Goal: Information Seeking & Learning: Learn about a topic

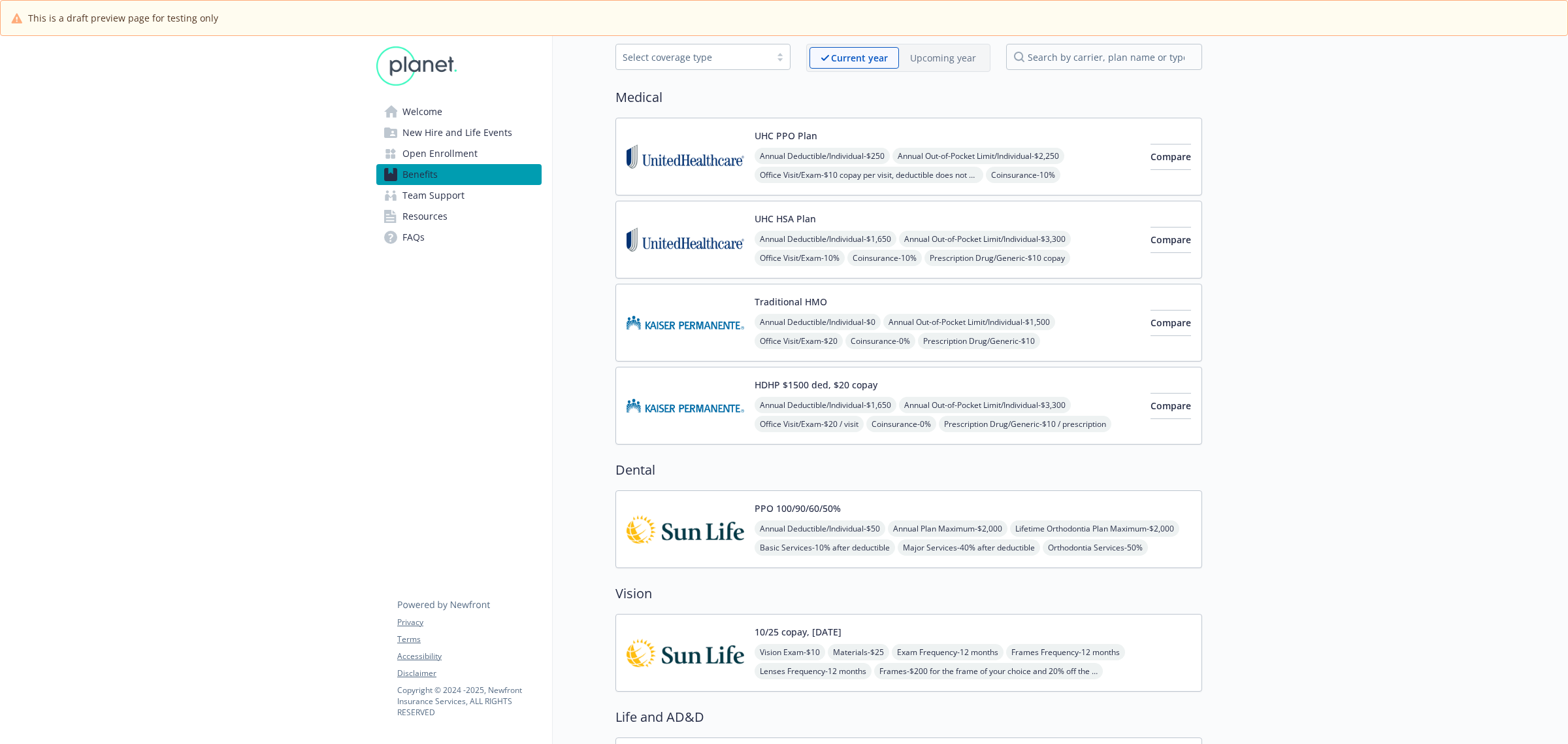
scroll to position [82, 0]
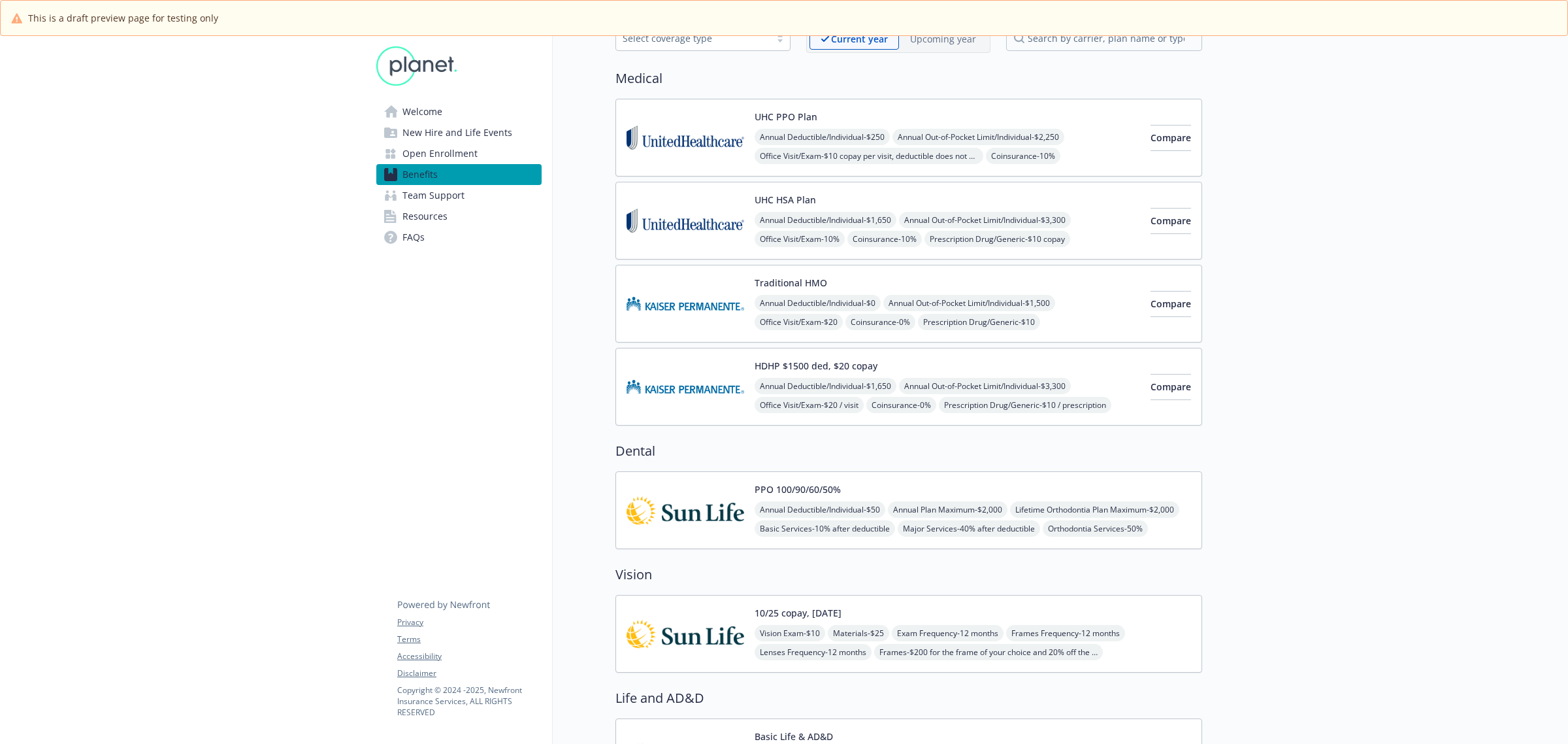
click at [878, 125] on div "UHC PPO Plan Annual Deductible/Individual - $250 Annual Out-of-Pocket Limit/Ind…" at bounding box center [947, 137] width 385 height 55
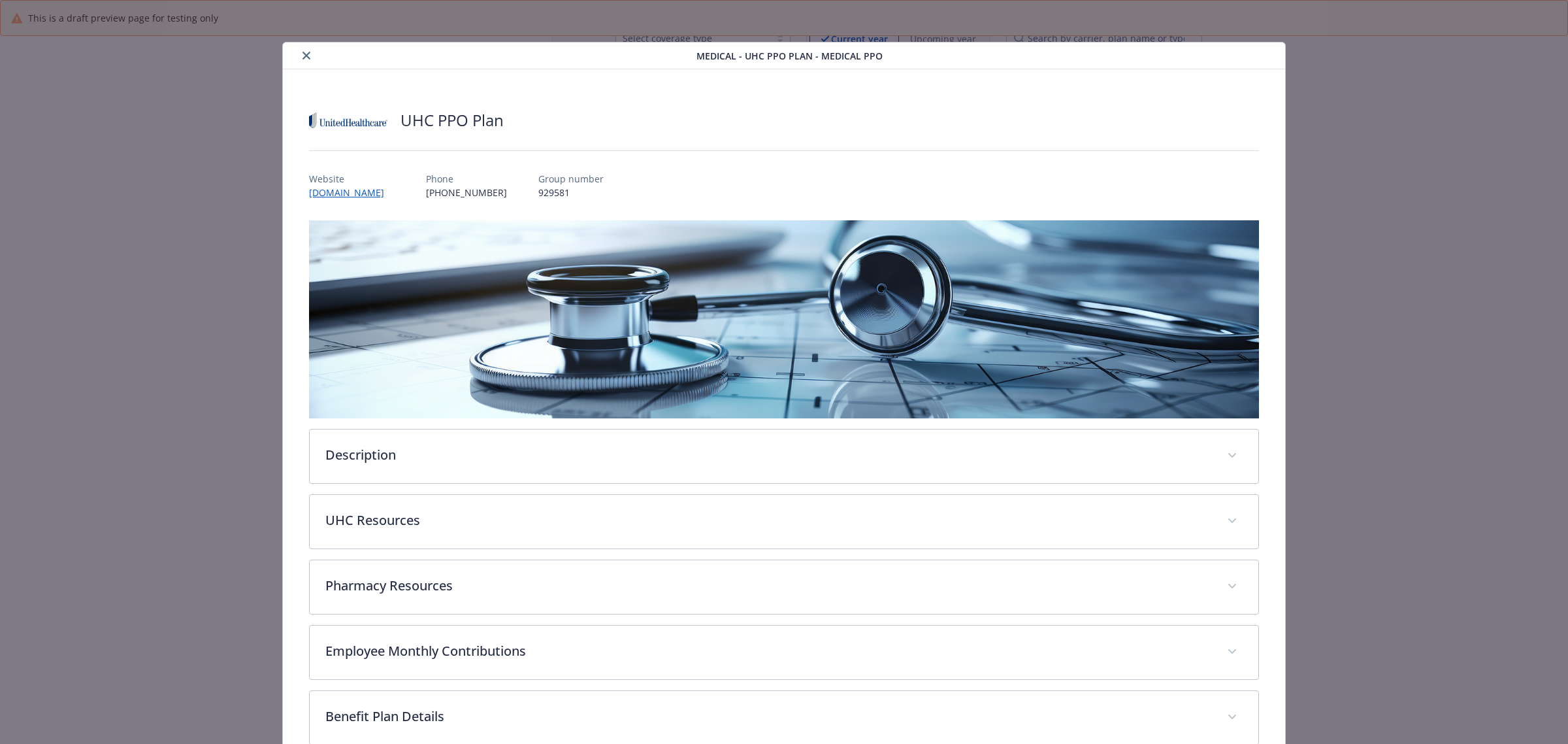
scroll to position [39, 0]
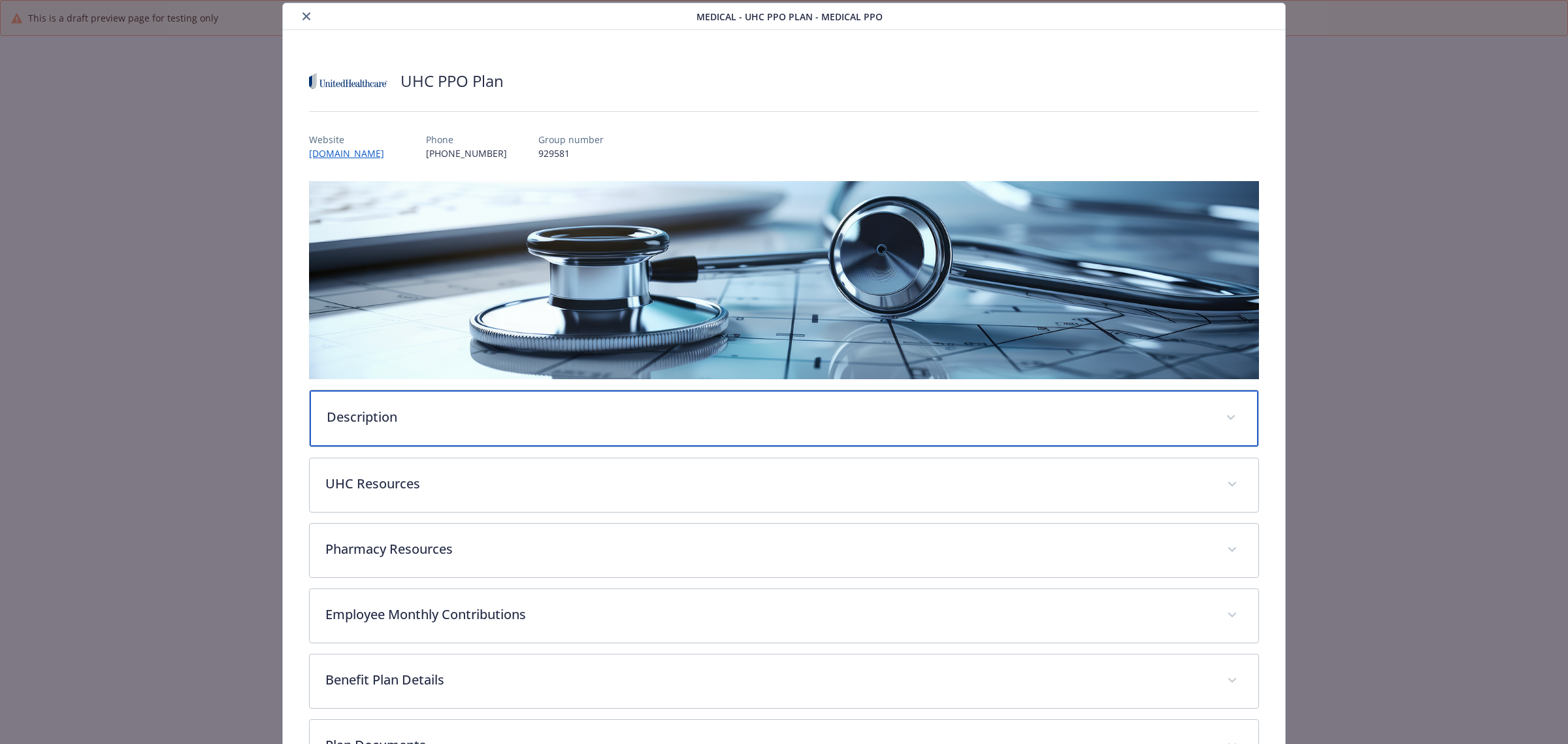
click at [351, 427] on div "Description" at bounding box center [784, 419] width 949 height 56
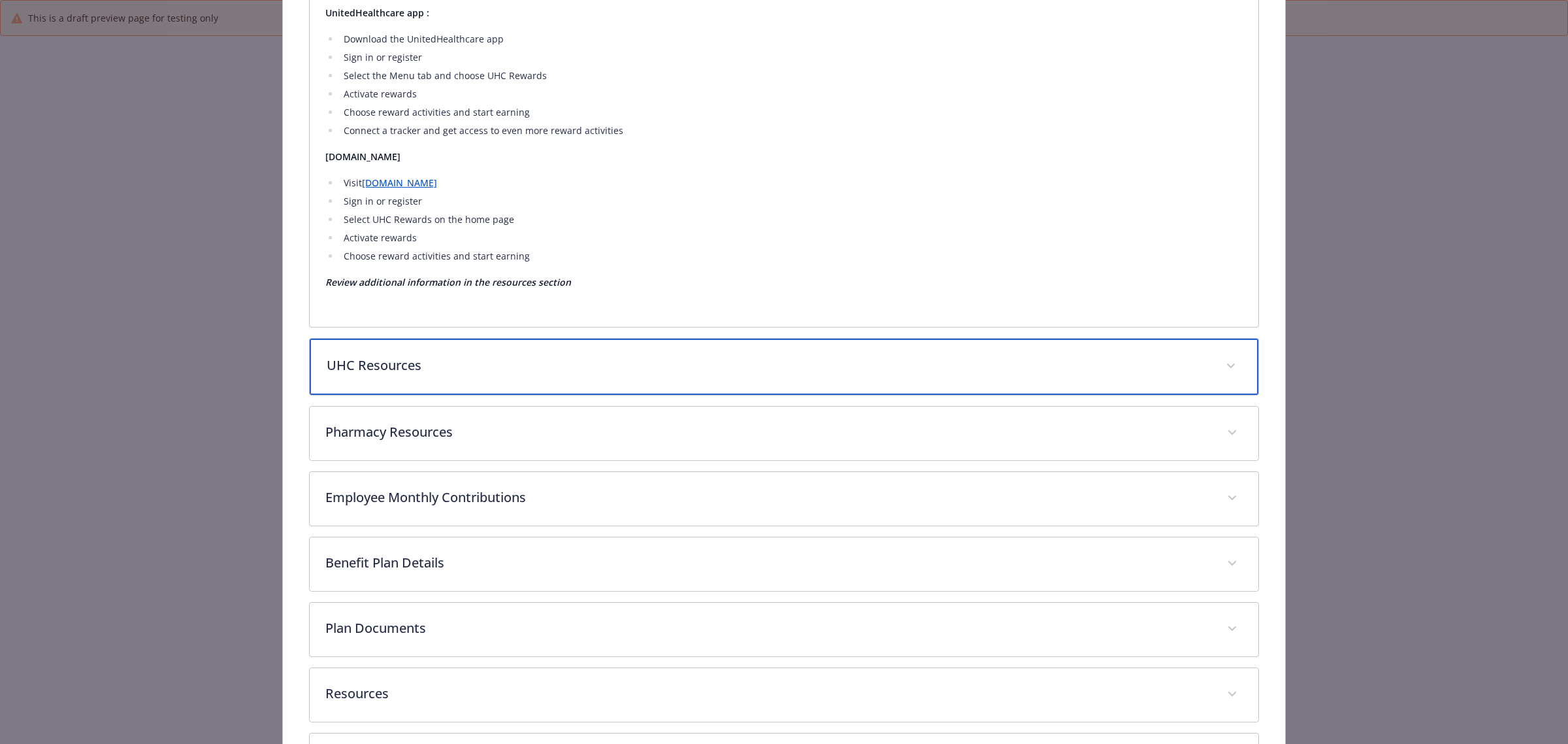
scroll to position [936, 0]
click at [394, 378] on div "UHC Resources" at bounding box center [784, 369] width 949 height 56
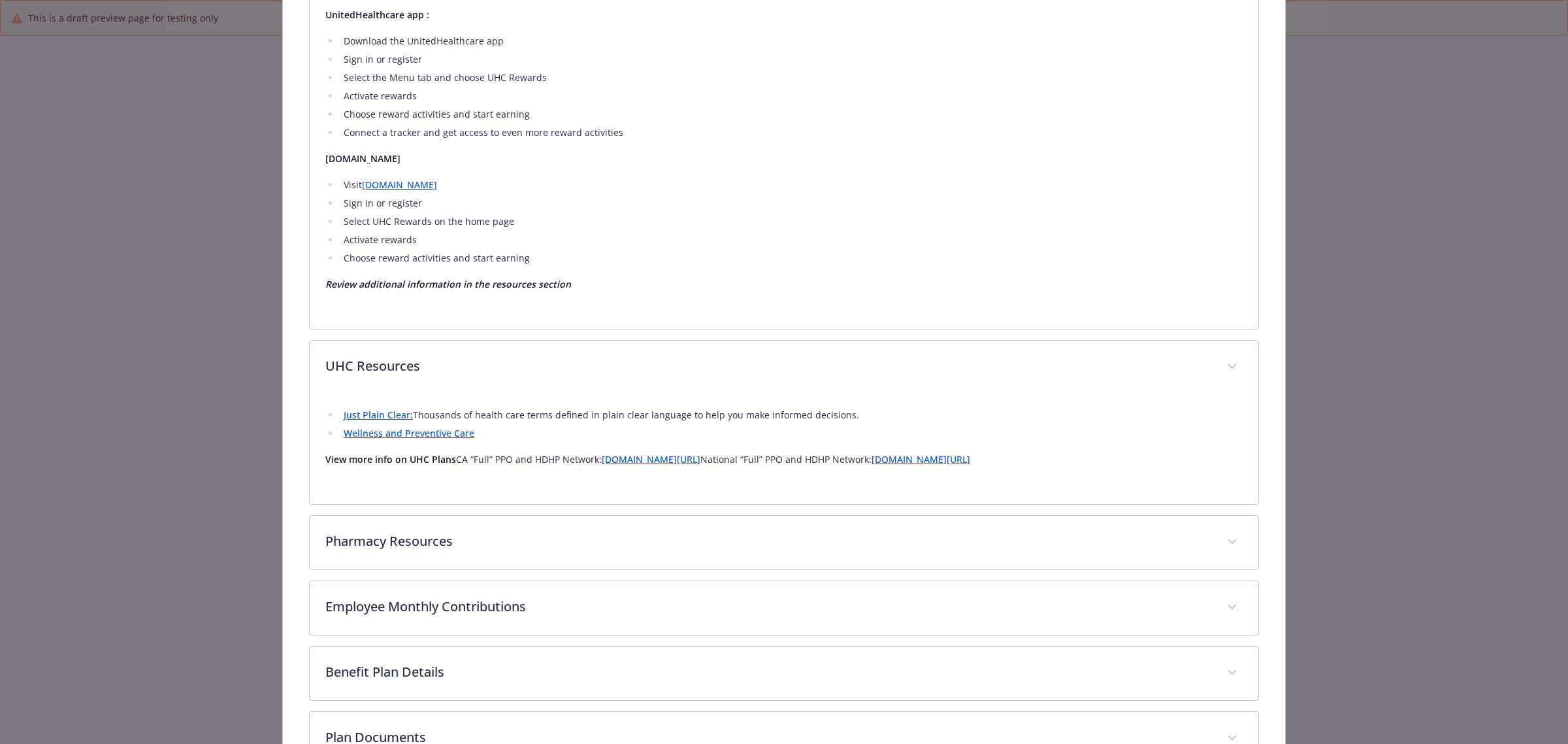
click at [367, 413] on link "Just Plain Clear:" at bounding box center [378, 415] width 69 height 13
click at [422, 432] on link "Wellness and Preventive Care" at bounding box center [409, 433] width 131 height 13
click at [951, 462] on link "[DOMAIN_NAME][URL]" at bounding box center [921, 459] width 99 height 13
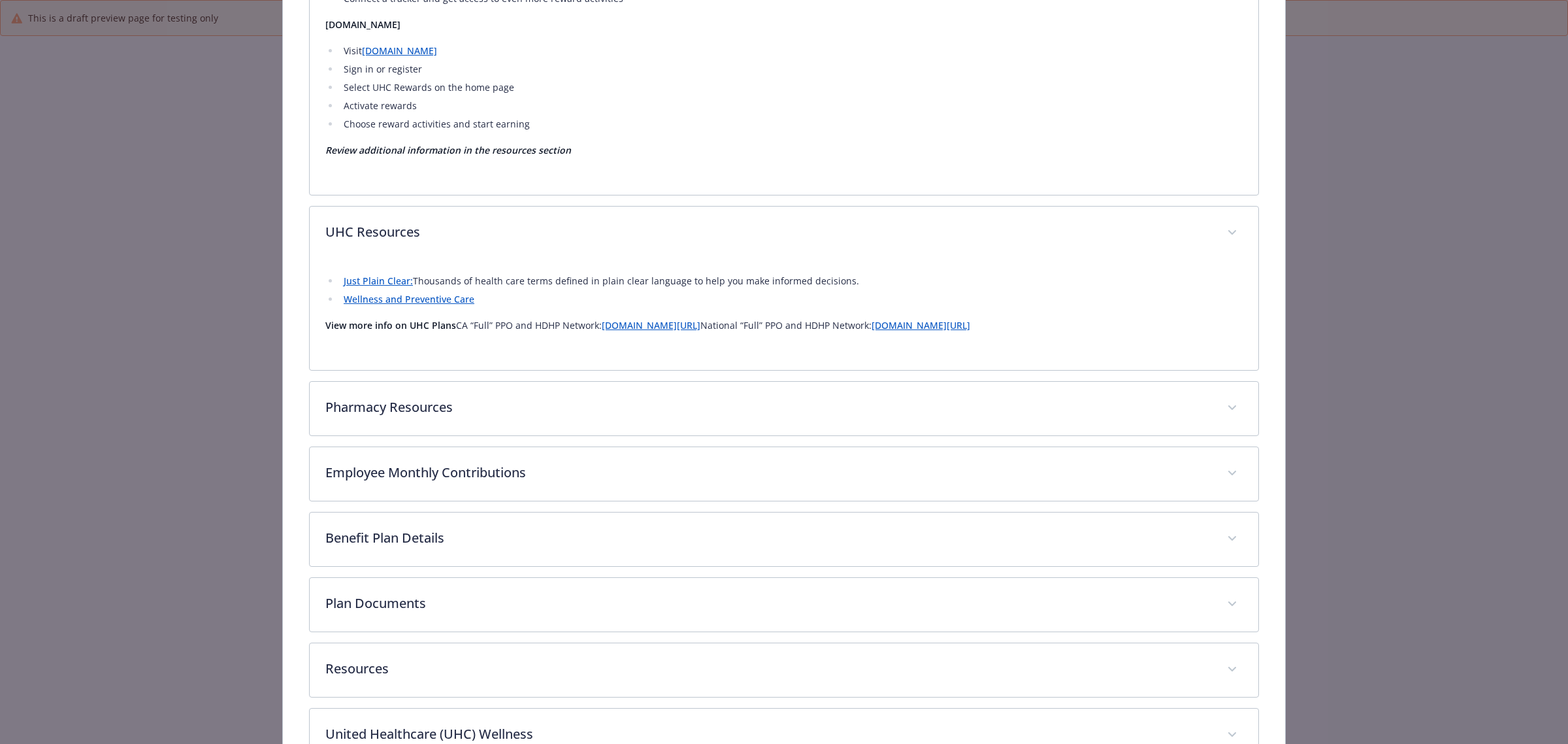
scroll to position [1100, 0]
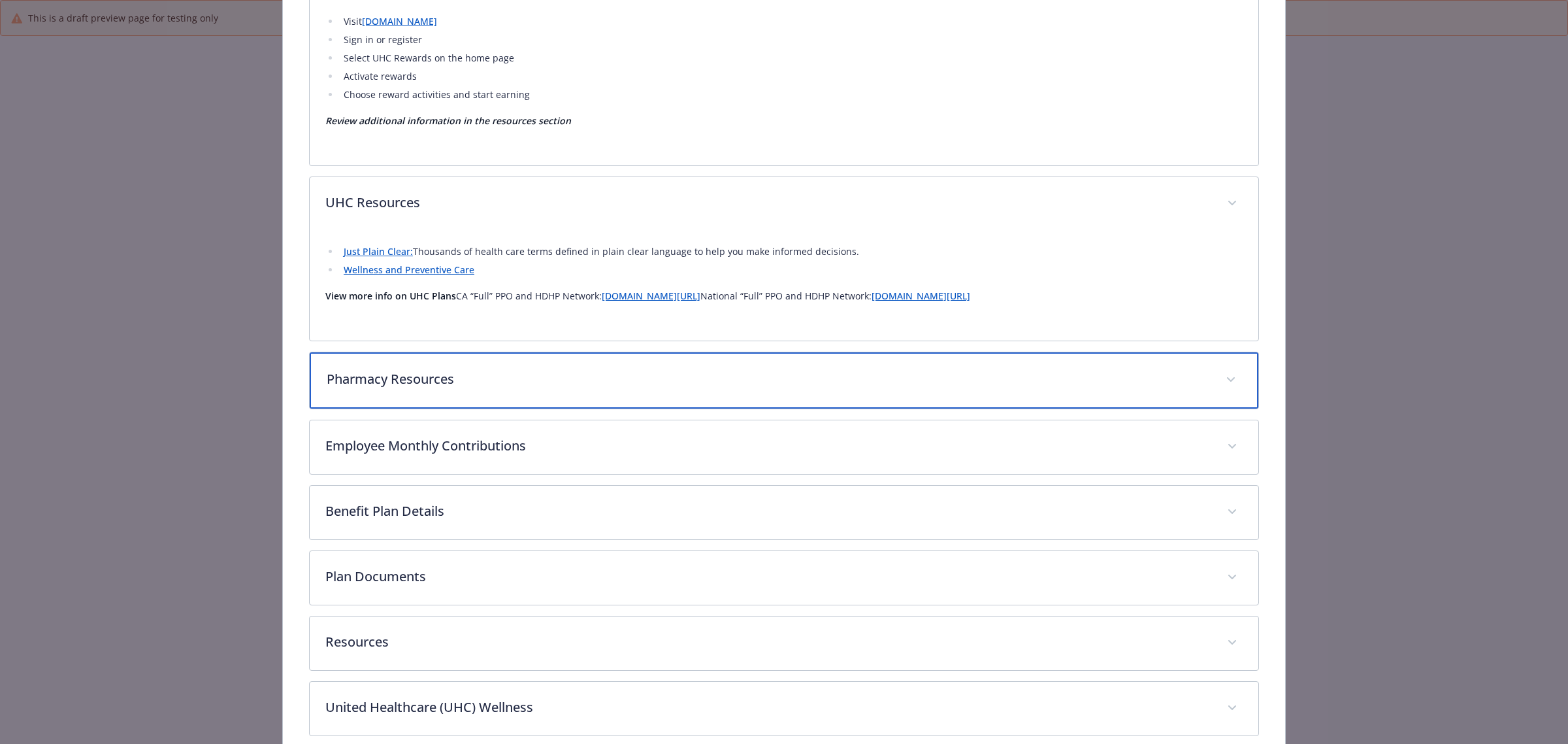
click at [423, 381] on p "Pharmacy Resources" at bounding box center [768, 379] width 883 height 20
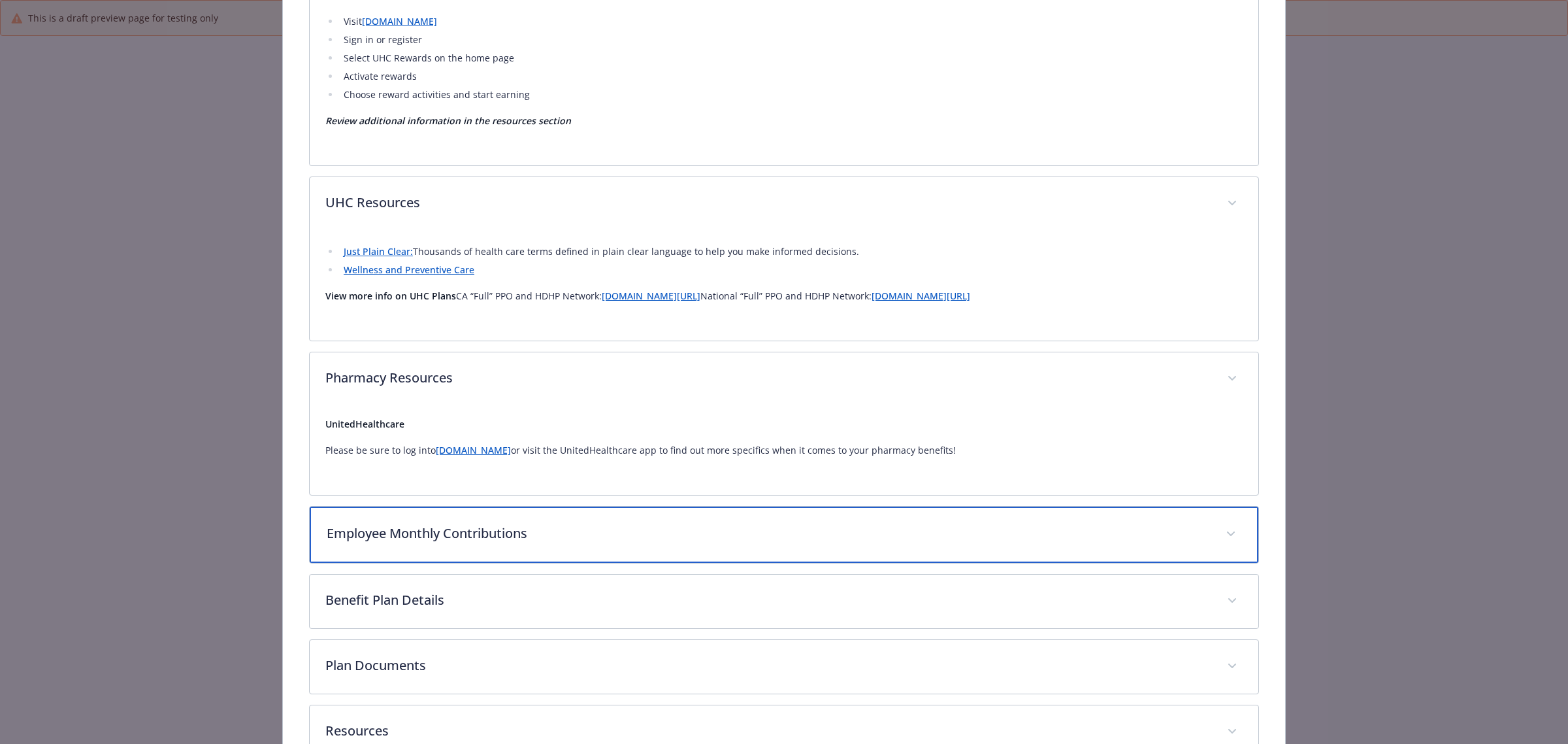
click at [479, 536] on p "Employee Monthly Contributions" at bounding box center [768, 533] width 883 height 20
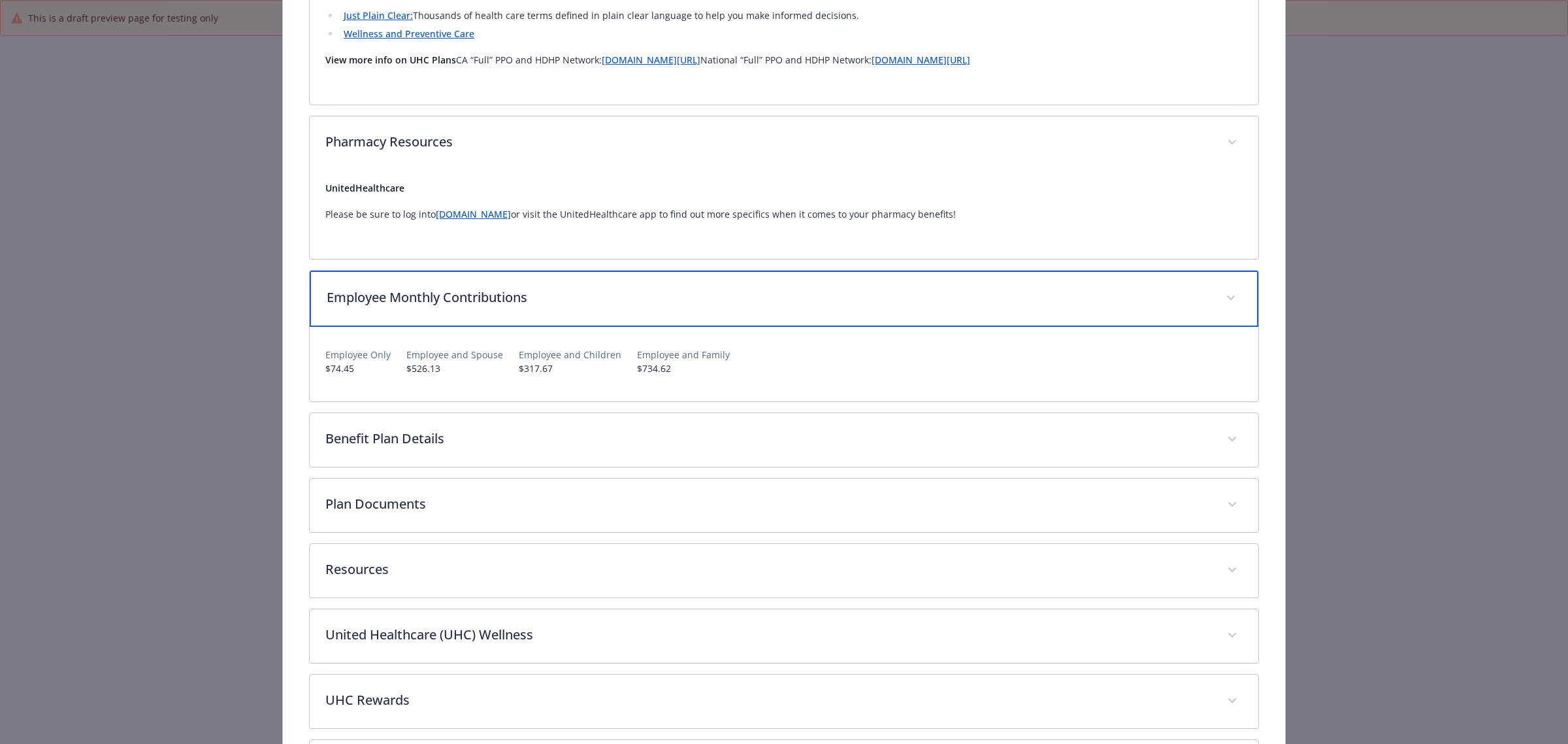
scroll to position [1345, 0]
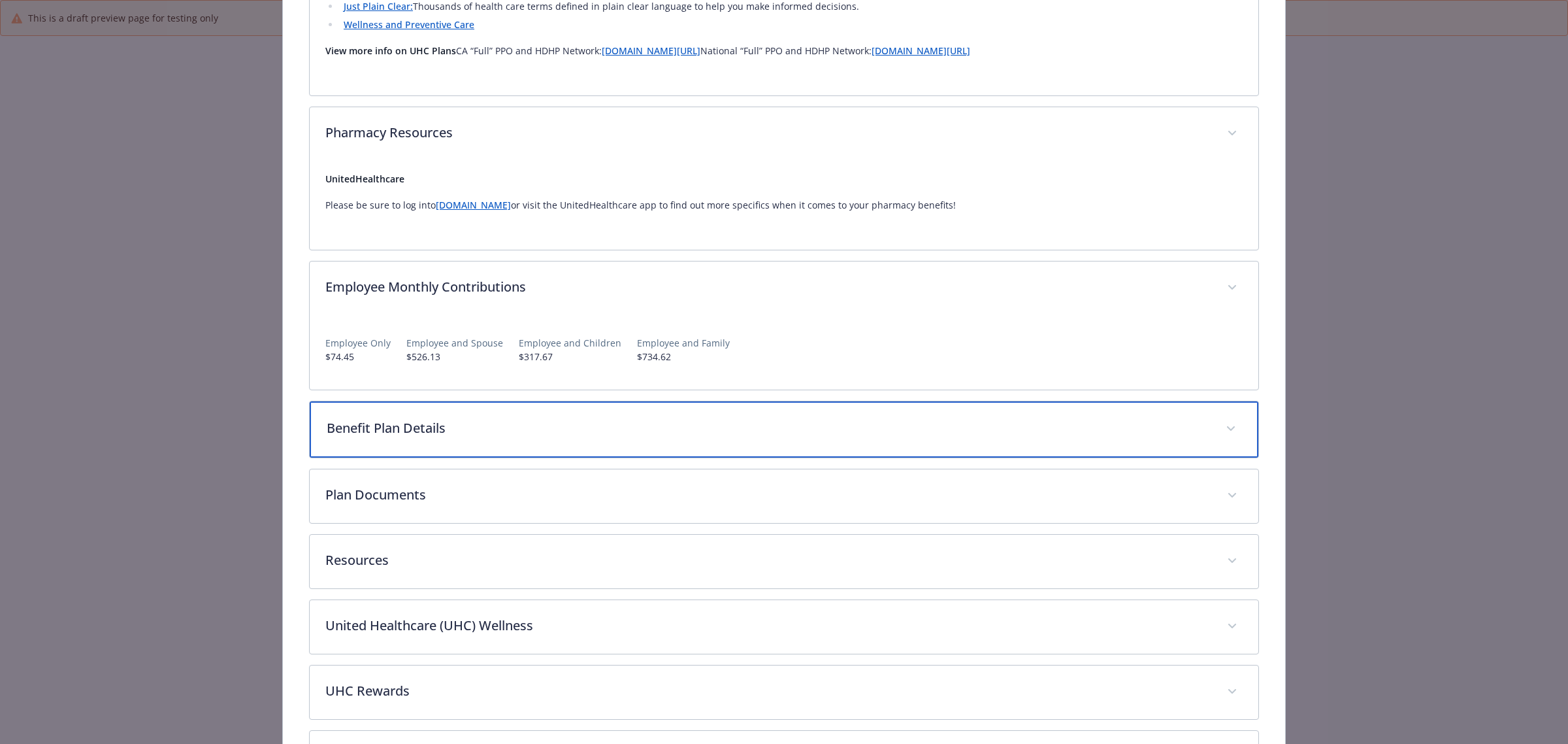
click at [350, 419] on p "Benefit Plan Details" at bounding box center [768, 428] width 883 height 20
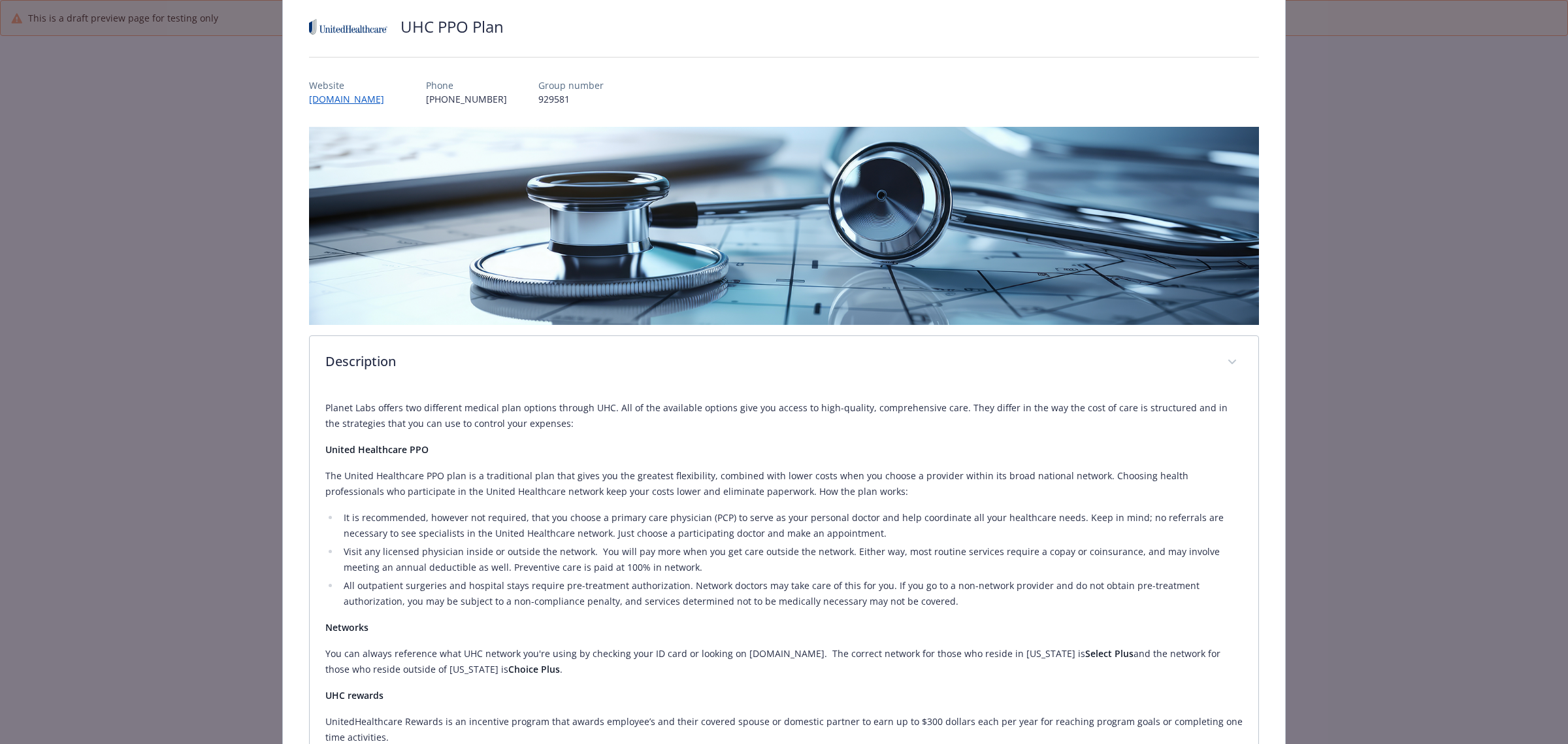
scroll to position [37, 0]
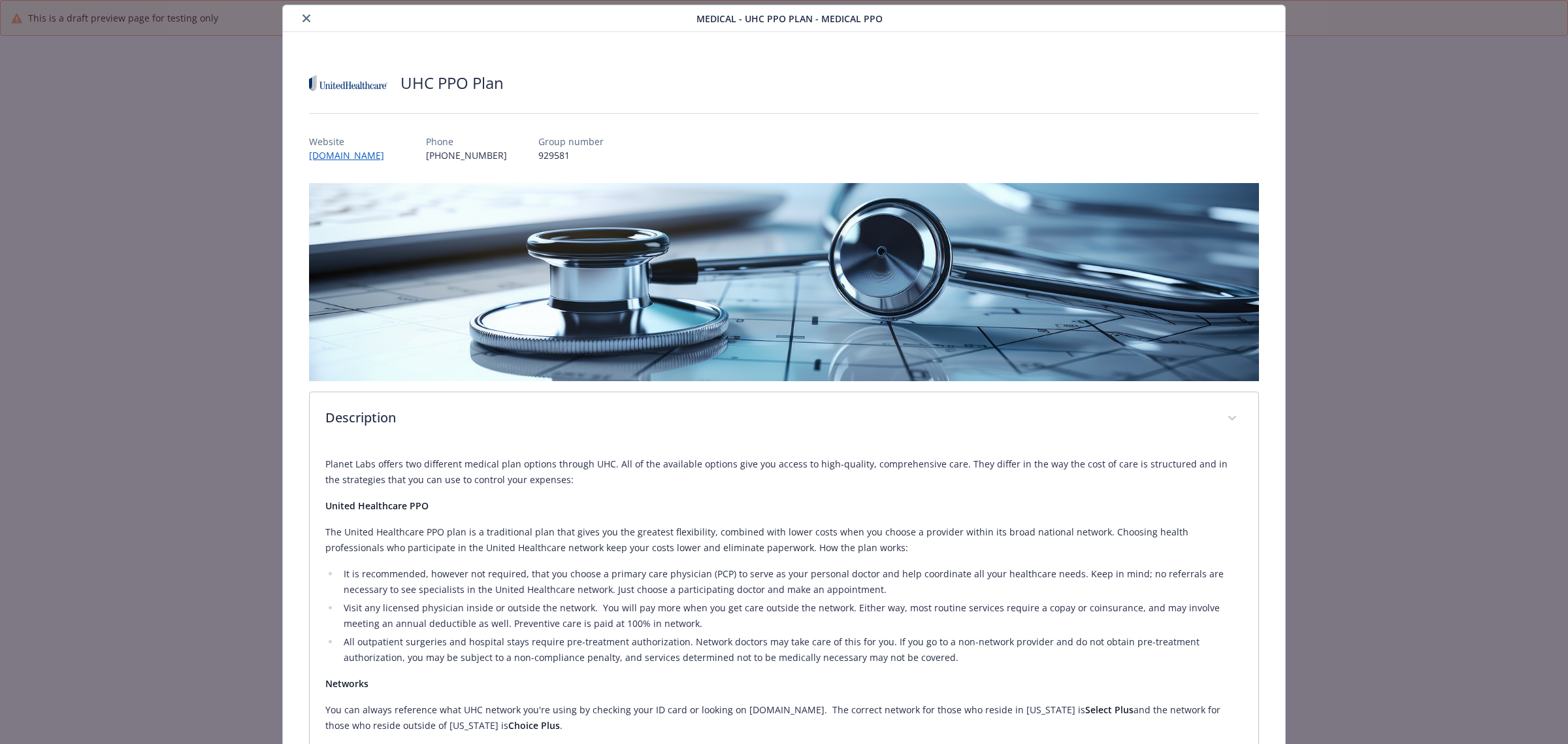
click at [305, 13] on button "close" at bounding box center [306, 18] width 15 height 15
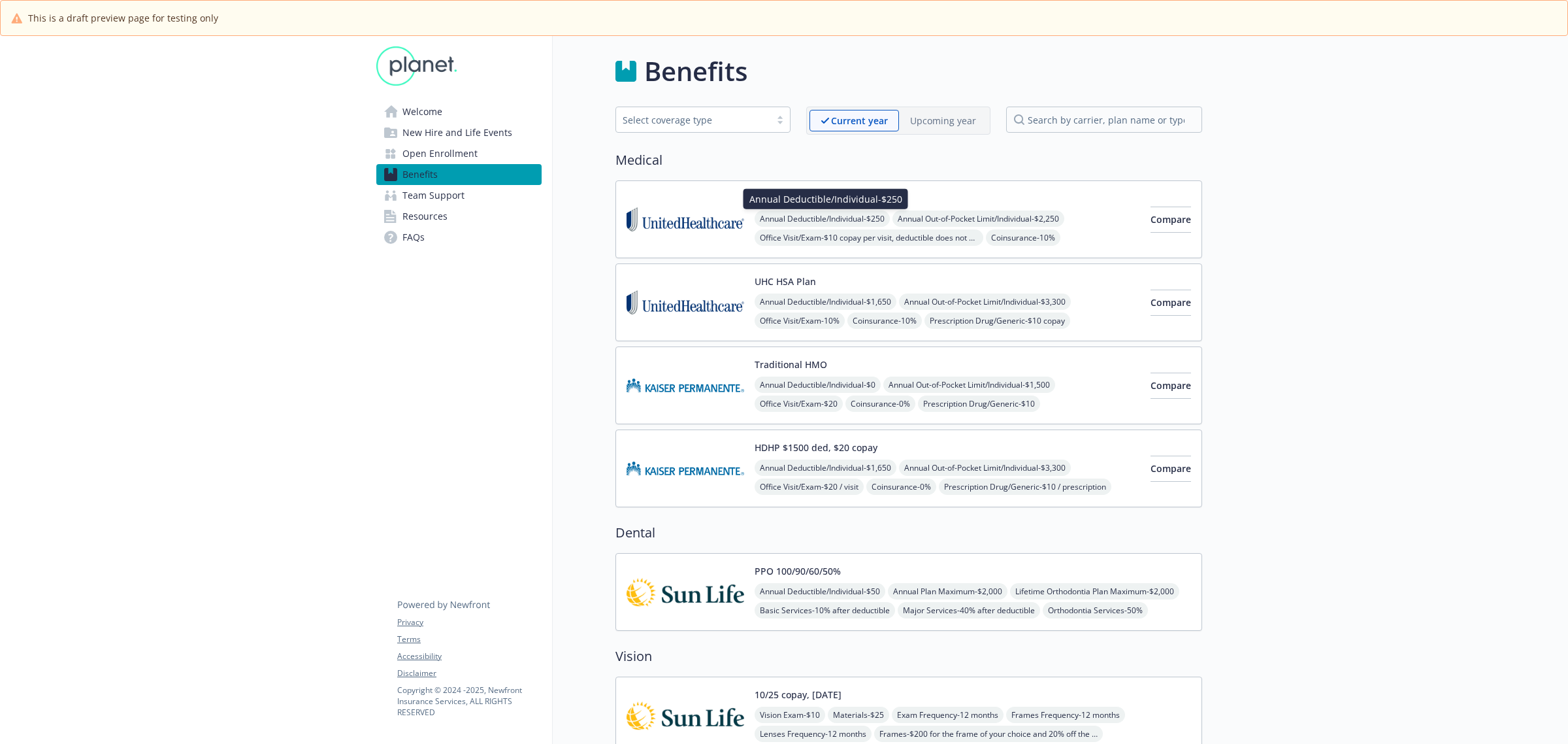
click at [853, 213] on span "Annual Deductible/Individual - $250" at bounding box center [822, 218] width 135 height 16
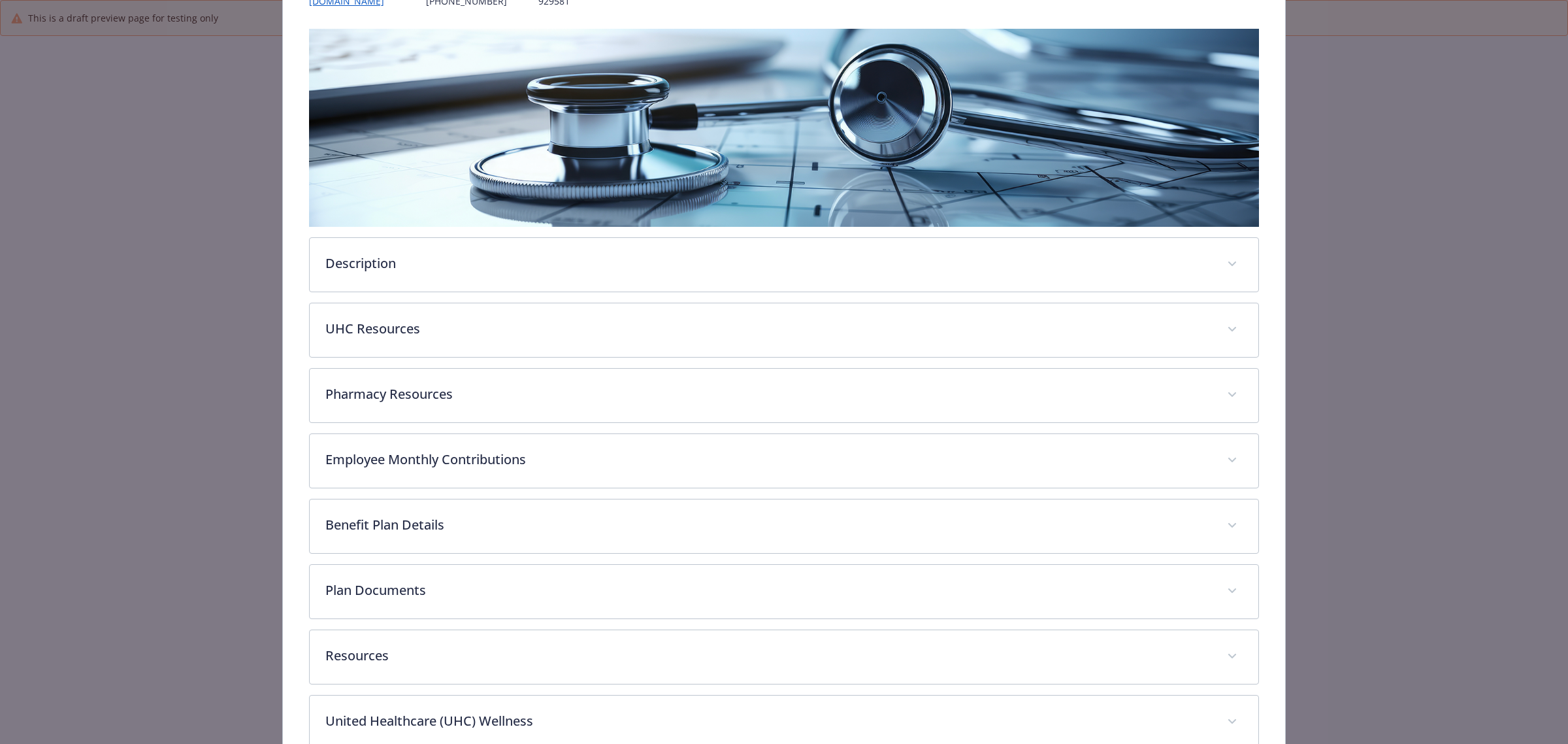
scroll to position [366, 0]
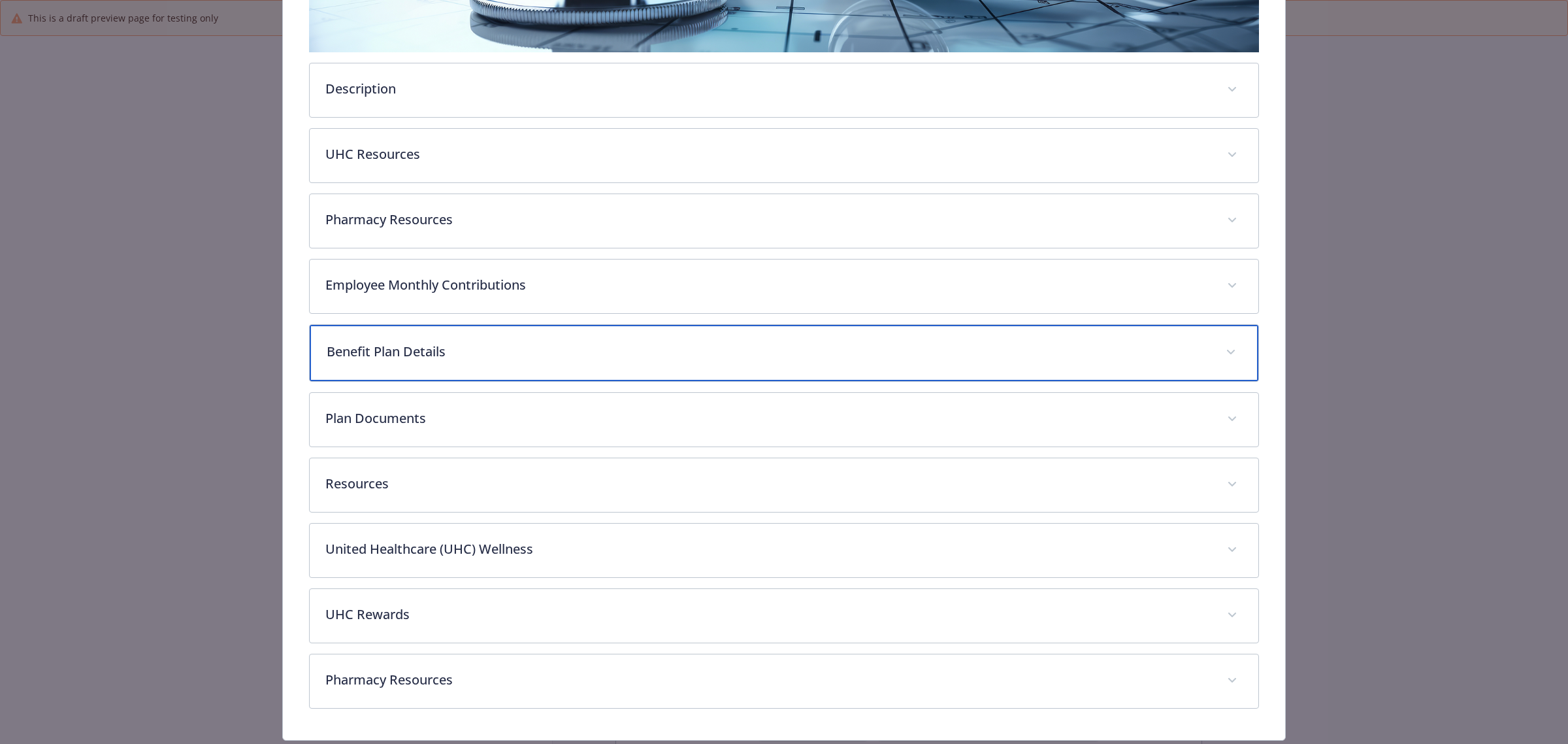
click at [474, 354] on p "Benefit Plan Details" at bounding box center [768, 352] width 883 height 20
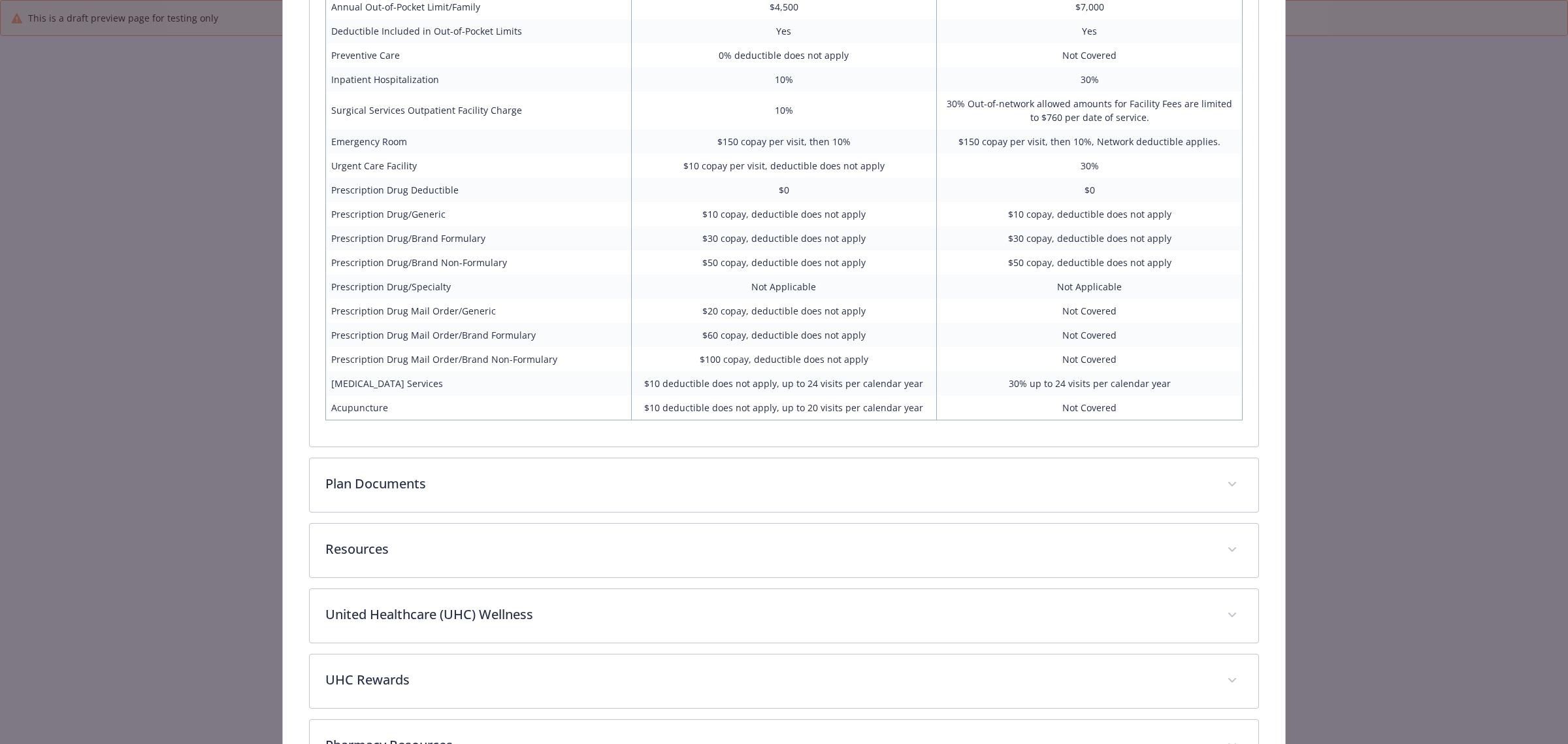
scroll to position [938, 0]
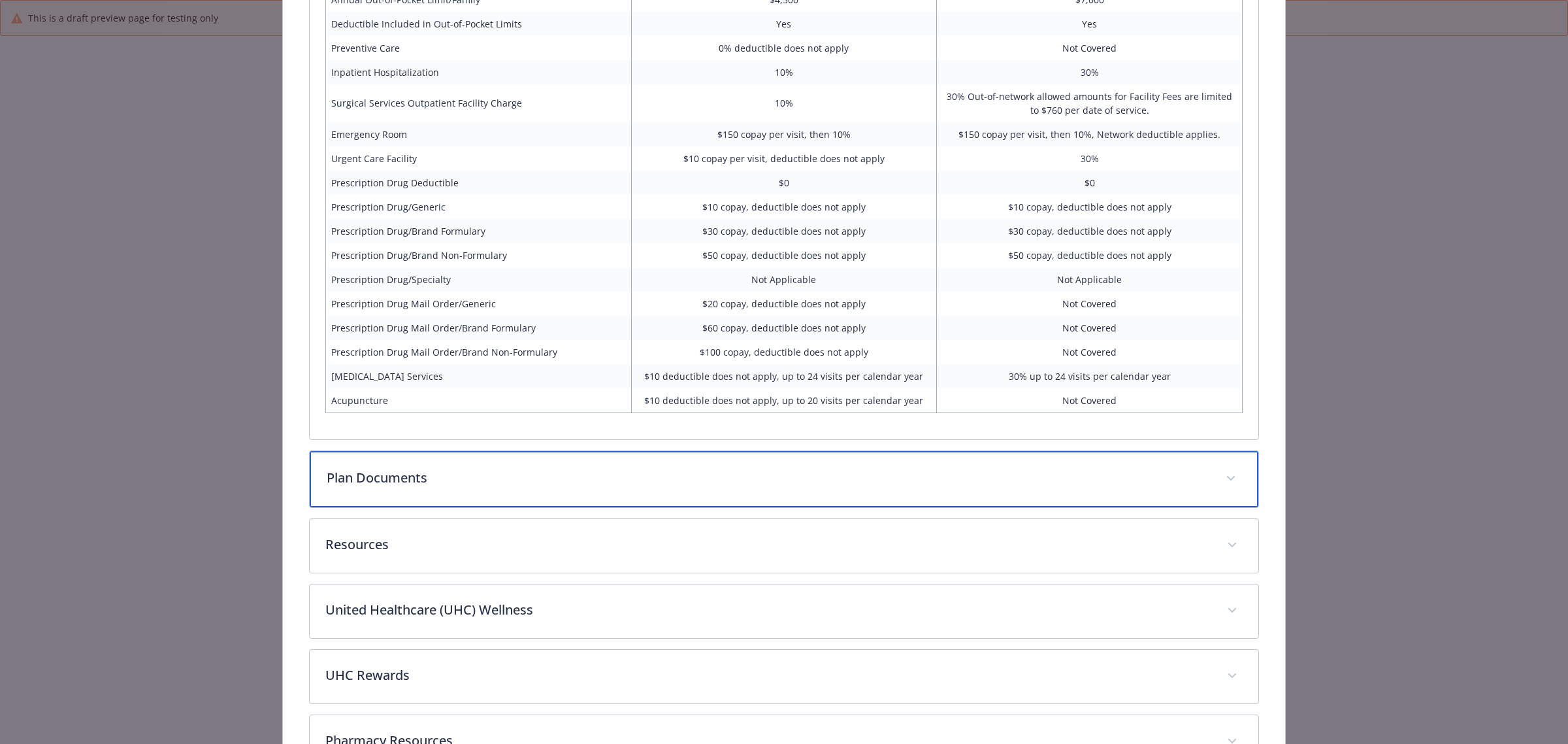
click at [402, 491] on div "Plan Documents" at bounding box center [784, 479] width 949 height 56
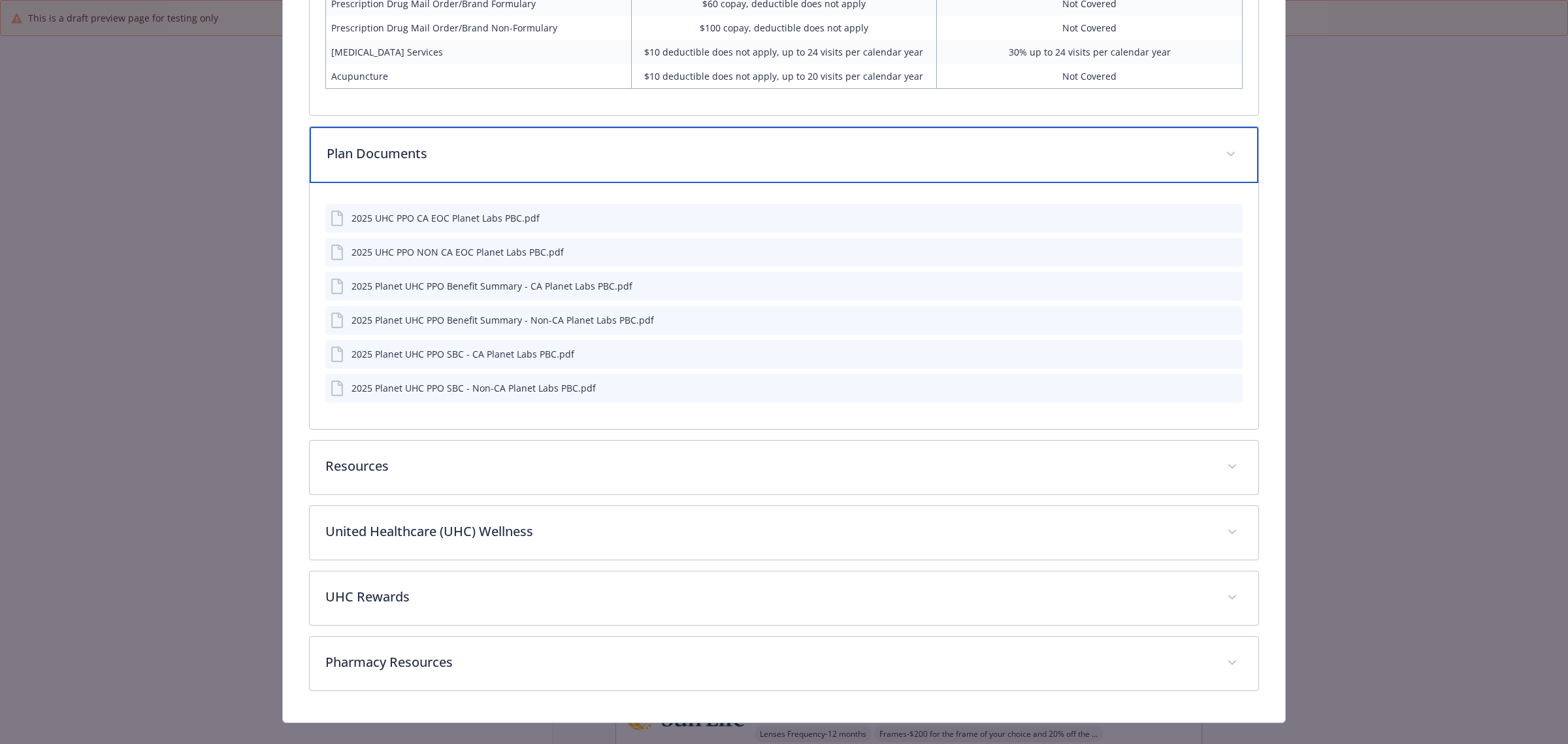
scroll to position [1263, 0]
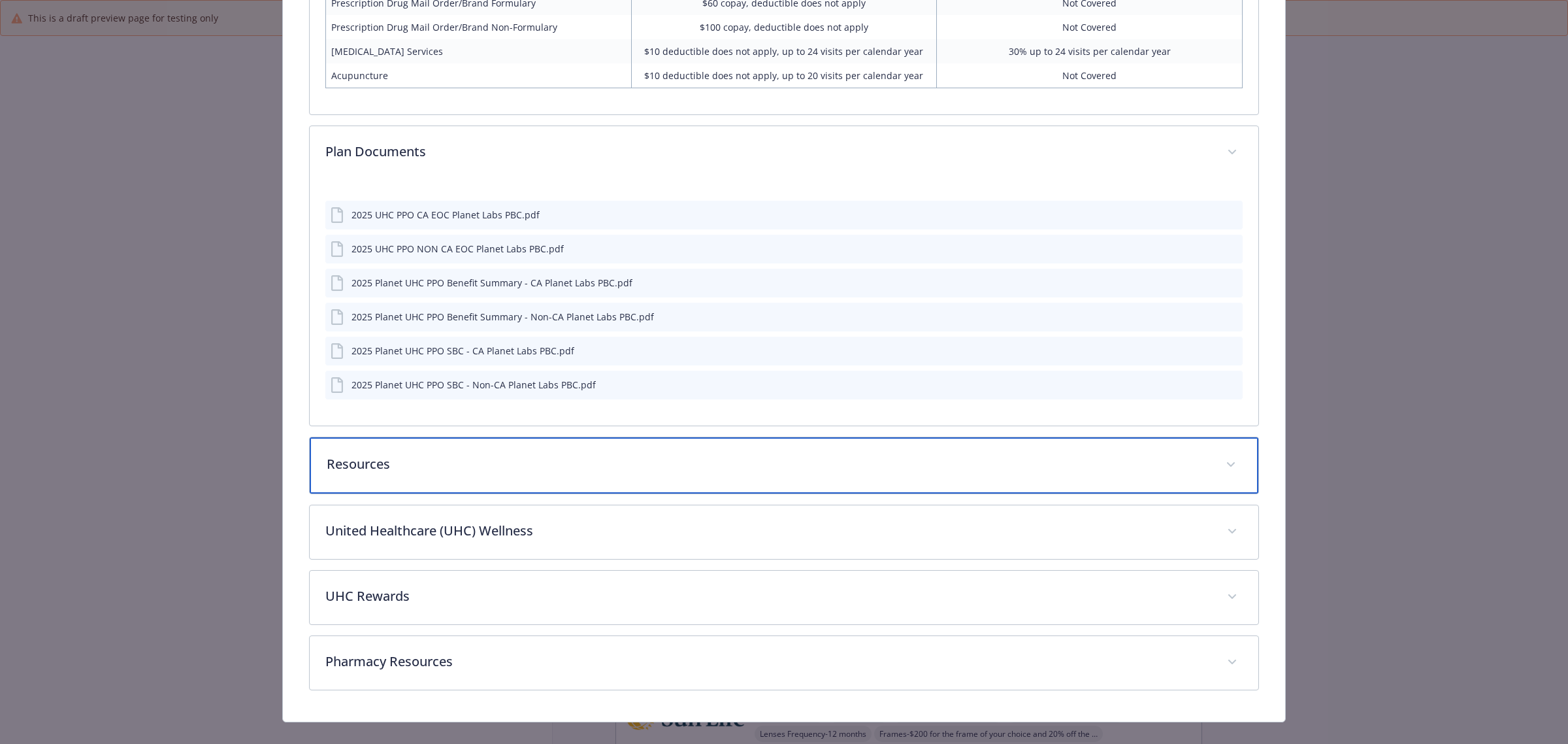
click at [493, 482] on div "Resources" at bounding box center [784, 466] width 949 height 56
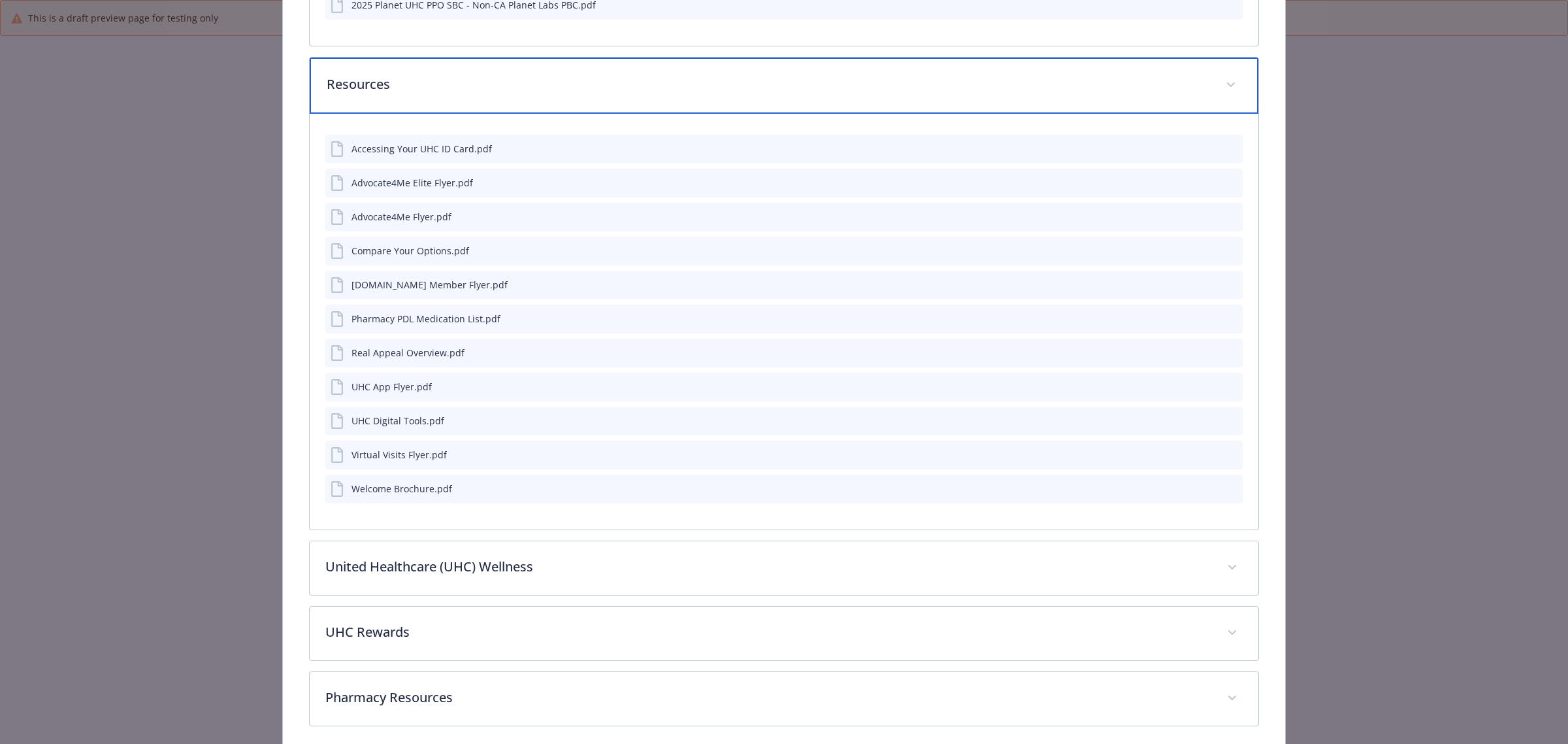
scroll to position [1698, 0]
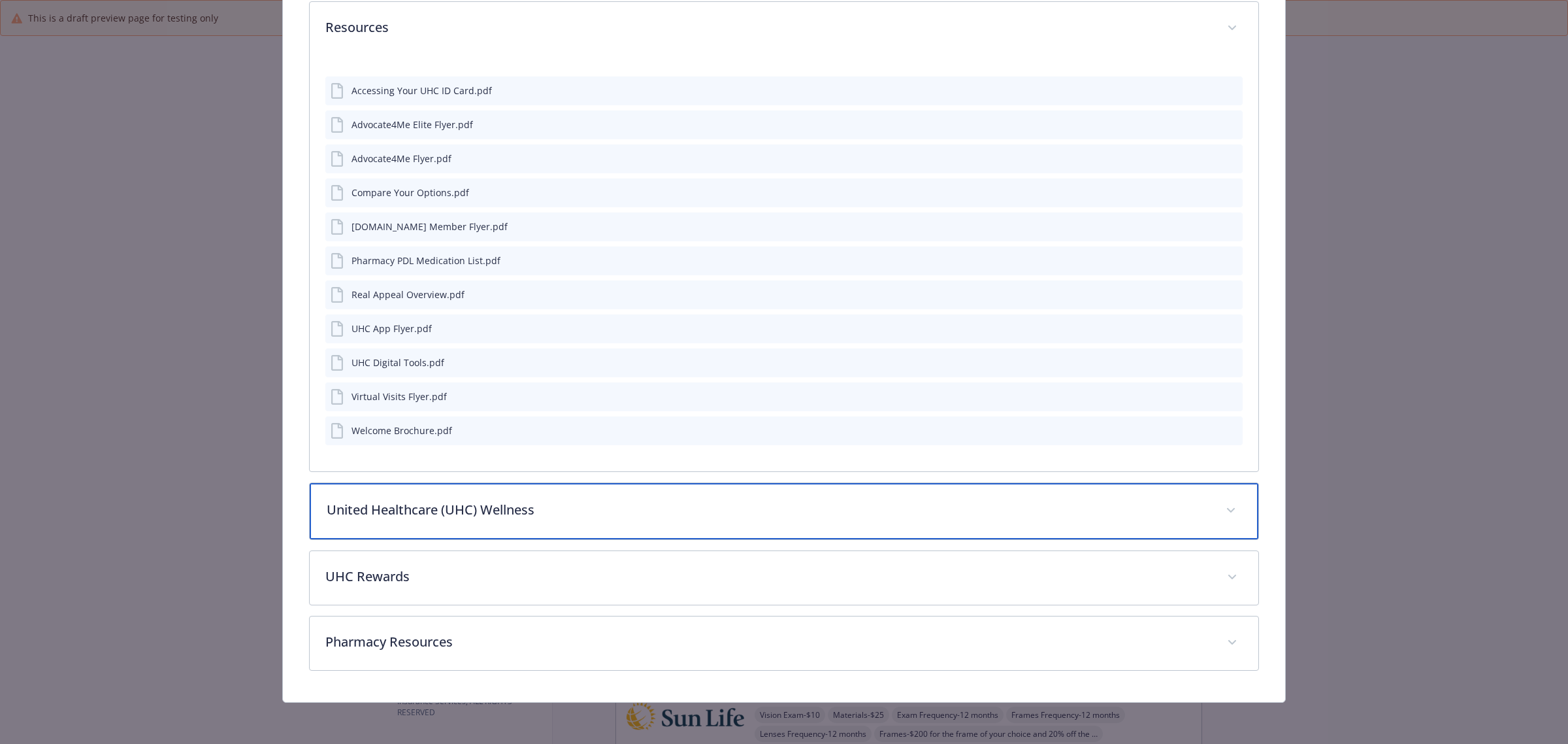
click at [383, 510] on p "United Healthcare (UHC) Wellness" at bounding box center [768, 510] width 883 height 20
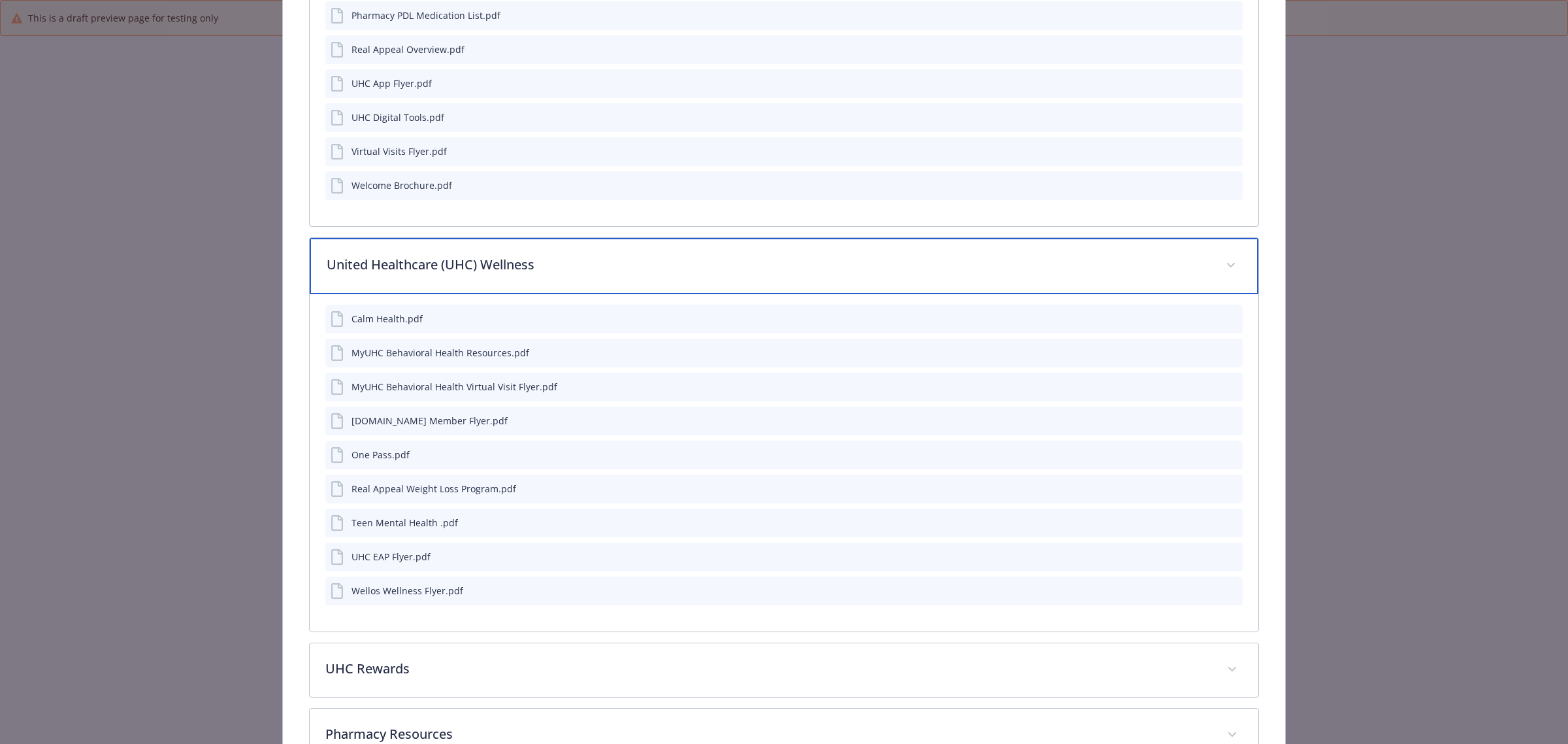
scroll to position [2026, 0]
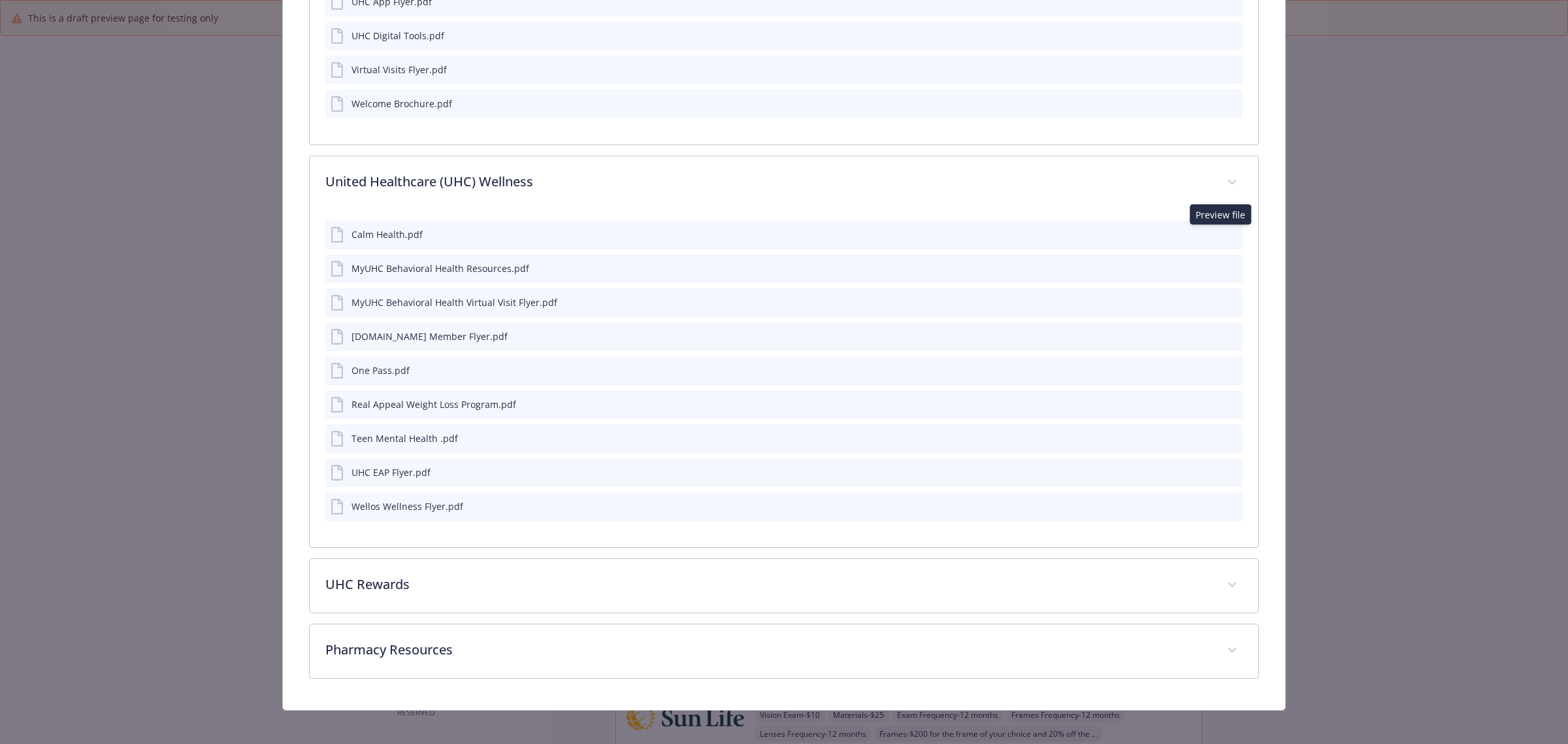
click at [1224, 236] on icon "preview file" at bounding box center [1230, 234] width 12 height 9
click at [1224, 268] on icon "preview file" at bounding box center [1230, 267] width 12 height 9
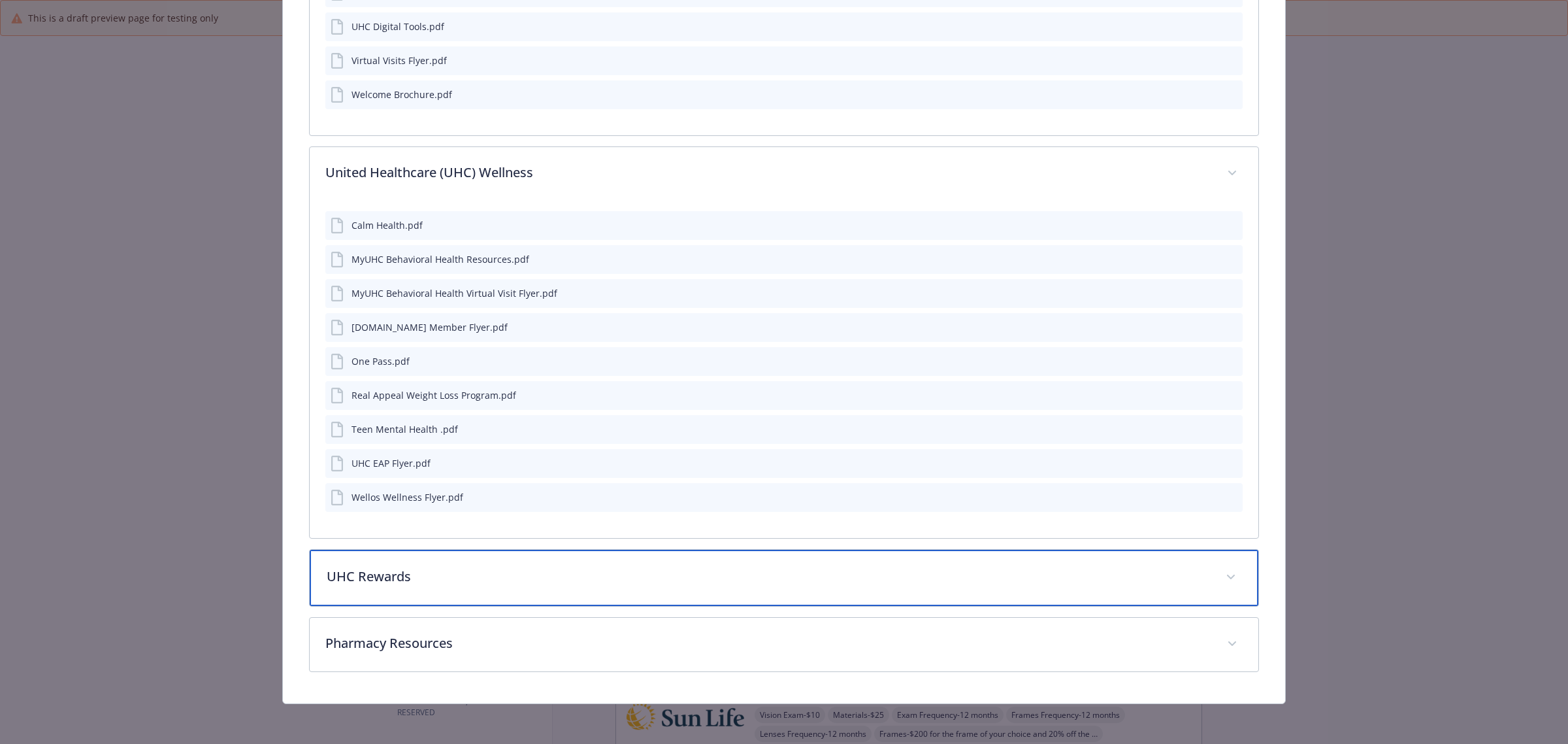
click at [379, 582] on p "UHC Rewards" at bounding box center [768, 576] width 883 height 20
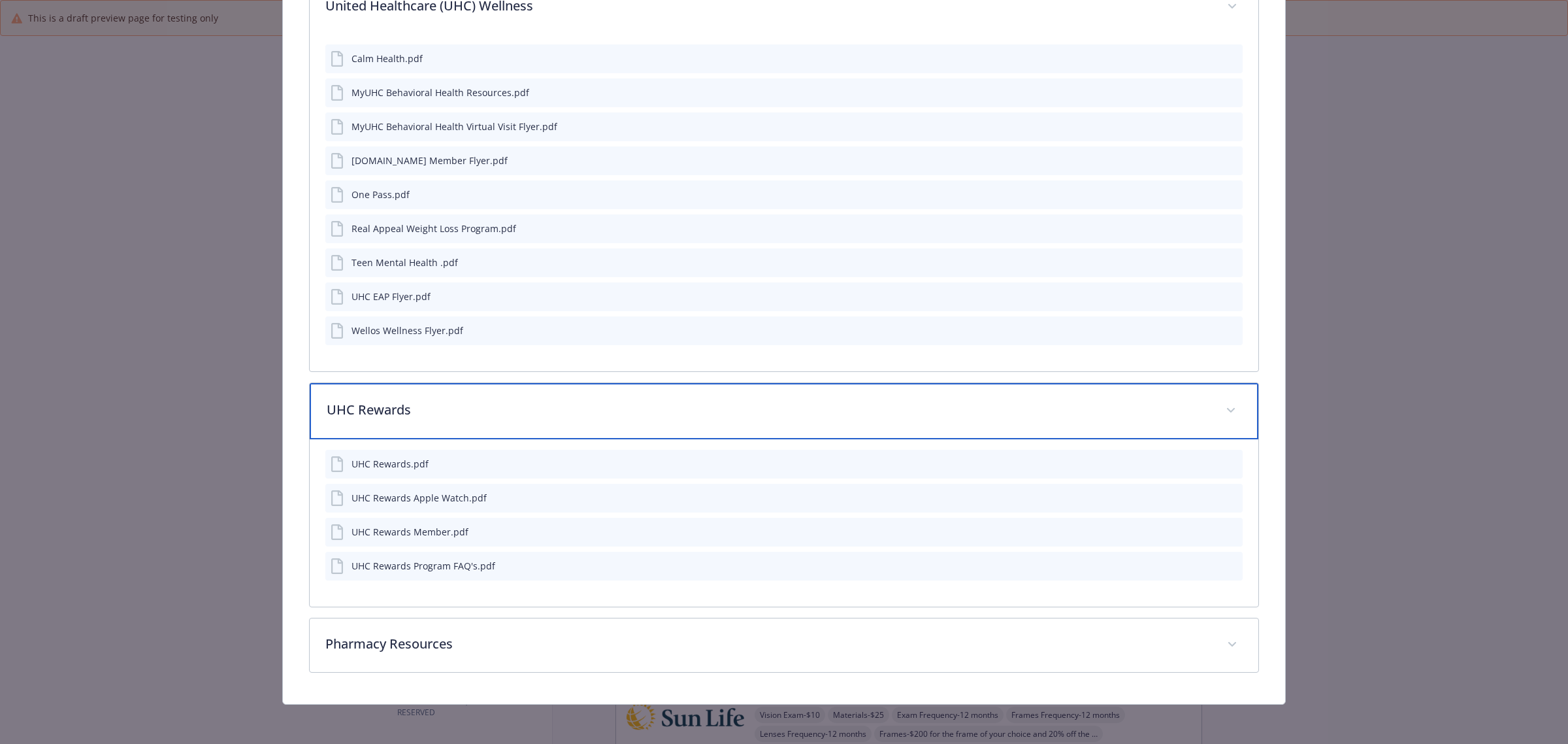
scroll to position [2203, 0]
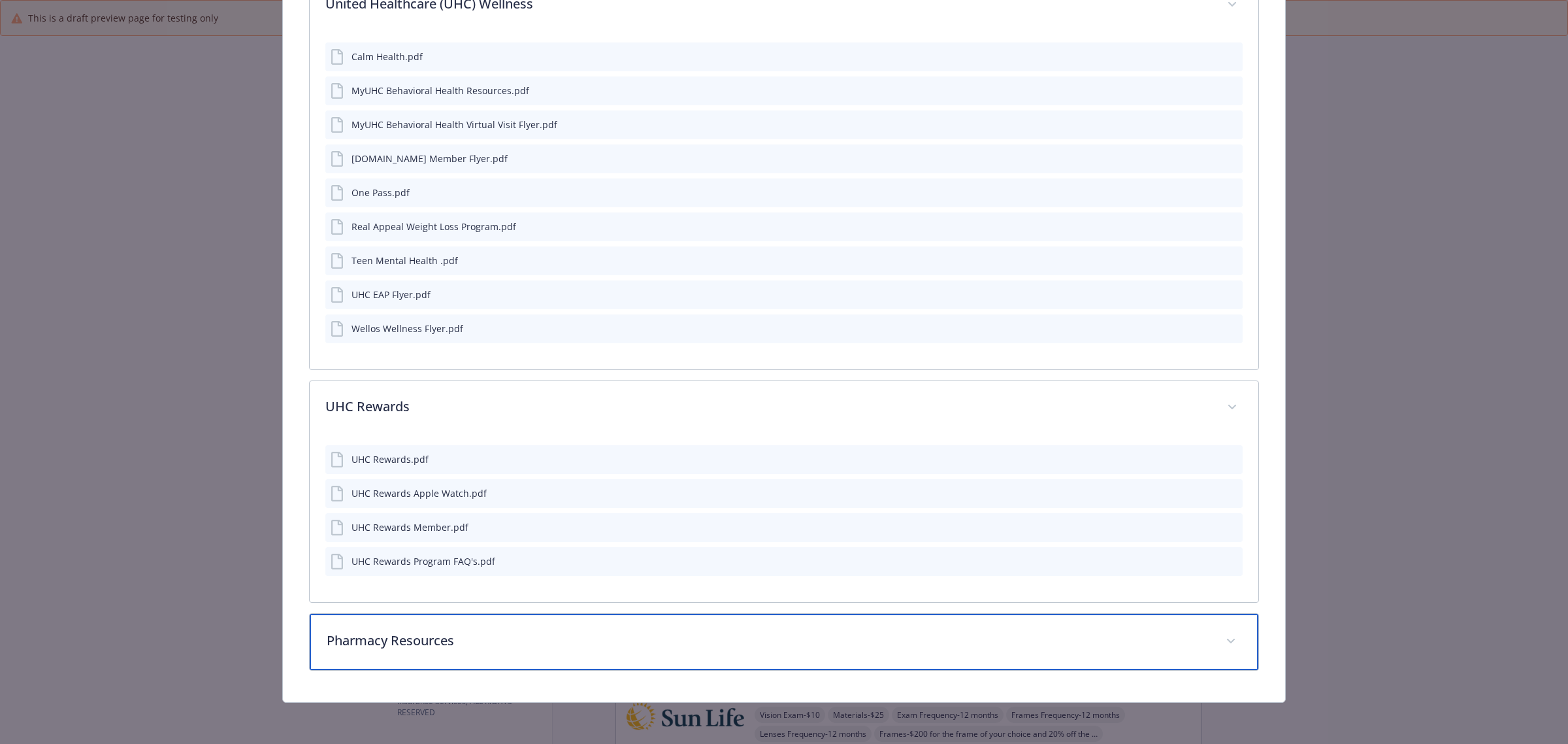
click at [453, 644] on p "Pharmacy Resources" at bounding box center [768, 640] width 883 height 20
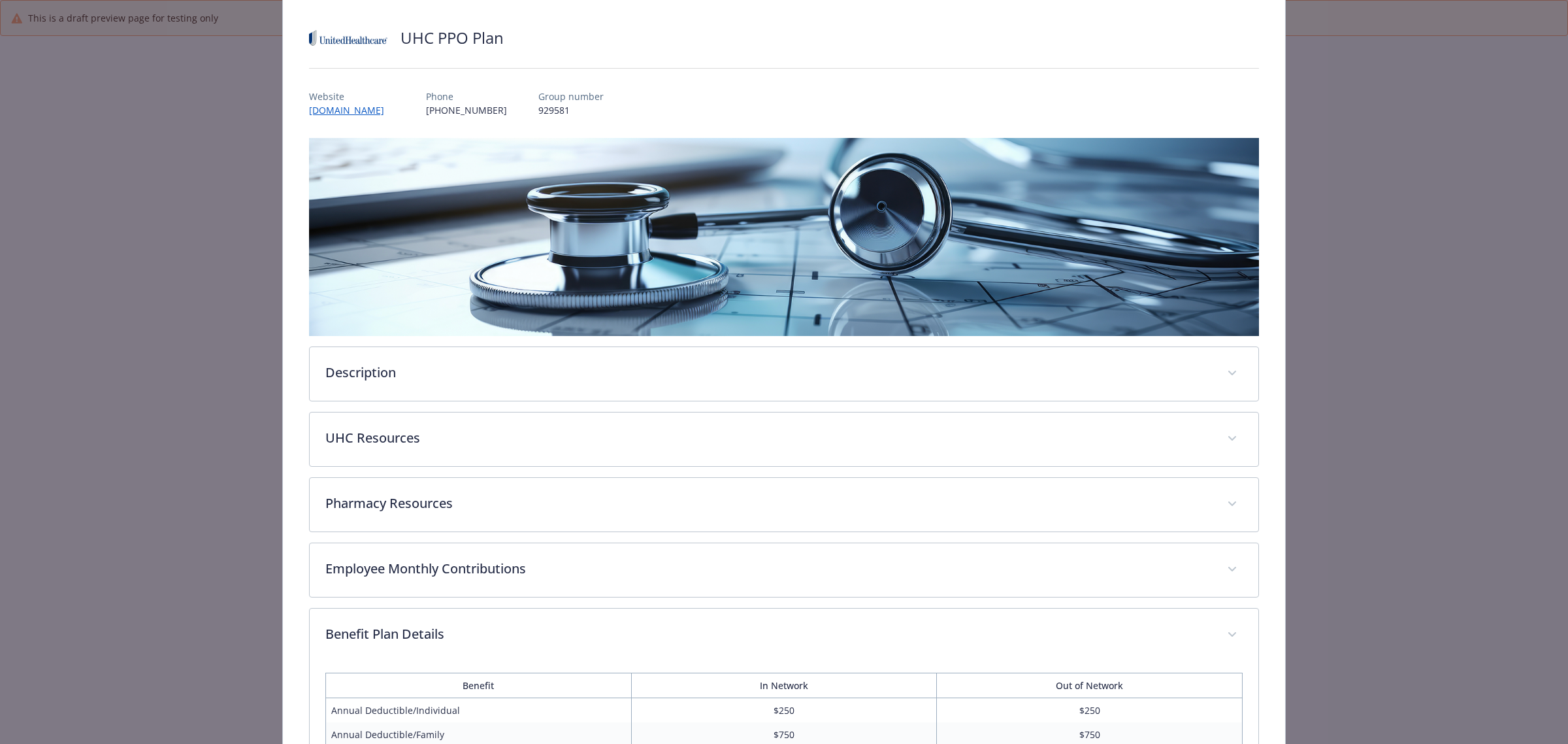
scroll to position [0, 0]
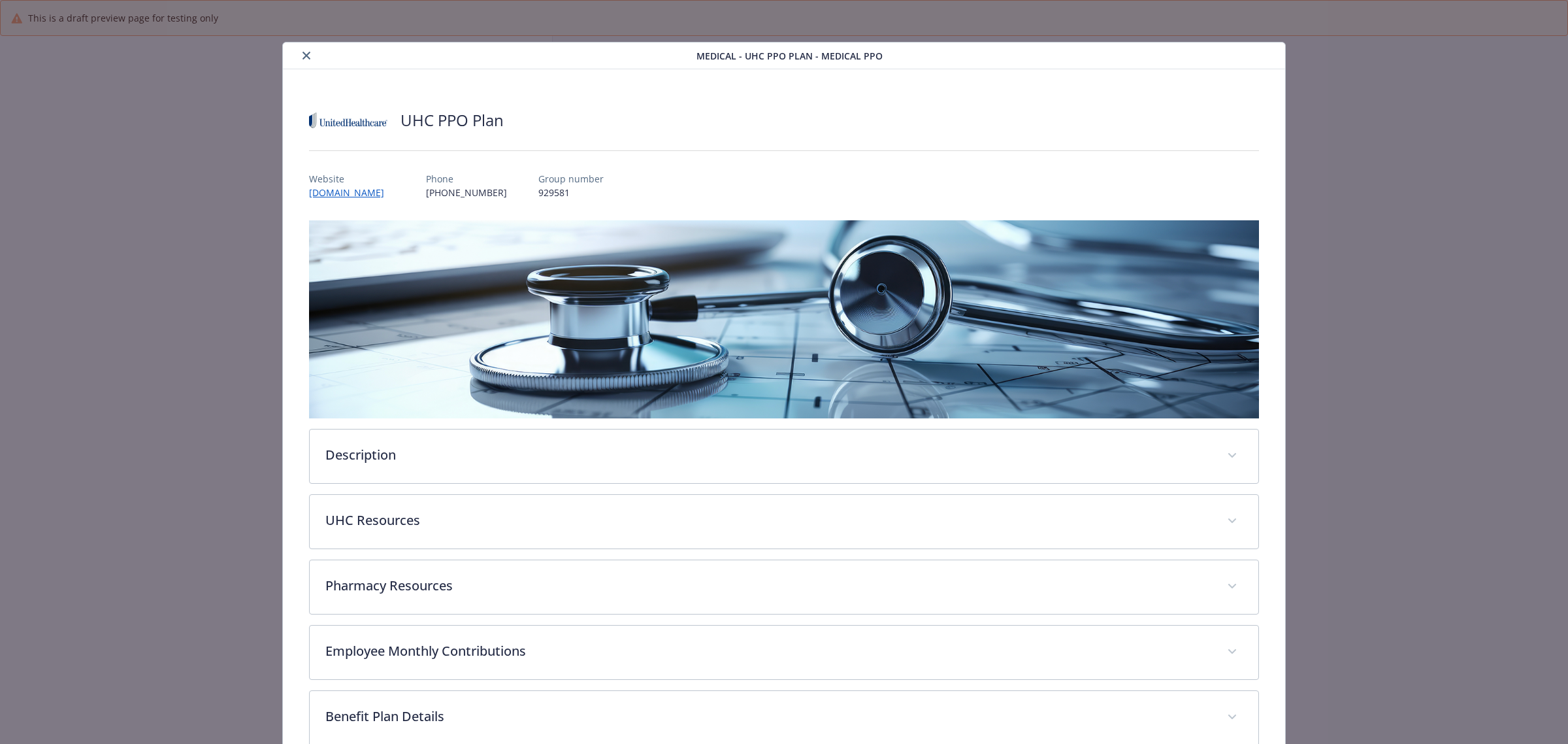
click at [305, 56] on icon "close" at bounding box center [306, 55] width 8 height 8
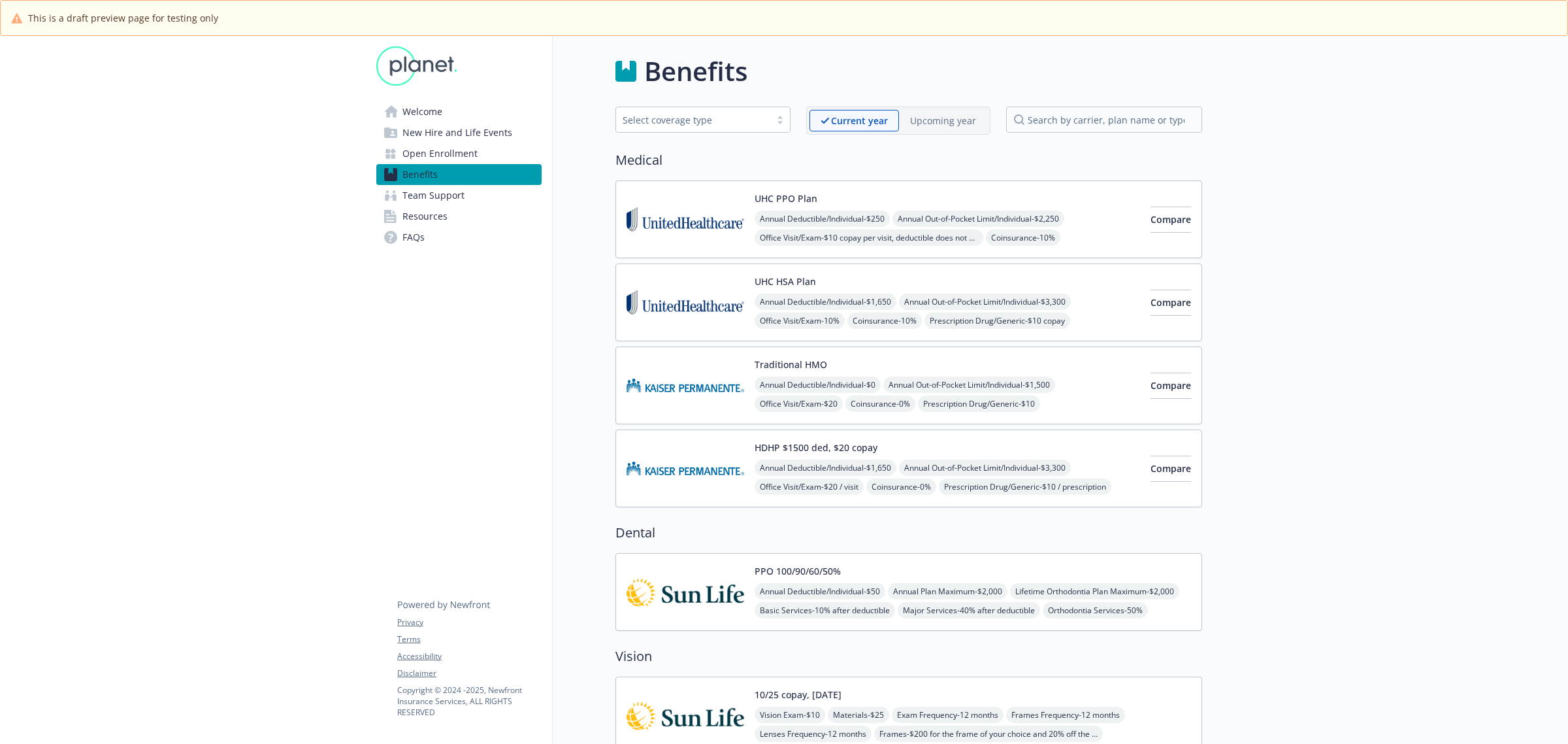
click at [985, 297] on span "Annual Out-of-Pocket Limit/Individual - $3,300" at bounding box center [985, 301] width 172 height 16
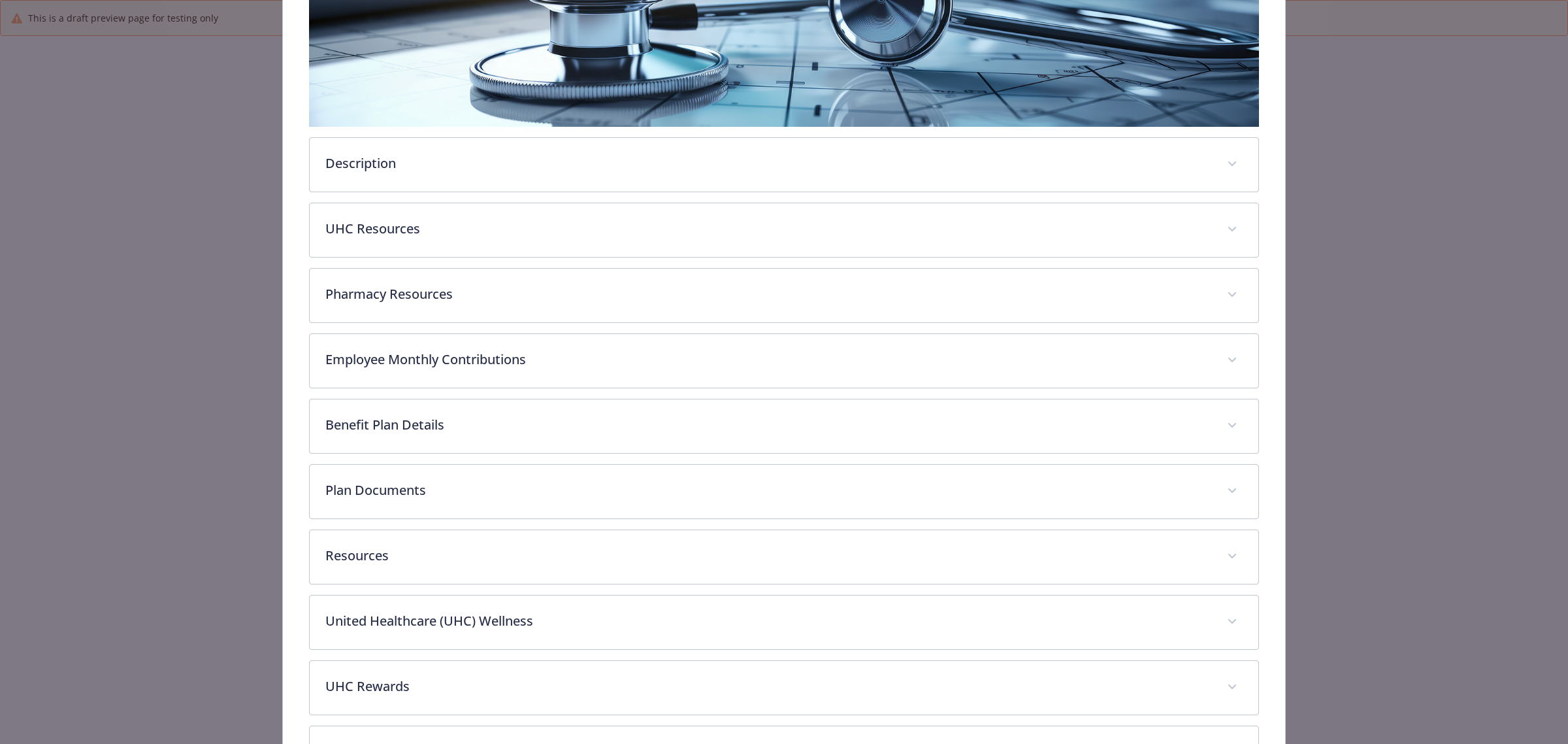
scroll to position [240, 0]
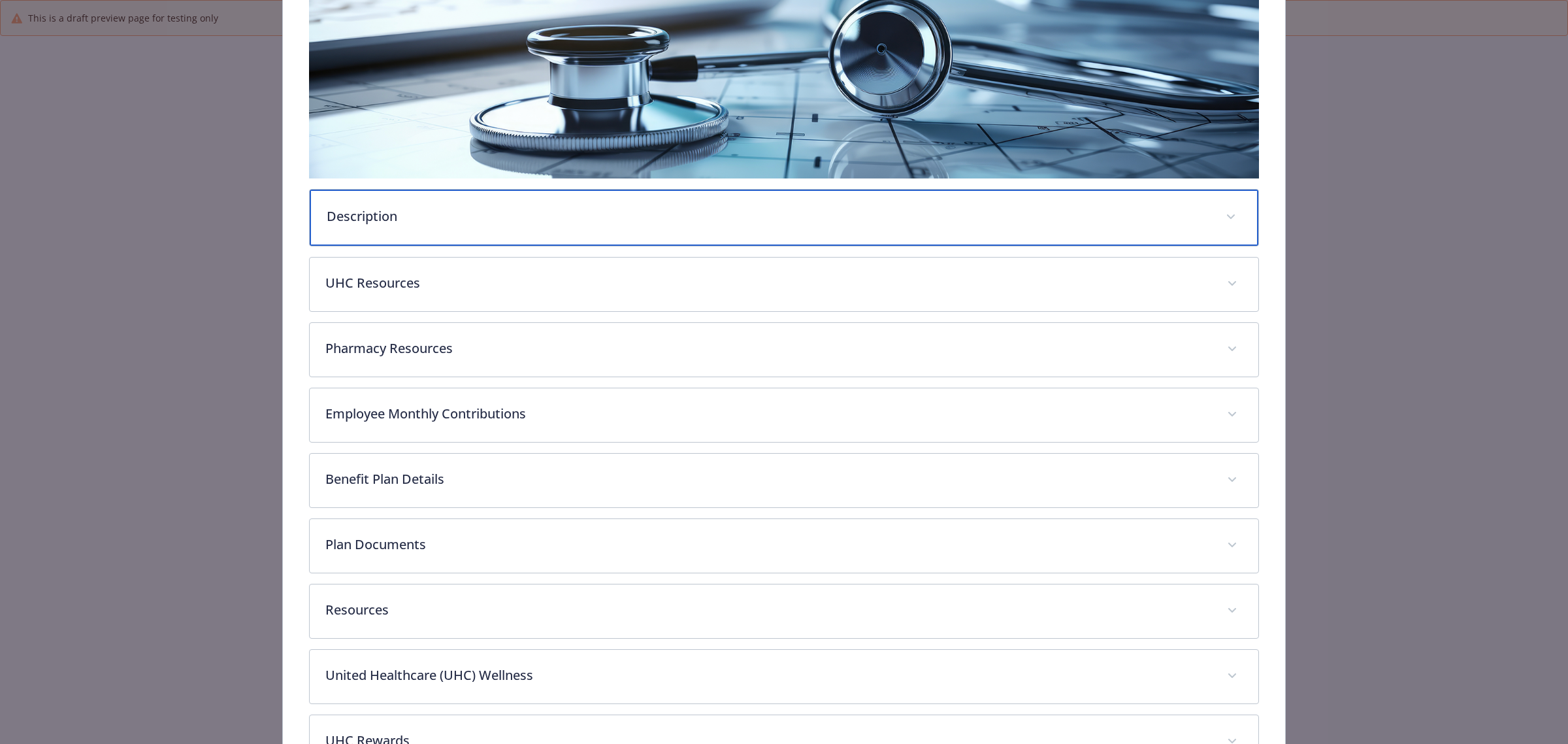
click at [410, 220] on p "Description" at bounding box center [768, 216] width 883 height 20
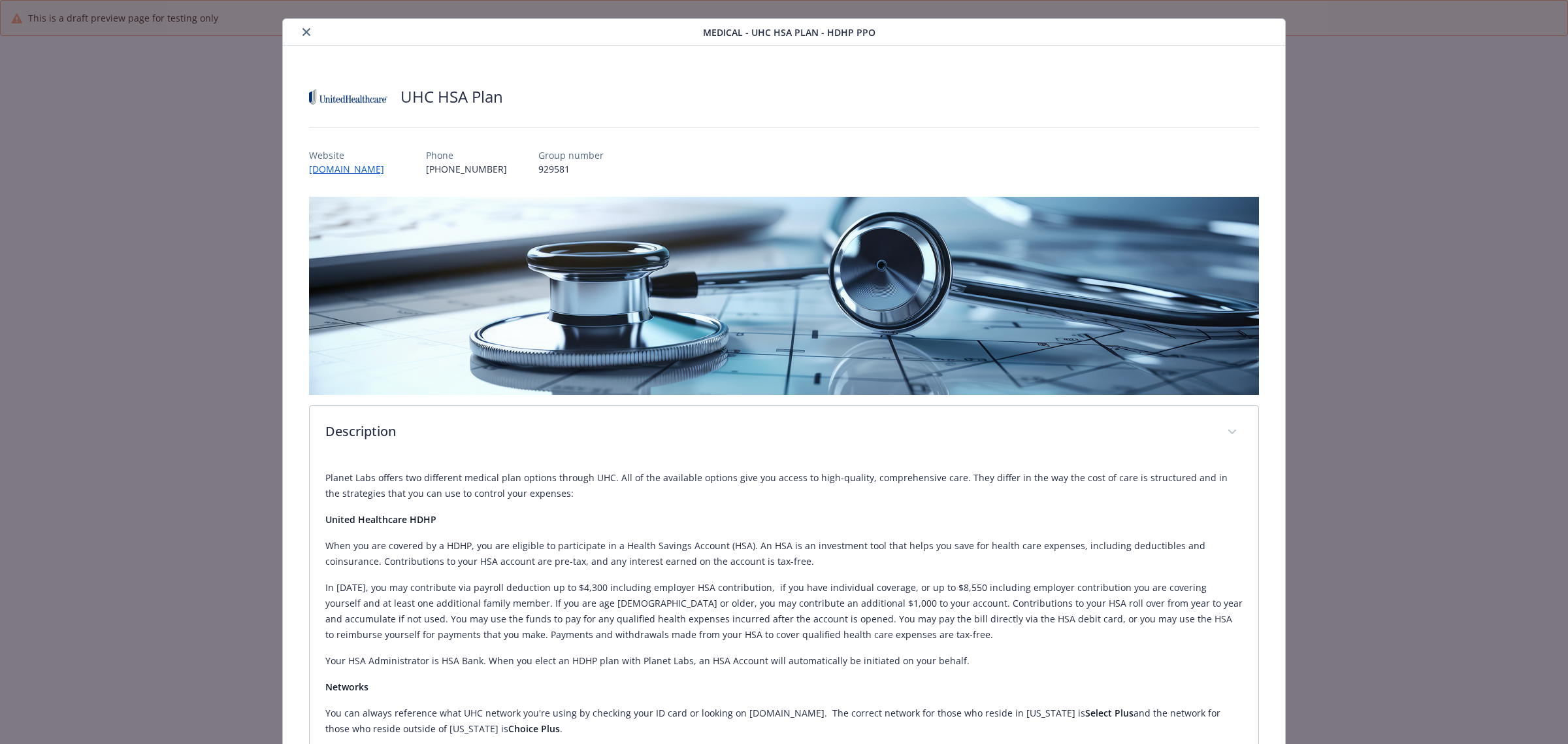
scroll to position [0, 0]
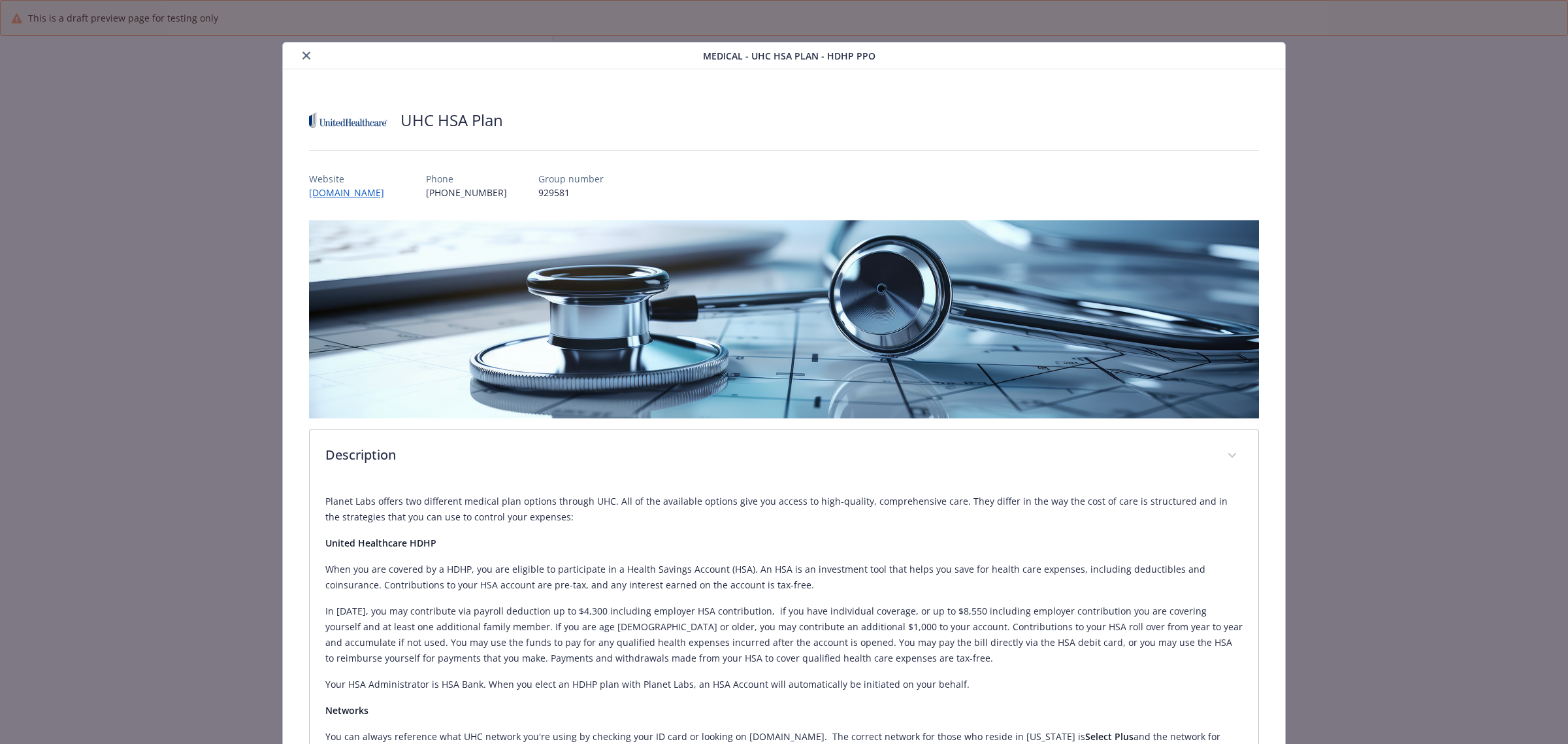
click at [305, 58] on icon "close" at bounding box center [306, 55] width 8 height 8
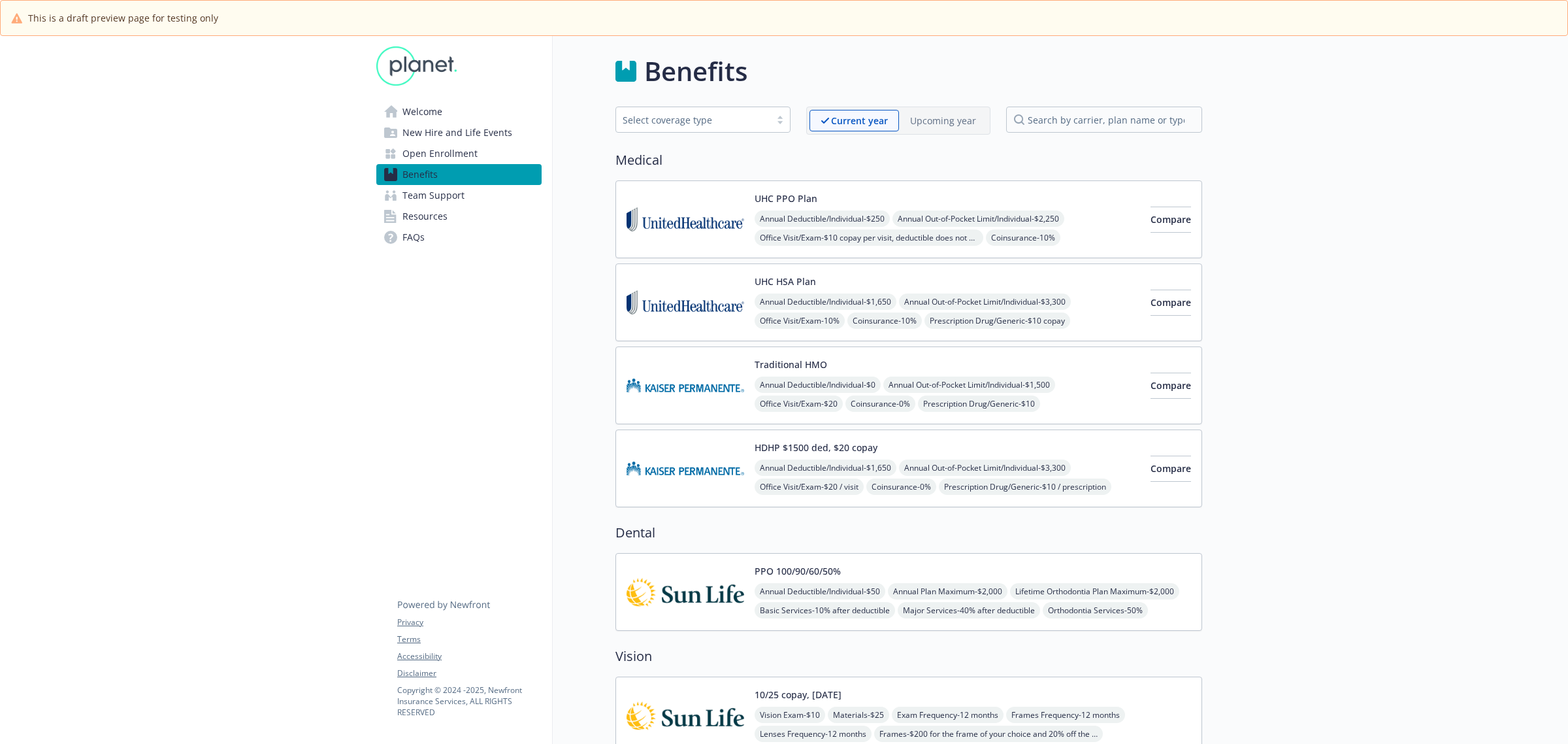
click at [832, 466] on span "Annual Deductible/Individual - $1,650" at bounding box center [825, 467] width 142 height 16
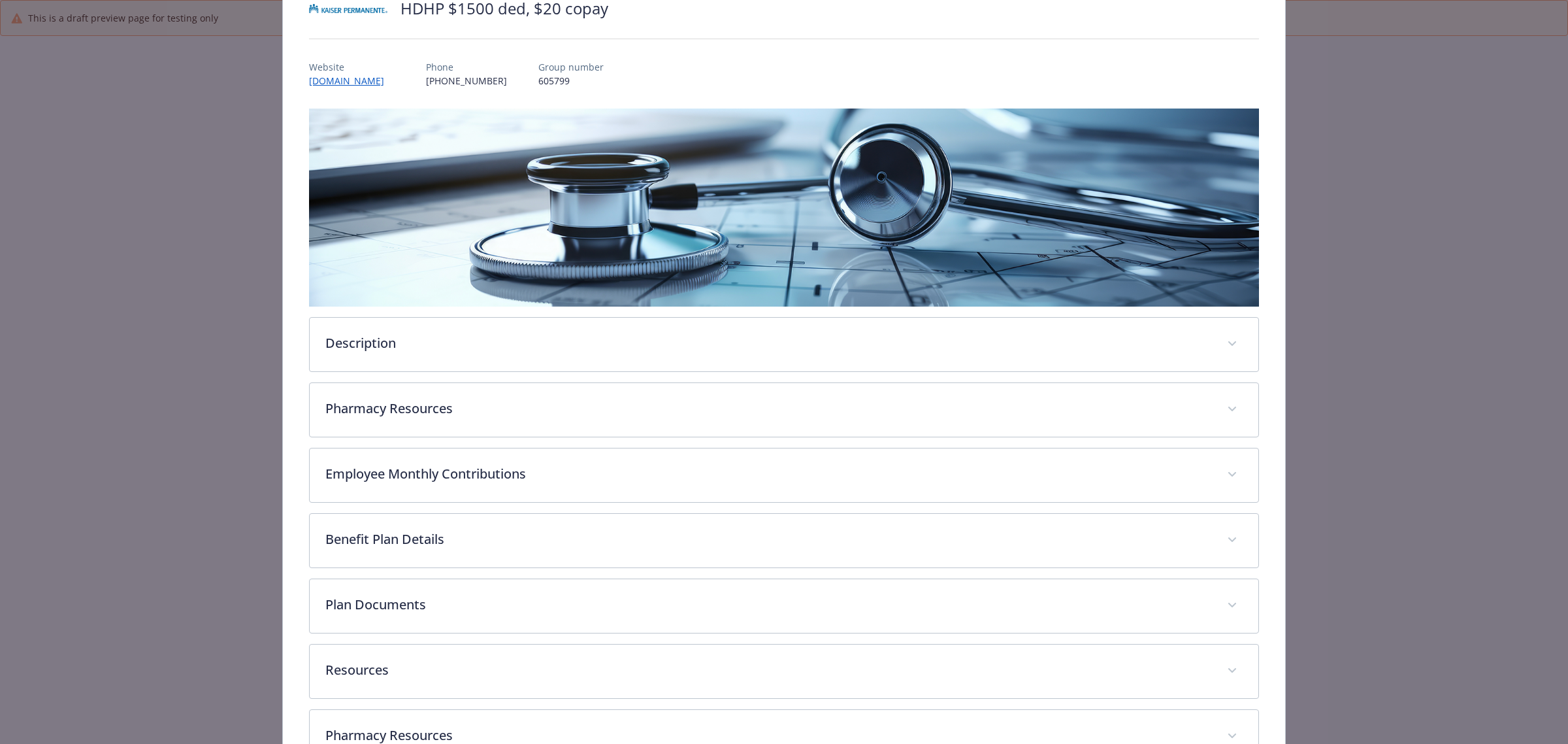
scroll to position [206, 0]
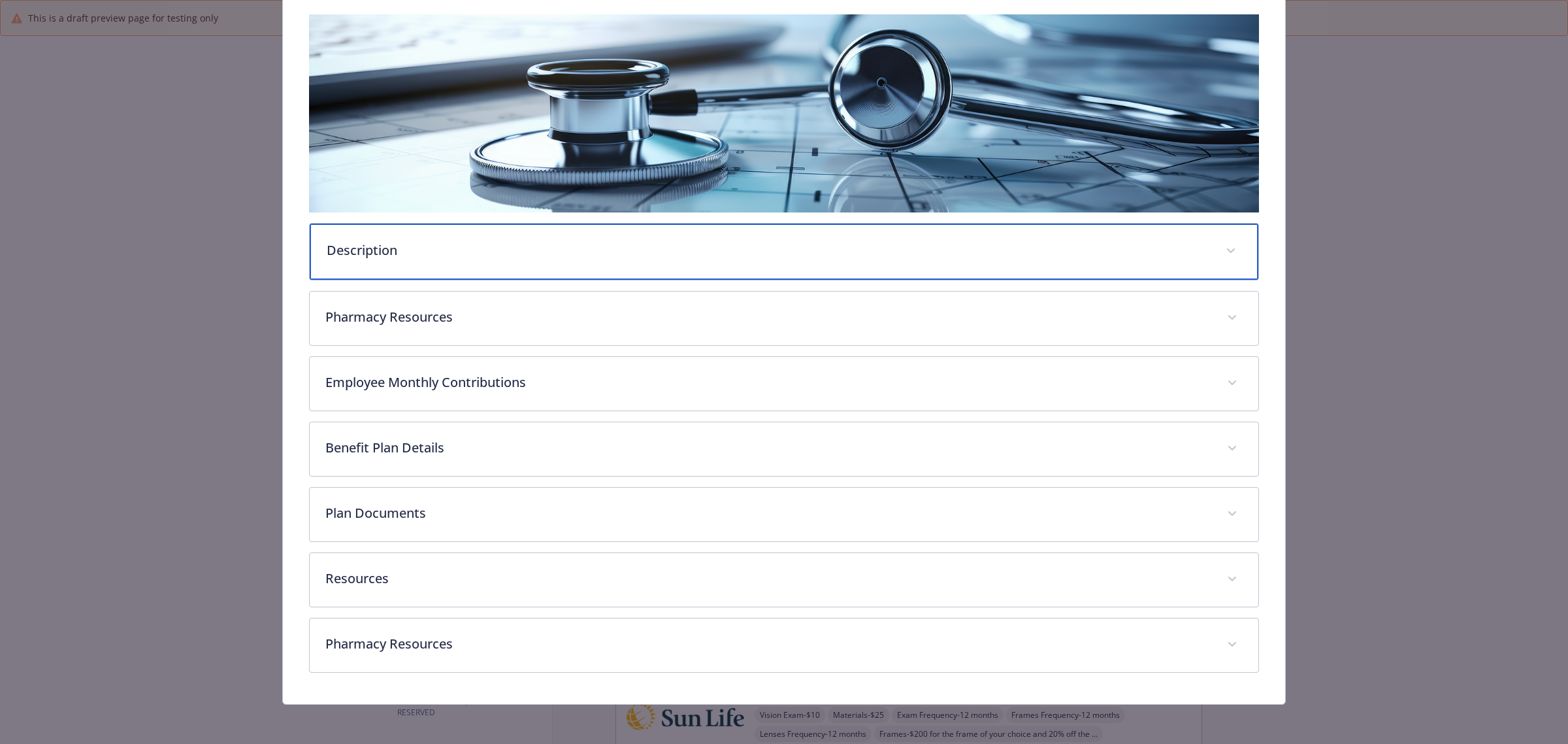
click at [382, 249] on p "Description" at bounding box center [768, 250] width 883 height 20
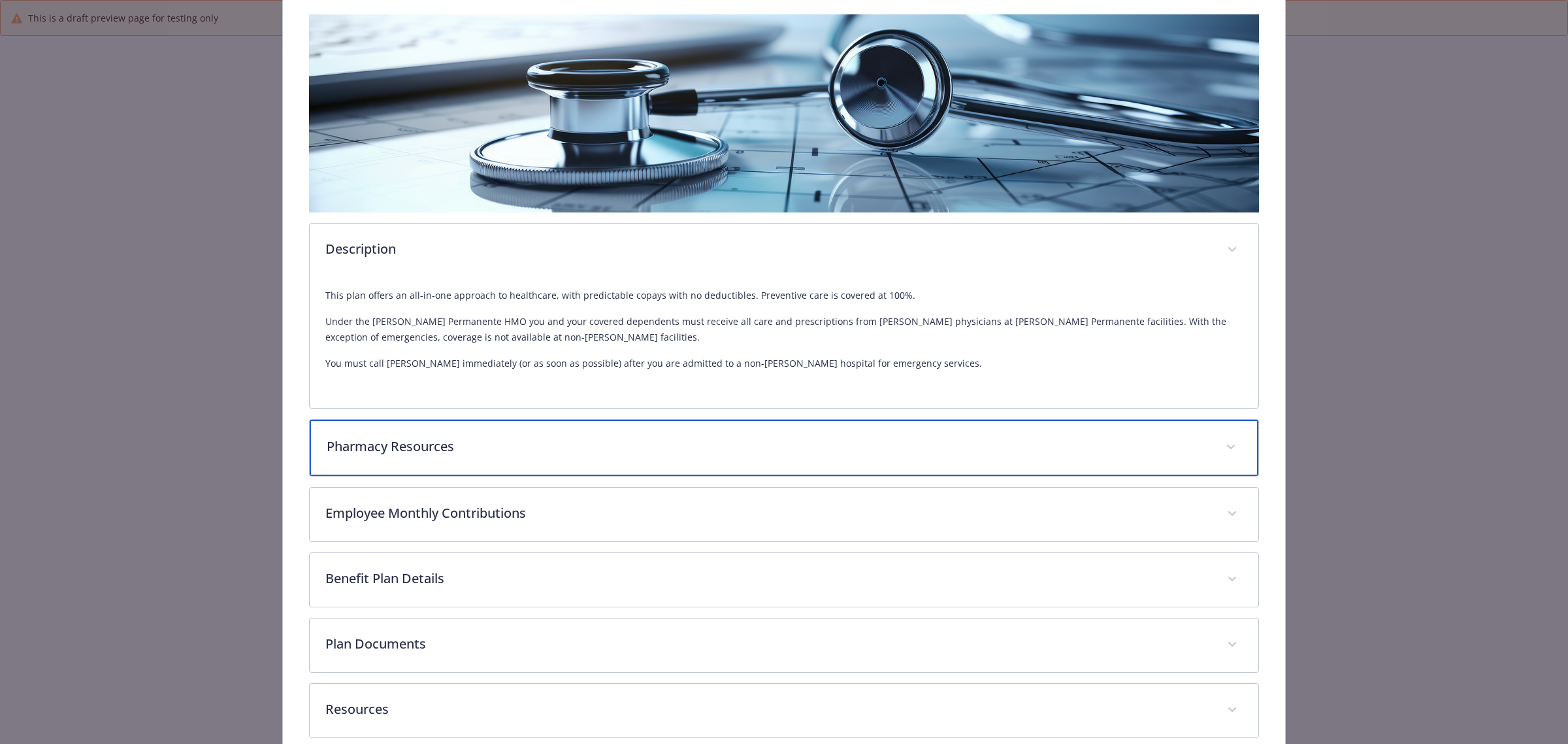
click at [567, 441] on p "Pharmacy Resources" at bounding box center [768, 446] width 883 height 20
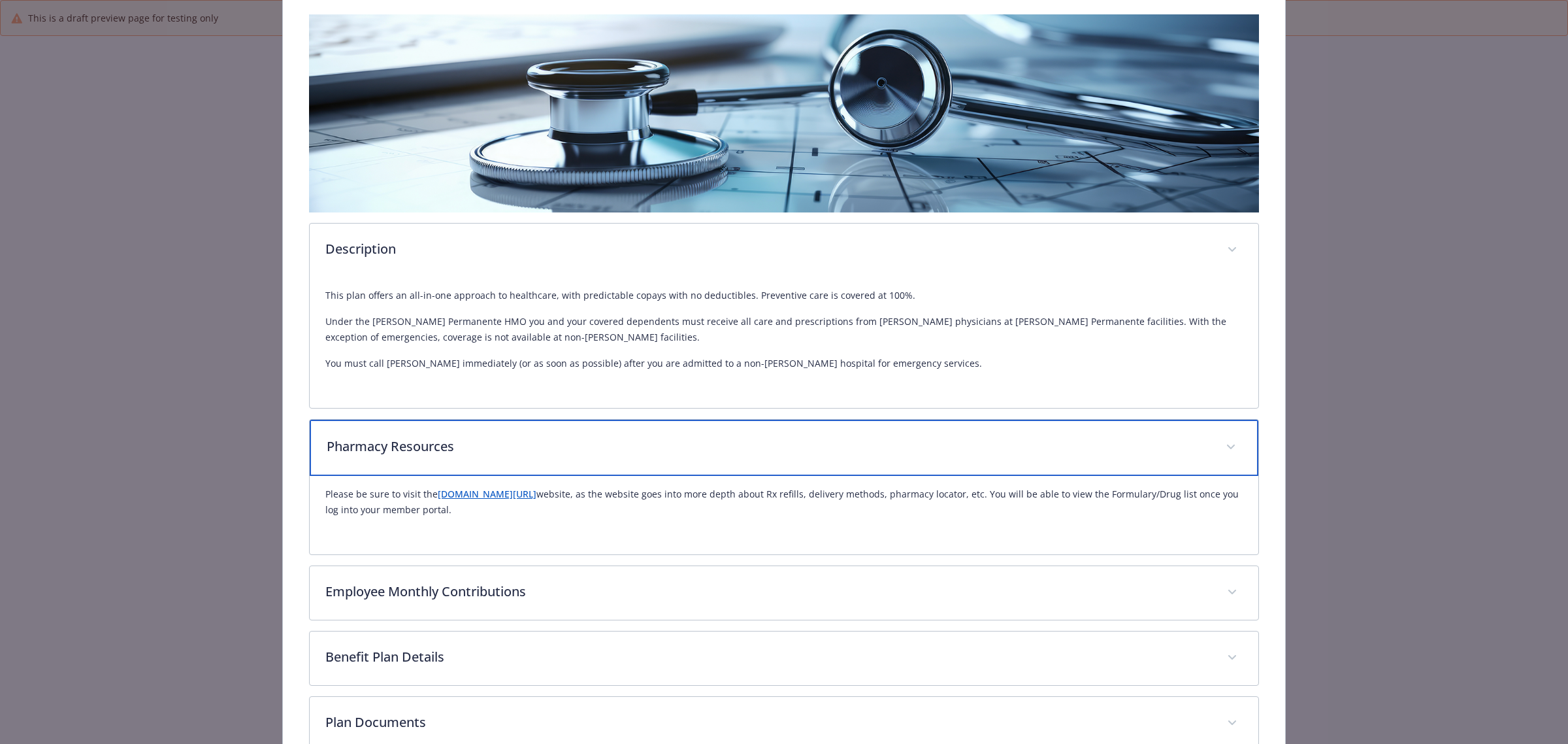
scroll to position [288, 0]
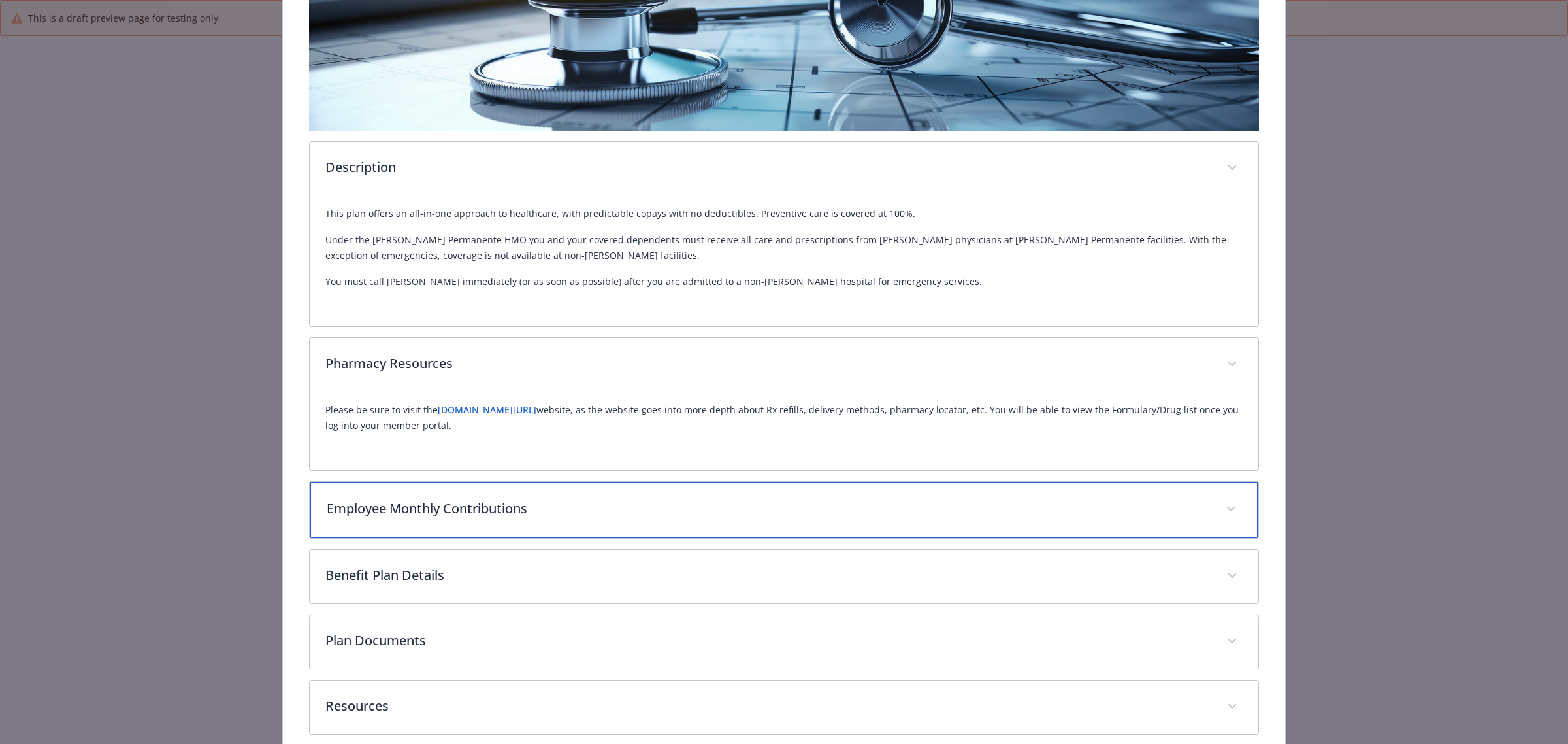
click at [557, 515] on p "Employee Monthly Contributions" at bounding box center [768, 508] width 883 height 20
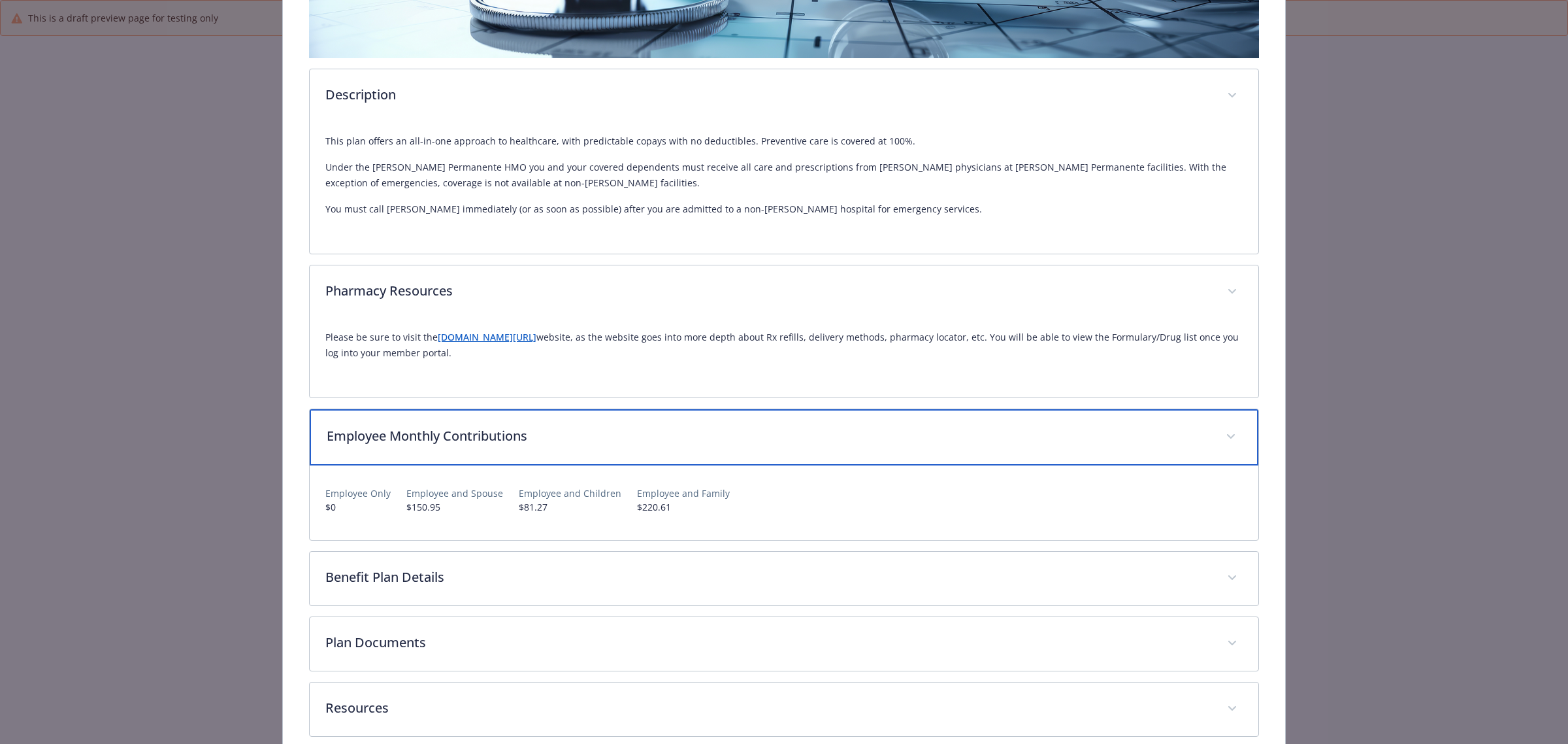
scroll to position [369, 0]
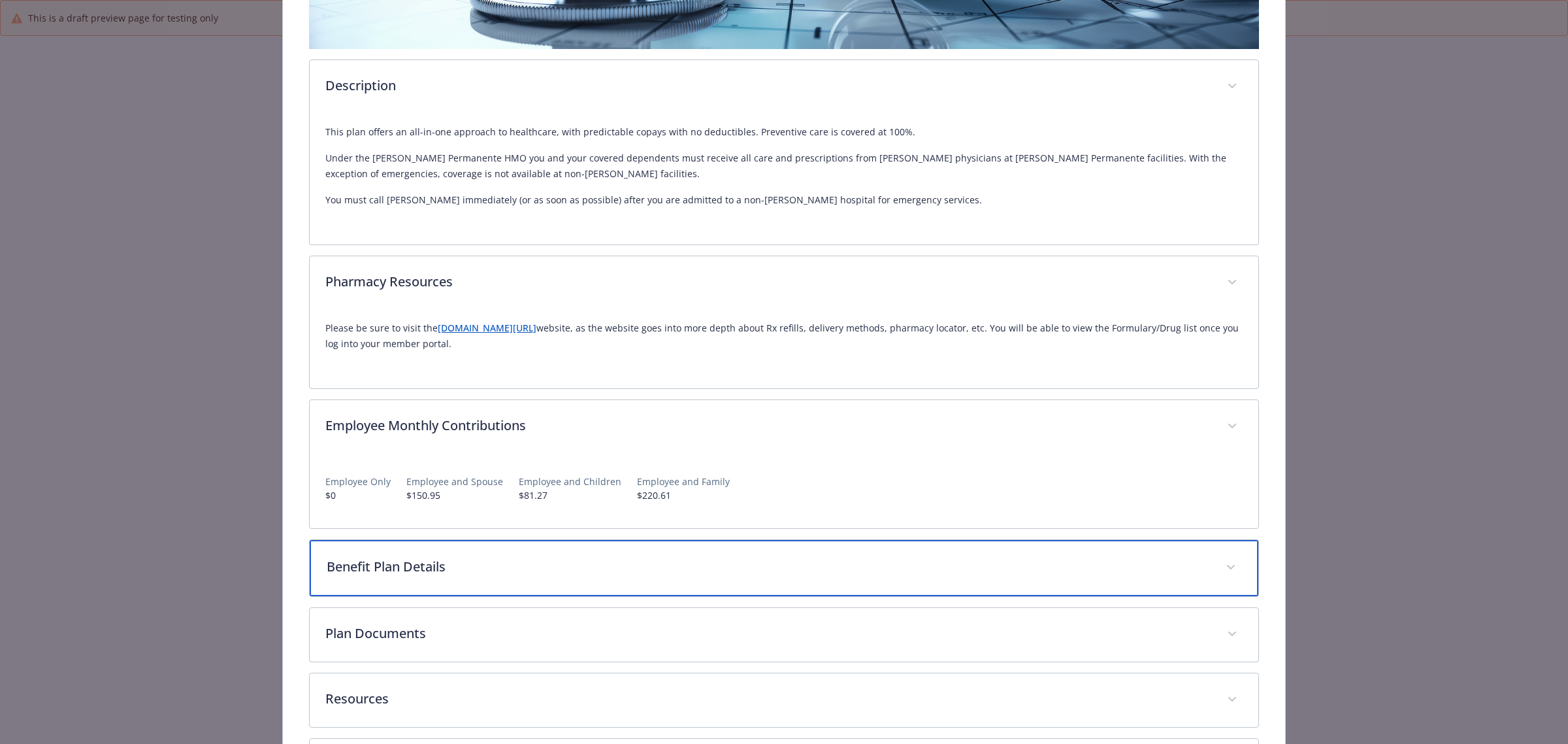
click at [461, 582] on div "Benefit Plan Details" at bounding box center [784, 568] width 949 height 56
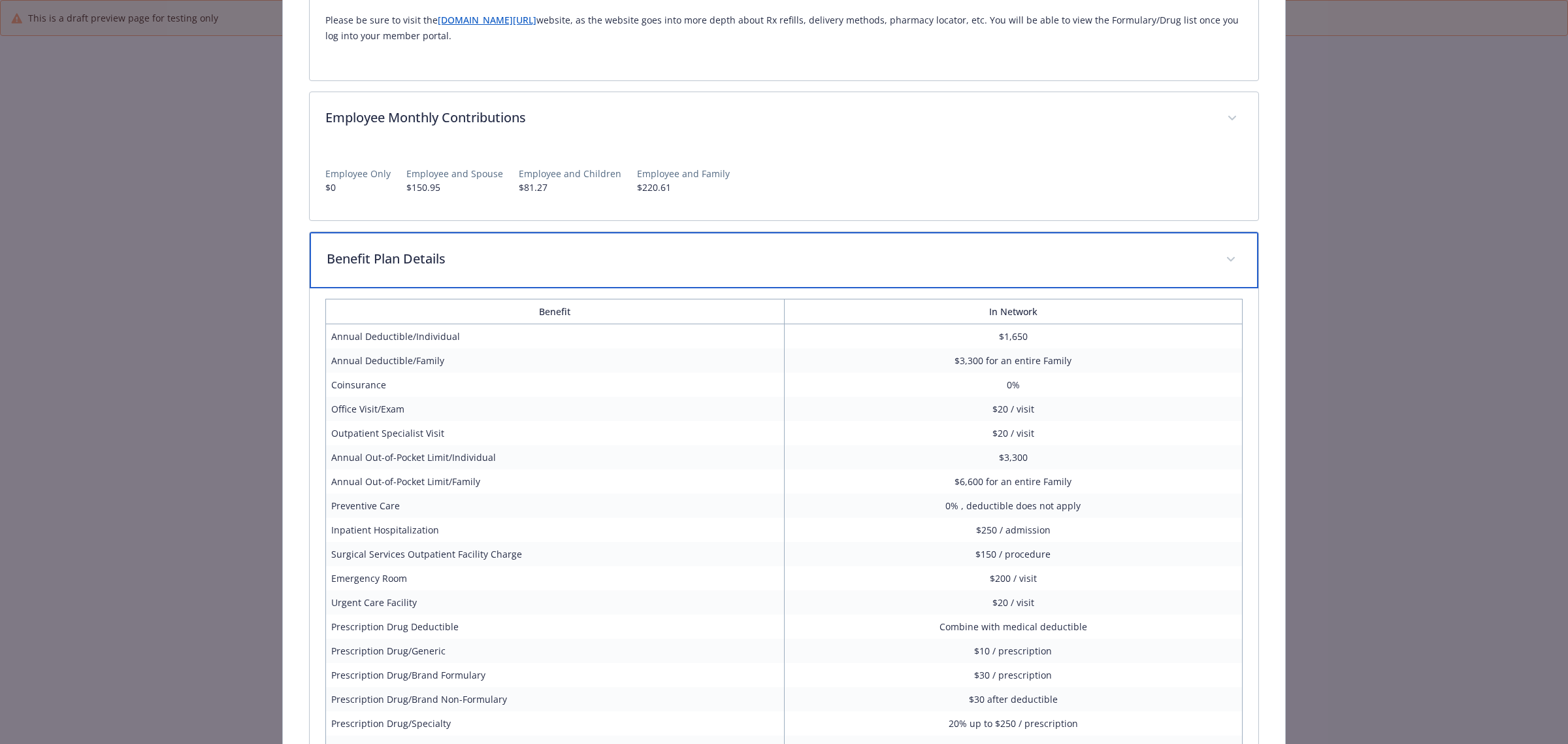
scroll to position [696, 0]
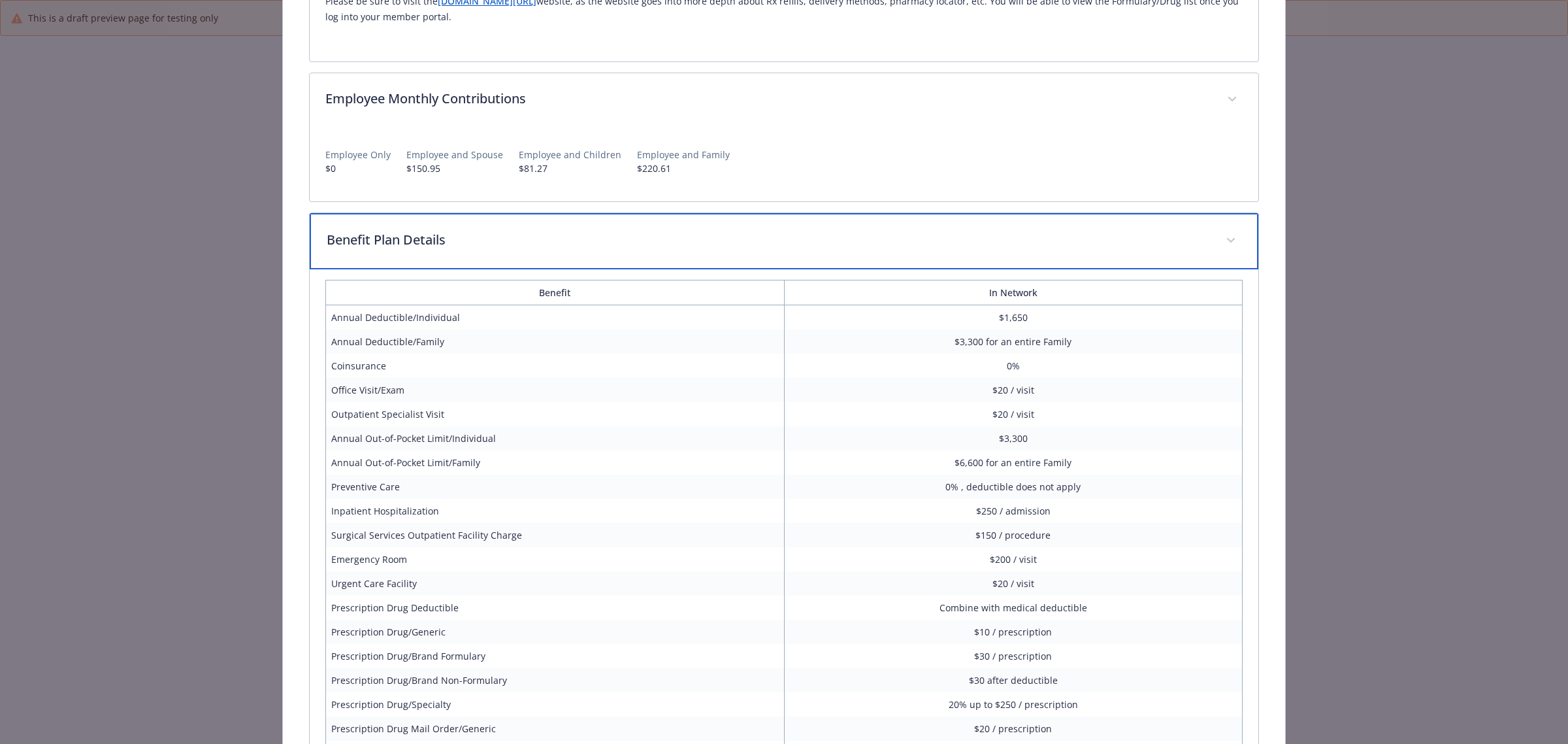
click at [402, 247] on p "Benefit Plan Details" at bounding box center [768, 239] width 883 height 20
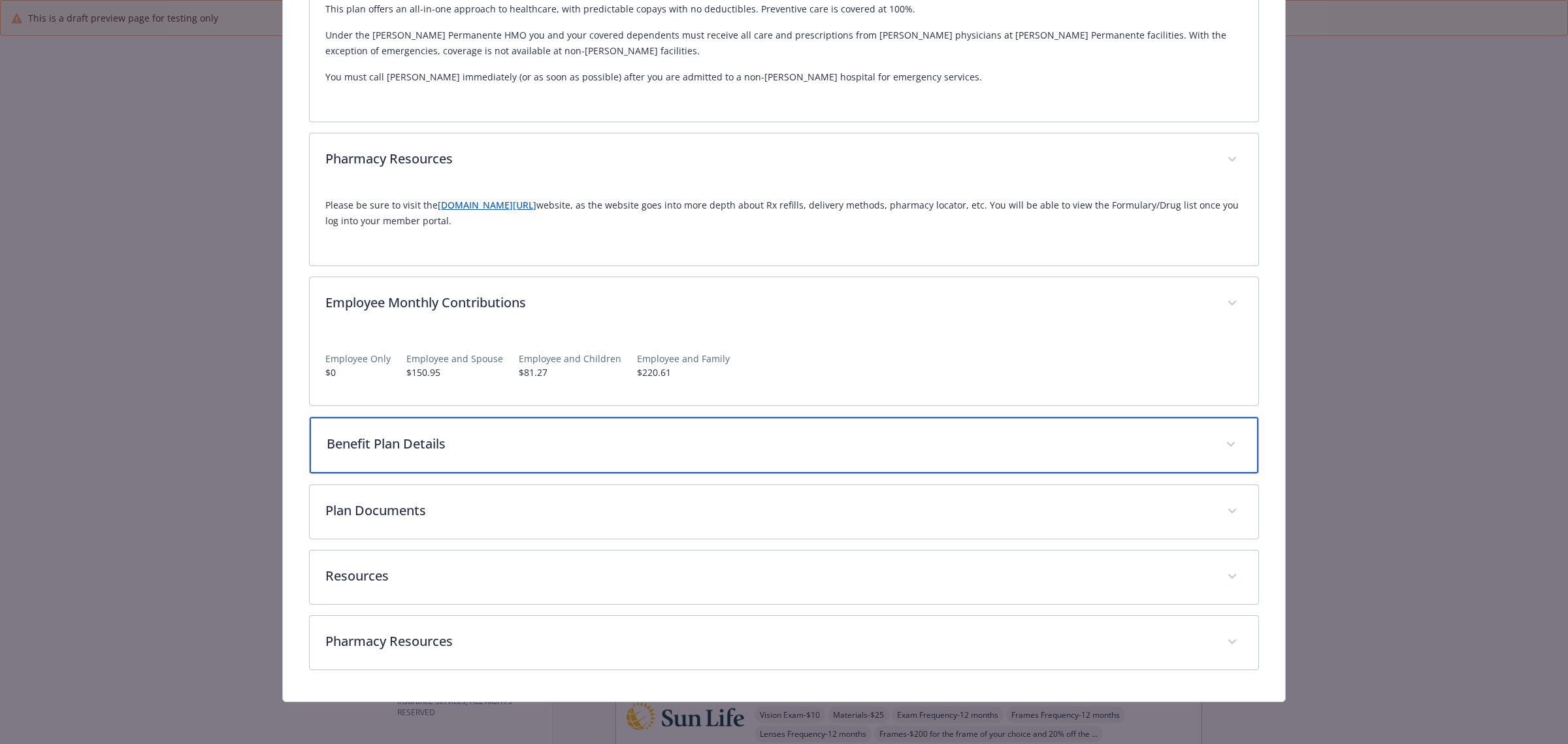
scroll to position [492, 0]
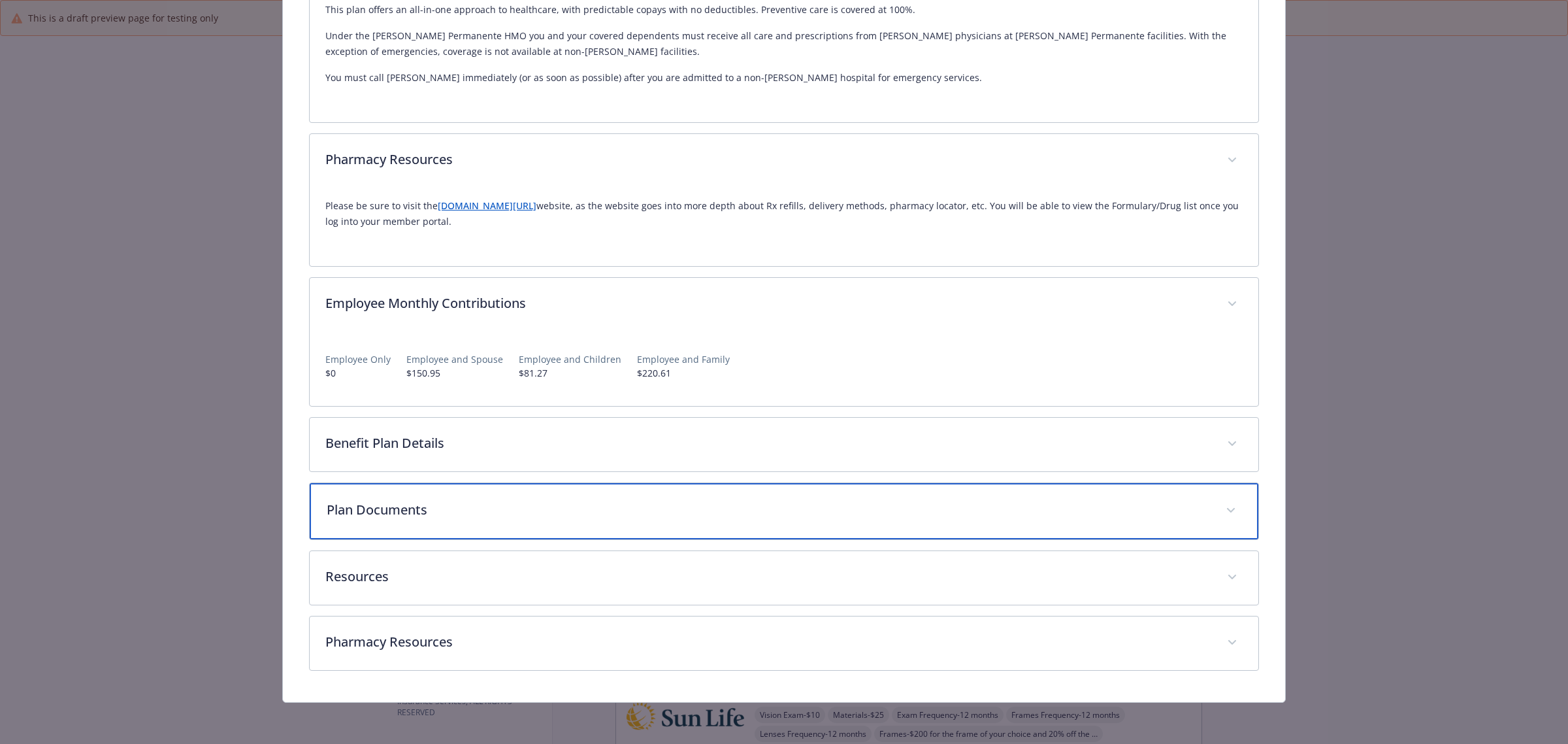
click at [436, 508] on p "Plan Documents" at bounding box center [768, 510] width 883 height 20
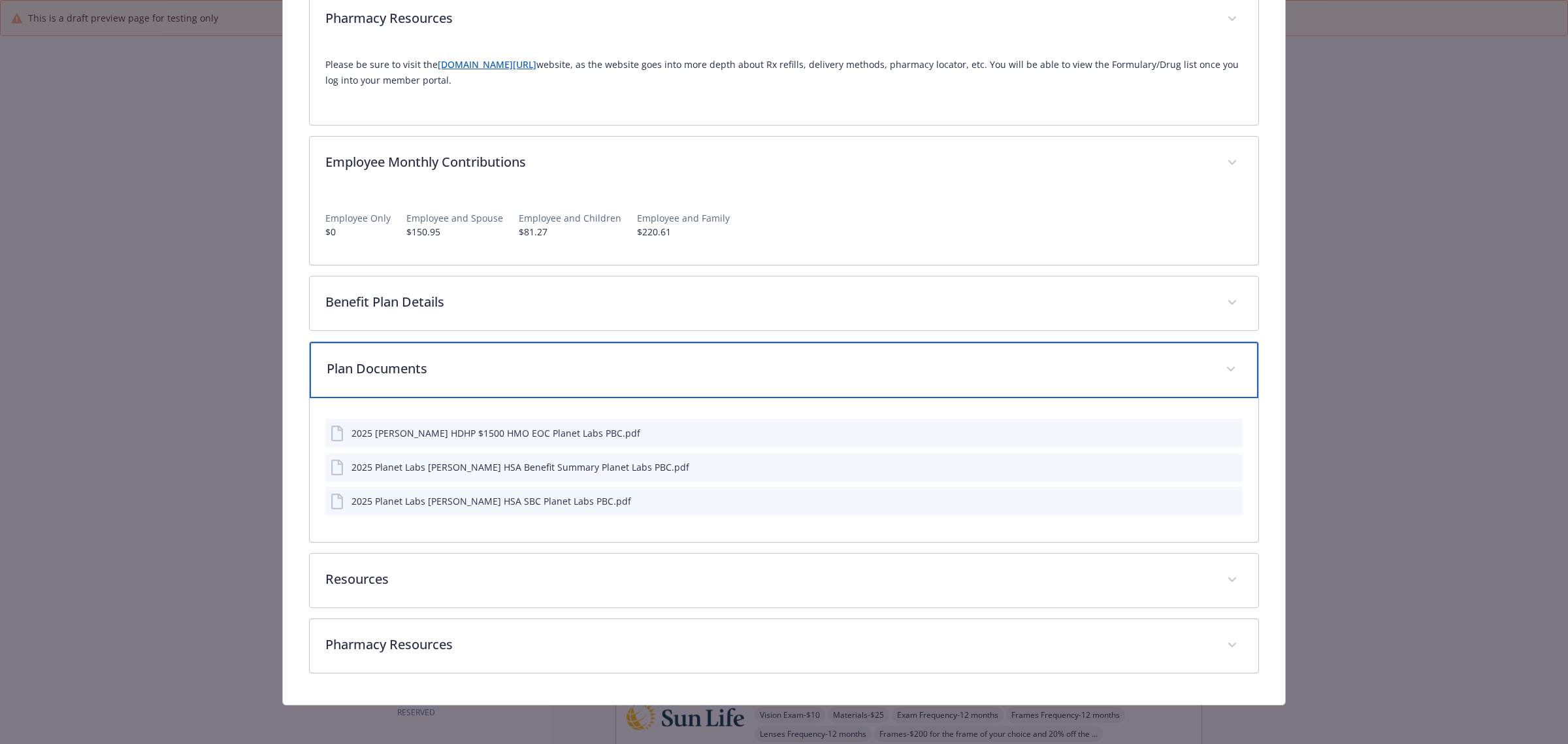
scroll to position [636, 0]
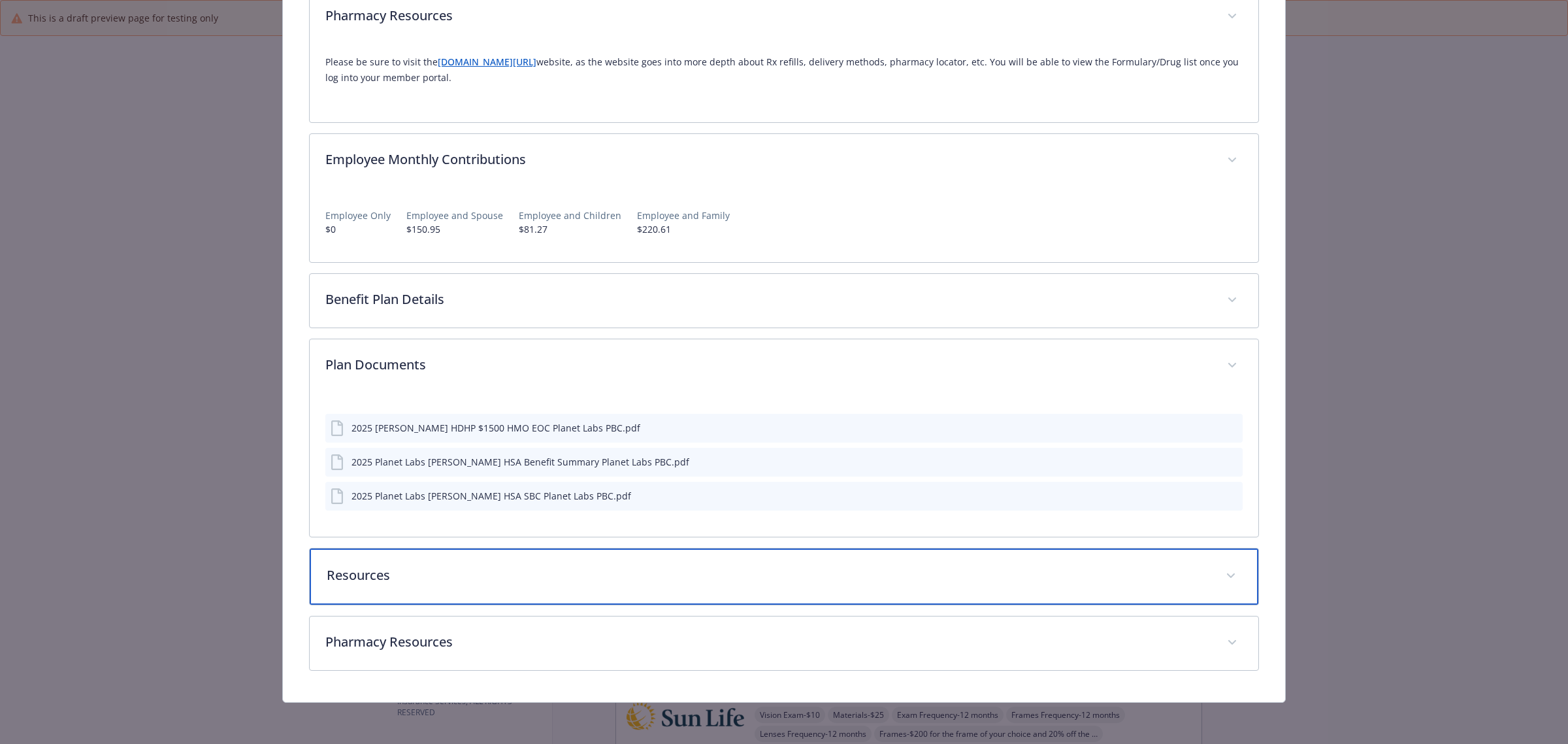
click at [436, 588] on div "Resources" at bounding box center [784, 576] width 949 height 56
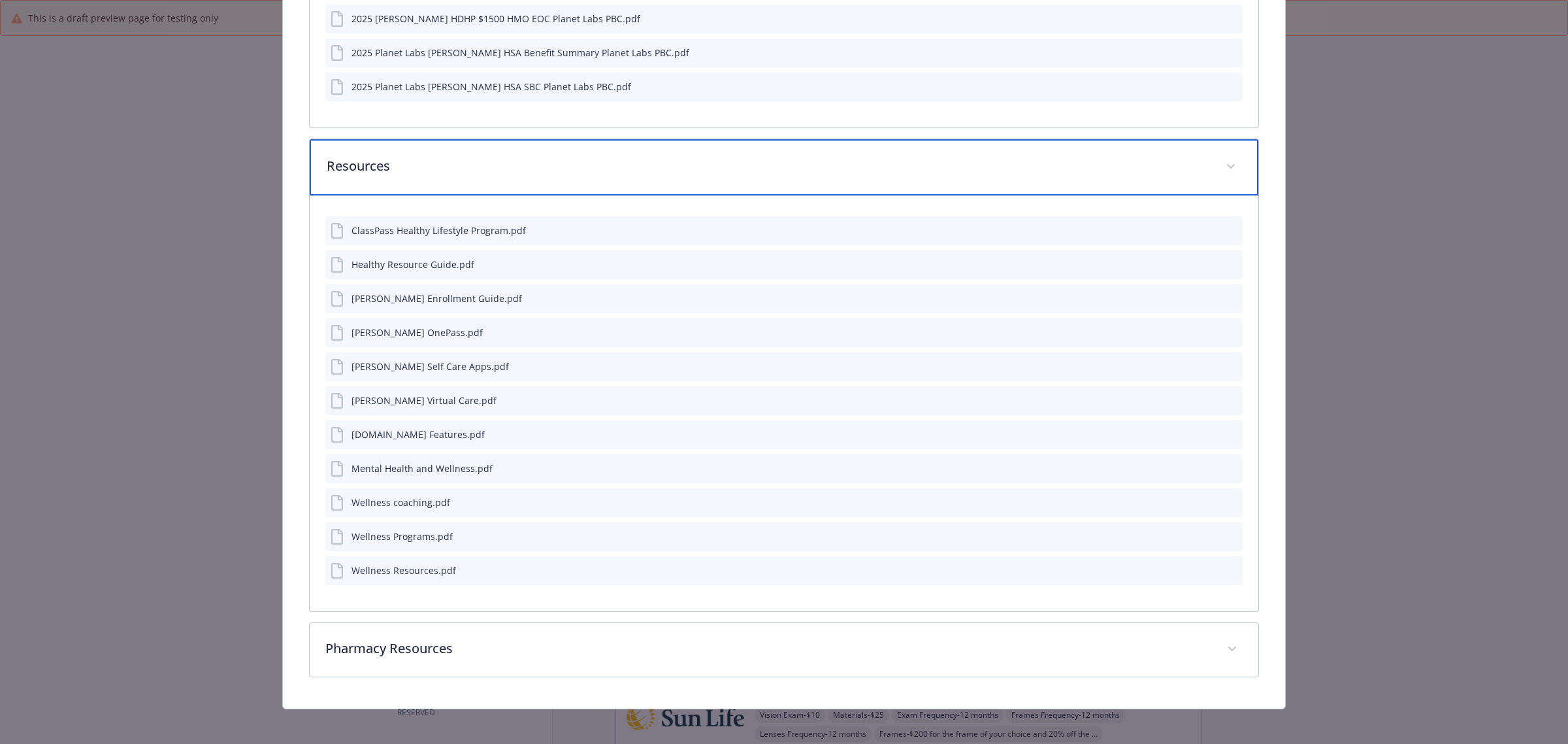
scroll to position [1050, 0]
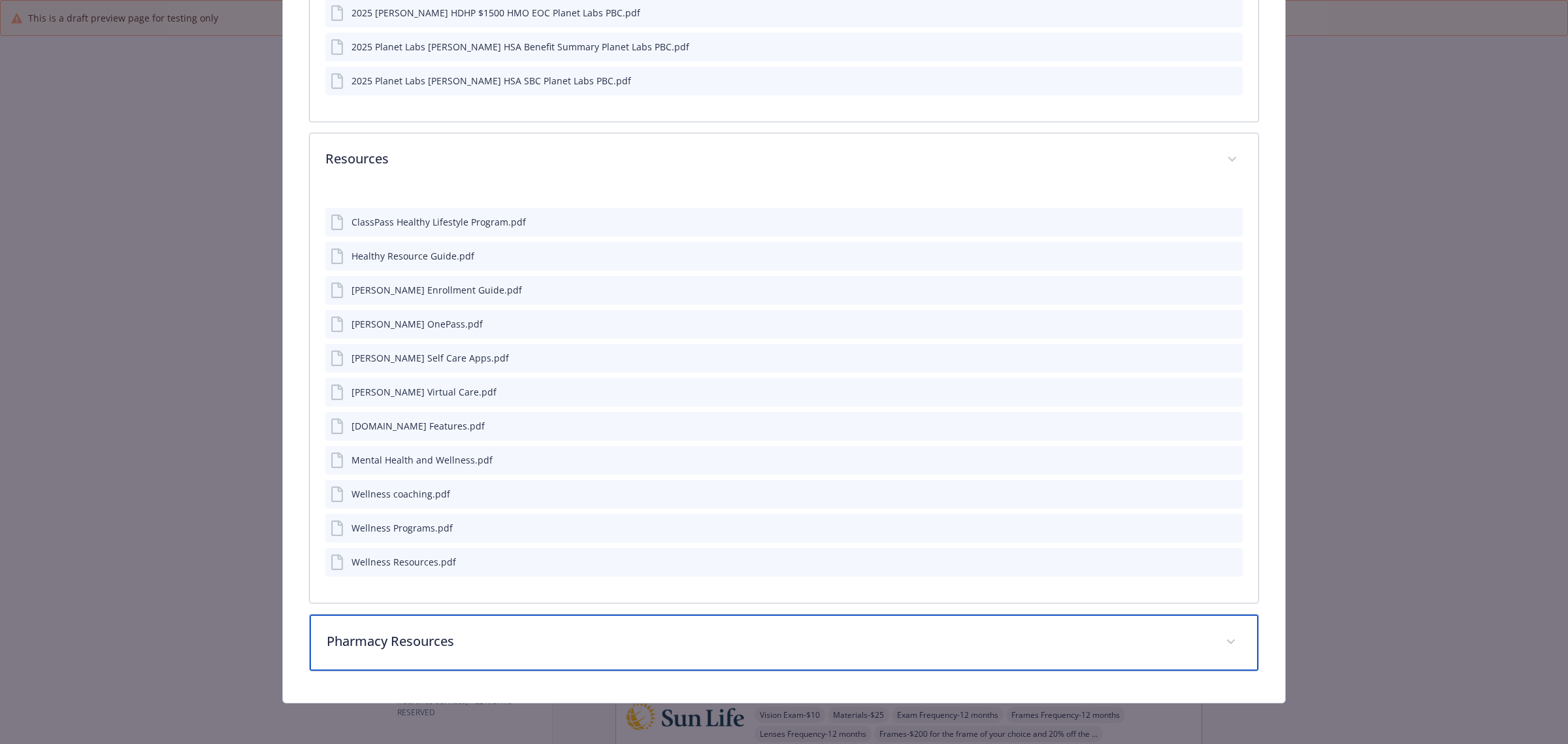
click at [443, 644] on p "Pharmacy Resources" at bounding box center [768, 641] width 883 height 20
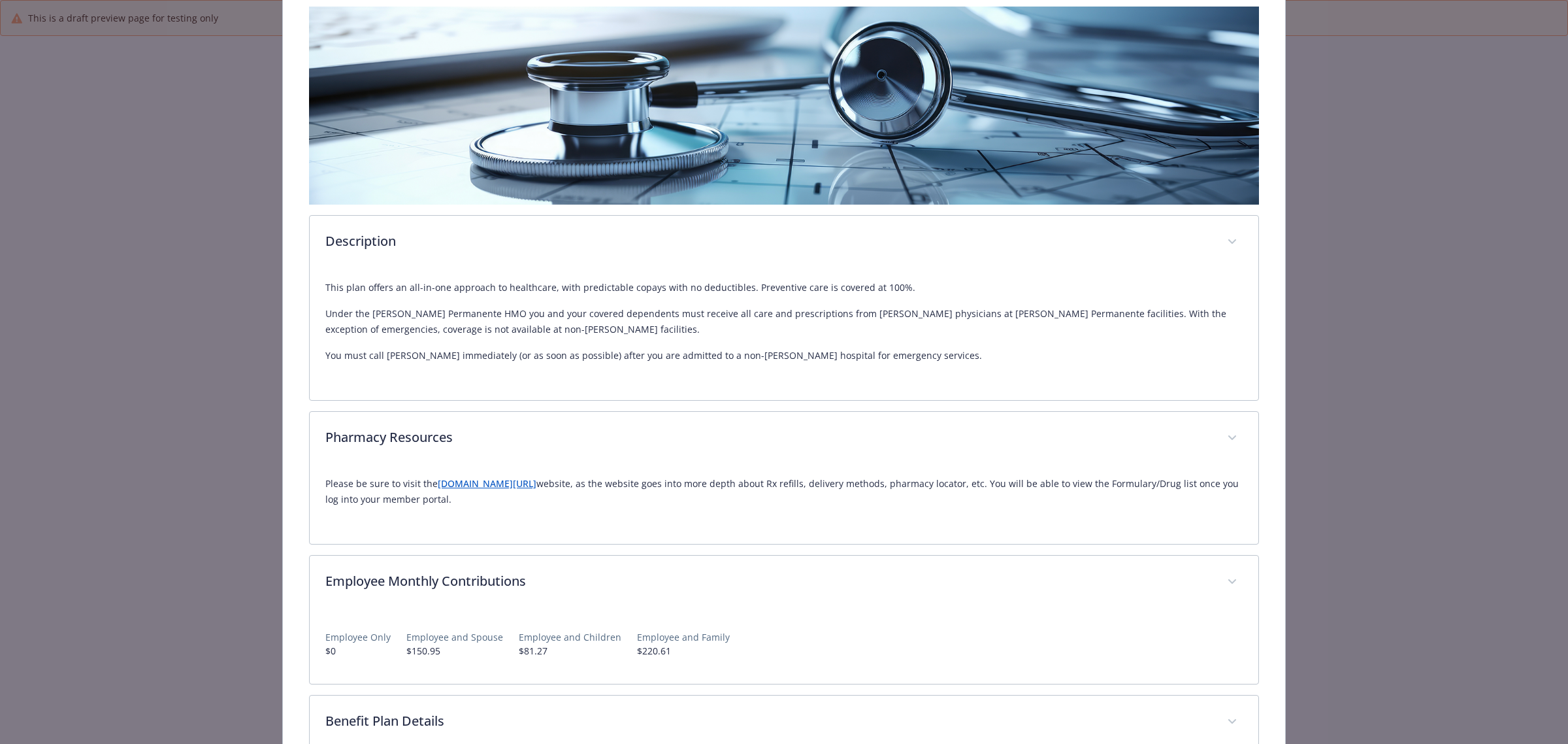
scroll to position [0, 0]
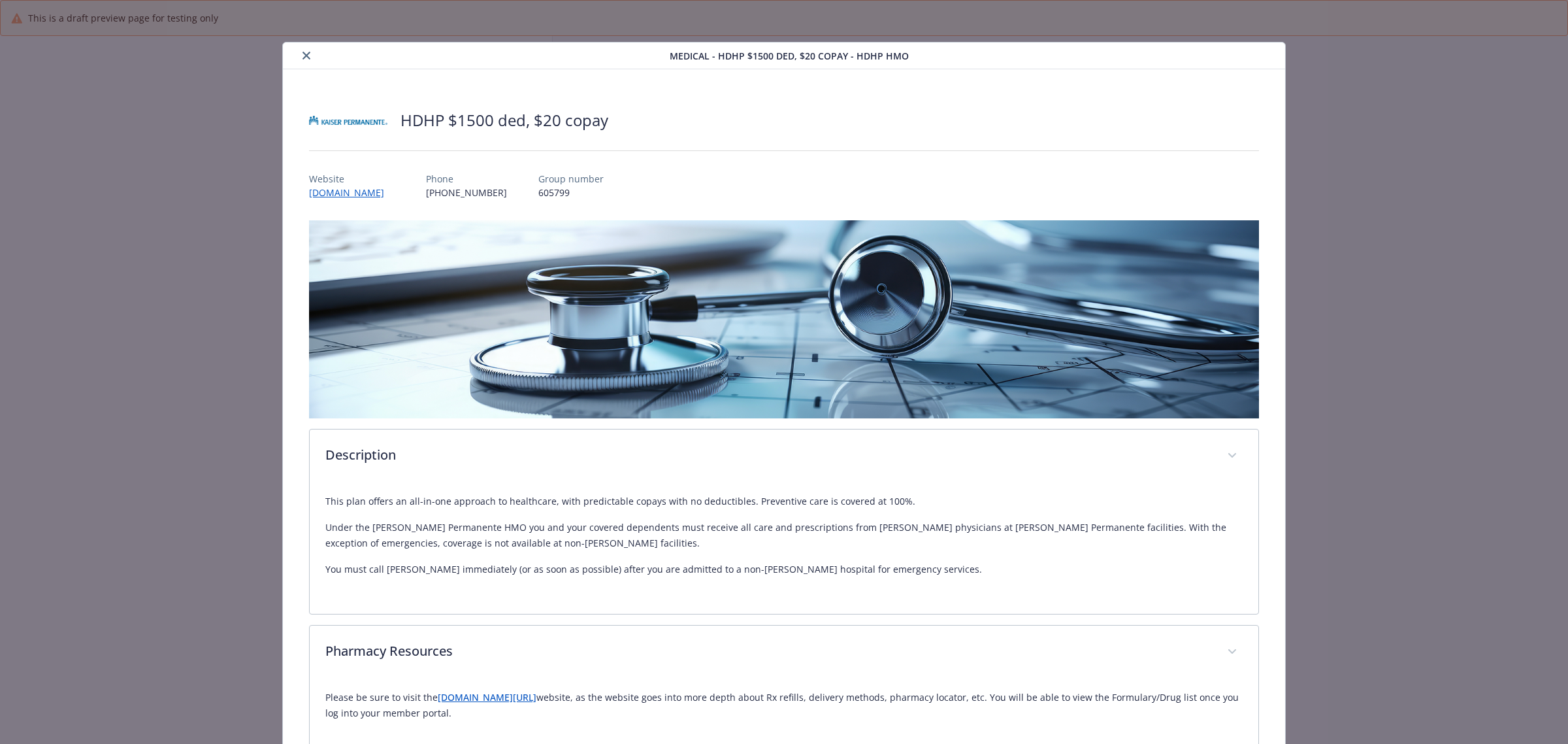
click at [308, 54] on icon "close" at bounding box center [306, 55] width 8 height 8
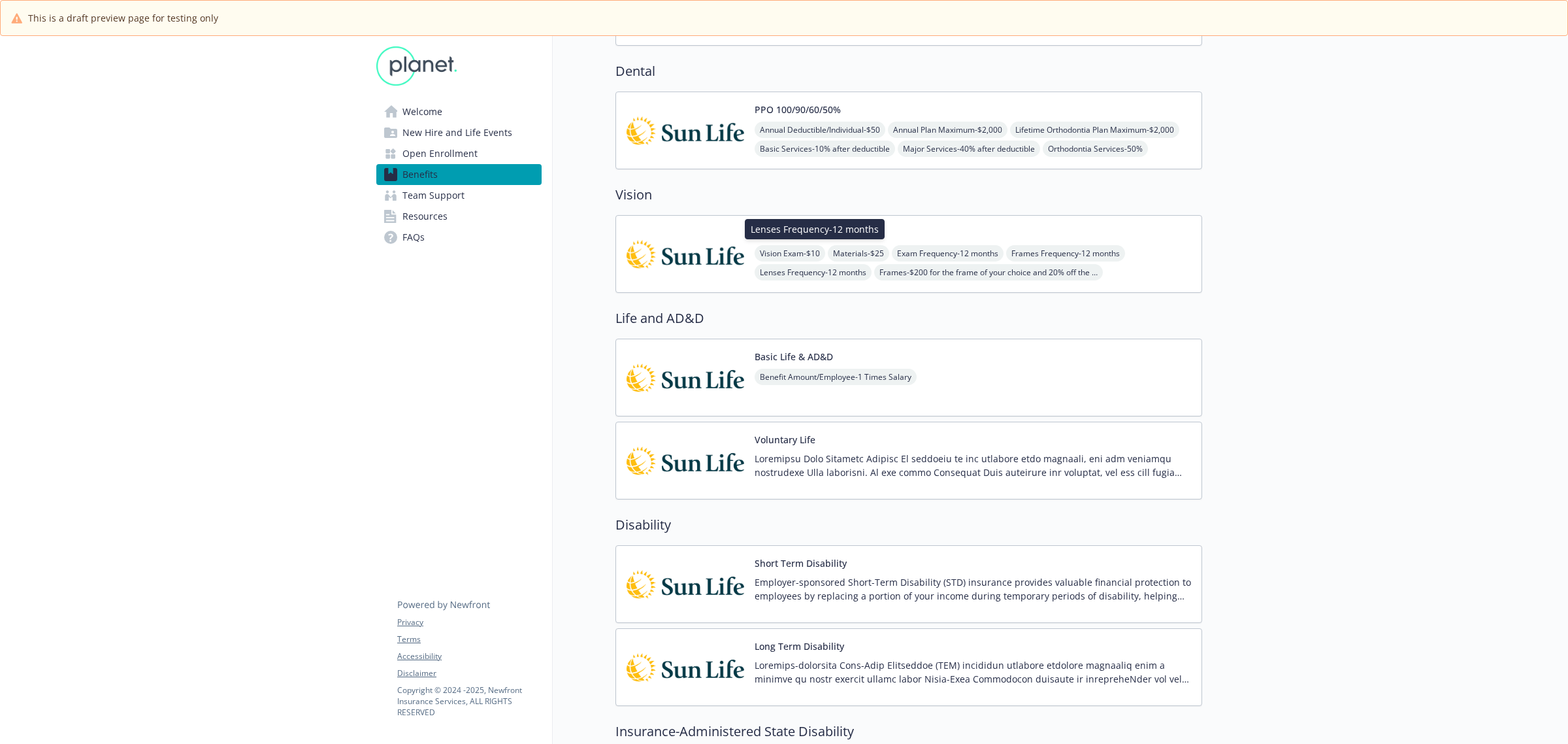
scroll to position [490, 0]
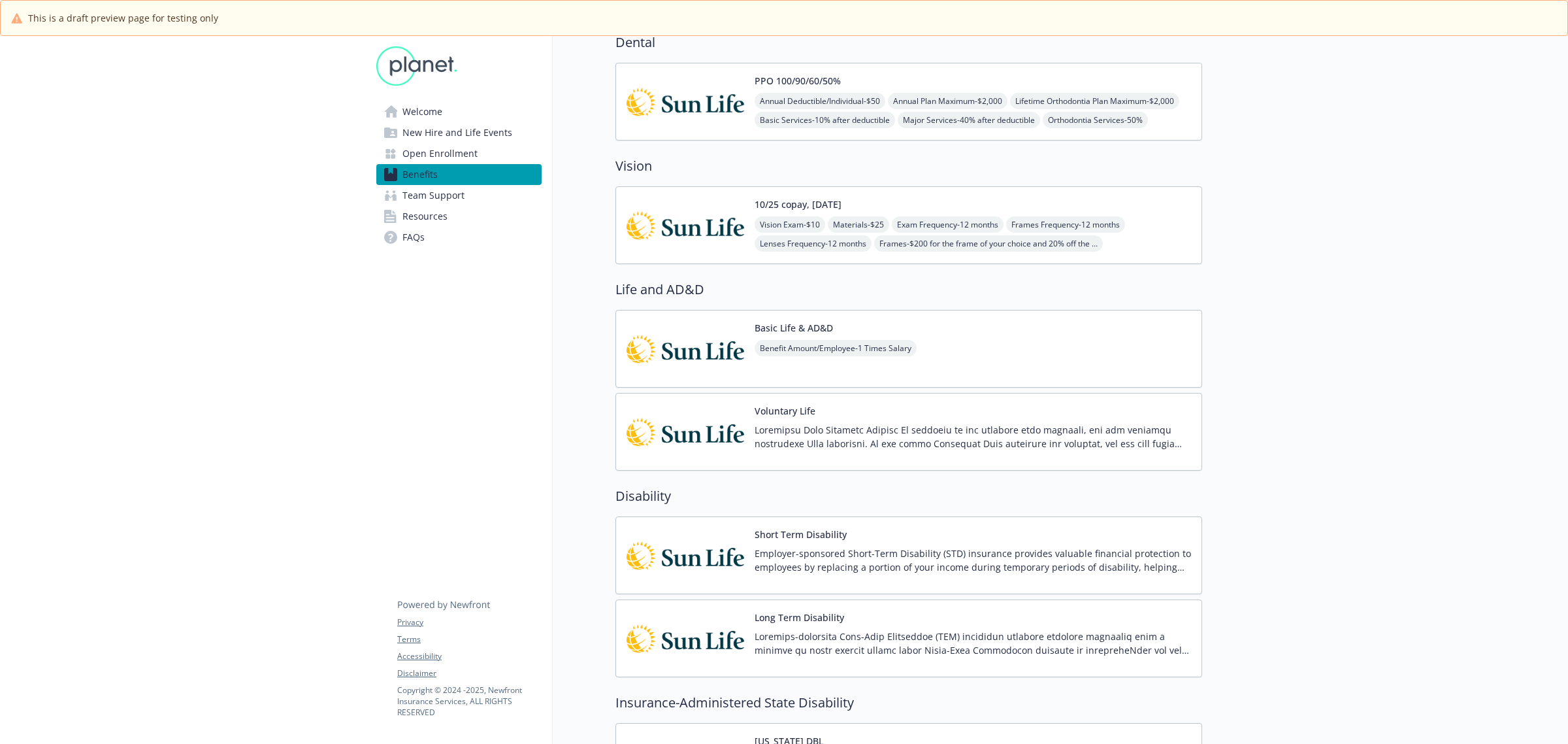
click at [978, 357] on div "Basic Life & AD&D Benefit Amount/Employee - 1 Times Salary" at bounding box center [909, 348] width 587 height 77
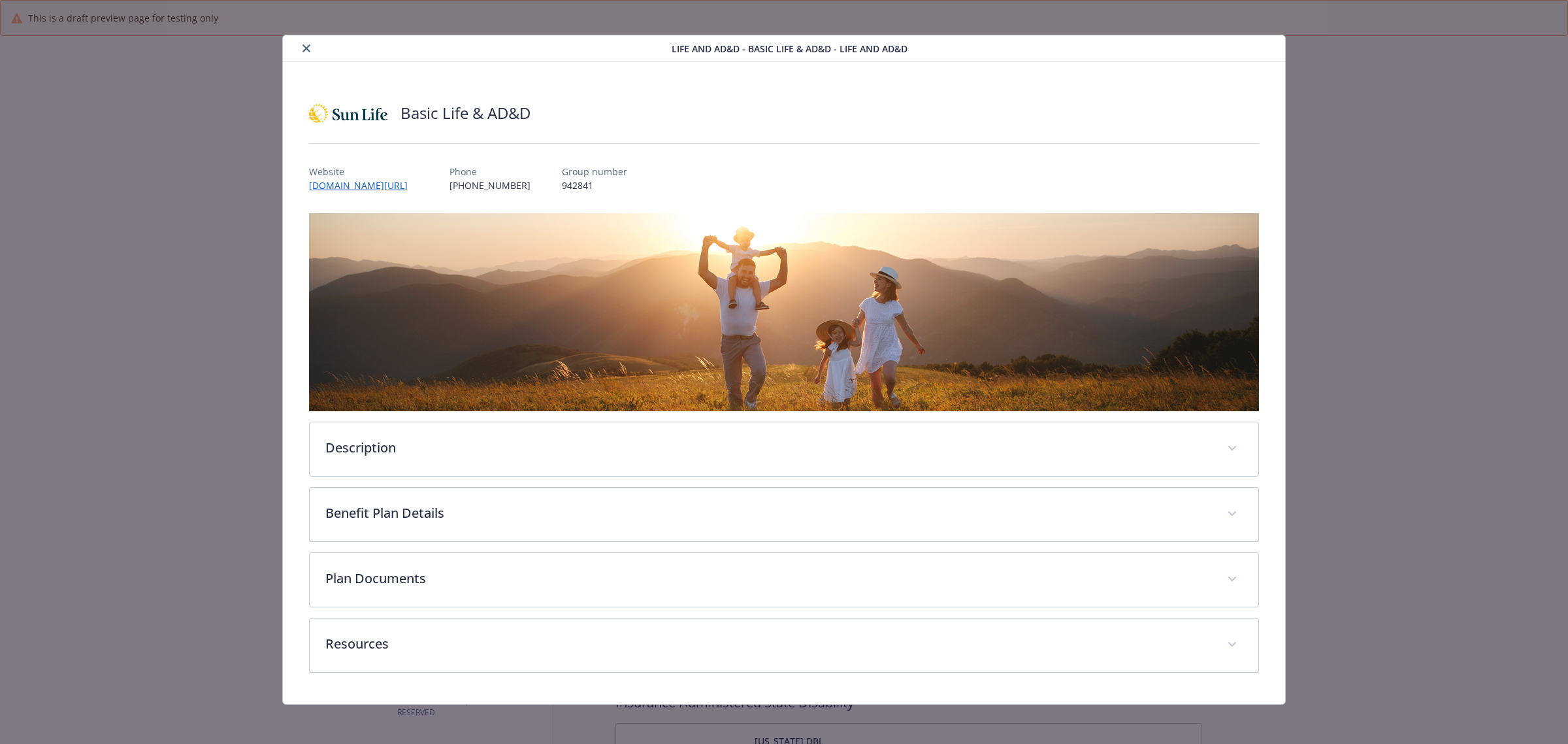
scroll to position [9, 0]
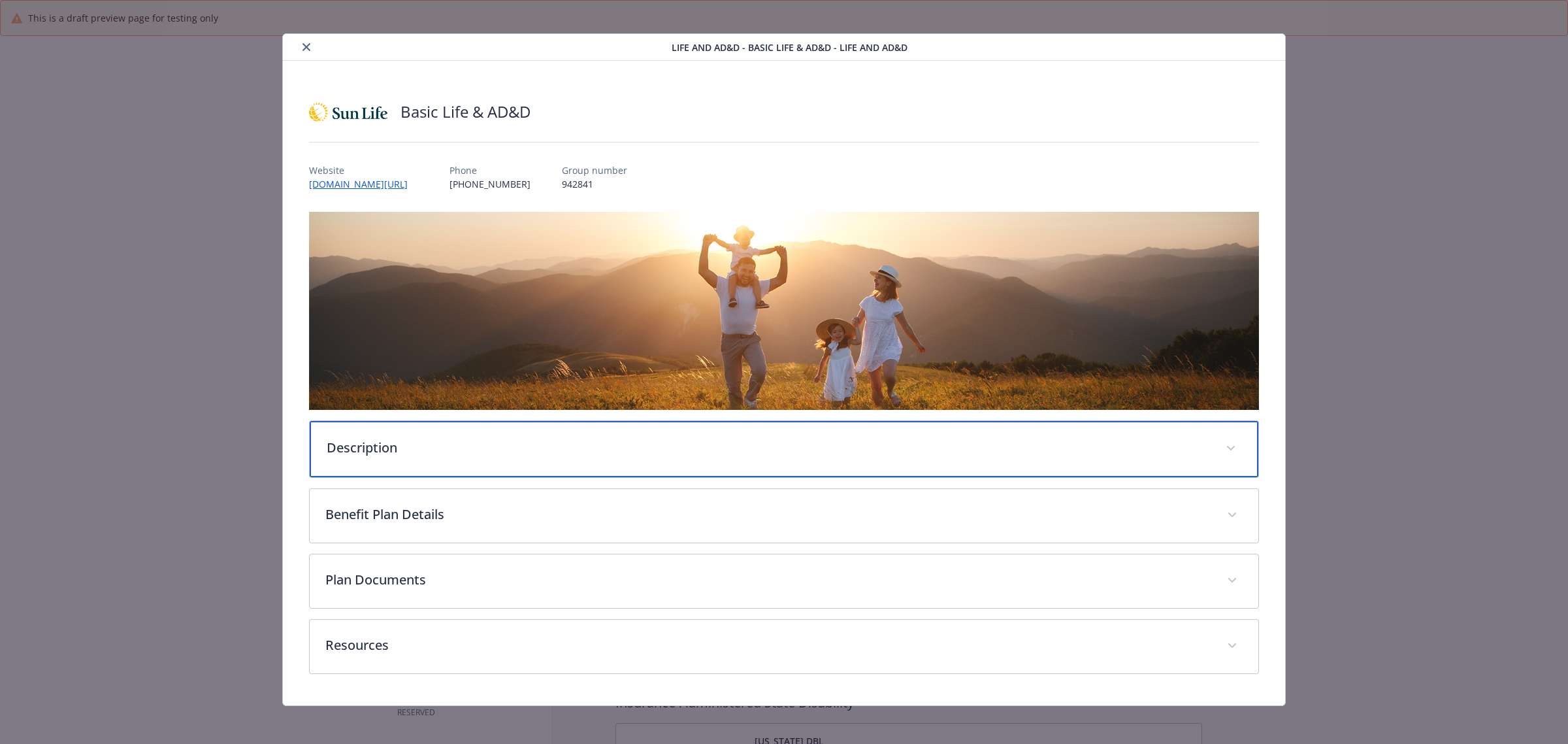
click at [497, 458] on div "Description" at bounding box center [784, 449] width 949 height 56
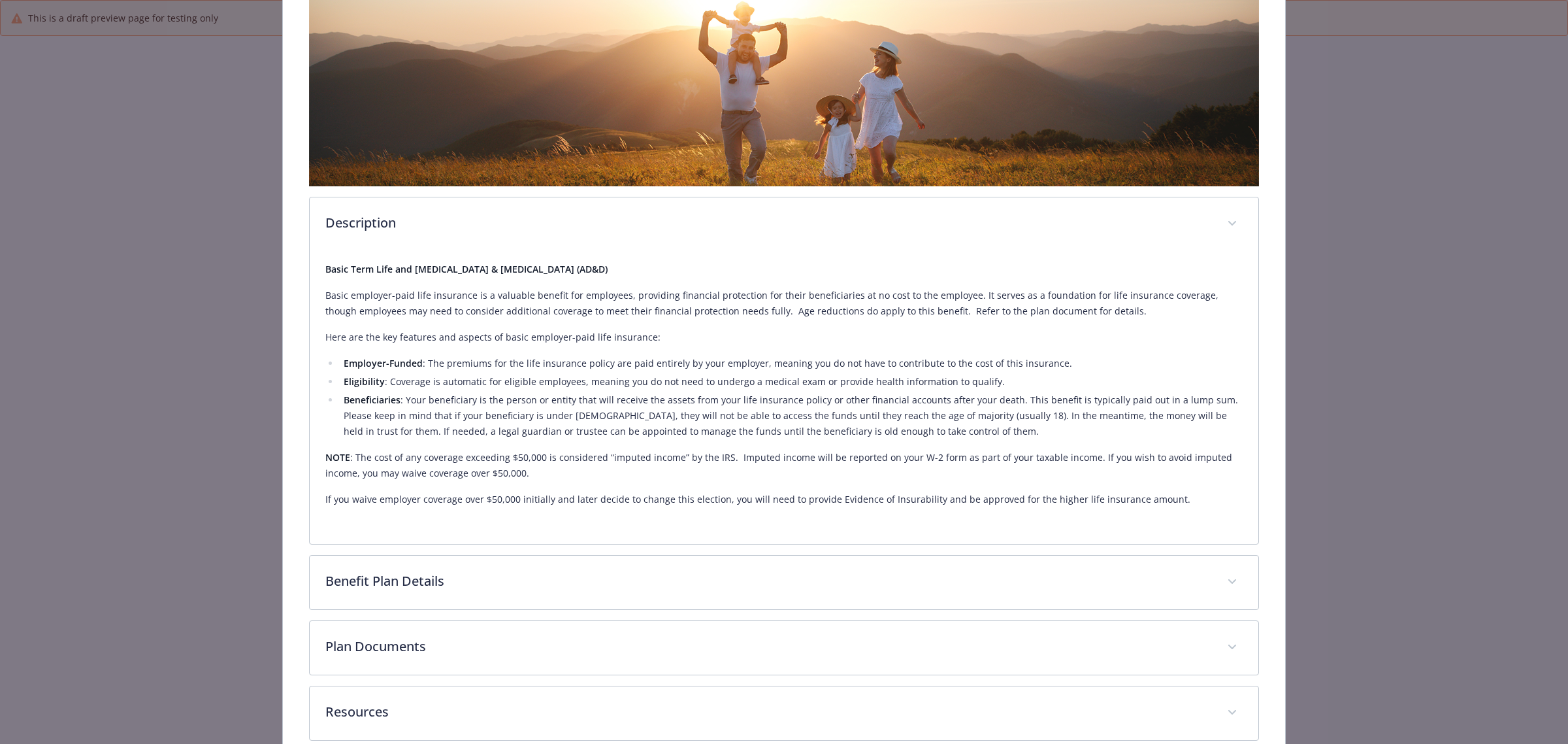
scroll to position [302, 0]
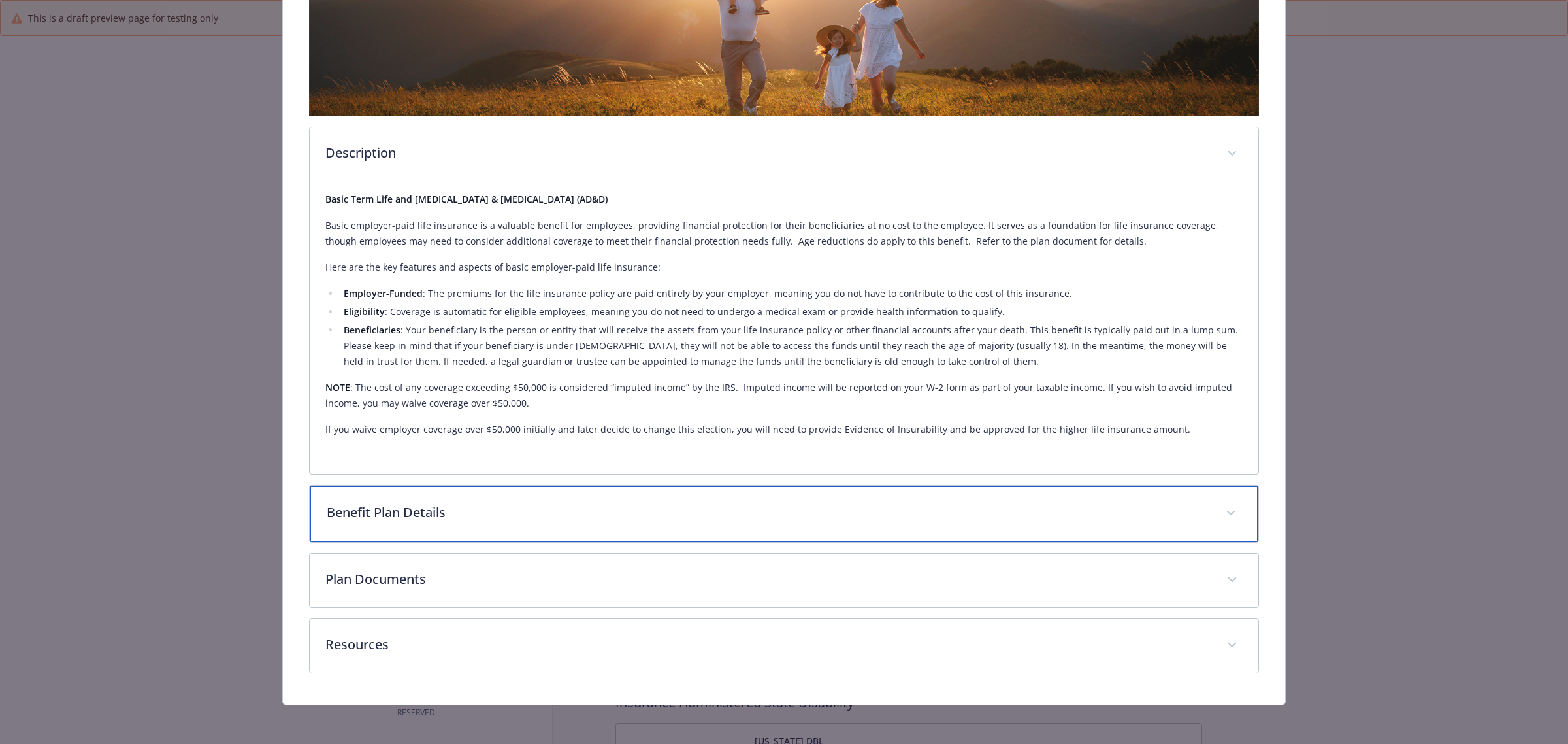
click at [420, 514] on p "Benefit Plan Details" at bounding box center [768, 512] width 883 height 20
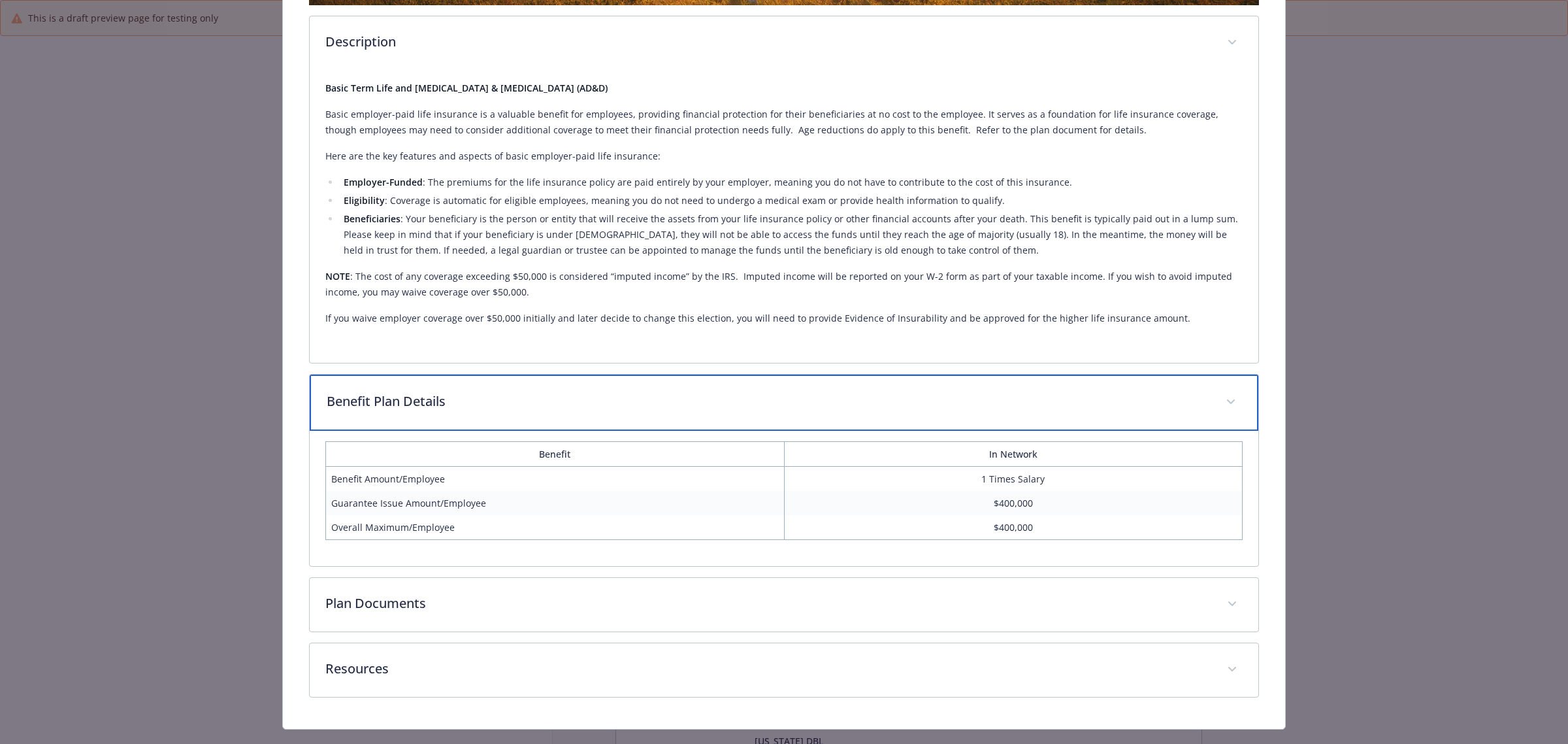
scroll to position [439, 0]
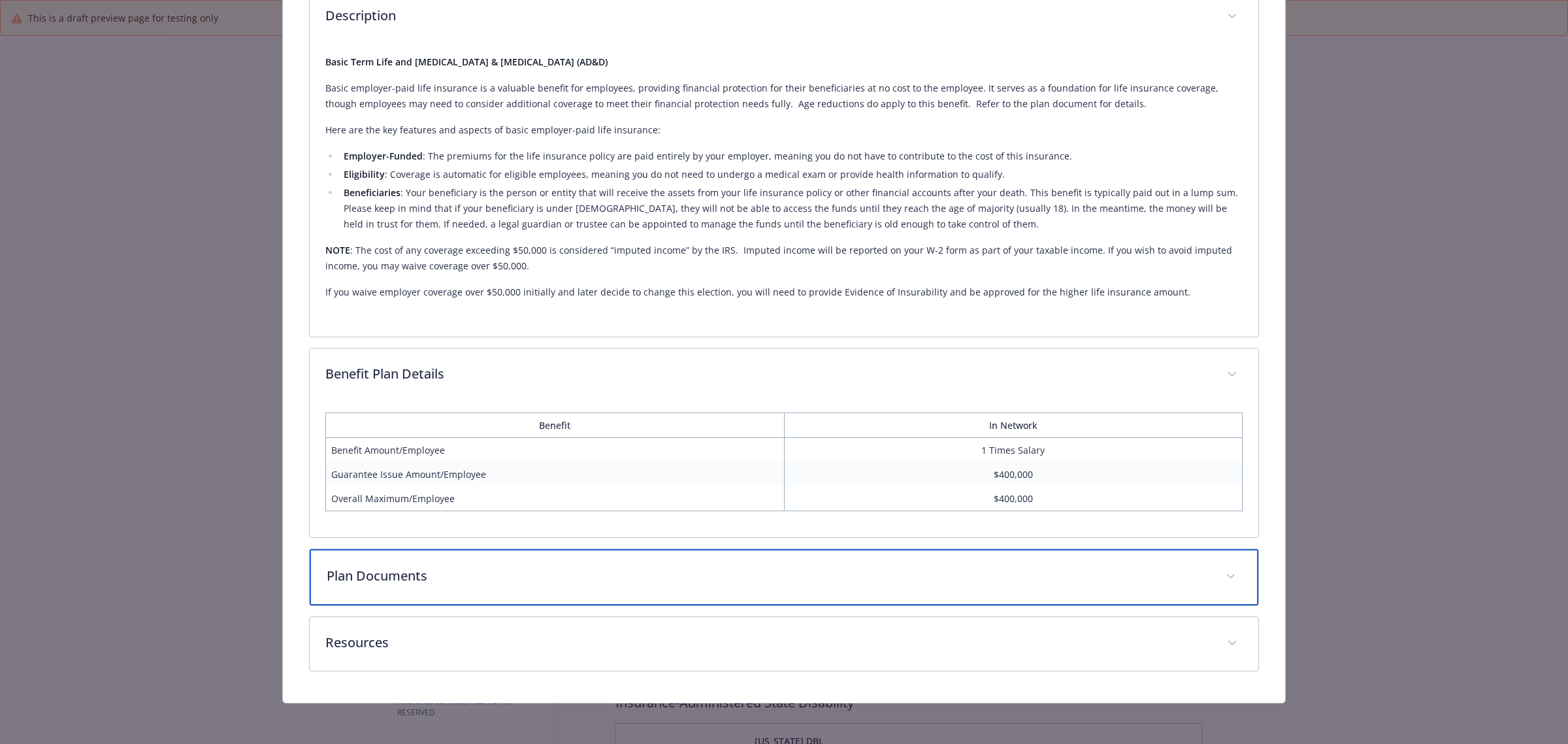
click at [391, 586] on div "Plan Documents" at bounding box center [784, 577] width 949 height 56
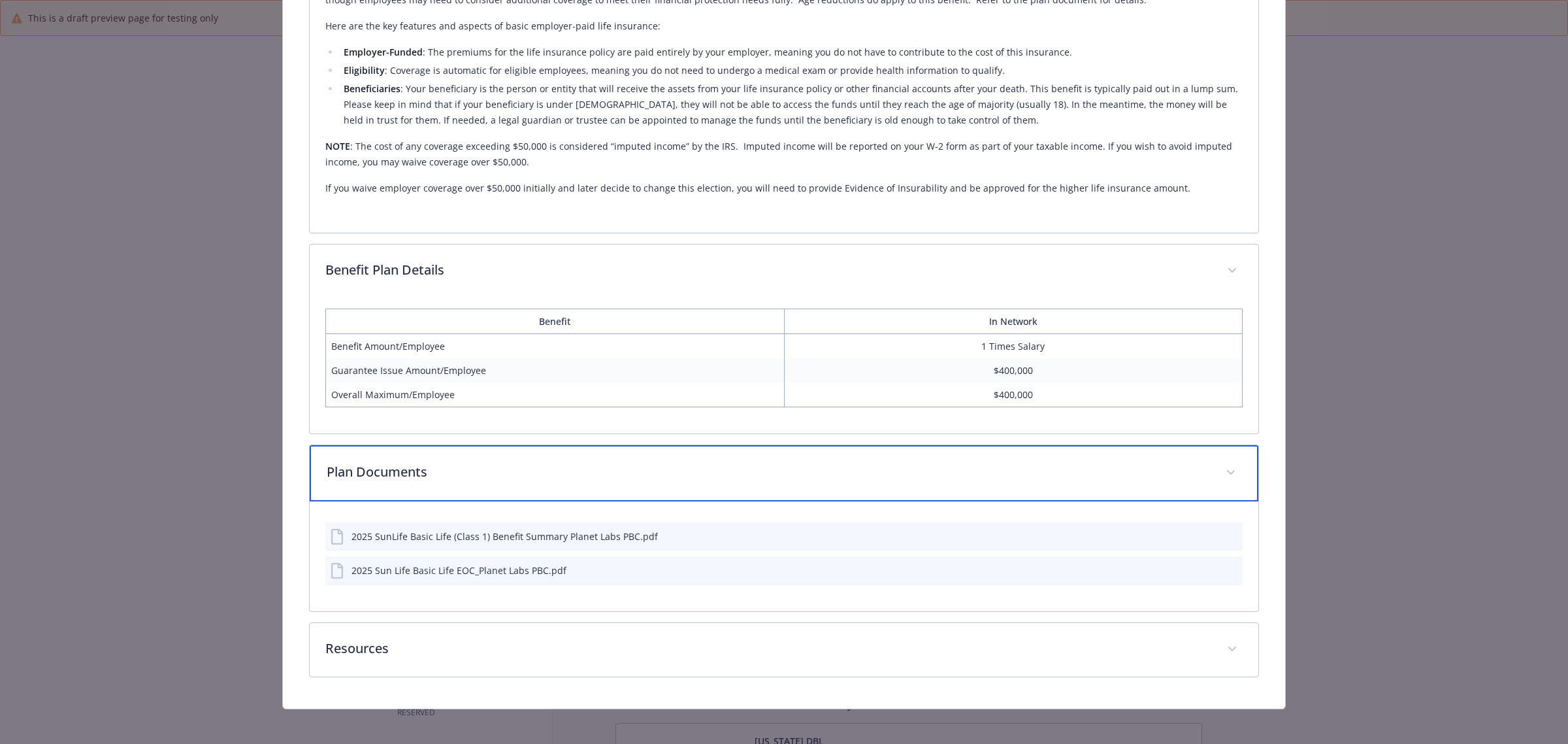
scroll to position [549, 0]
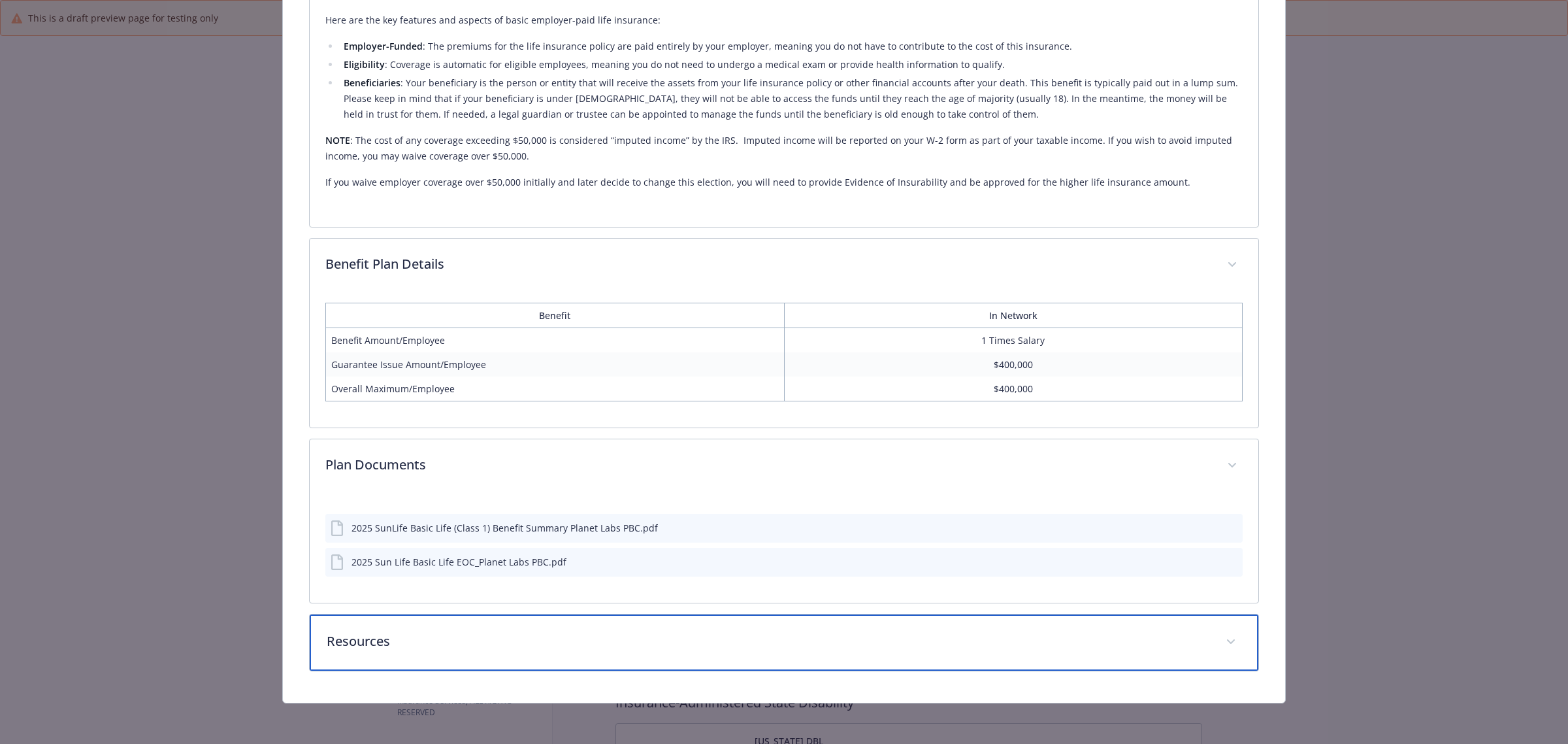
click at [522, 633] on p "Resources" at bounding box center [768, 641] width 883 height 20
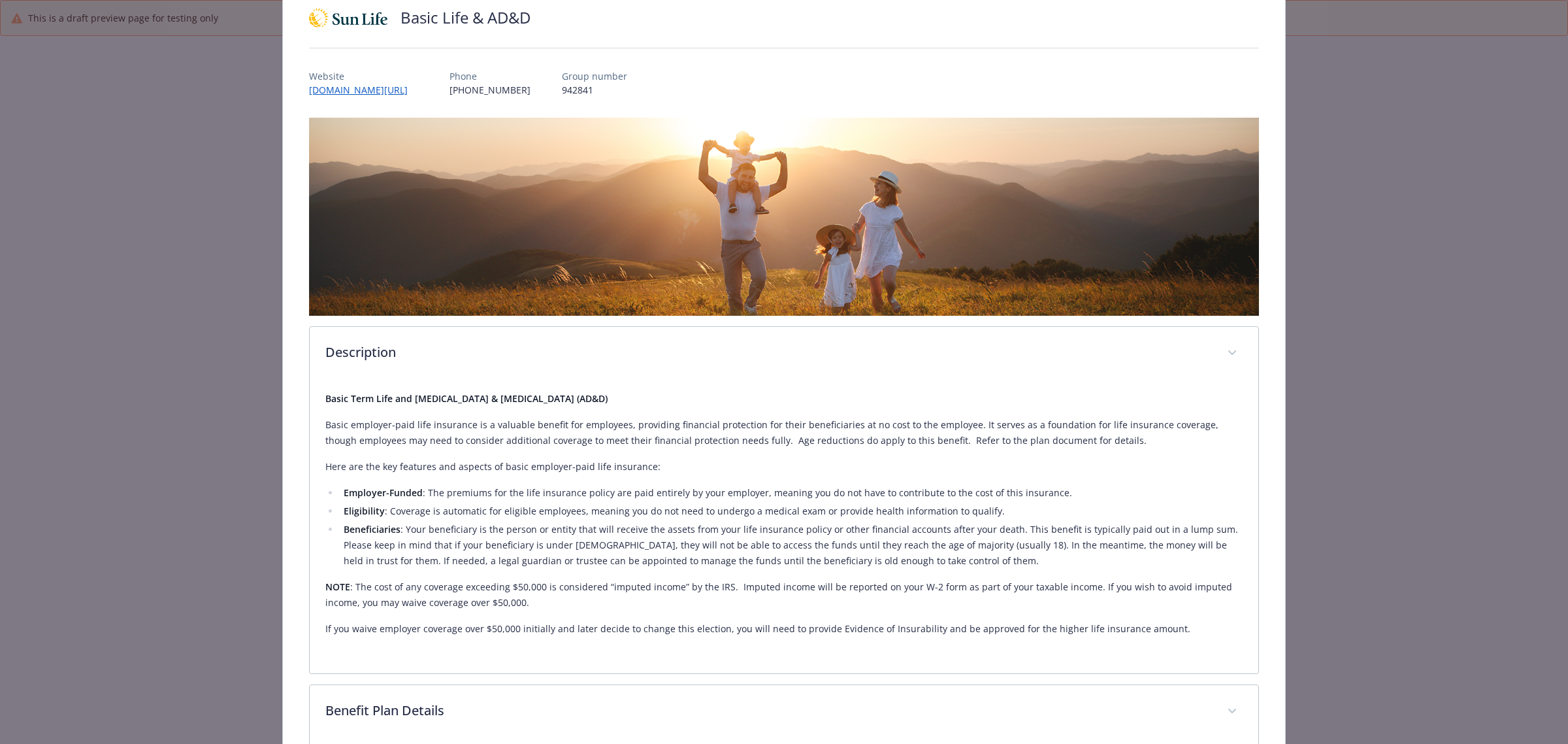
scroll to position [0, 0]
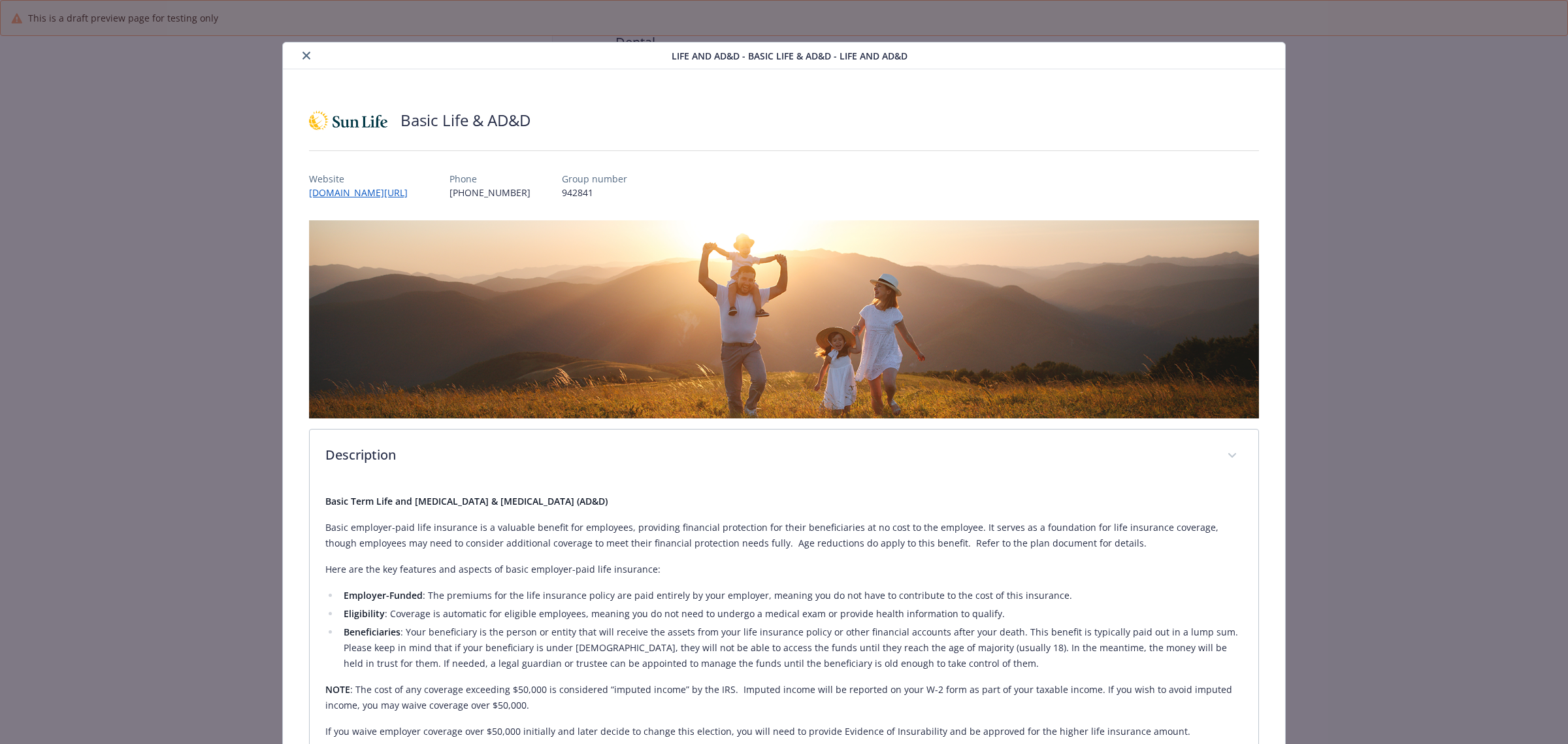
click at [305, 57] on icon "close" at bounding box center [306, 55] width 8 height 8
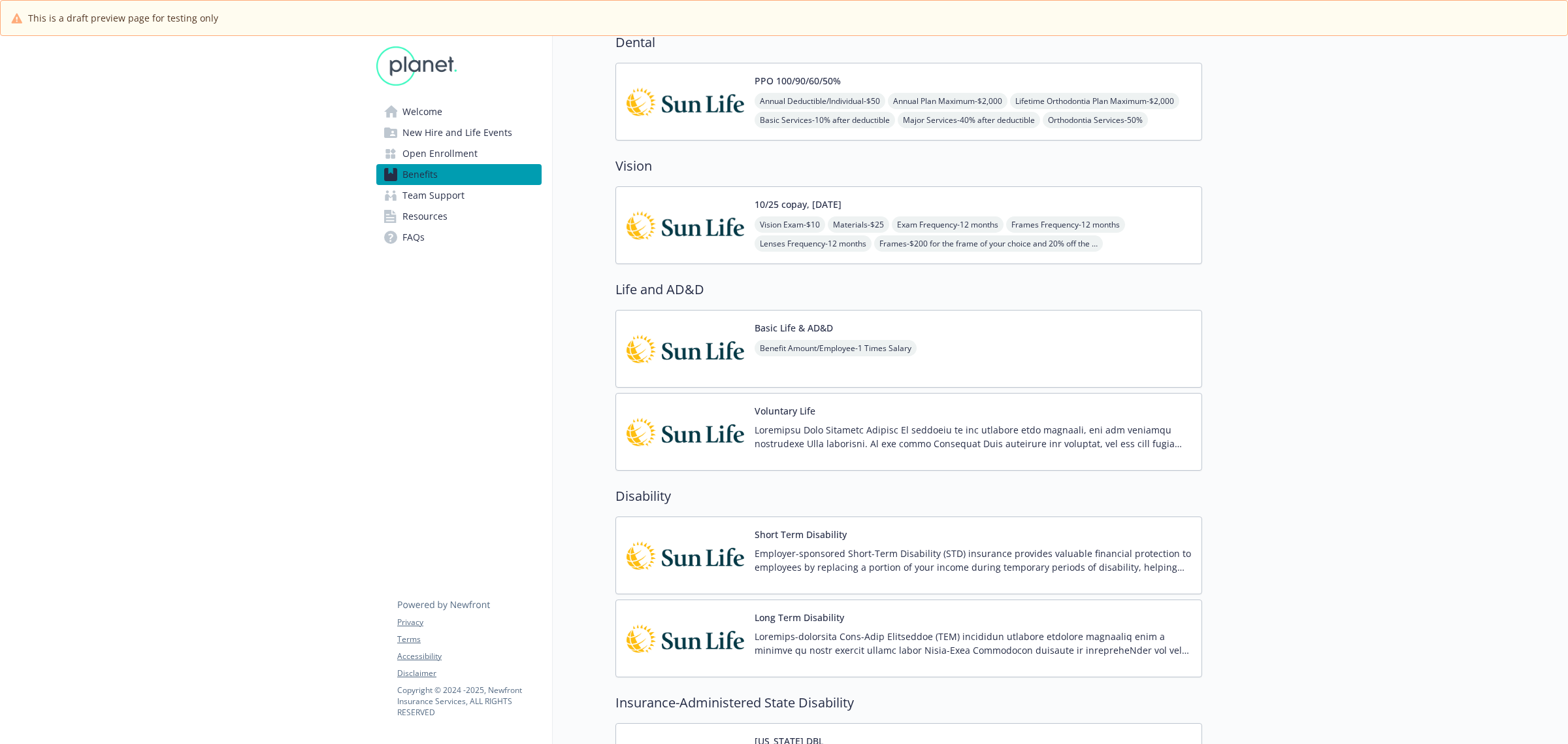
click at [892, 551] on p "Employer-sponsored Short-Term Disability (STD) insurance provides valuable fina…" at bounding box center [972, 560] width 436 height 27
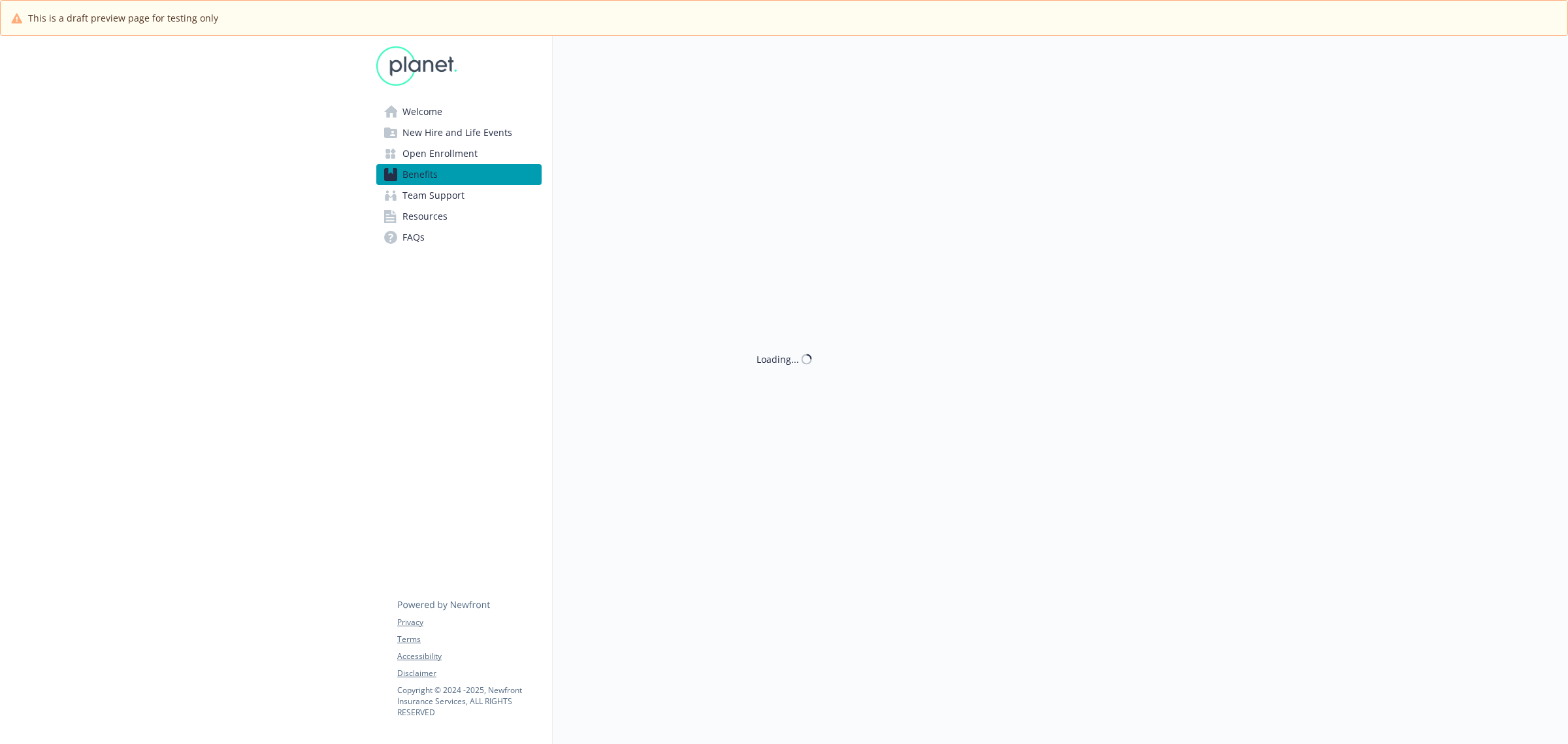
scroll to position [490, 0]
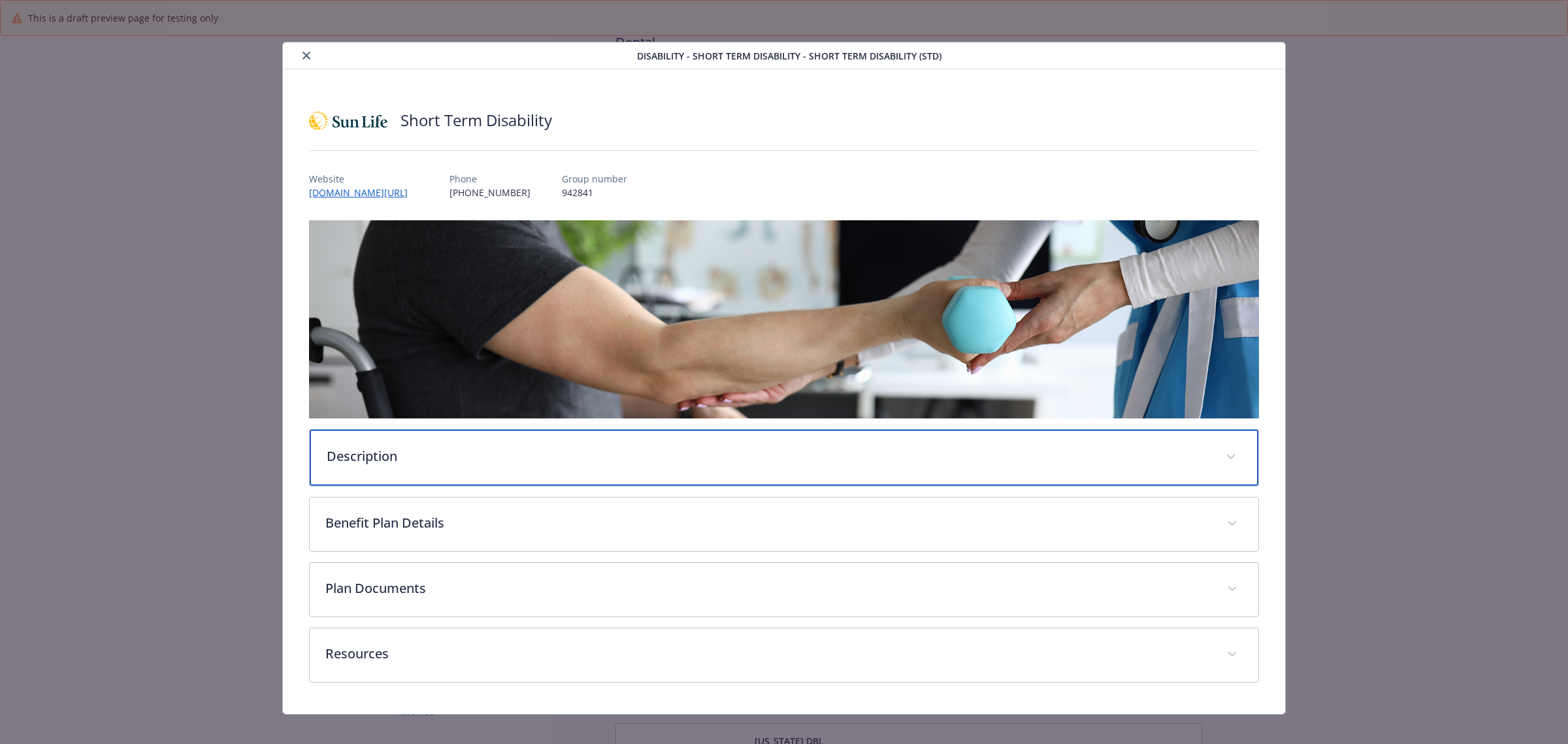
click at [465, 469] on div "Description" at bounding box center [784, 458] width 949 height 56
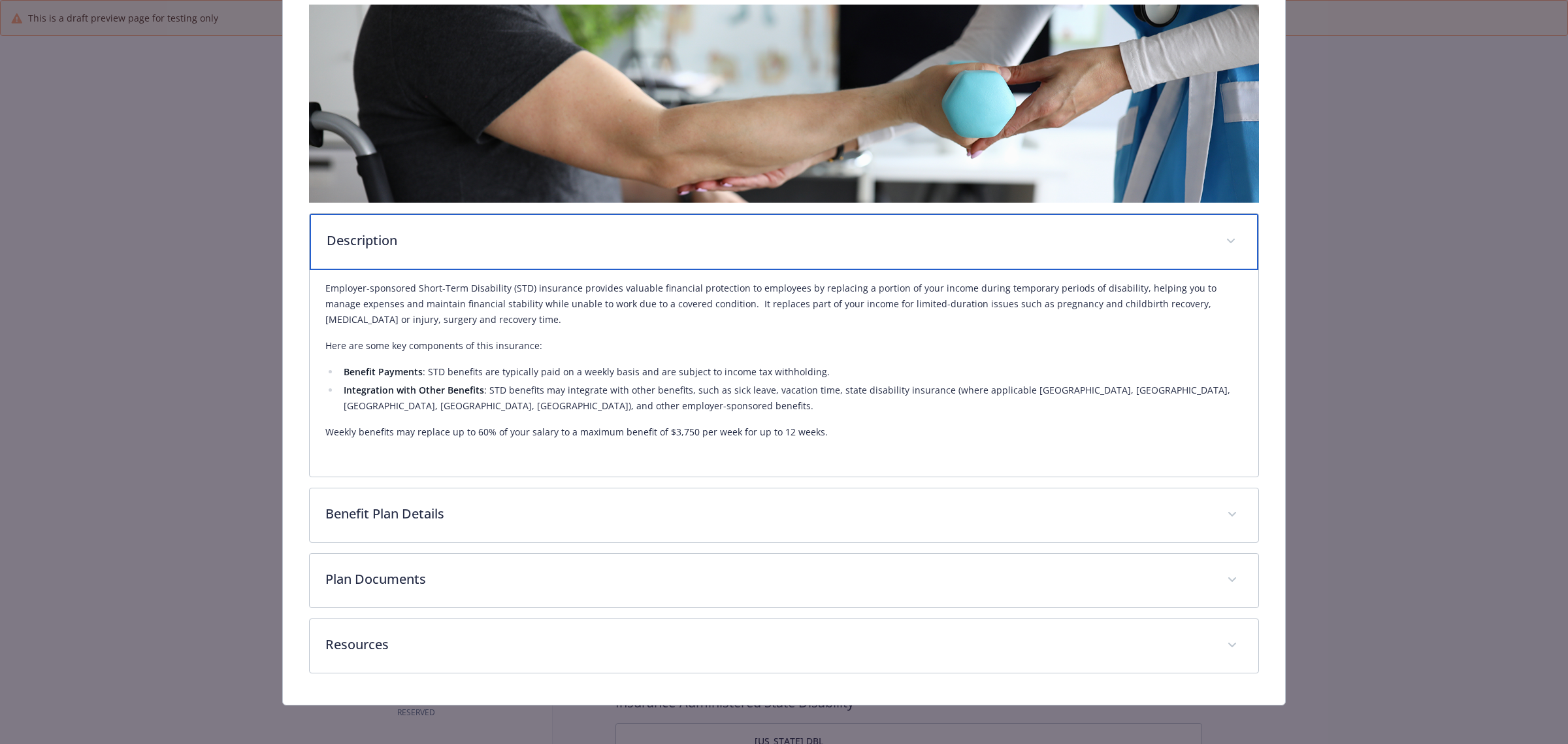
scroll to position [217, 0]
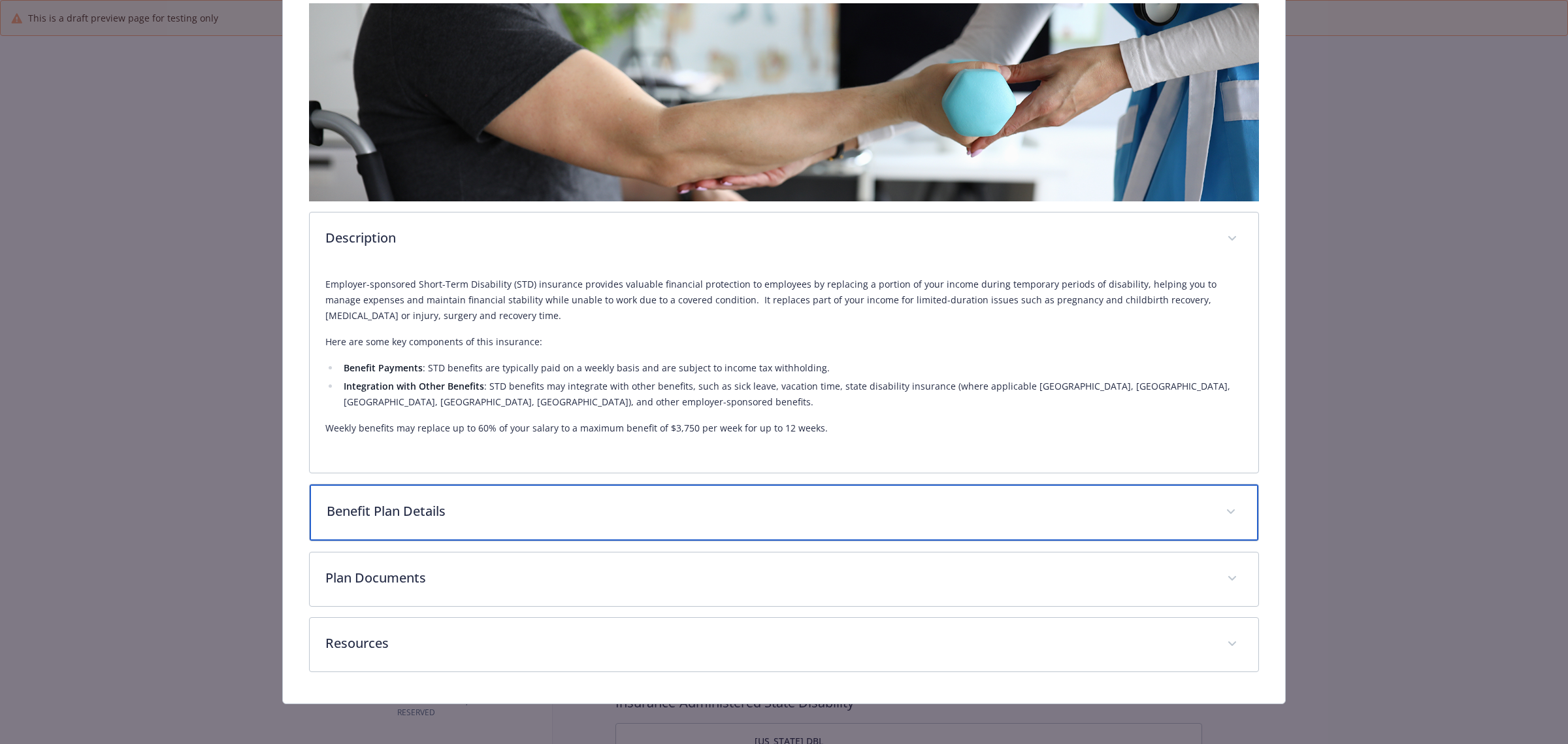
click at [481, 498] on div "Benefit Plan Details" at bounding box center [784, 512] width 949 height 56
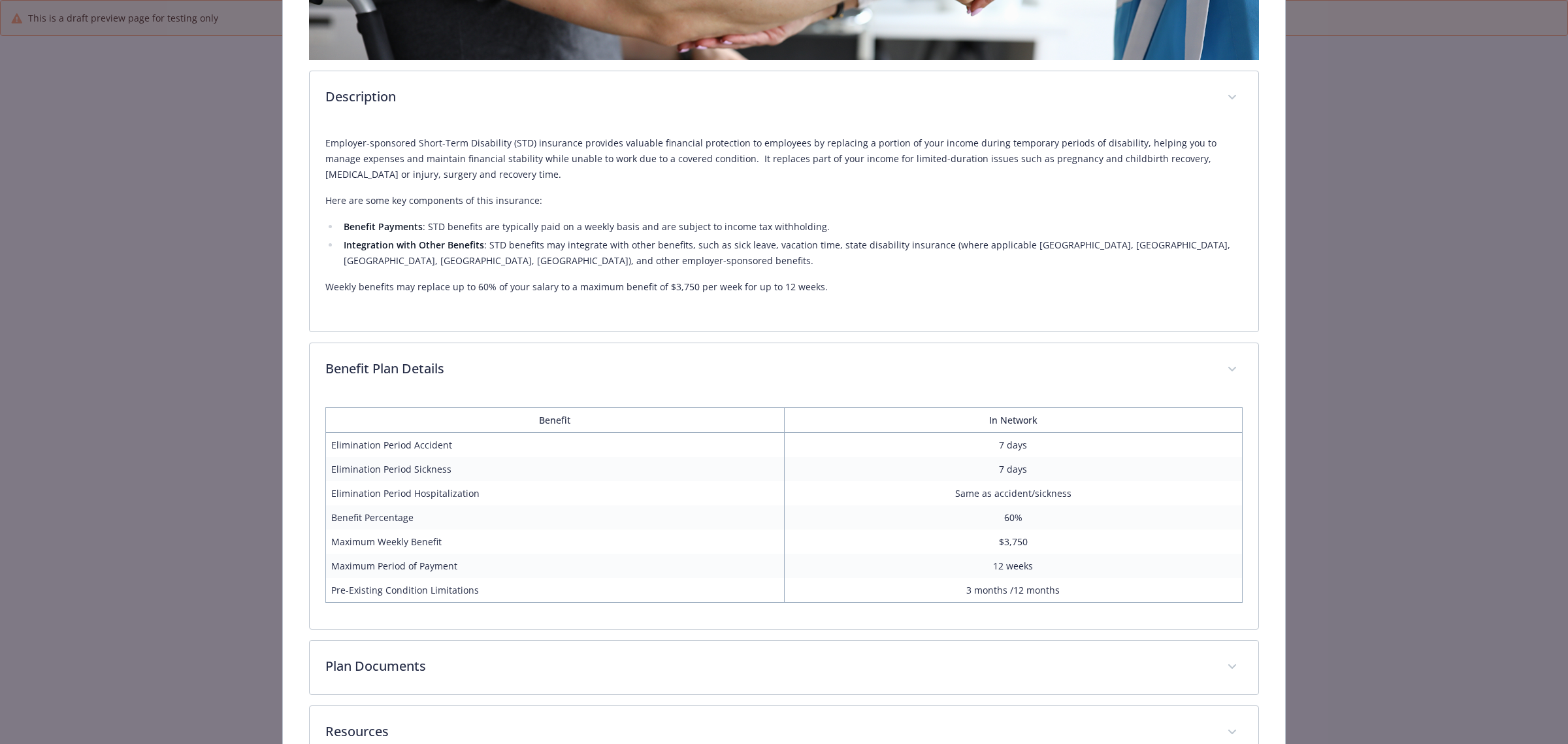
scroll to position [449, 0]
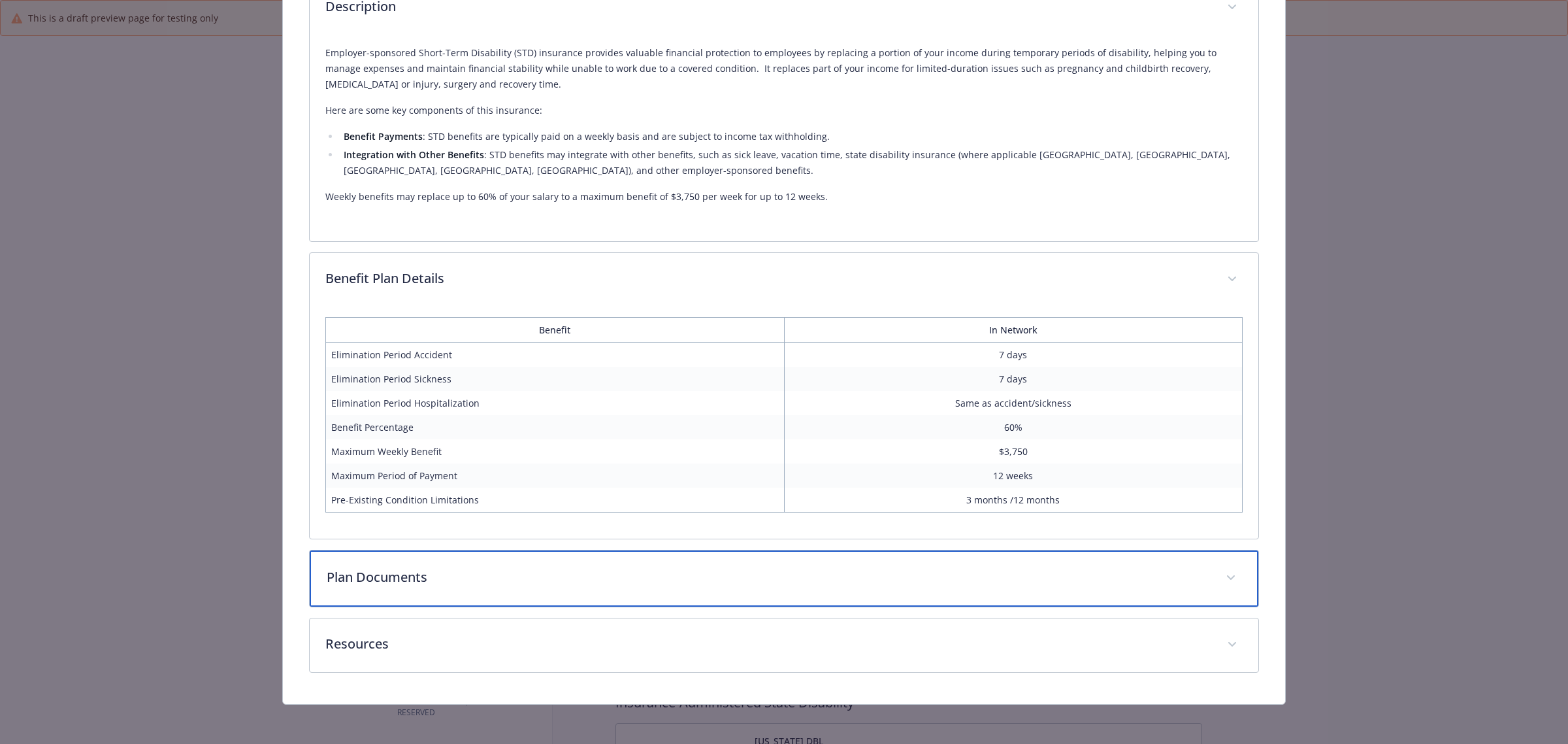
click at [371, 577] on p "Plan Documents" at bounding box center [768, 577] width 883 height 20
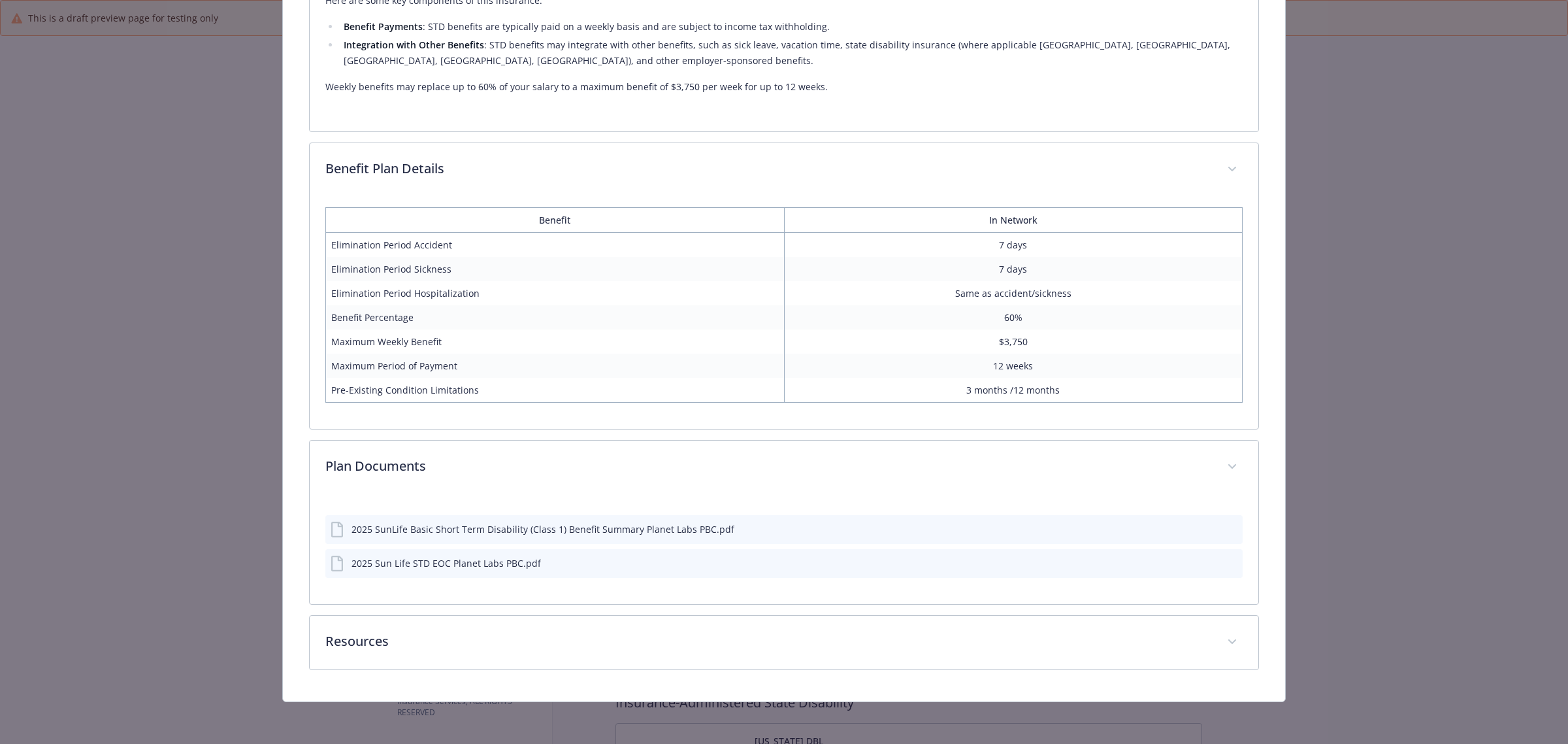
scroll to position [558, 0]
click at [1224, 527] on icon "preview file" at bounding box center [1230, 529] width 12 height 9
click at [1224, 564] on icon "preview file" at bounding box center [1230, 563] width 12 height 9
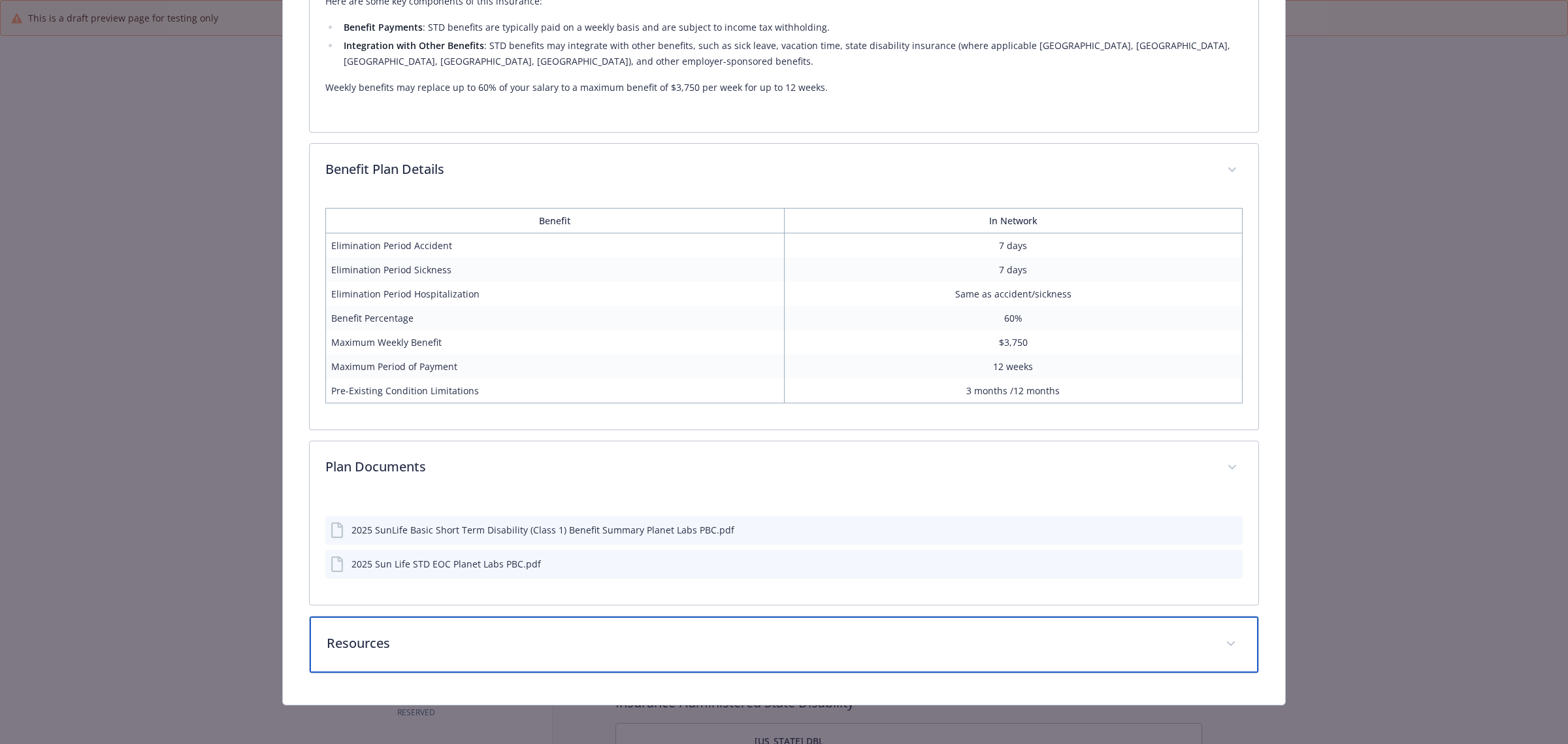
click at [419, 645] on p "Resources" at bounding box center [768, 643] width 883 height 20
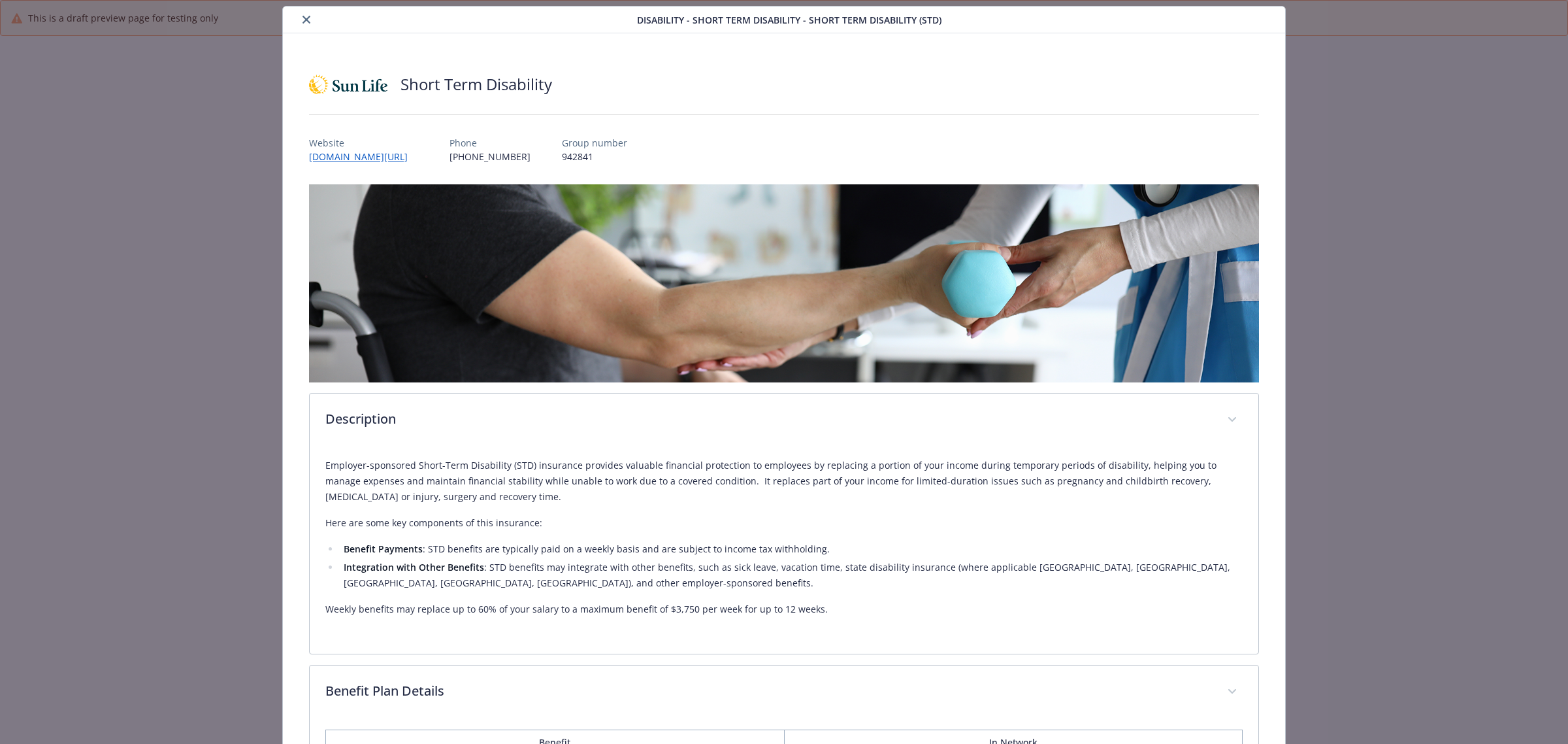
scroll to position [0, 0]
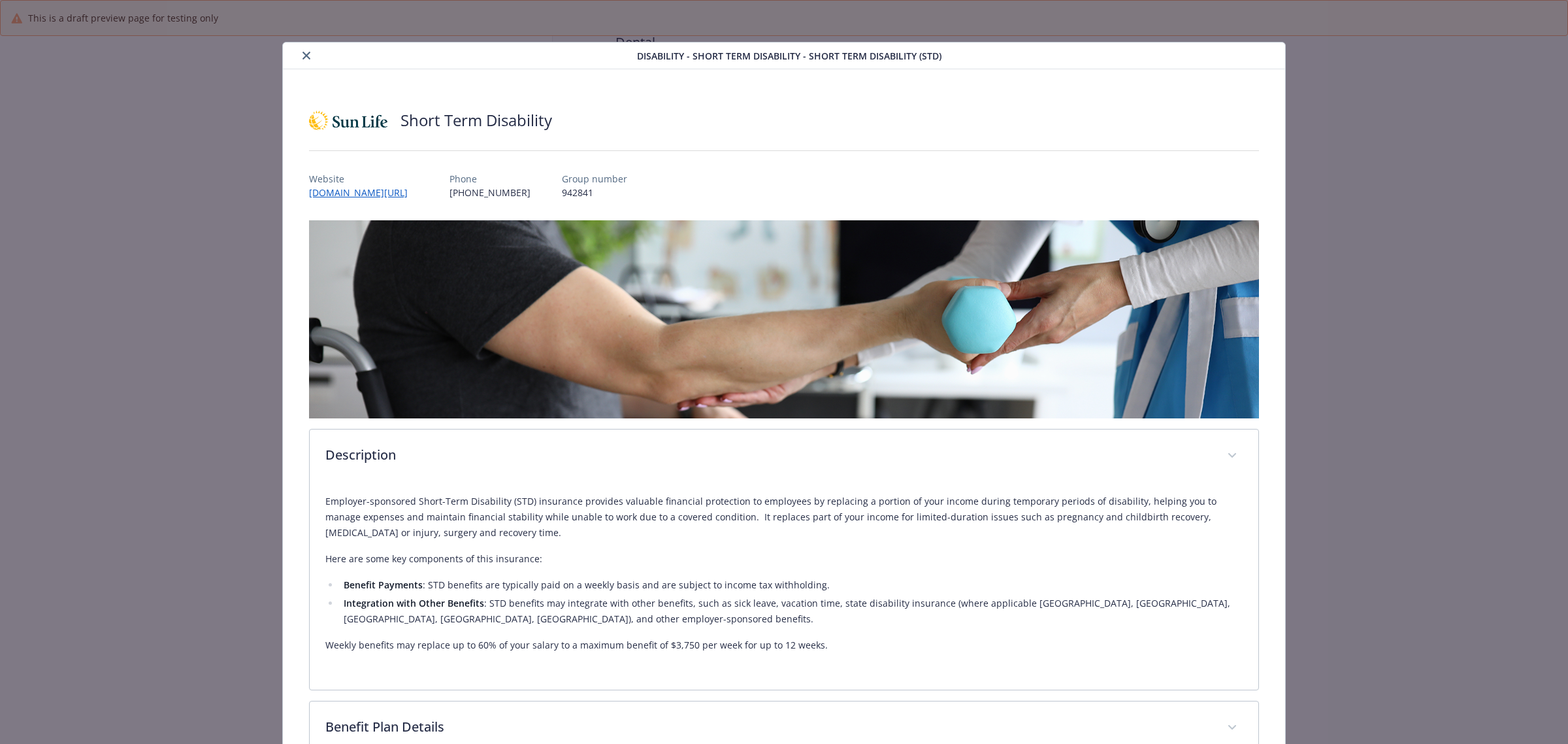
click at [303, 56] on icon "close" at bounding box center [306, 55] width 8 height 8
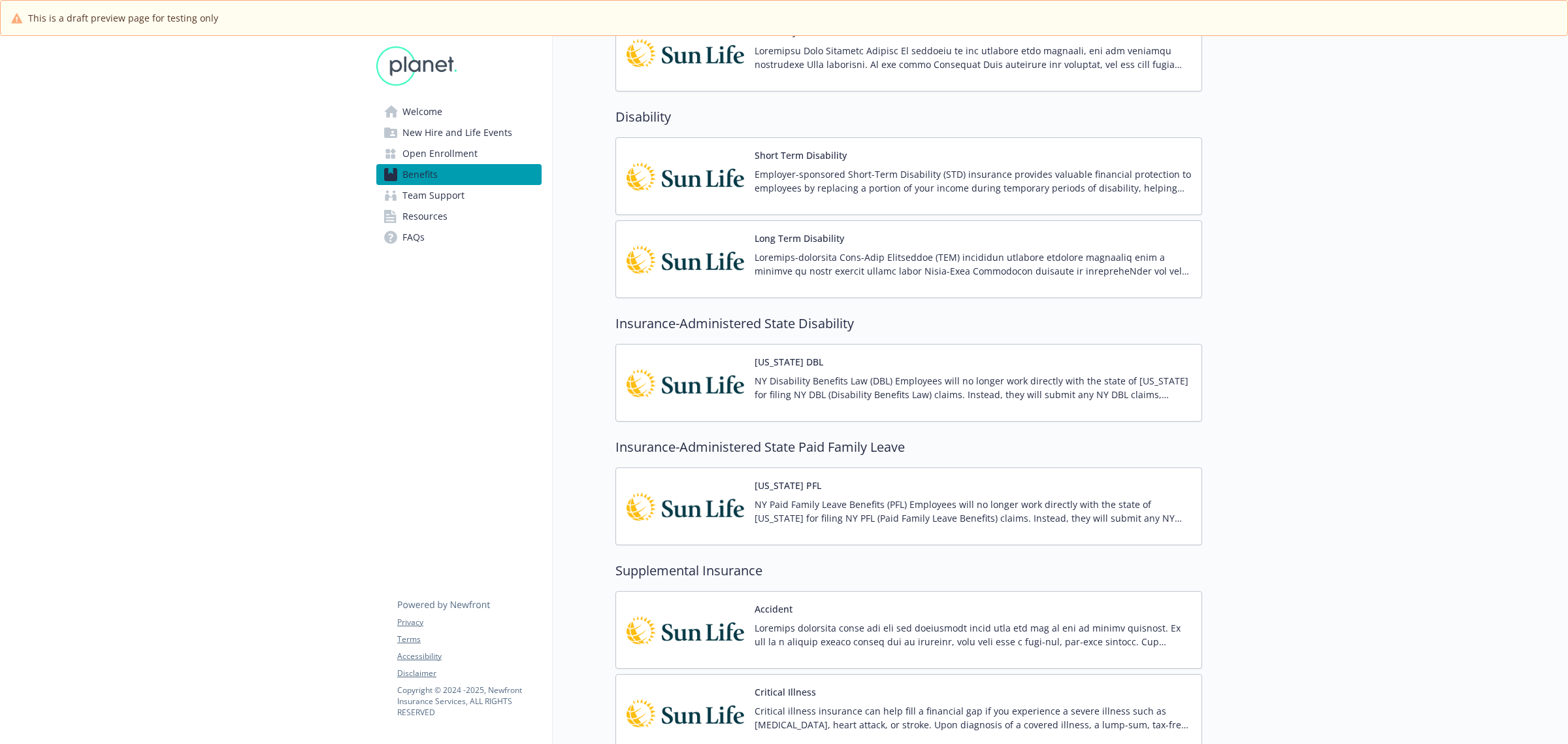
scroll to position [899, 0]
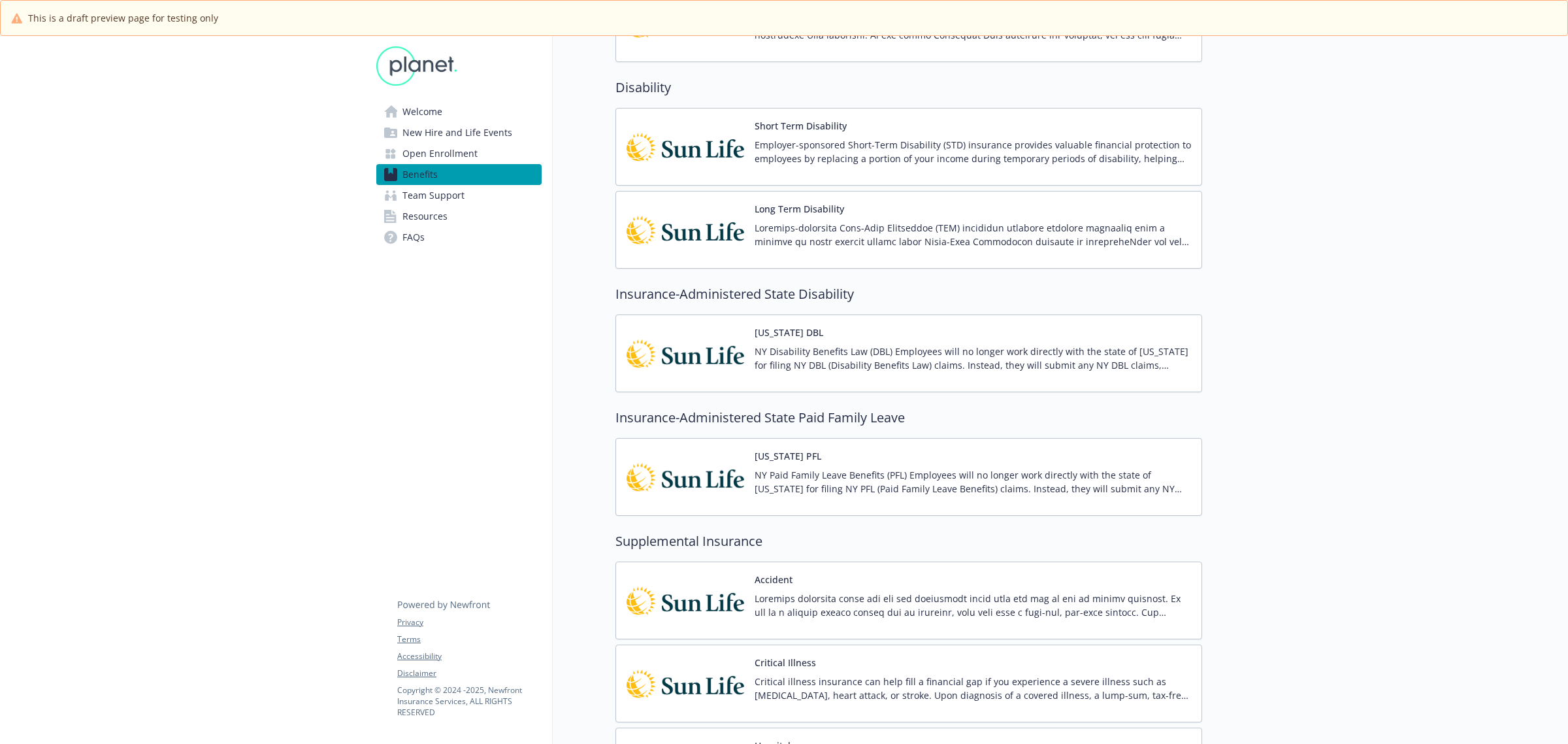
click at [993, 341] on div "[US_STATE] DBL NY Disability Benefits Law (DBL) Employees will no longer work d…" at bounding box center [972, 353] width 436 height 55
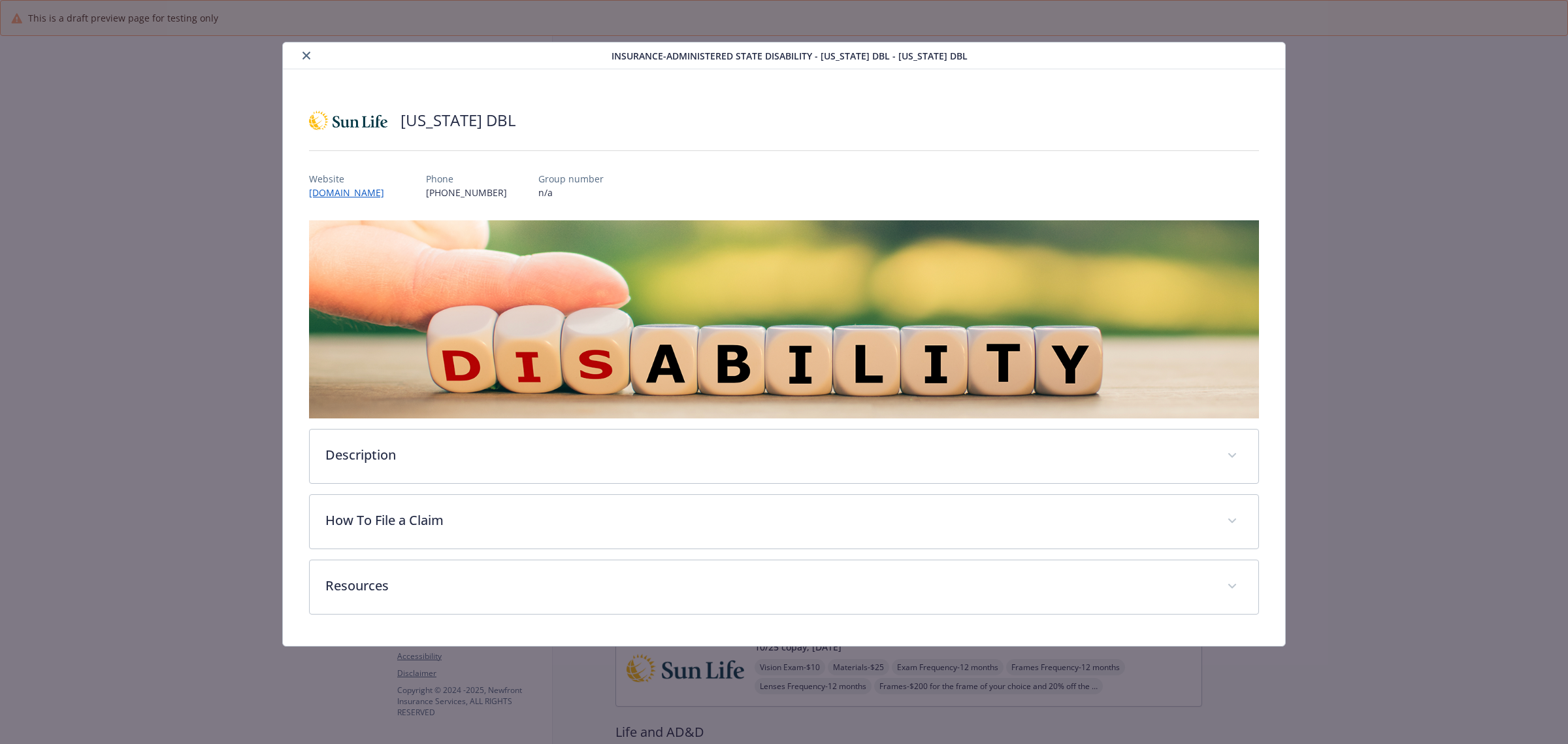
scroll to position [899, 0]
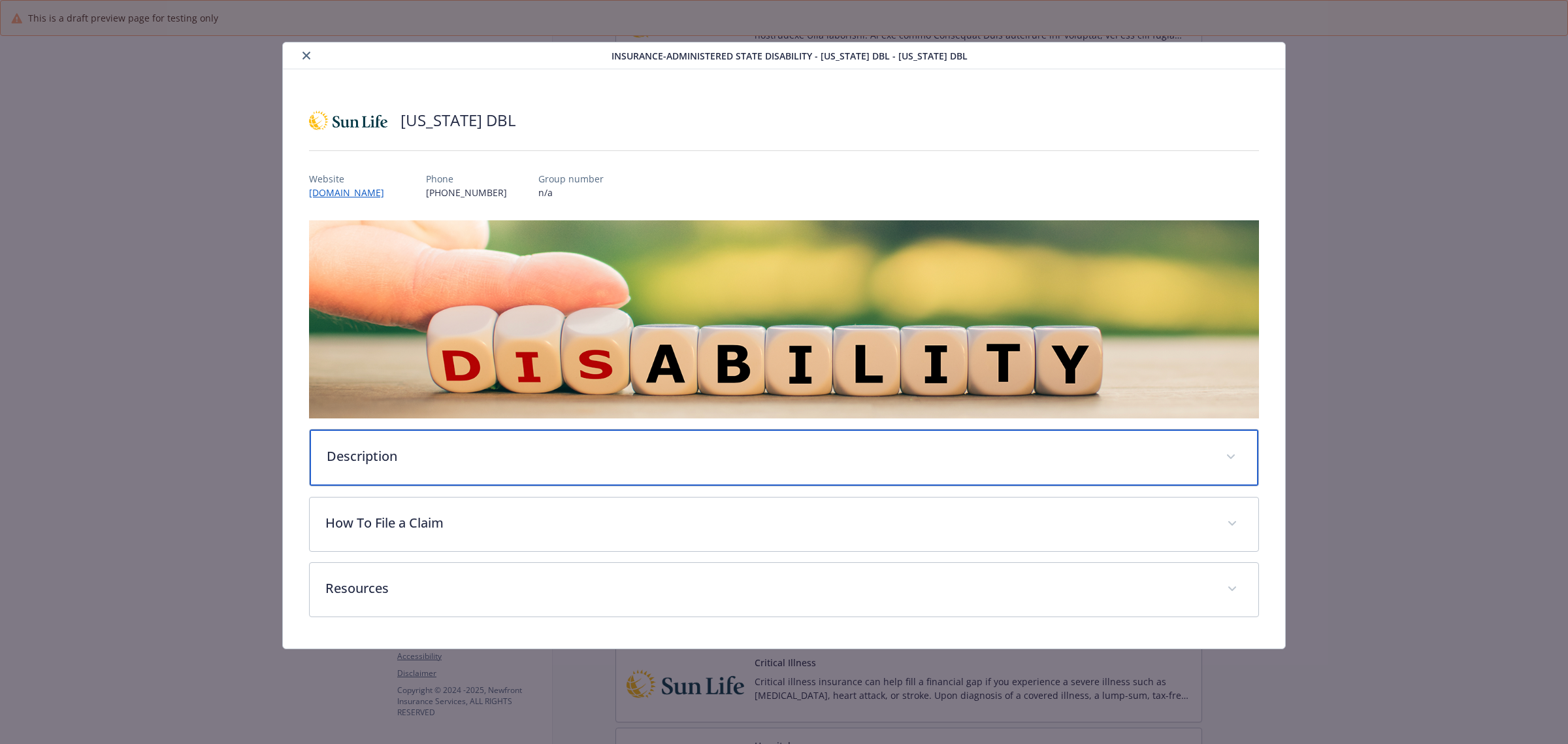
click at [511, 462] on p "Description" at bounding box center [768, 456] width 883 height 20
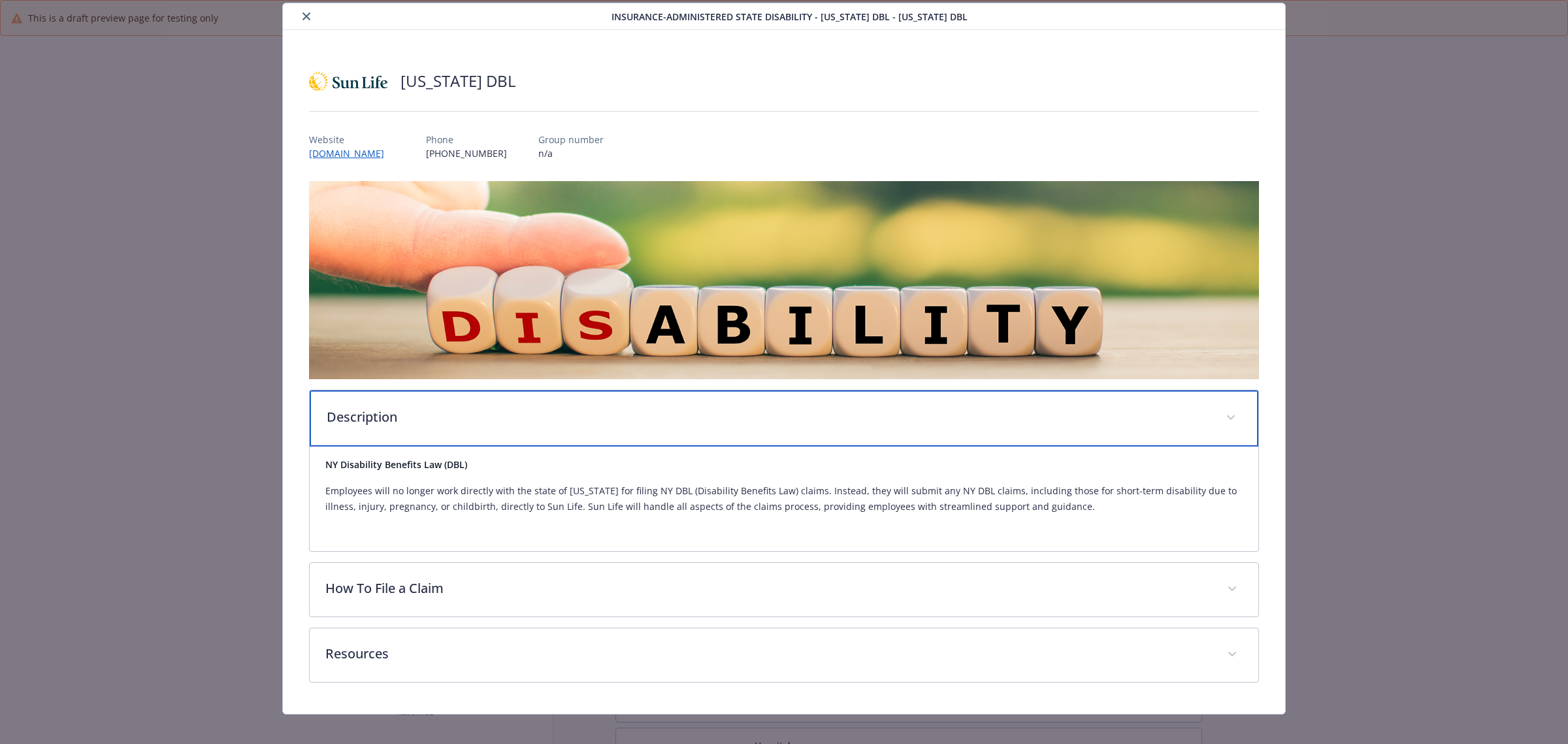
scroll to position [49, 0]
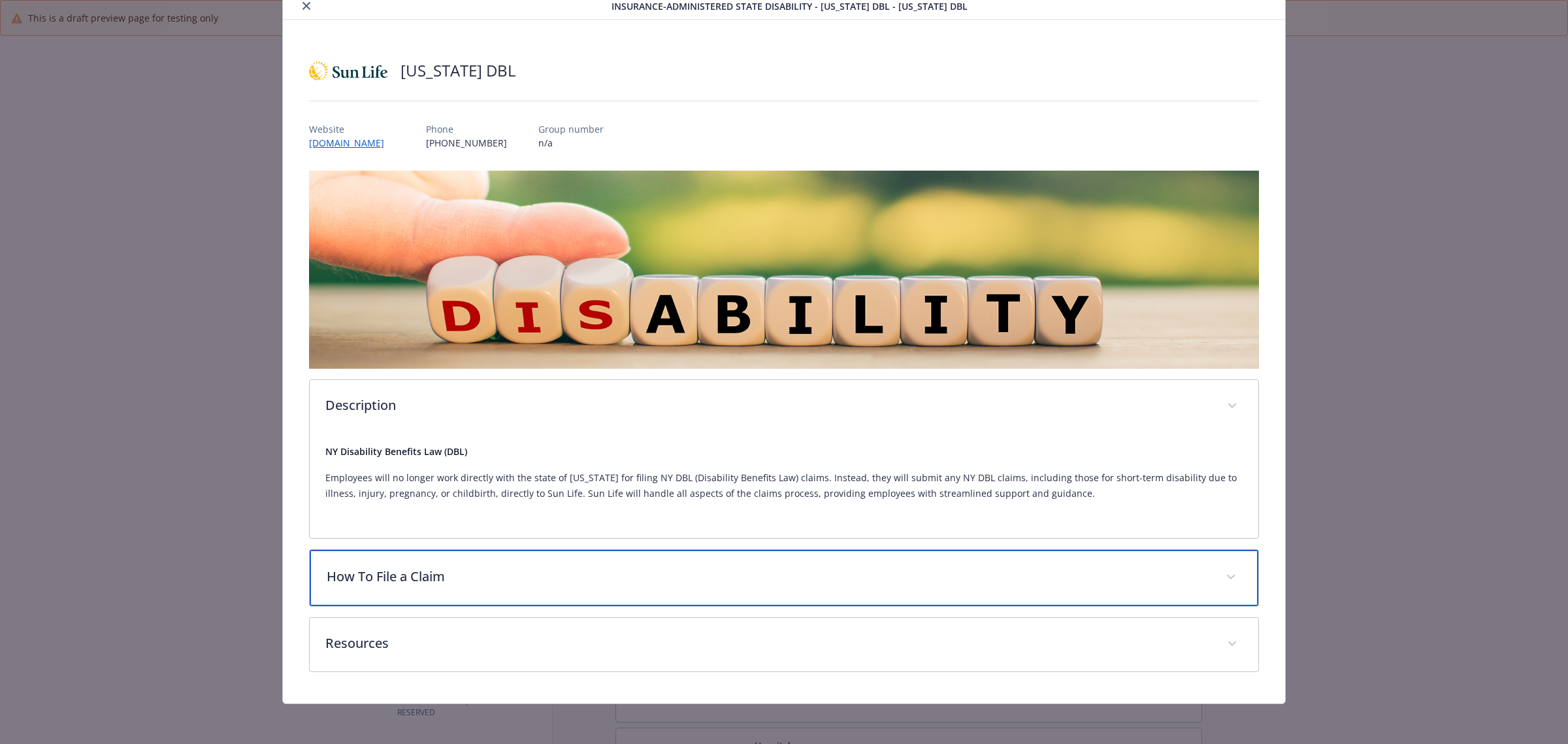
click at [541, 567] on p "How To File a Claim" at bounding box center [768, 576] width 883 height 20
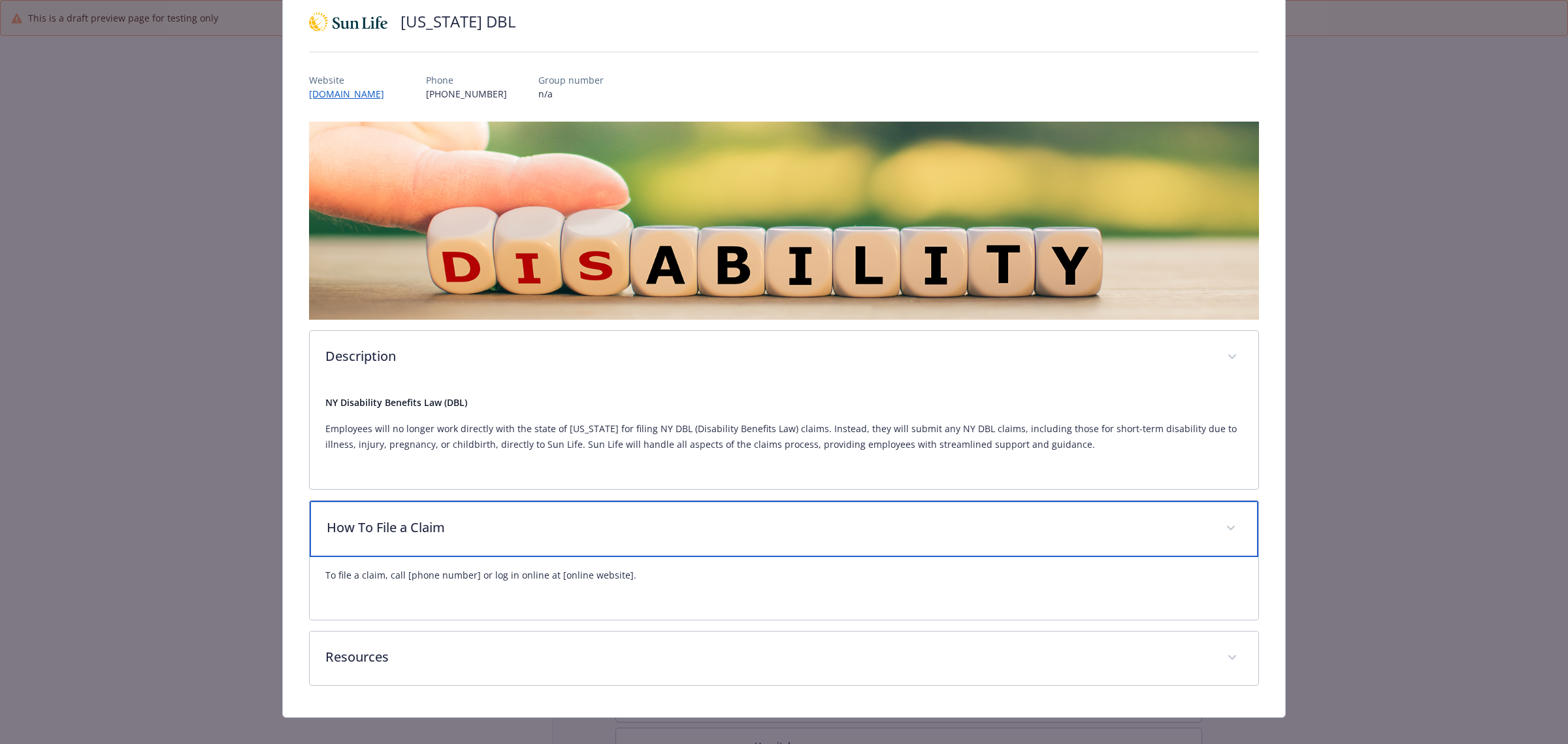
scroll to position [112, 0]
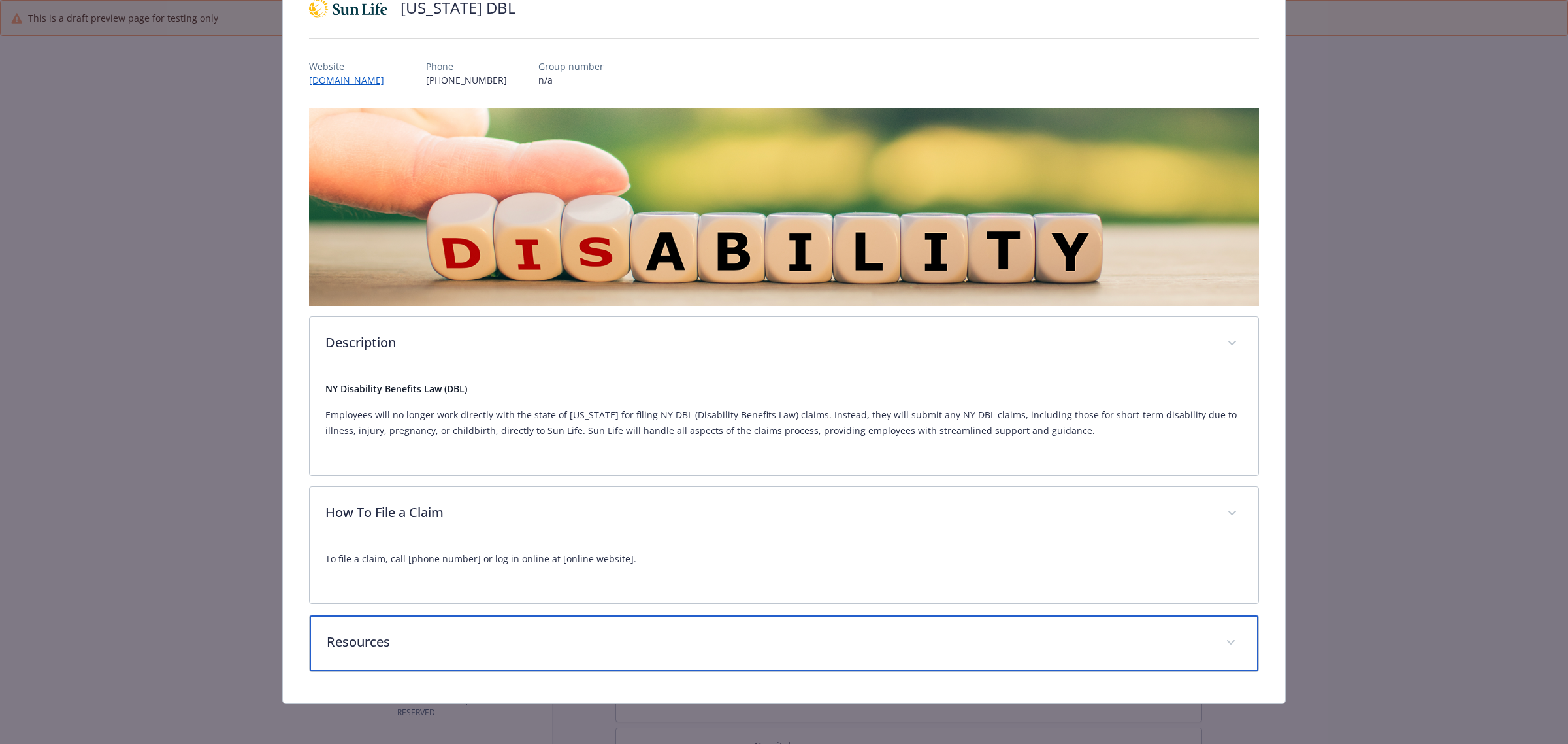
click at [527, 645] on p "Resources" at bounding box center [768, 642] width 883 height 20
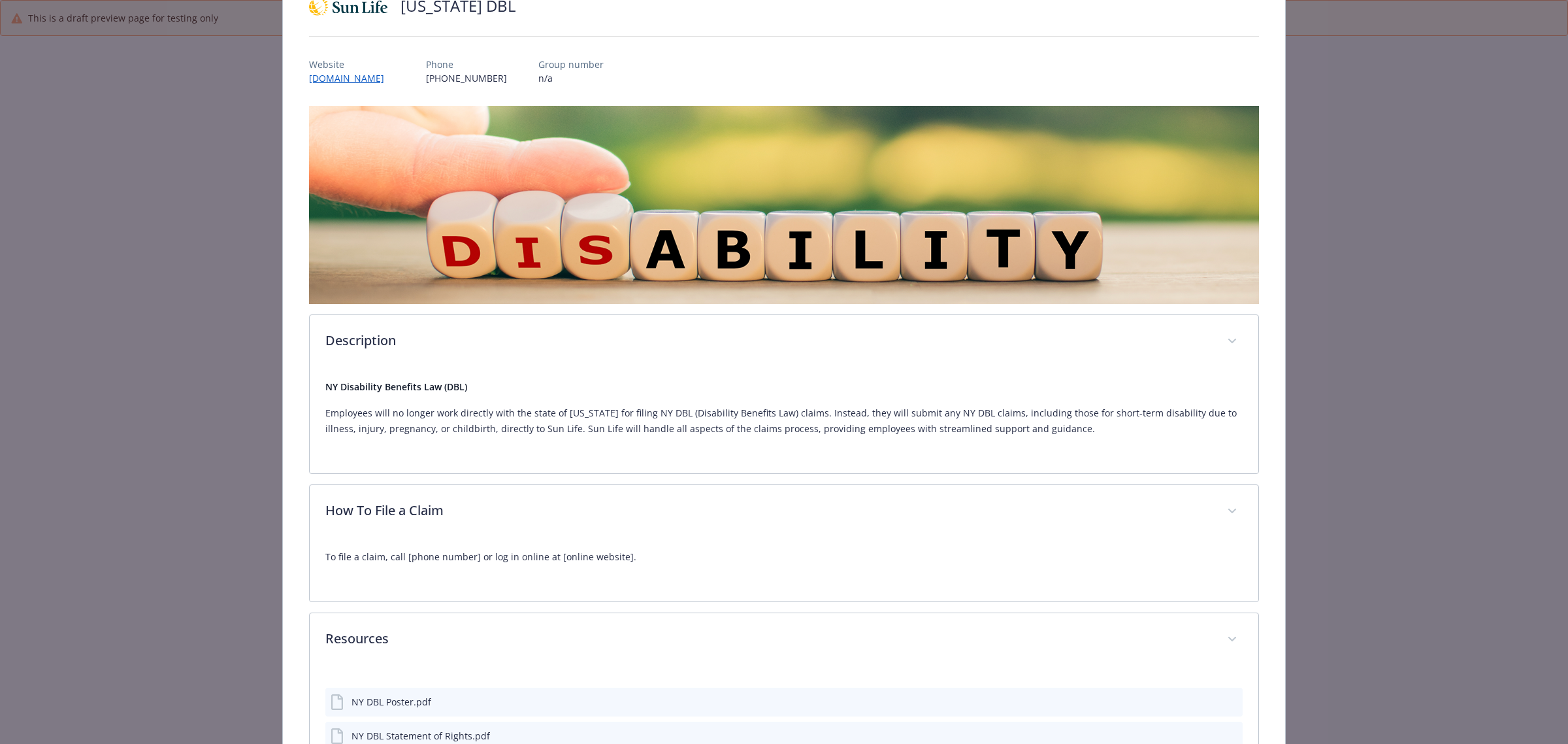
scroll to position [0, 0]
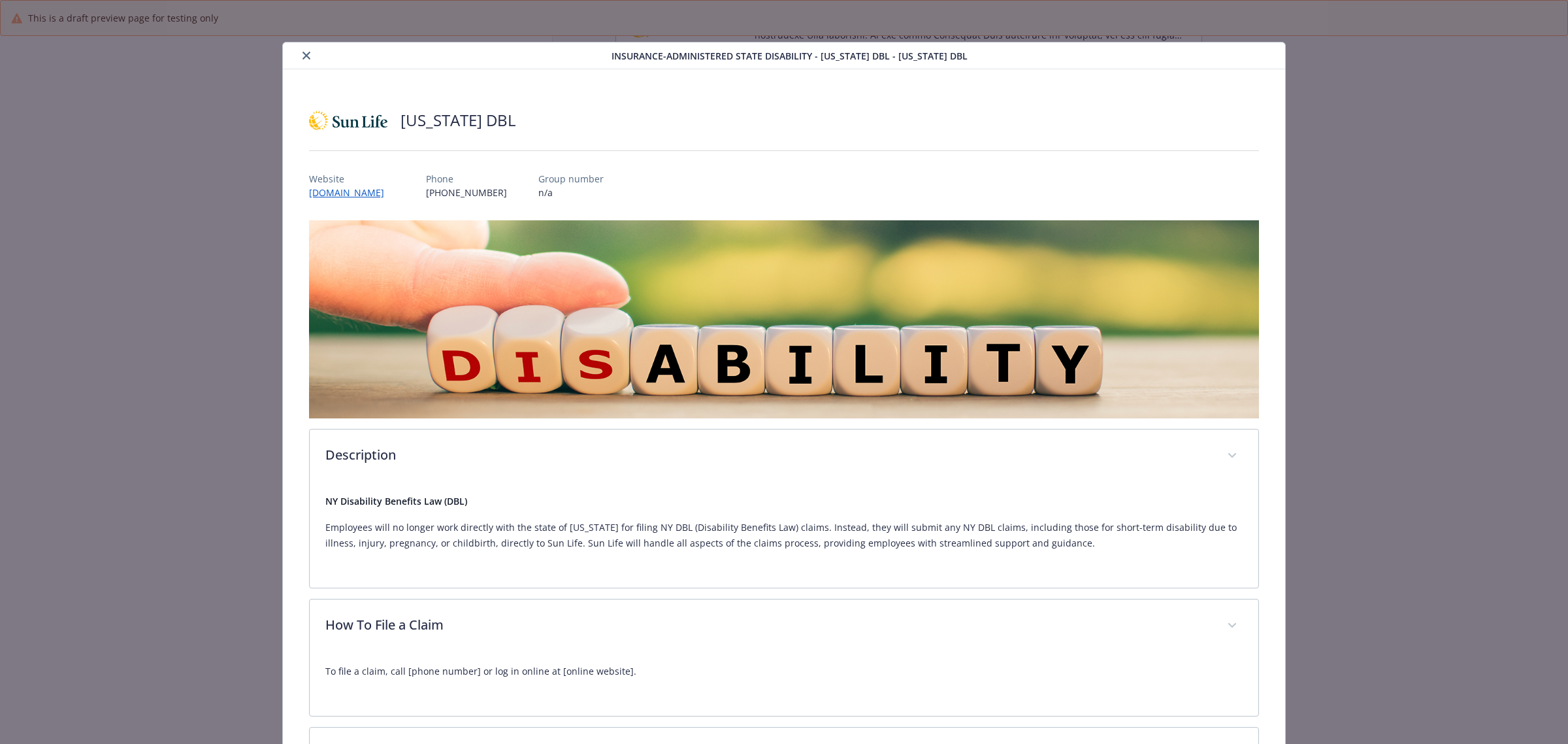
click at [305, 57] on icon "close" at bounding box center [306, 55] width 8 height 8
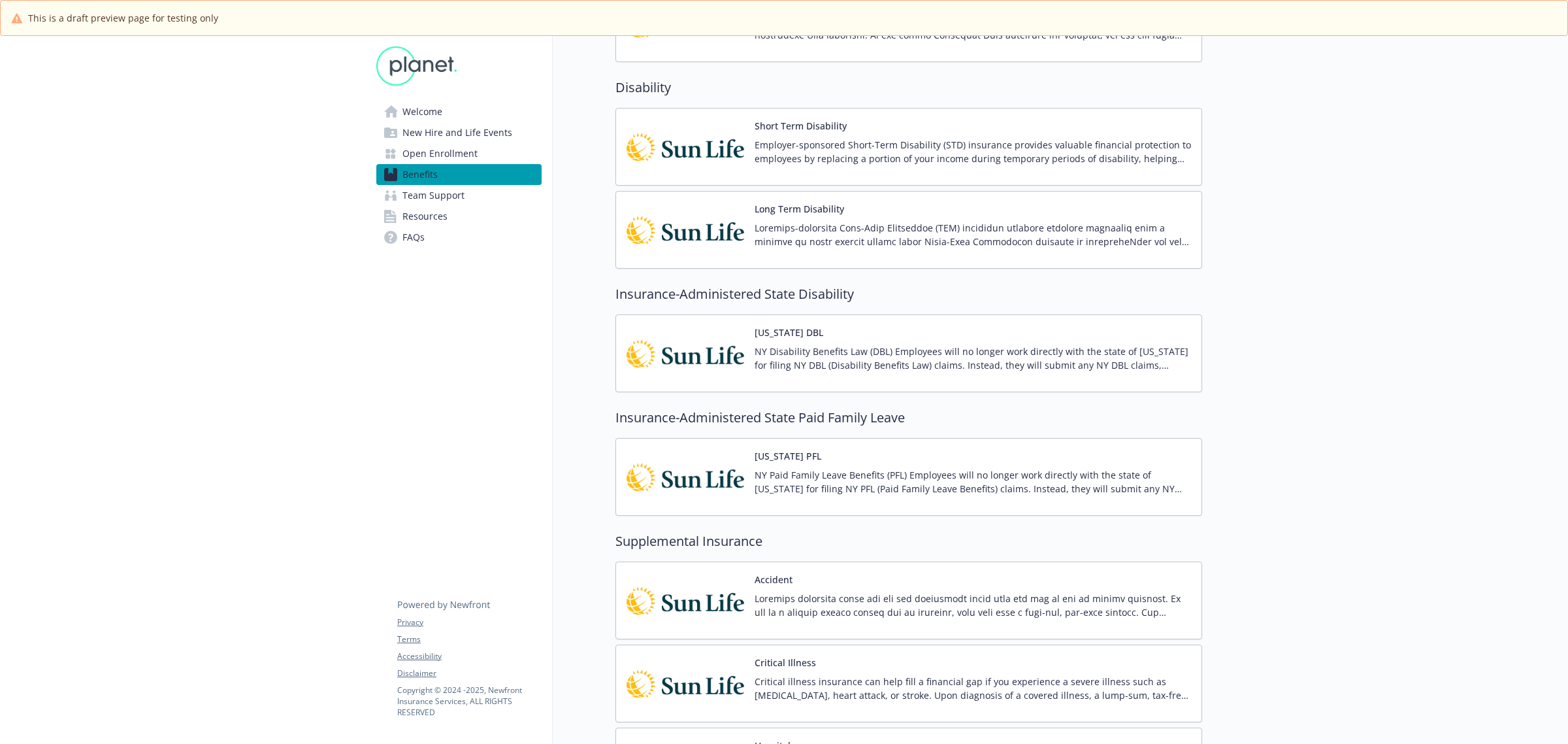
click at [897, 482] on p "NY Paid Family Leave Benefits (PFL) Employees will no longer work directly with…" at bounding box center [972, 482] width 436 height 27
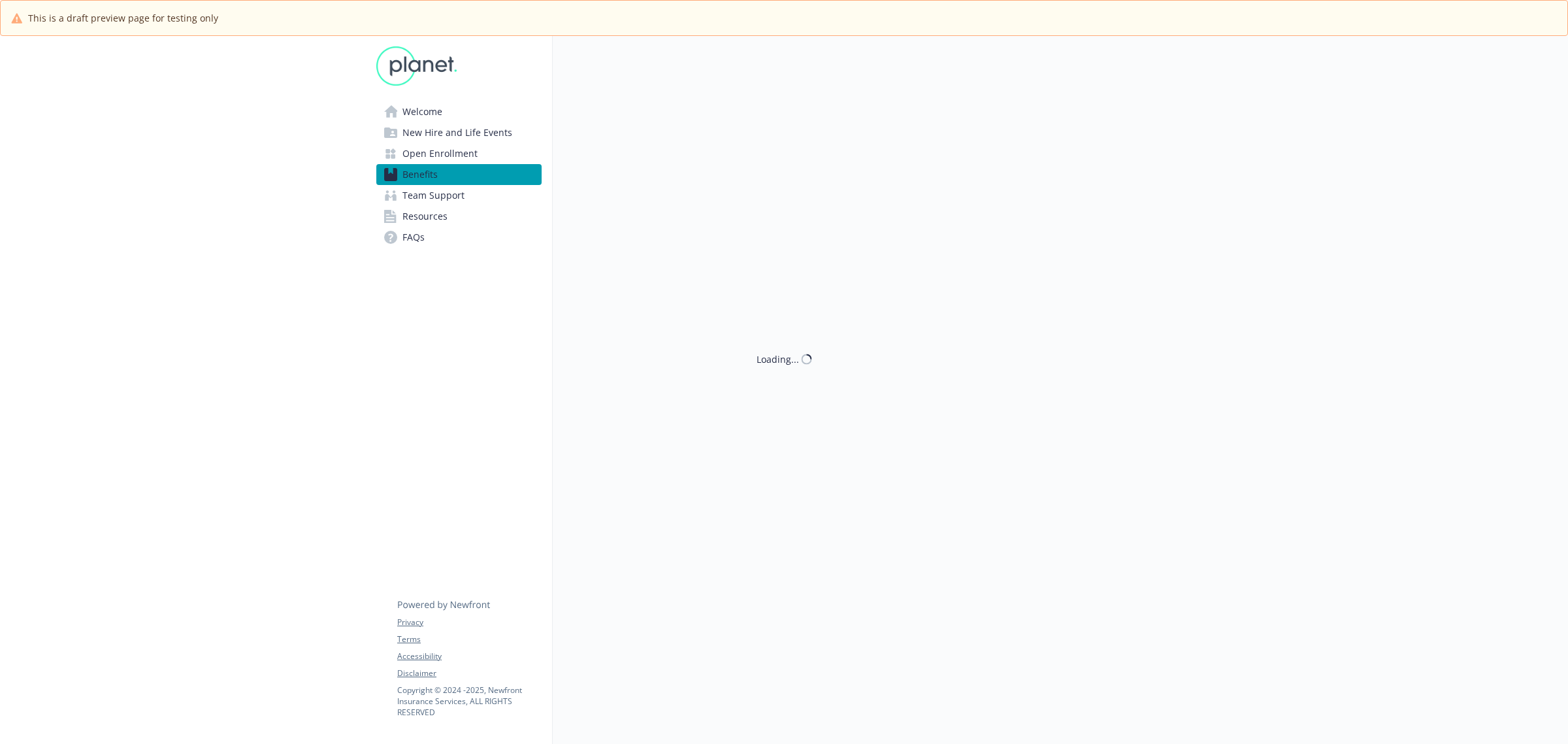
scroll to position [899, 0]
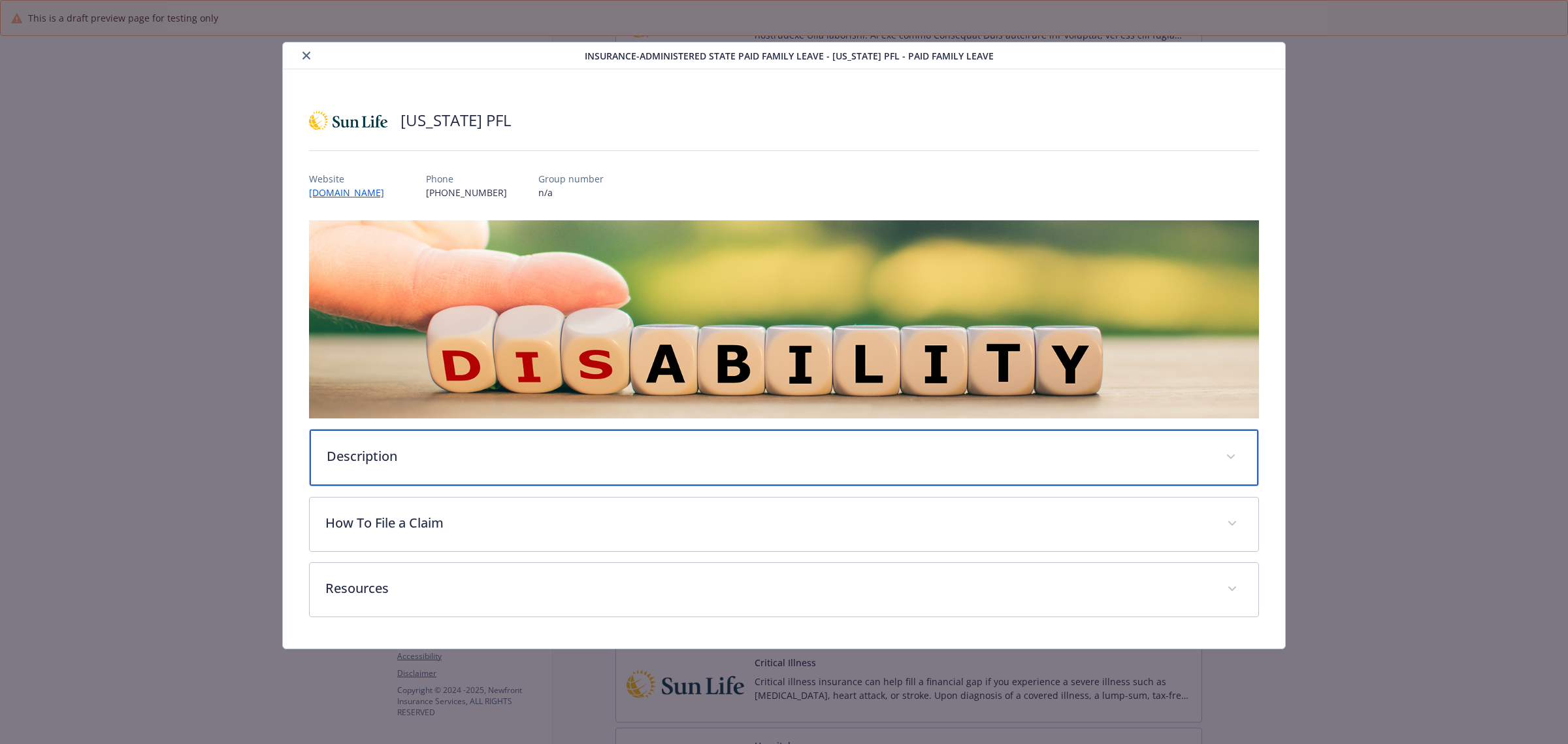
click at [438, 461] on p "Description" at bounding box center [768, 456] width 883 height 20
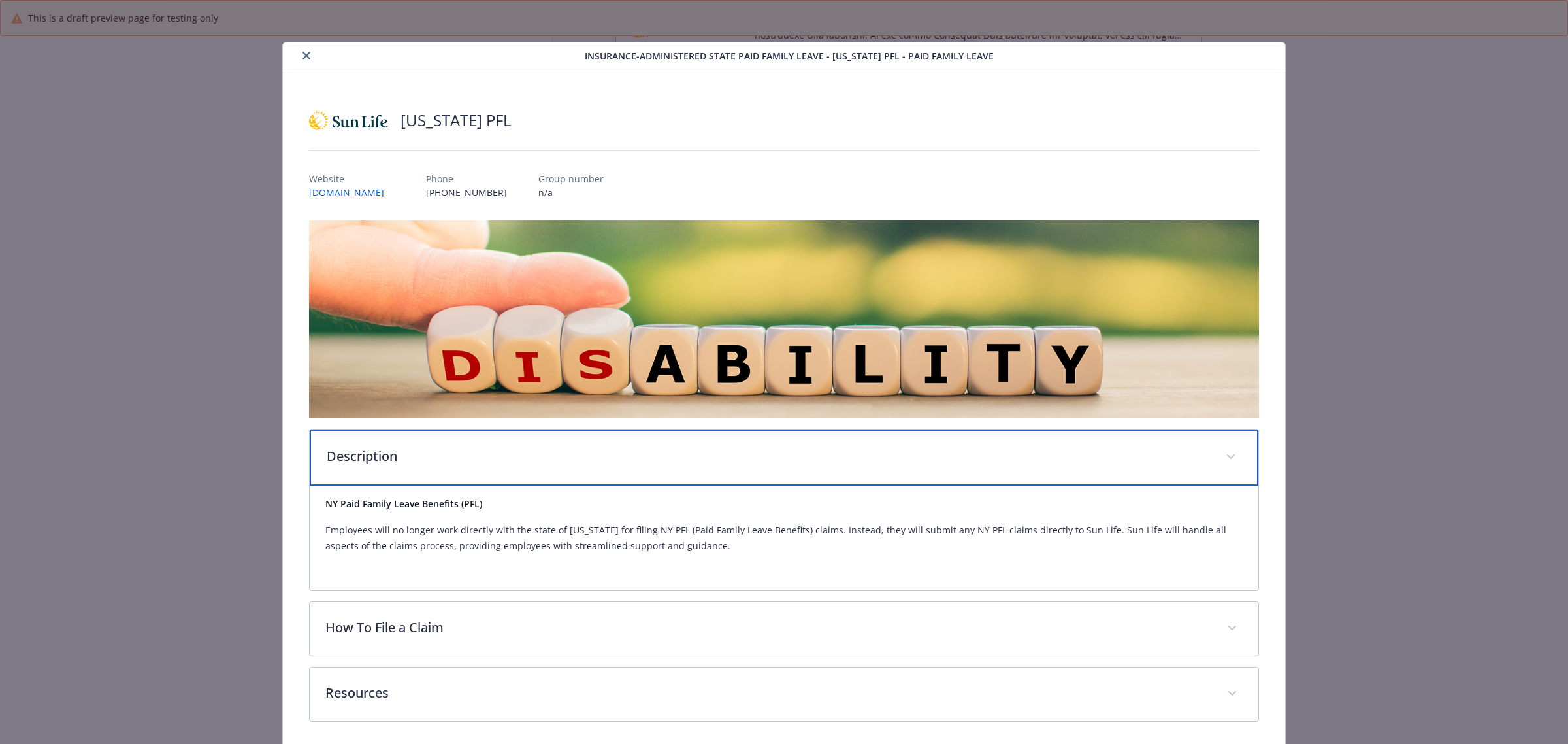
scroll to position [49, 0]
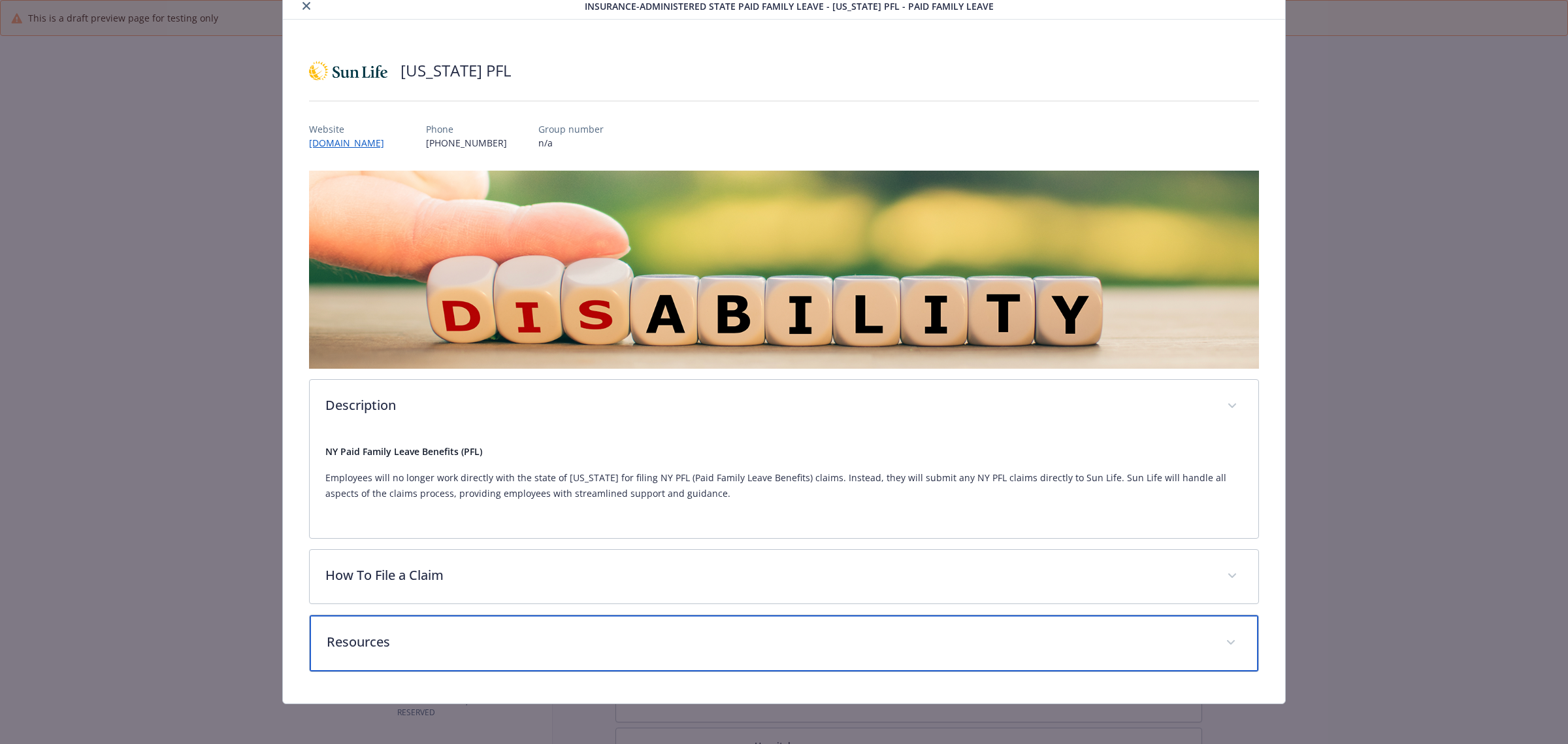
click at [479, 641] on p "Resources" at bounding box center [768, 642] width 883 height 20
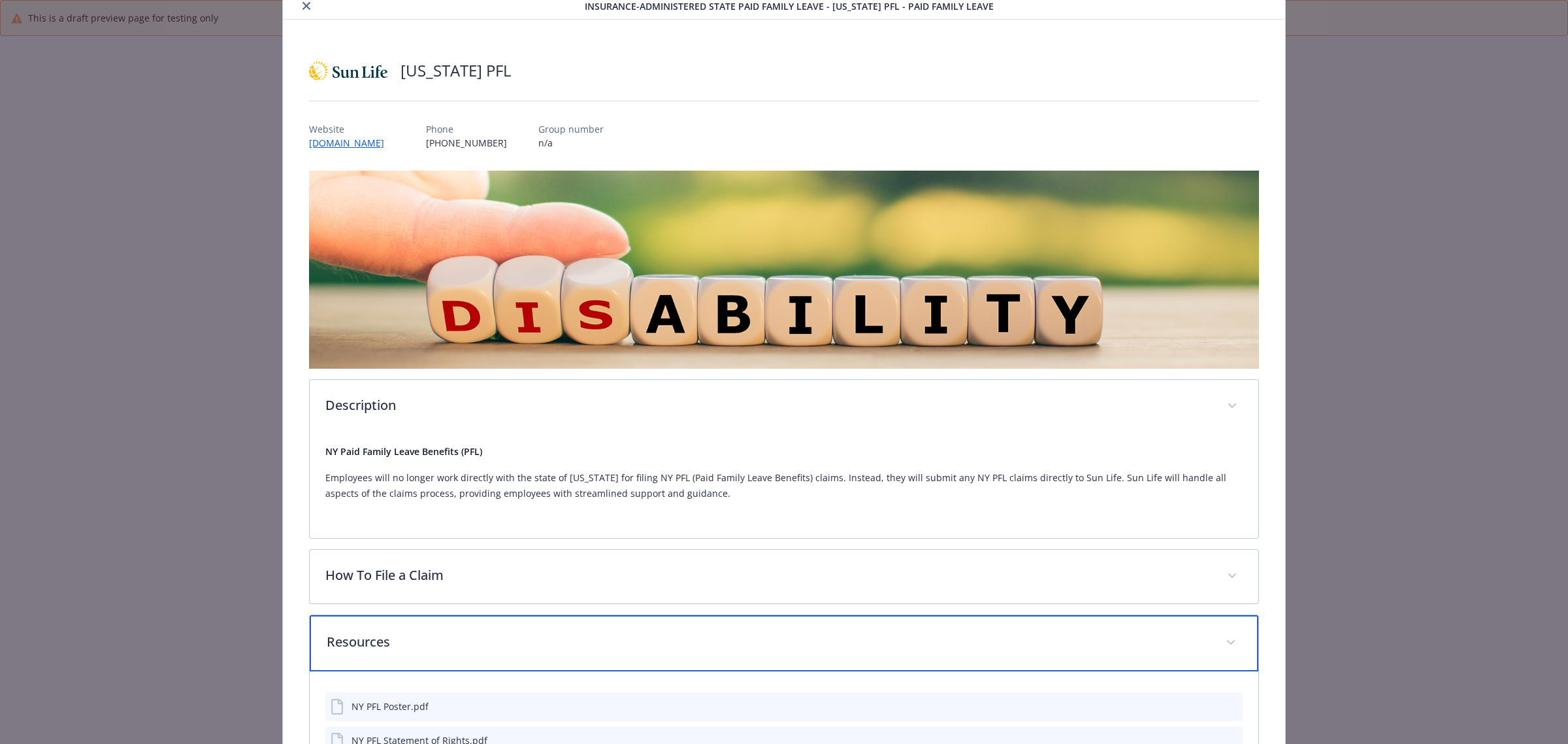
scroll to position [131, 0]
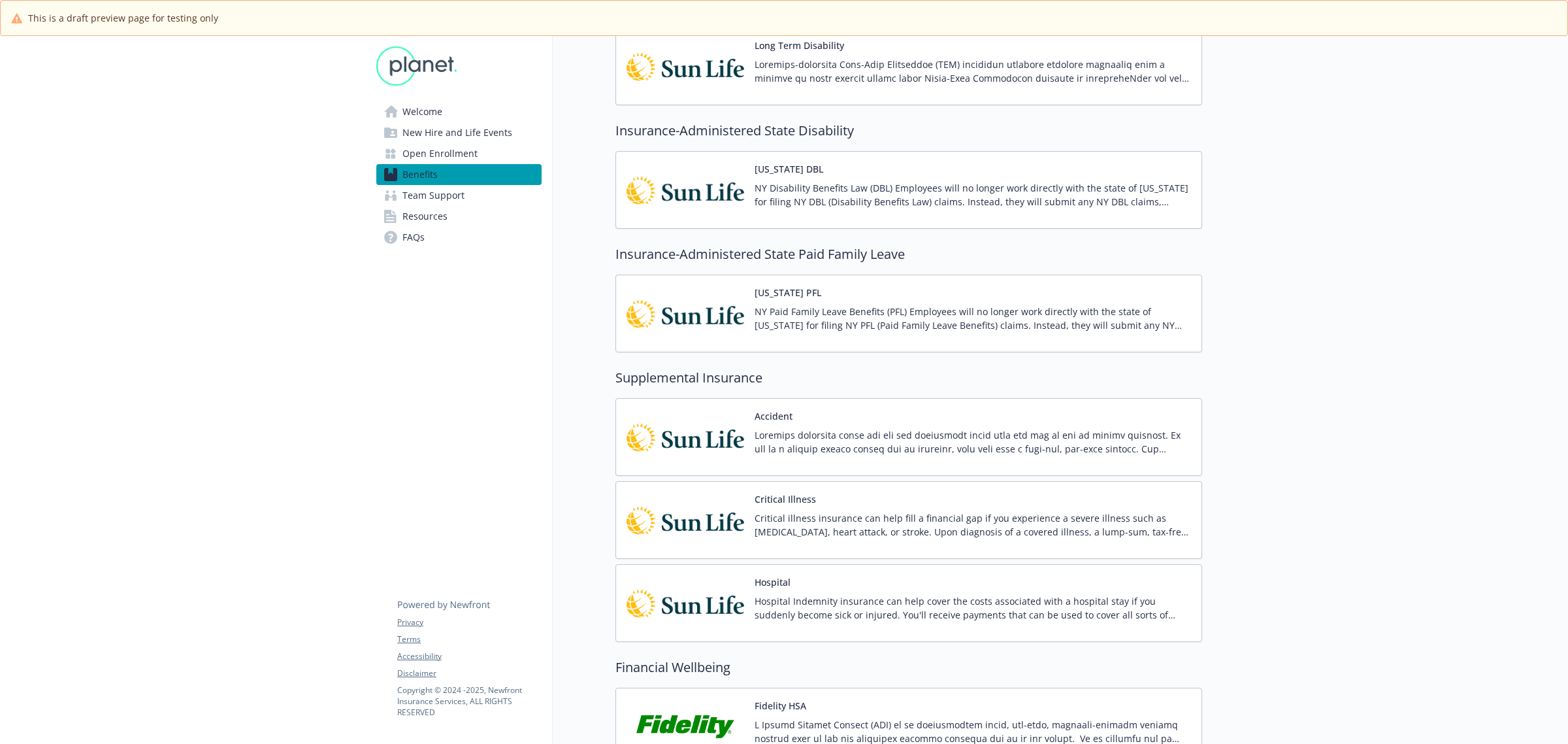
scroll to position [899, 0]
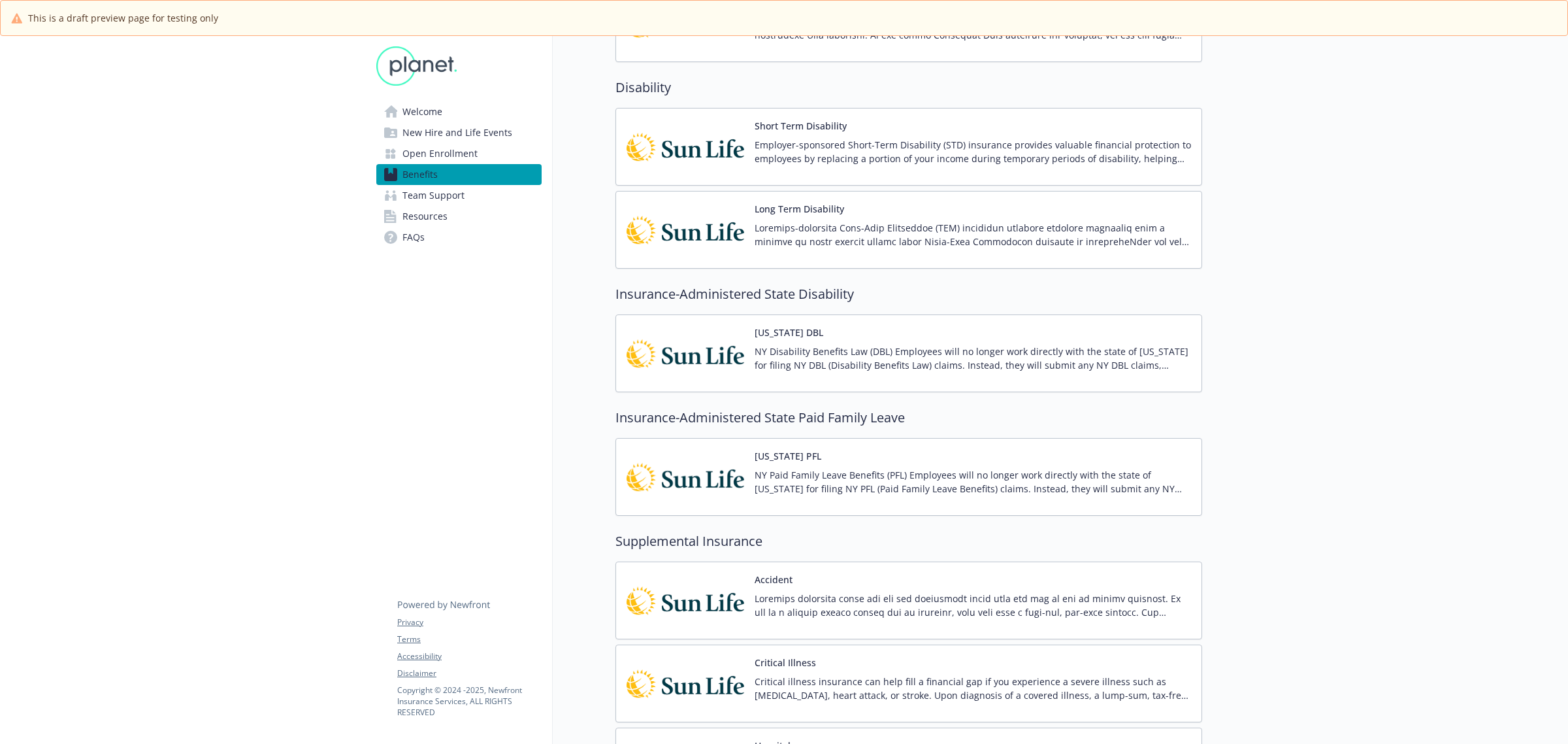
click at [776, 144] on p "Employer-sponsored Short-Term Disability (STD) insurance provides valuable fina…" at bounding box center [972, 152] width 436 height 27
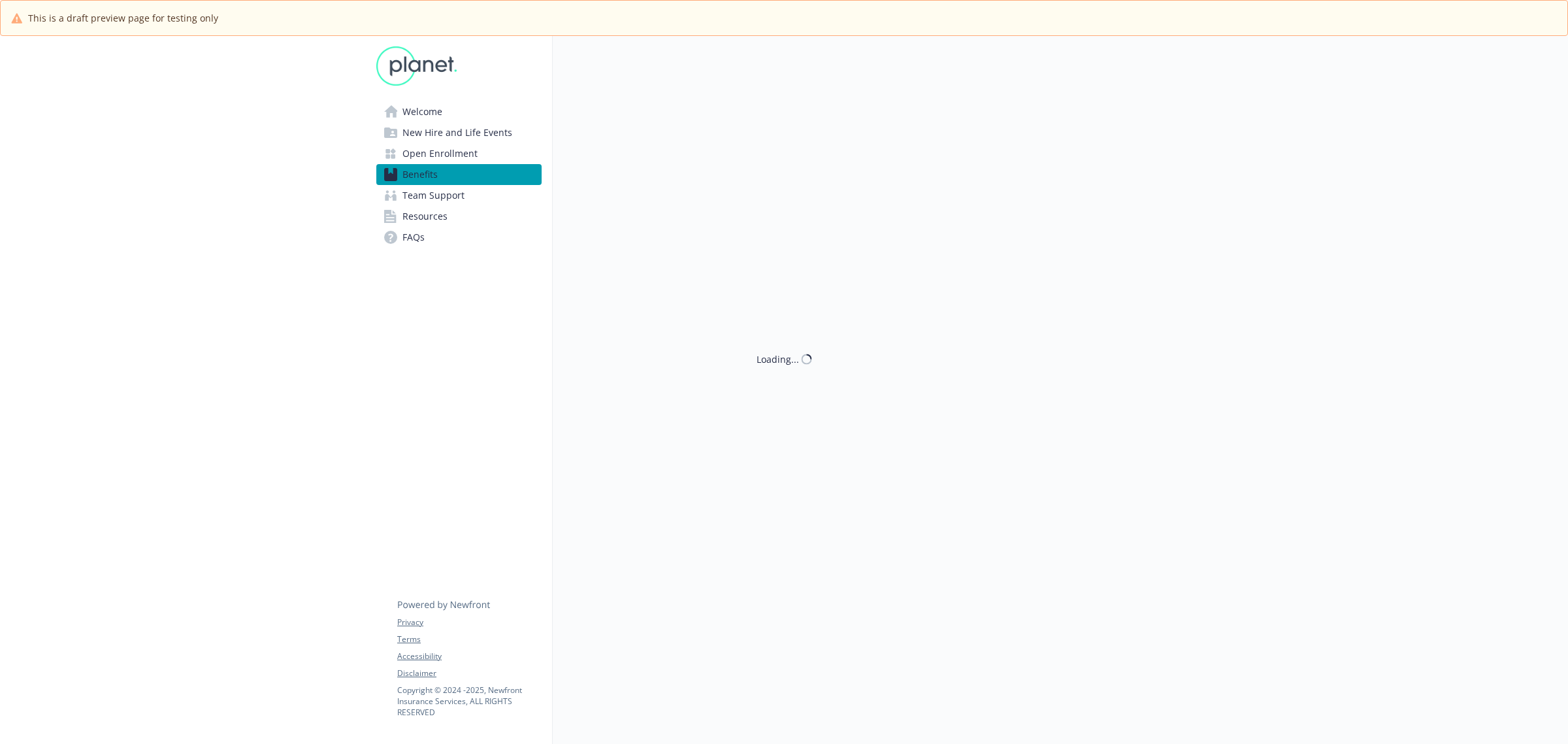
scroll to position [899, 0]
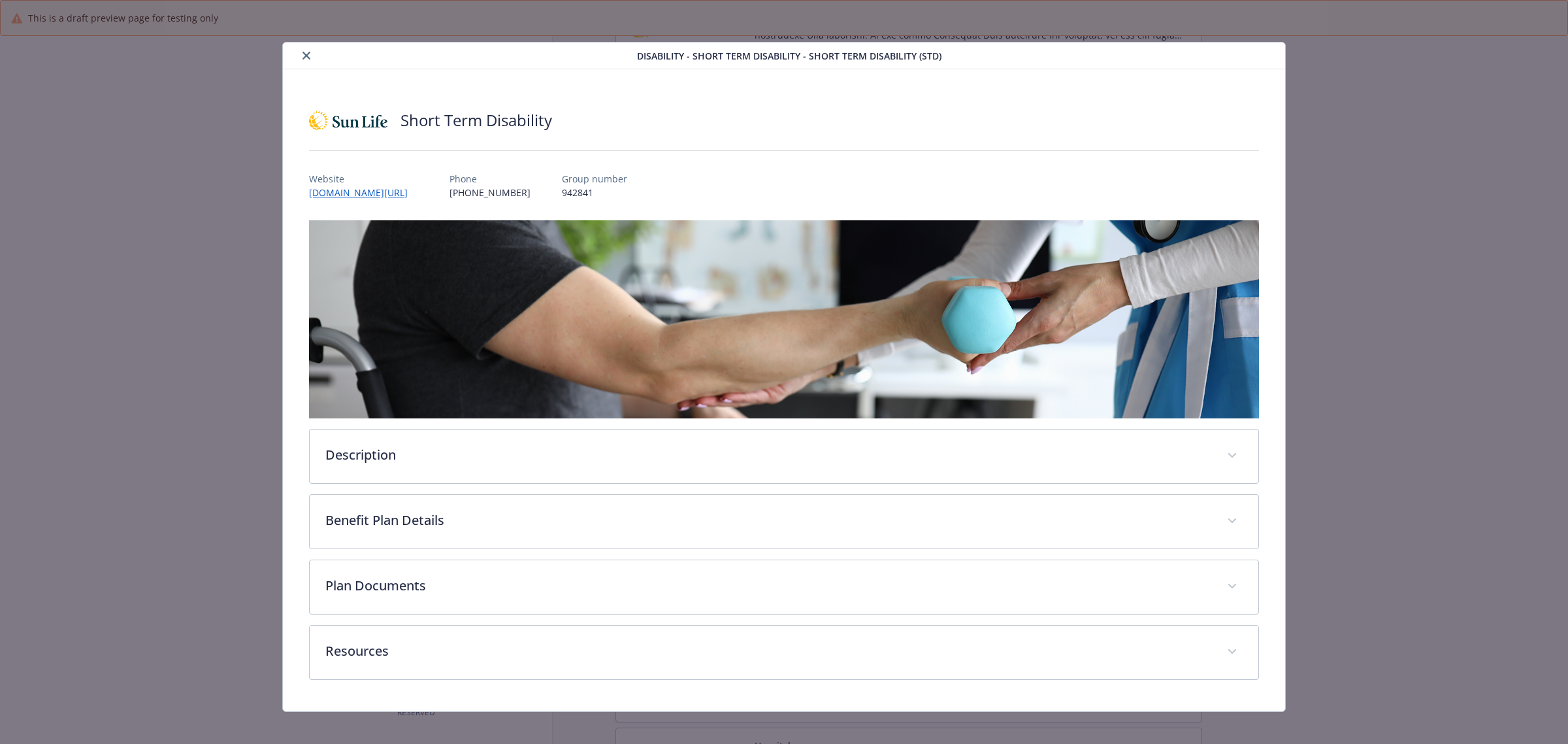
drag, startPoint x: 305, startPoint y: 58, endPoint x: 367, endPoint y: 64, distance: 62.3
click at [311, 58] on button "close" at bounding box center [306, 55] width 15 height 15
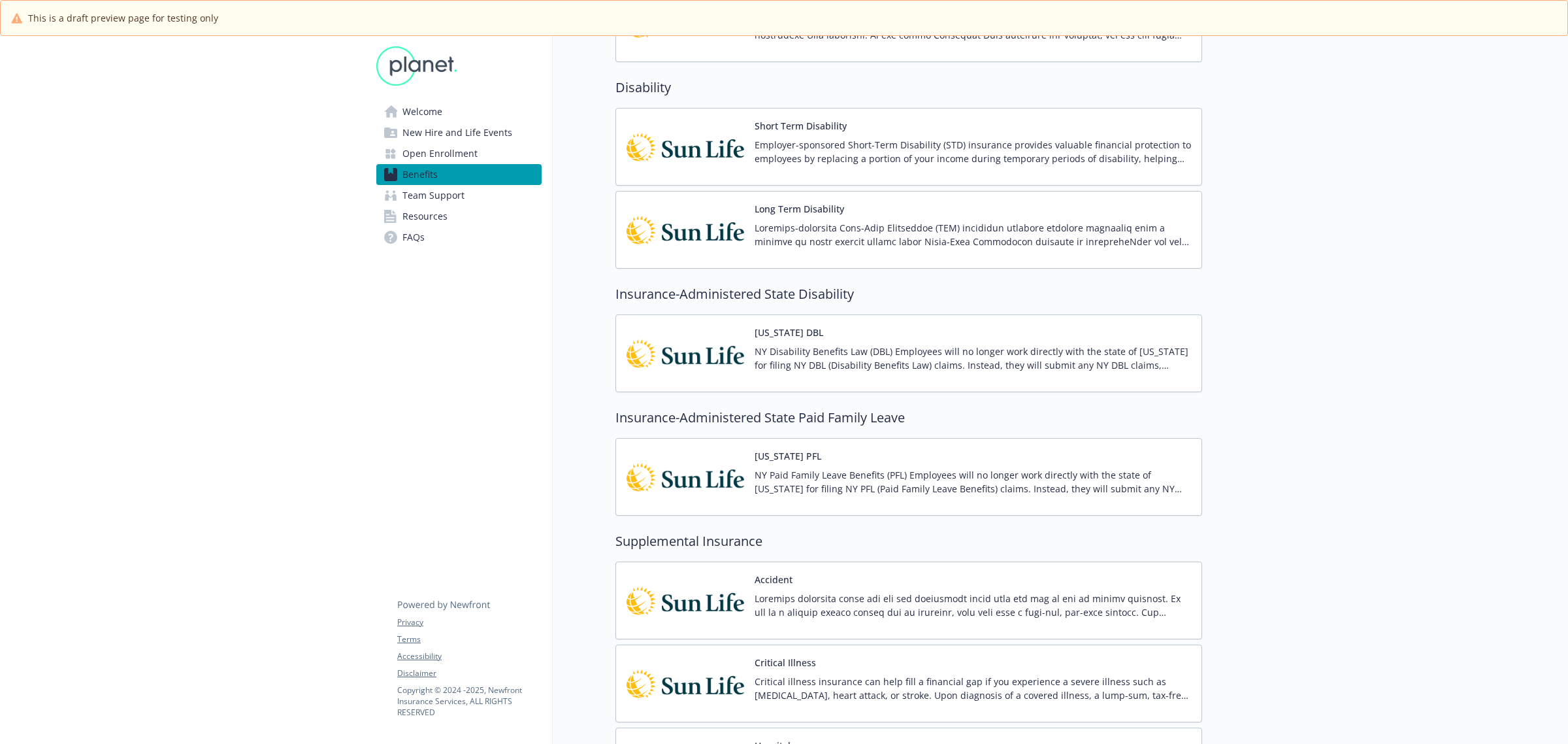
click at [841, 148] on p "Employer-sponsored Short-Term Disability (STD) insurance provides valuable fina…" at bounding box center [972, 152] width 436 height 27
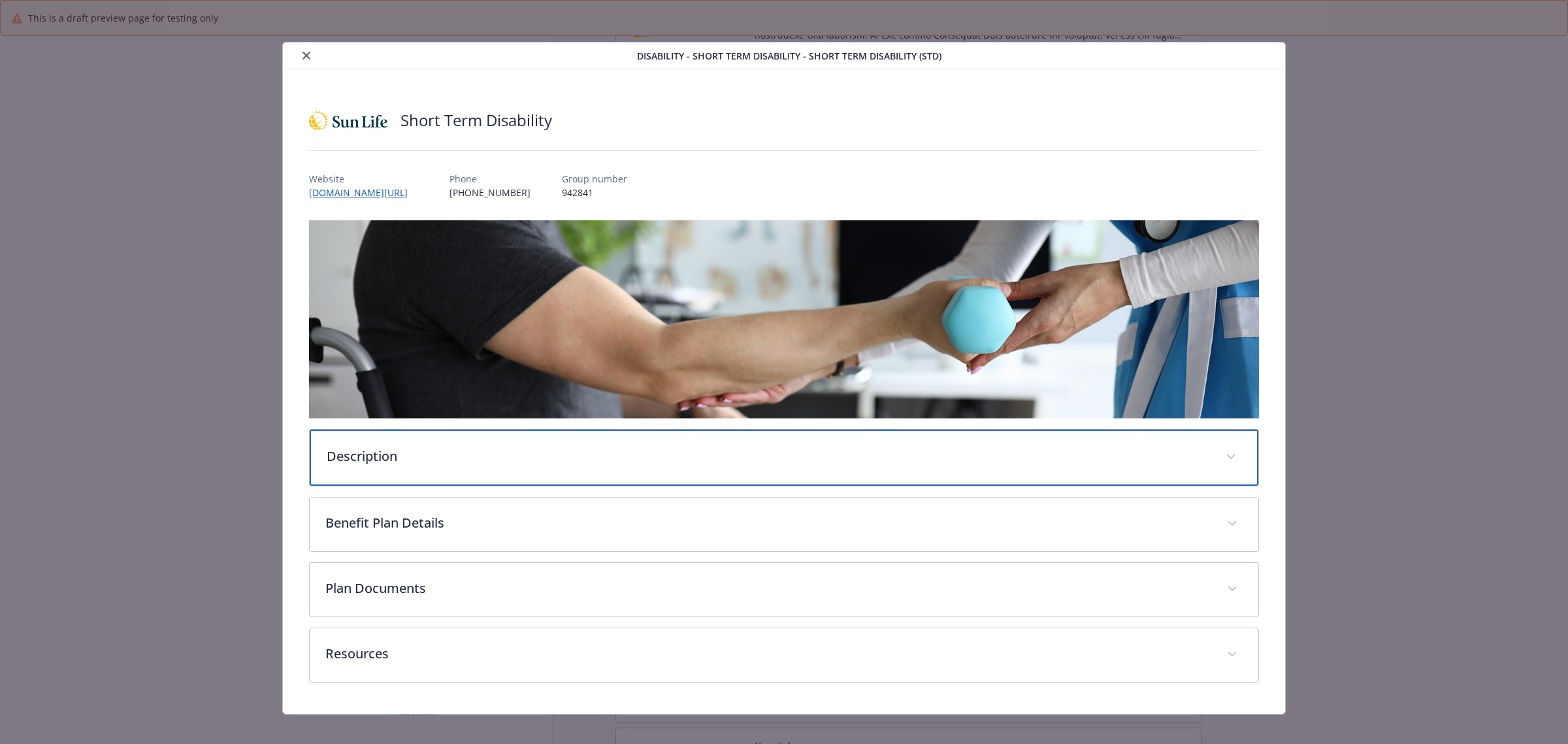
click at [442, 439] on div "Description" at bounding box center [784, 458] width 949 height 56
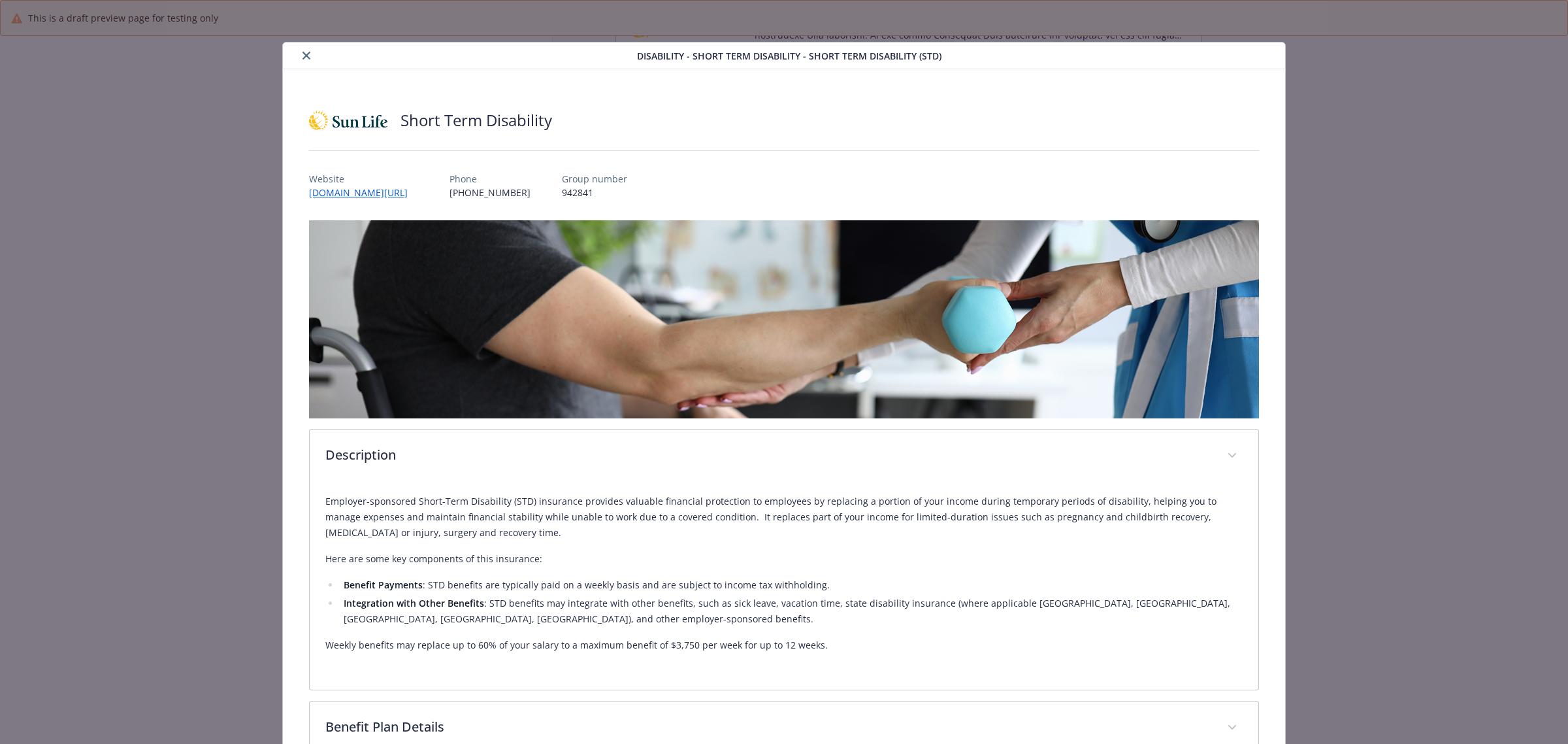
click at [307, 49] on button "close" at bounding box center [306, 55] width 15 height 15
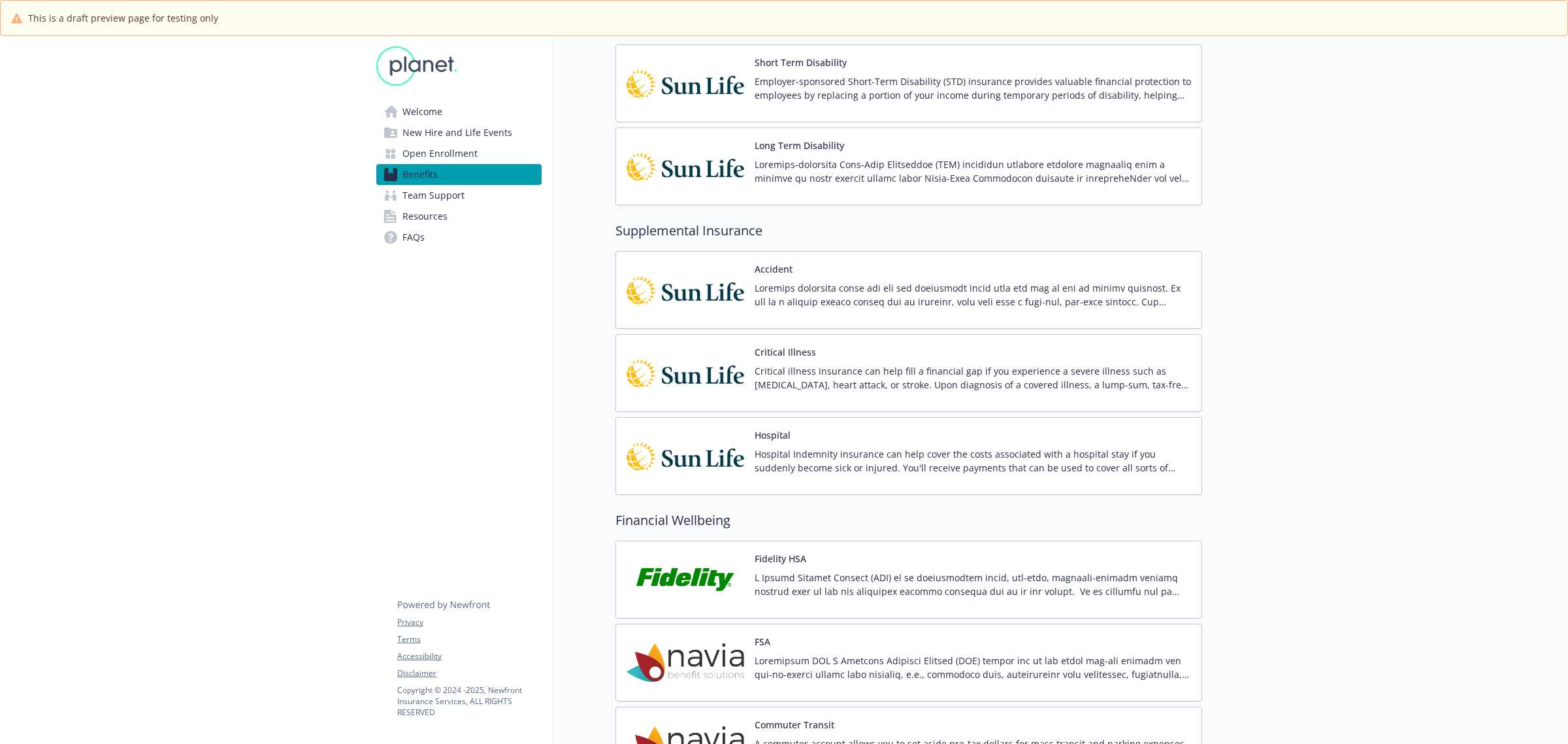
scroll to position [981, 0]
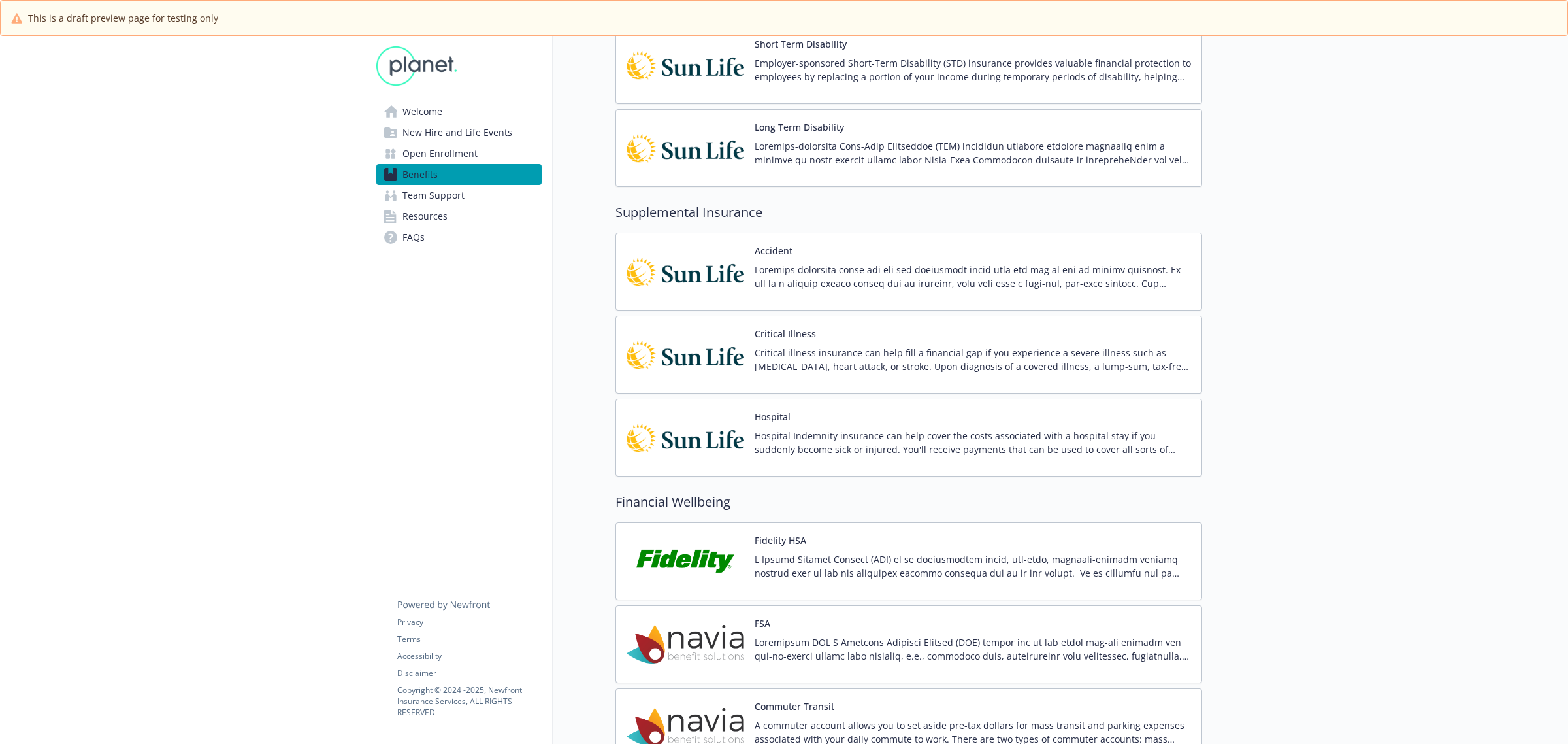
click at [932, 281] on p at bounding box center [972, 277] width 436 height 27
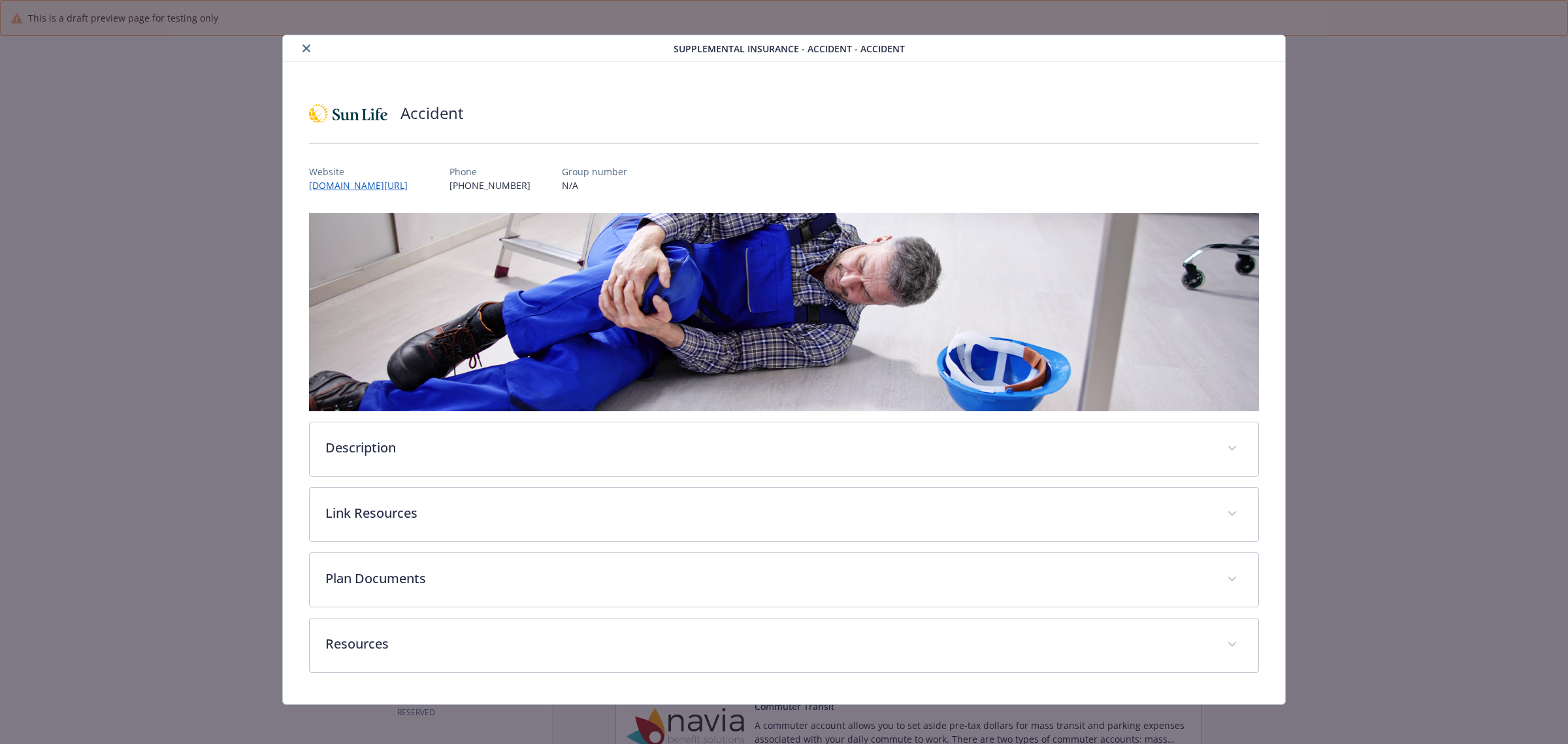
scroll to position [9, 0]
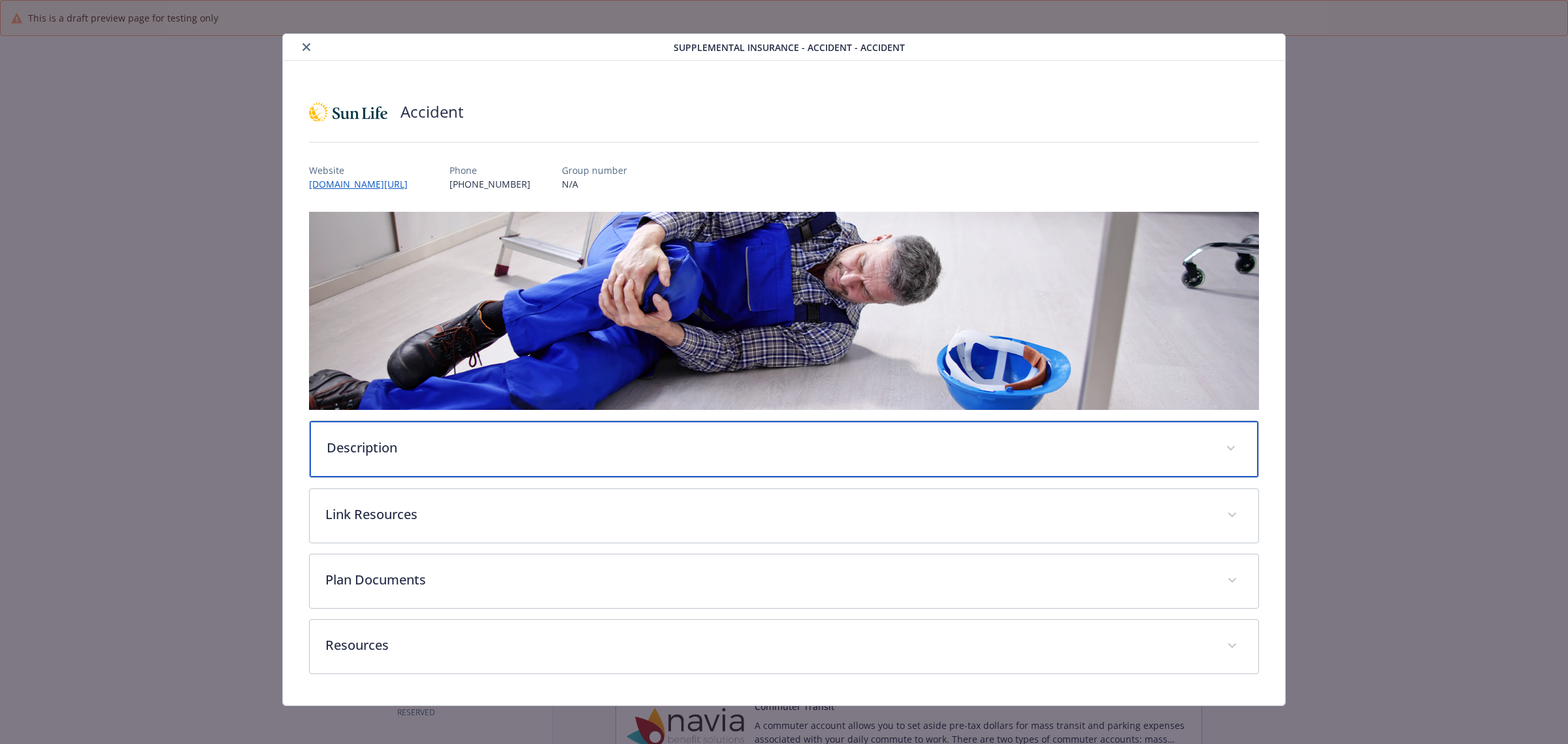
click at [468, 453] on p "Description" at bounding box center [768, 448] width 883 height 20
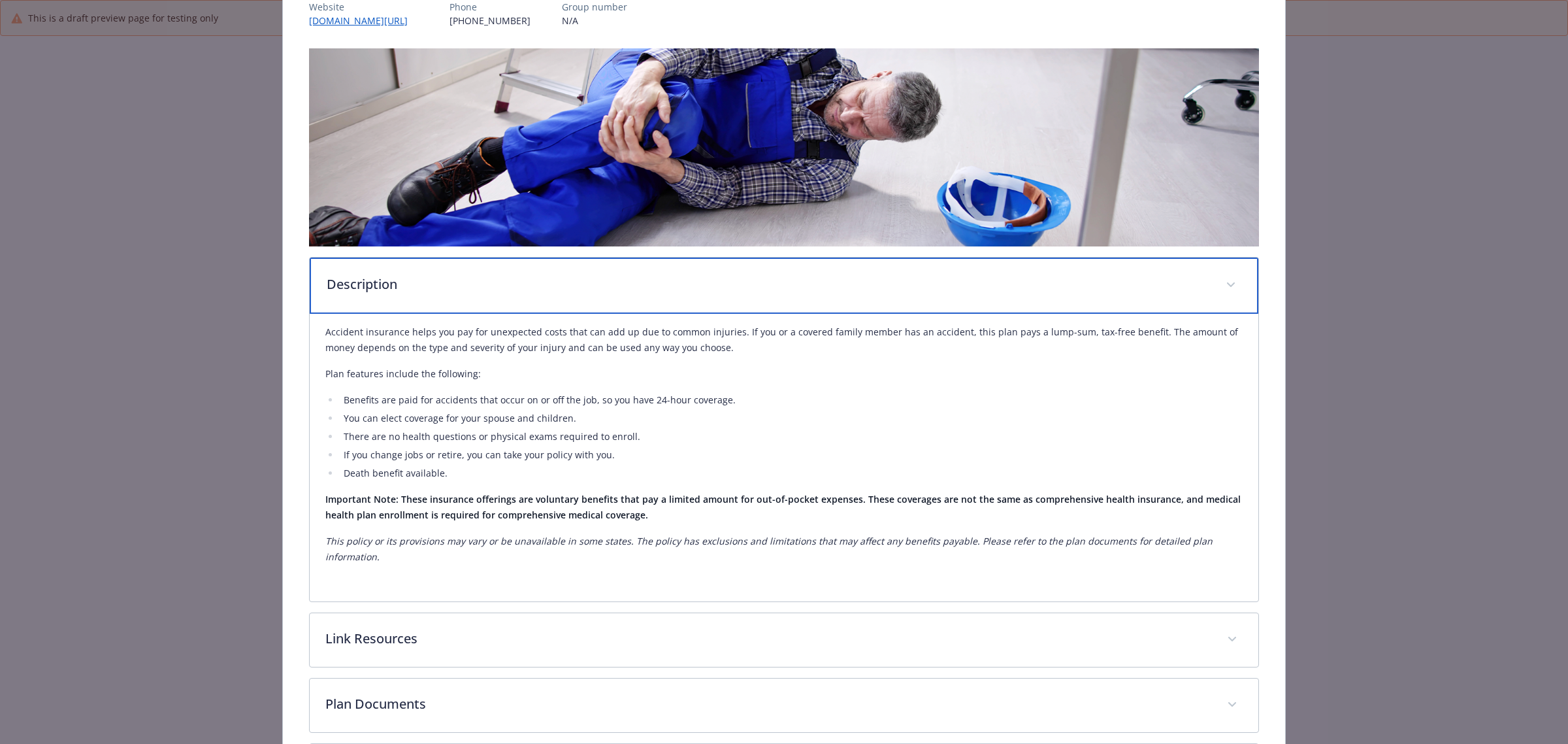
scroll to position [254, 0]
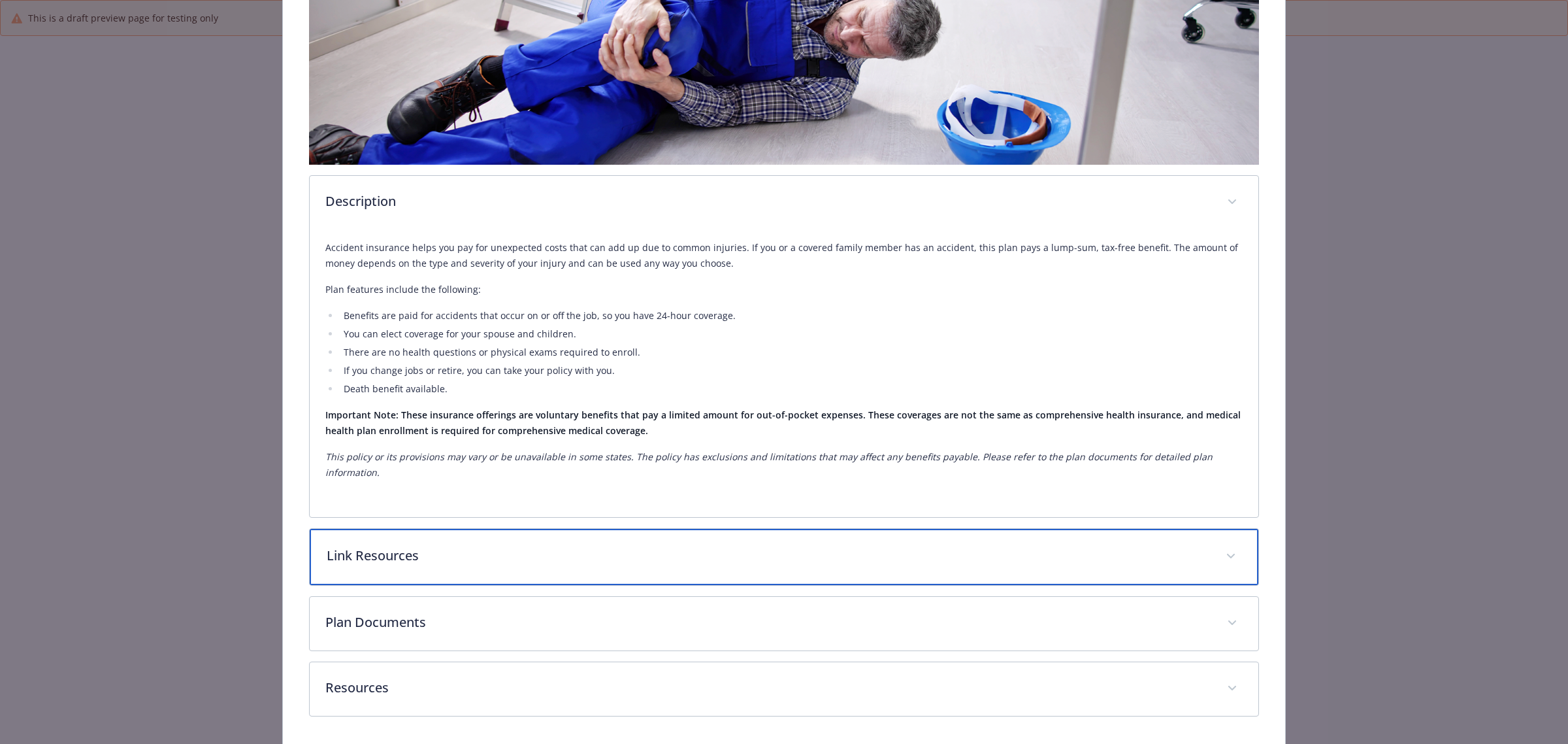
click at [351, 554] on p "Link Resources" at bounding box center [768, 555] width 883 height 20
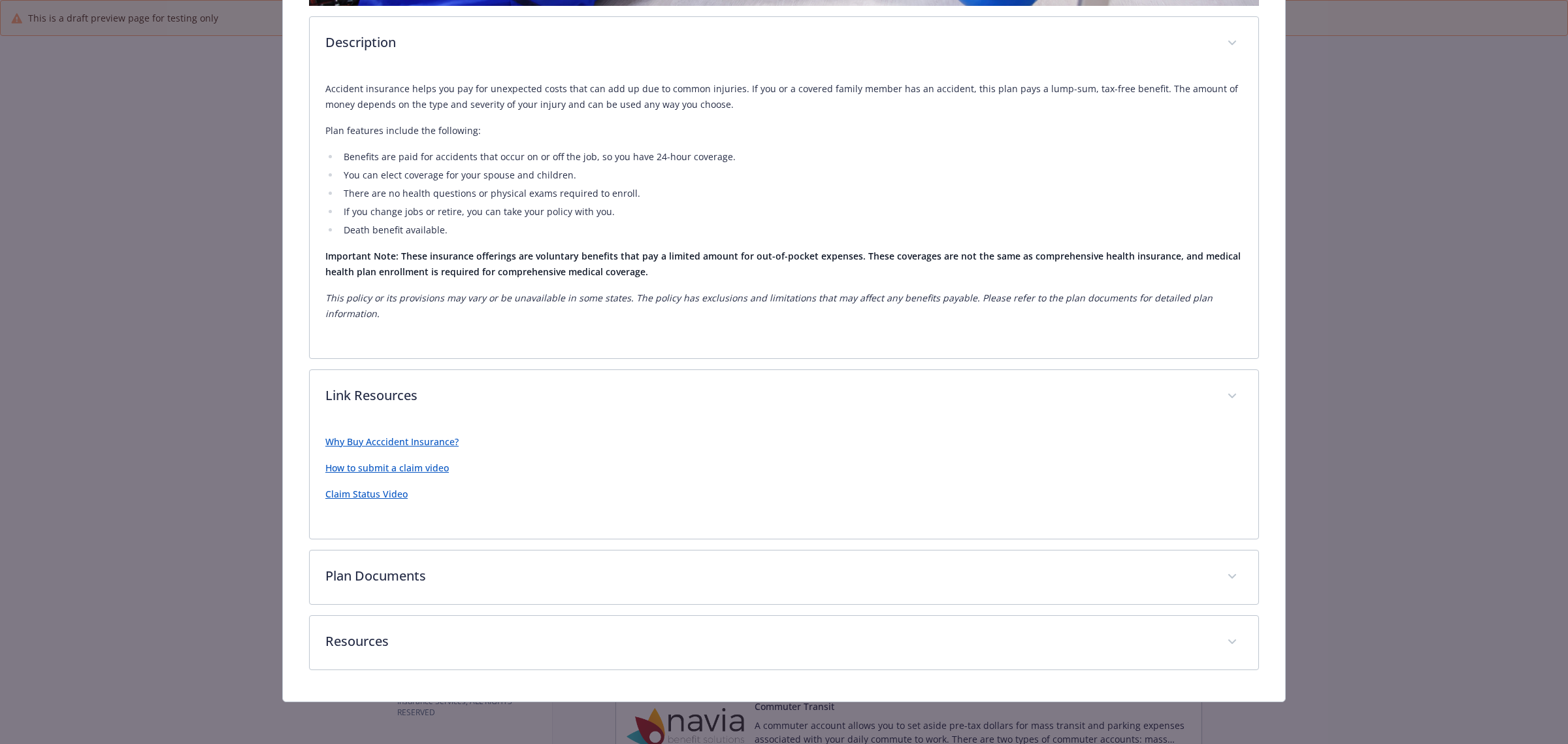
scroll to position [412, 0]
click at [361, 495] on link "Claim Status Video" at bounding box center [367, 495] width 83 height 13
click at [439, 464] on link "How to submit a claim video" at bounding box center [387, 468] width 123 height 13
click at [413, 441] on link "Why Buy Acccident Insurance?" at bounding box center [392, 442] width 134 height 13
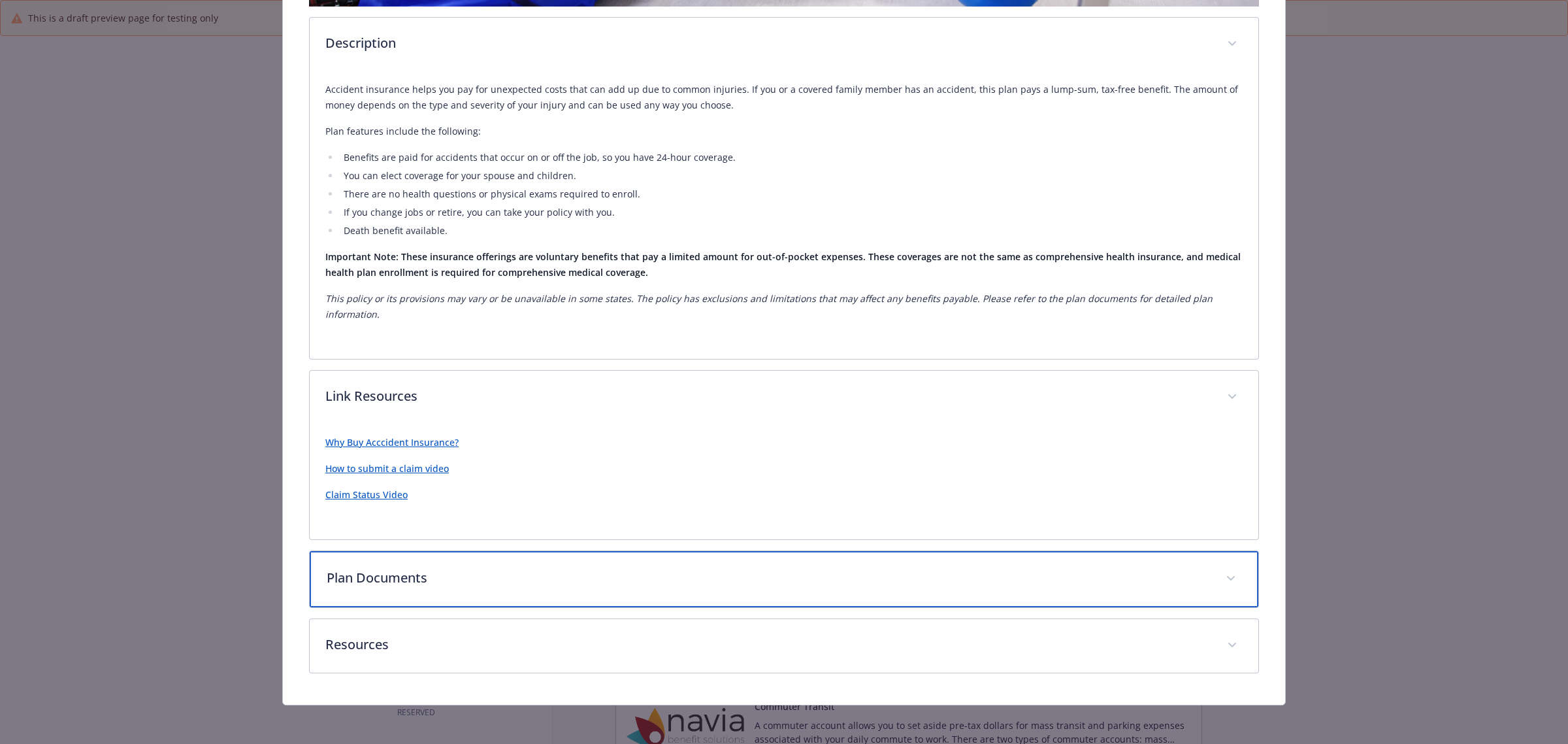
click at [412, 577] on p "Plan Documents" at bounding box center [768, 577] width 883 height 20
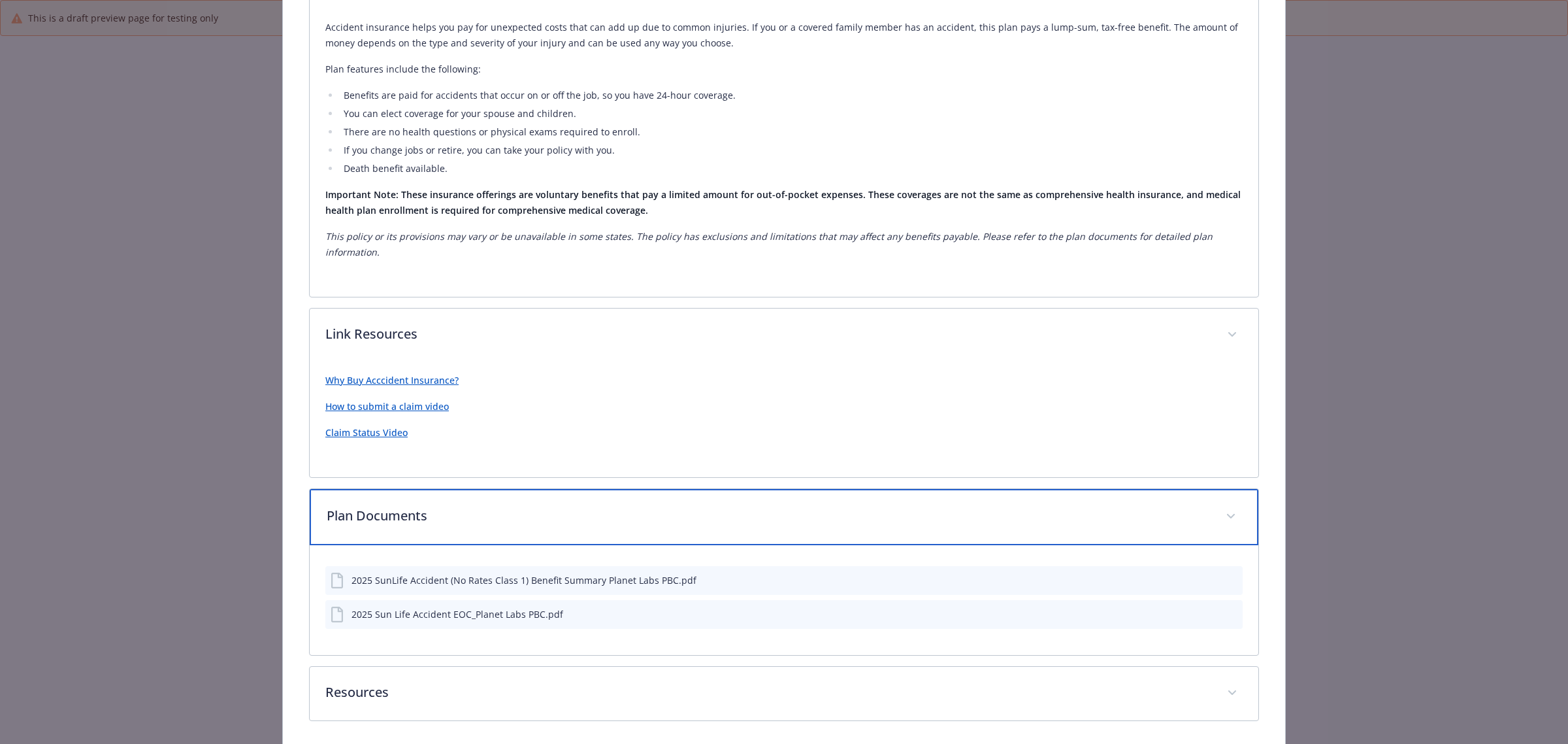
scroll to position [523, 0]
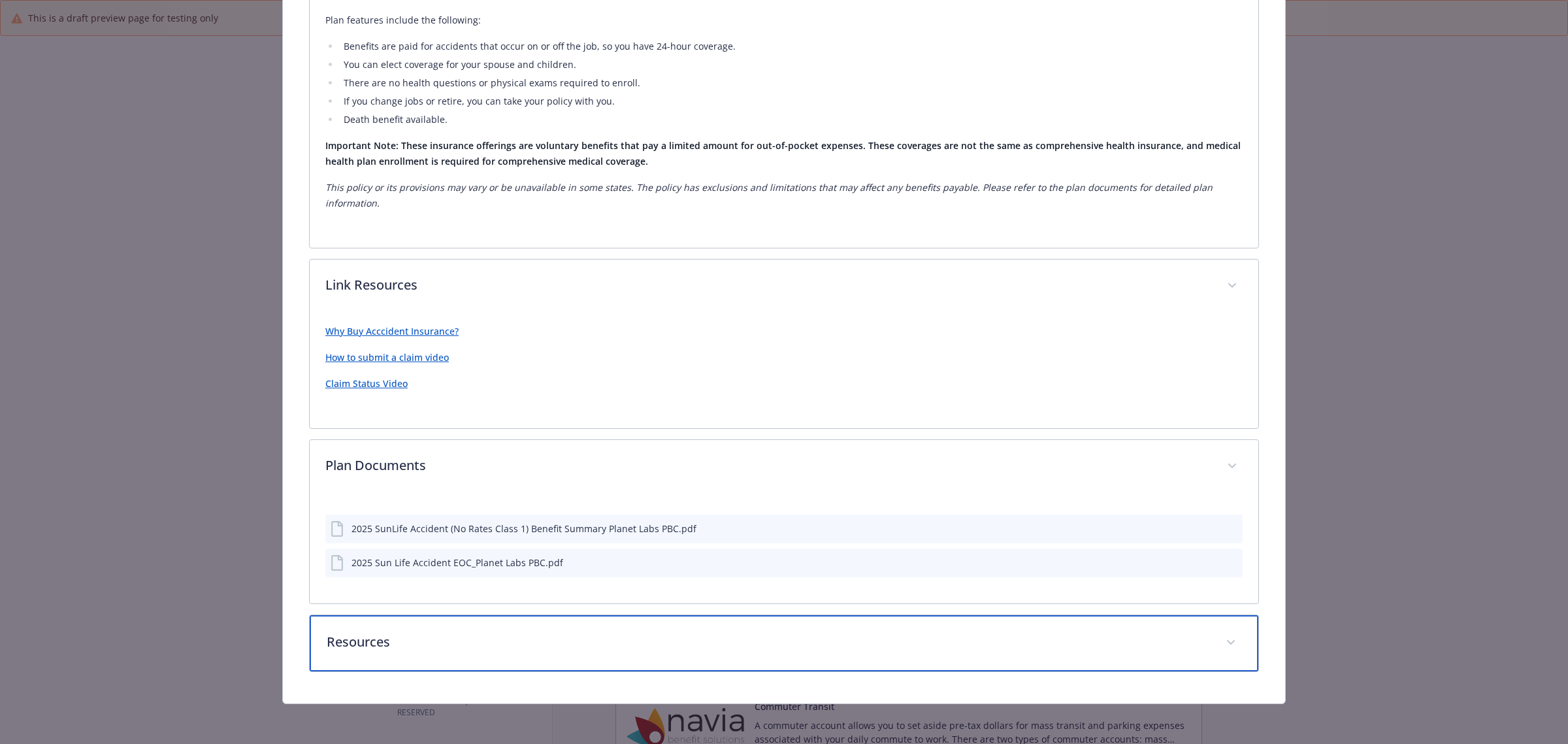
click at [435, 635] on p "Resources" at bounding box center [768, 642] width 883 height 20
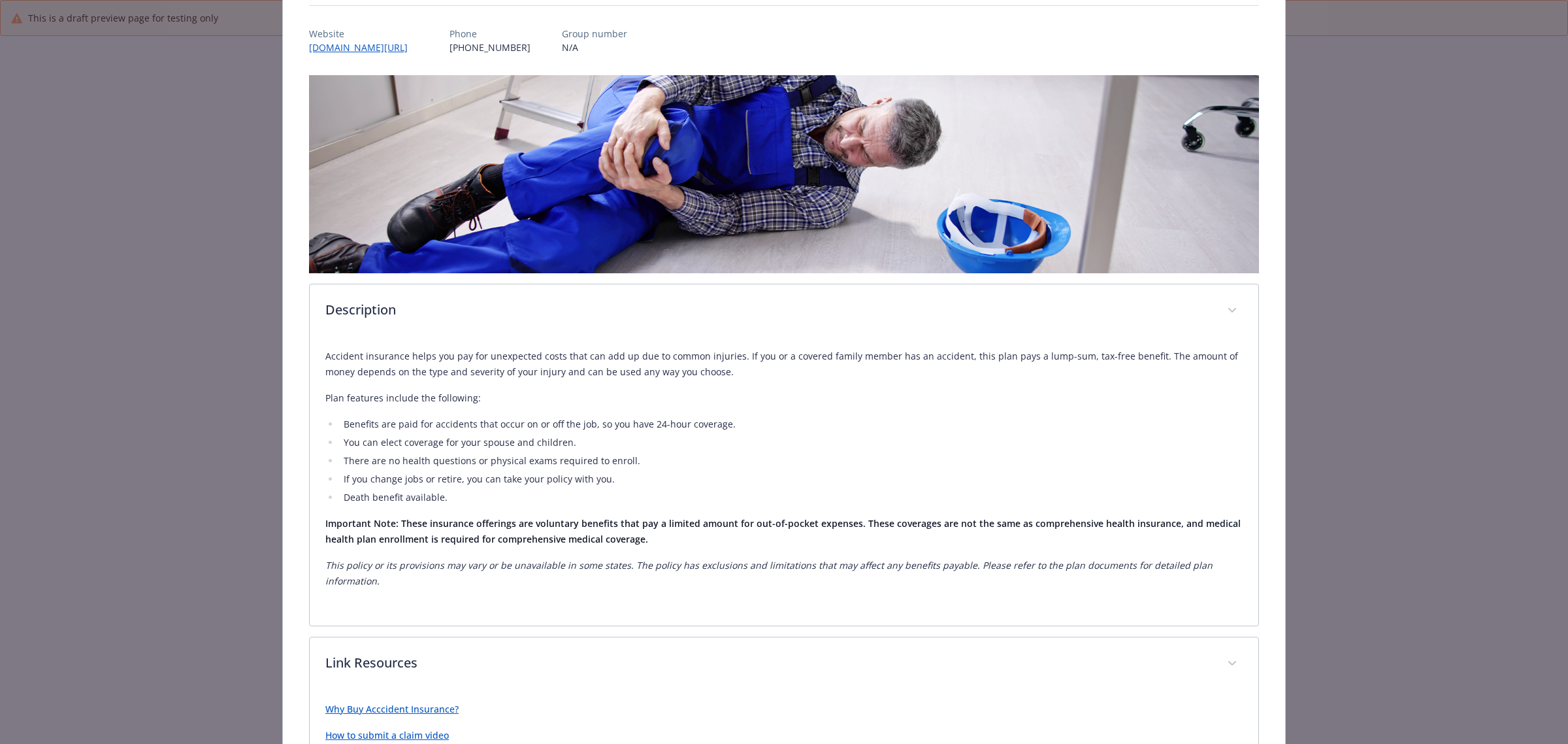
scroll to position [0, 0]
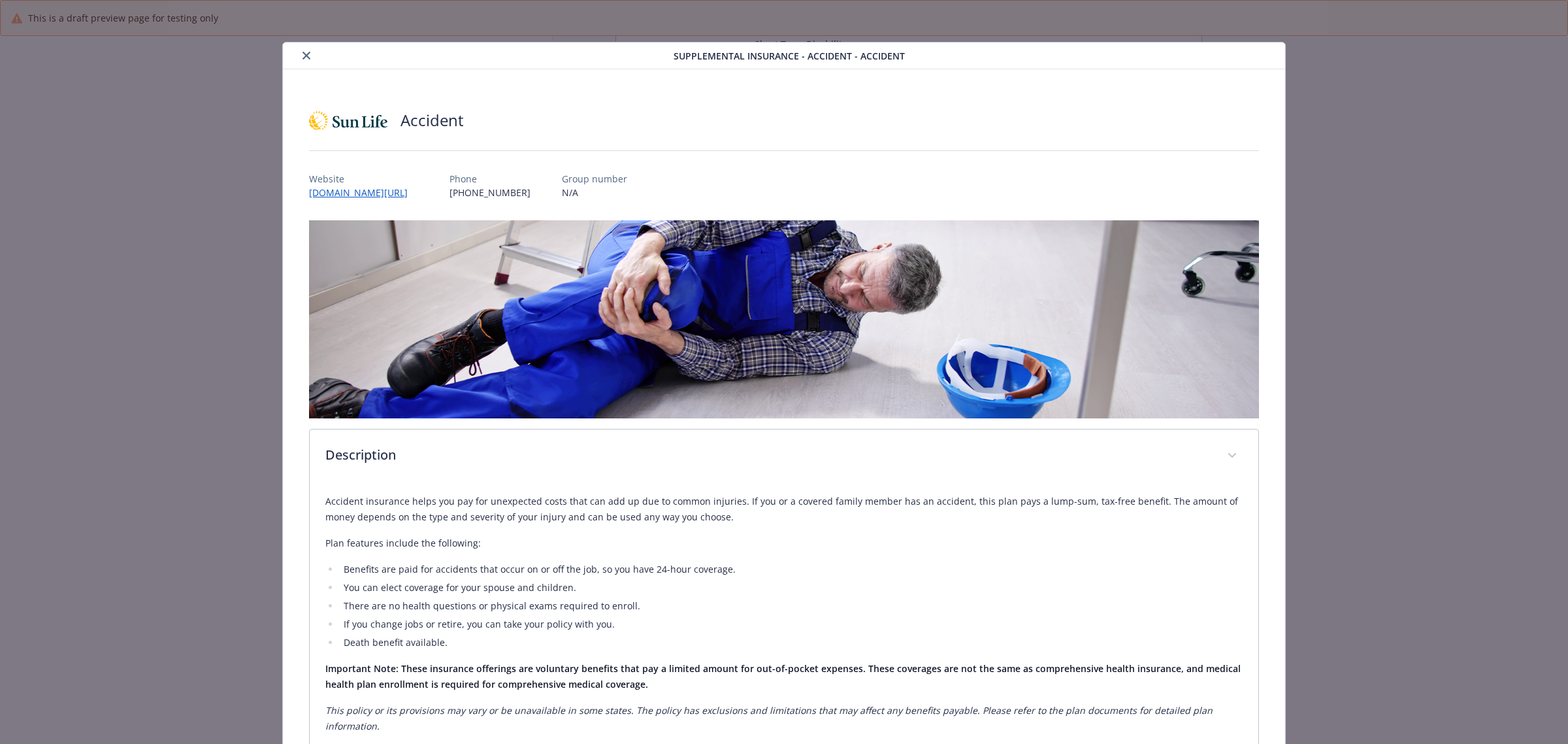
click at [295, 57] on div "details for plan Supplemental Insurance - Accident - Accident" at bounding box center [481, 55] width 385 height 15
click at [303, 54] on icon "close" at bounding box center [306, 55] width 8 height 8
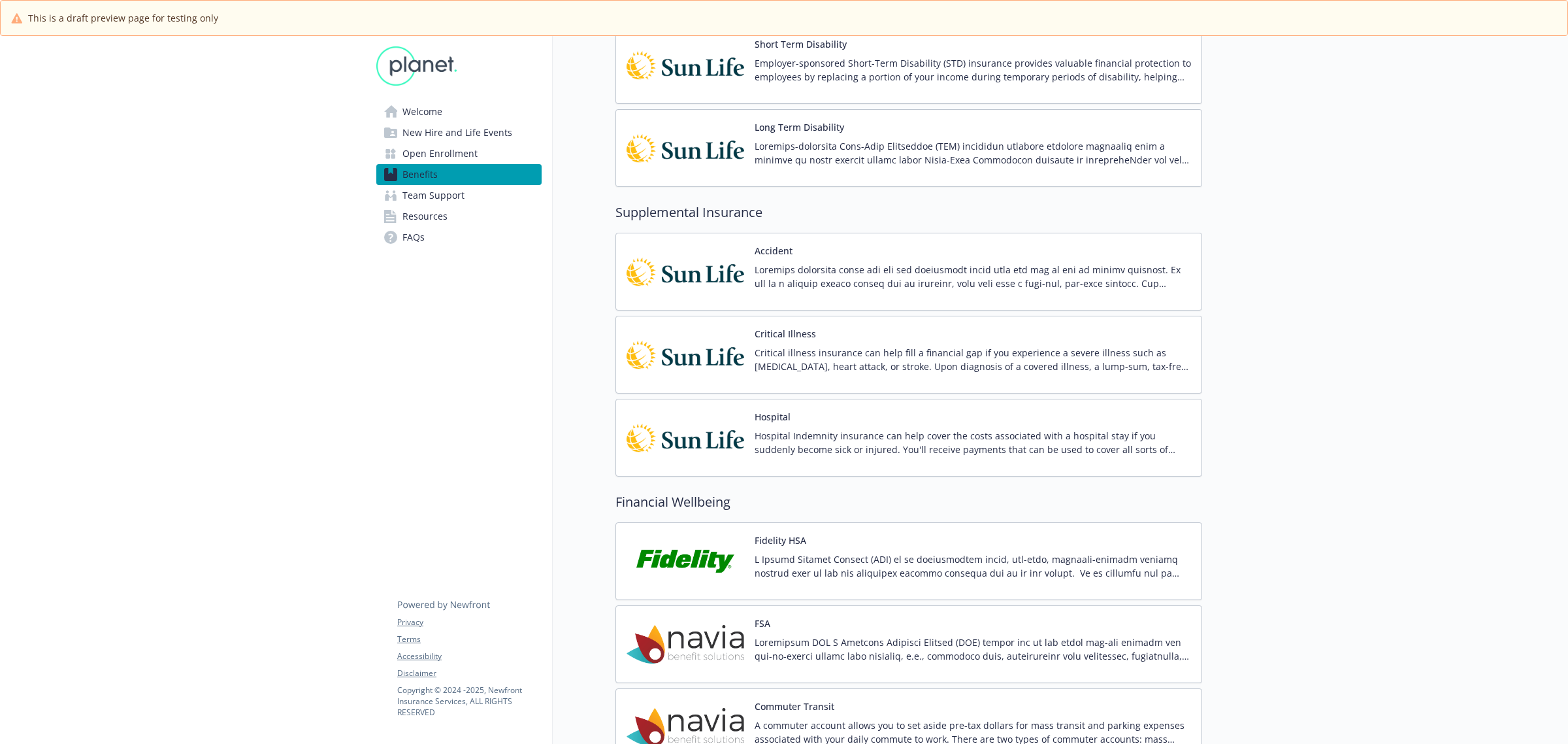
click at [814, 350] on p "Critical illness insurance can help fill a financial gap if you experience a se…" at bounding box center [972, 359] width 436 height 27
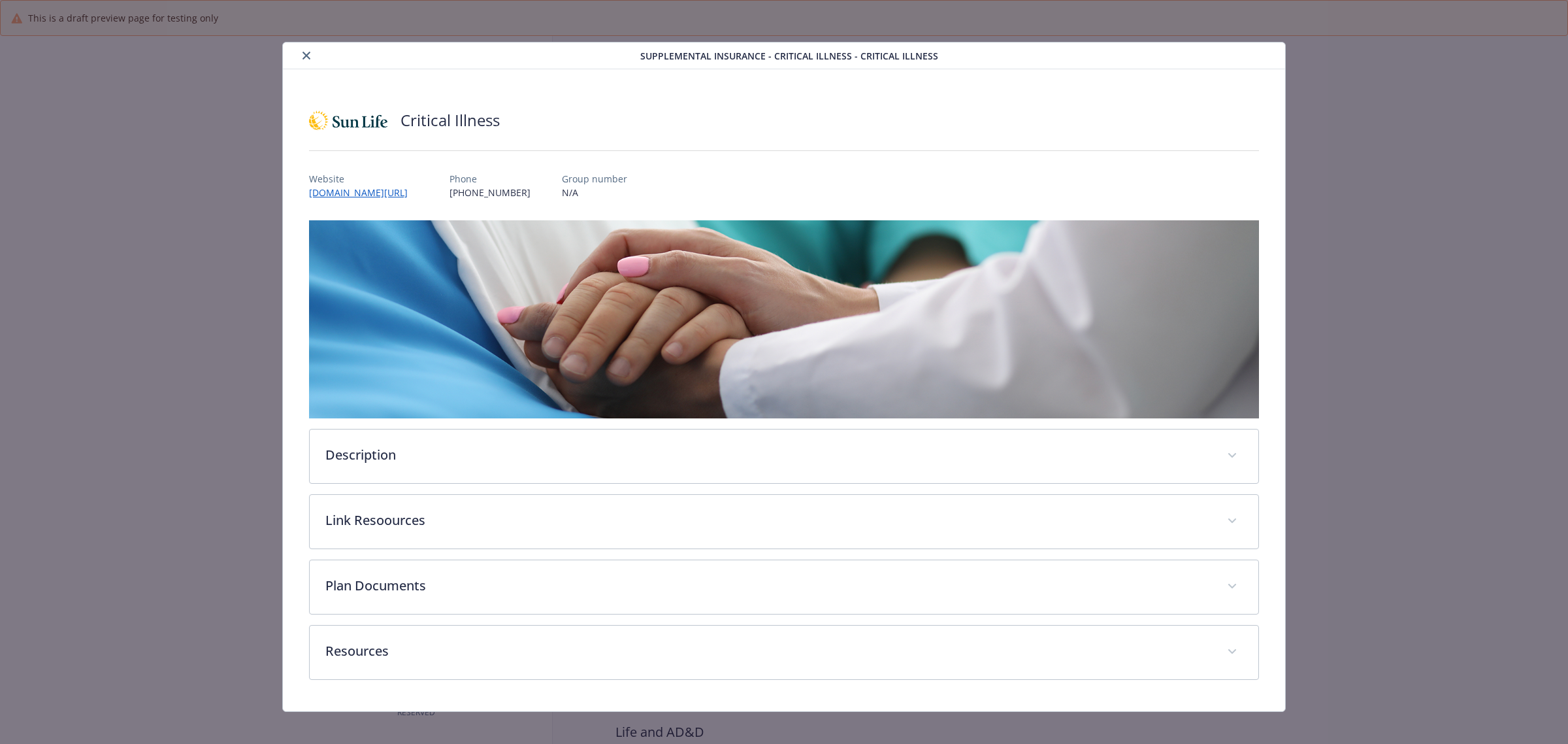
scroll to position [981, 0]
click at [305, 57] on icon "close" at bounding box center [306, 55] width 8 height 8
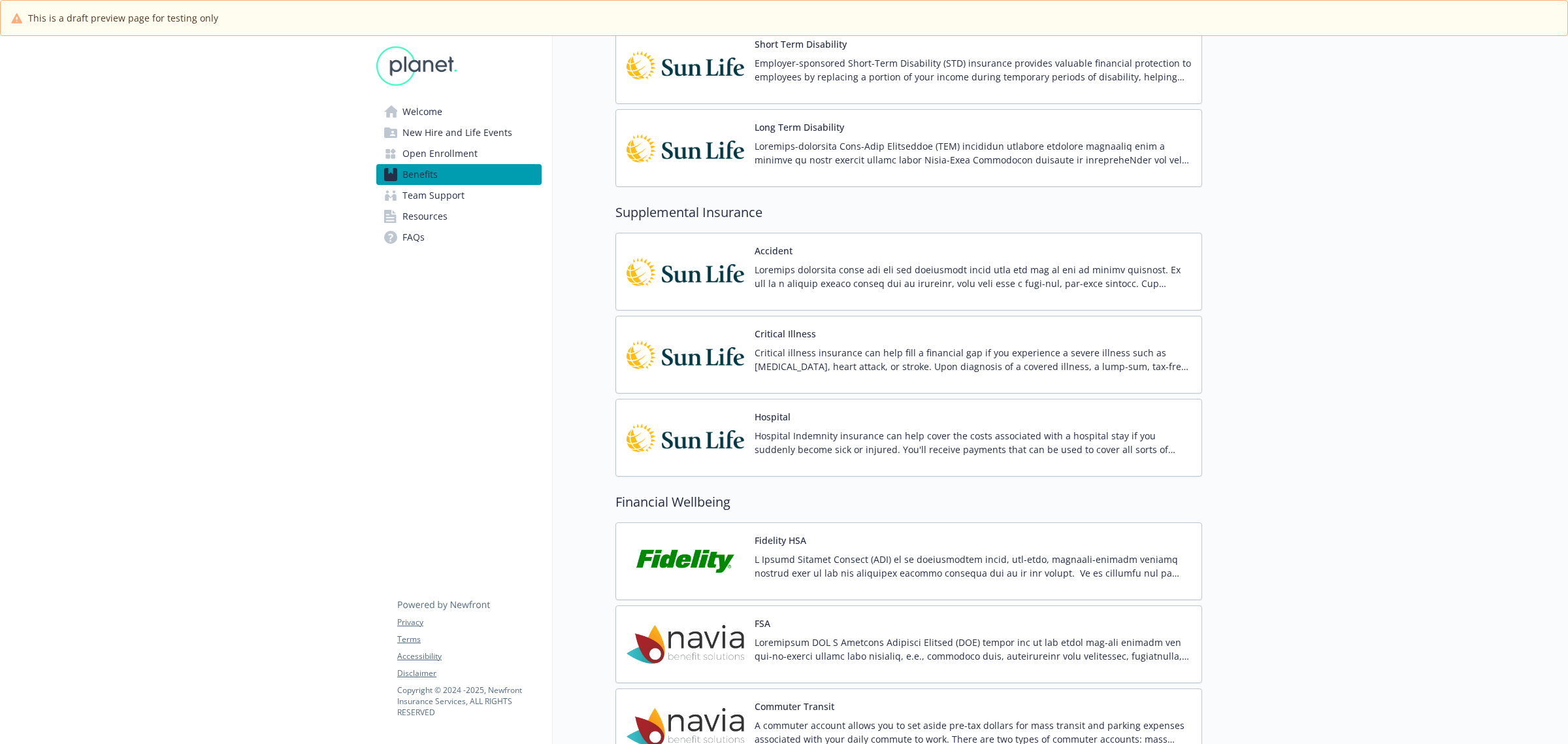
scroll to position [899, 0]
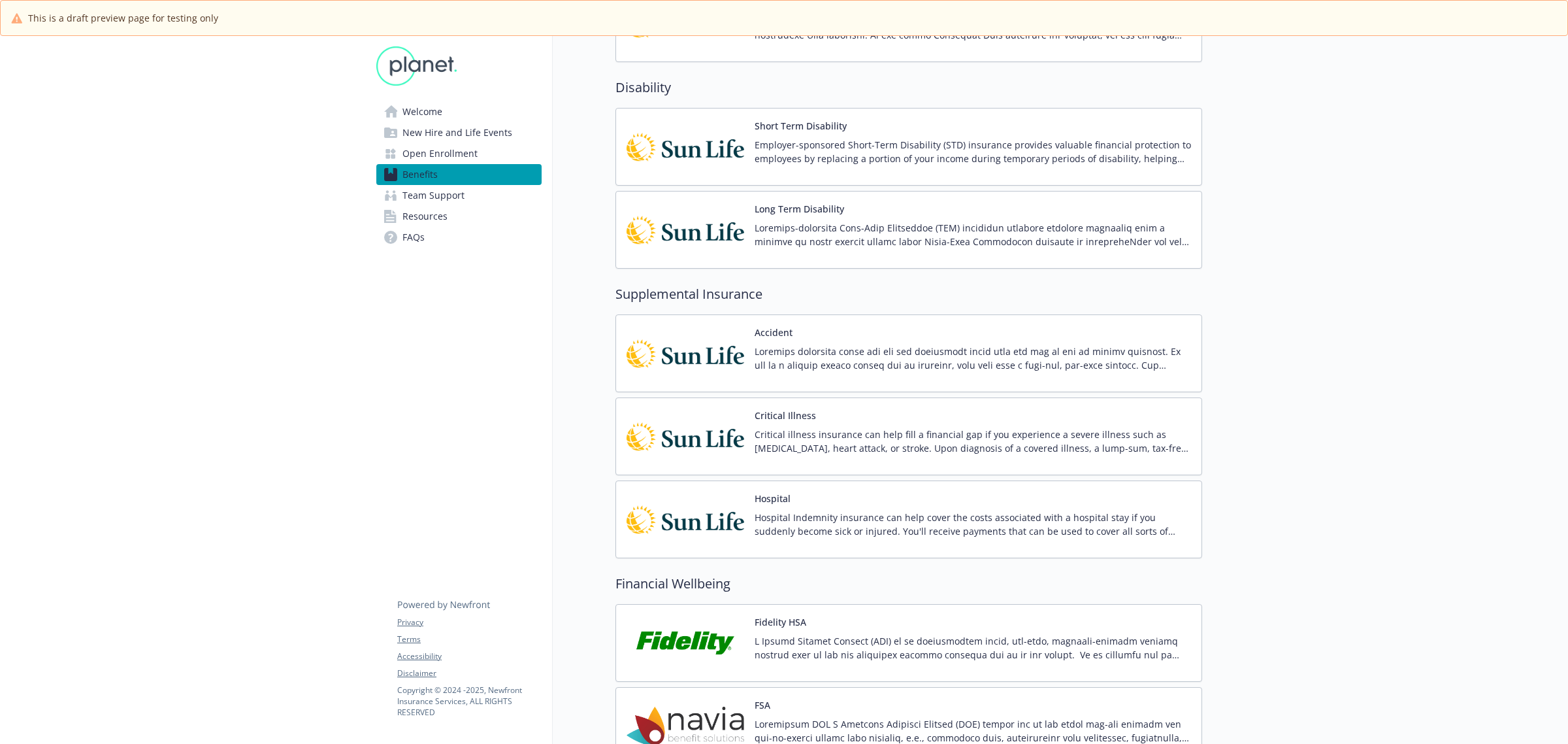
click at [866, 147] on p "Employer-sponsored Short-Term Disability (STD) insurance provides valuable fina…" at bounding box center [972, 152] width 436 height 27
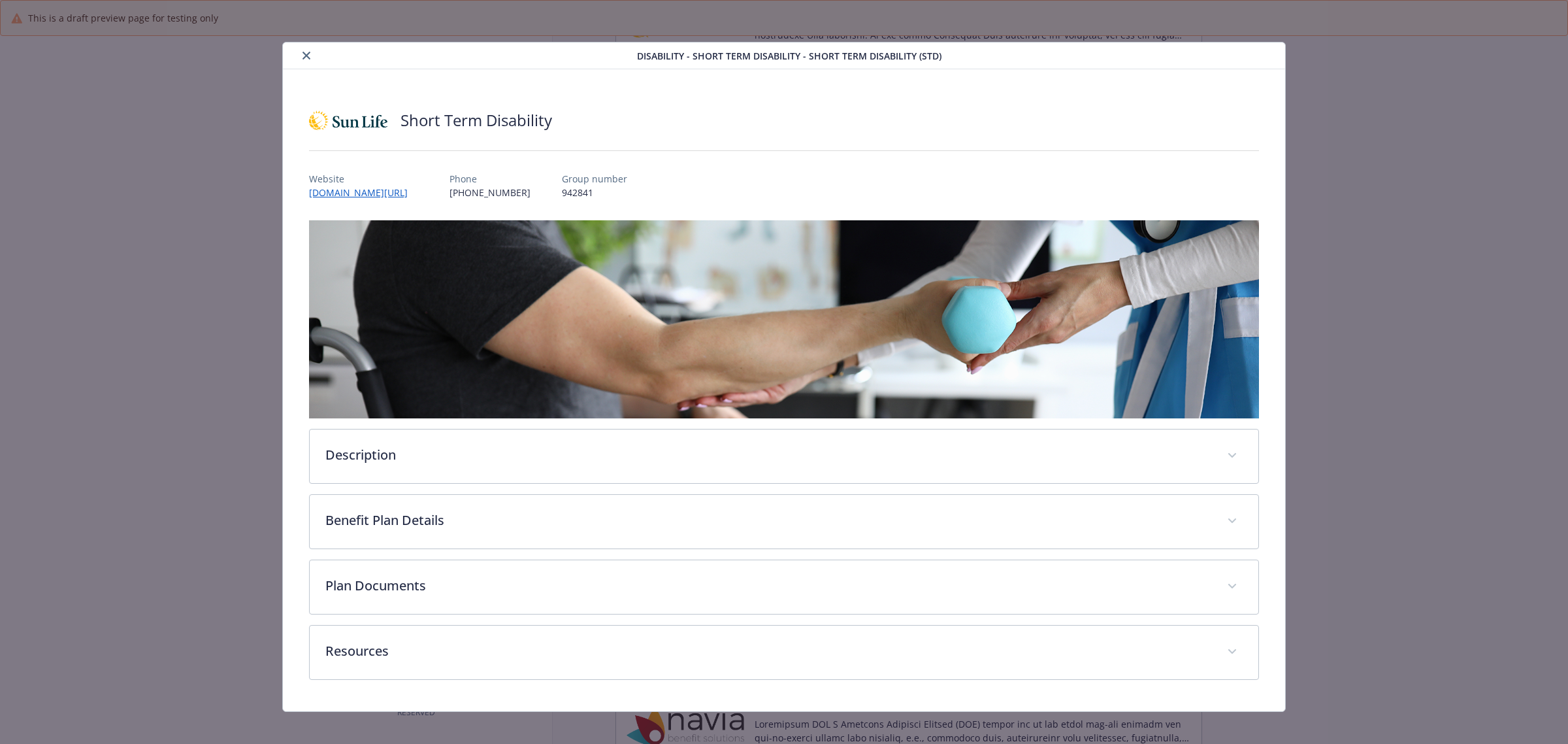
click at [303, 57] on icon "close" at bounding box center [306, 55] width 8 height 8
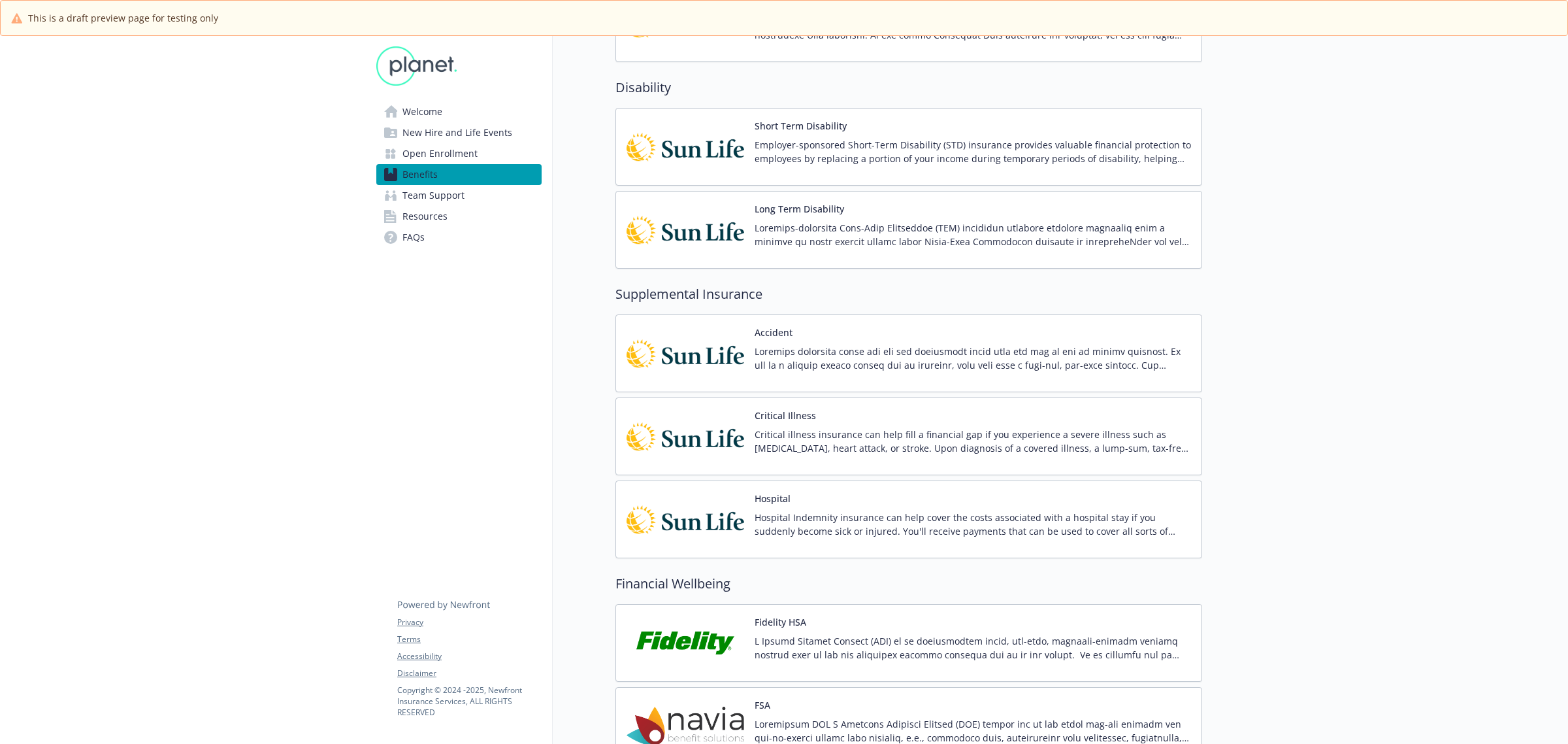
click at [896, 524] on p "Hospital Indemnity insurance can help cover the costs associated with a hospita…" at bounding box center [972, 524] width 436 height 27
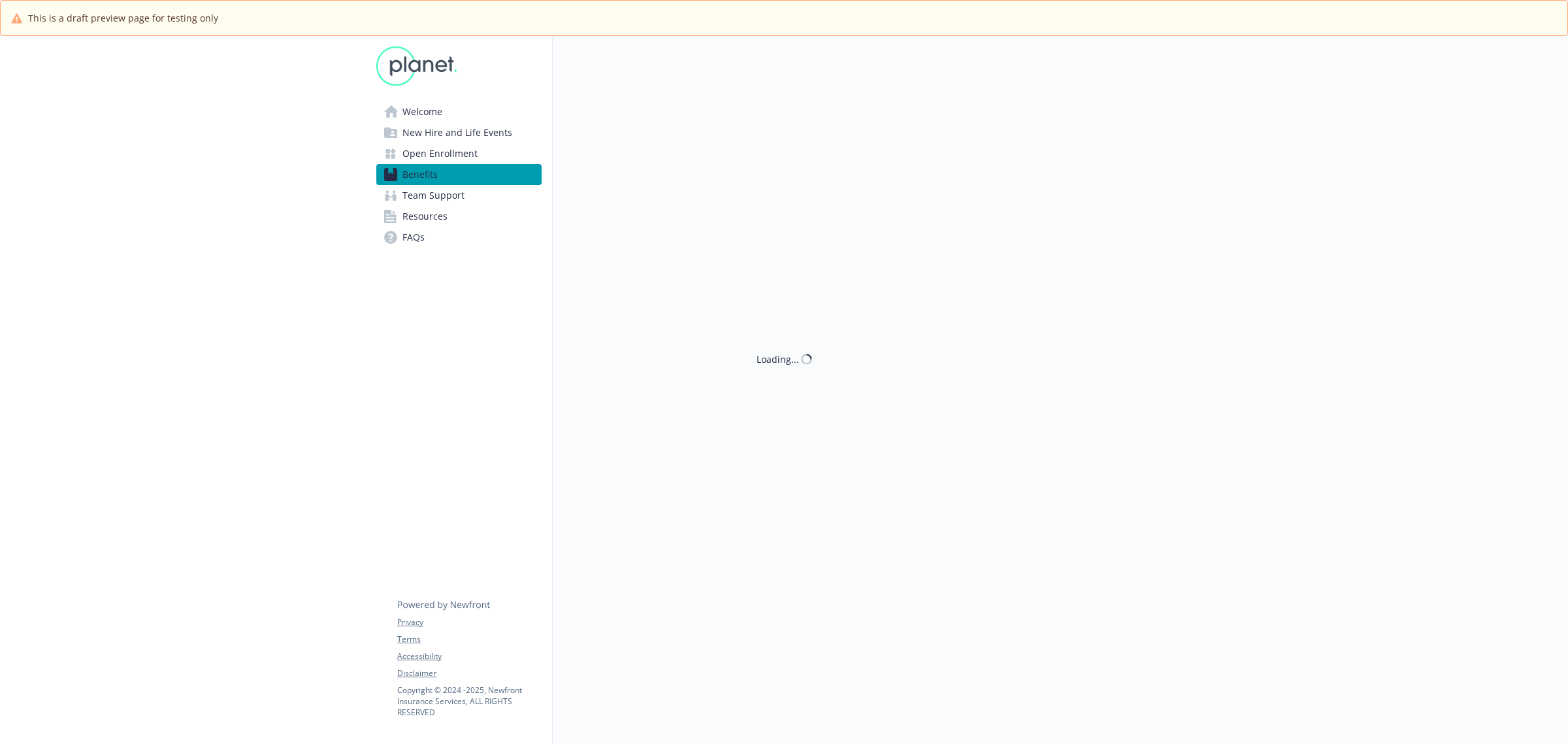
scroll to position [899, 0]
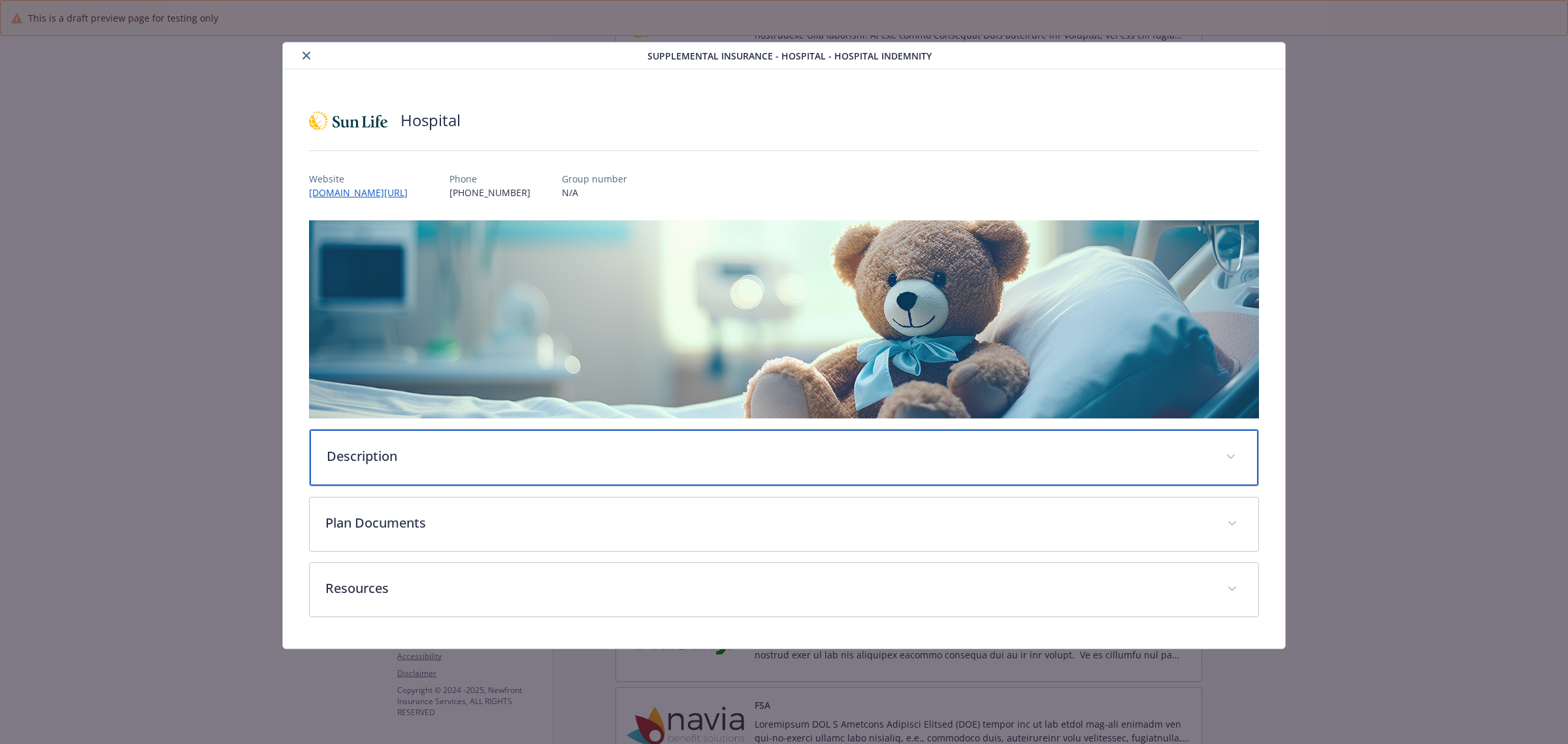
click at [461, 453] on p "Description" at bounding box center [768, 456] width 883 height 20
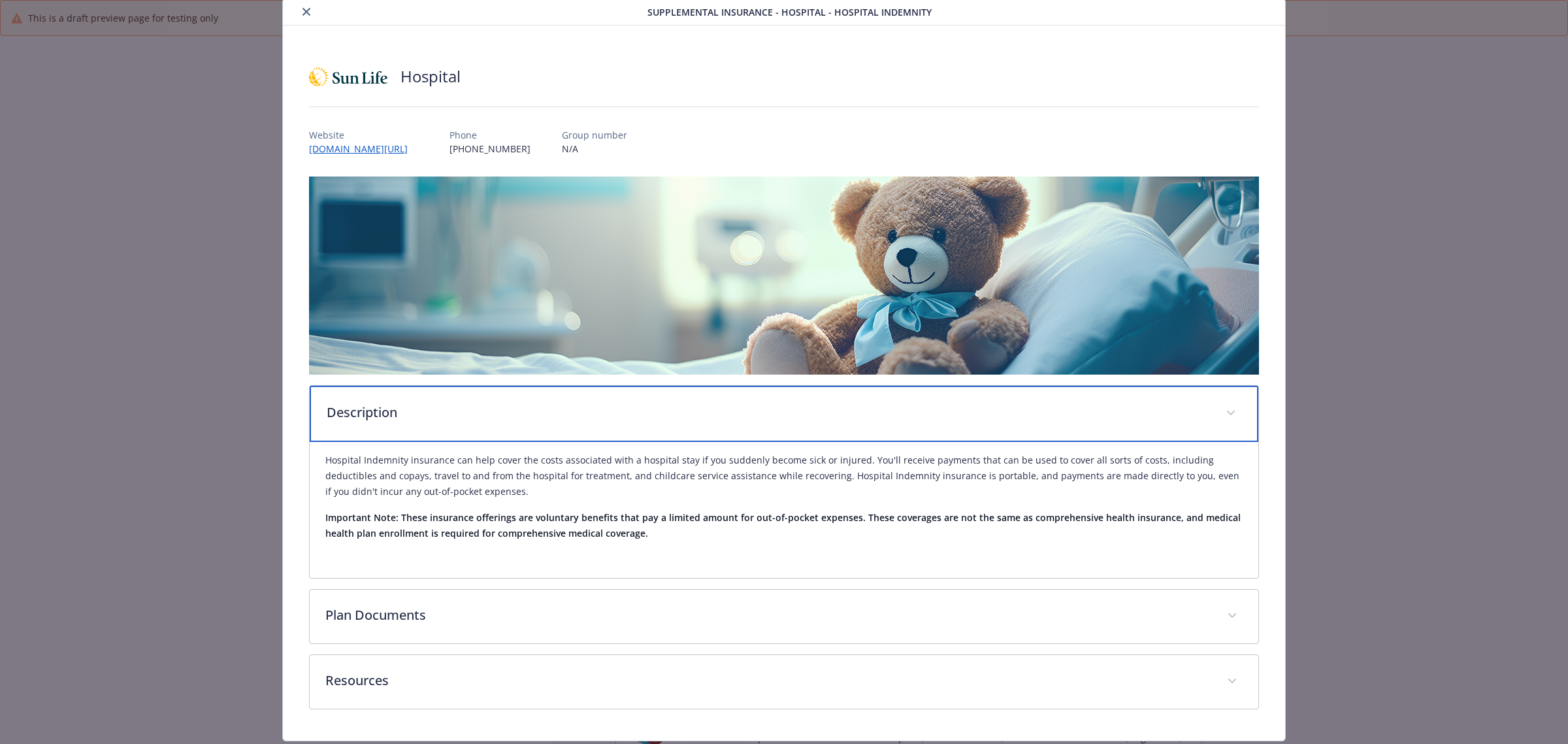
scroll to position [80, 0]
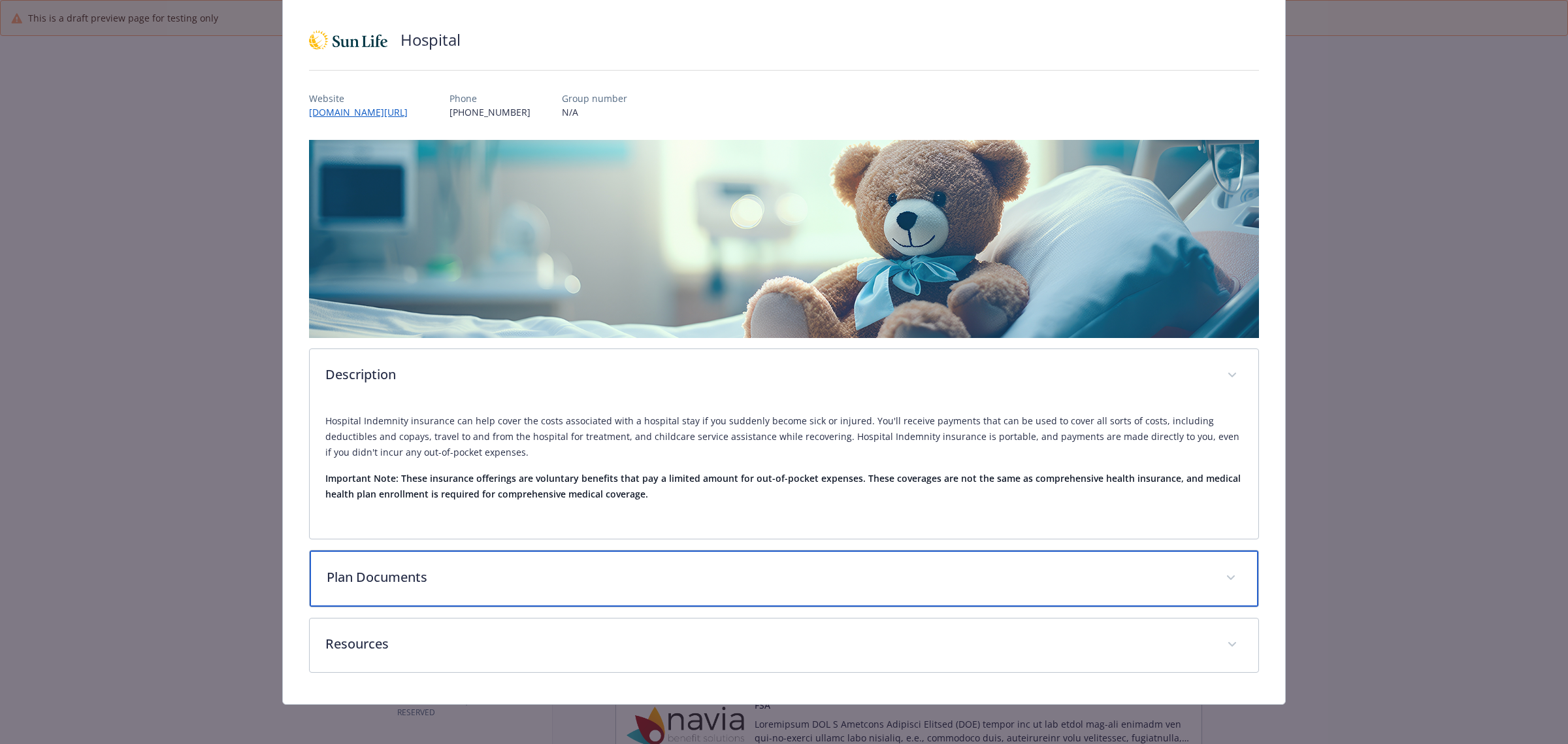
click at [436, 584] on p "Plan Documents" at bounding box center [768, 577] width 883 height 20
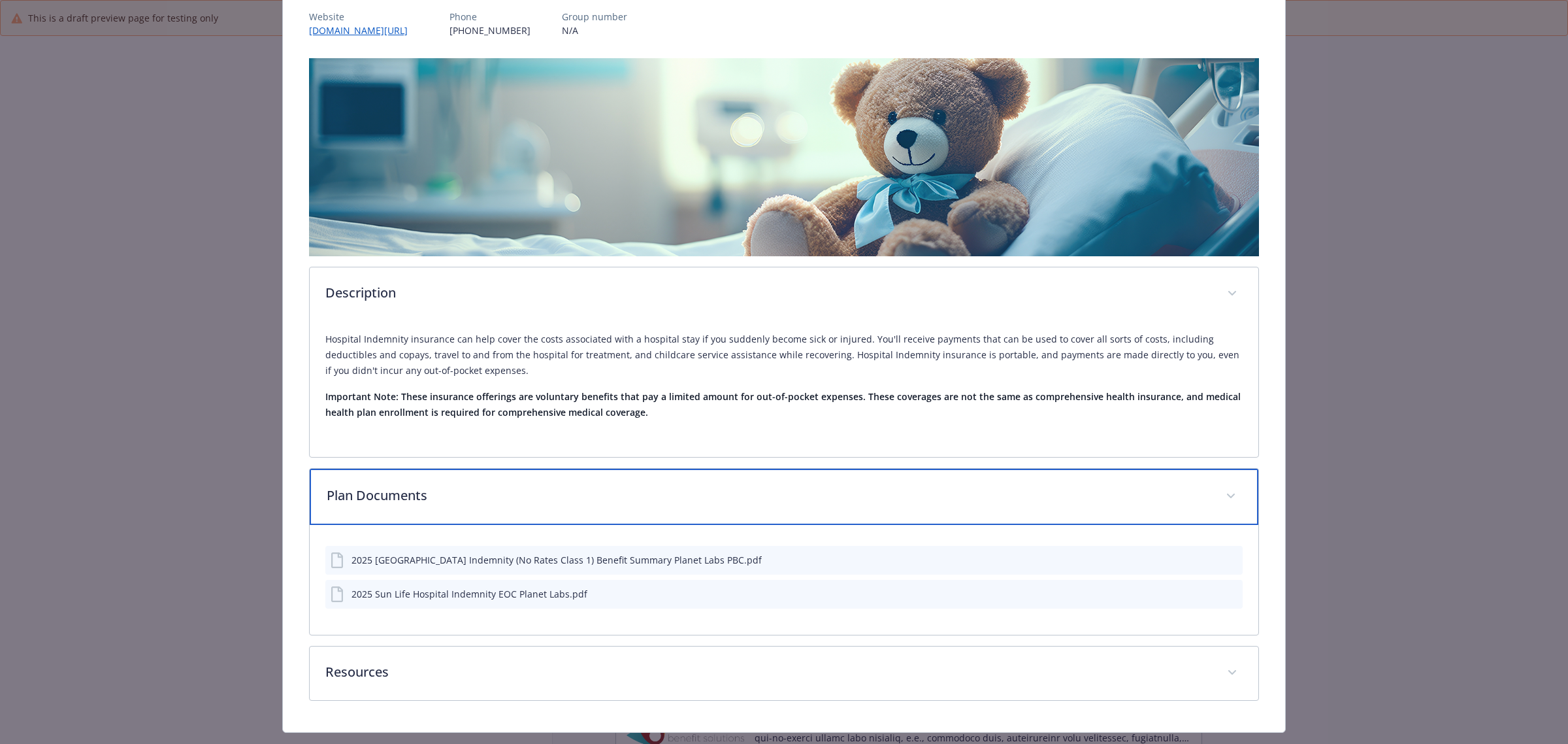
scroll to position [191, 0]
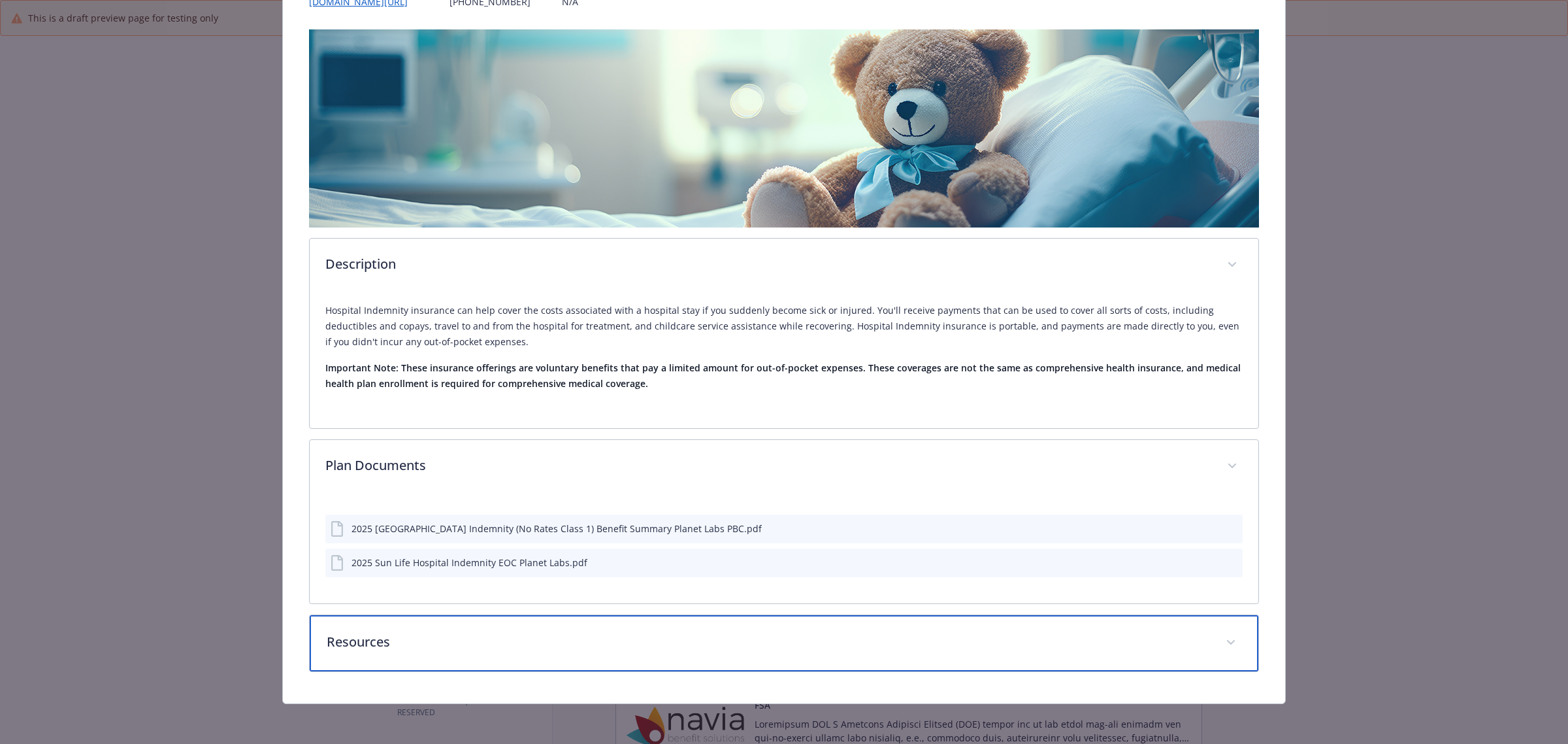
click at [442, 643] on p "Resources" at bounding box center [768, 642] width 883 height 20
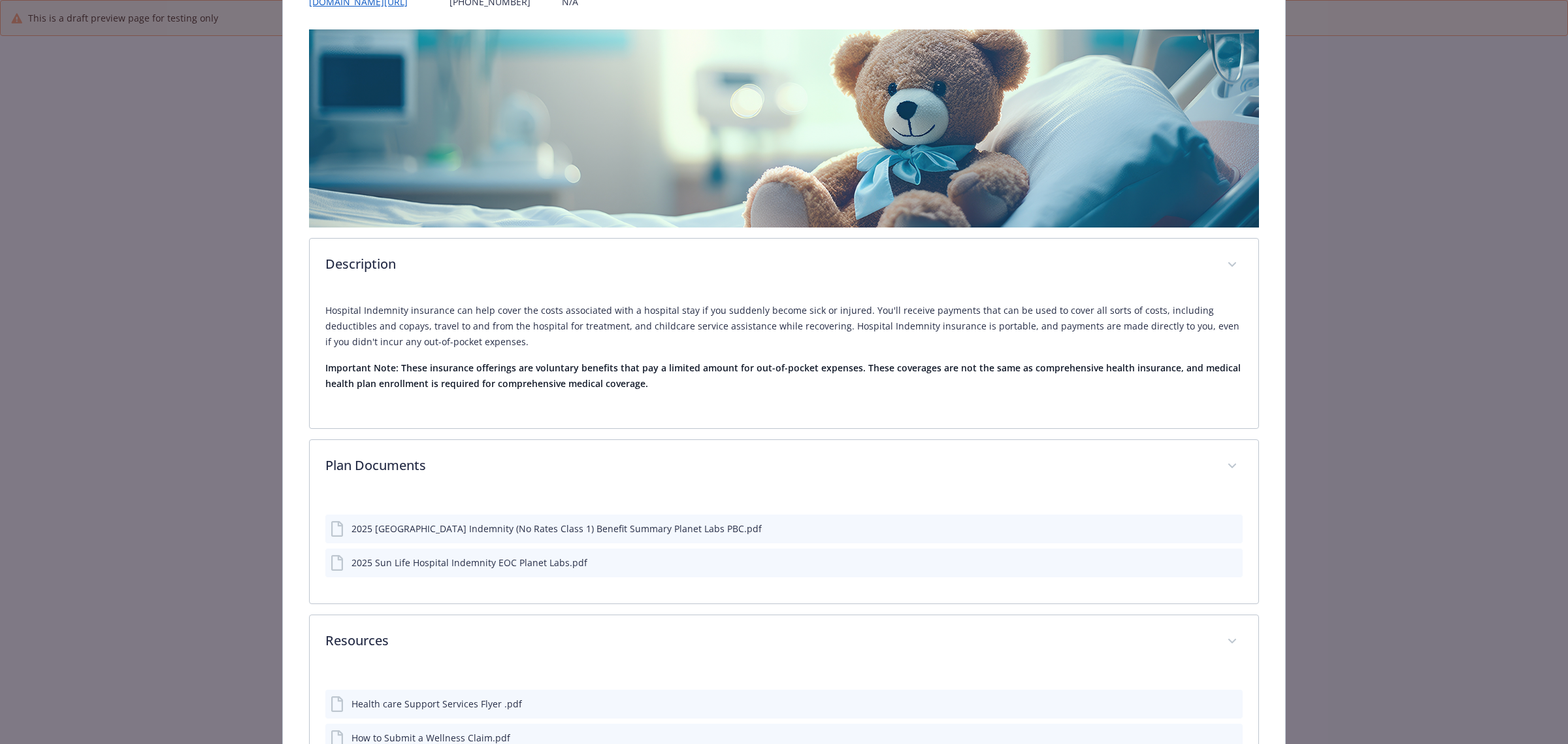
click at [1224, 529] on icon "preview file" at bounding box center [1230, 528] width 12 height 9
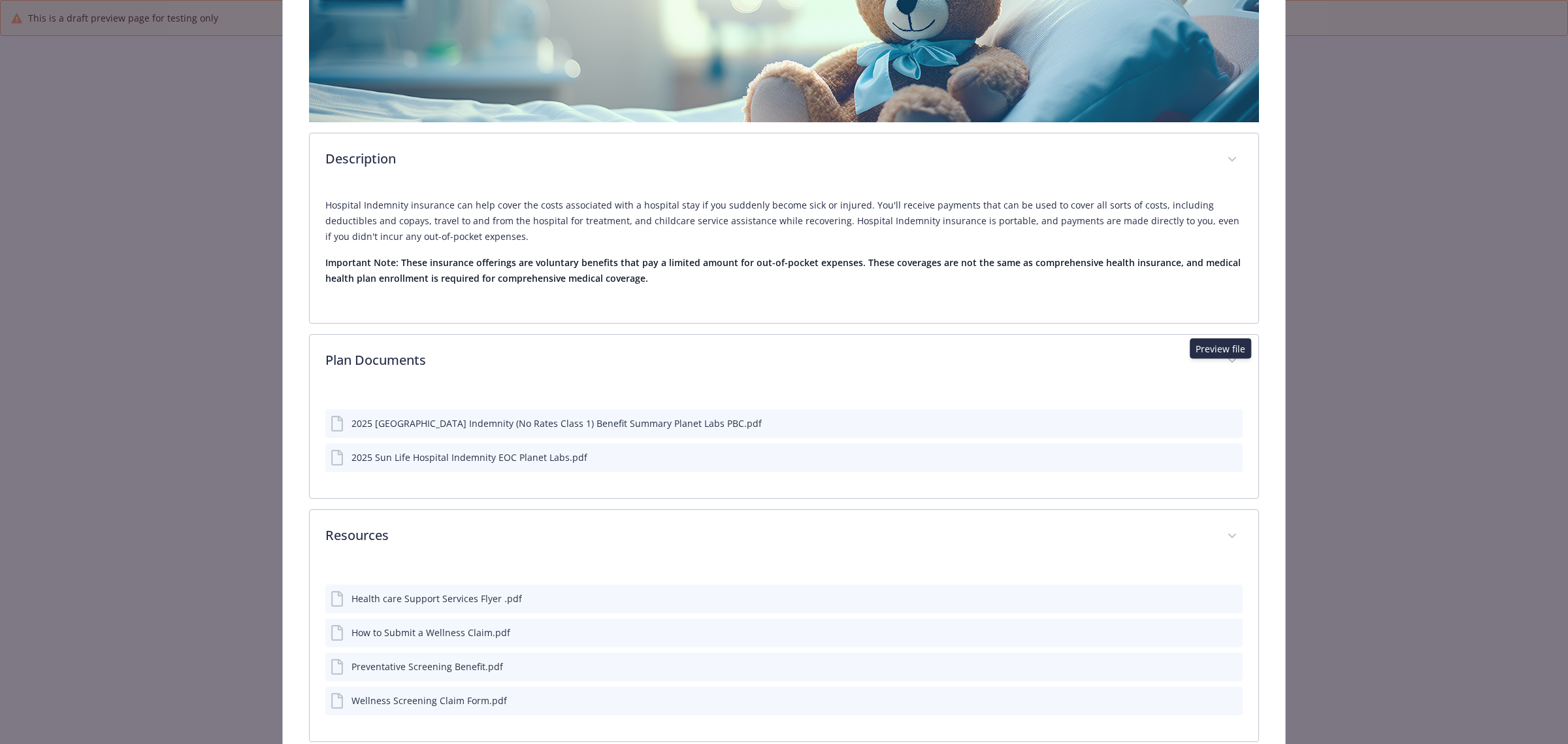
scroll to position [367, 0]
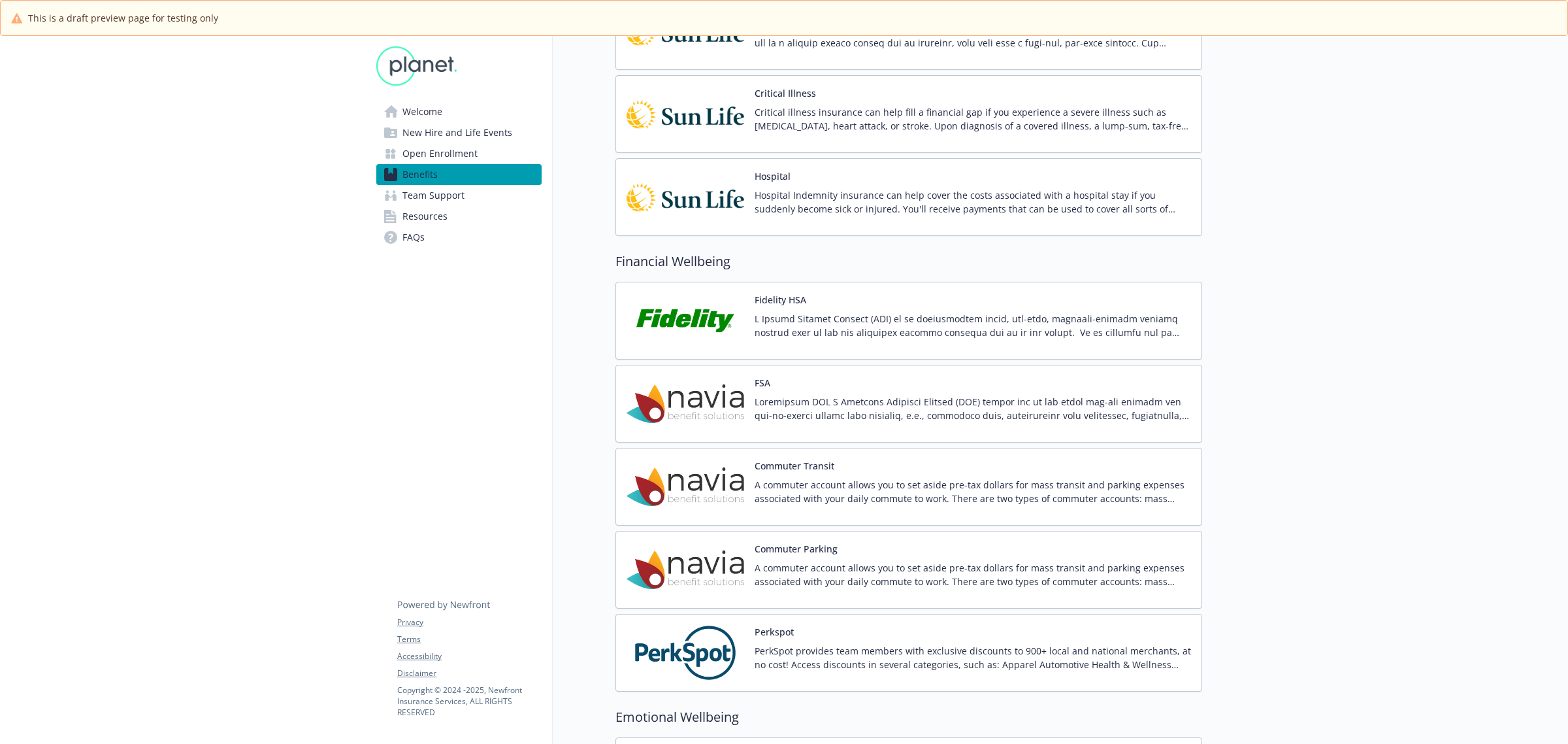
scroll to position [1226, 0]
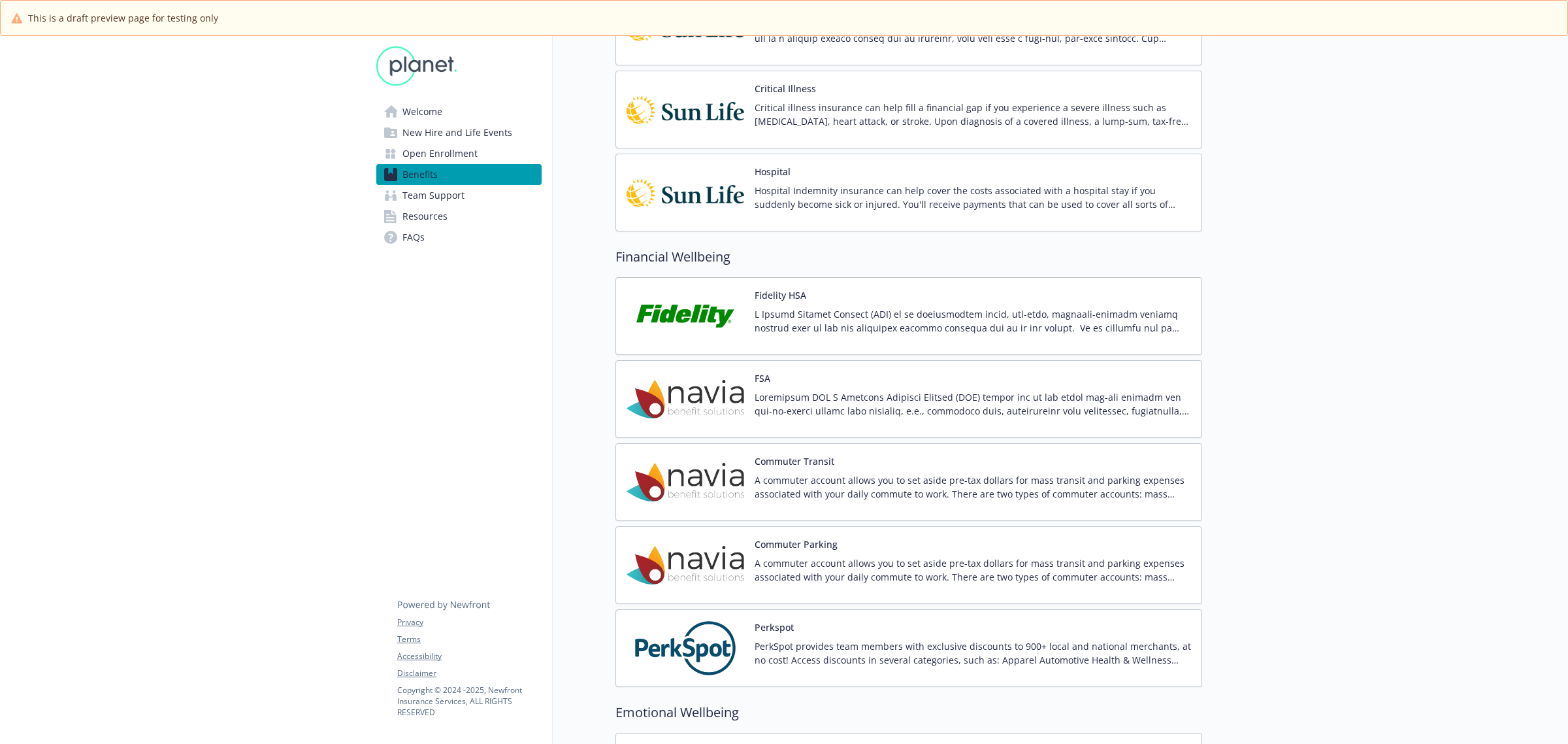
click at [1062, 334] on p at bounding box center [972, 321] width 436 height 27
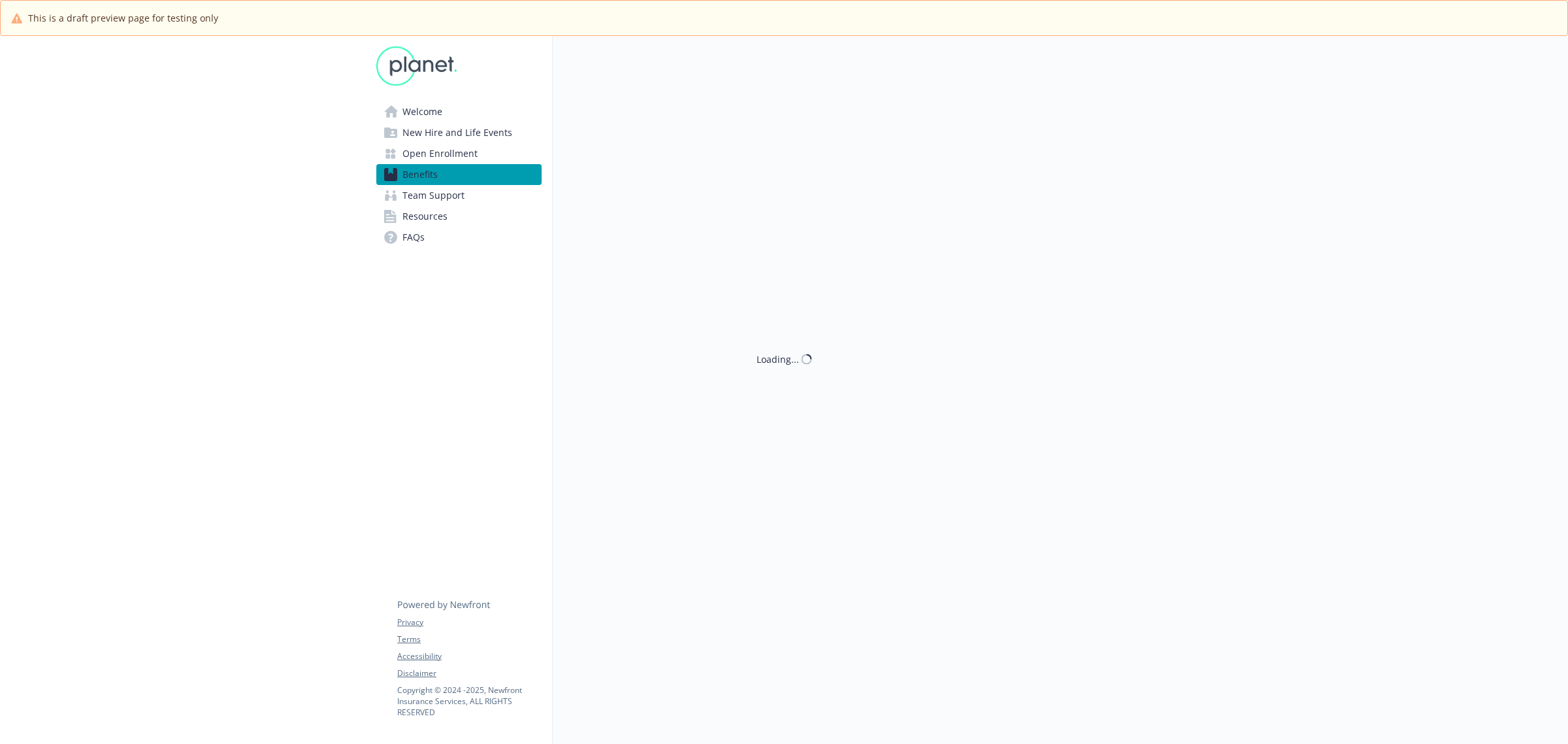
scroll to position [1226, 0]
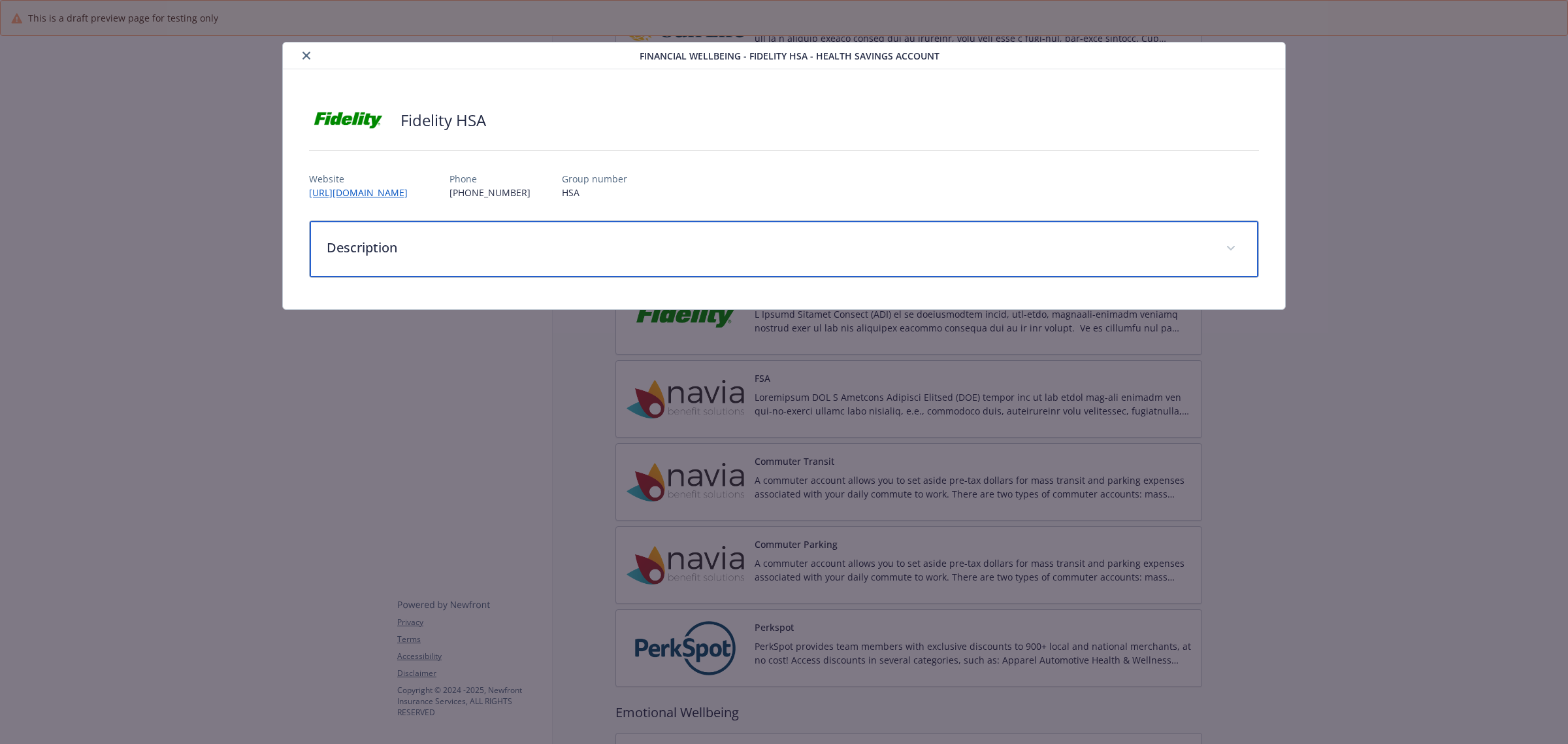
click at [382, 254] on p "Description" at bounding box center [768, 248] width 883 height 20
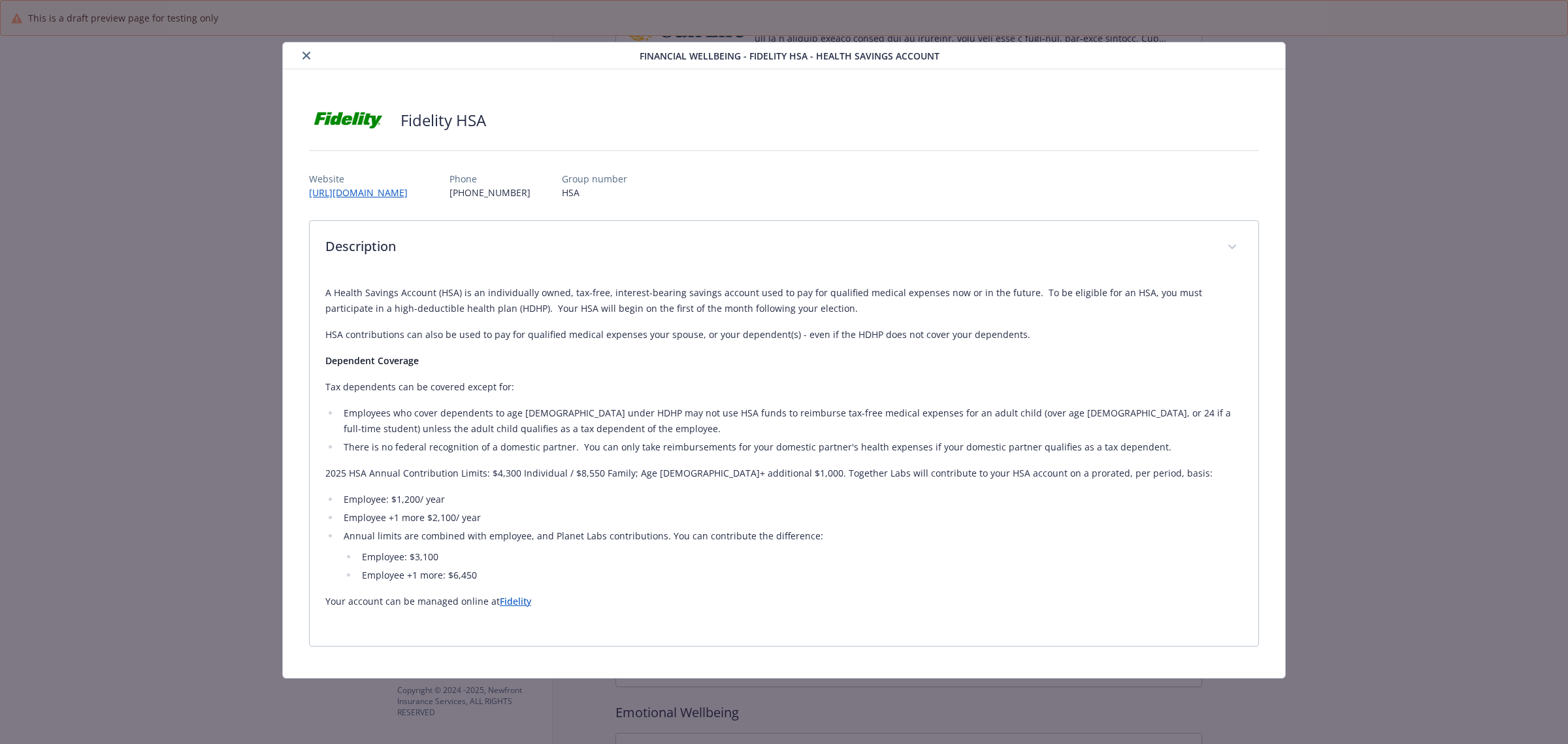
click at [309, 54] on icon "close" at bounding box center [306, 55] width 8 height 8
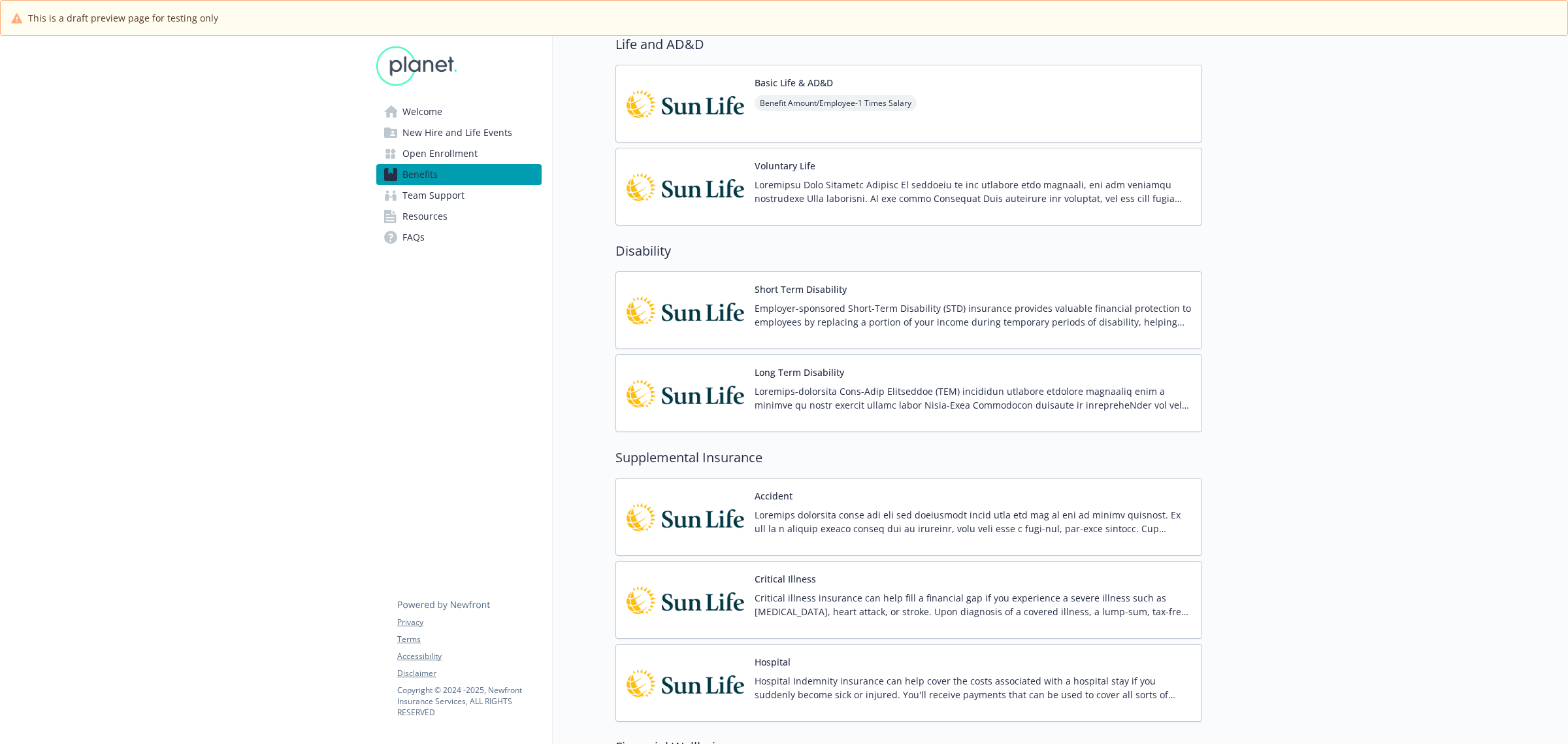
scroll to position [1062, 0]
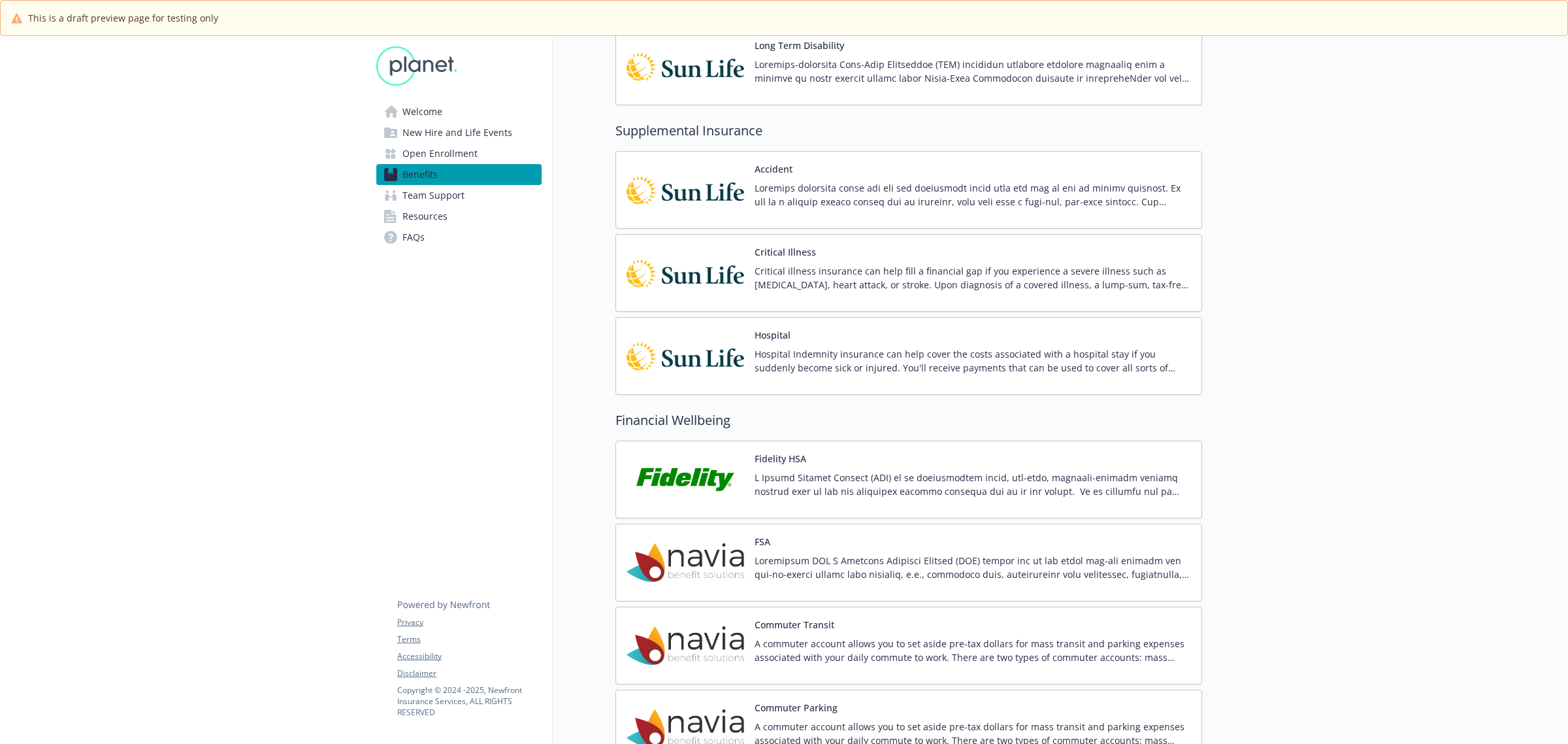
click at [793, 466] on button "Fidelity HSA" at bounding box center [780, 459] width 52 height 14
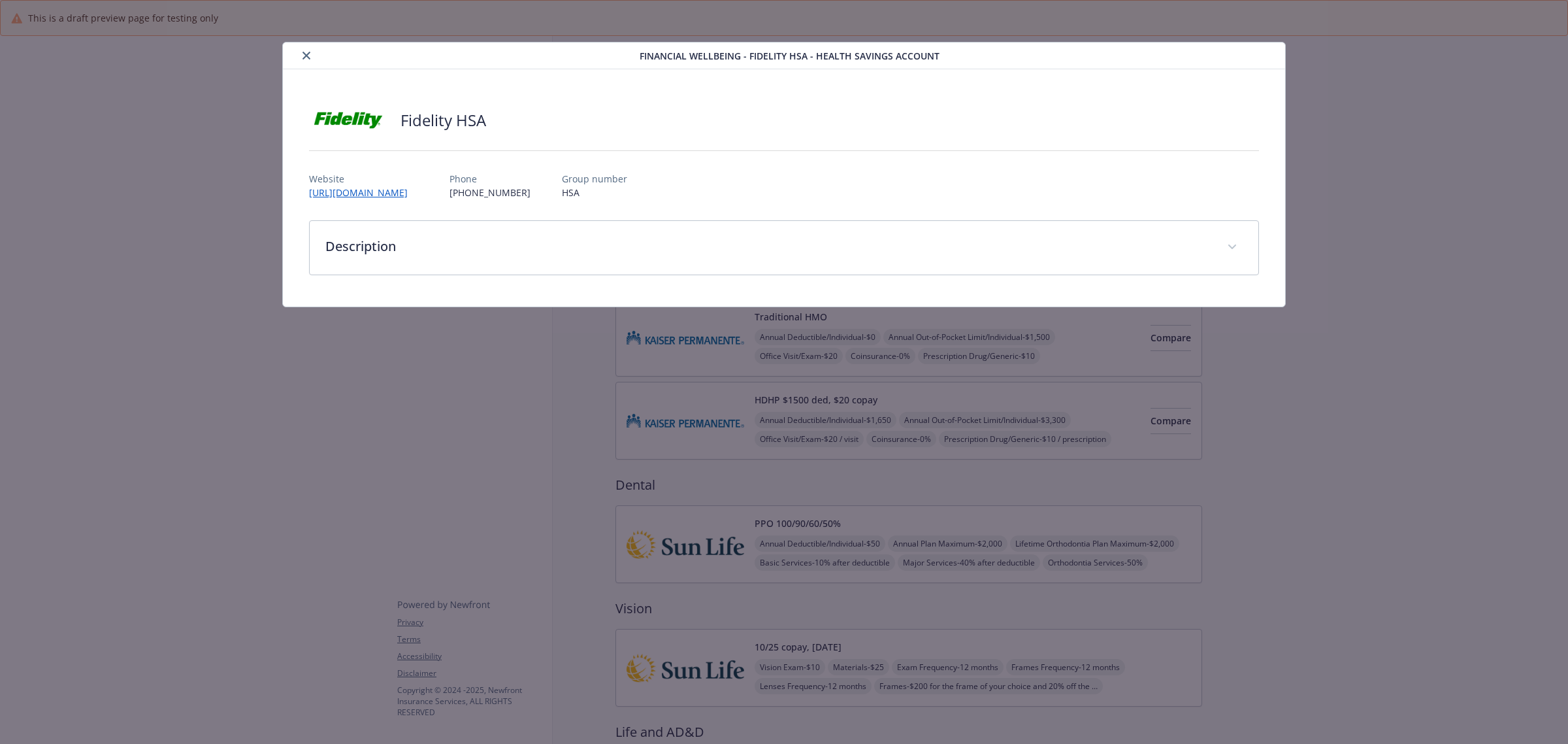
scroll to position [1062, 0]
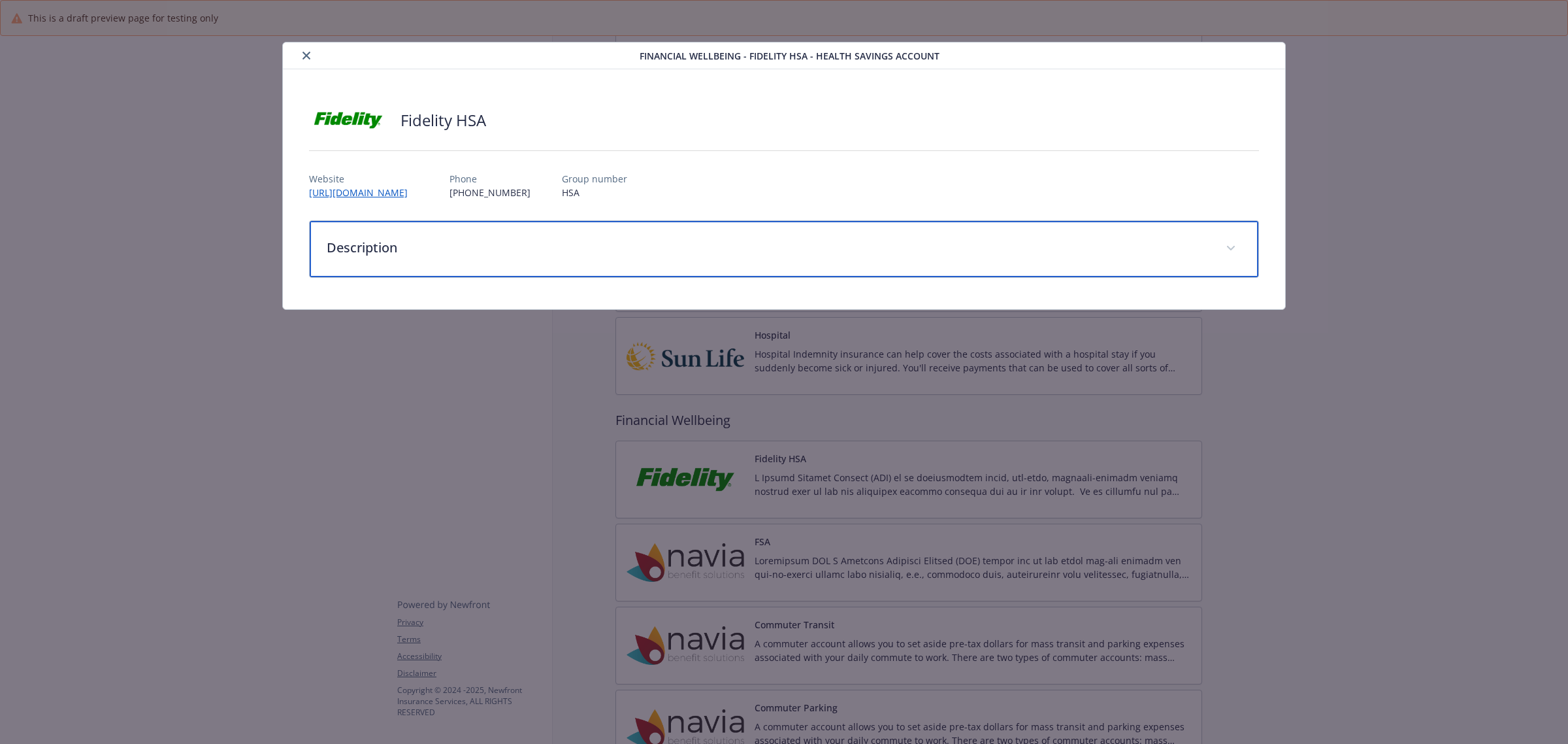
click at [359, 245] on p "Description" at bounding box center [768, 248] width 883 height 20
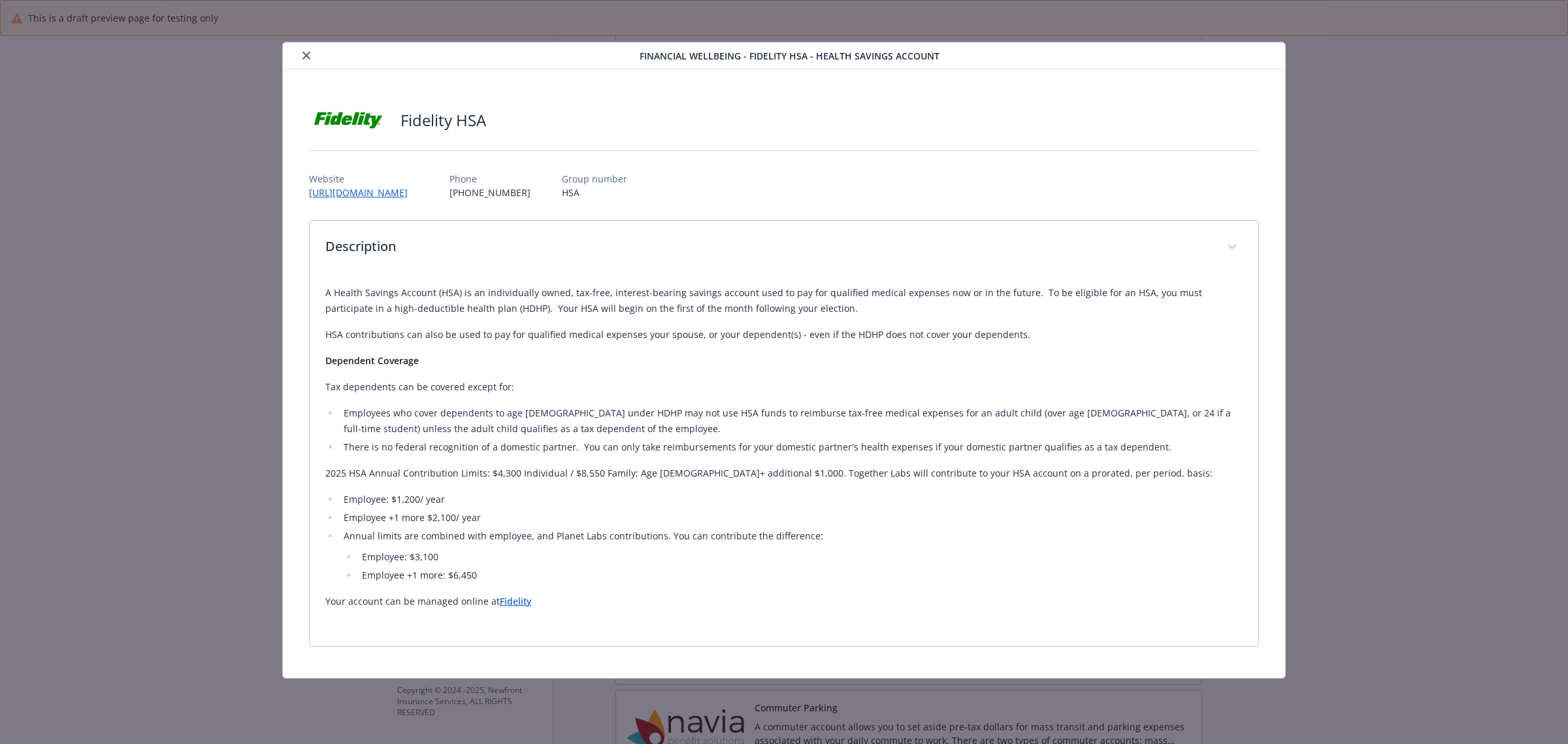
click at [514, 602] on link "Fidelity" at bounding box center [516, 601] width 31 height 13
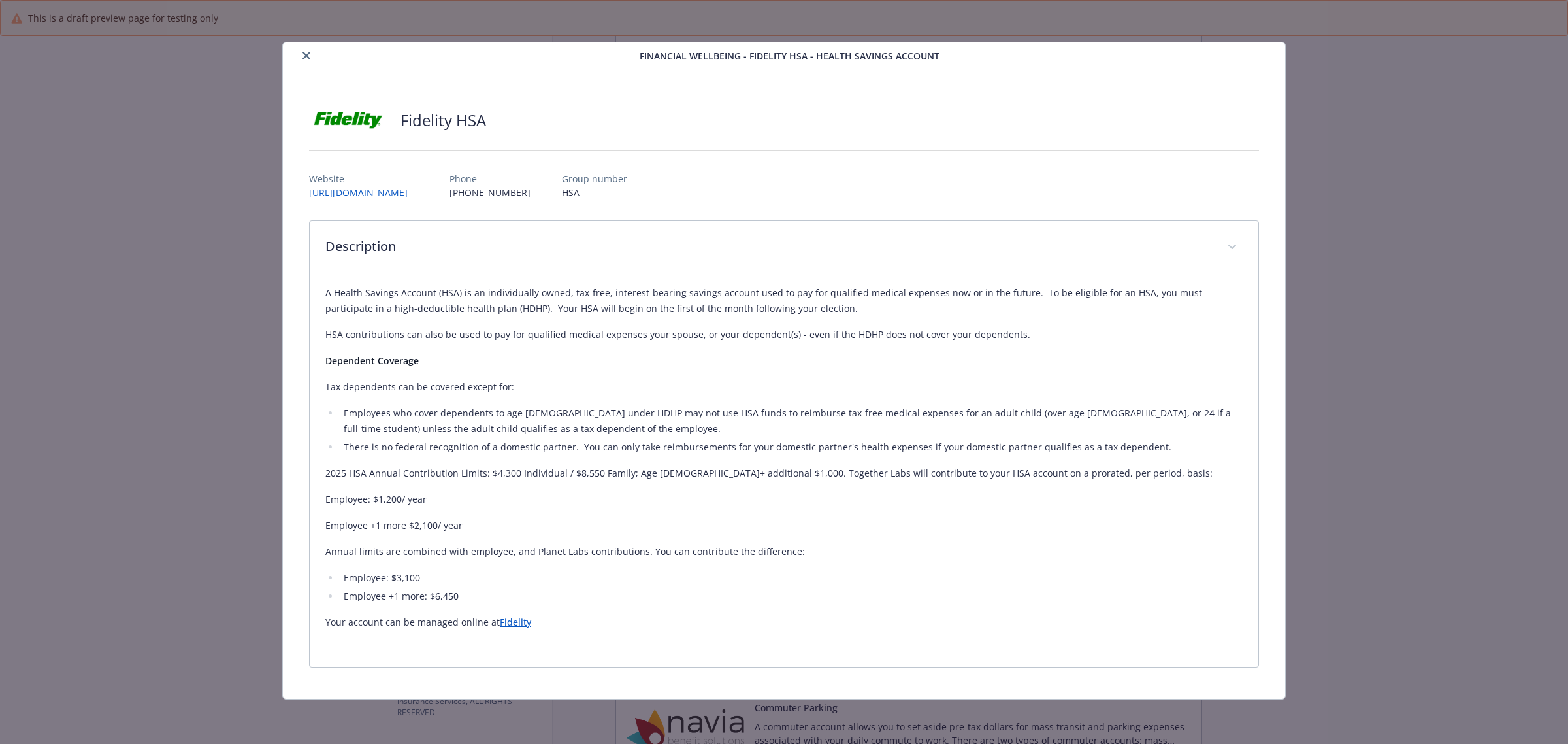
click at [305, 54] on icon "close" at bounding box center [306, 55] width 8 height 8
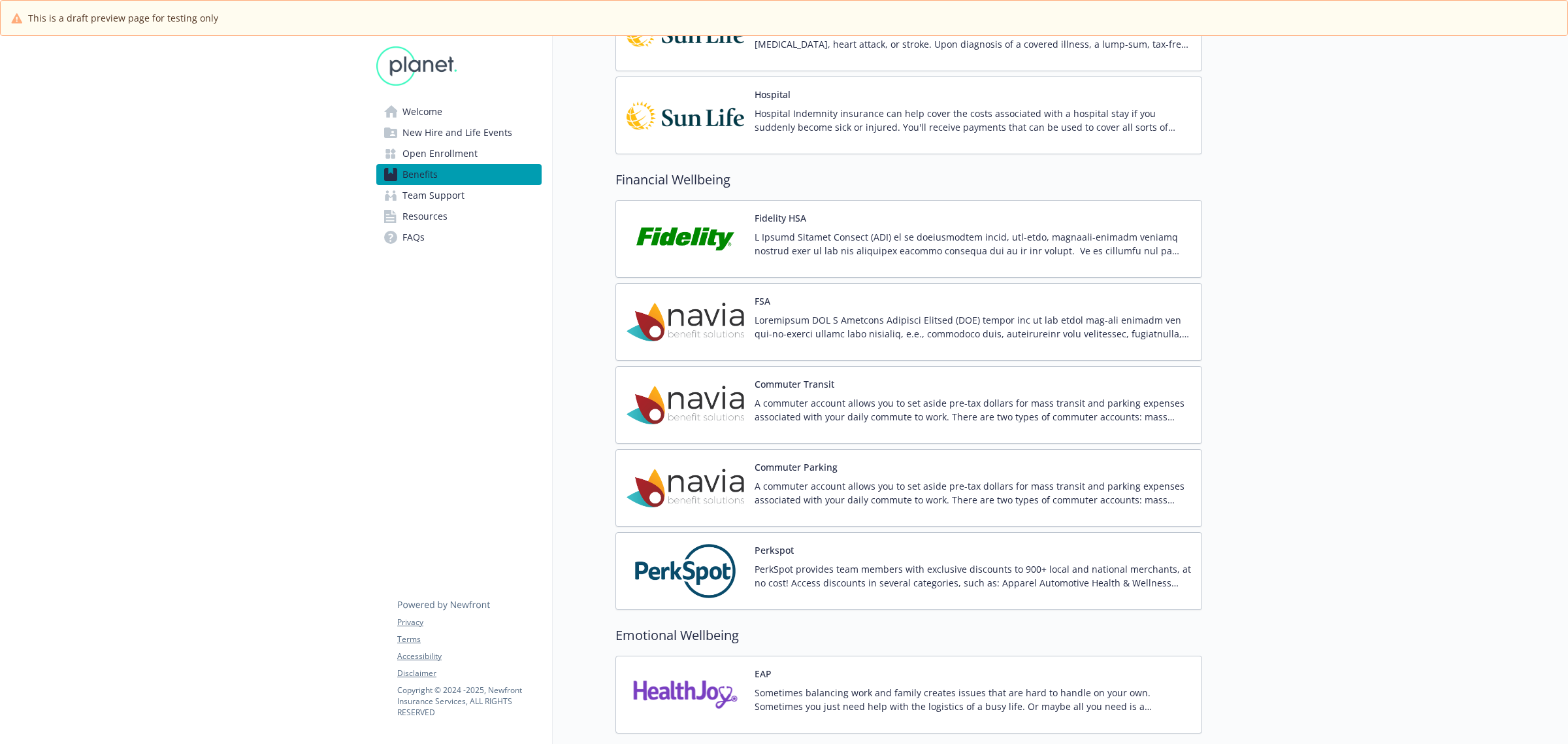
scroll to position [1389, 0]
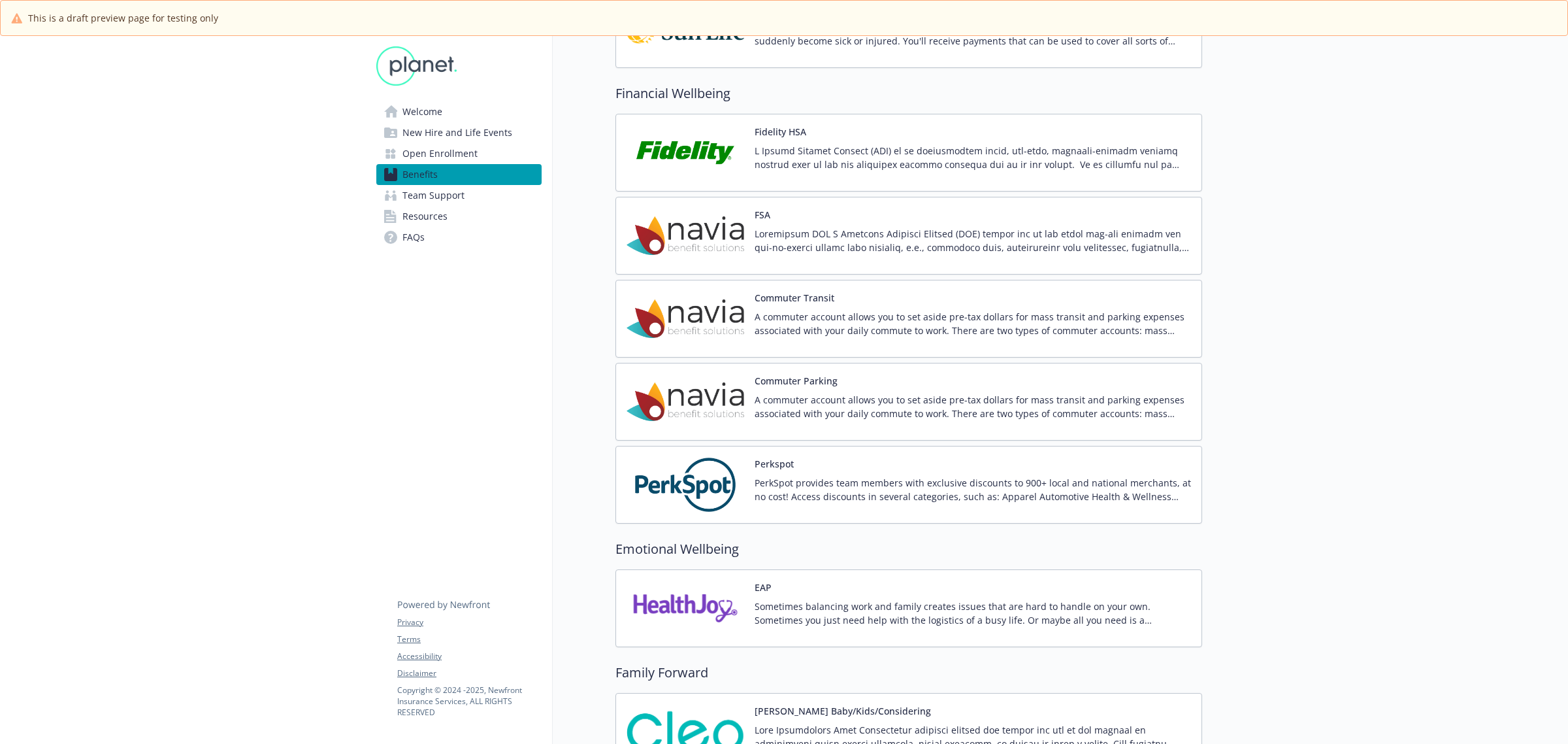
click at [926, 243] on p at bounding box center [972, 241] width 436 height 27
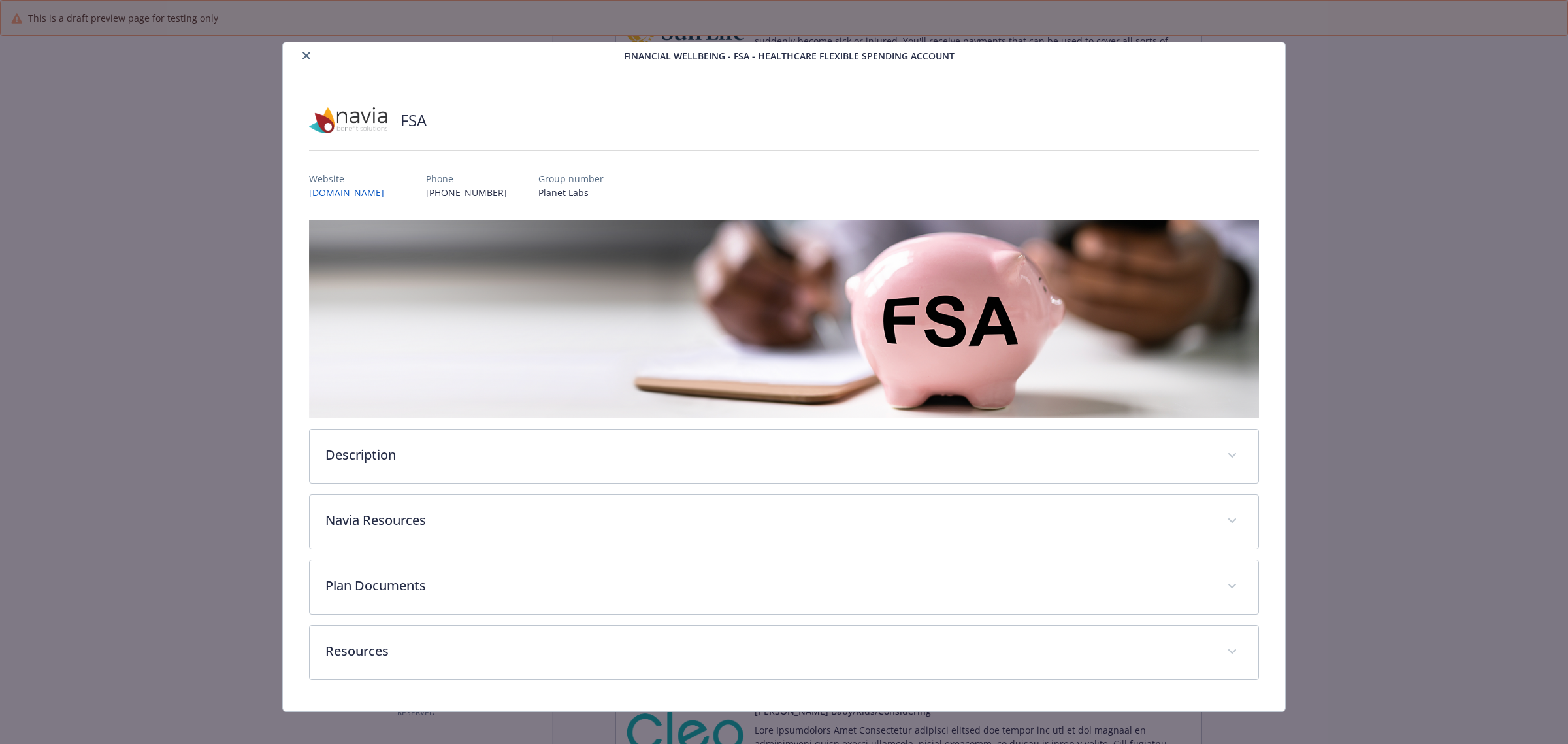
scroll to position [9, 0]
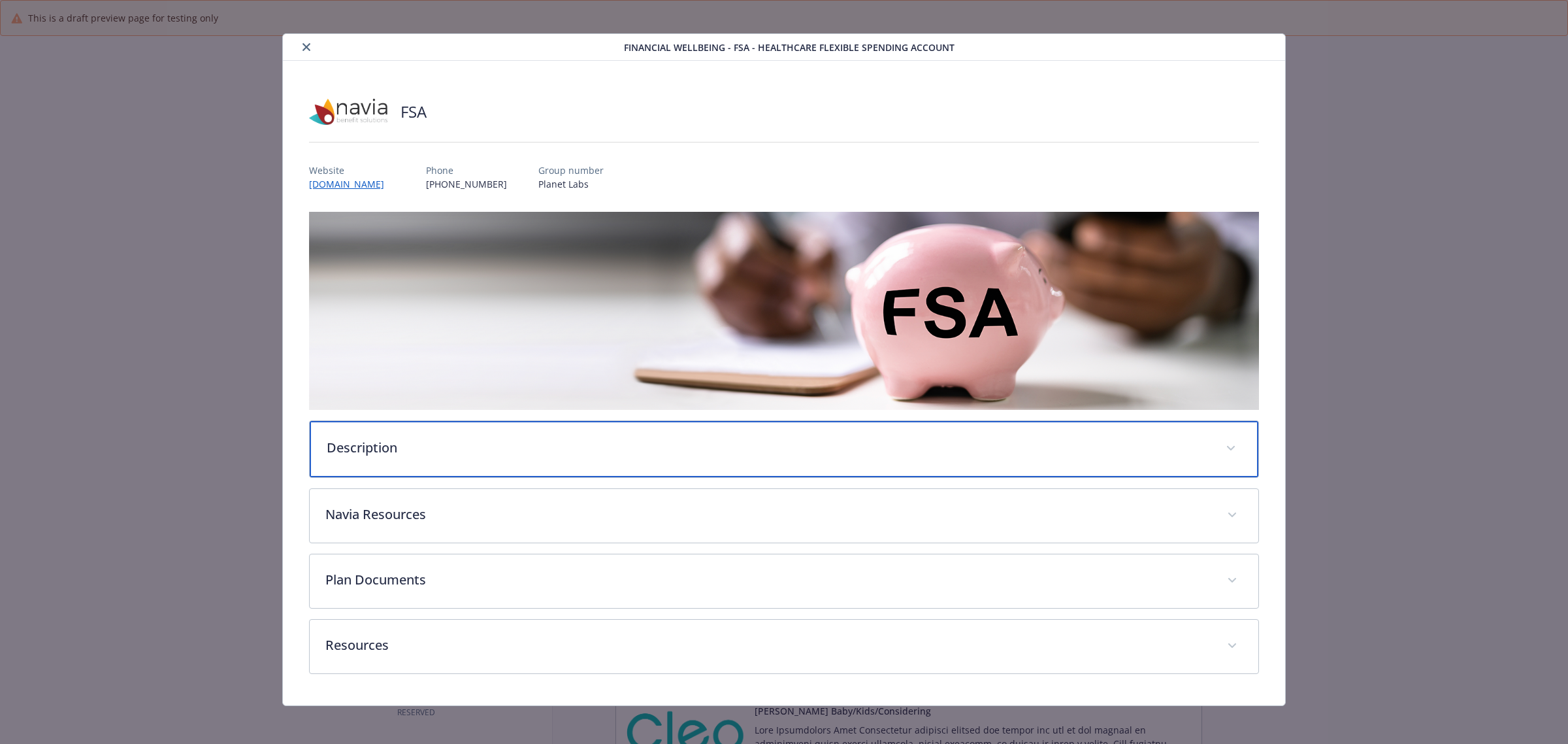
click at [403, 438] on p "Description" at bounding box center [768, 448] width 883 height 20
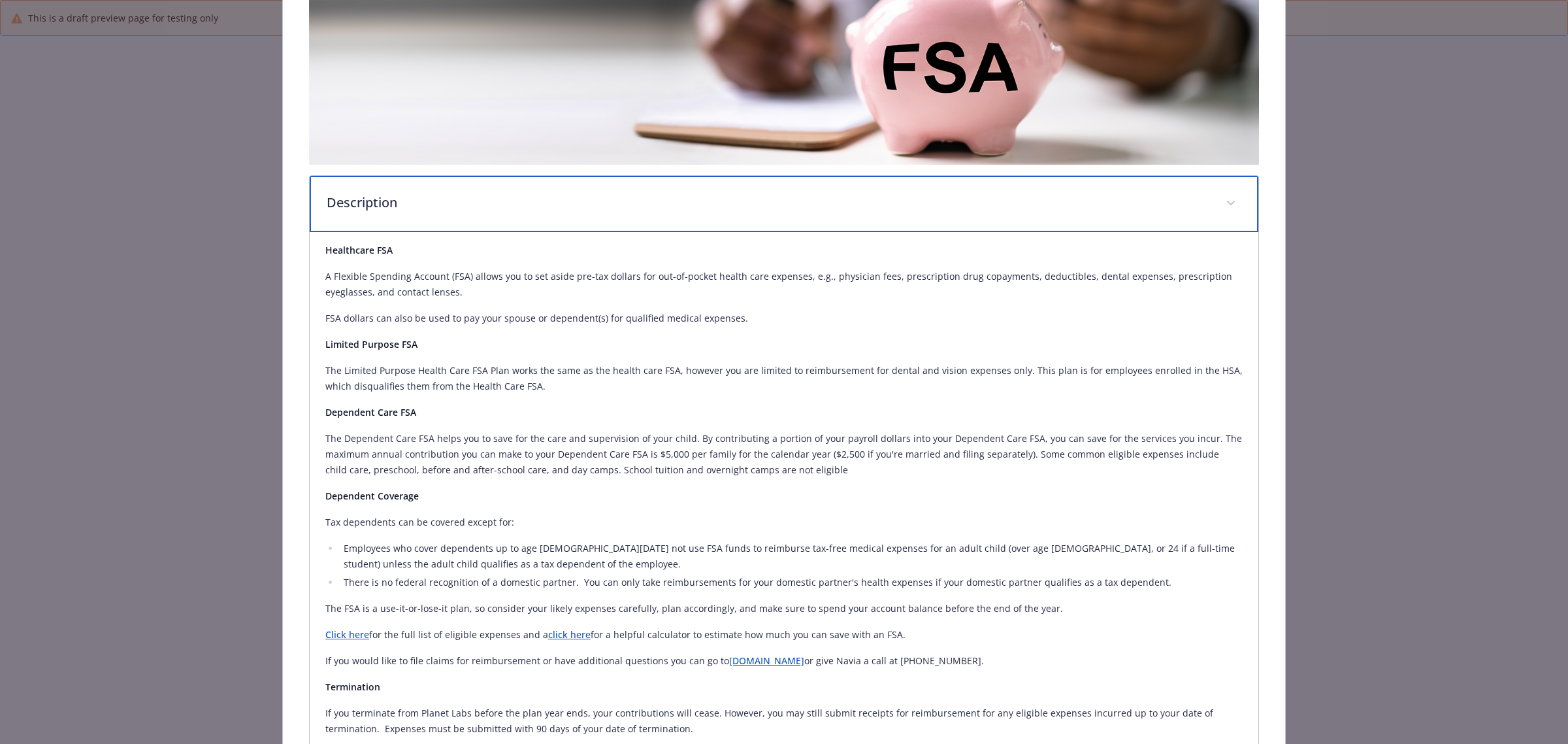
scroll to position [335, 0]
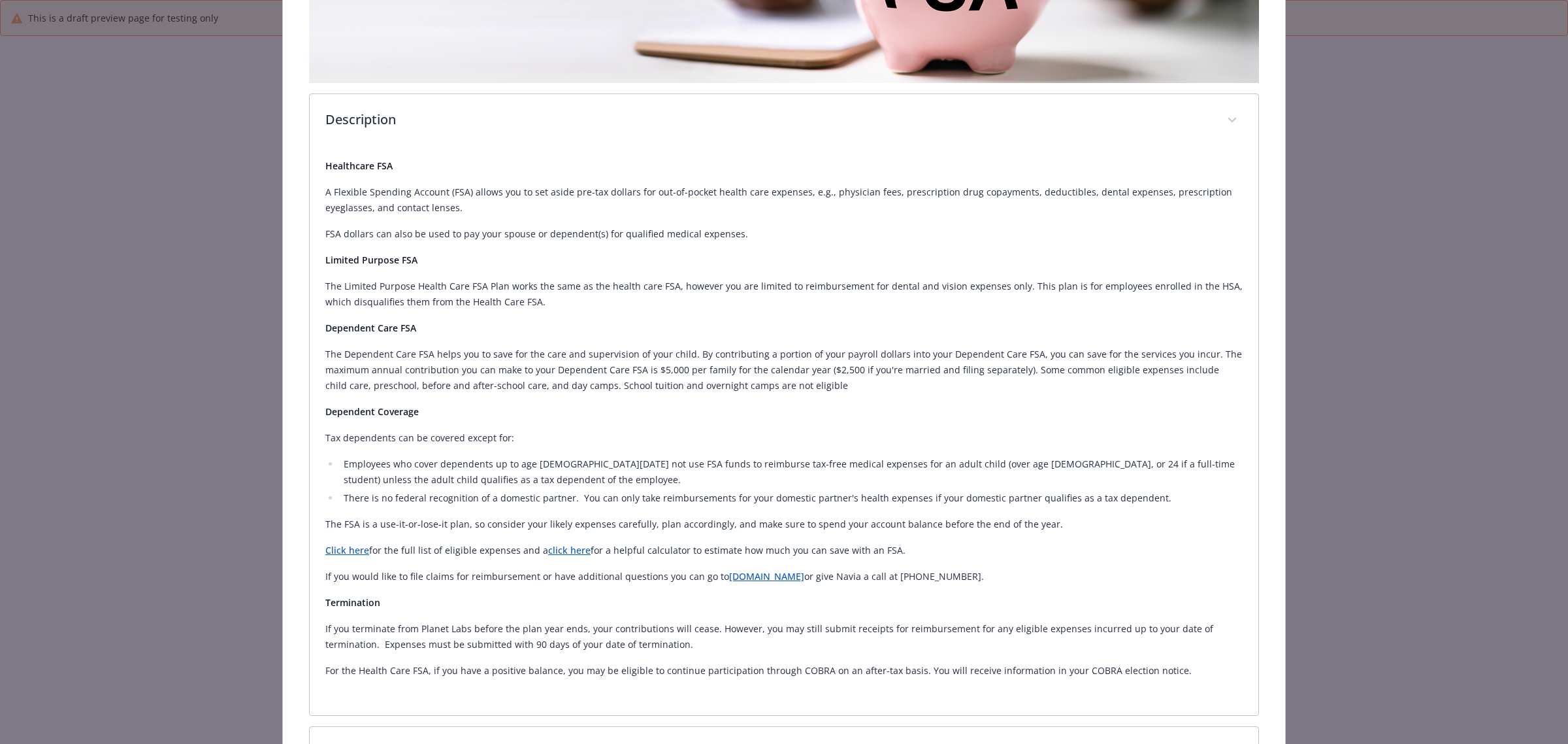
click at [346, 552] on link "Click here" at bounding box center [347, 550] width 43 height 13
click at [566, 551] on link "click here" at bounding box center [569, 550] width 43 height 13
click at [801, 576] on link "www.naviabenefits.com" at bounding box center [767, 576] width 75 height 13
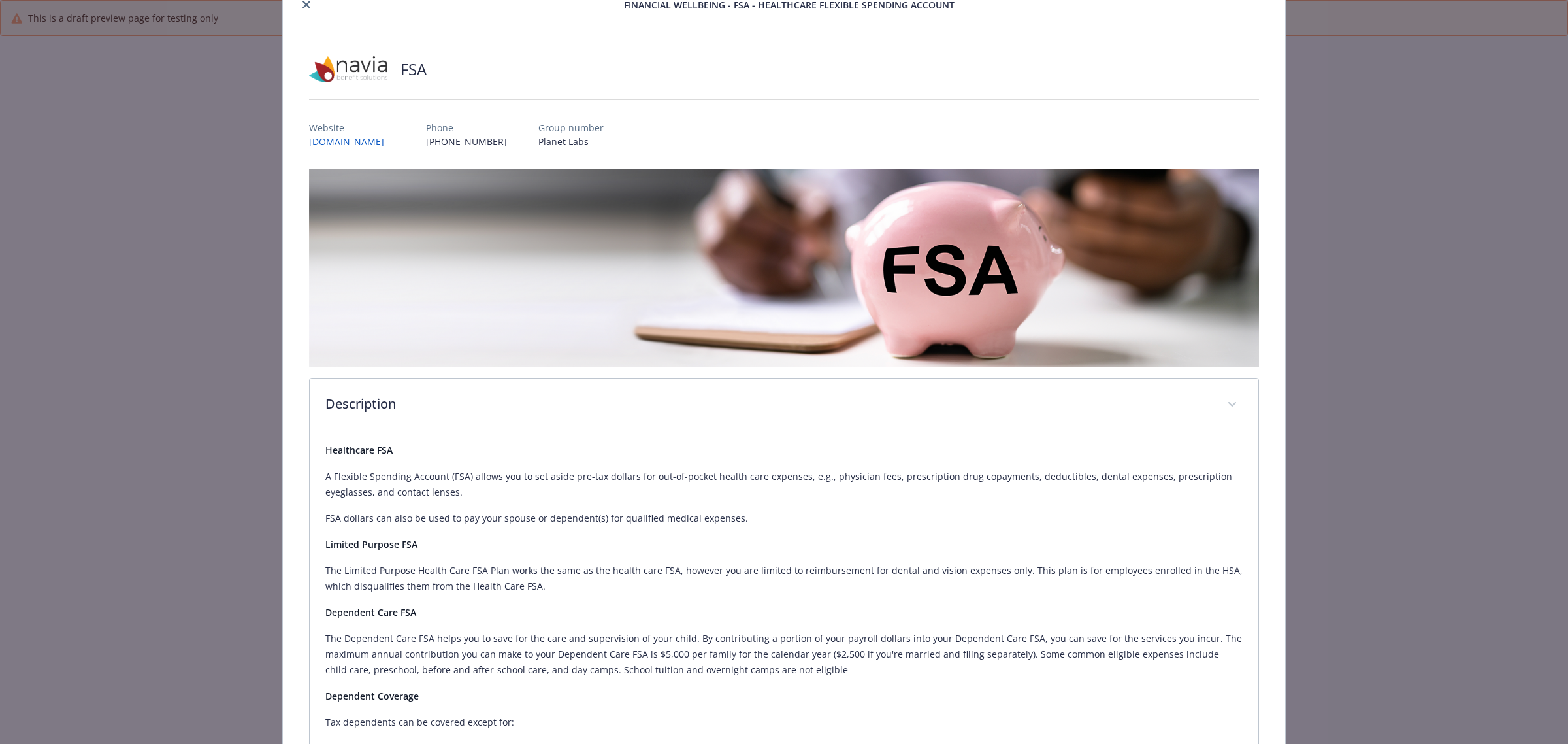
scroll to position [0, 0]
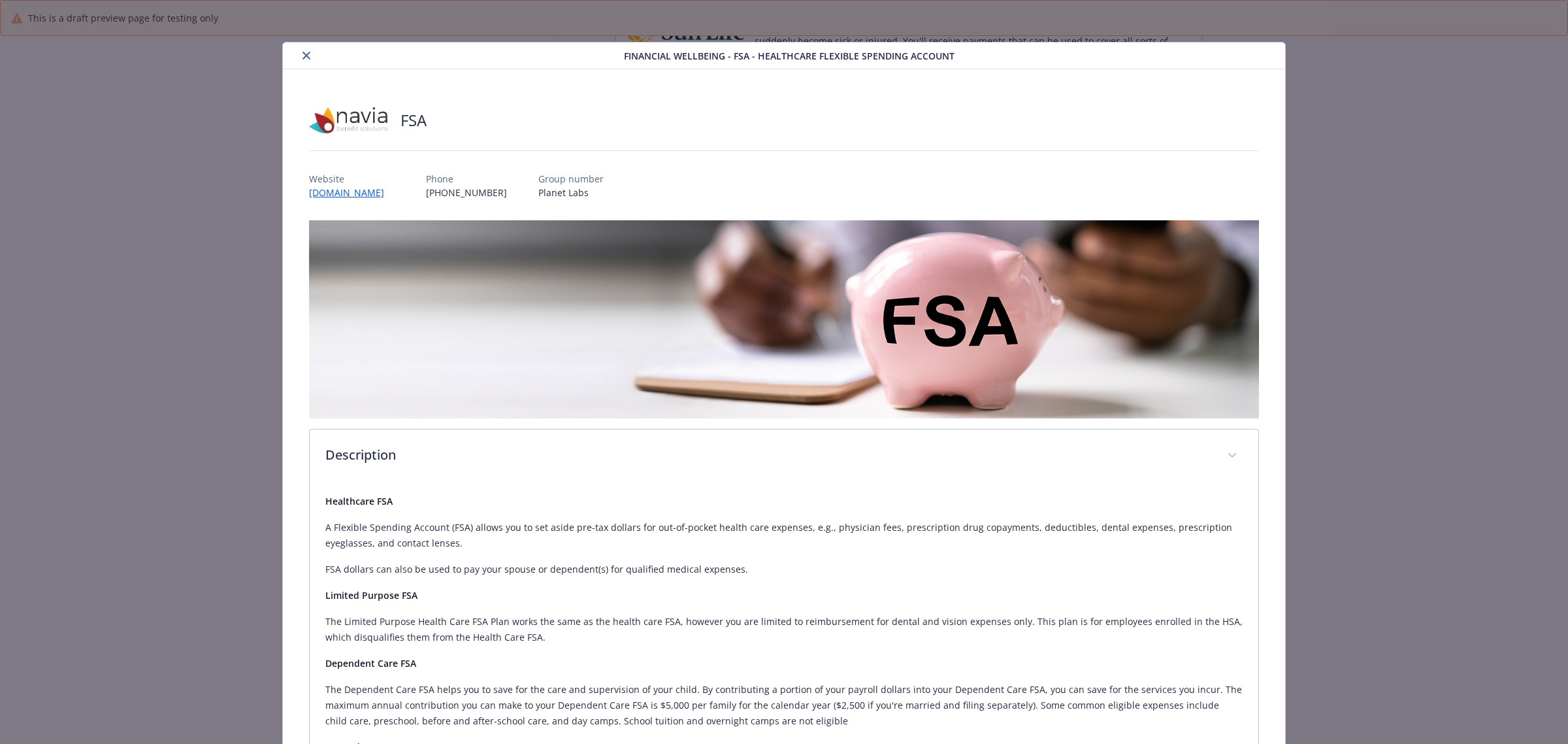
click at [316, 52] on div "details for plan Financial Wellbeing - FSA - Healthcare Flexible Spending Accou…" at bounding box center [456, 55] width 336 height 15
click at [308, 52] on icon "close" at bounding box center [306, 55] width 8 height 8
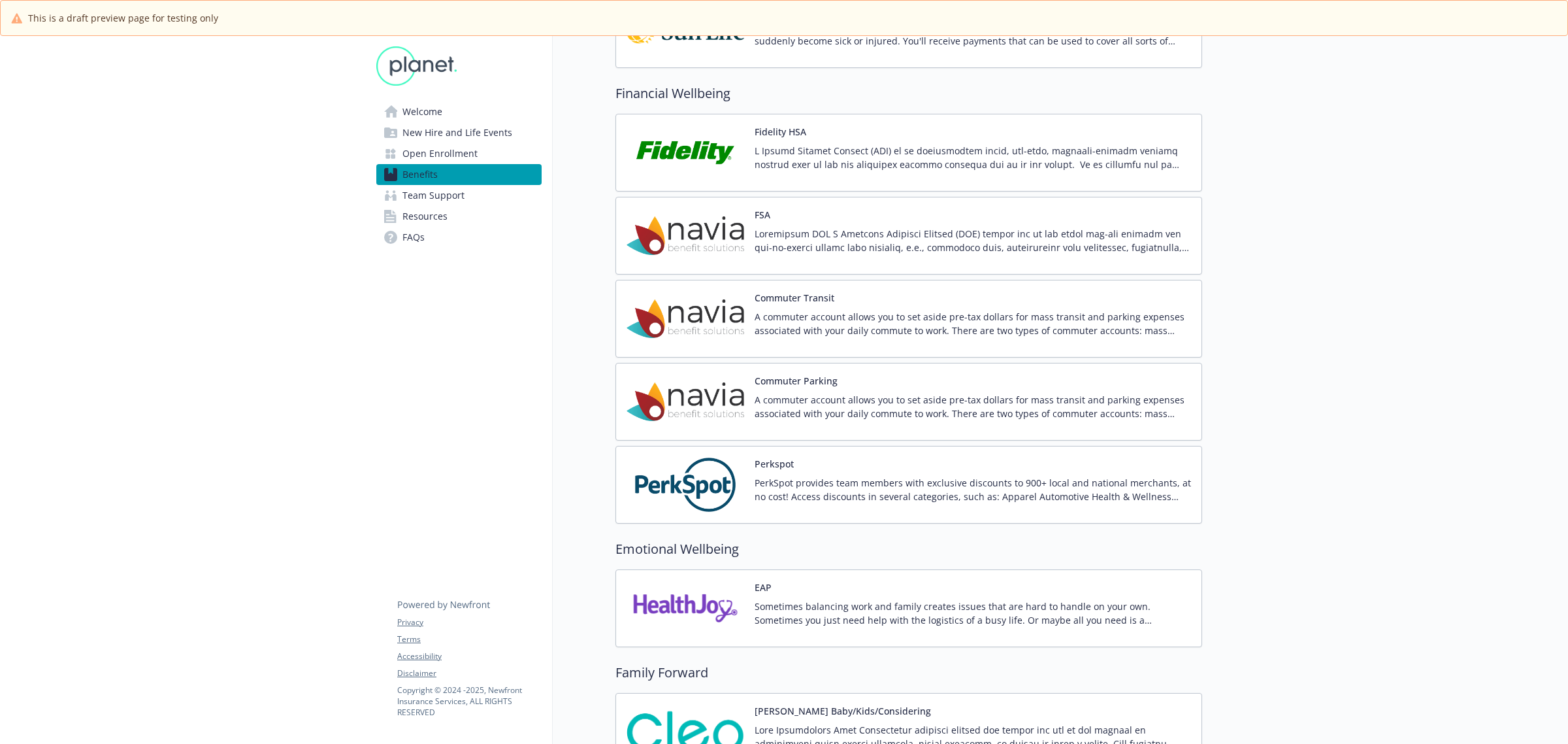
click at [824, 231] on div "FSA" at bounding box center [972, 235] width 436 height 55
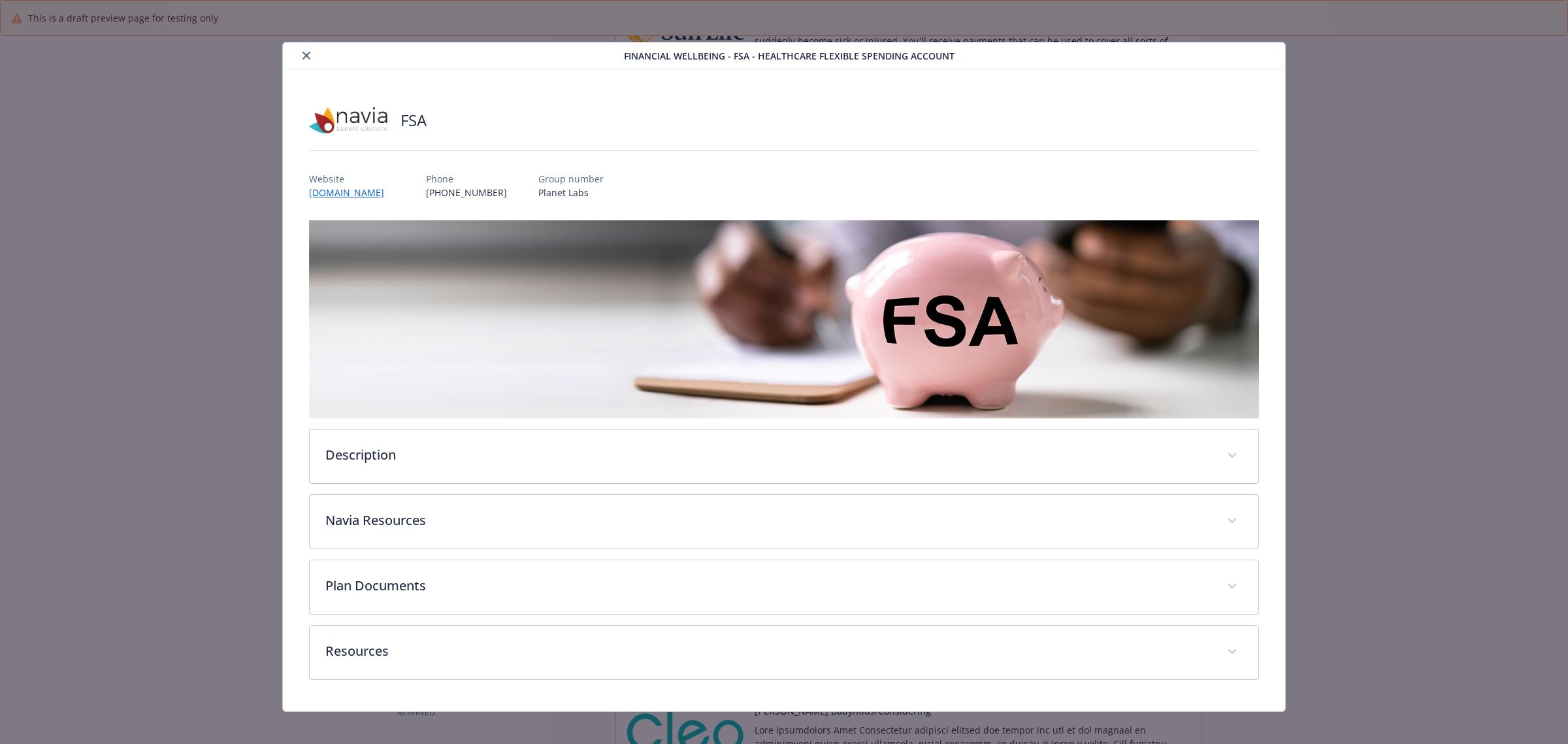
scroll to position [9, 0]
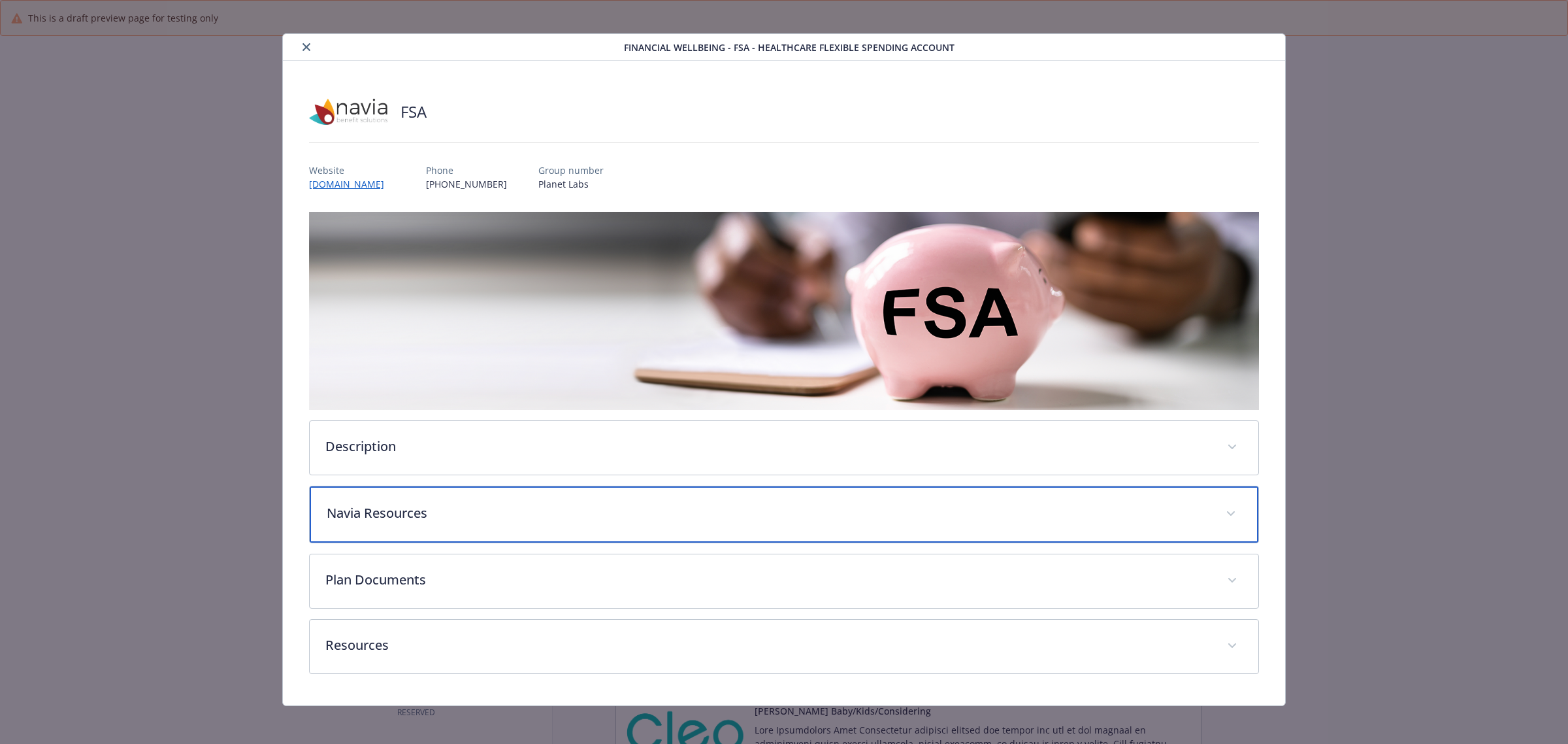
click at [458, 503] on p "Navia Resources" at bounding box center [768, 512] width 883 height 20
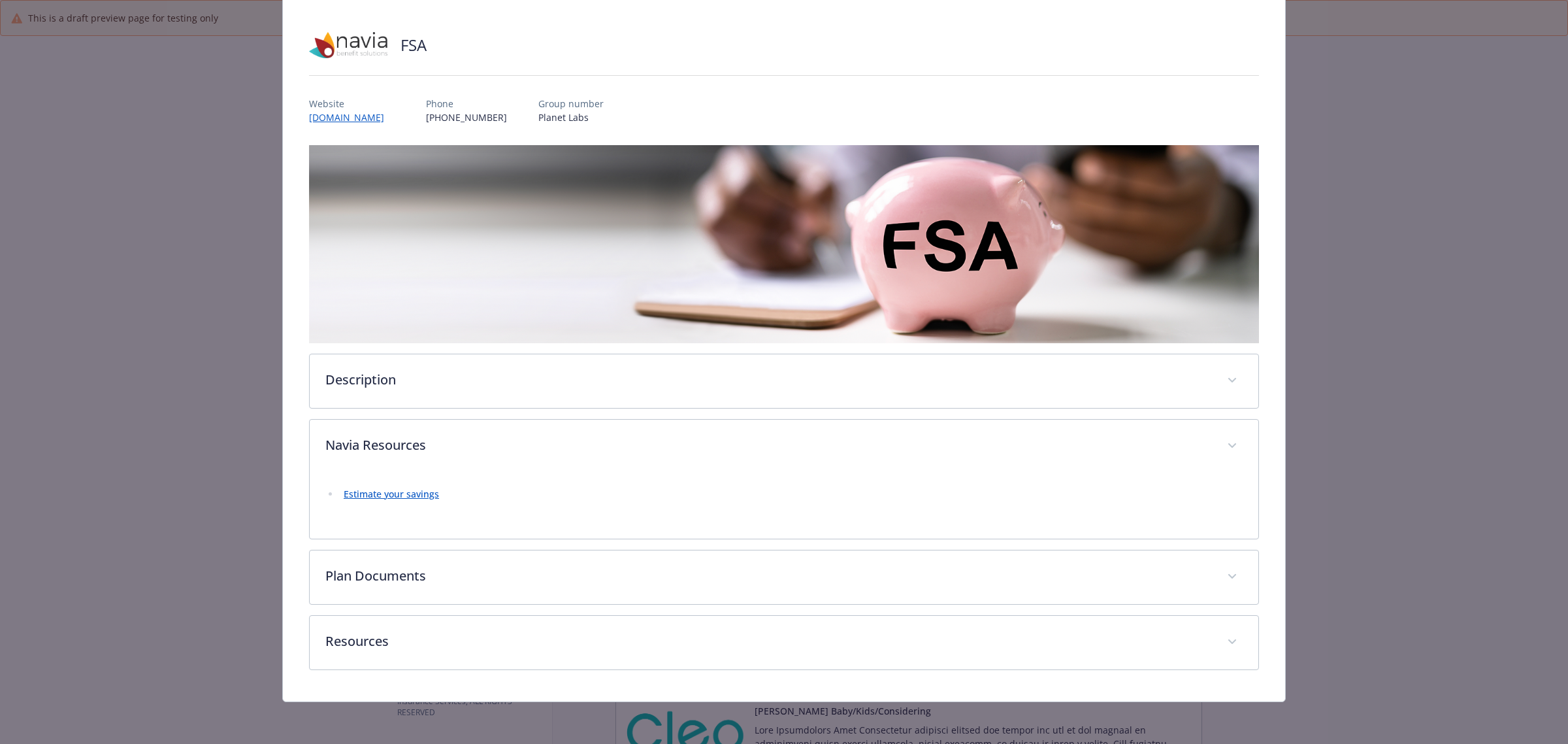
scroll to position [74, 0]
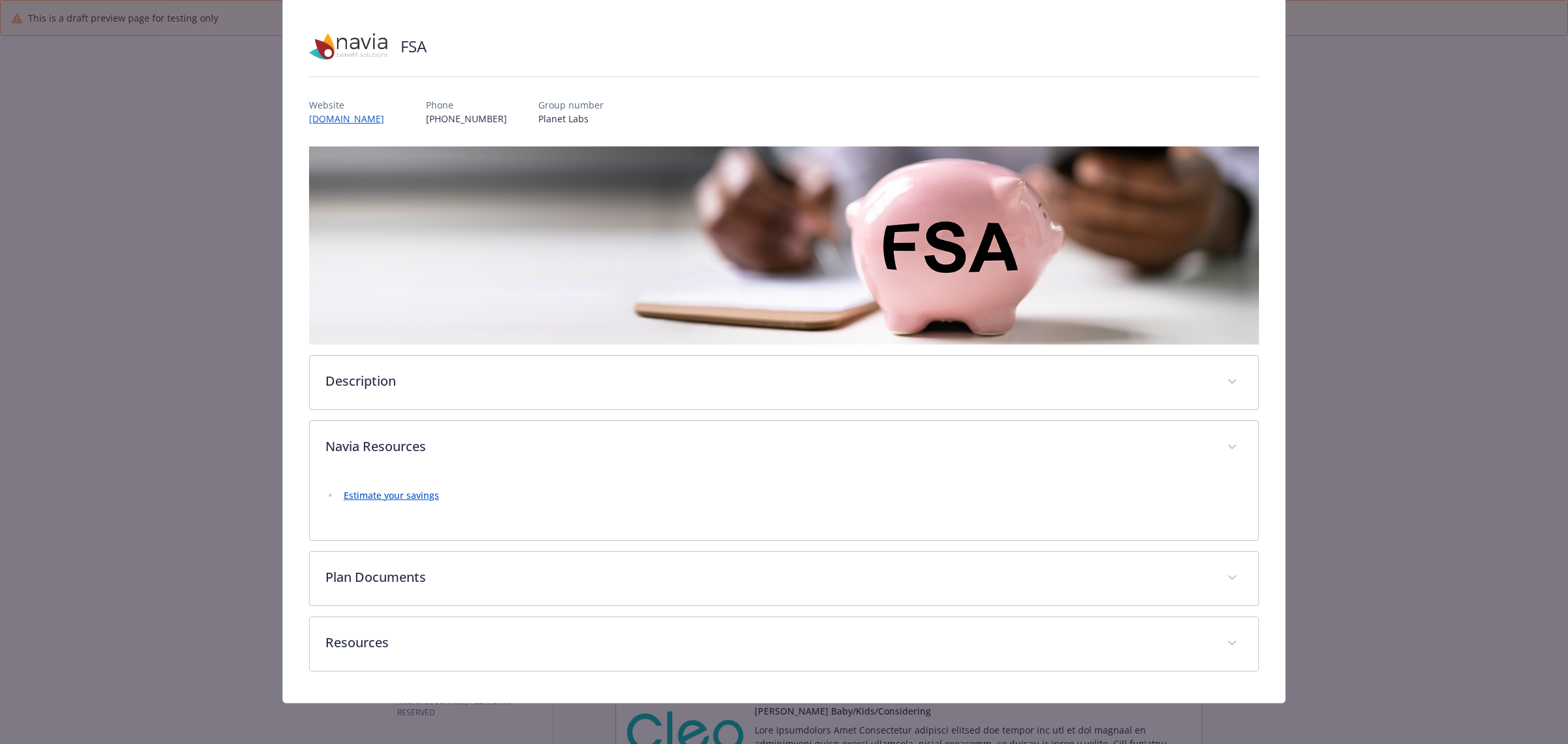
click at [413, 495] on link "Estimate your savings" at bounding box center [391, 495] width 95 height 13
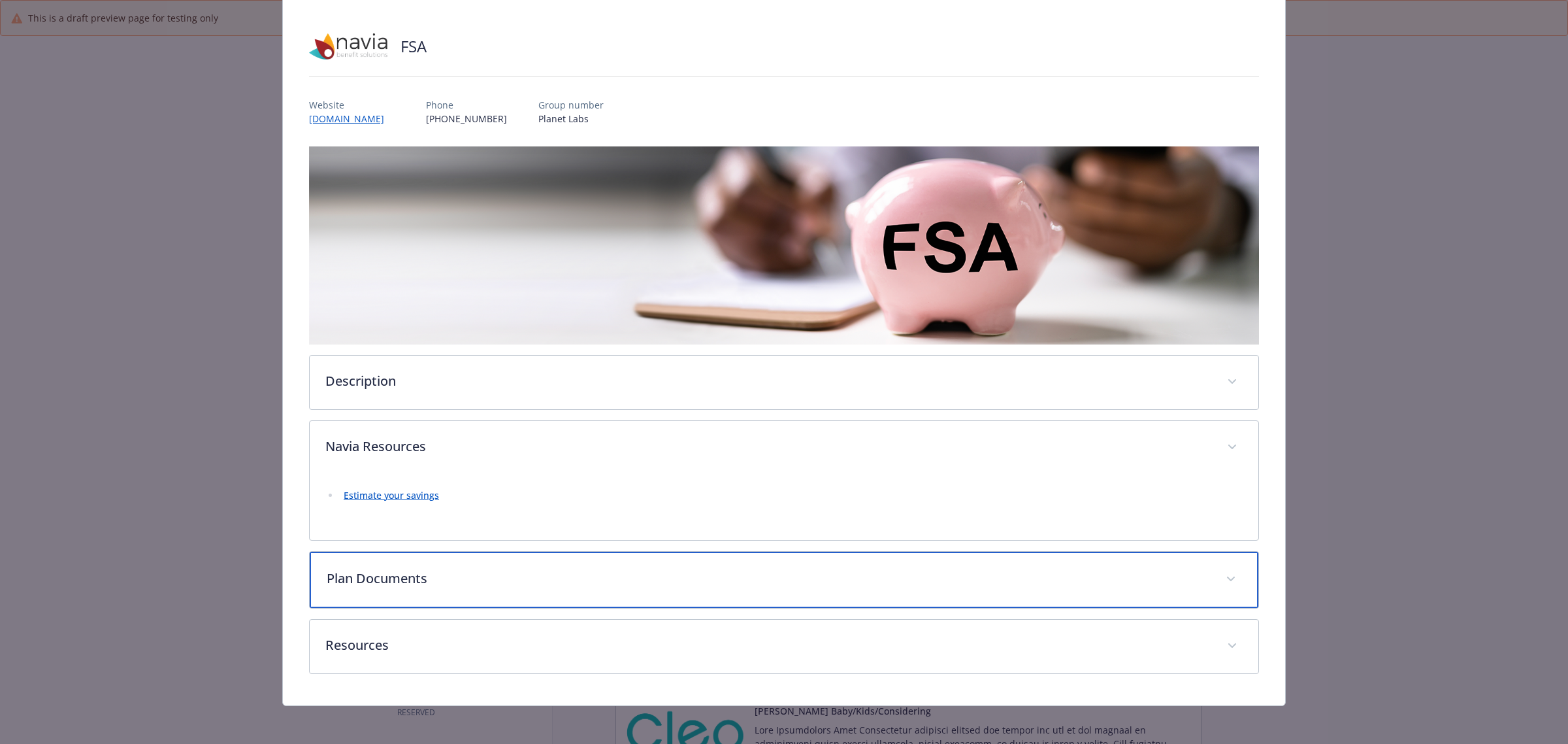
click at [419, 571] on p "Plan Documents" at bounding box center [768, 578] width 883 height 20
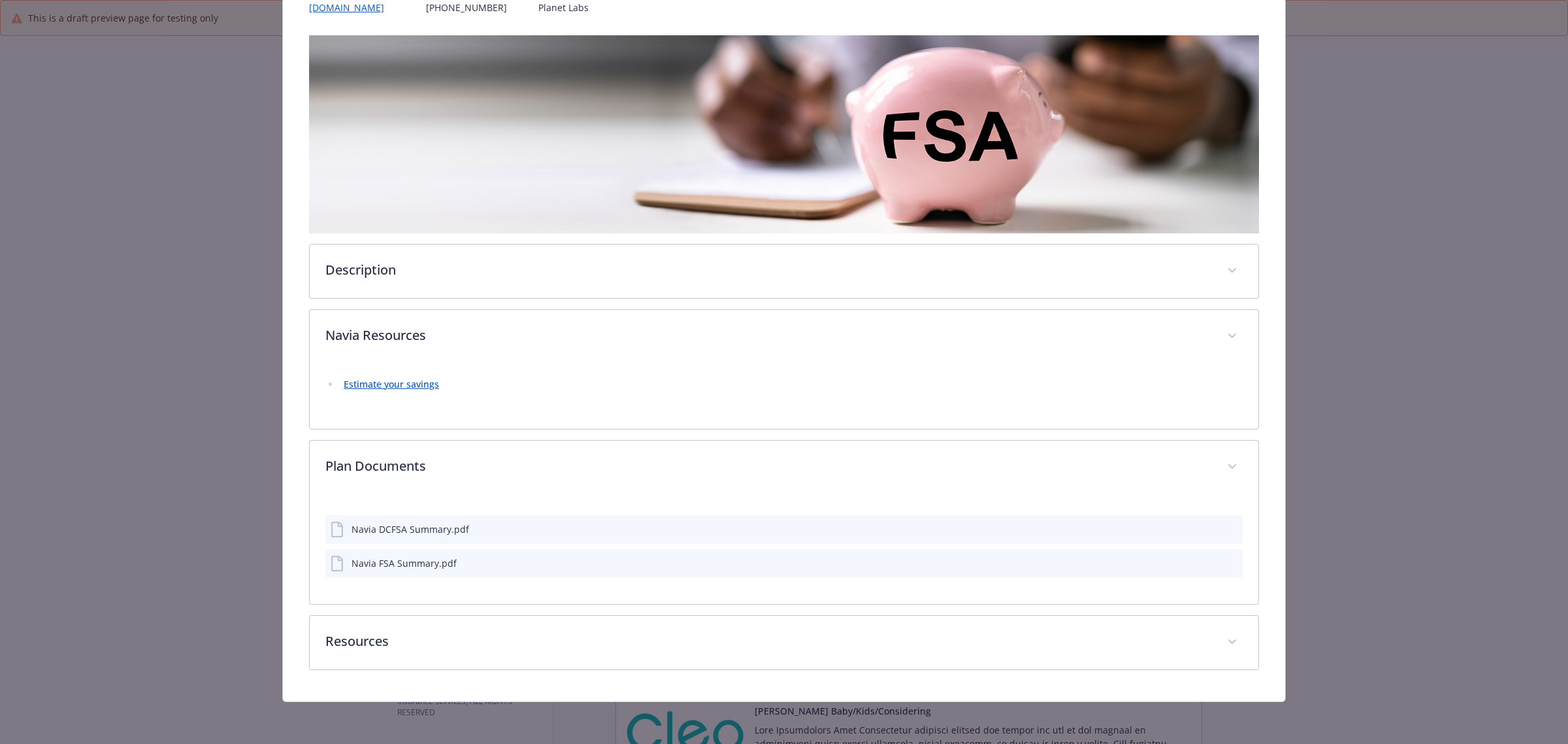
scroll to position [185, 0]
click at [1224, 528] on icon "preview file" at bounding box center [1230, 529] width 12 height 9
click at [1224, 564] on icon "preview file" at bounding box center [1230, 564] width 12 height 9
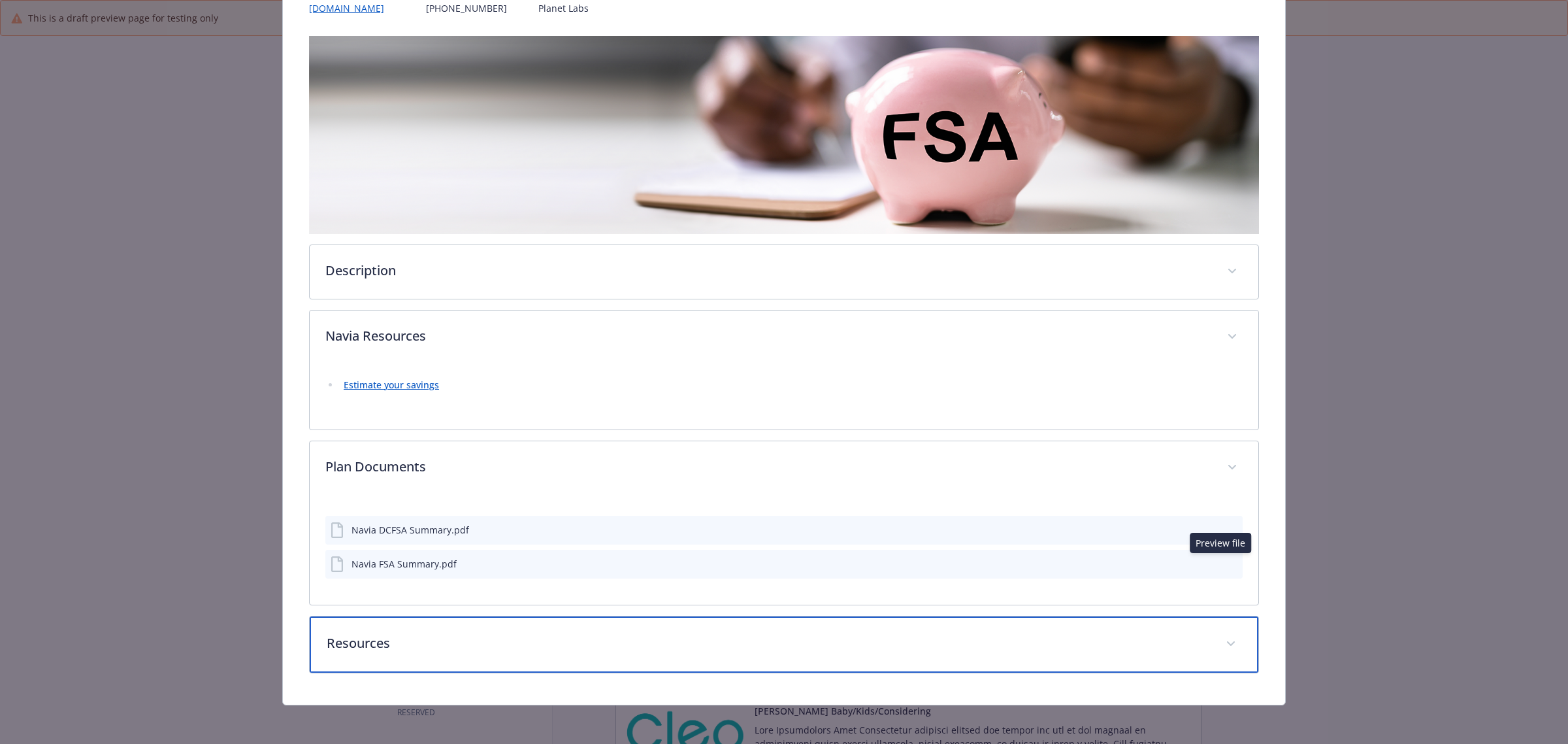
click at [393, 653] on div "Resources" at bounding box center [784, 644] width 949 height 56
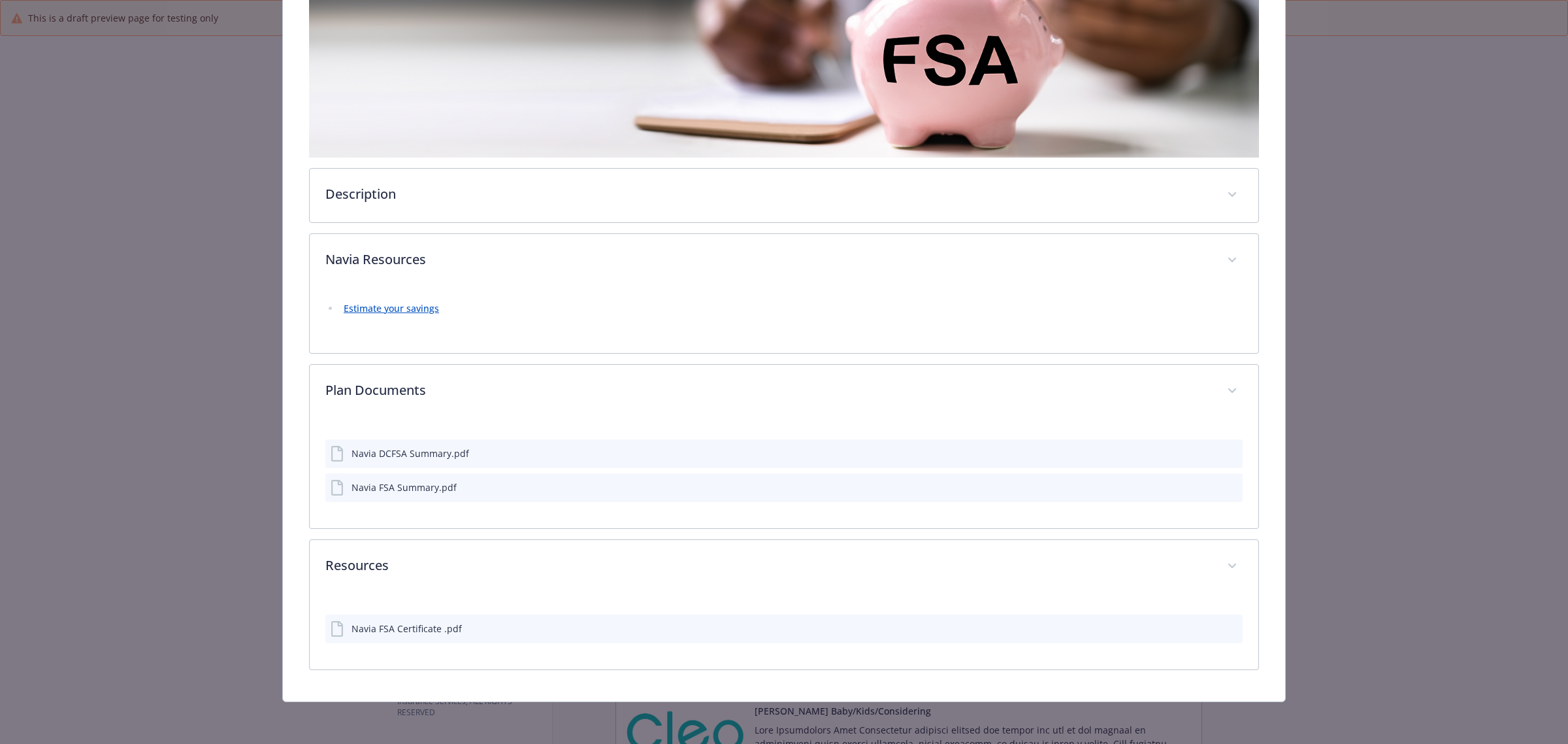
scroll to position [260, 0]
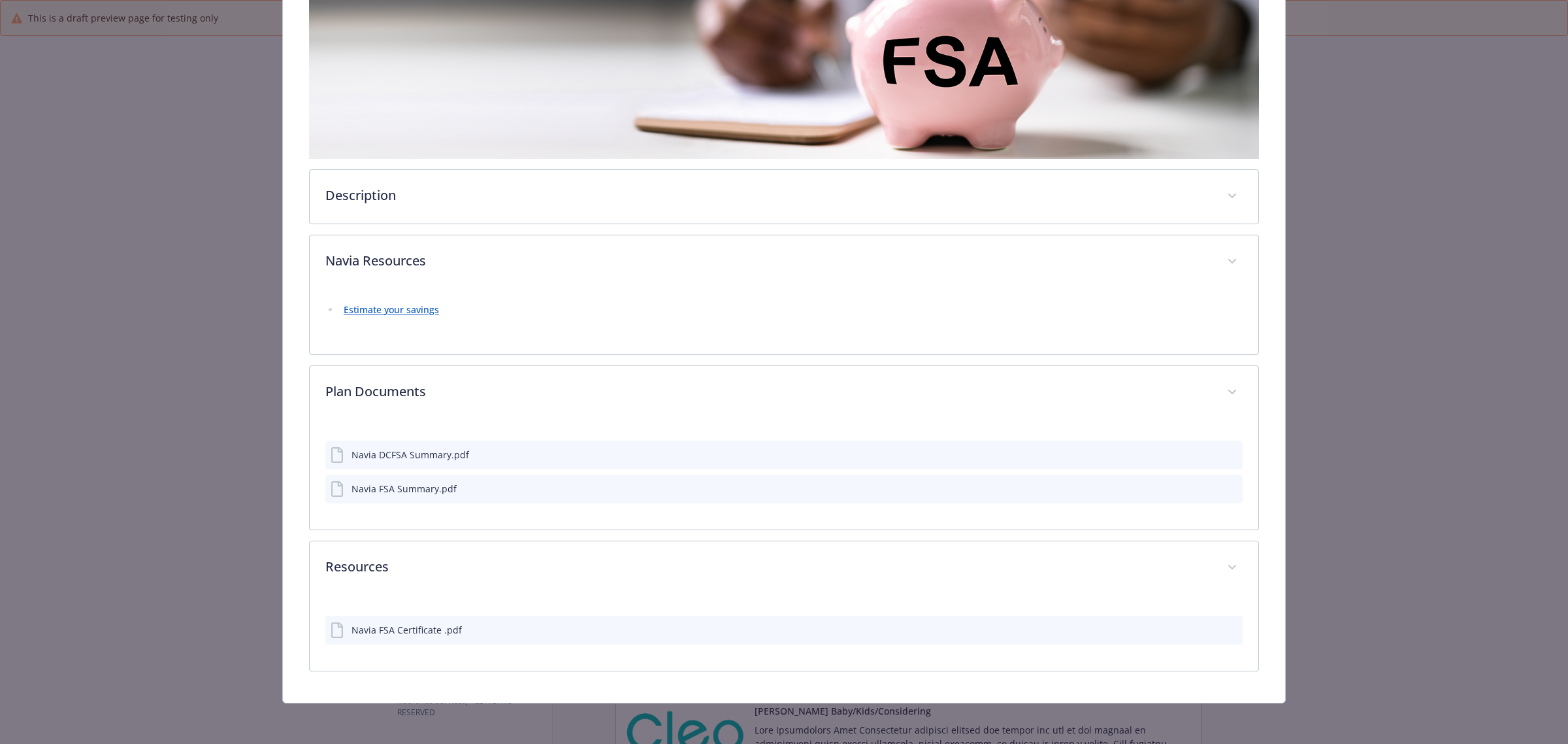
click at [1224, 631] on icon "preview file" at bounding box center [1230, 629] width 12 height 9
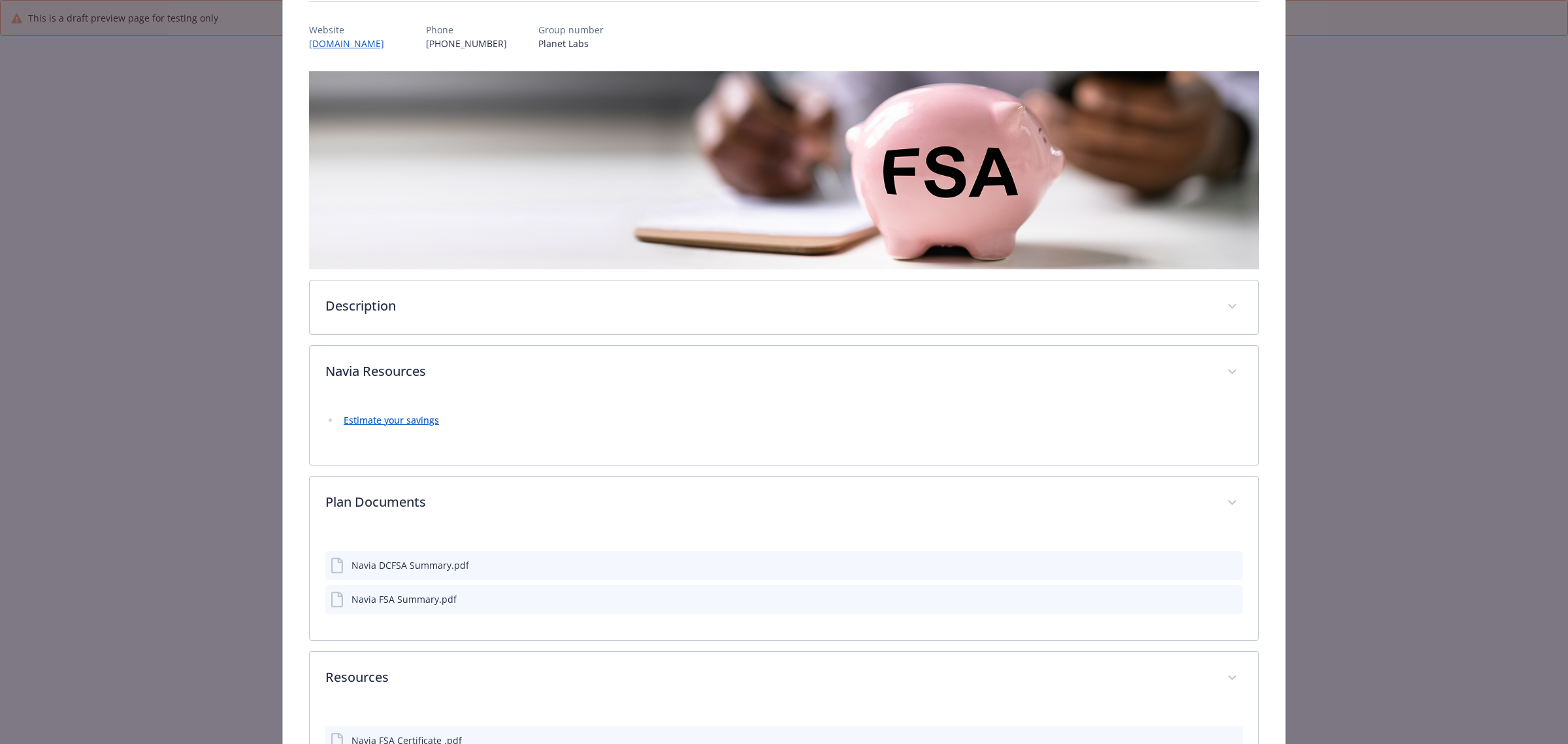
scroll to position [0, 0]
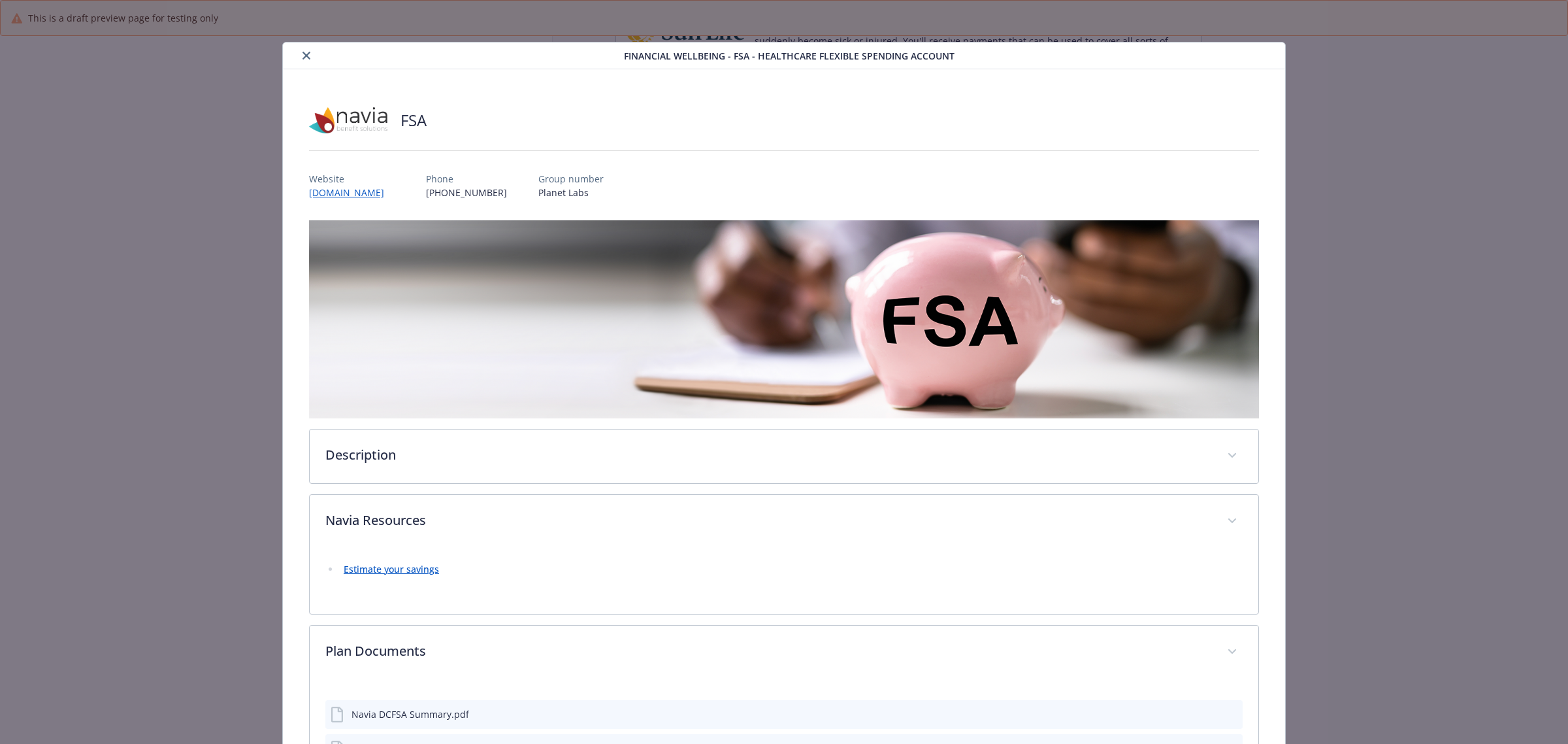
click at [309, 59] on button "close" at bounding box center [306, 55] width 15 height 15
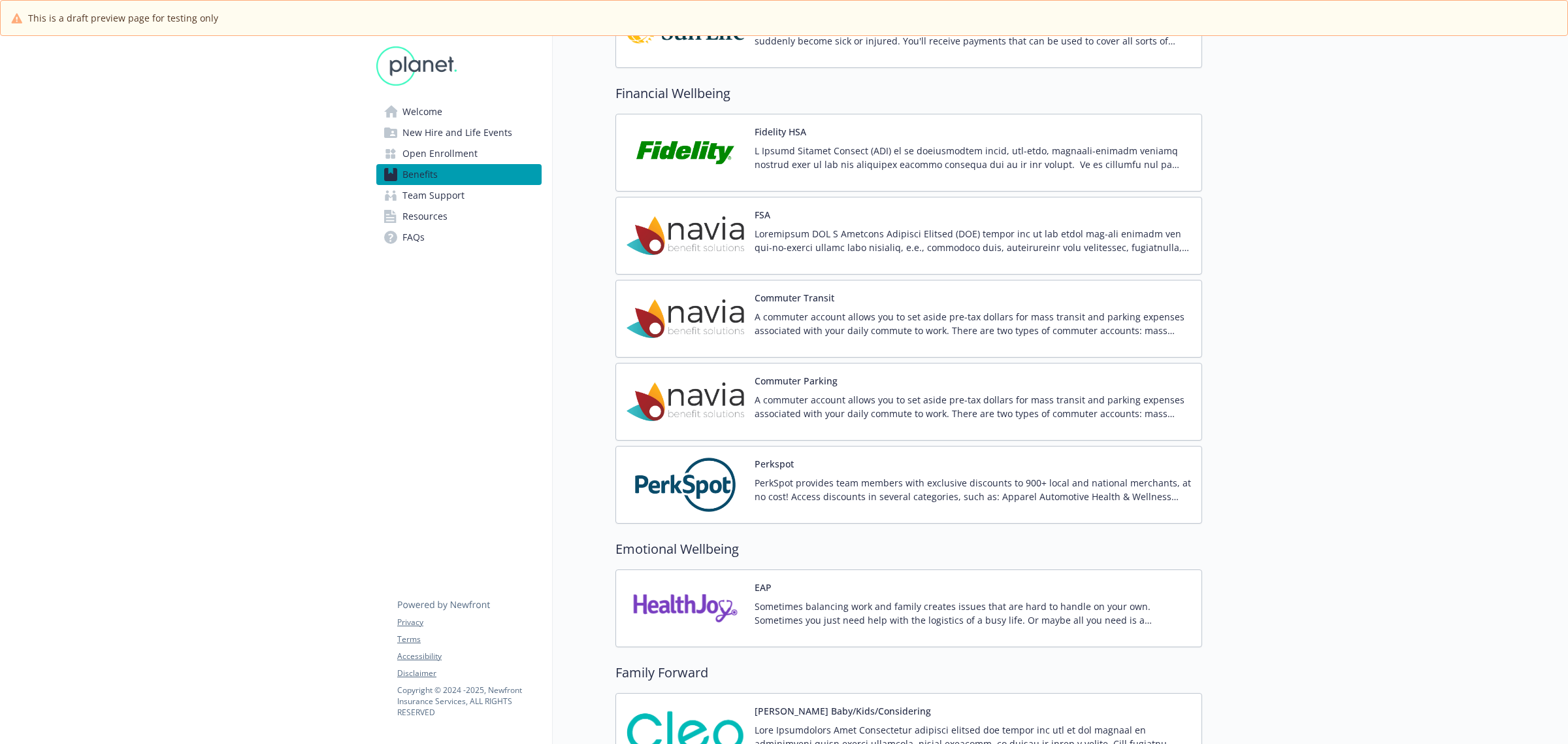
click at [978, 243] on p at bounding box center [972, 241] width 436 height 27
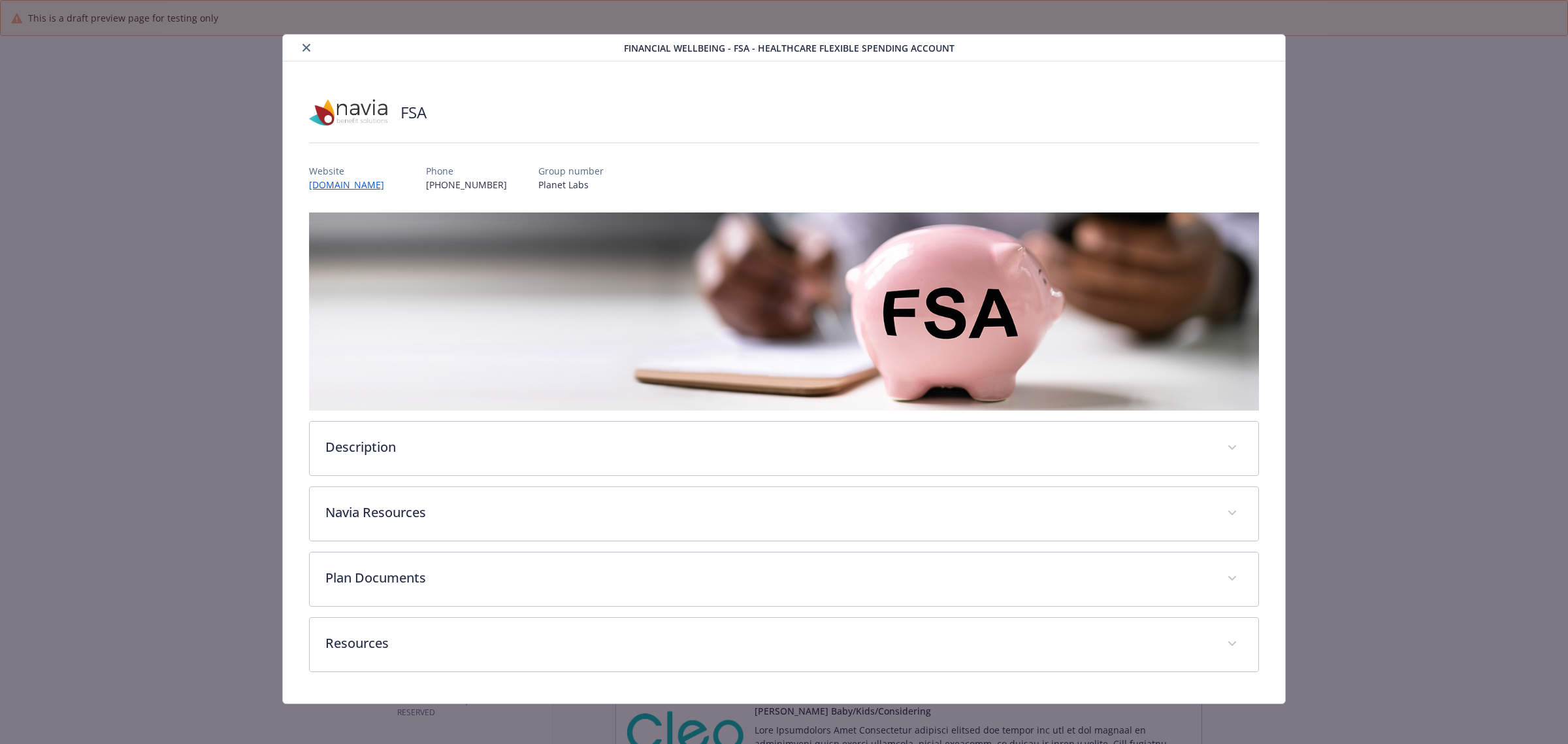
scroll to position [9, 0]
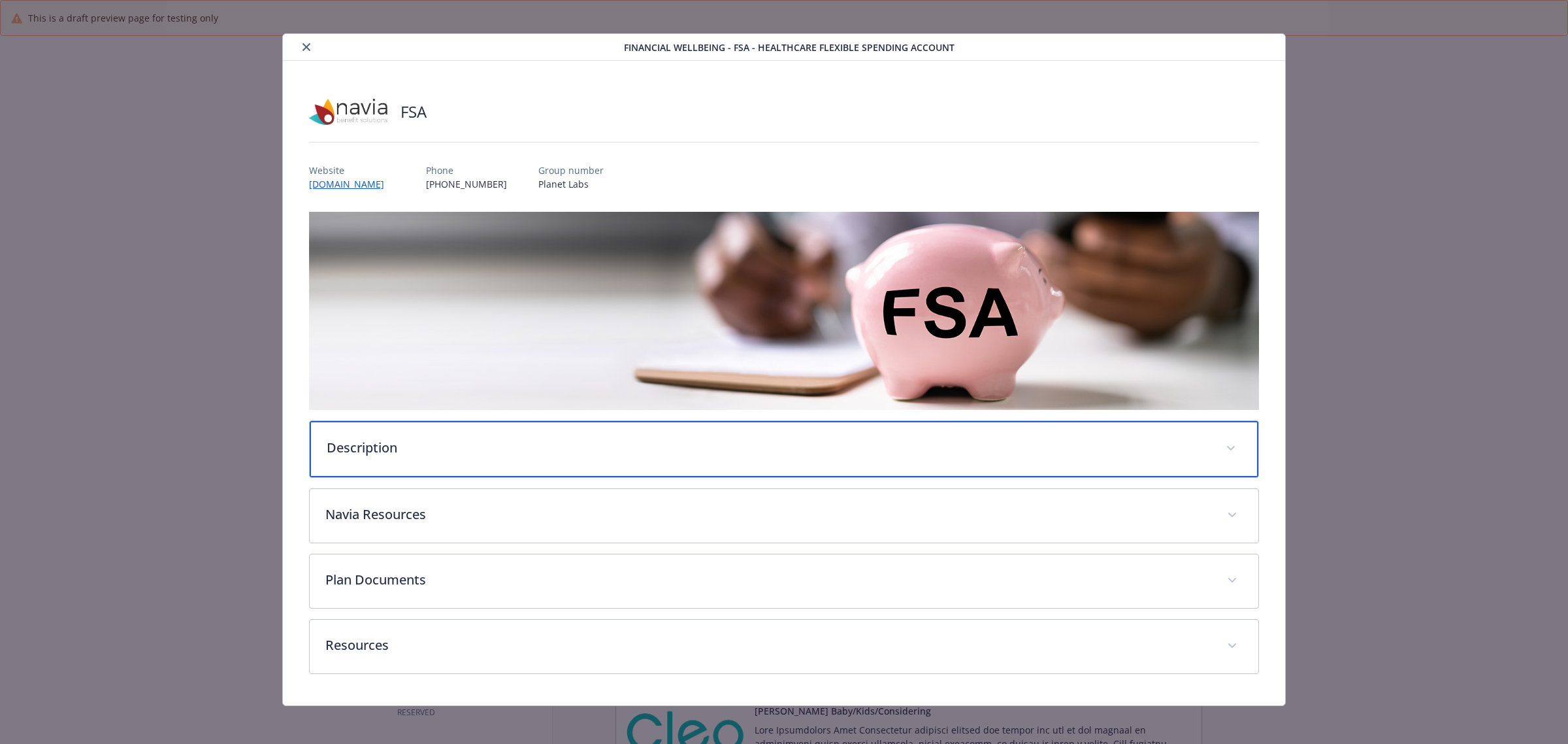
click at [433, 433] on div "Description" at bounding box center [784, 449] width 949 height 56
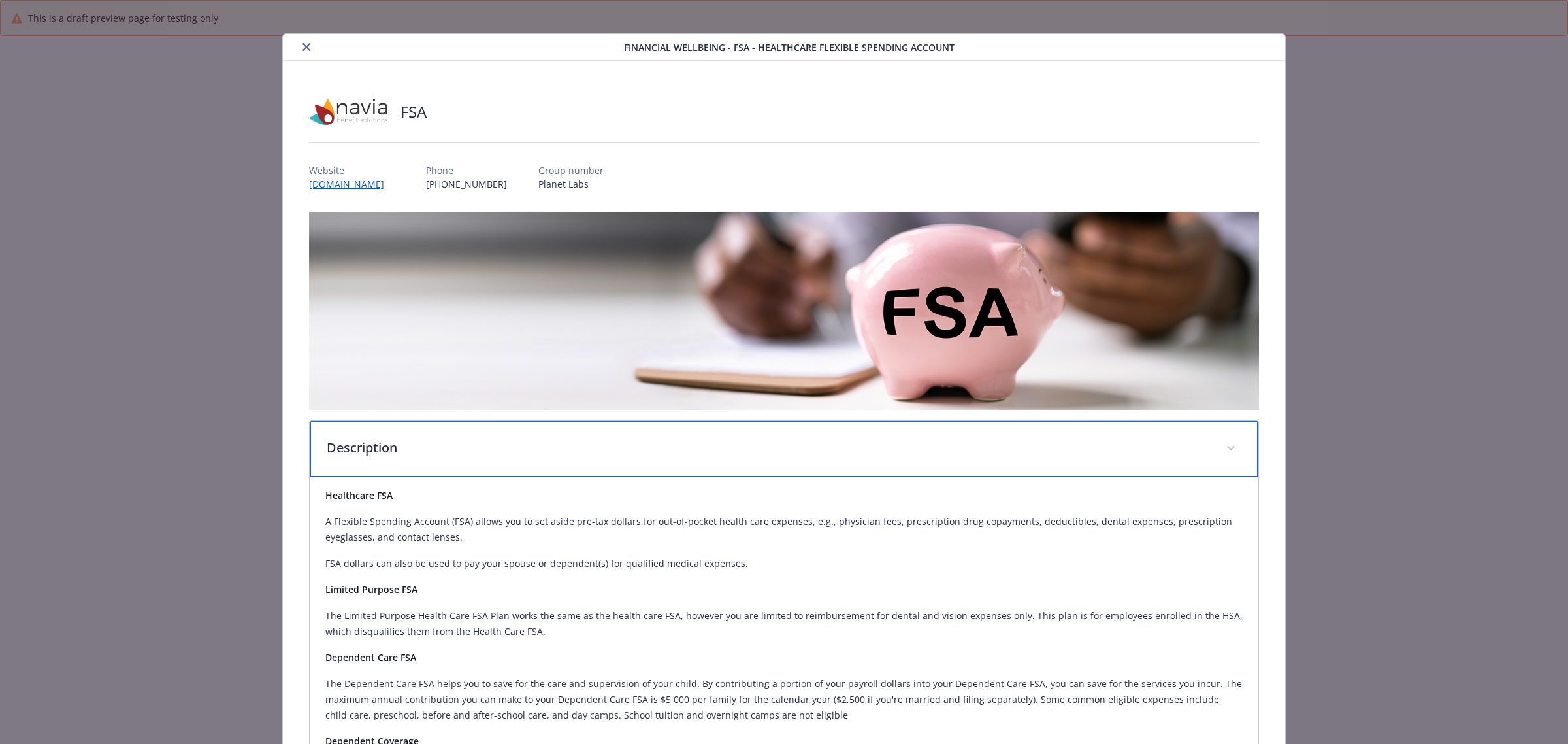
click at [391, 433] on div "Description" at bounding box center [784, 449] width 949 height 56
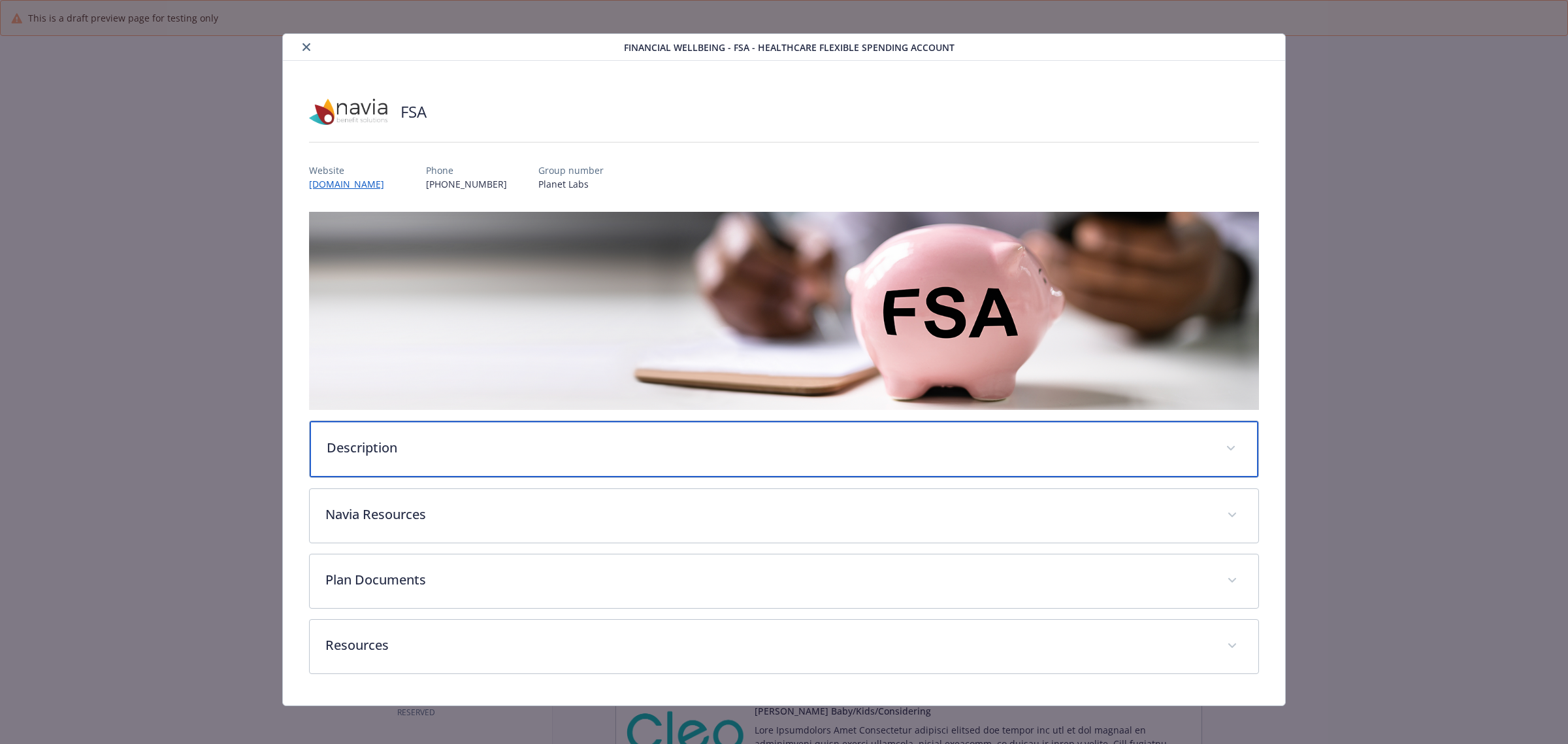
scroll to position [10, 0]
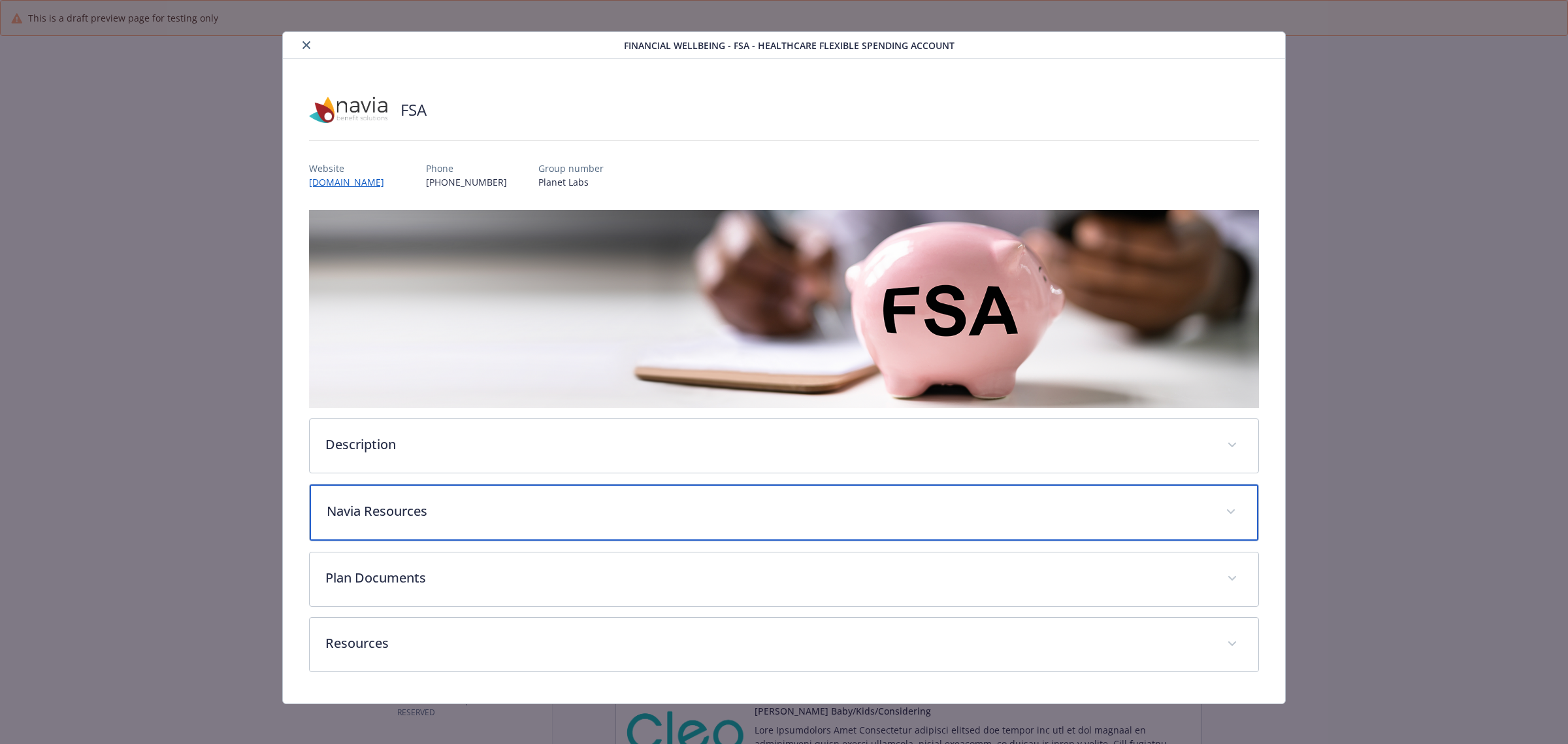
click at [408, 512] on p "Navia Resources" at bounding box center [768, 511] width 883 height 20
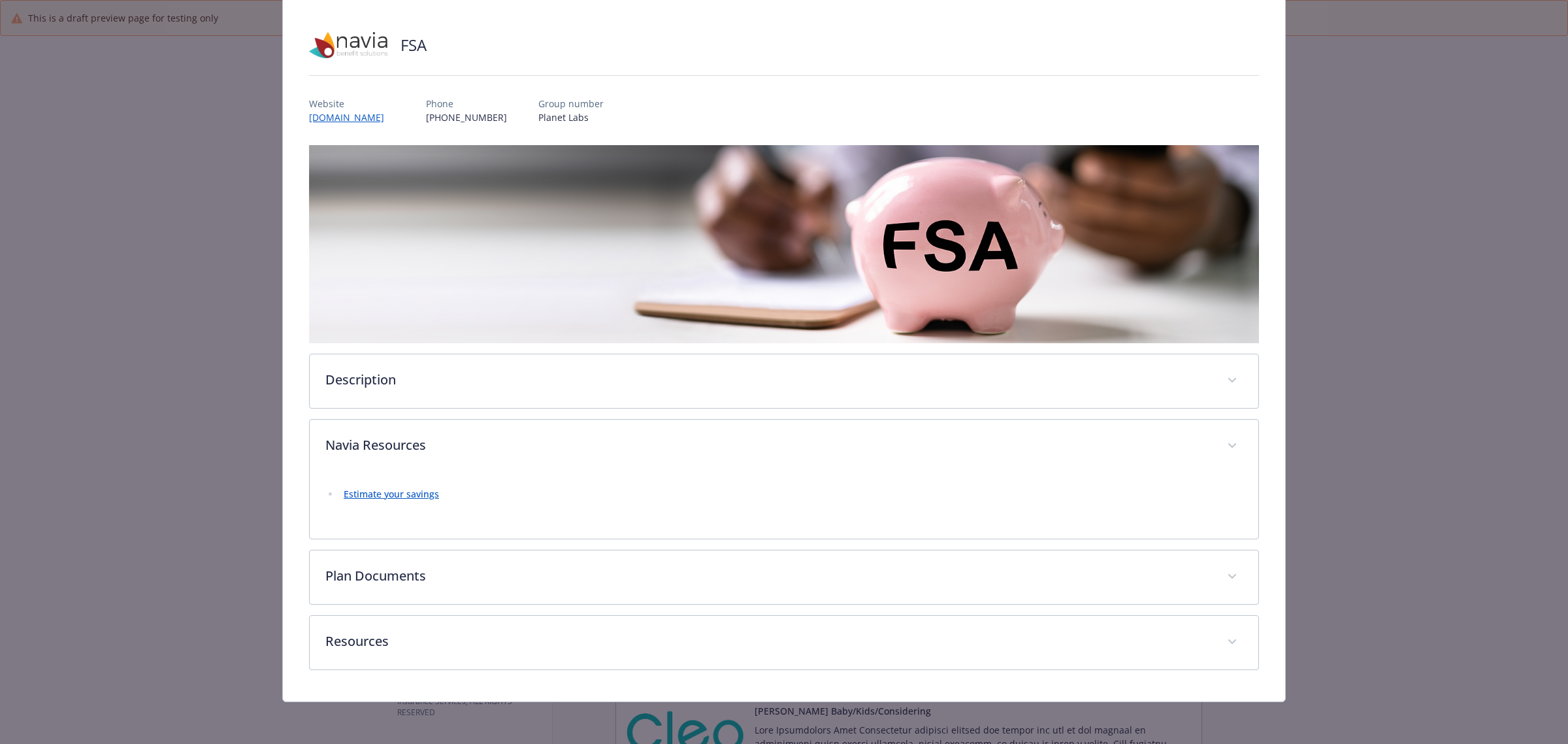
scroll to position [74, 0]
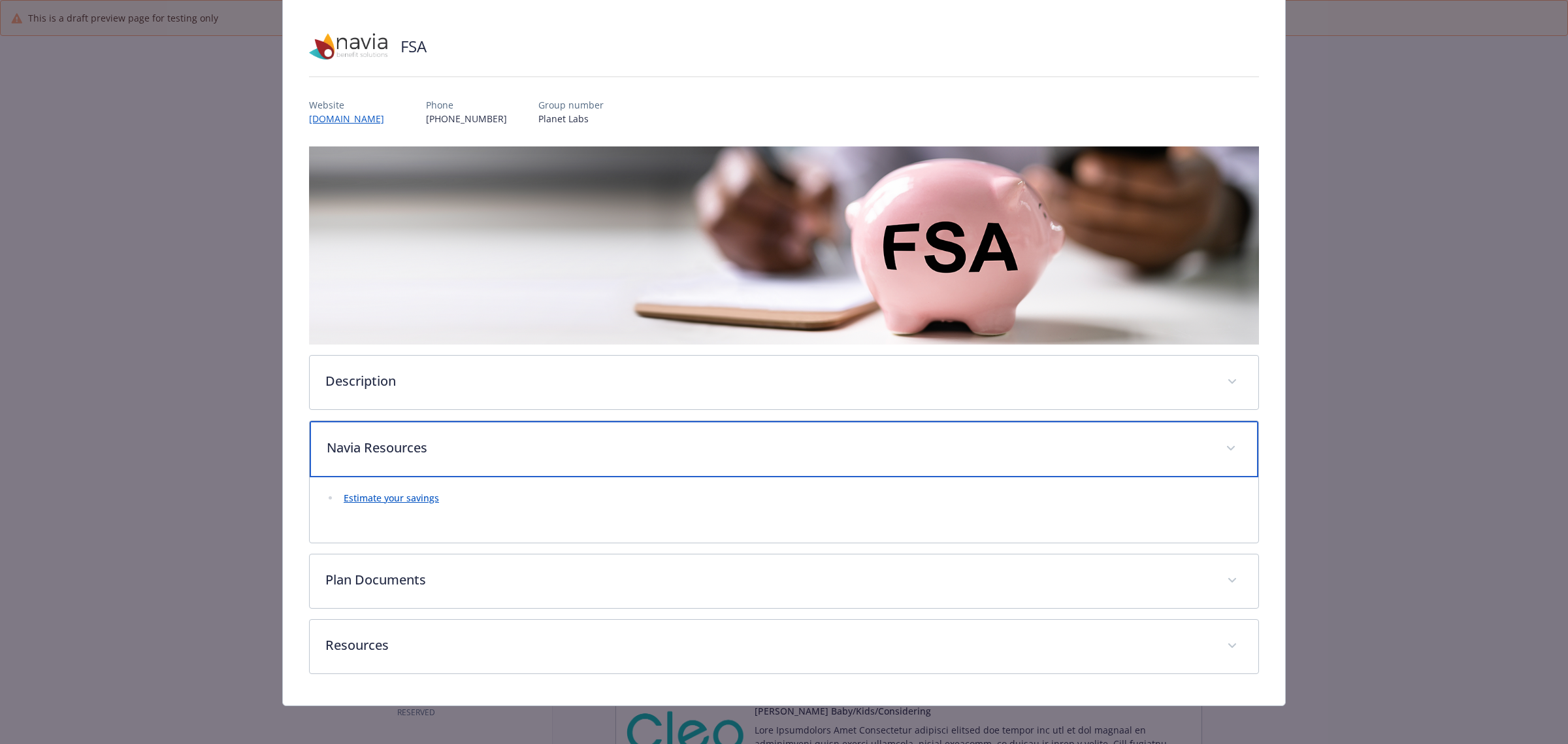
scroll to position [76, 0]
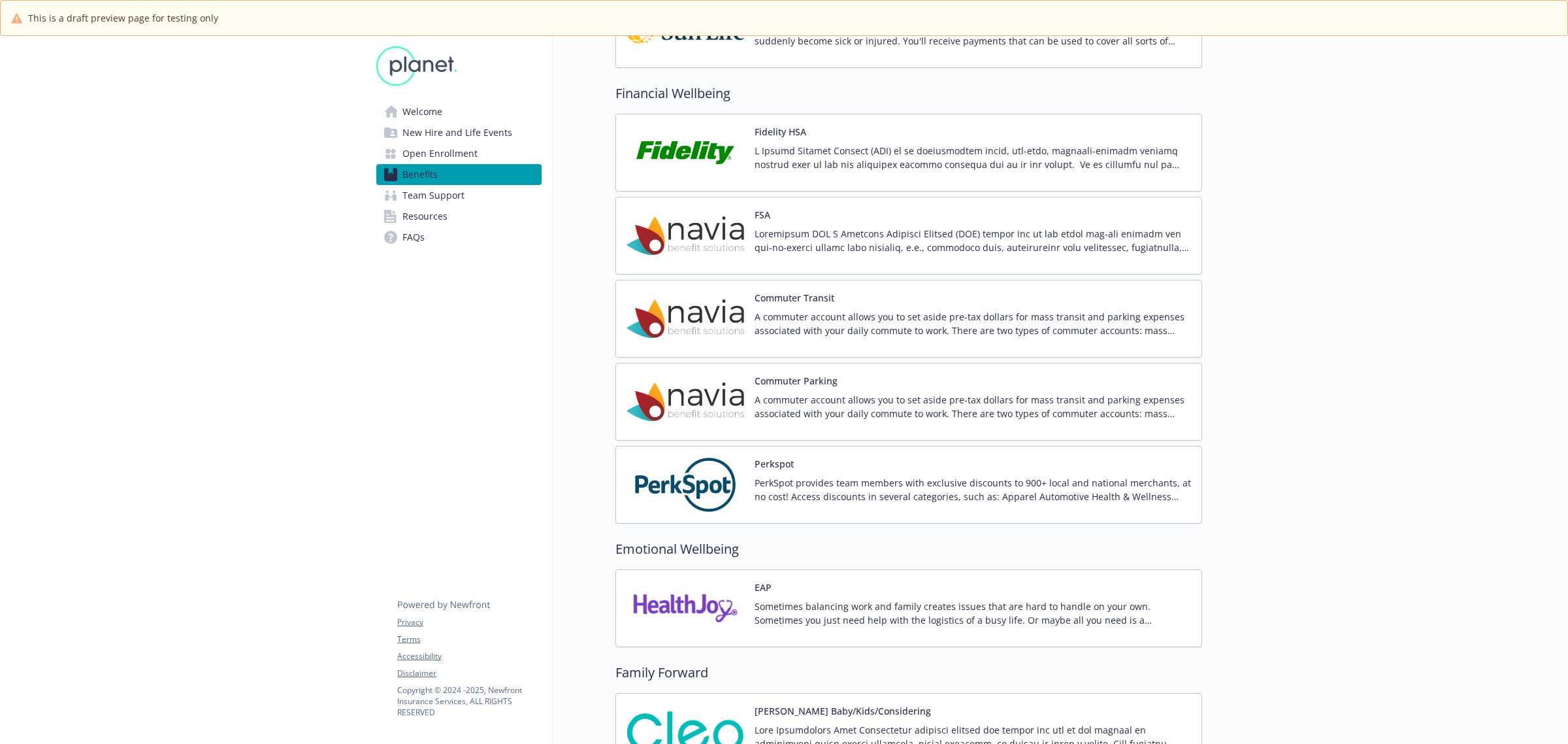
click at [799, 335] on p "A commuter account allows you to set aside pre-tax dollars for mass transit and…" at bounding box center [972, 323] width 436 height 27
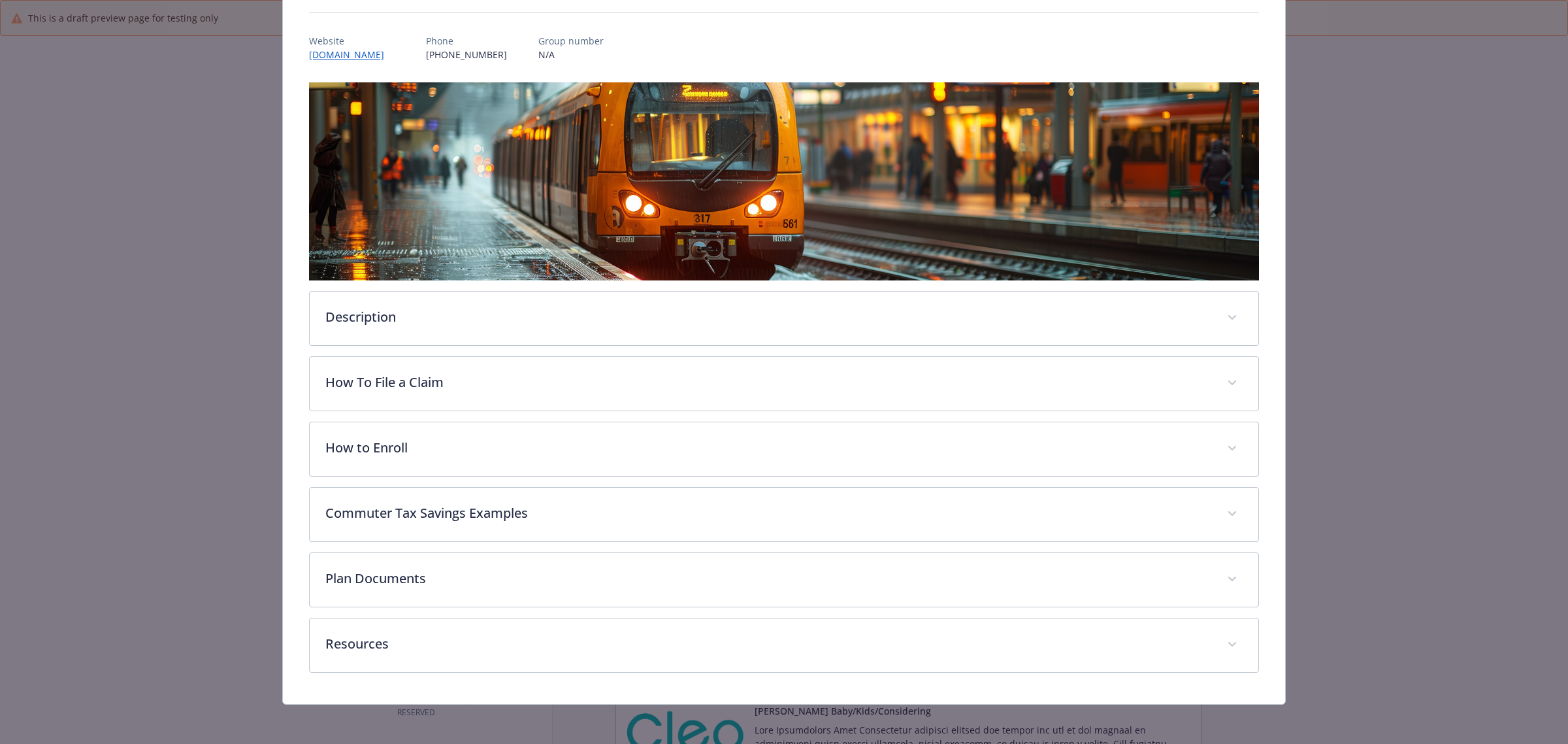
scroll to position [140, 0]
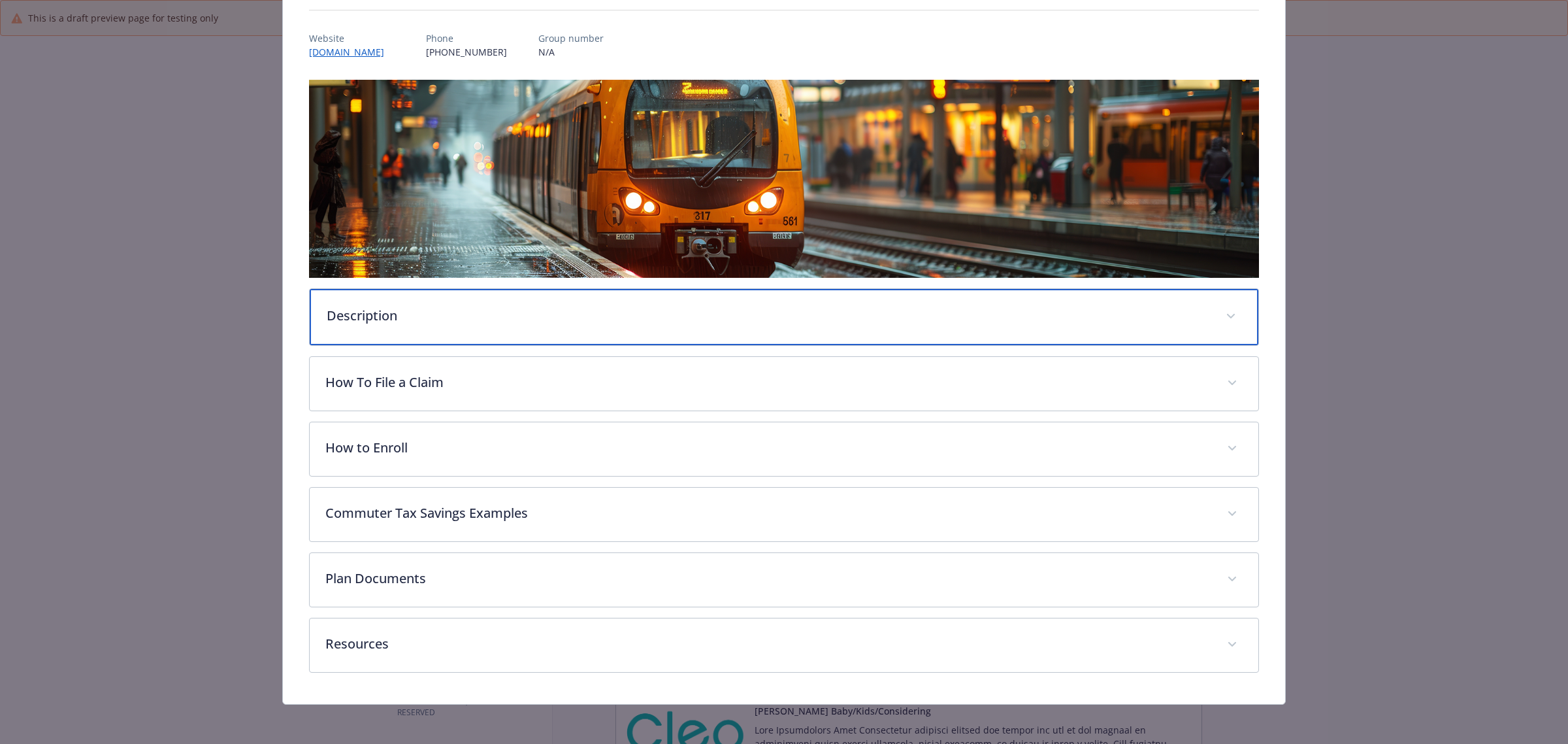
click at [459, 314] on p "Description" at bounding box center [768, 315] width 883 height 20
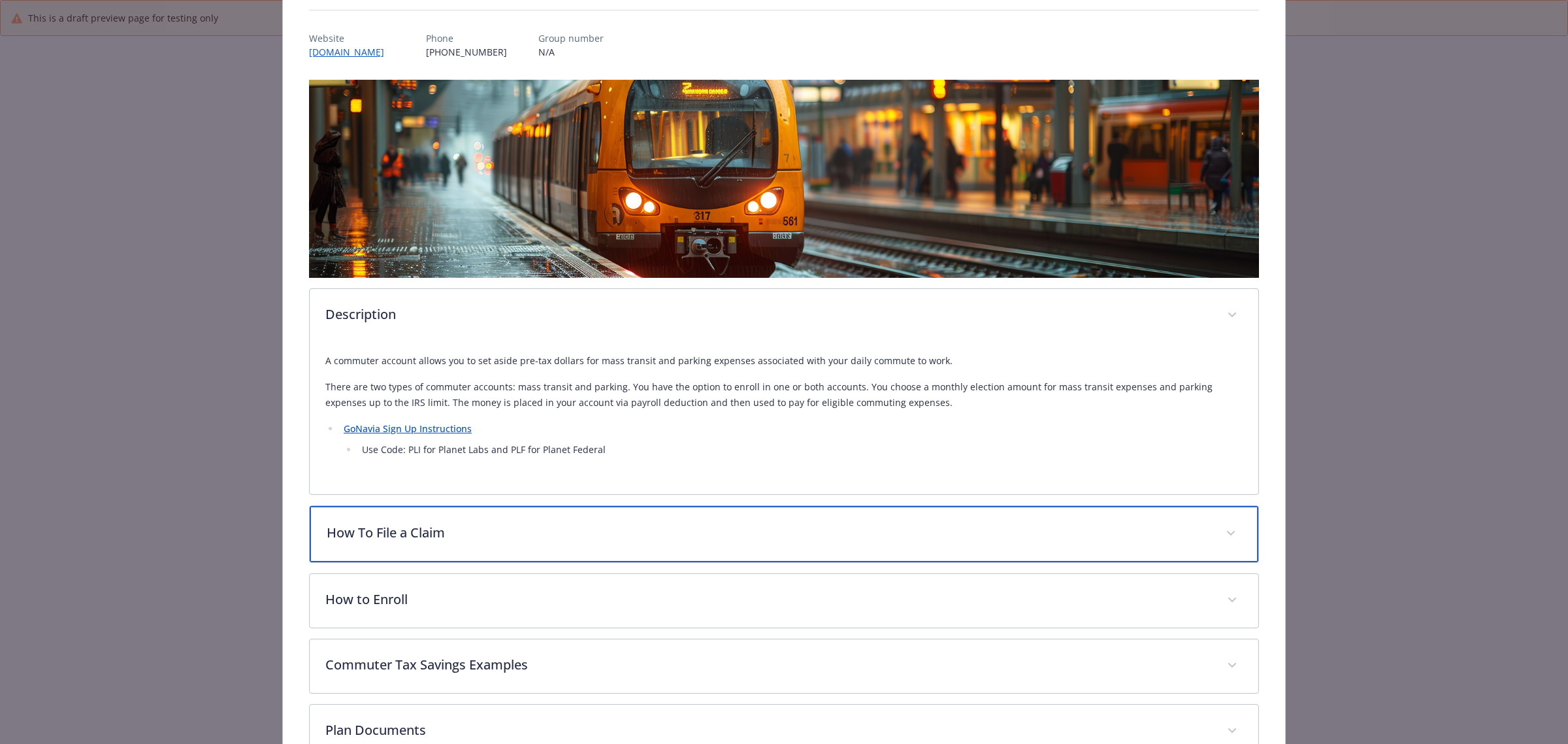
click at [419, 538] on p "How To File a Claim" at bounding box center [768, 532] width 883 height 20
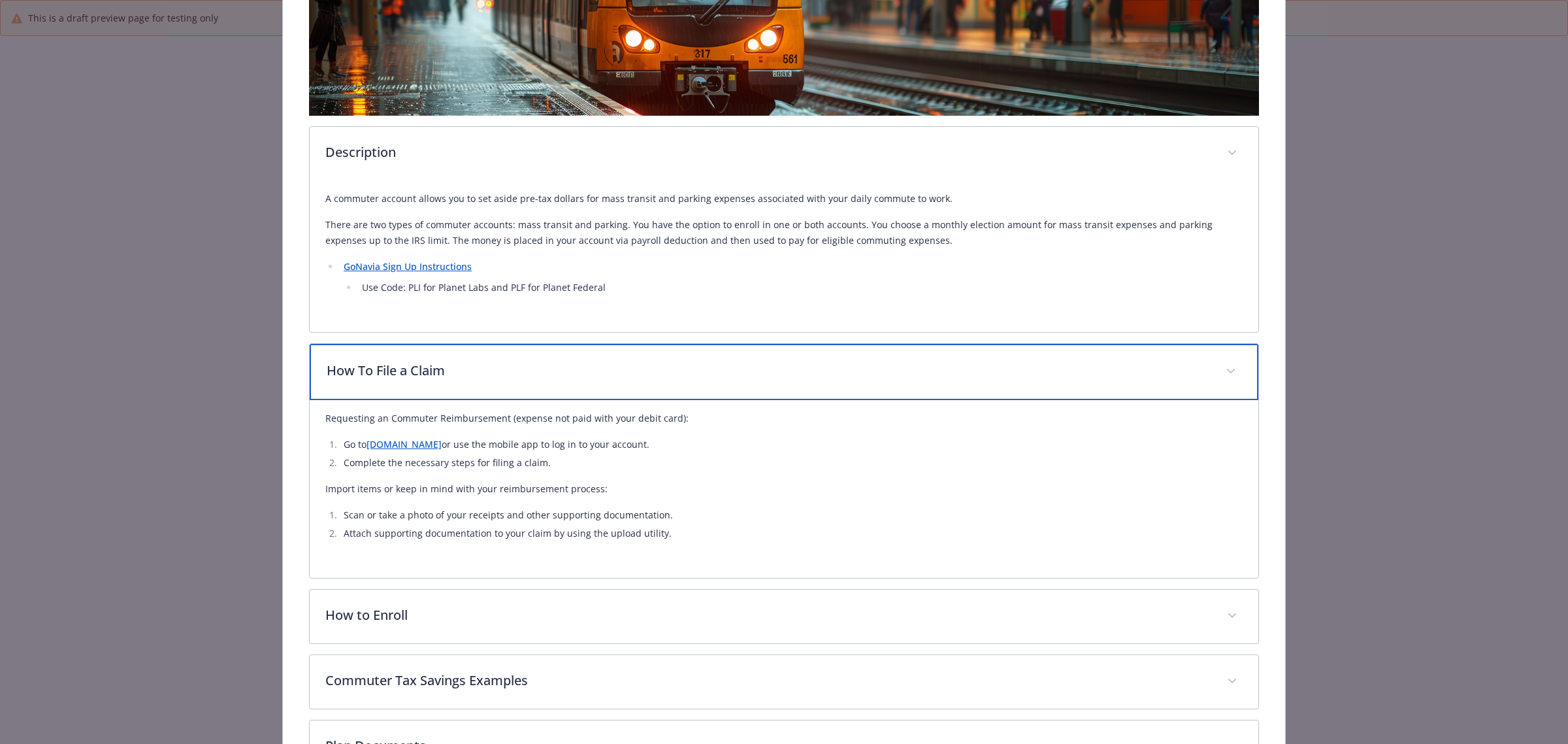
scroll to position [304, 0]
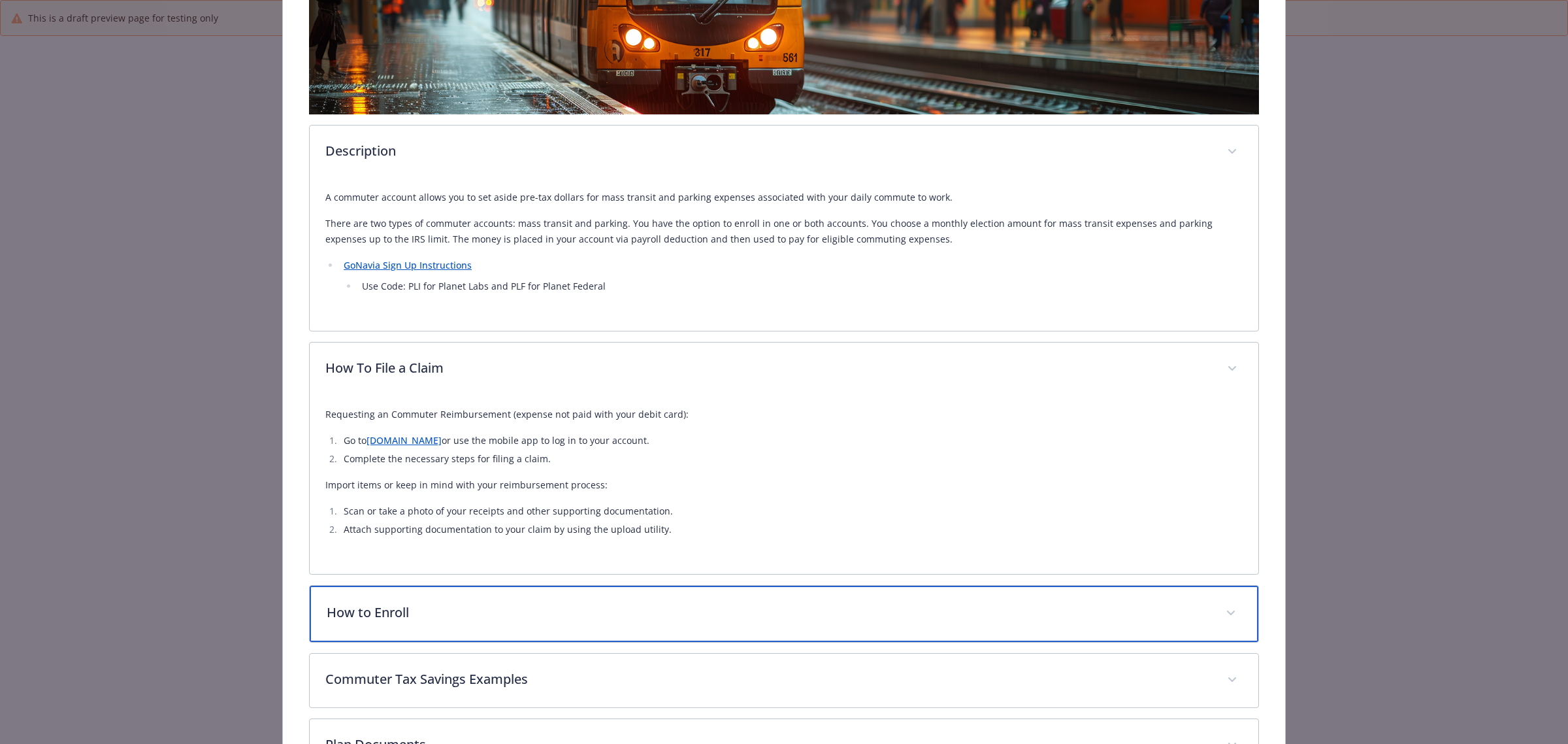
click at [393, 600] on div "How to Enroll" at bounding box center [784, 614] width 949 height 56
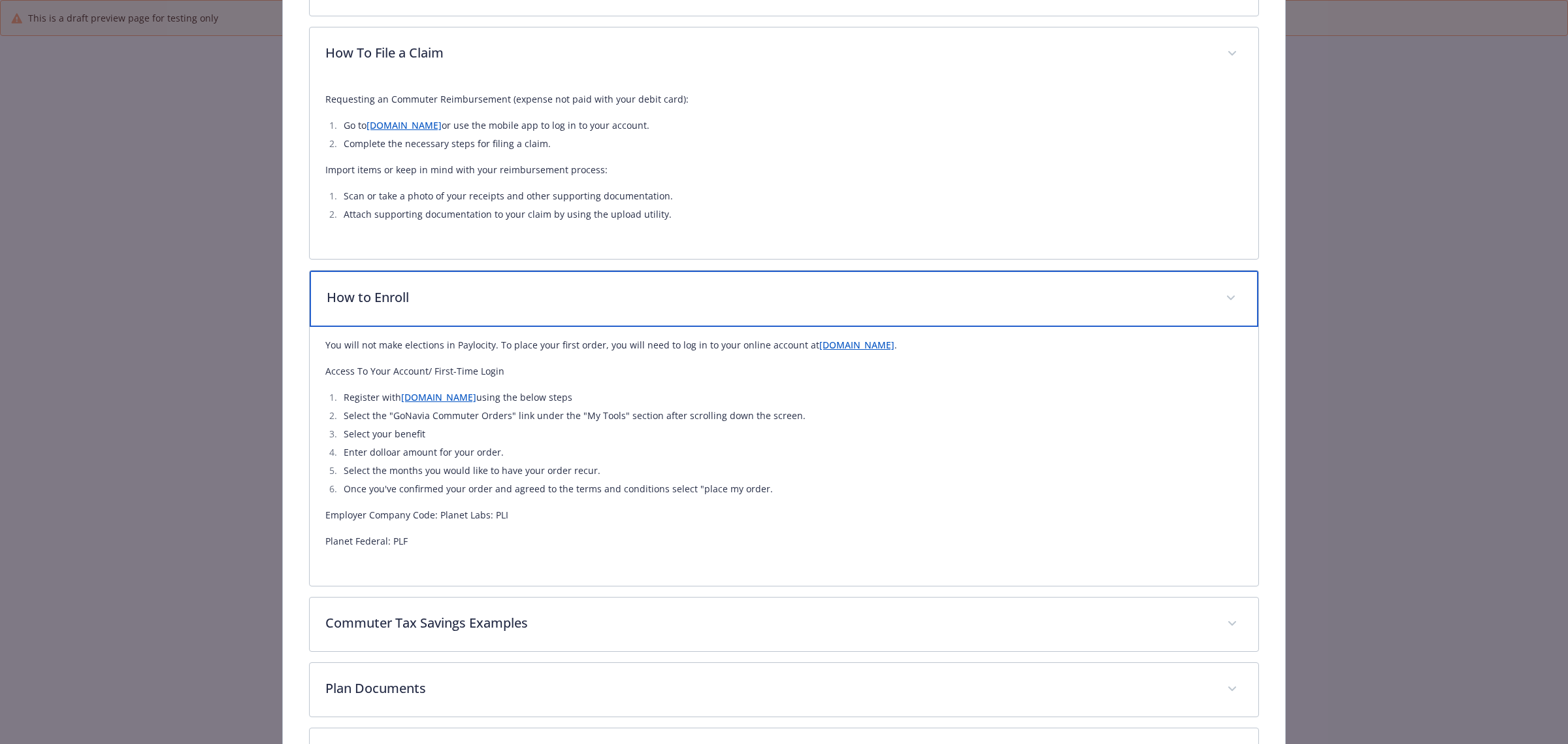
scroll to position [631, 0]
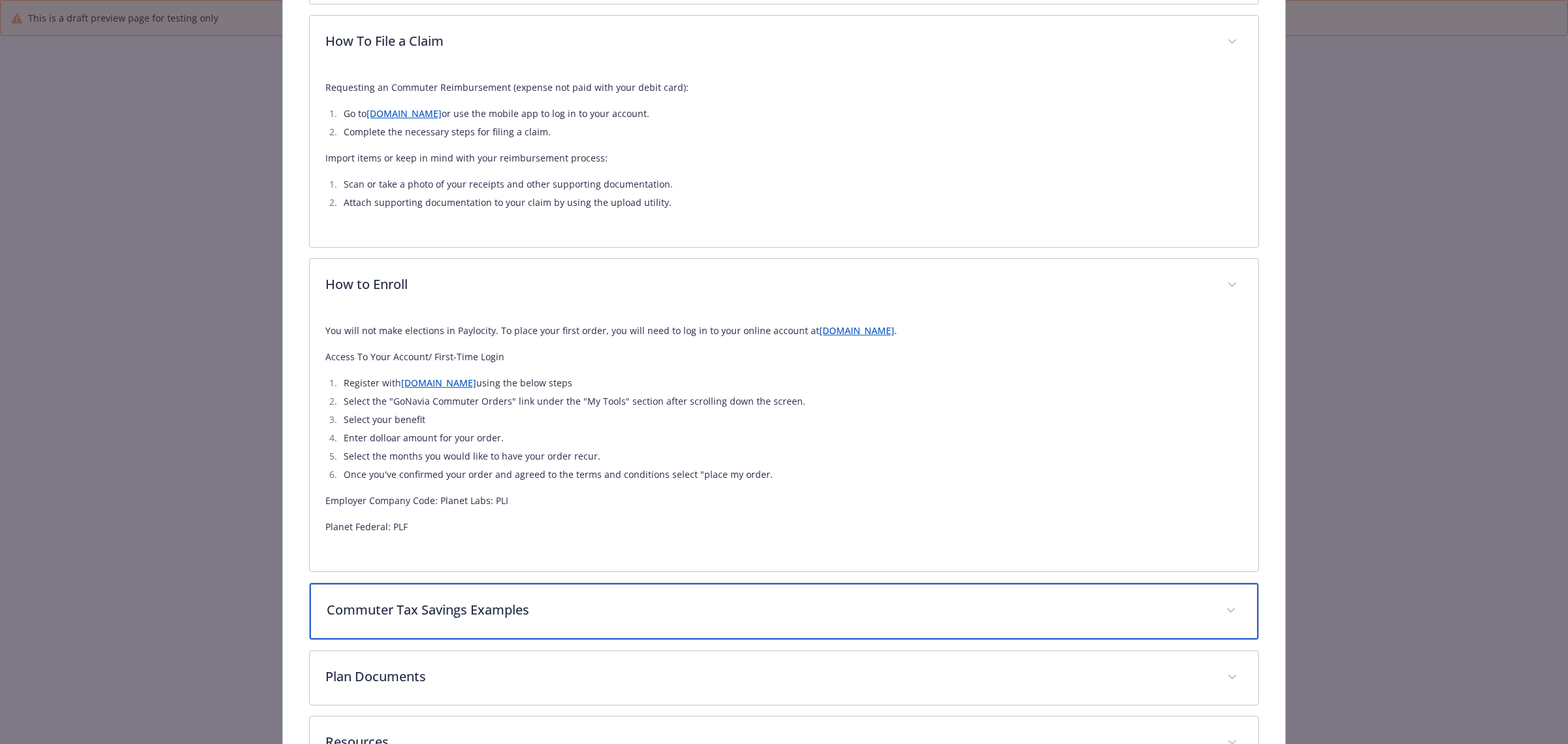
click at [400, 610] on p "Commuter Tax Savings Examples" at bounding box center [768, 610] width 883 height 20
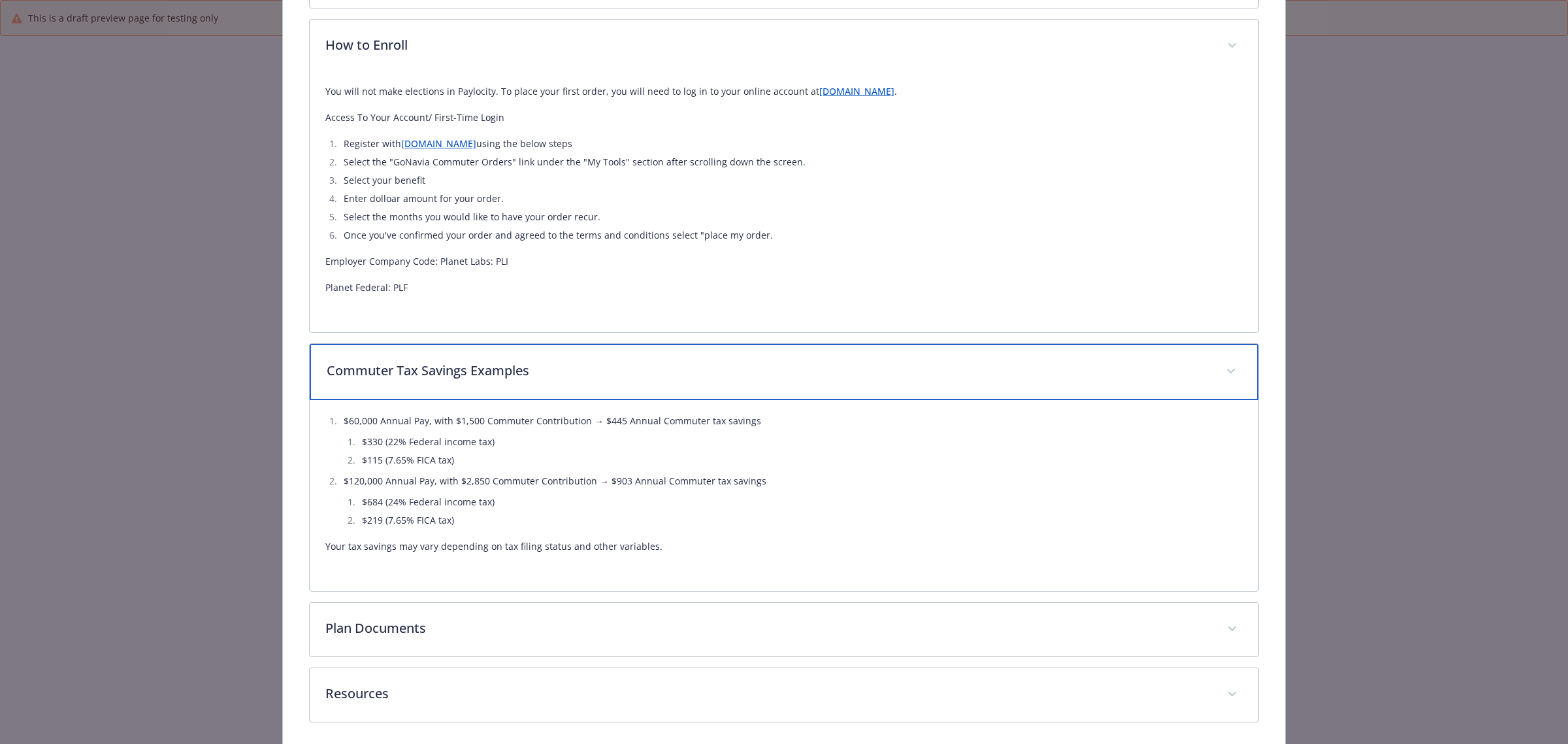
scroll to position [922, 0]
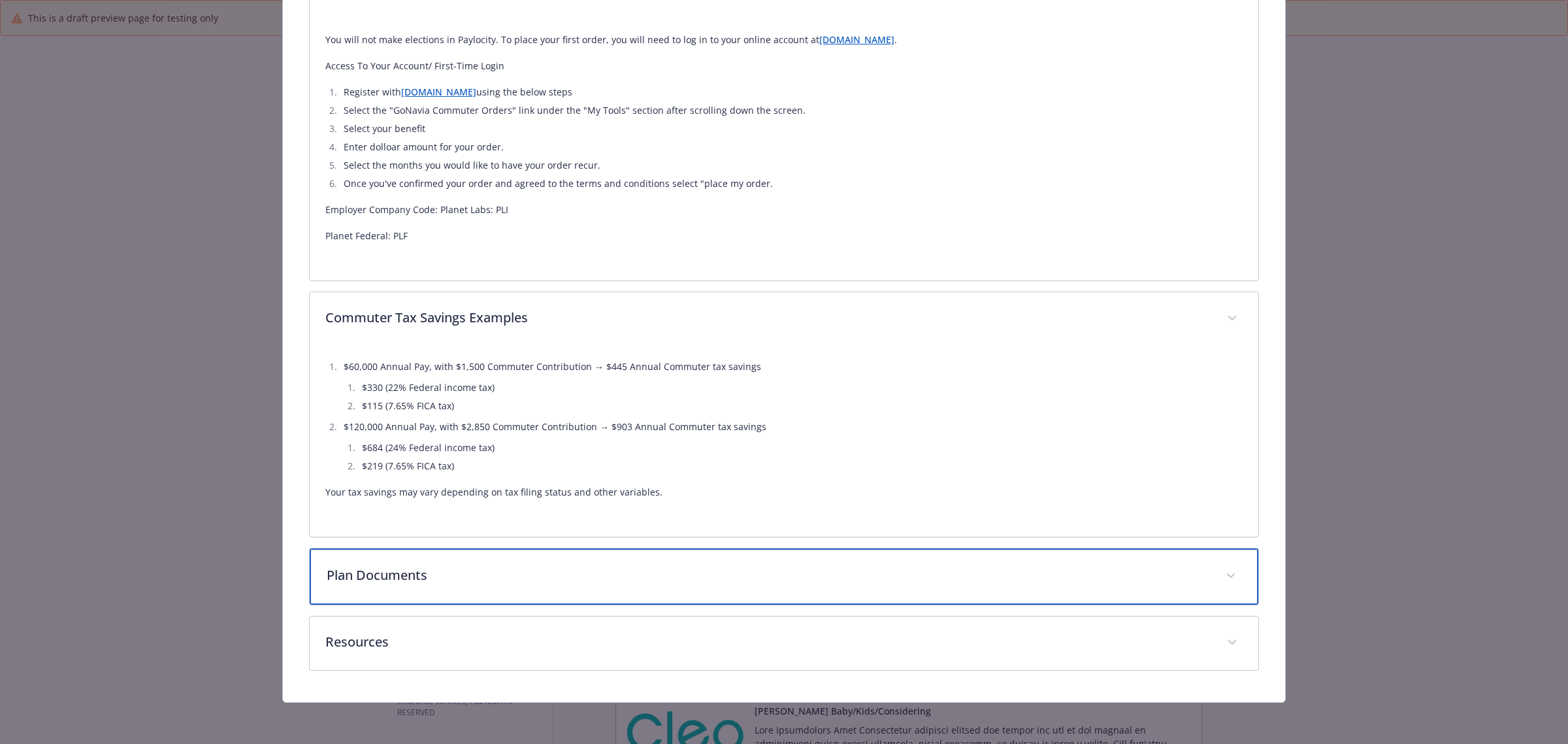
click at [436, 567] on p "Plan Documents" at bounding box center [768, 575] width 883 height 20
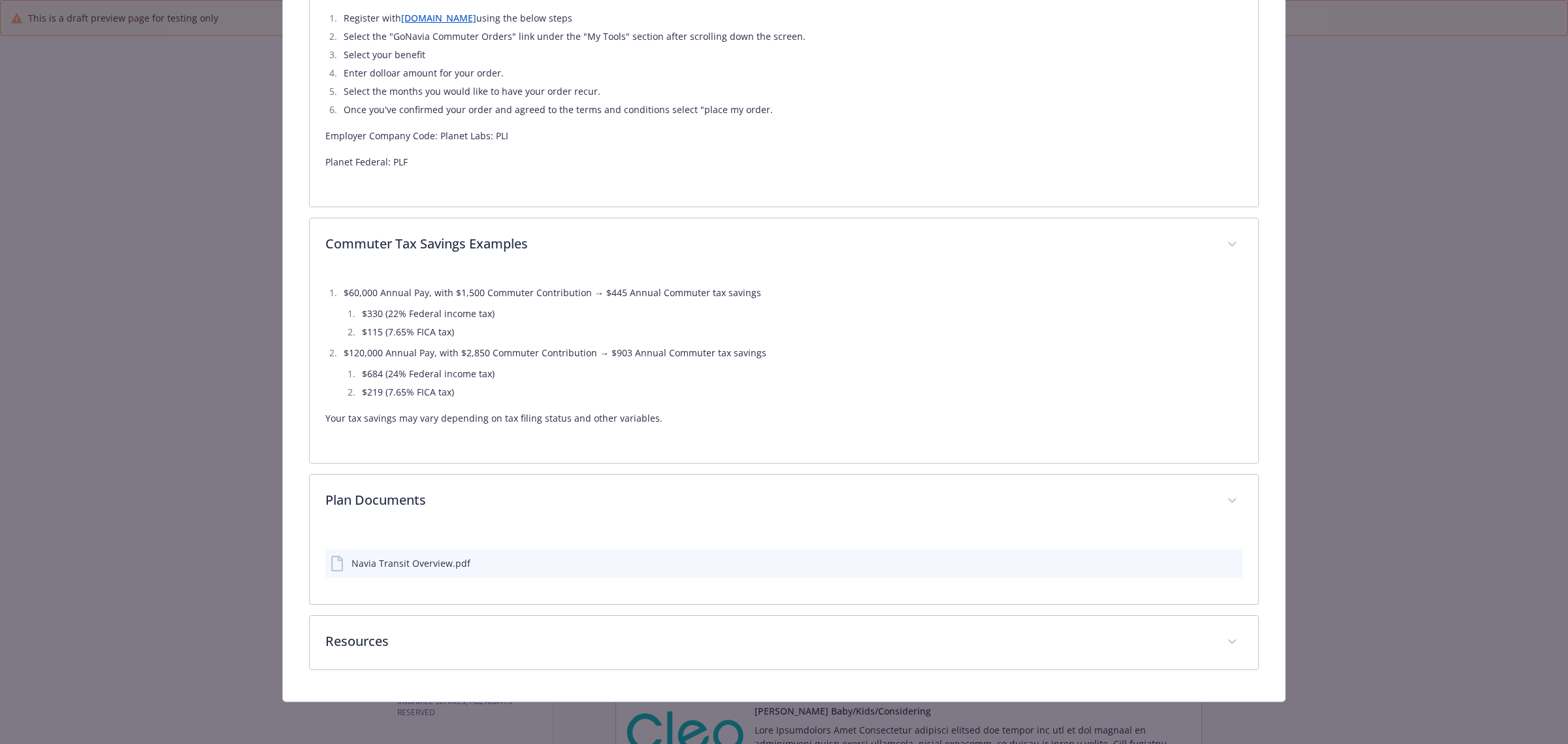
scroll to position [995, 0]
click at [1224, 561] on icon "preview file" at bounding box center [1230, 564] width 12 height 9
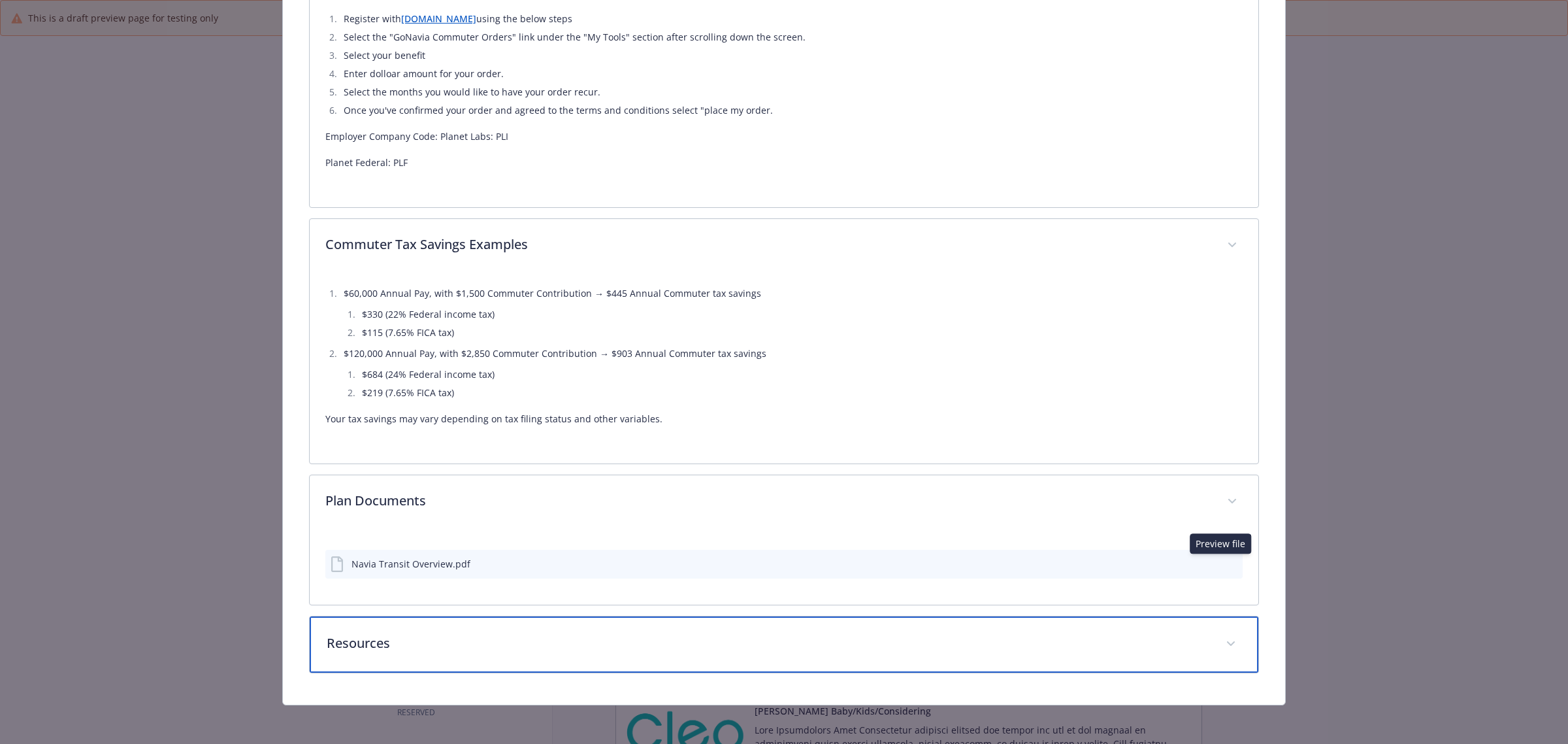
click at [376, 645] on p "Resources" at bounding box center [768, 643] width 883 height 20
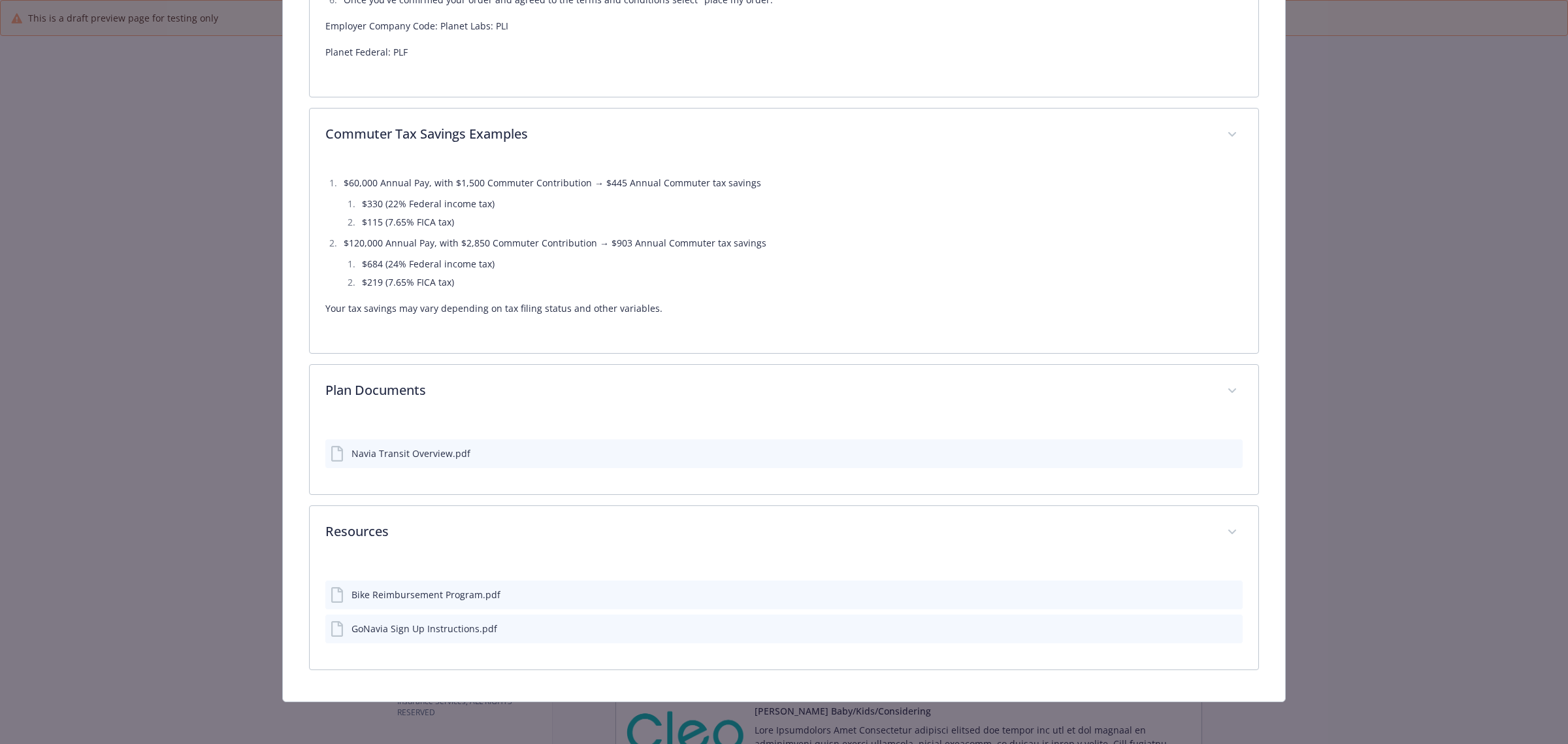
scroll to position [1106, 0]
click at [1224, 597] on icon "preview file" at bounding box center [1230, 593] width 12 height 9
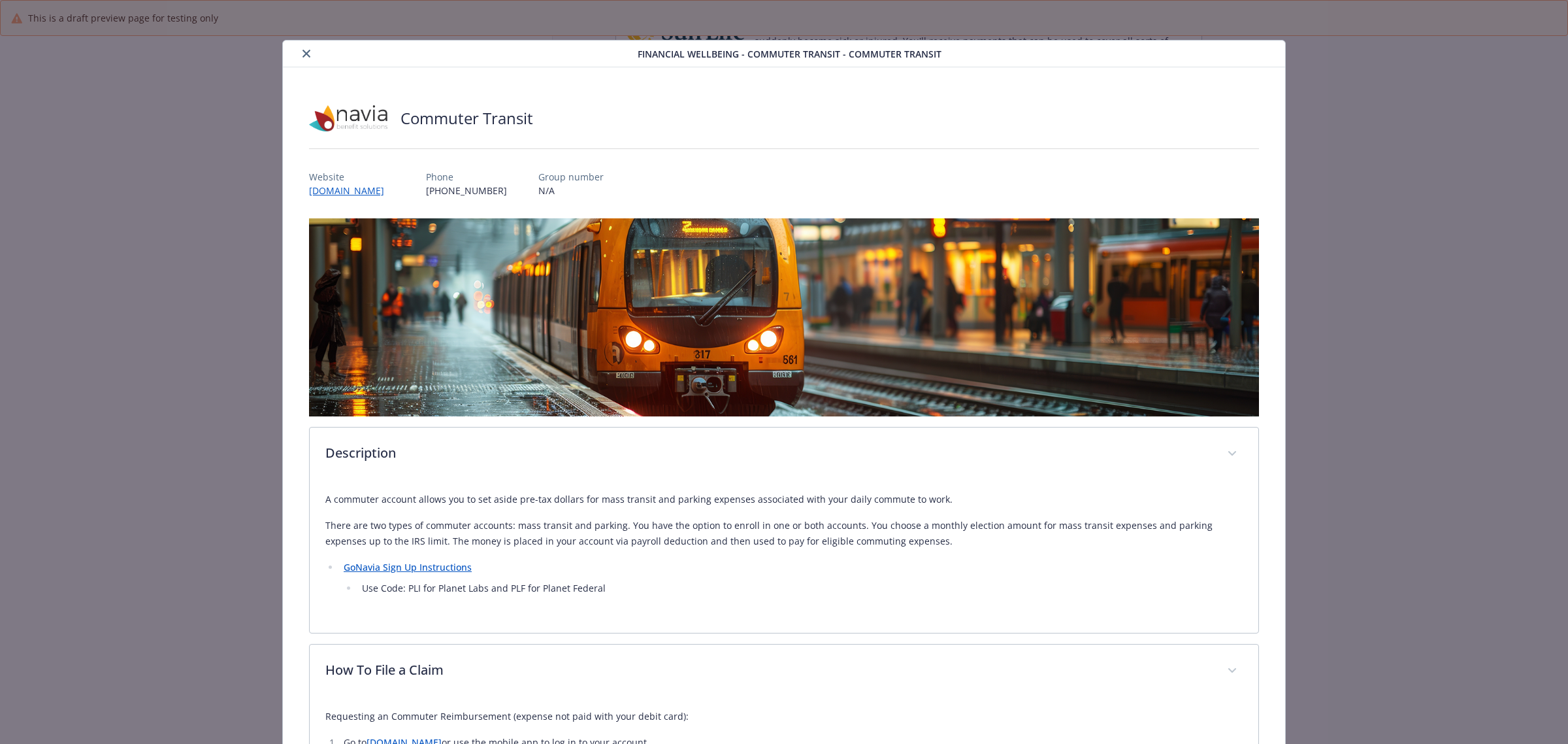
scroll to position [0, 0]
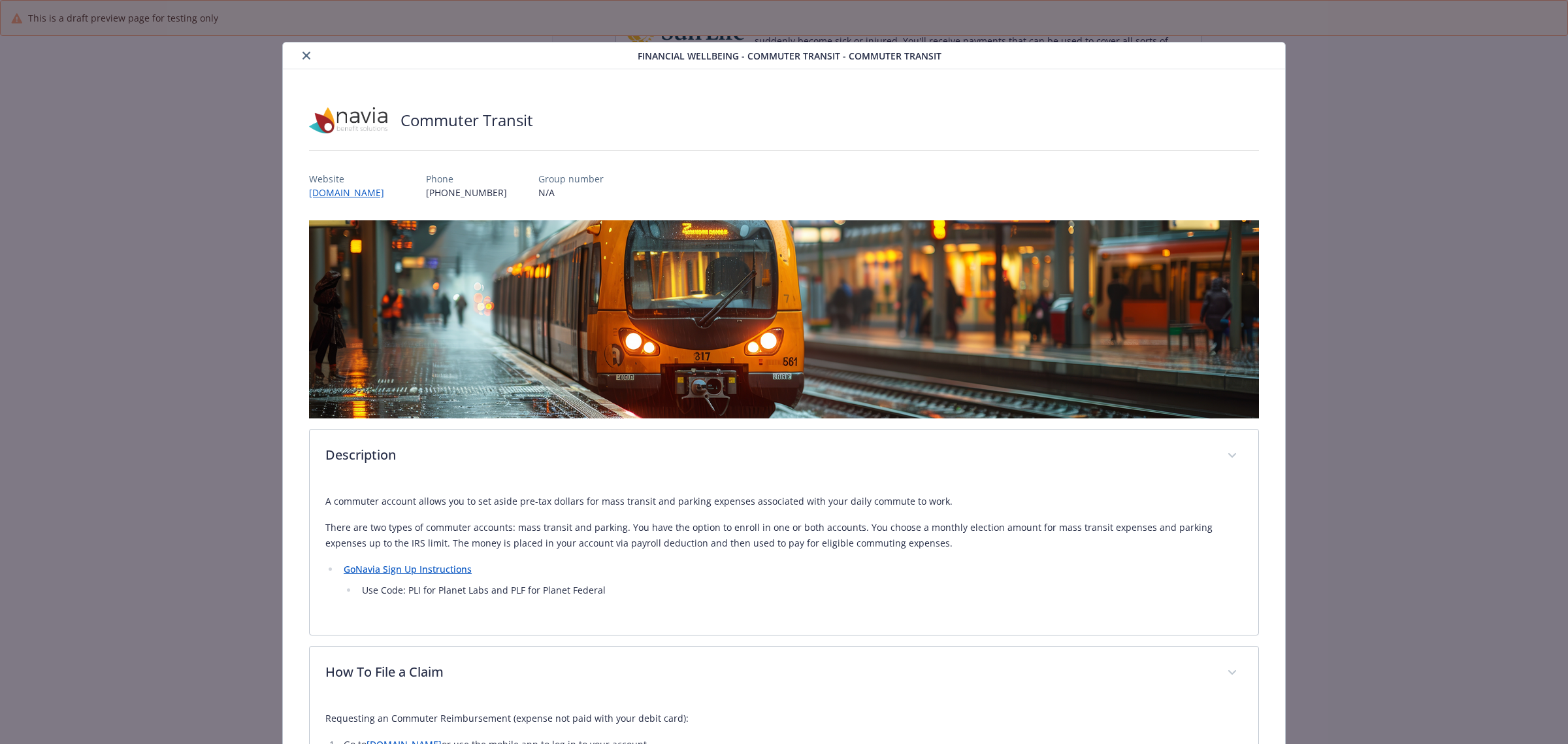
click at [303, 48] on div "details for plan Financial Wellbeing - Commuter Transit - Commuter Transit" at bounding box center [463, 55] width 350 height 15
click at [305, 62] on button "close" at bounding box center [306, 55] width 15 height 15
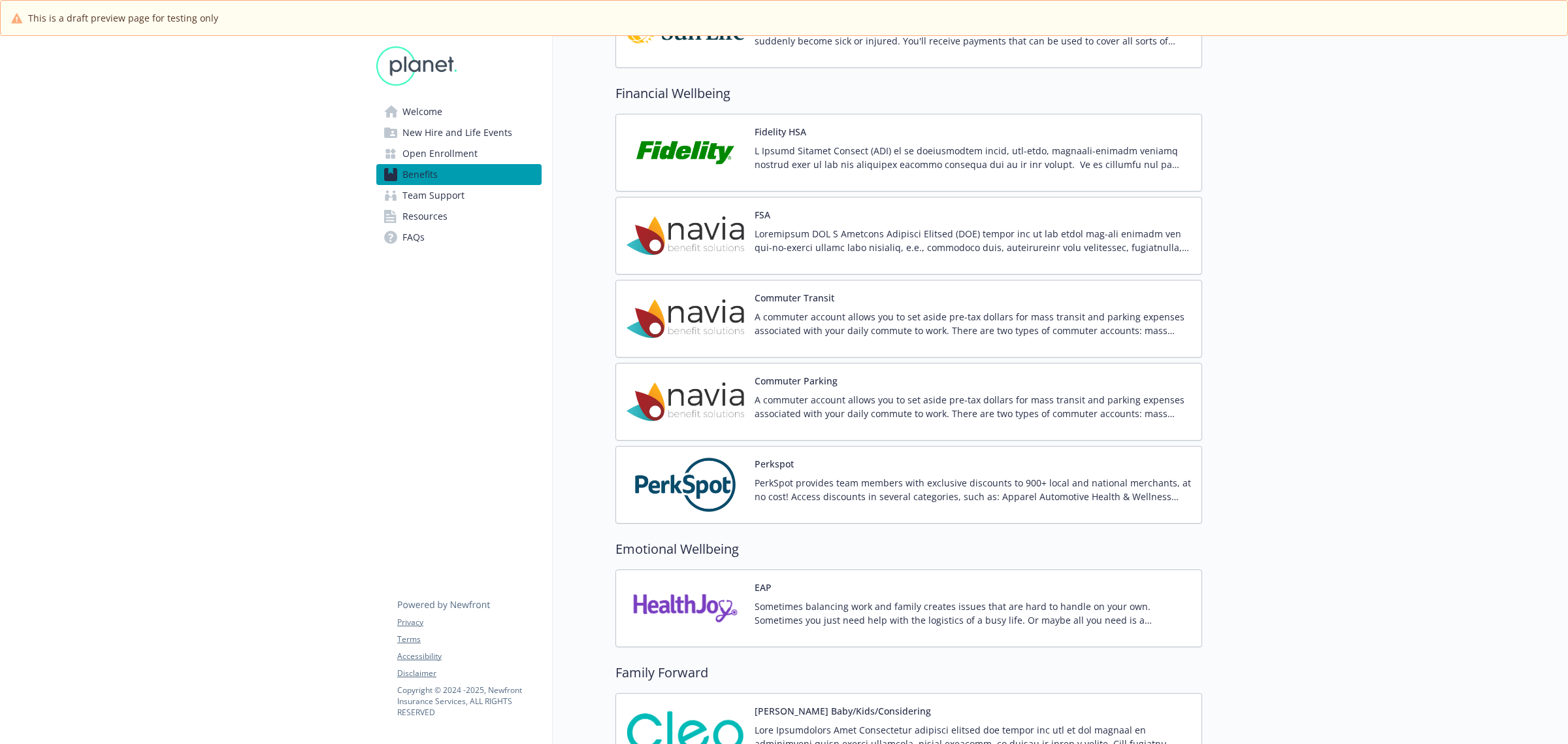
click at [899, 392] on div "Commuter Parking A commuter account allows you to set aside pre-tax dollars for…" at bounding box center [972, 401] width 436 height 55
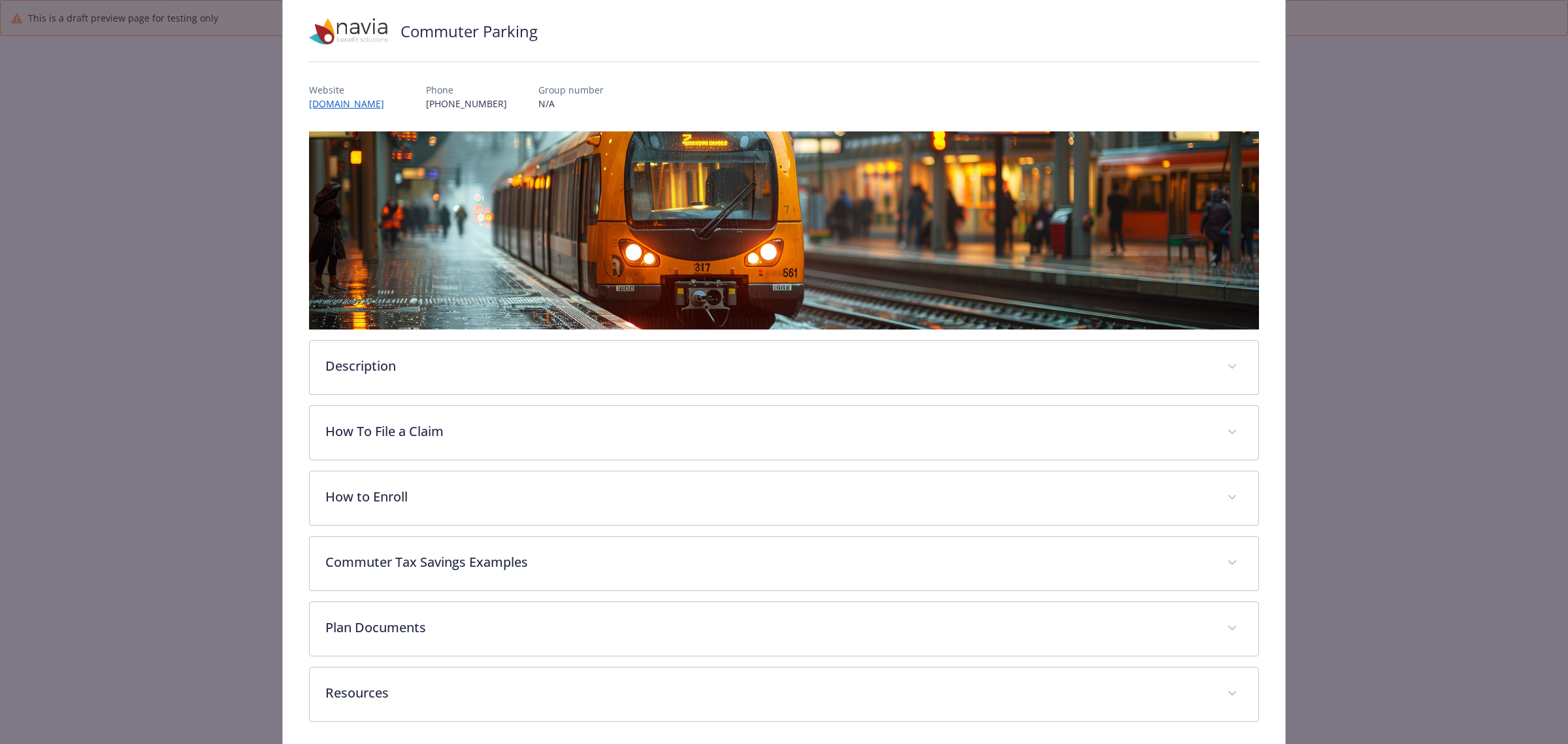
scroll to position [140, 0]
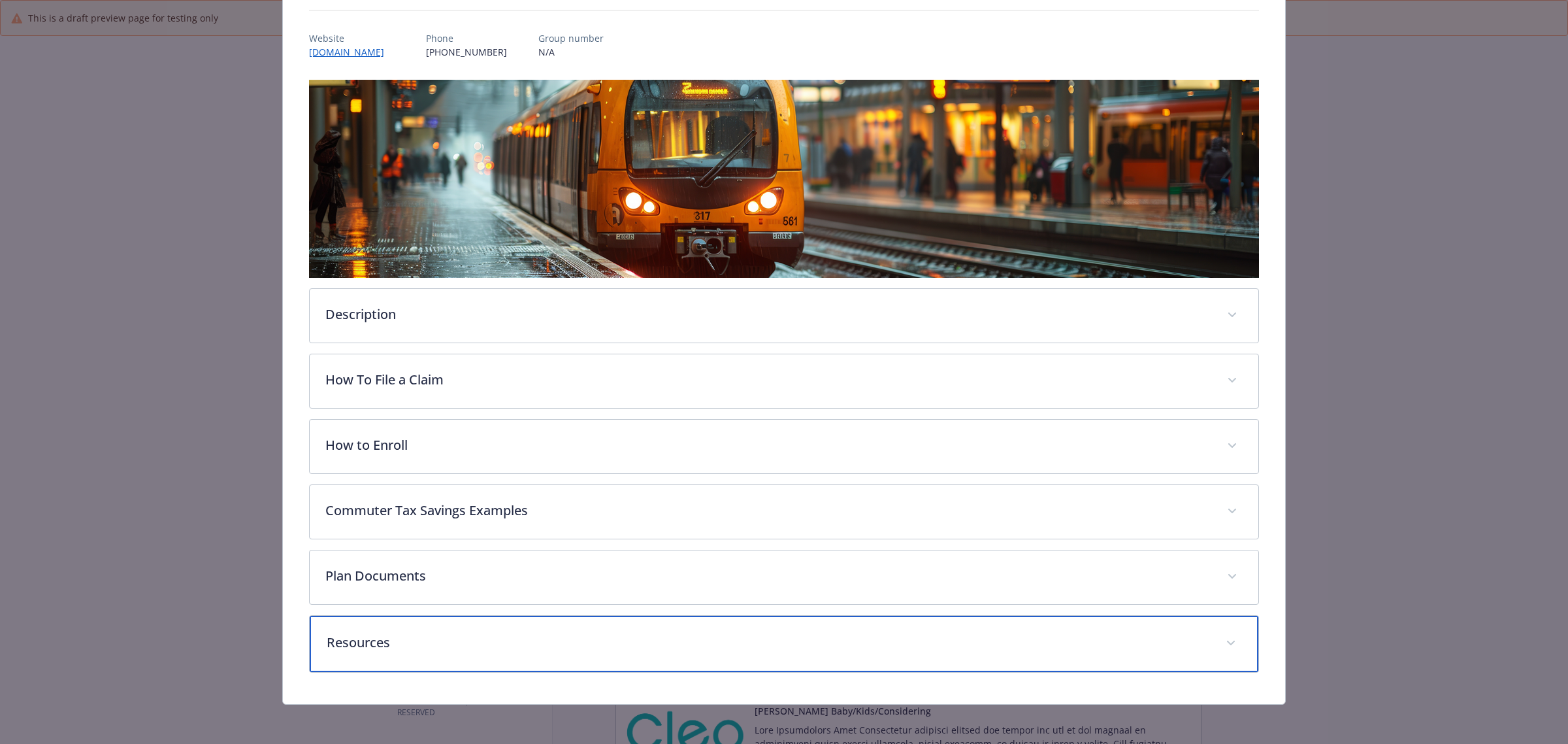
click at [337, 634] on p "Resources" at bounding box center [768, 643] width 883 height 20
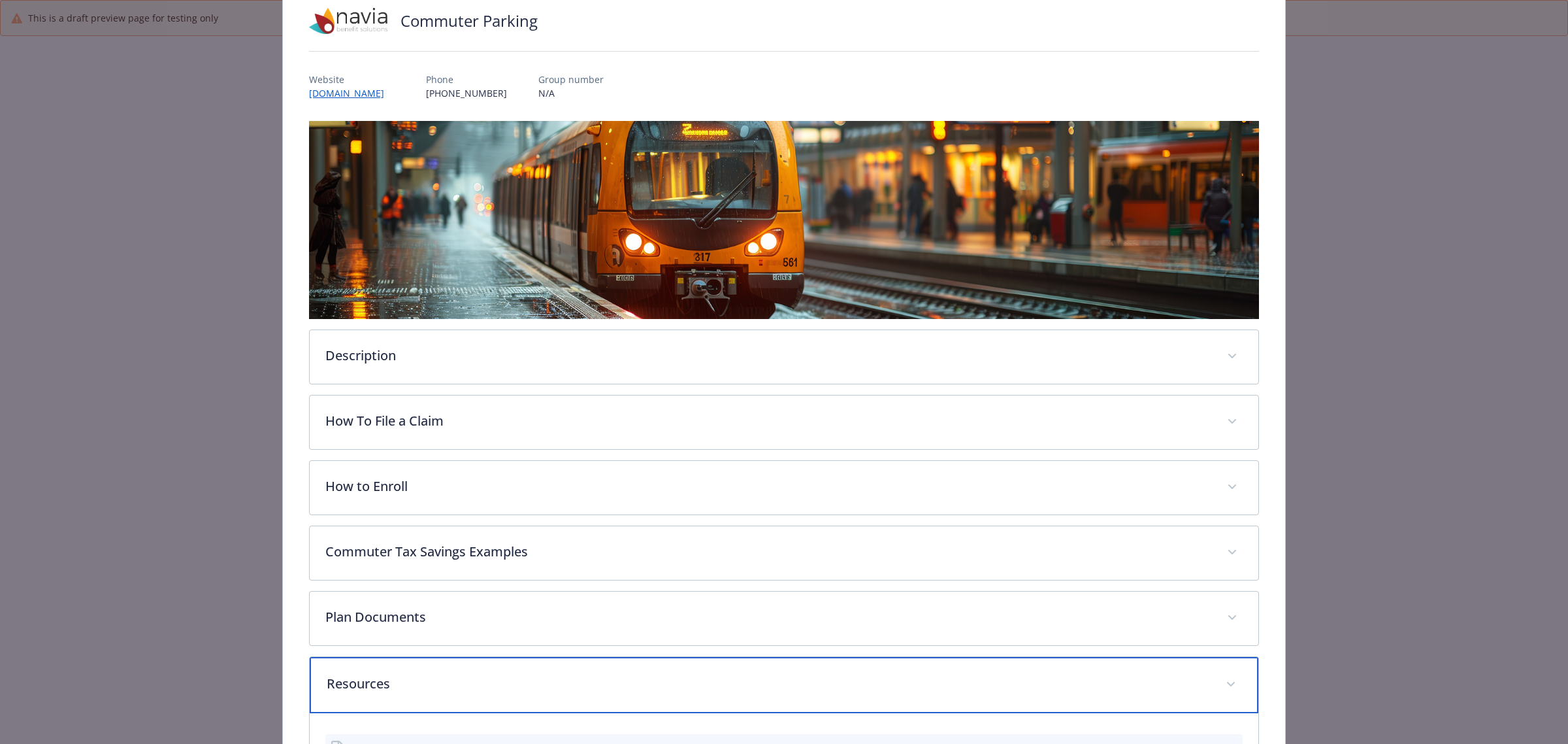
scroll to position [0, 0]
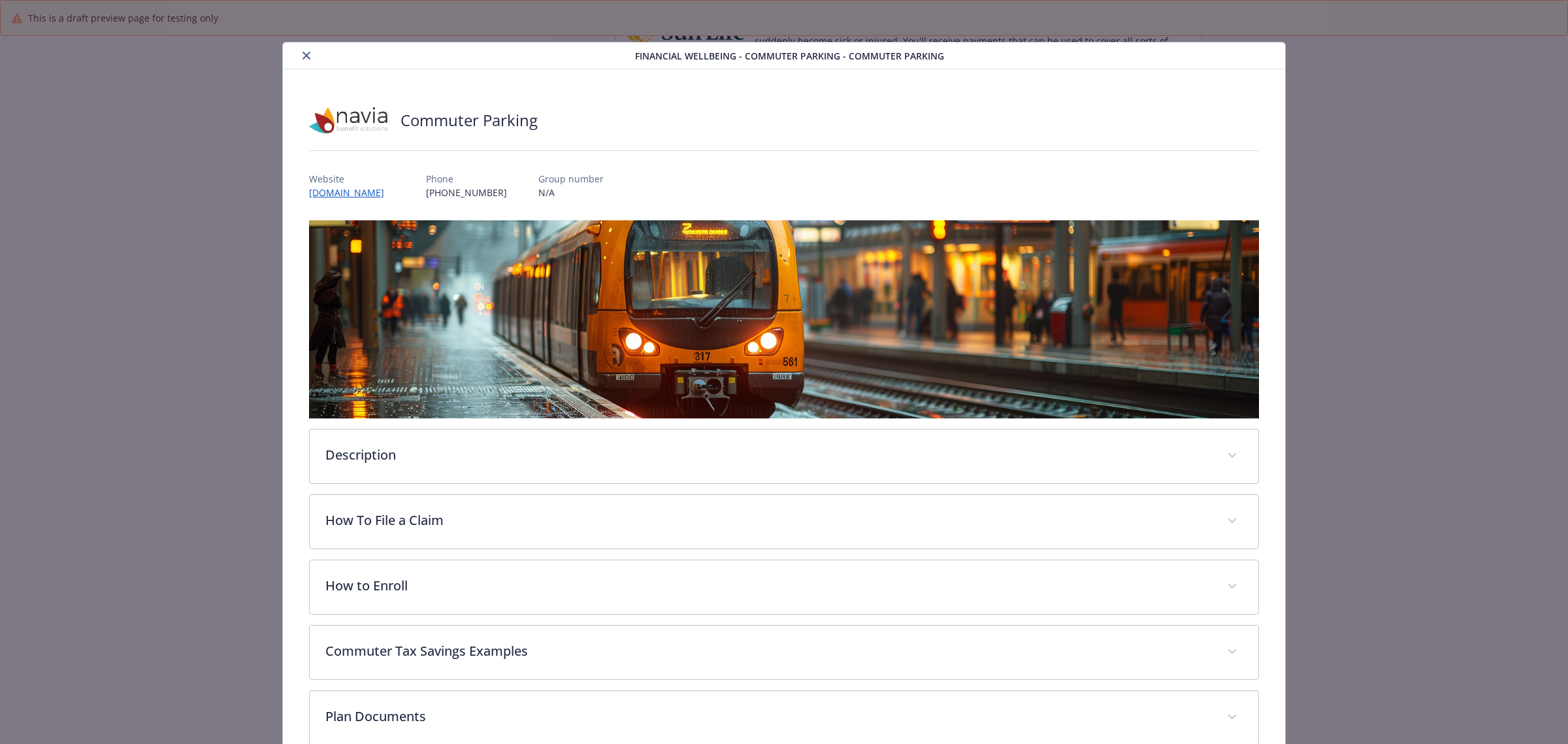
click at [299, 52] on button "close" at bounding box center [306, 55] width 15 height 15
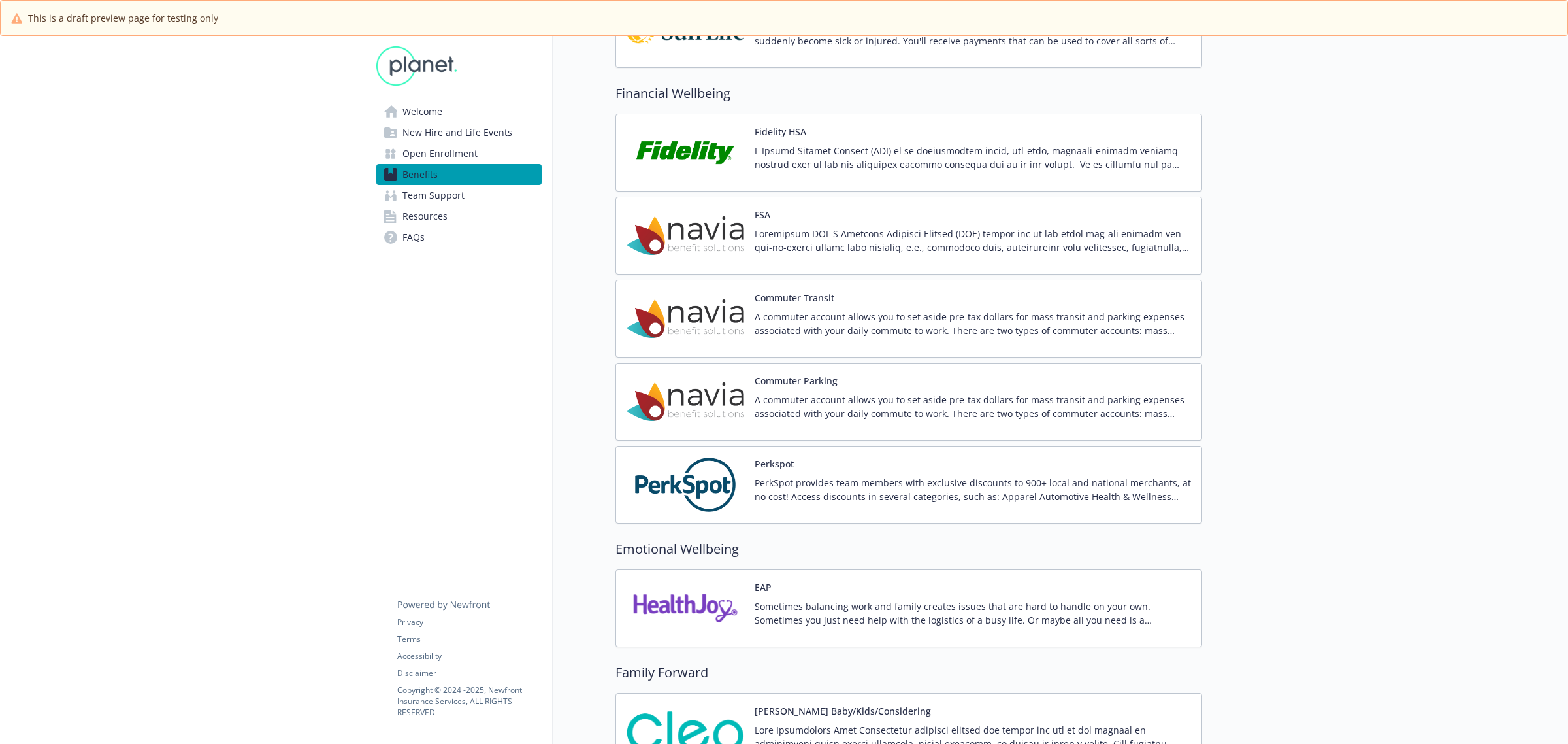
click at [812, 318] on p "A commuter account allows you to set aside pre-tax dollars for mass transit and…" at bounding box center [972, 323] width 436 height 27
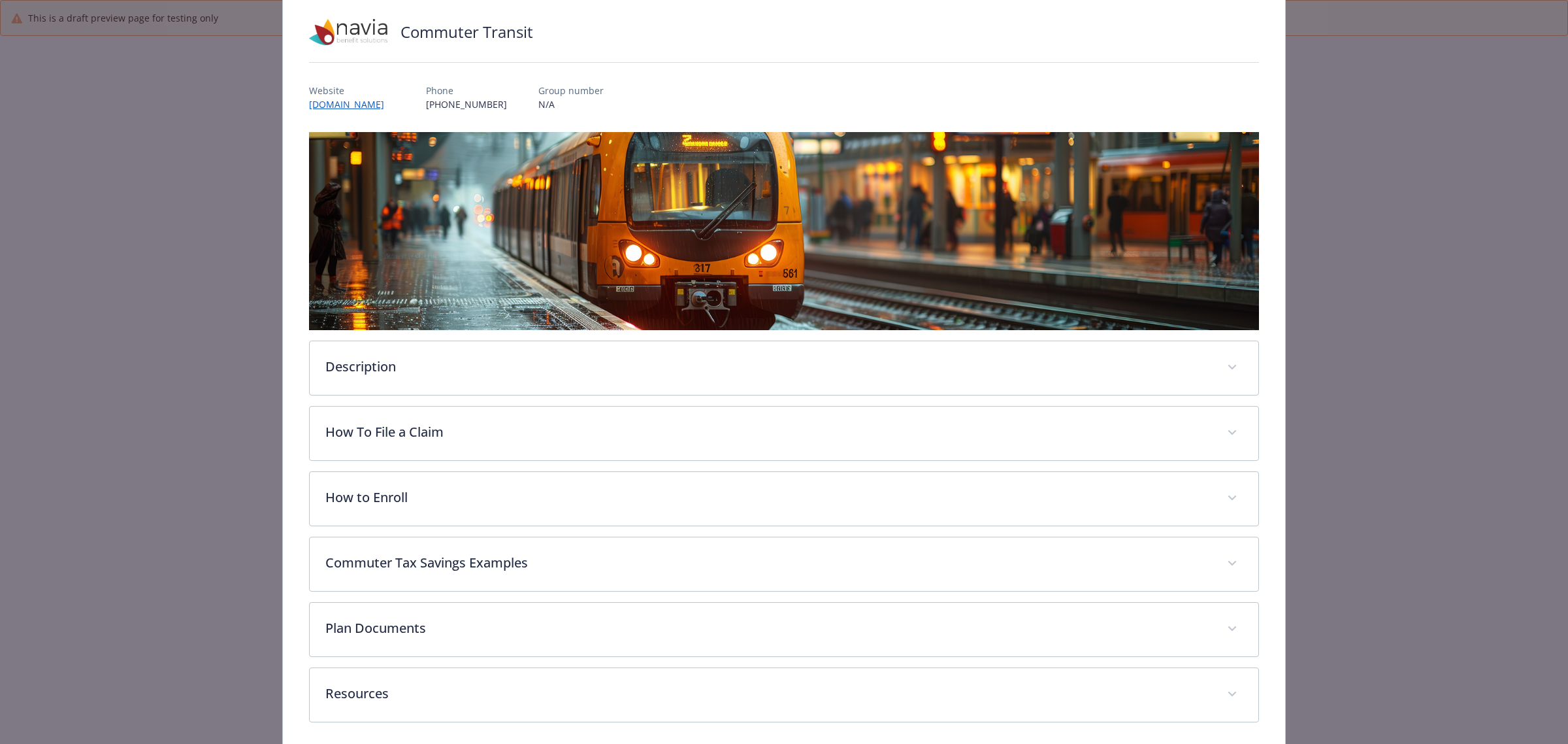
scroll to position [140, 0]
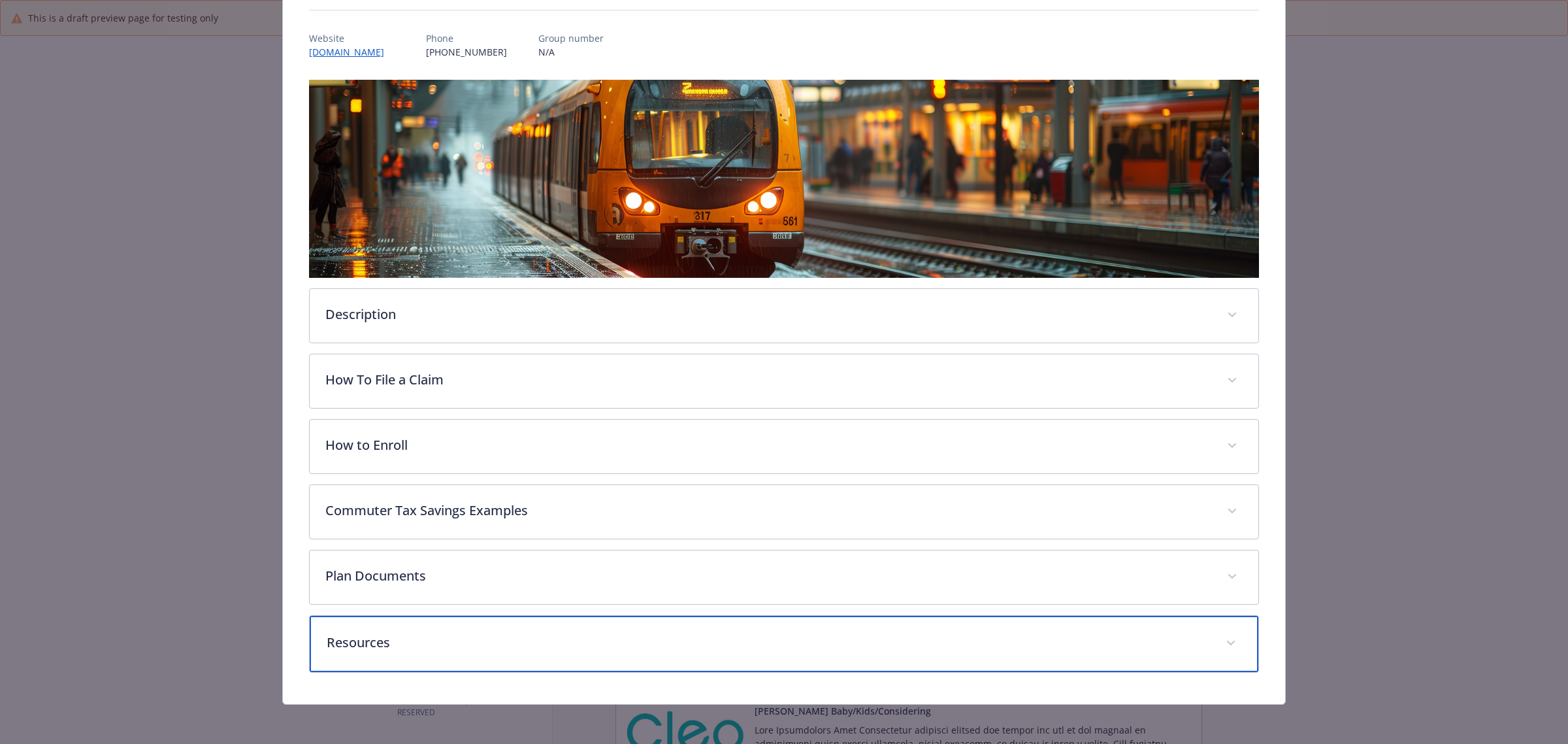
click at [408, 658] on div "Resources" at bounding box center [784, 644] width 949 height 56
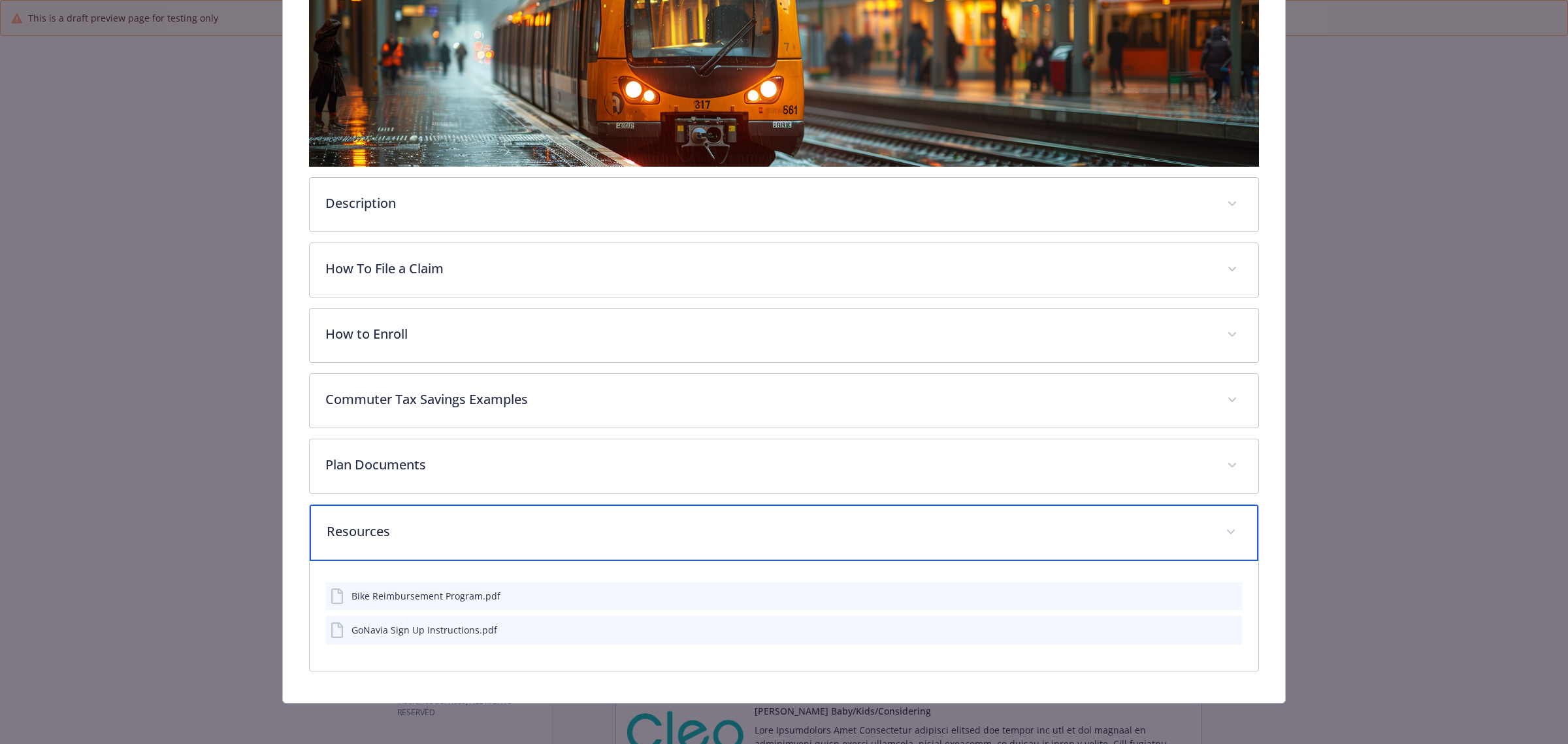
scroll to position [0, 0]
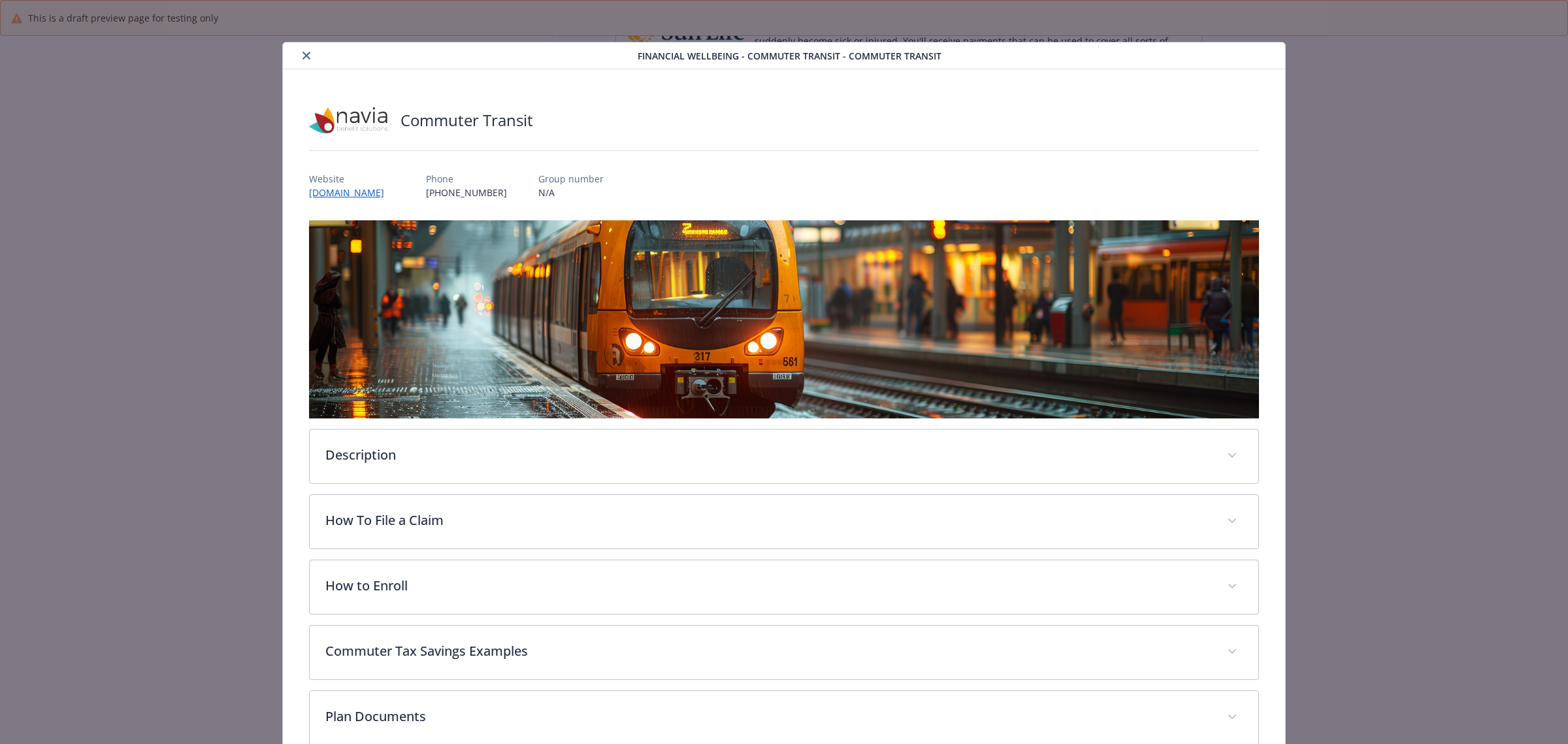
click at [305, 52] on icon "close" at bounding box center [306, 55] width 8 height 8
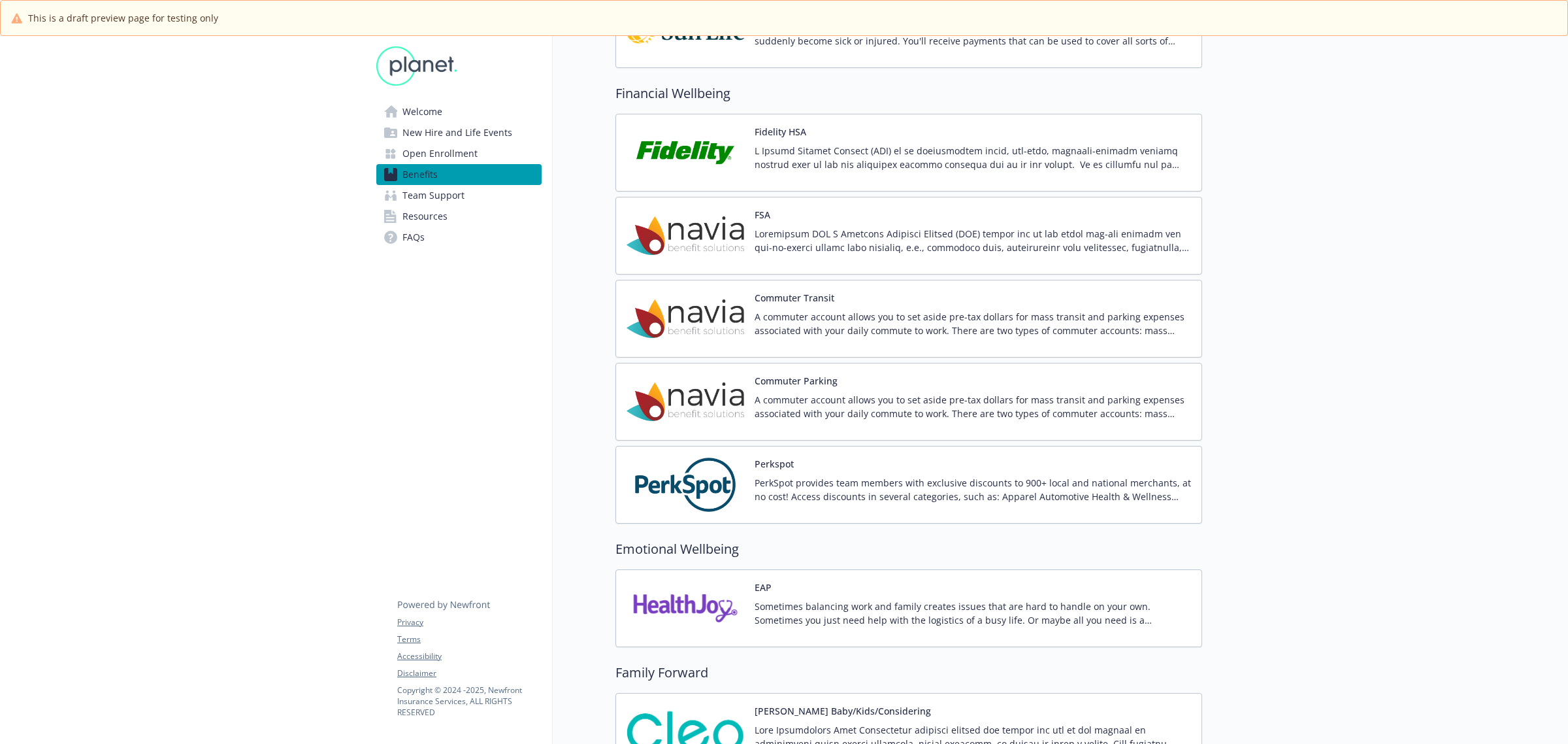
click at [882, 478] on div "Perkspot PerkSpot provides team members with exclusive discounts to 900+ local …" at bounding box center [972, 484] width 436 height 55
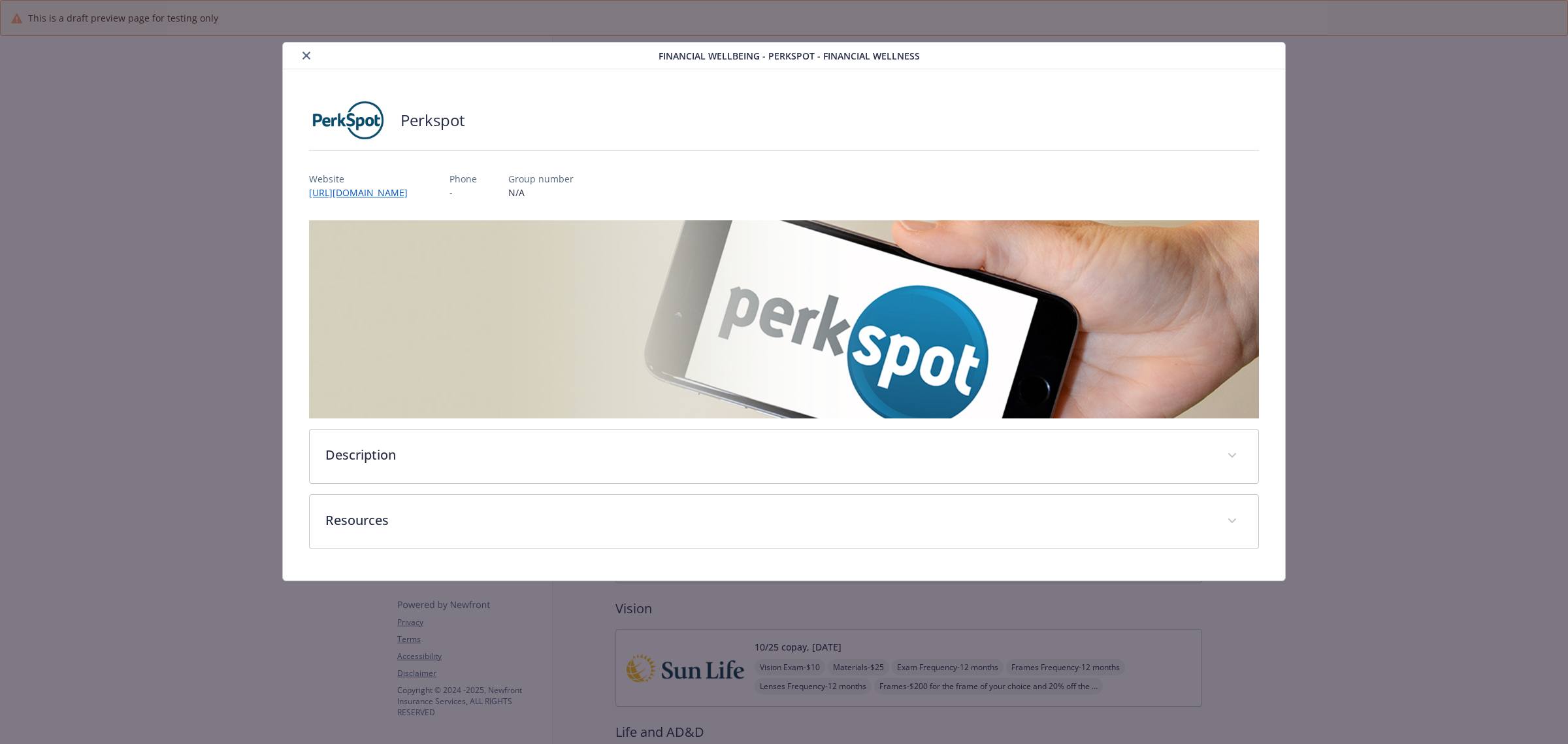
scroll to position [1389, 0]
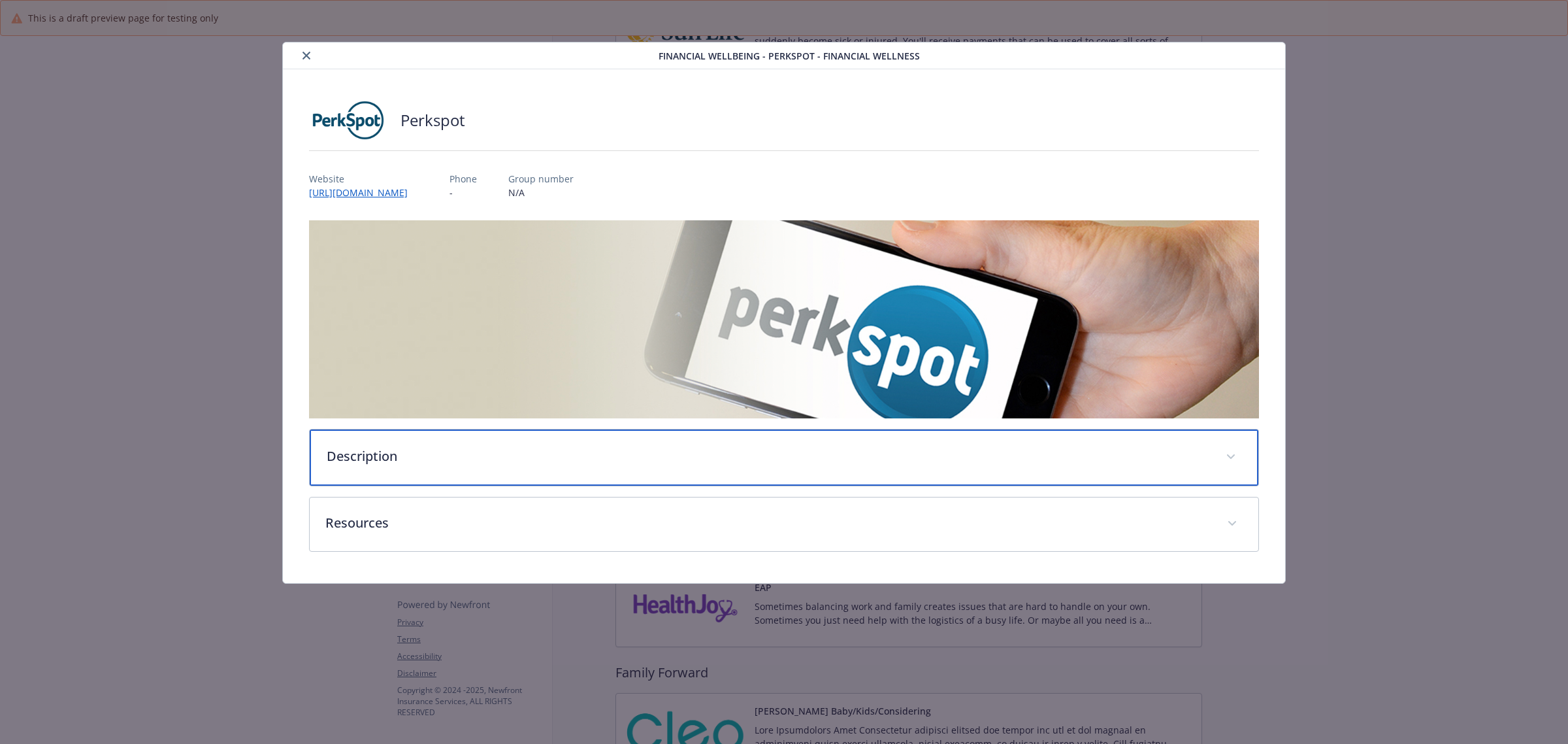
click at [500, 472] on div "Description" at bounding box center [784, 458] width 949 height 56
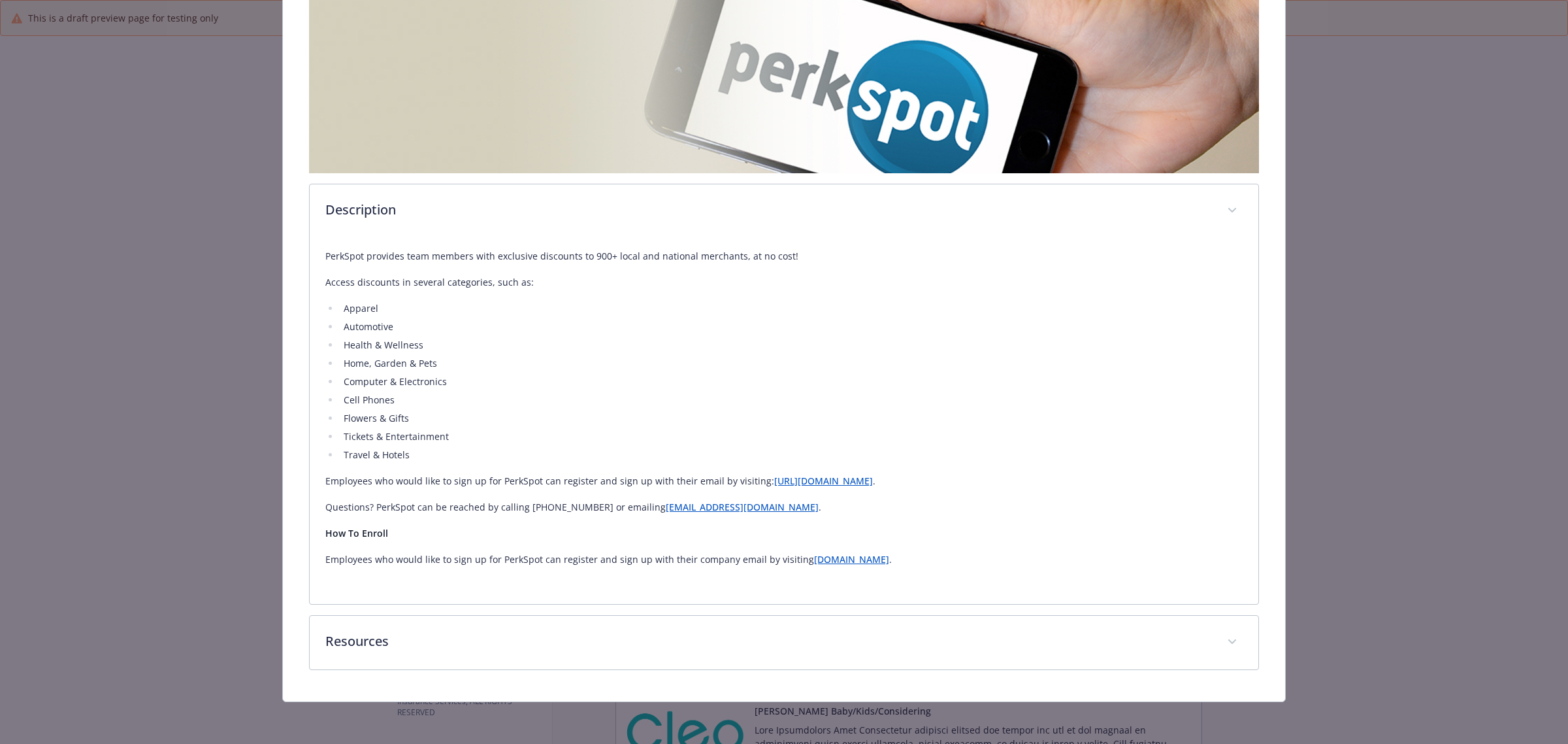
scroll to position [243, 0]
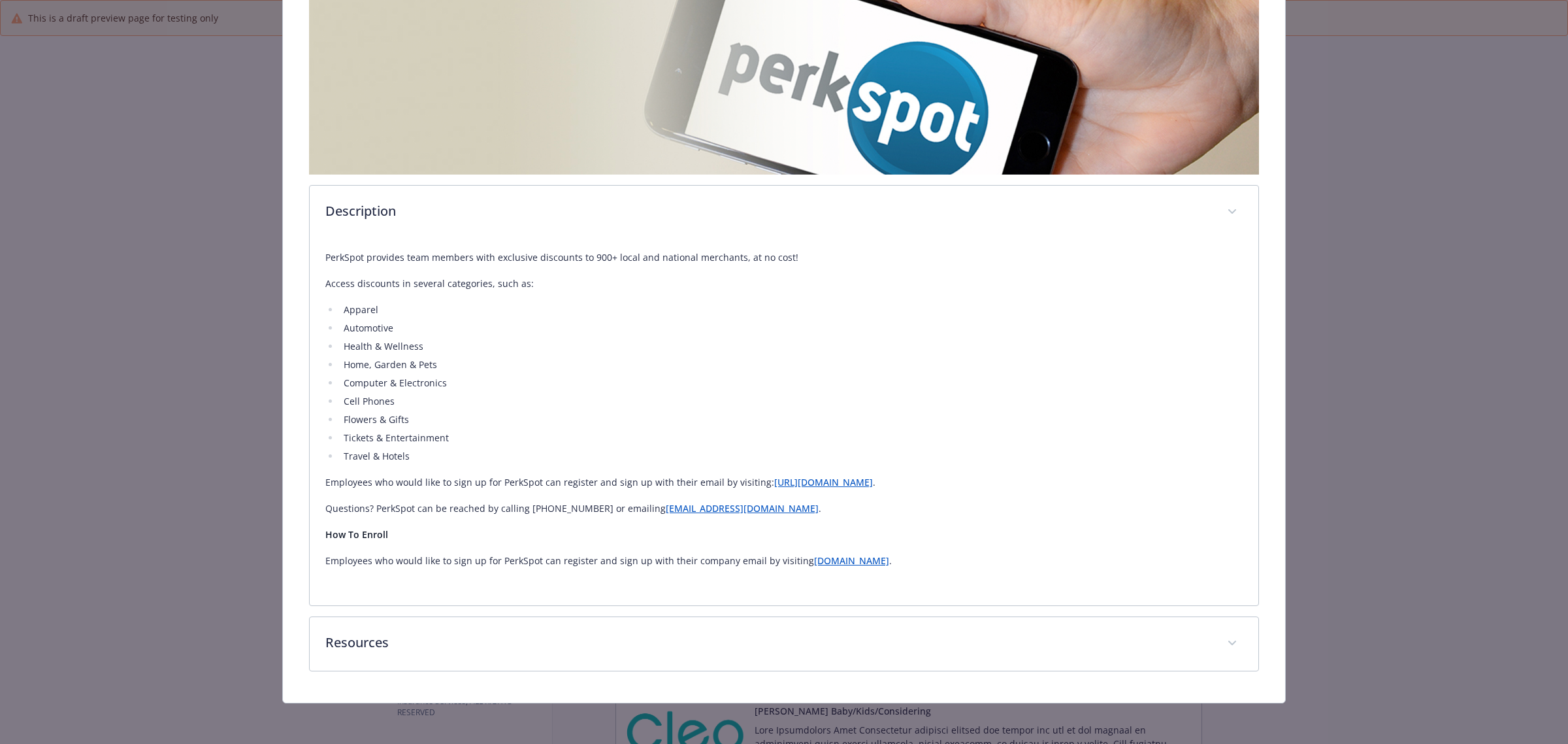
click at [500, 671] on div "Perkspot Website https://newfront.perkspot.com/ Phone - Group number N/A Descri…" at bounding box center [784, 264] width 1002 height 878
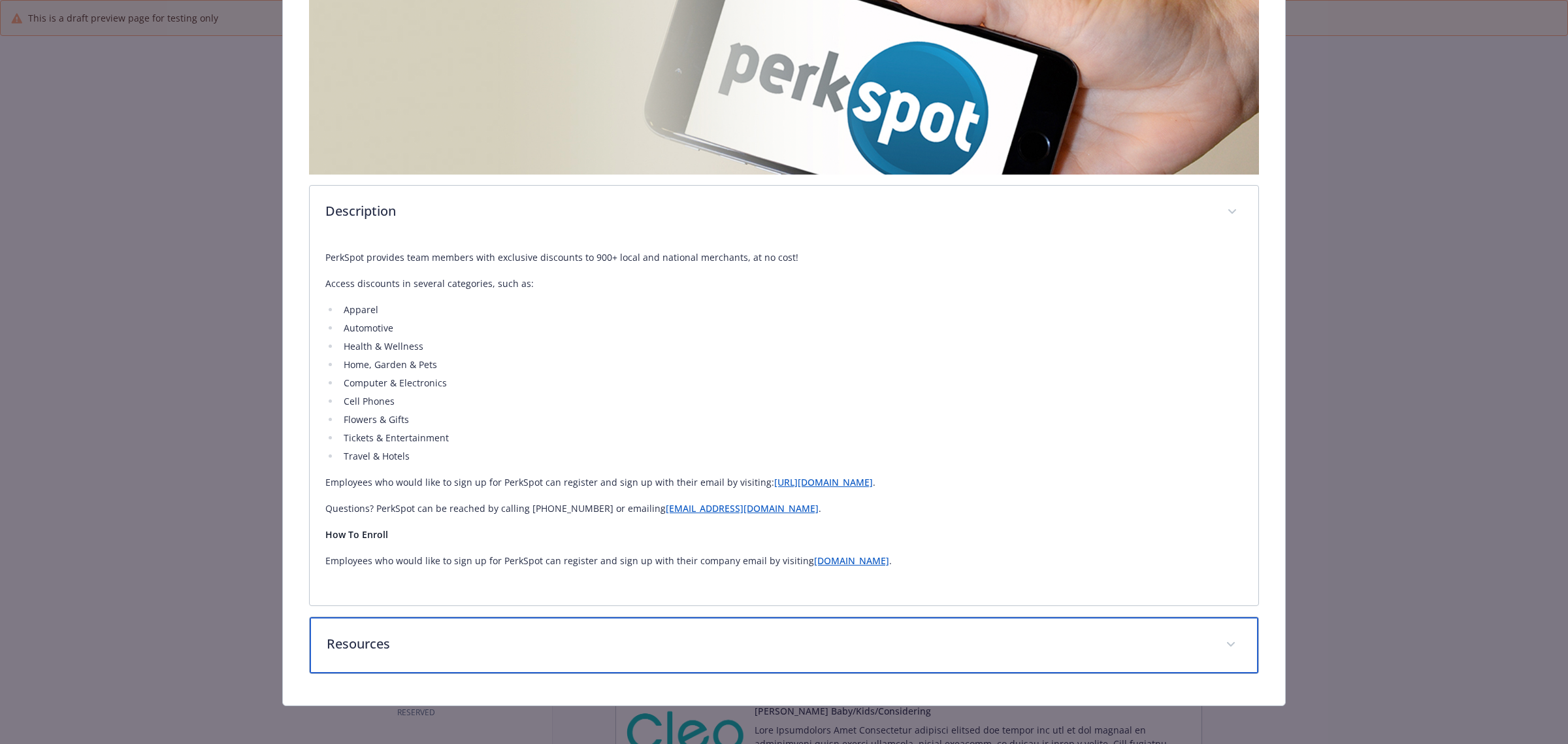
click at [500, 659] on div "Resources" at bounding box center [784, 645] width 949 height 56
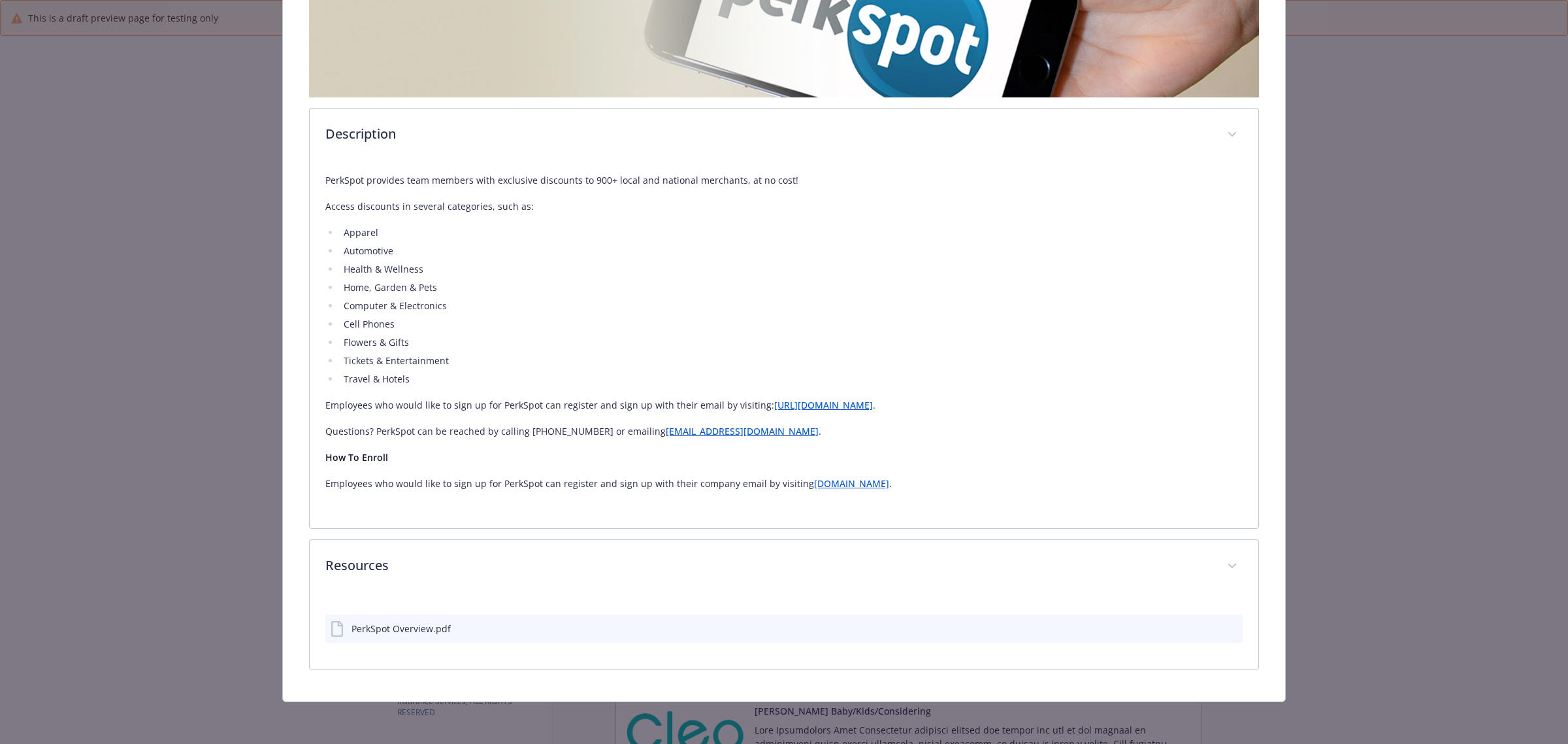
scroll to position [319, 0]
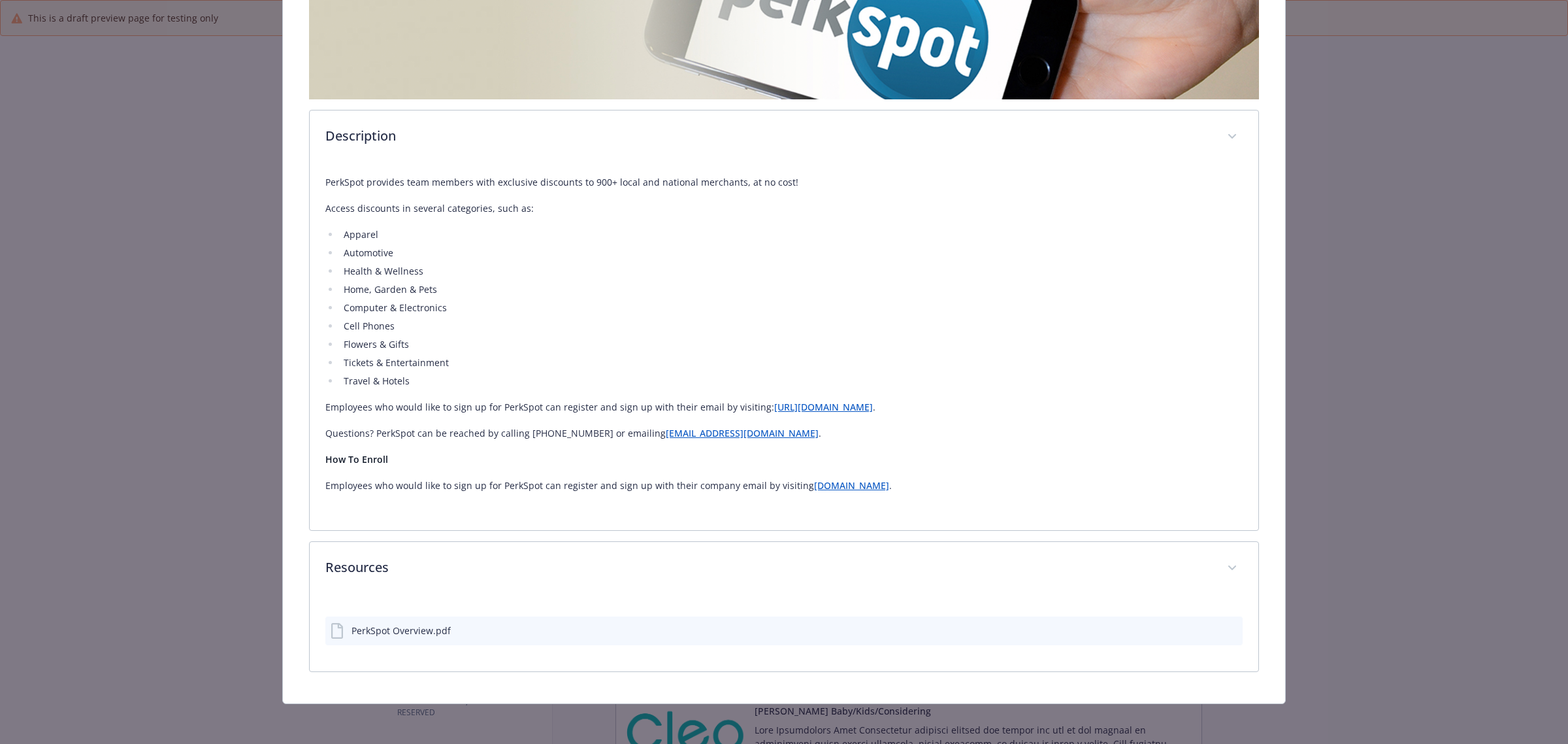
click at [1224, 629] on icon "preview file" at bounding box center [1230, 630] width 12 height 9
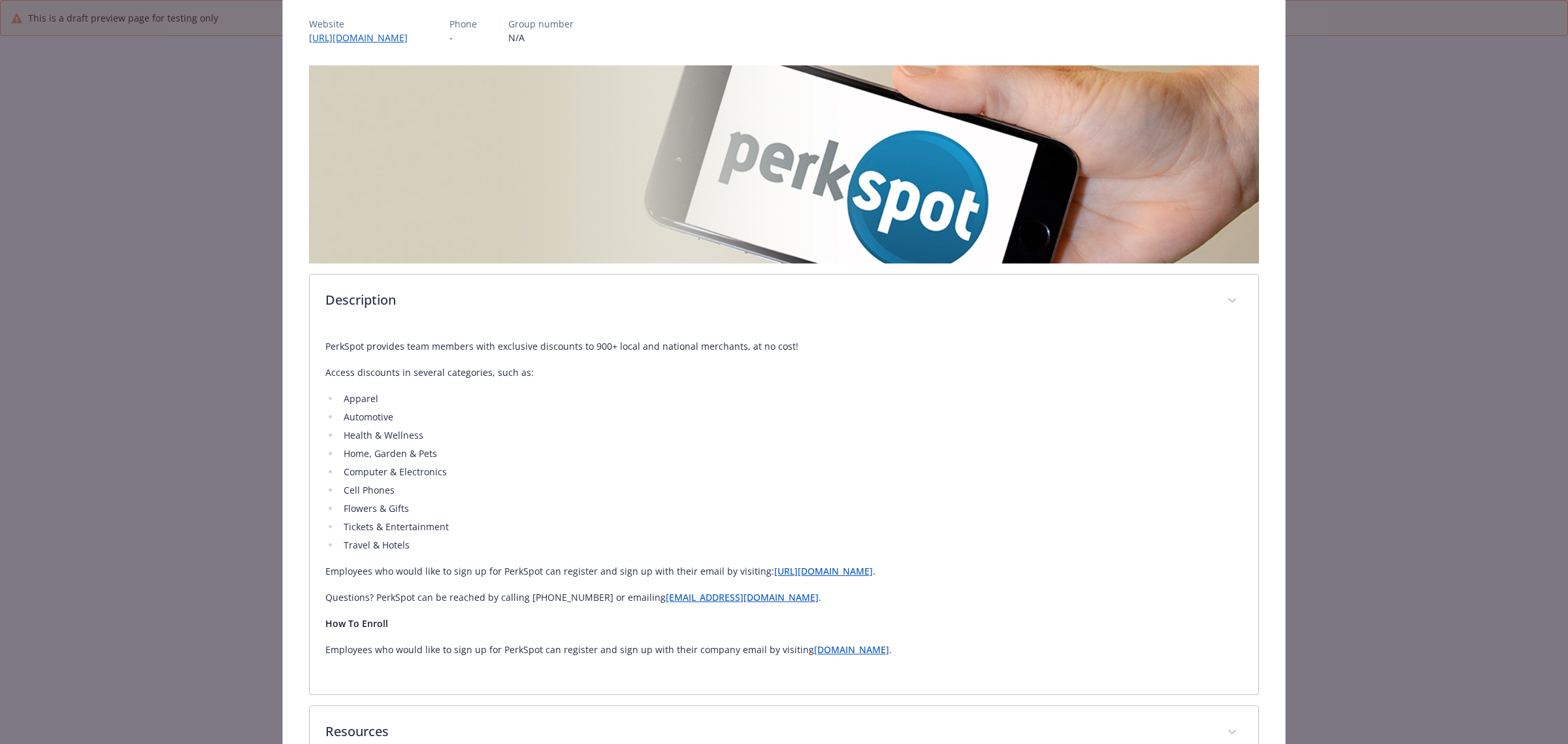
scroll to position [0, 0]
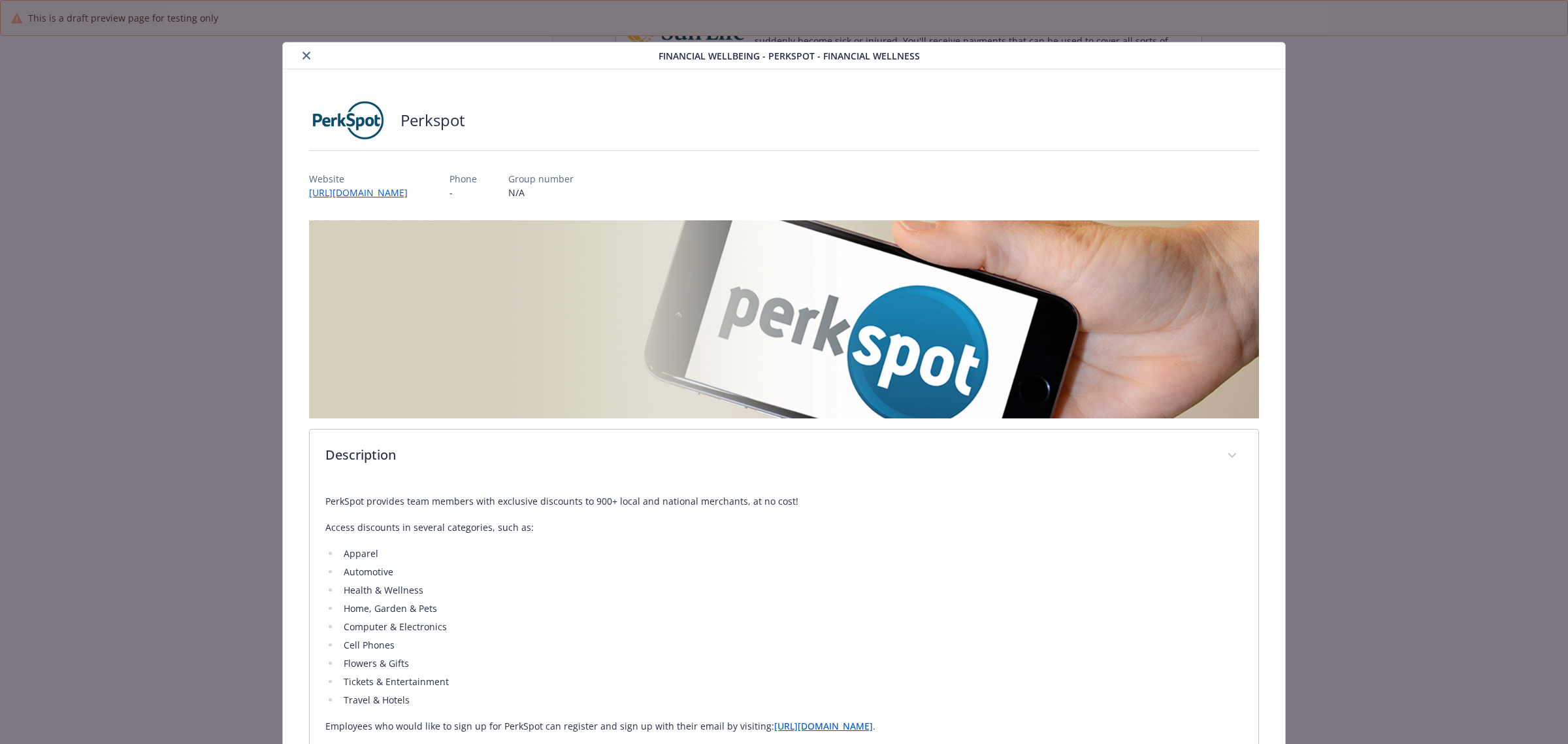
click at [305, 54] on icon "close" at bounding box center [306, 55] width 8 height 8
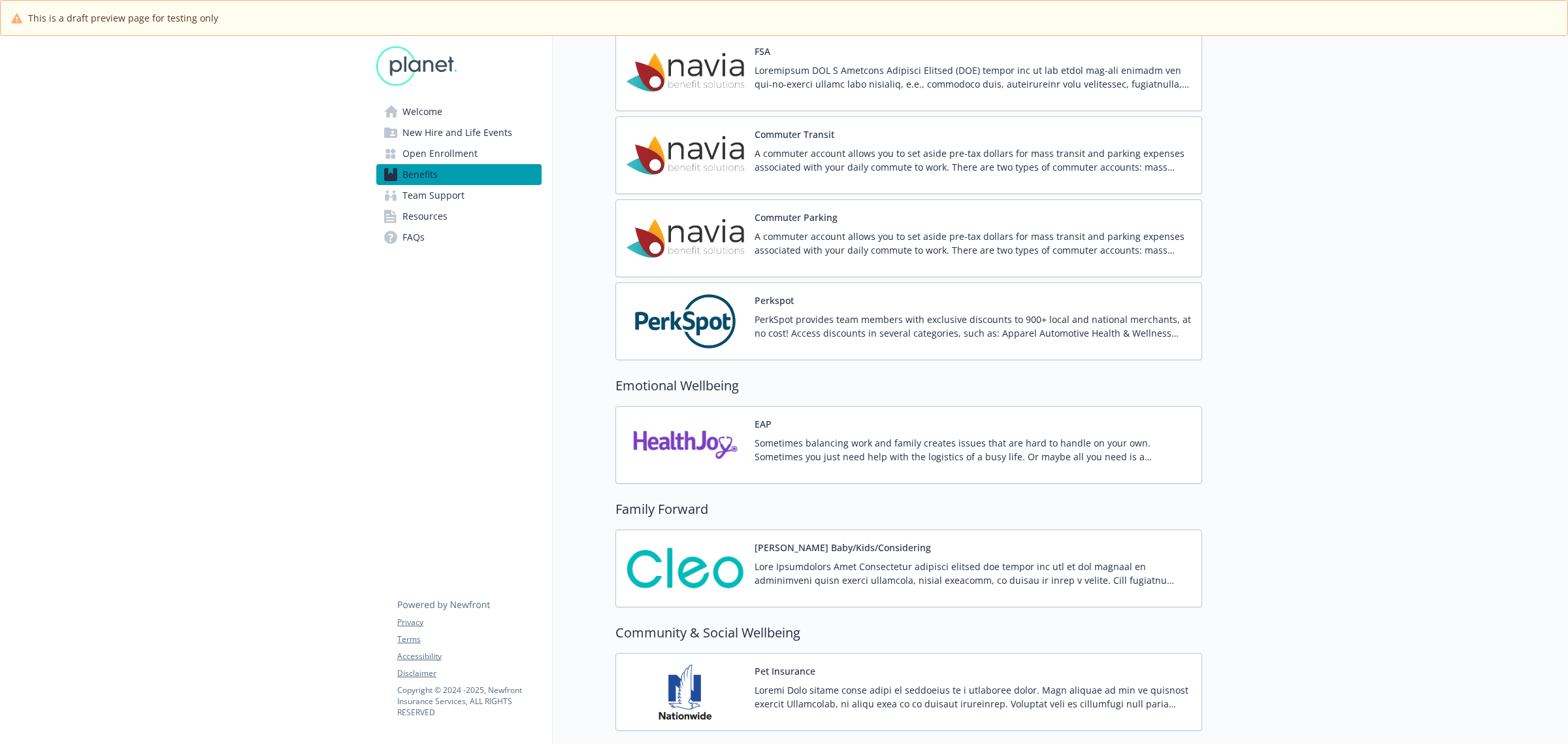
click at [799, 444] on p "Sometimes balancing work and family creates issues that are hard to handle on y…" at bounding box center [972, 449] width 436 height 27
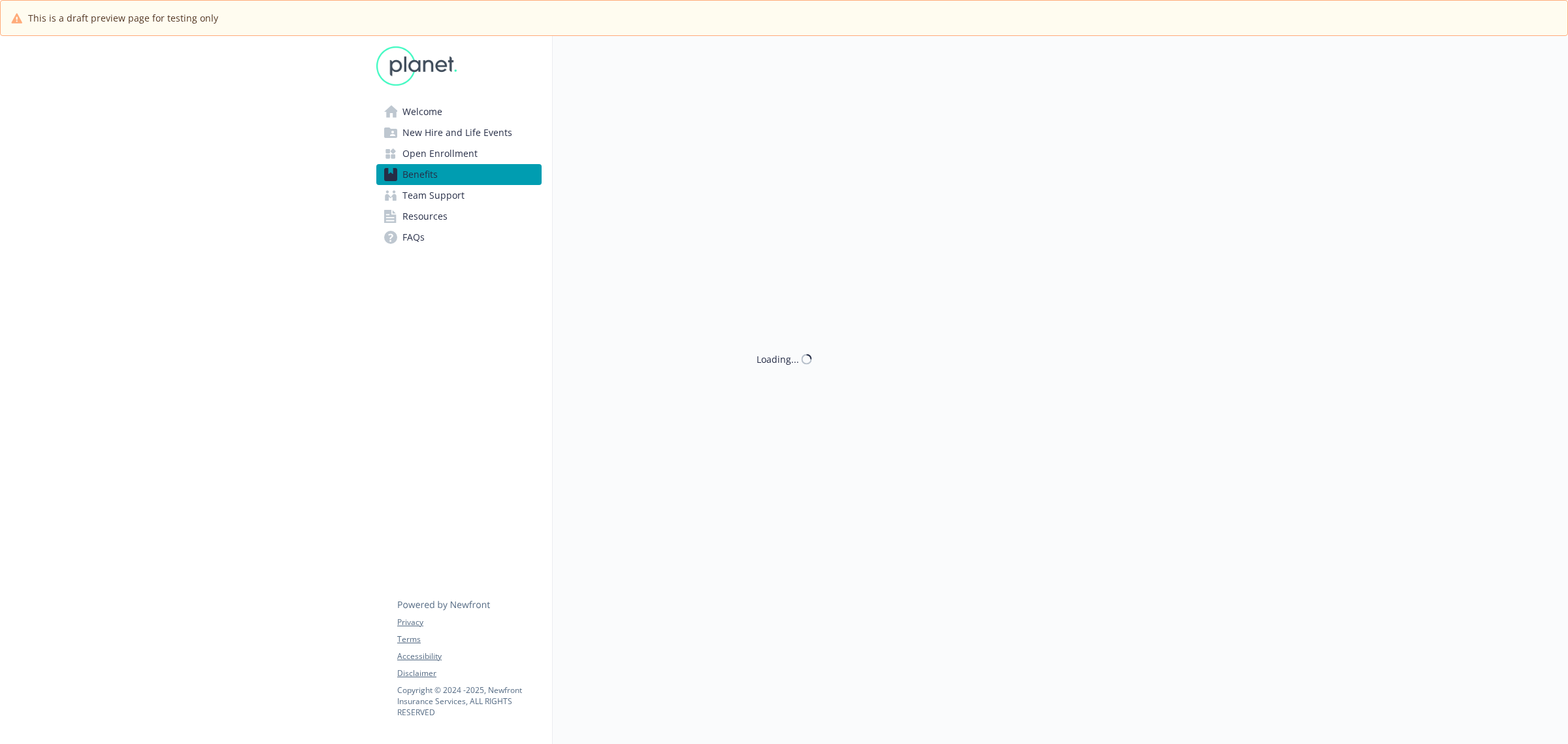
scroll to position [1553, 0]
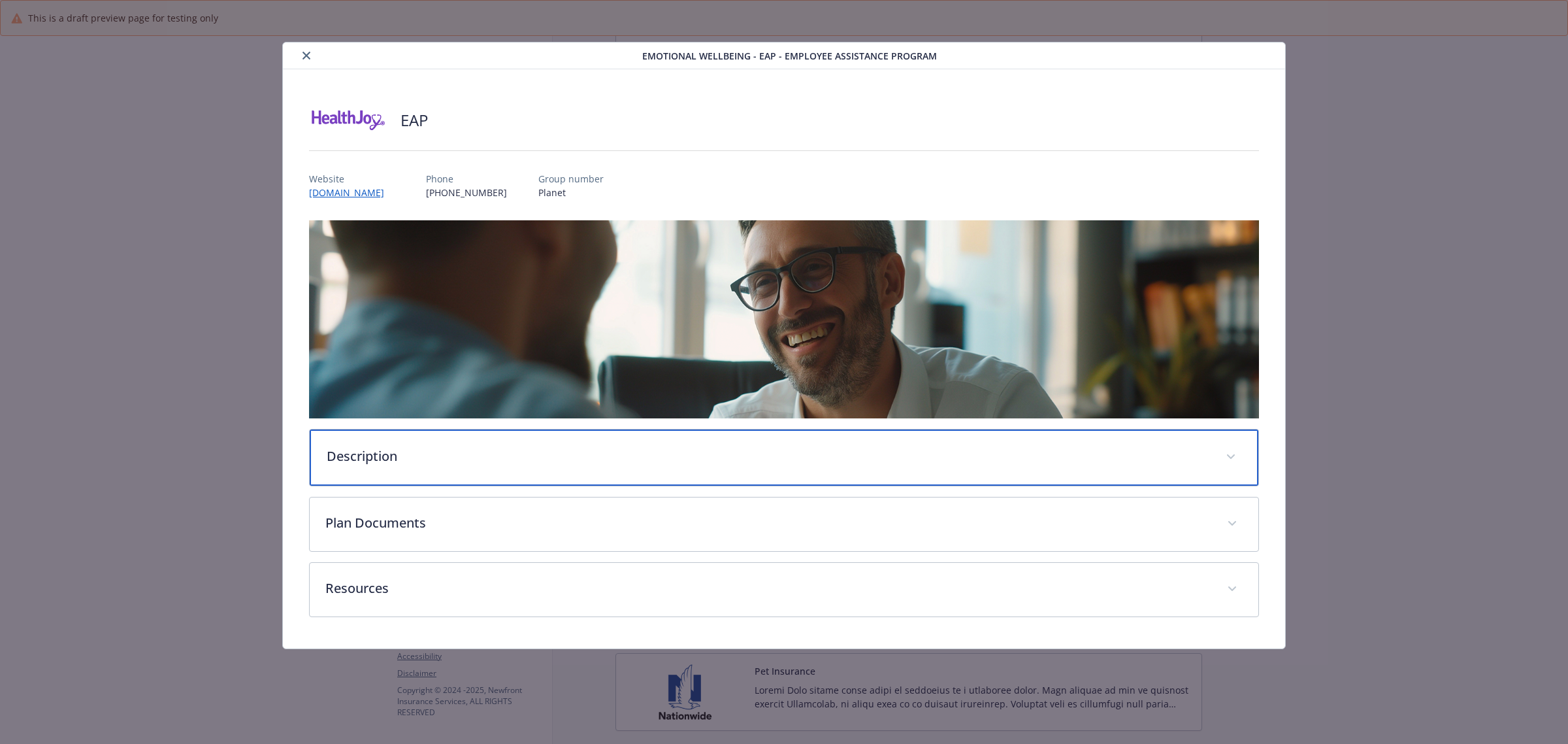
click at [466, 447] on p "Description" at bounding box center [768, 456] width 883 height 20
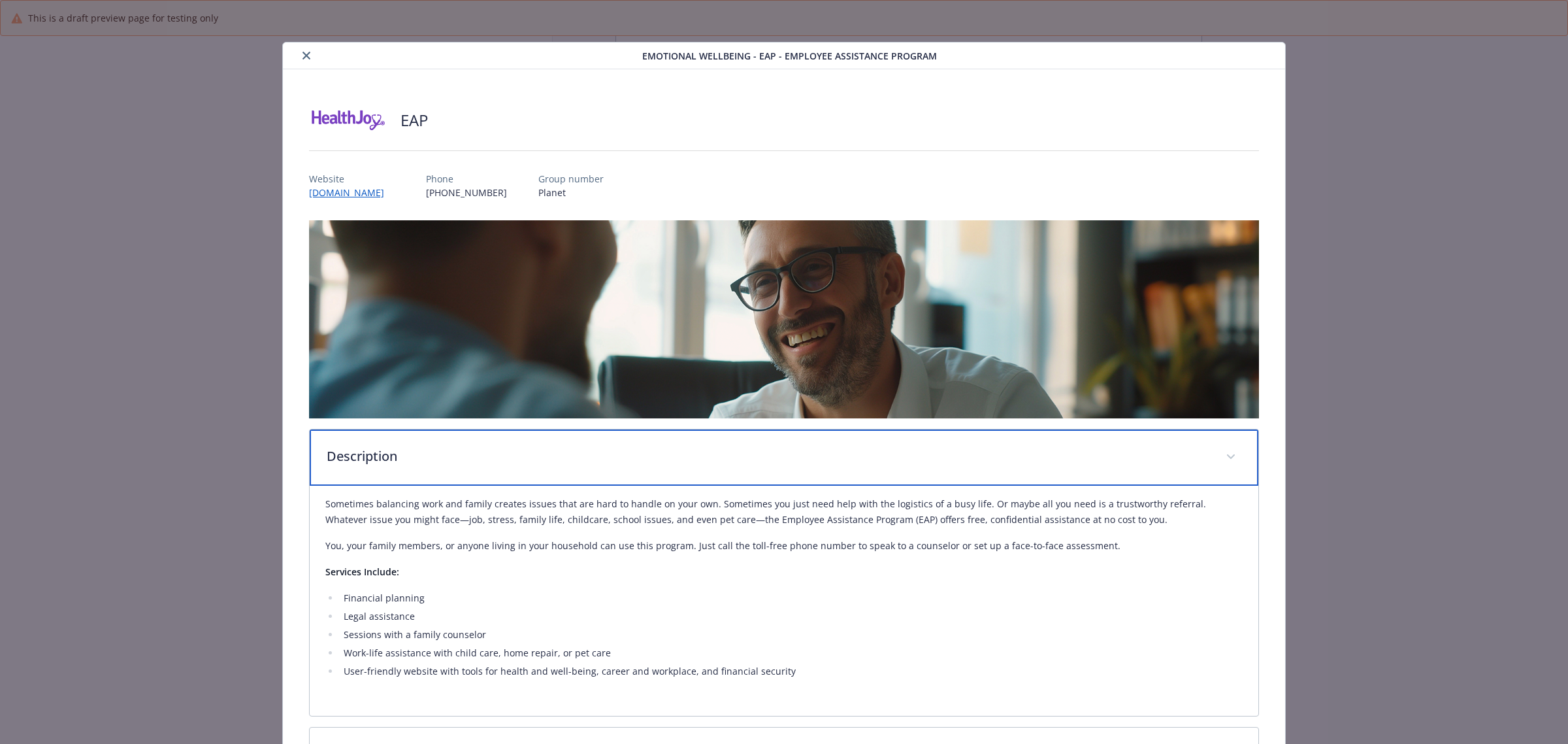
scroll to position [175, 0]
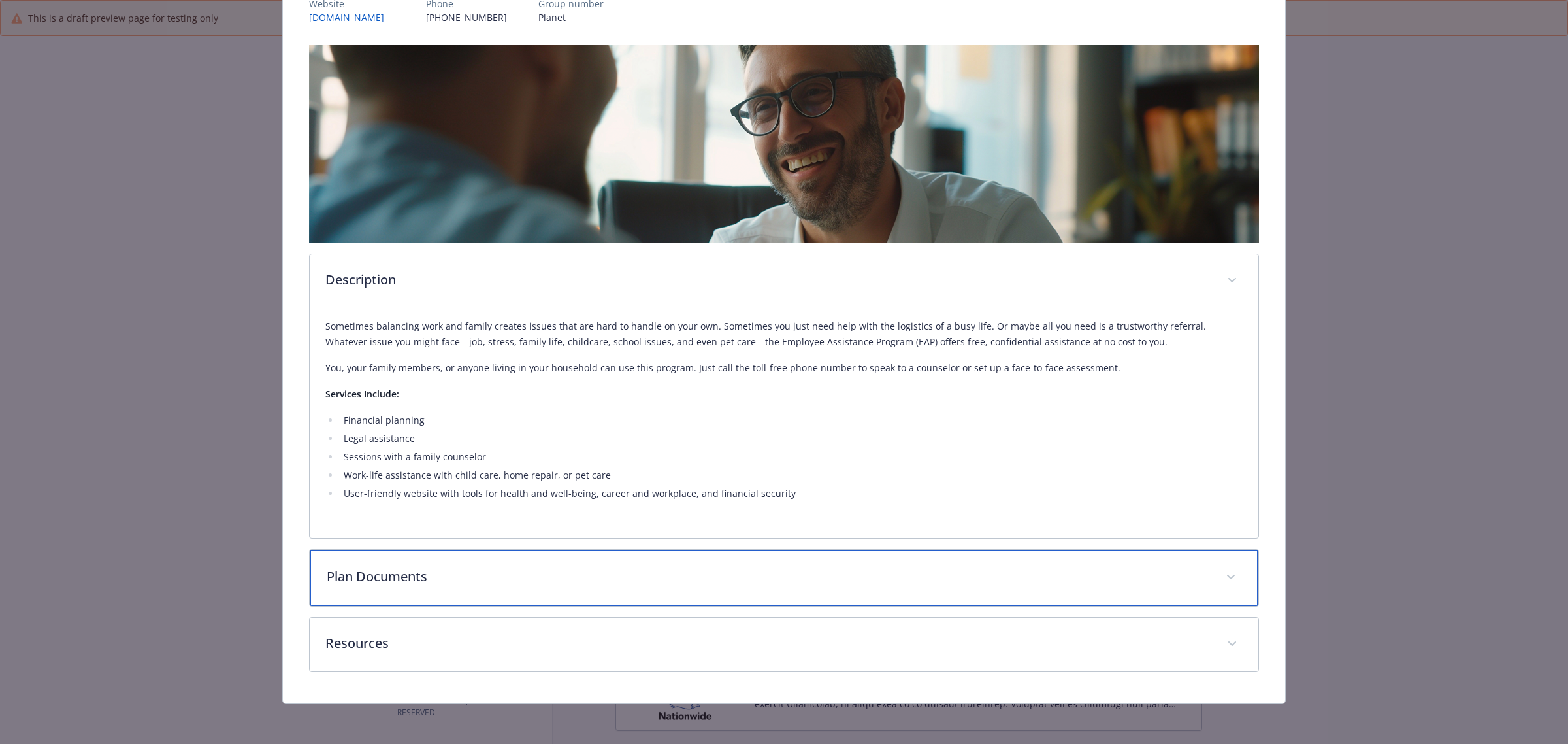
click at [404, 580] on p "Plan Documents" at bounding box center [768, 576] width 883 height 20
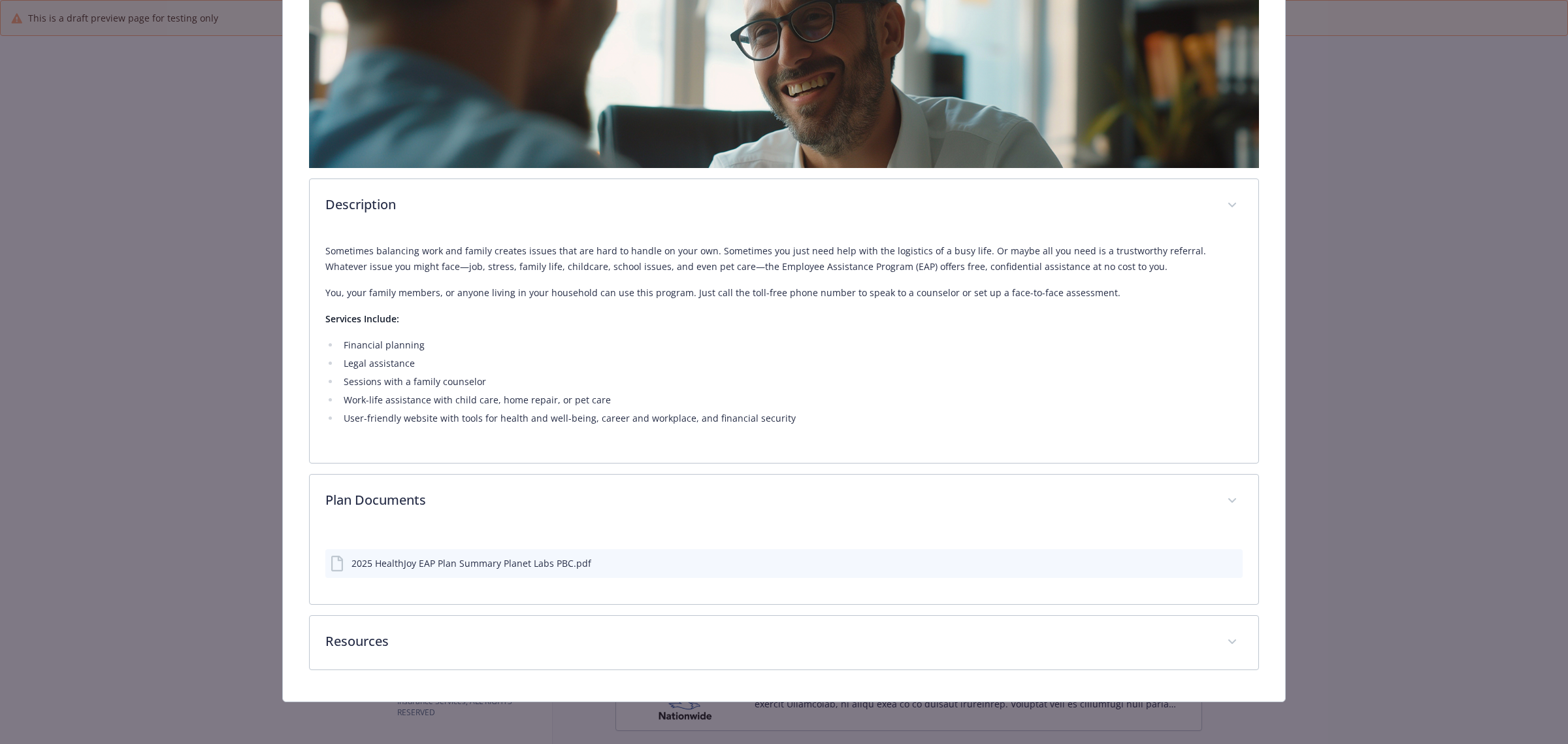
scroll to position [249, 0]
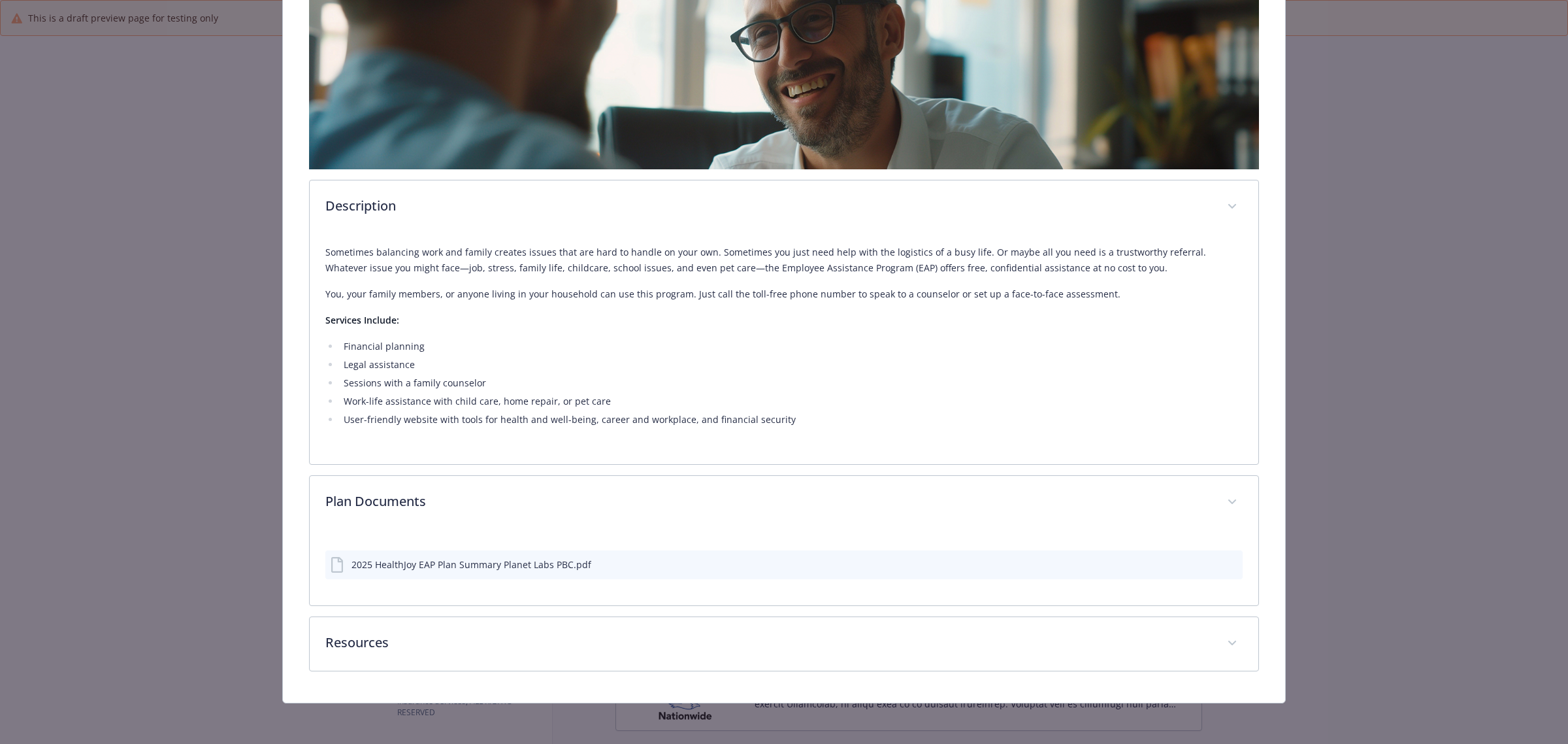
click at [1222, 556] on div "2025 HealthJoy EAP Plan Summary Planet Labs PBC.pdf" at bounding box center [784, 565] width 917 height 29
click at [1224, 563] on icon "preview file" at bounding box center [1230, 564] width 12 height 9
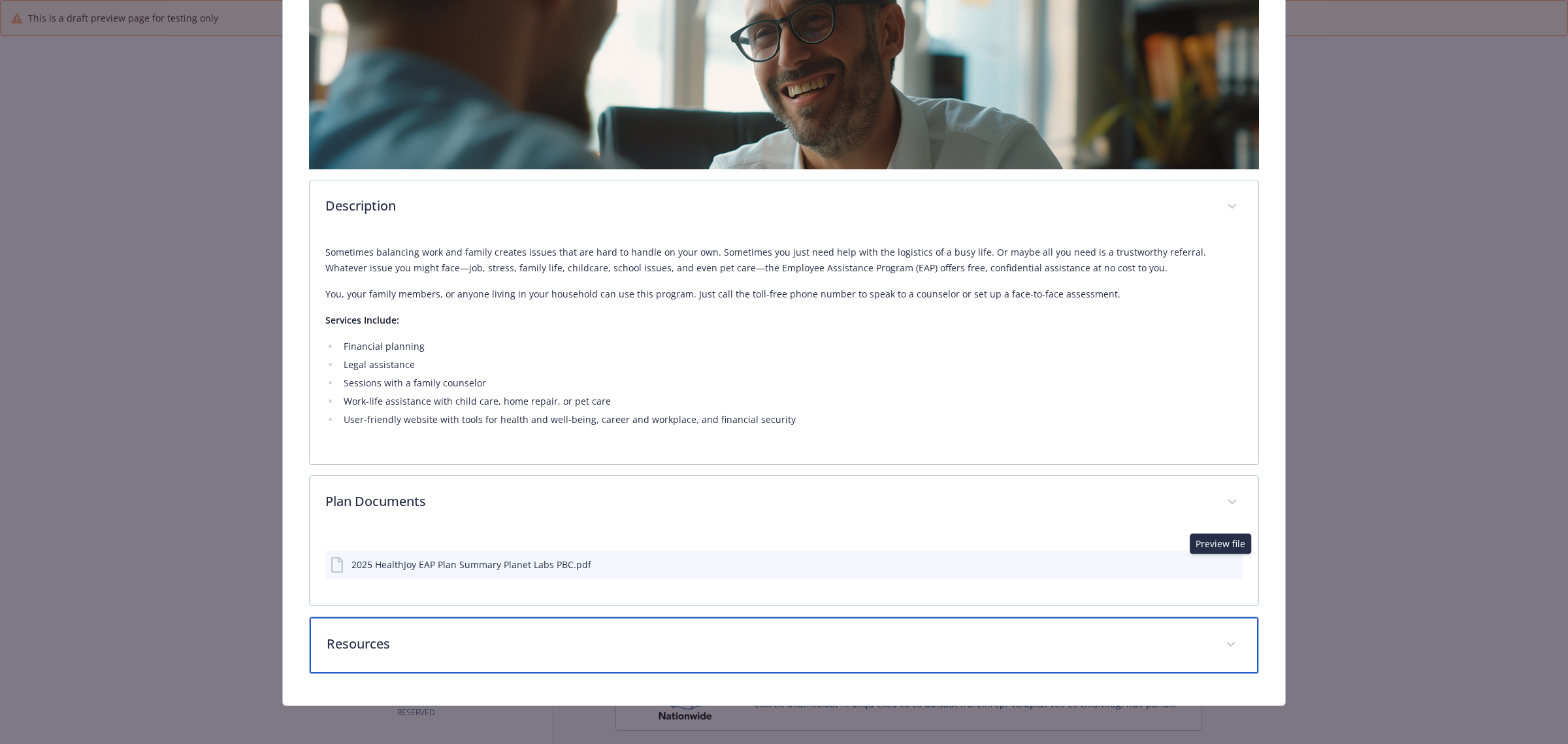
click at [472, 634] on p "Resources" at bounding box center [768, 644] width 883 height 20
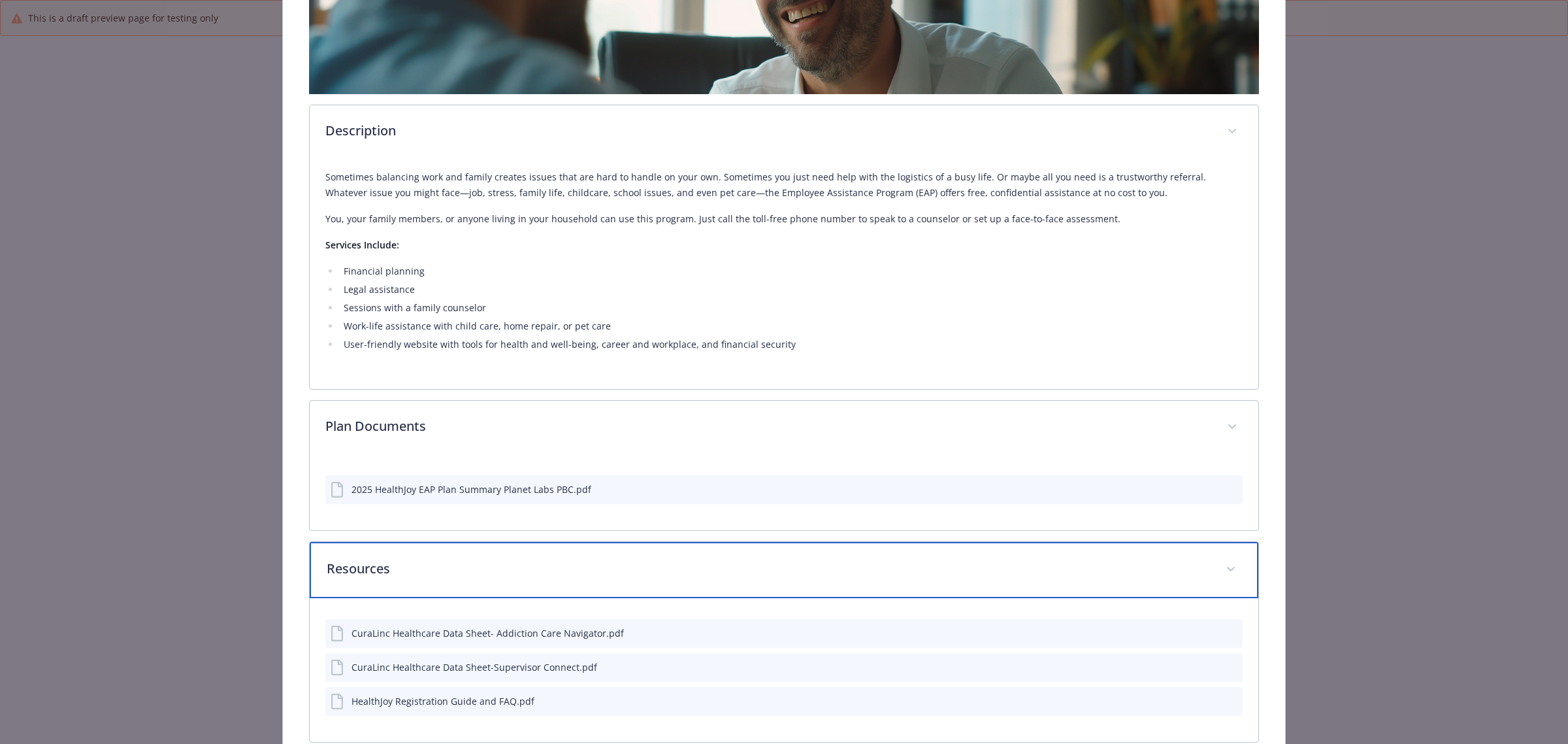
scroll to position [394, 0]
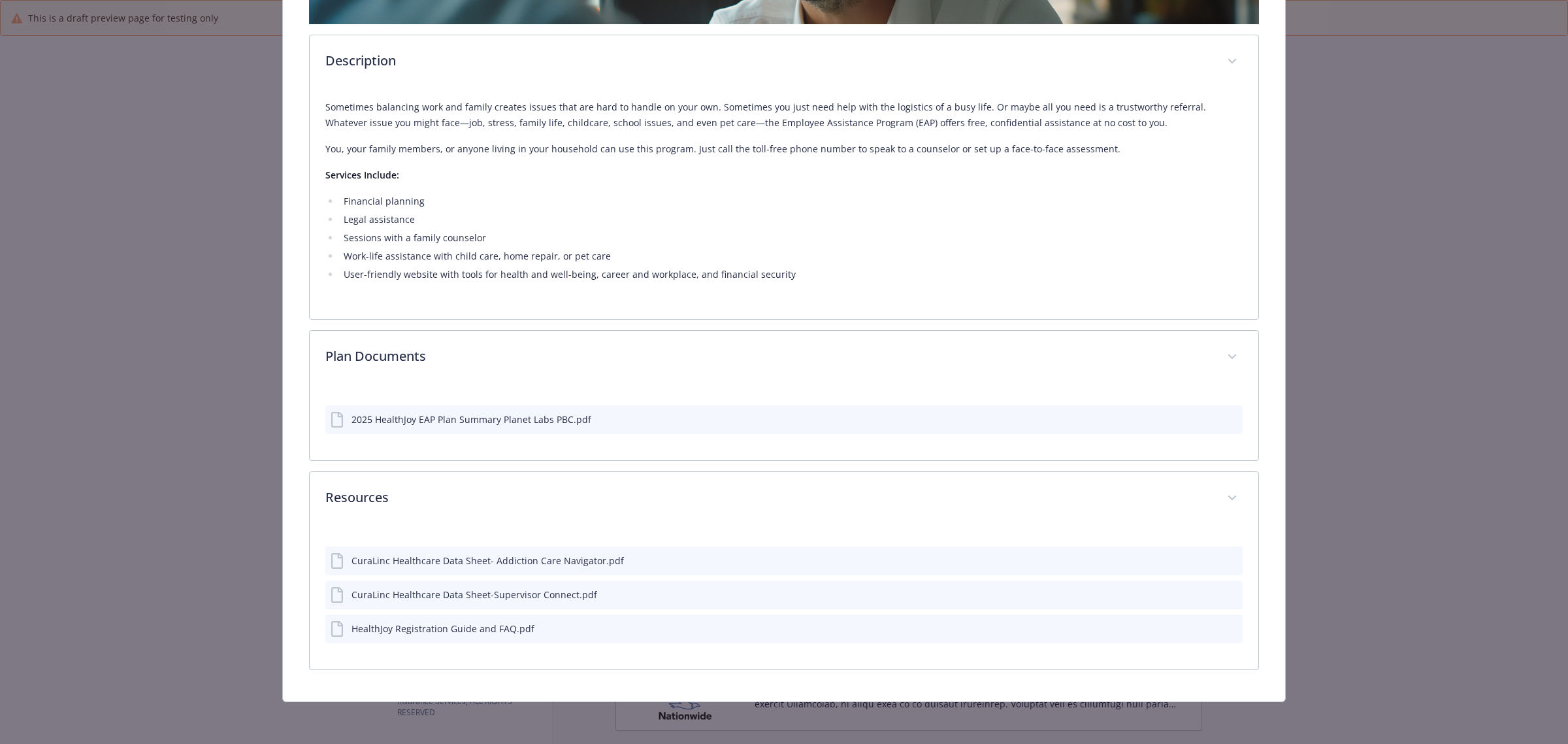
click at [1224, 559] on icon "preview file" at bounding box center [1230, 560] width 12 height 9
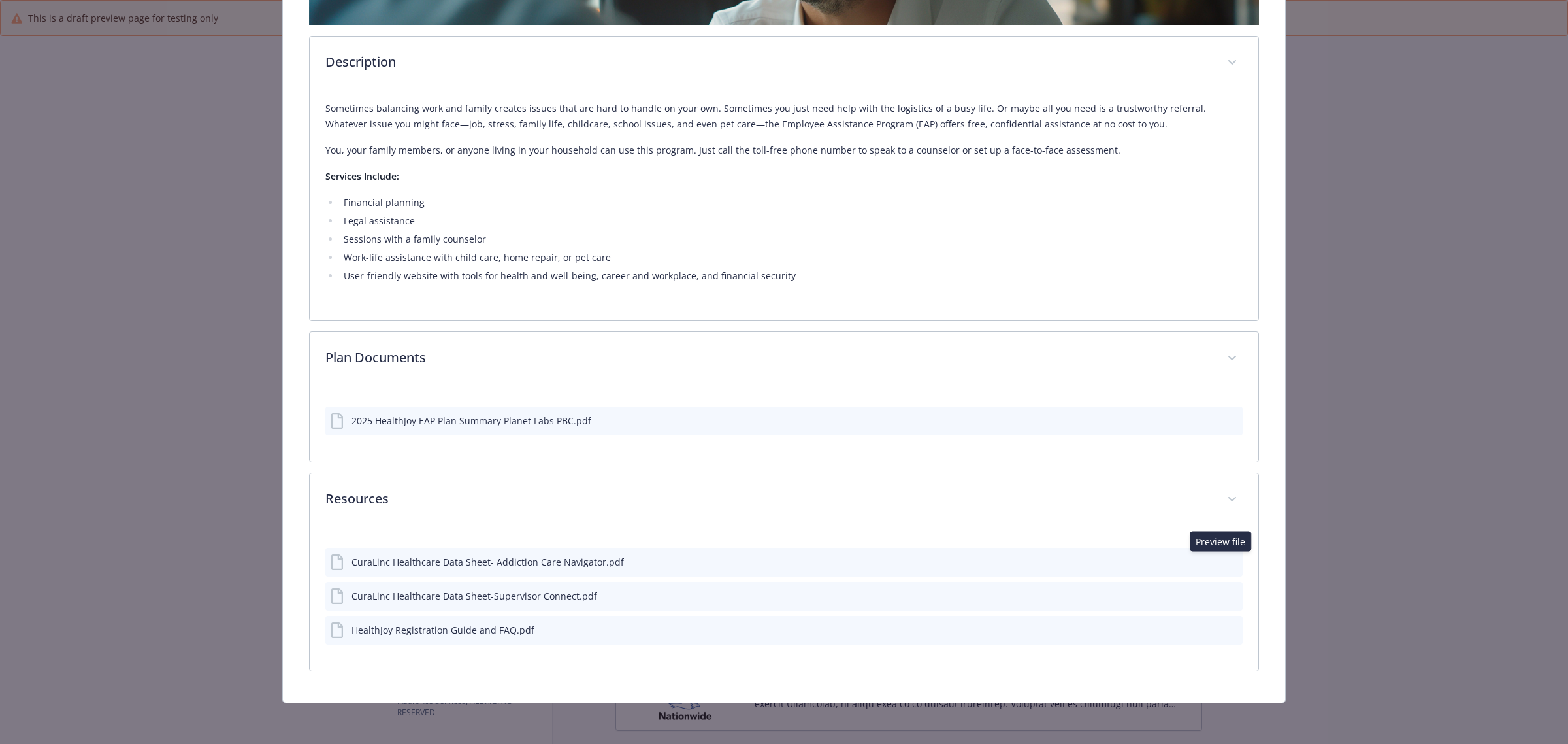
click at [1224, 592] on icon "preview file" at bounding box center [1230, 595] width 12 height 9
click at [1226, 632] on button "details for plan Emotional Wellbeing - EAP - Employee Assistance Program" at bounding box center [1232, 630] width 12 height 14
click at [1224, 627] on icon "preview file" at bounding box center [1230, 629] width 12 height 9
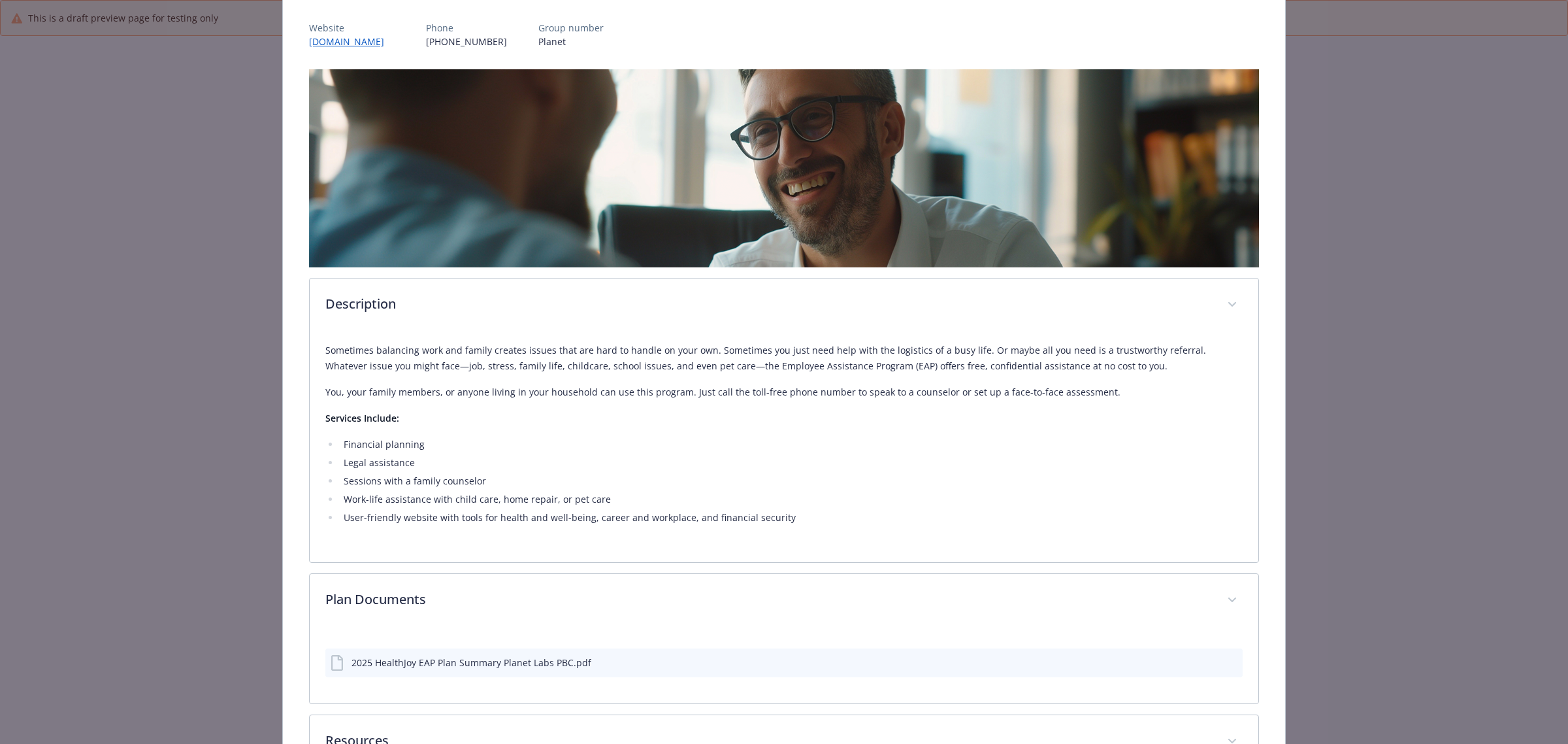
scroll to position [0, 0]
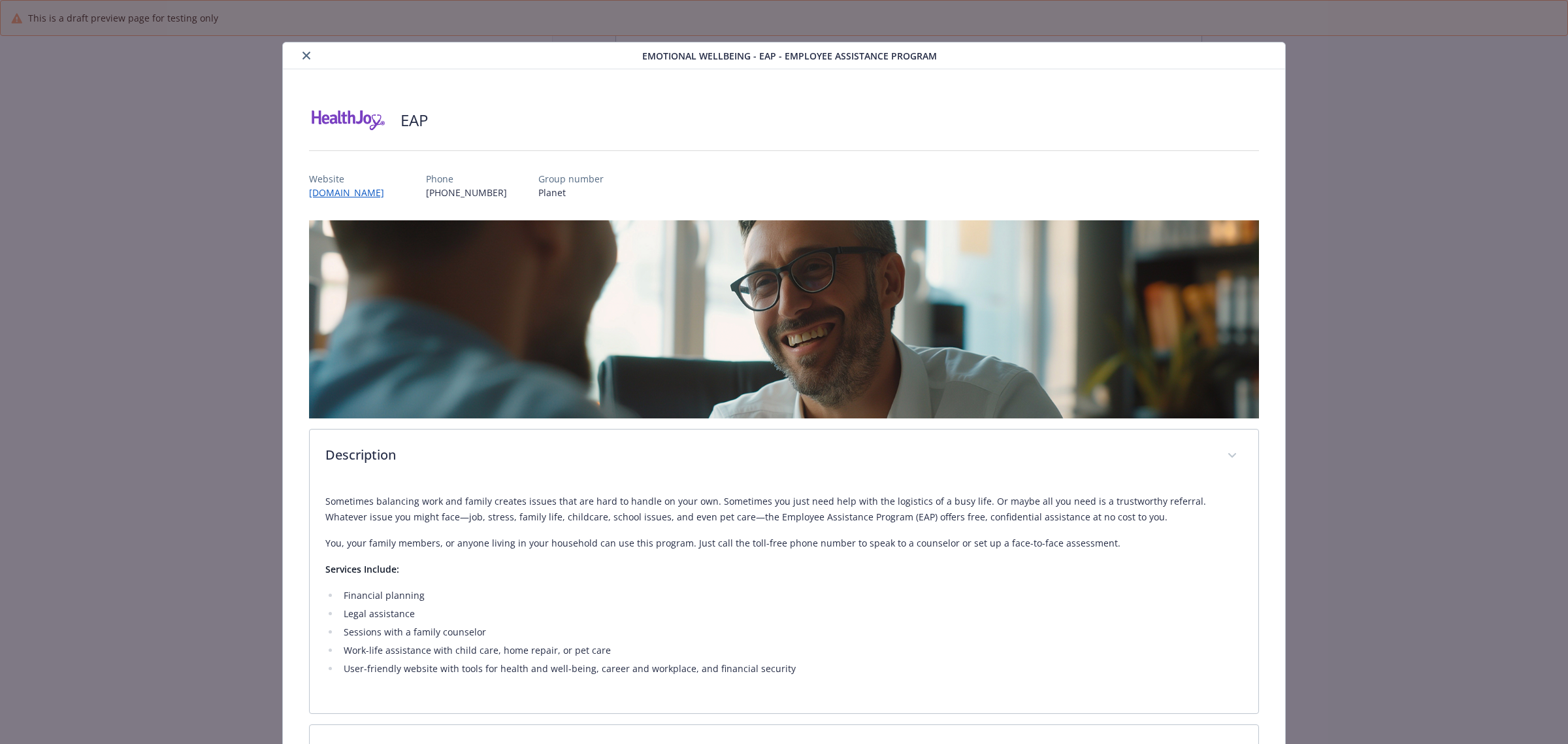
click at [305, 47] on div "Emotional Wellbeing - EAP - Employee Assistance Program" at bounding box center [784, 55] width 1002 height 26
click at [305, 50] on button "close" at bounding box center [306, 55] width 15 height 15
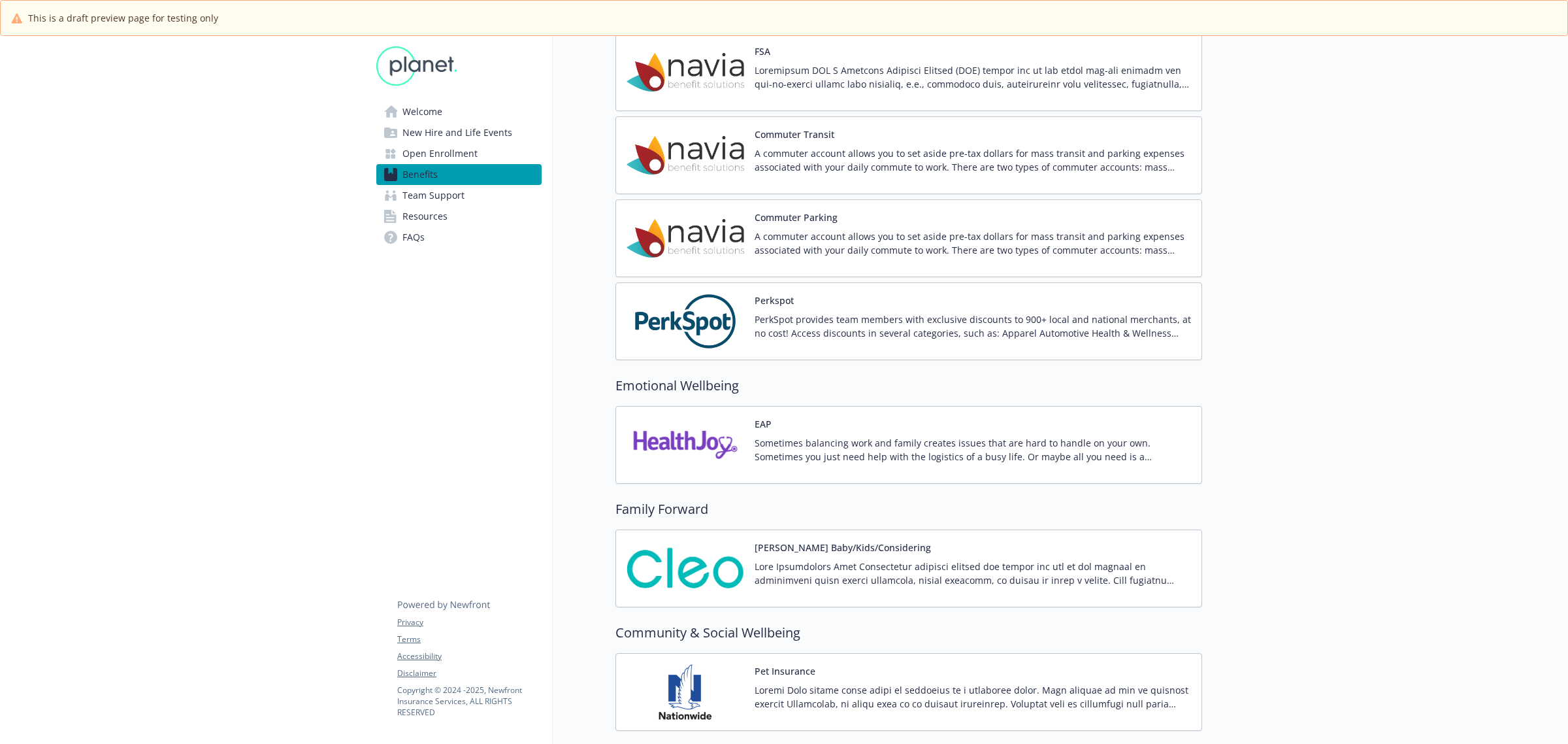
scroll to position [1716, 0]
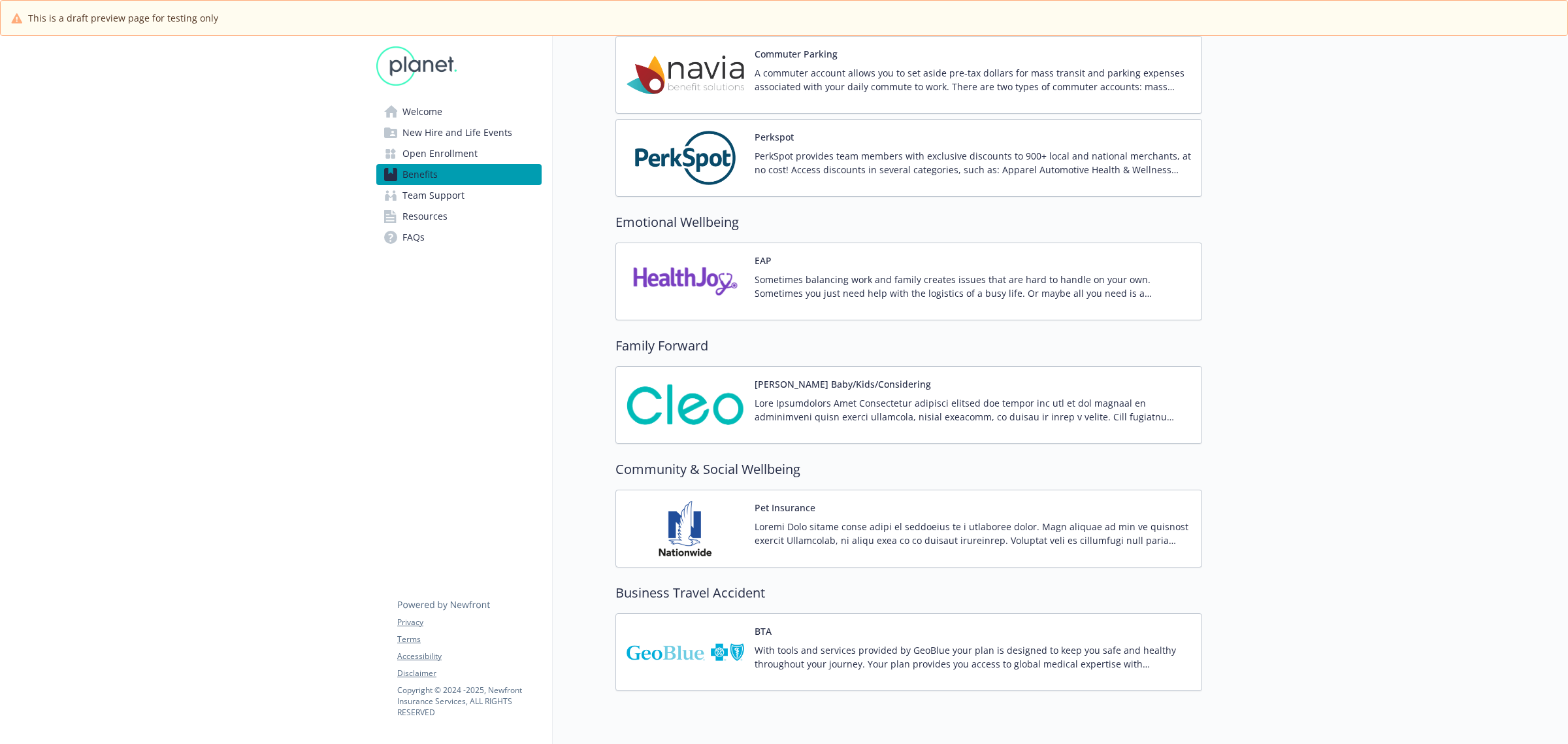
click at [903, 397] on div "[PERSON_NAME] Baby/Kids/Considering" at bounding box center [972, 404] width 436 height 55
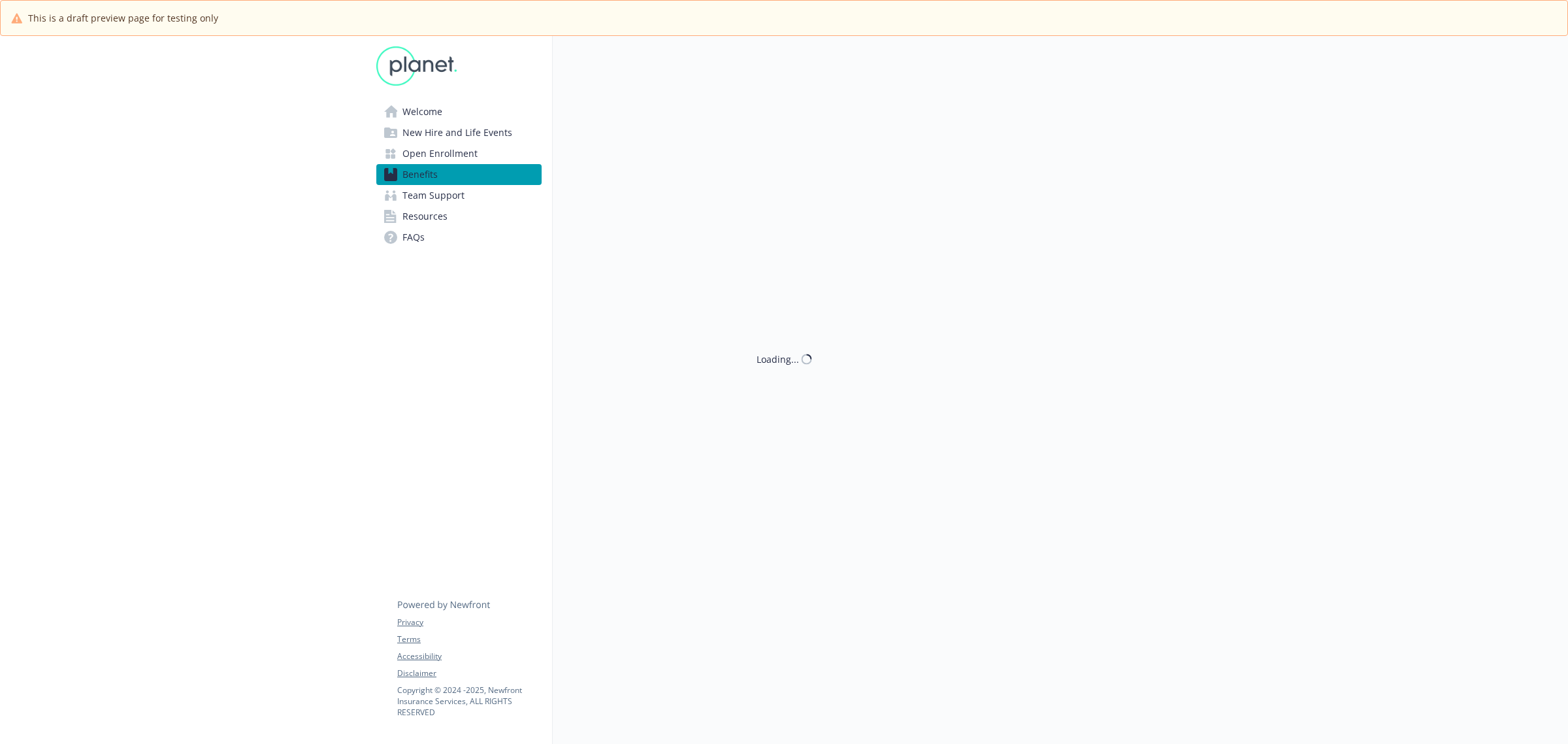
scroll to position [1716, 0]
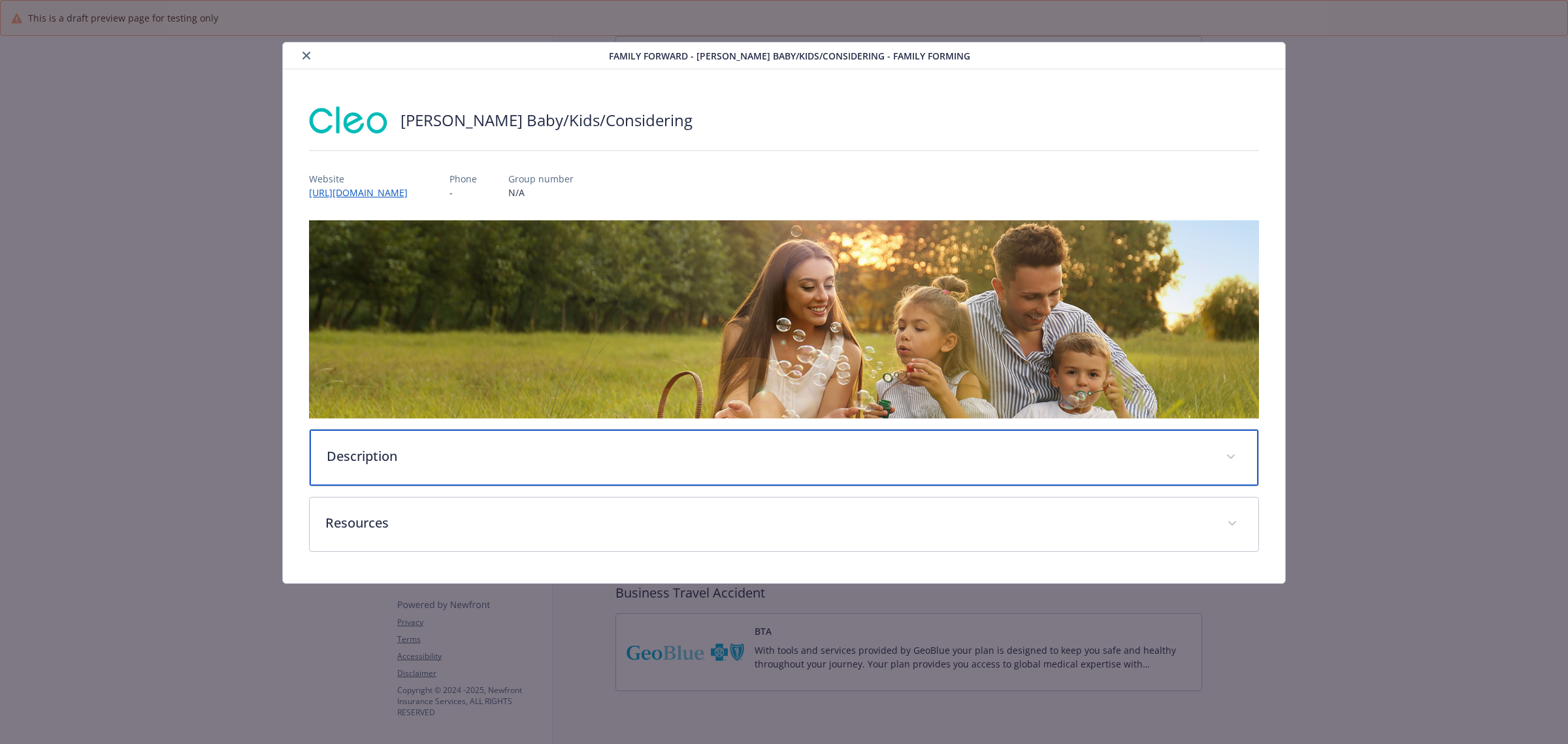
click at [385, 458] on p "Description" at bounding box center [768, 456] width 883 height 20
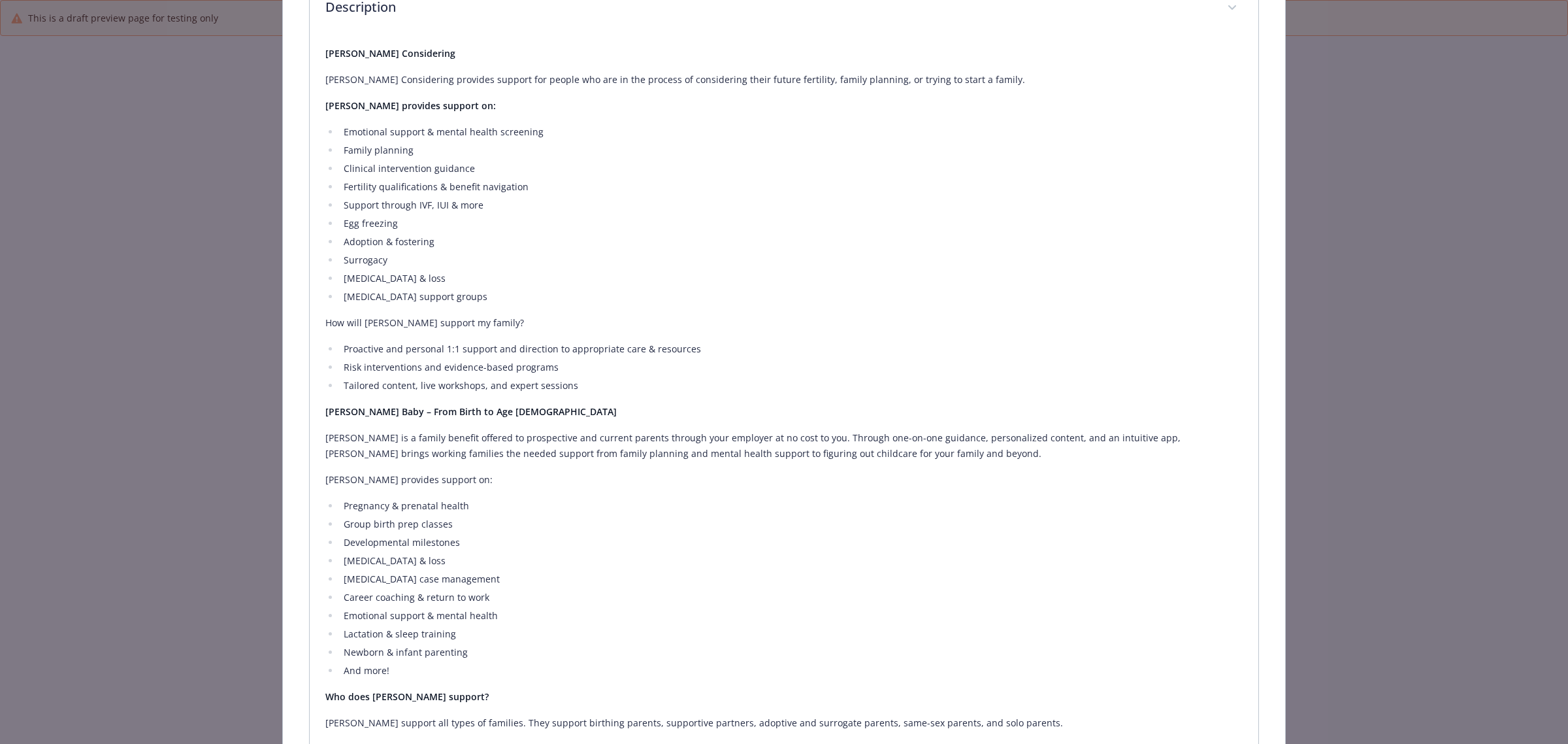
scroll to position [243, 0]
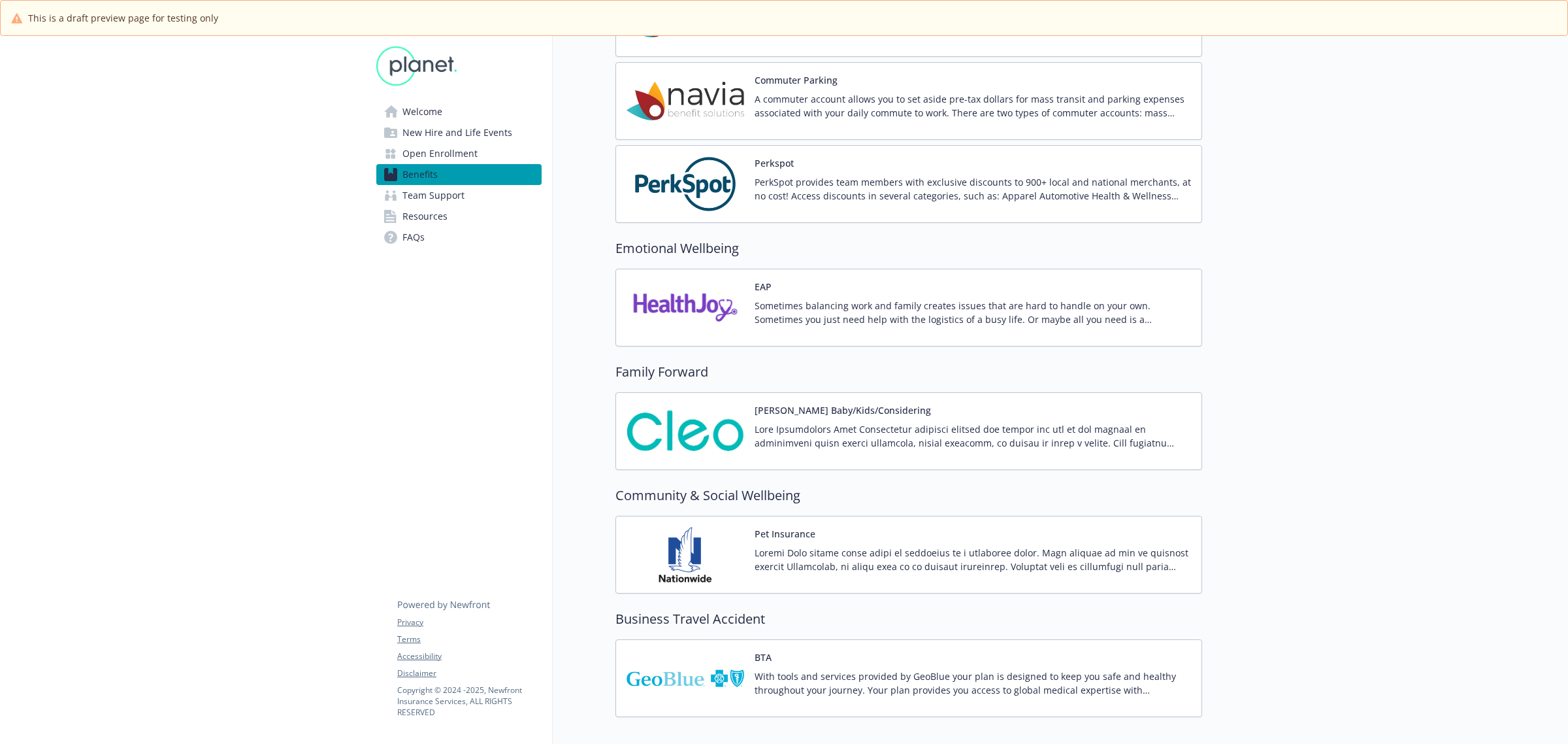
scroll to position [1716, 0]
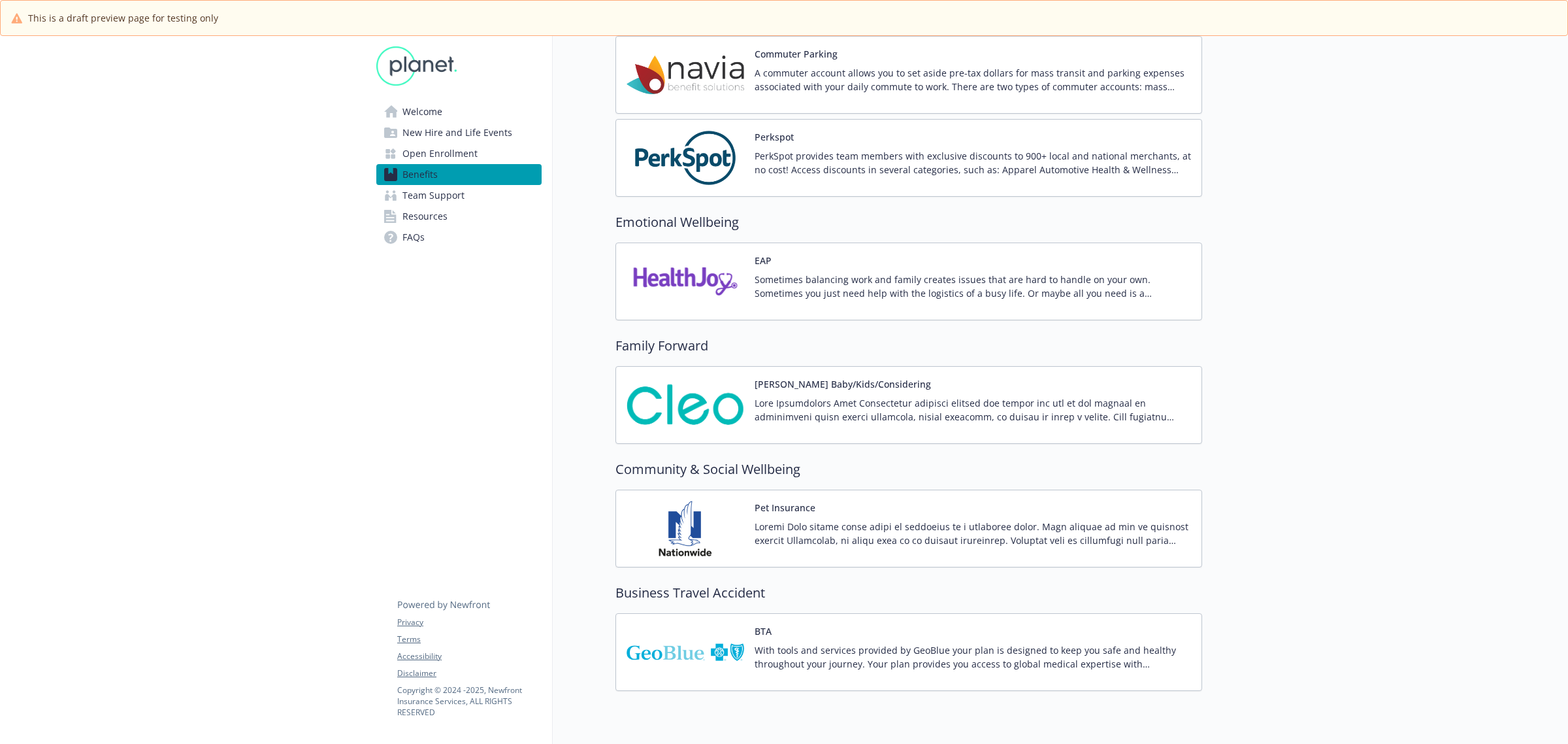
click at [1142, 543] on p at bounding box center [972, 534] width 436 height 27
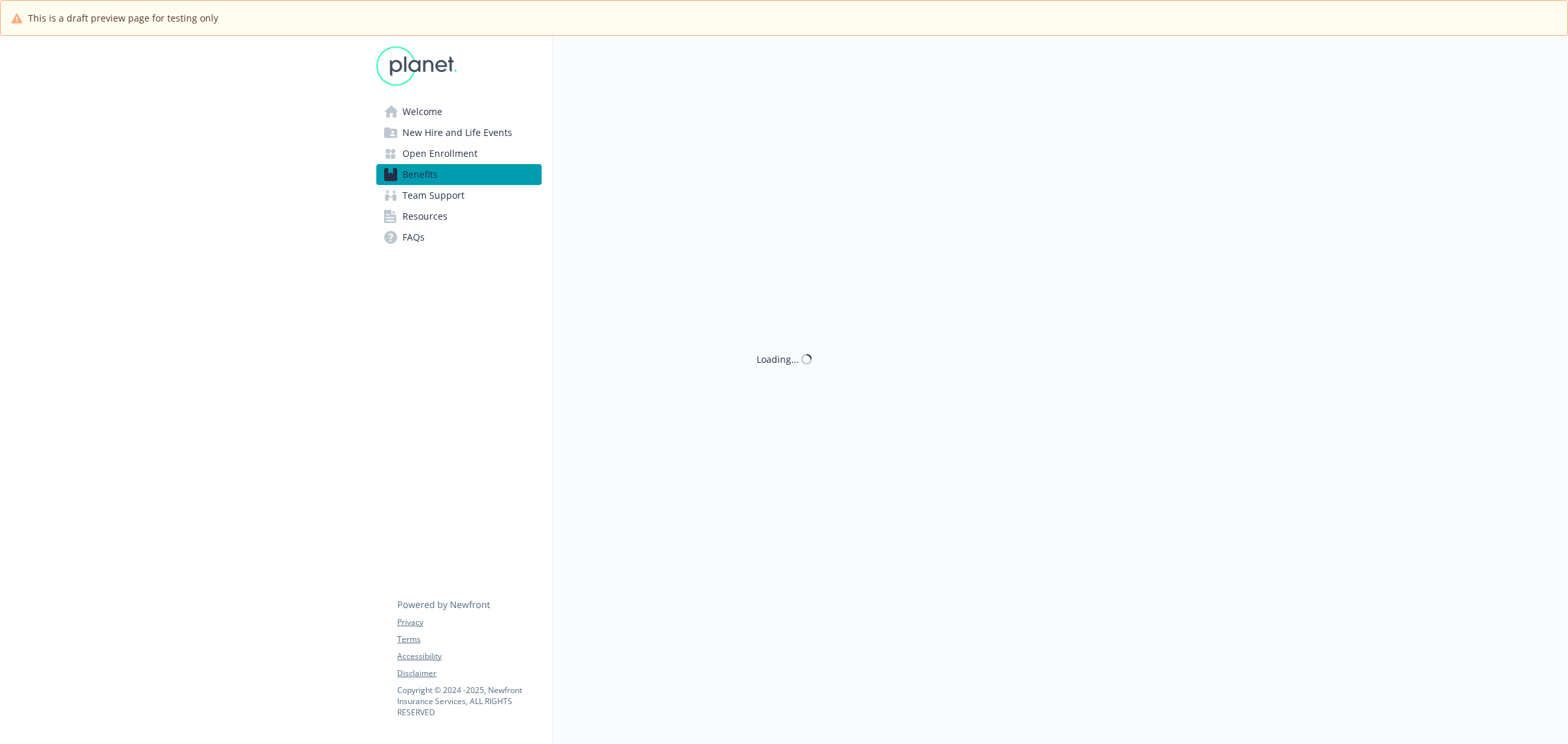
scroll to position [1716, 0]
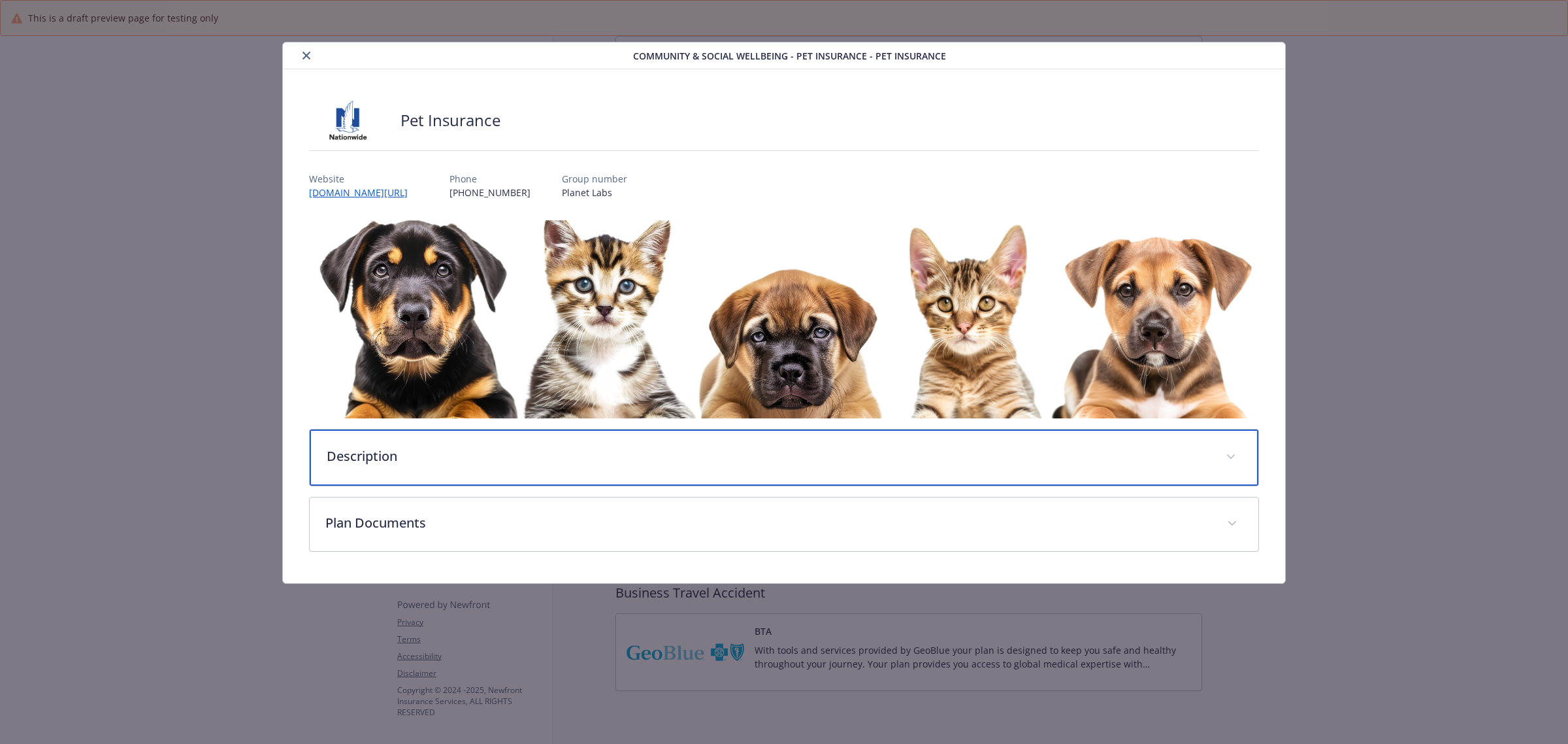
click at [360, 461] on p "Description" at bounding box center [768, 456] width 883 height 20
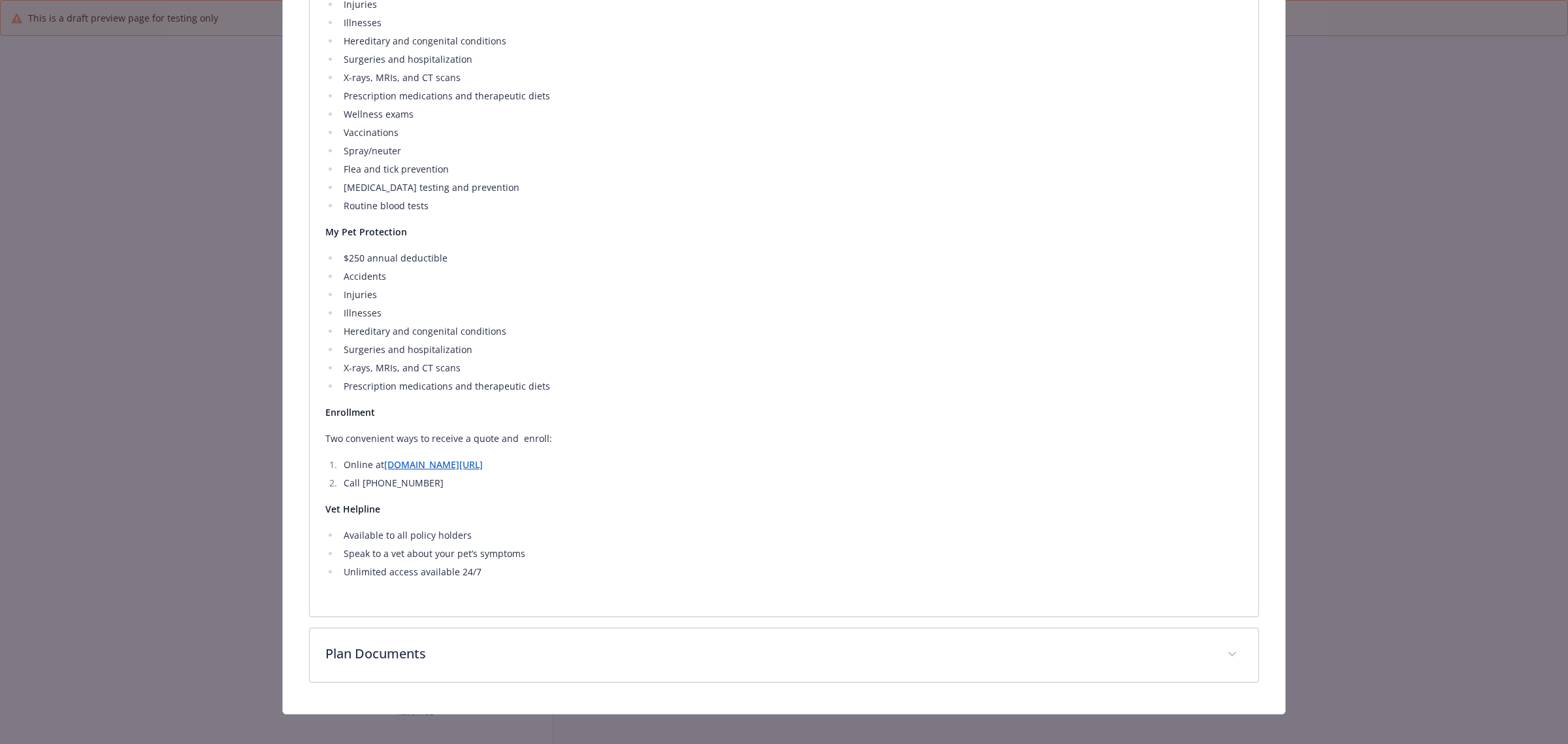
scroll to position [652, 0]
click at [483, 466] on link "benefits.petinsurance.com/planet-labs" at bounding box center [434, 466] width 99 height 13
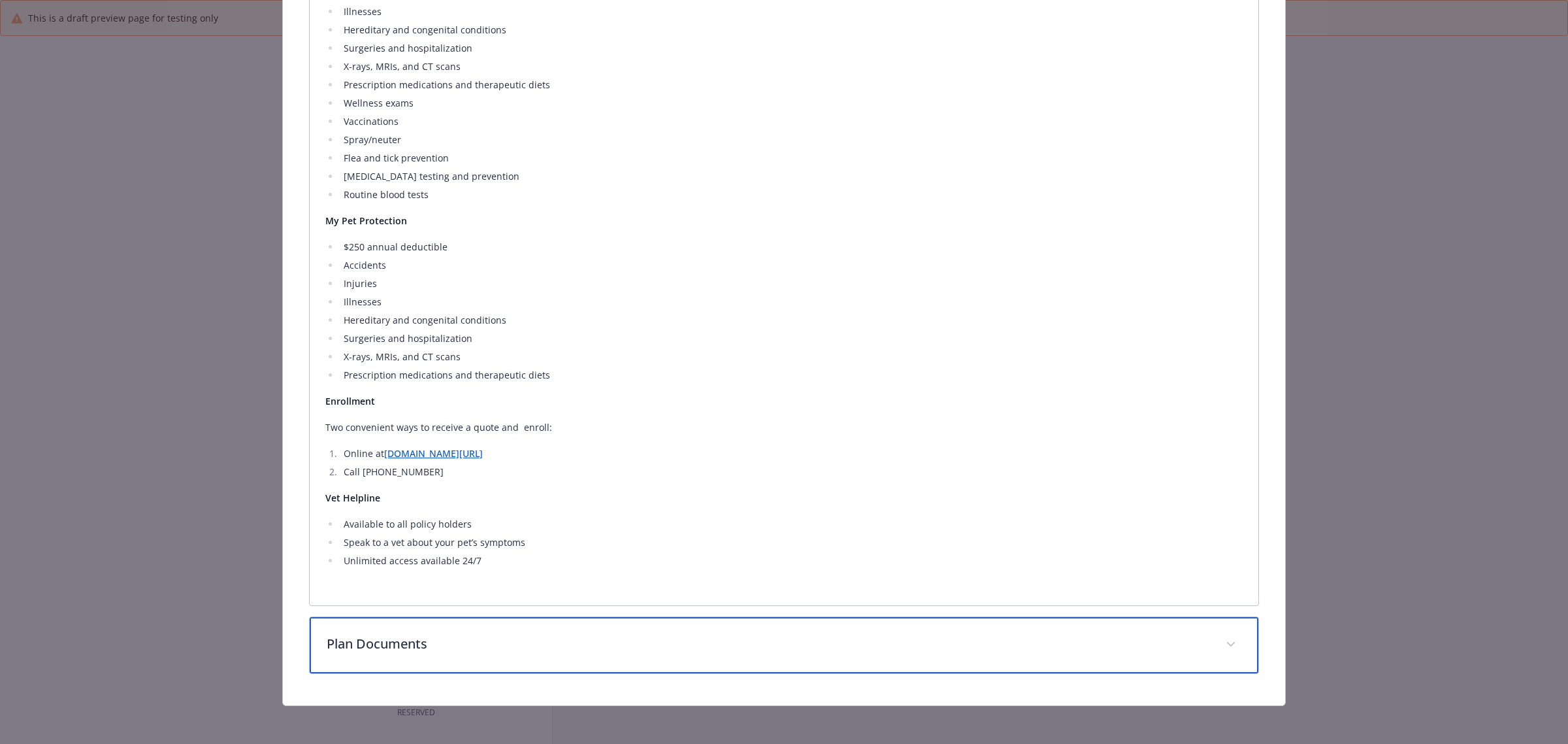
click at [432, 638] on p "Plan Documents" at bounding box center [768, 644] width 883 height 20
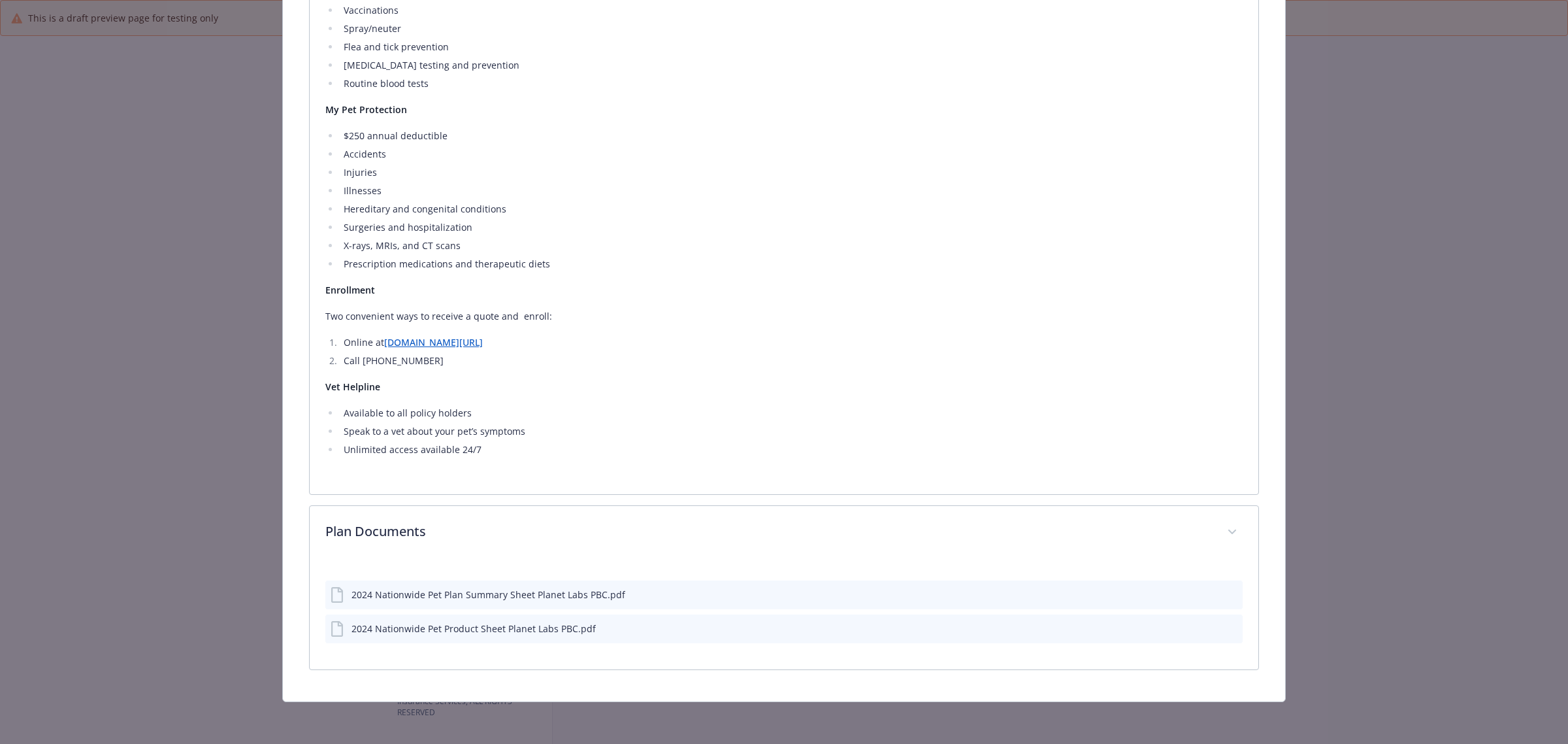
scroll to position [775, 0]
click at [1224, 592] on icon "preview file" at bounding box center [1230, 595] width 12 height 9
click at [1224, 627] on icon "preview file" at bounding box center [1230, 629] width 12 height 9
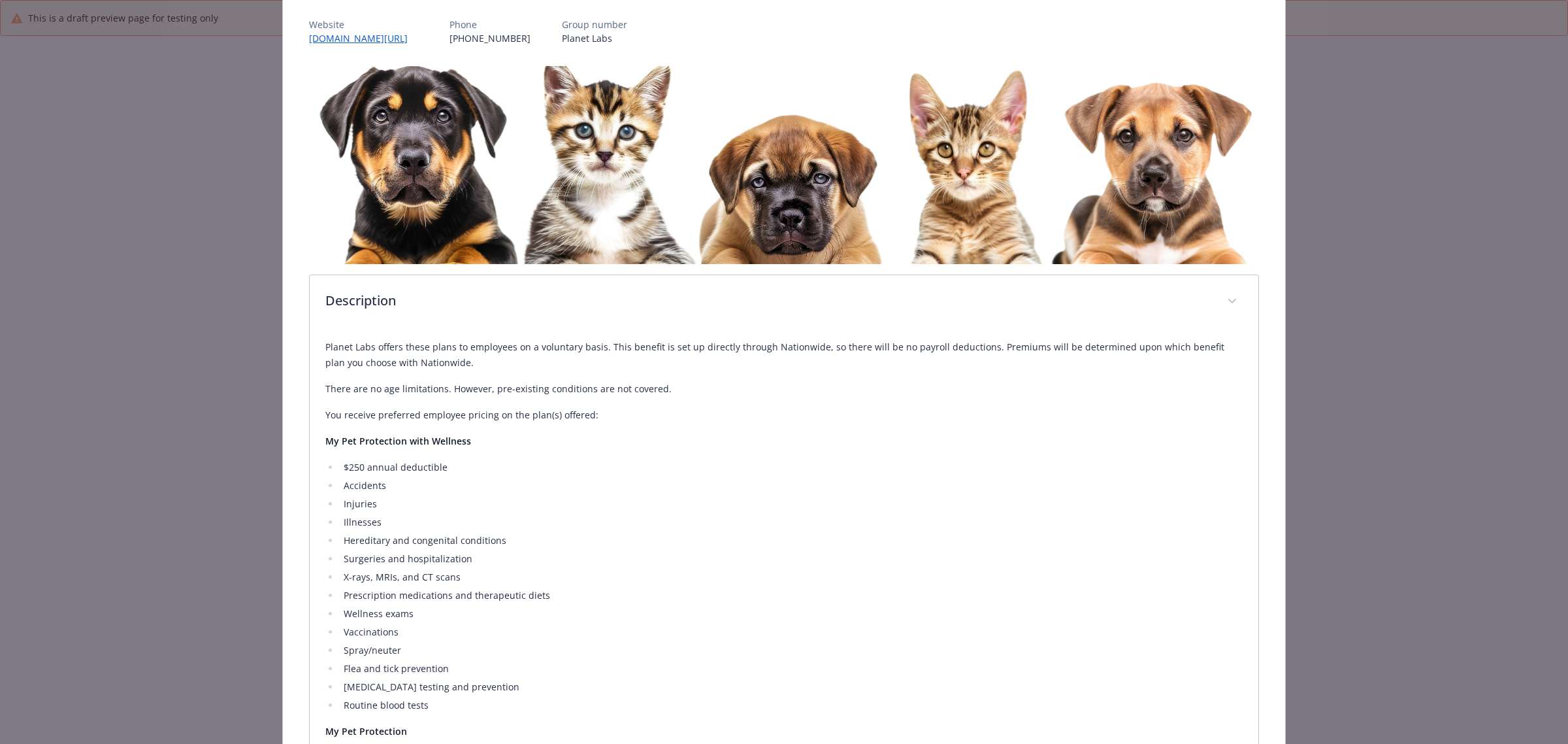
scroll to position [0, 0]
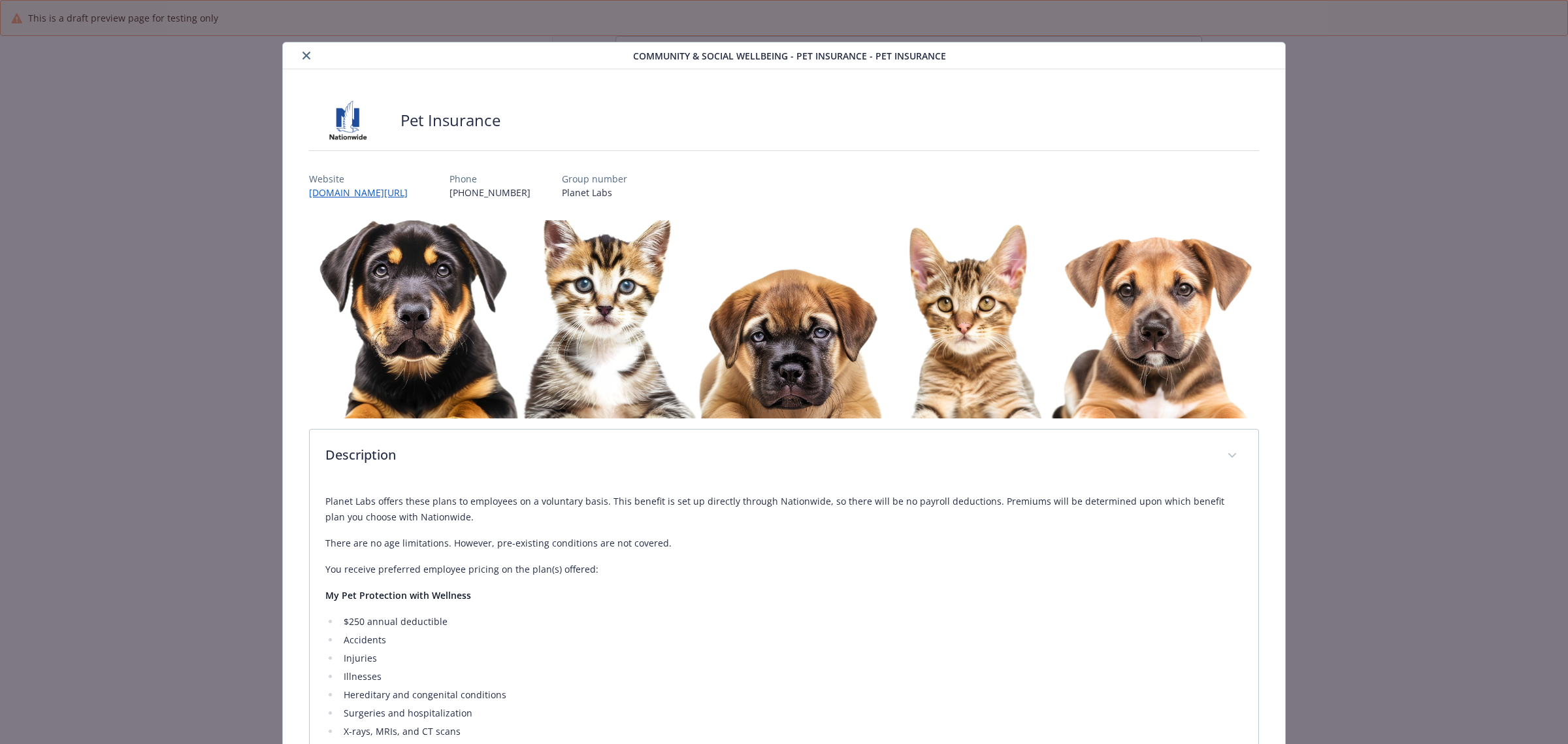
click at [305, 57] on icon "close" at bounding box center [306, 55] width 8 height 8
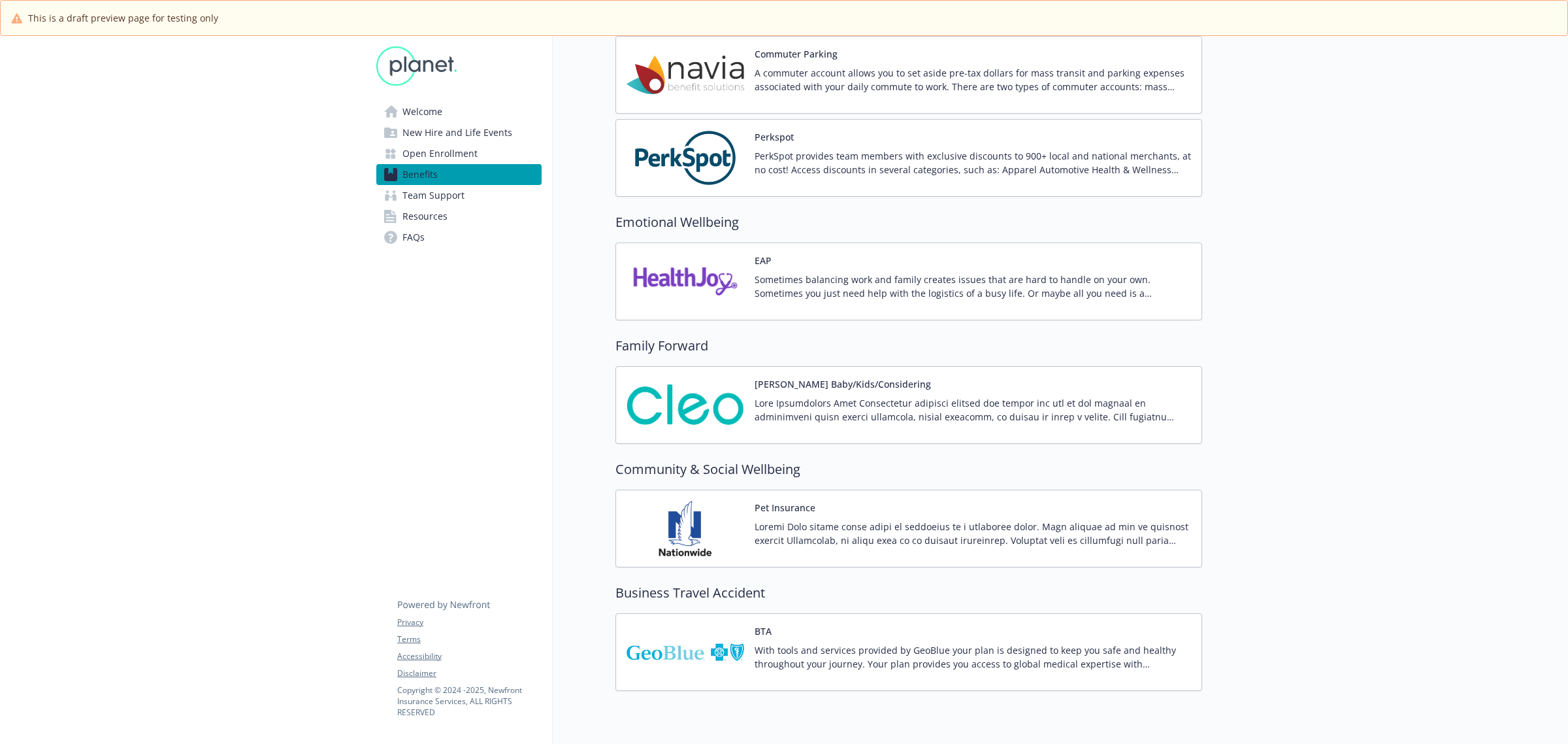
scroll to position [1777, 0]
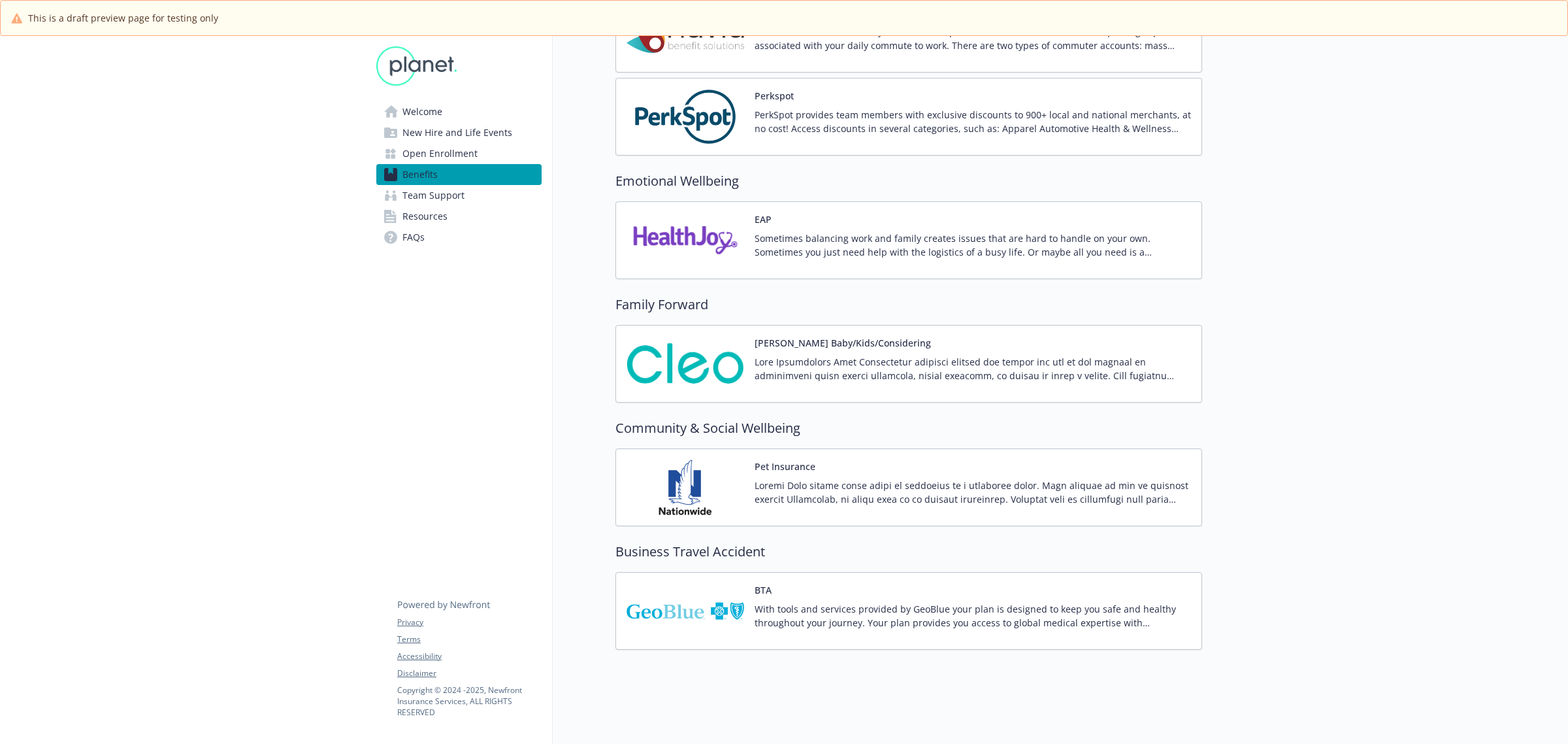
click at [827, 602] on p "With tools and services provided by GeoBlue your plan is designed to keep you s…" at bounding box center [972, 615] width 436 height 27
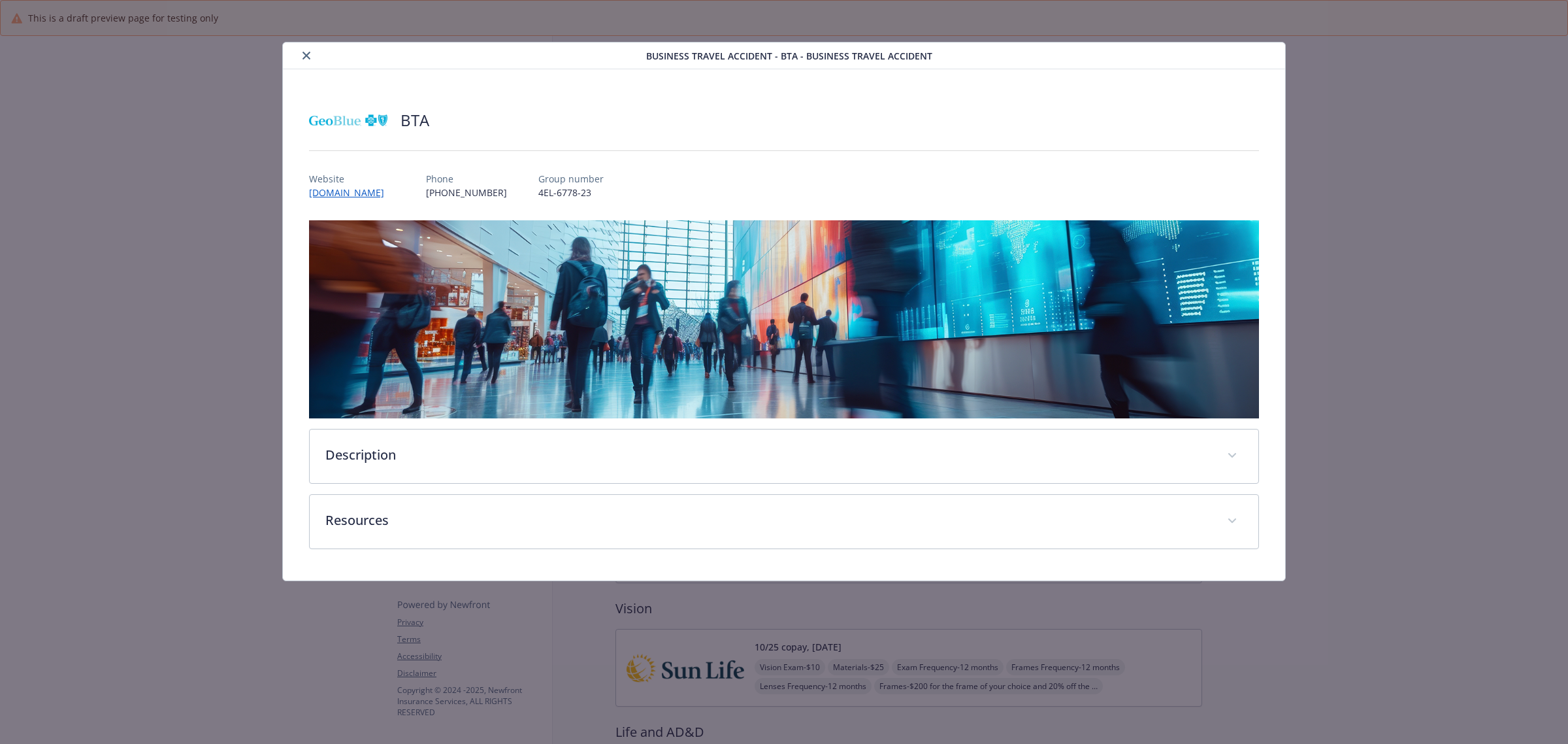
scroll to position [1777, 0]
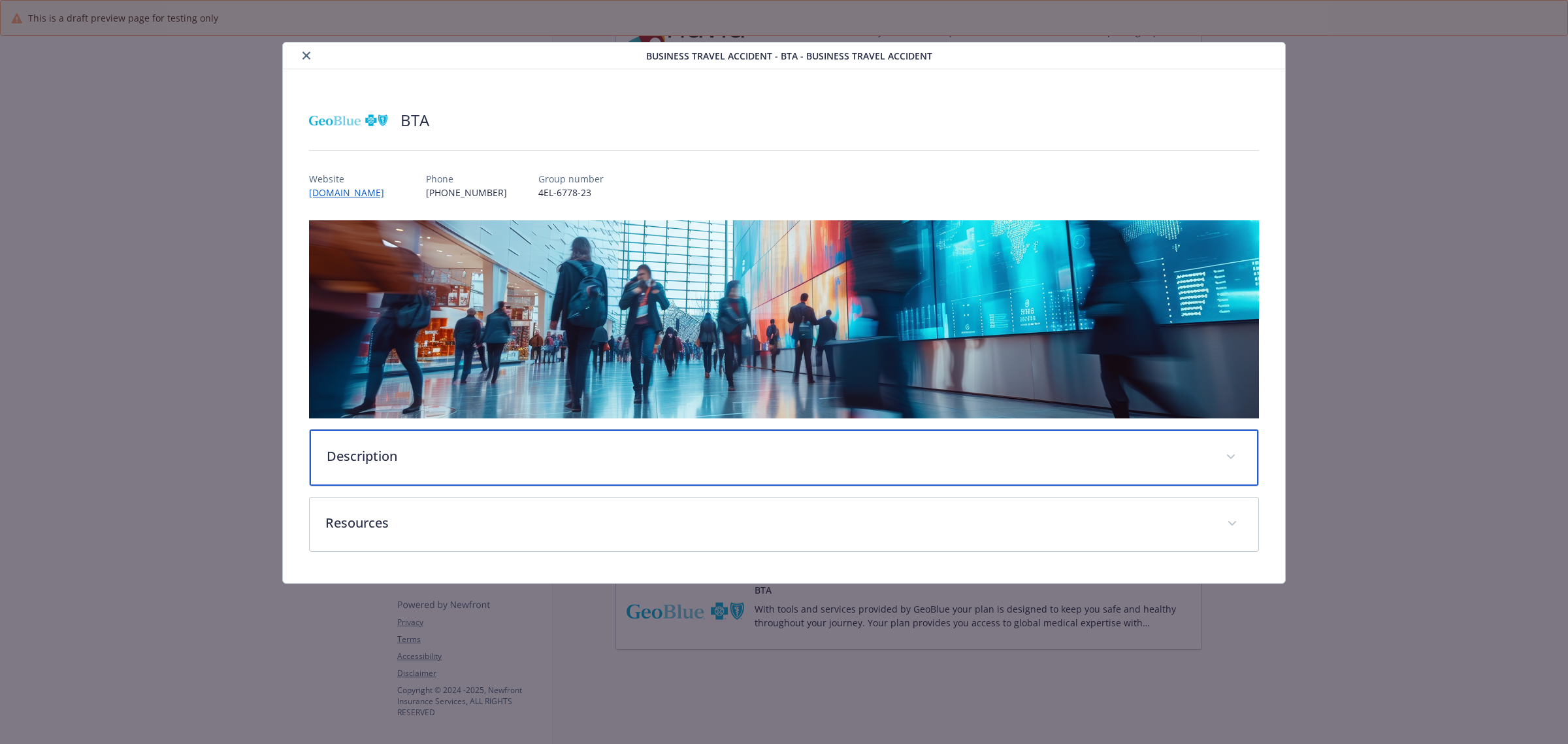
click at [390, 461] on p "Description" at bounding box center [768, 456] width 883 height 20
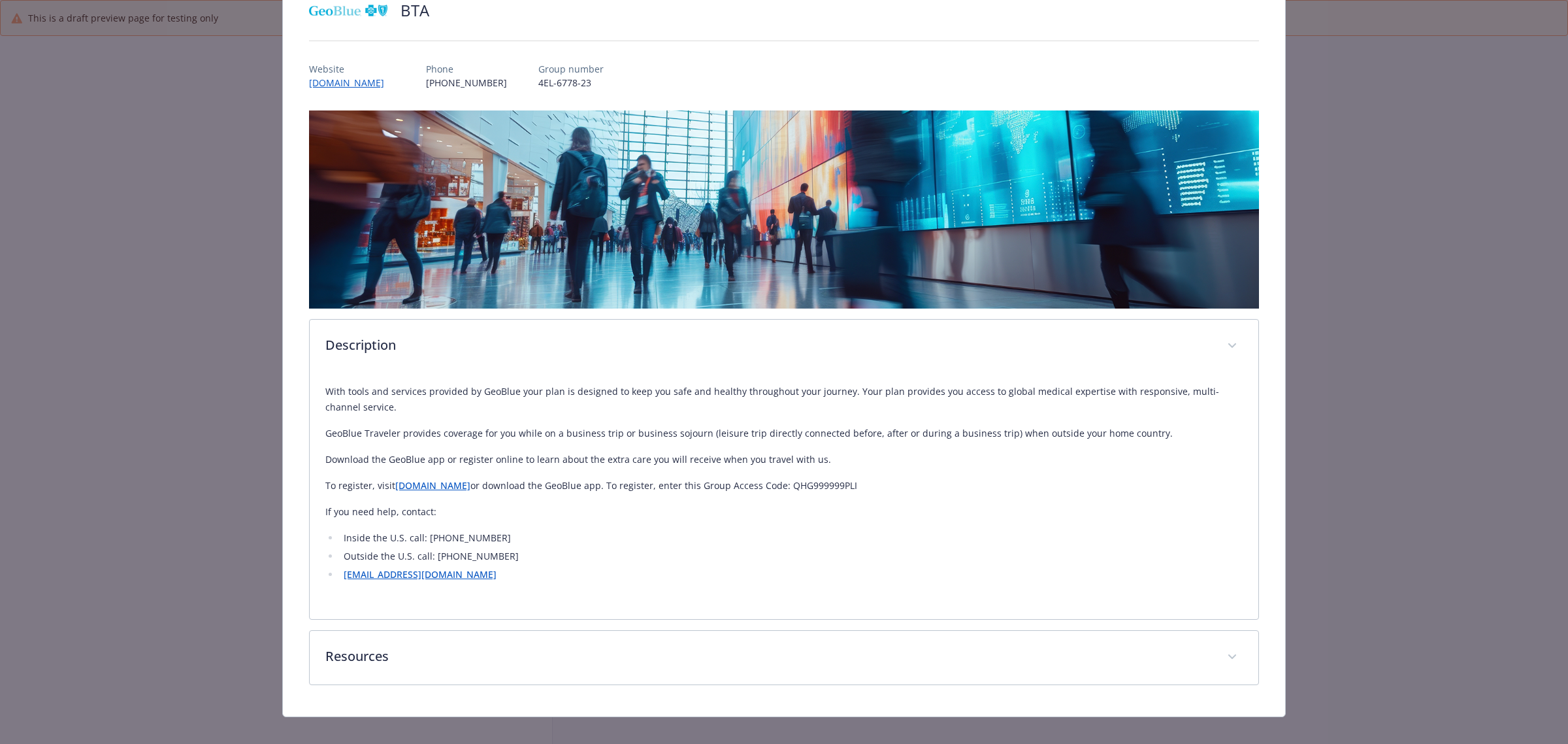
scroll to position [123, 0]
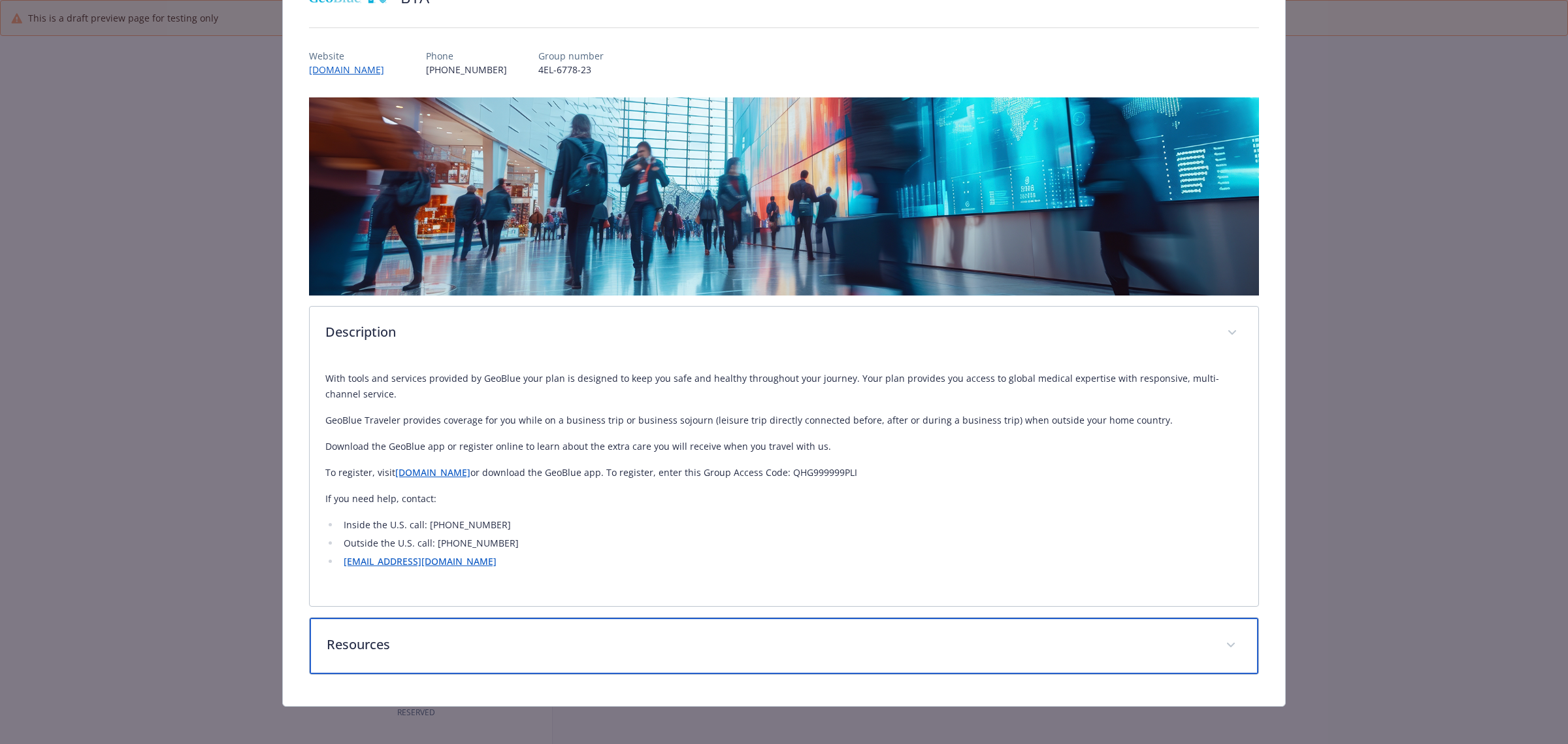
click at [369, 641] on p "Resources" at bounding box center [768, 644] width 883 height 20
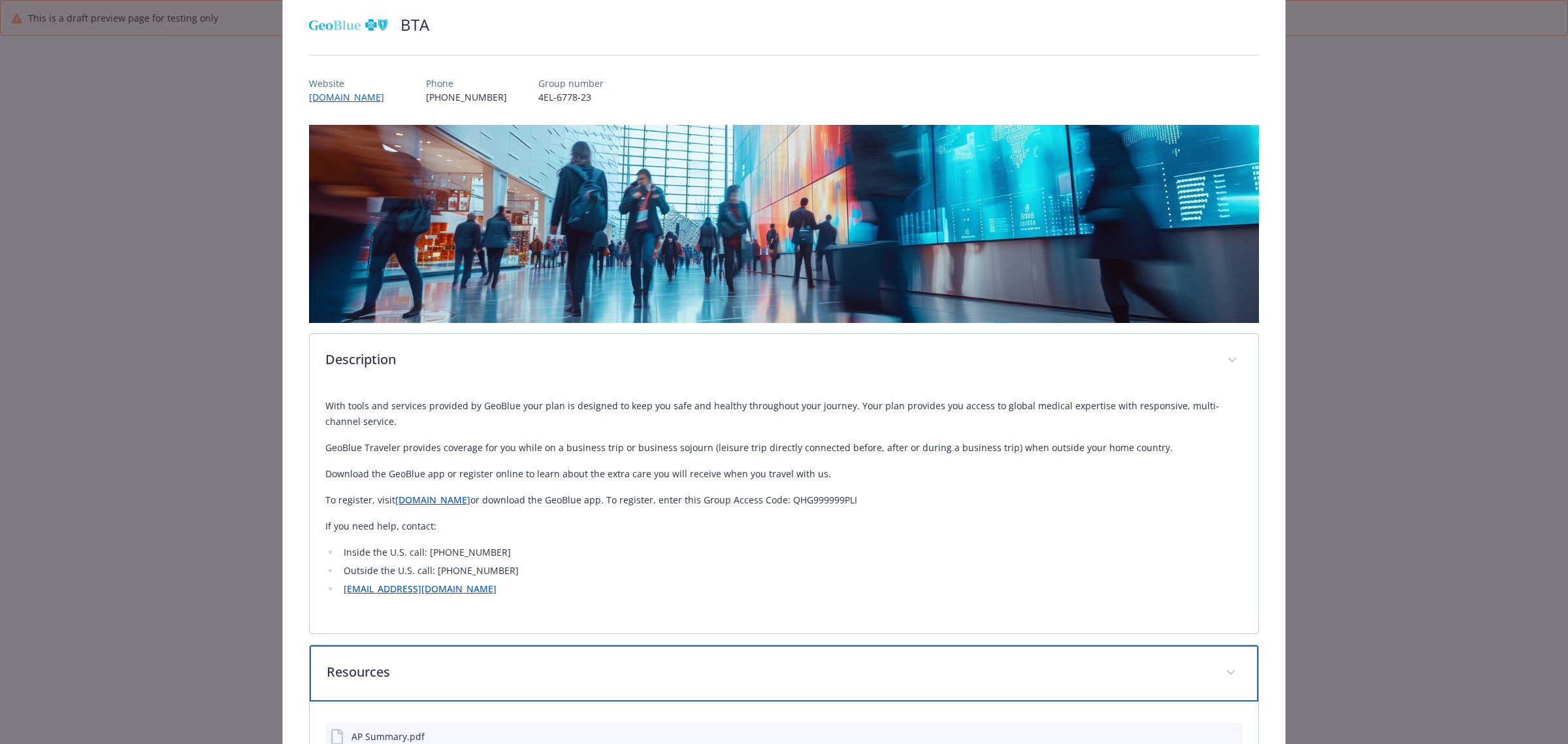
scroll to position [0, 0]
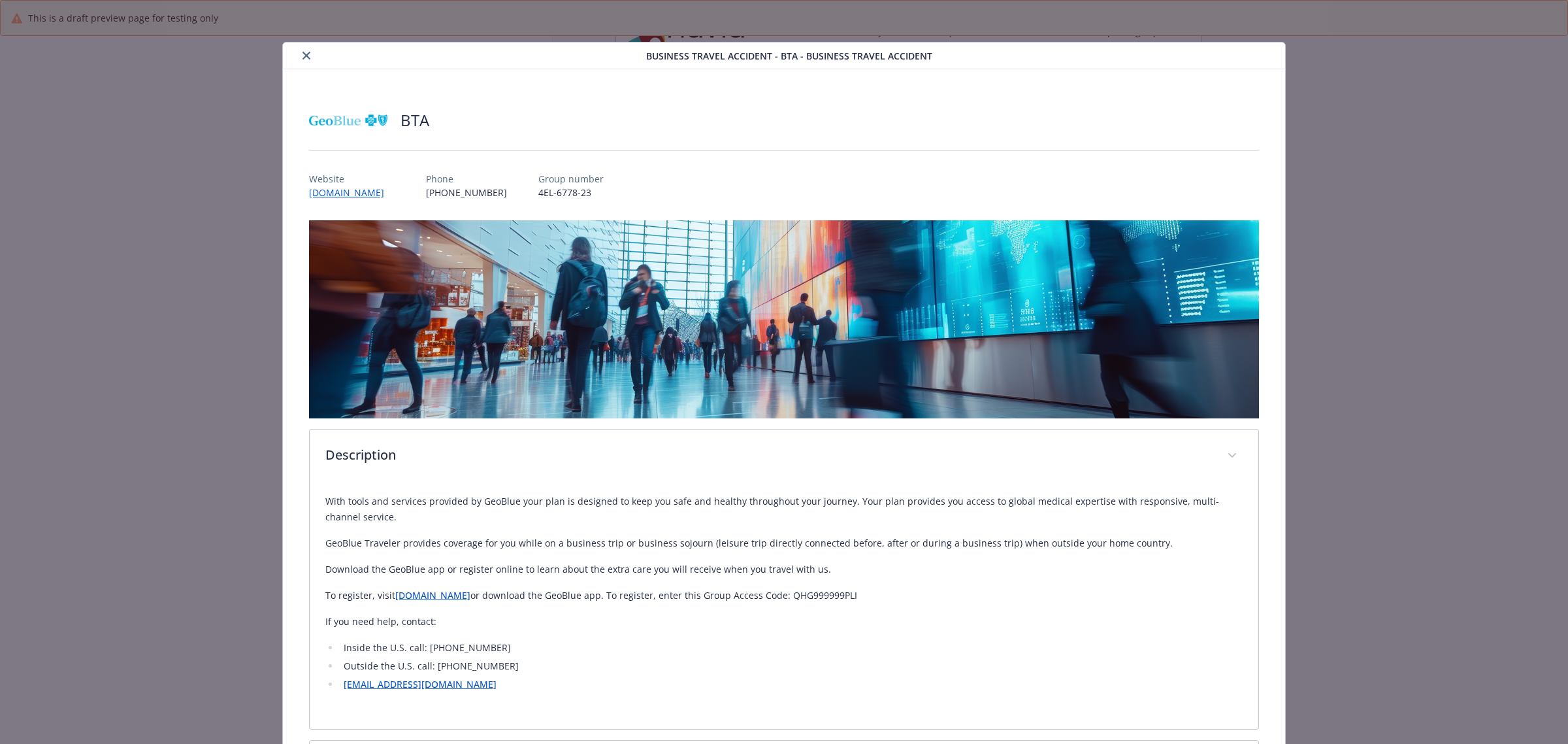
click at [309, 58] on button "close" at bounding box center [306, 55] width 15 height 15
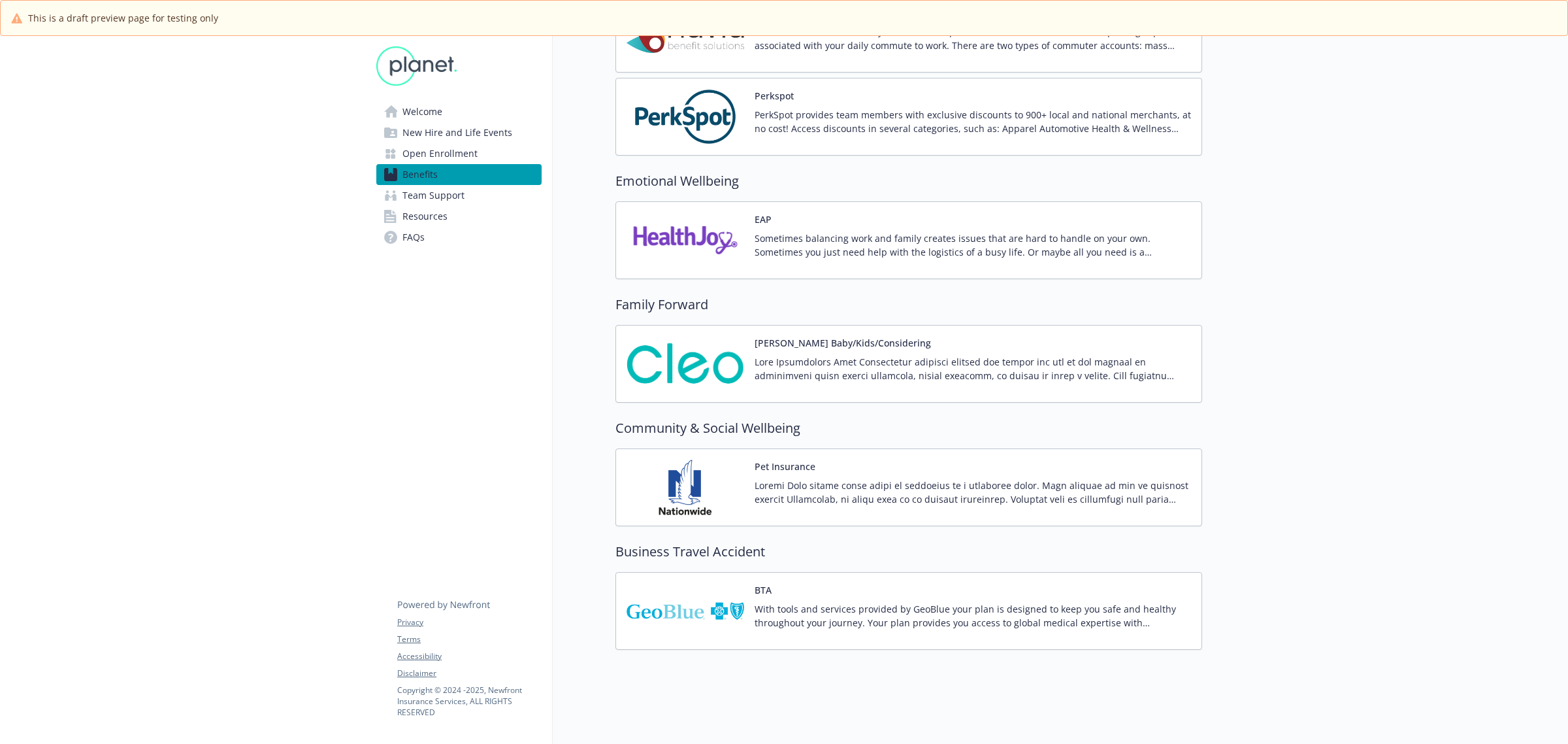
click at [932, 602] on p "With tools and services provided by GeoBlue your plan is designed to keep you s…" at bounding box center [972, 615] width 436 height 27
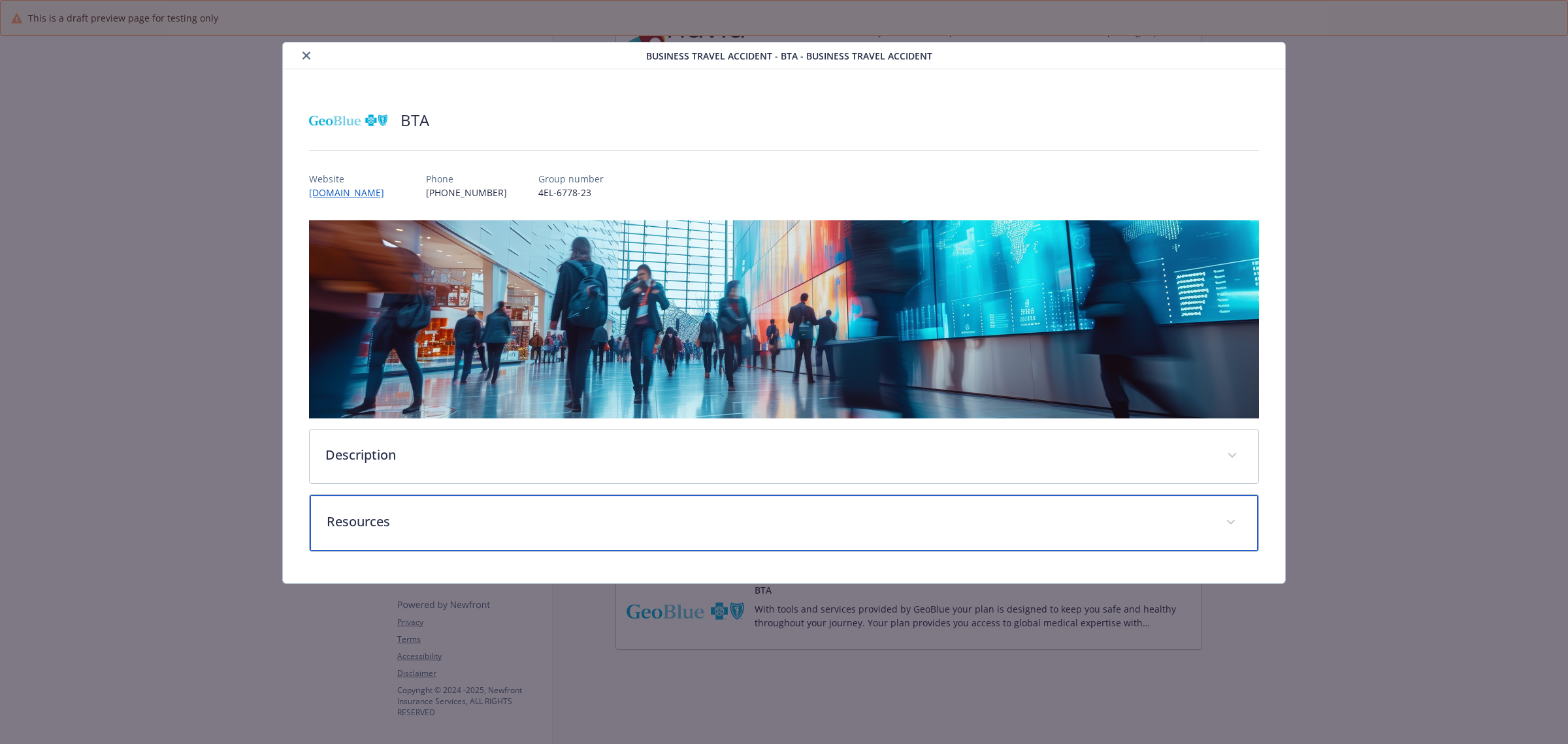
click at [415, 510] on div "Resources" at bounding box center [784, 523] width 949 height 56
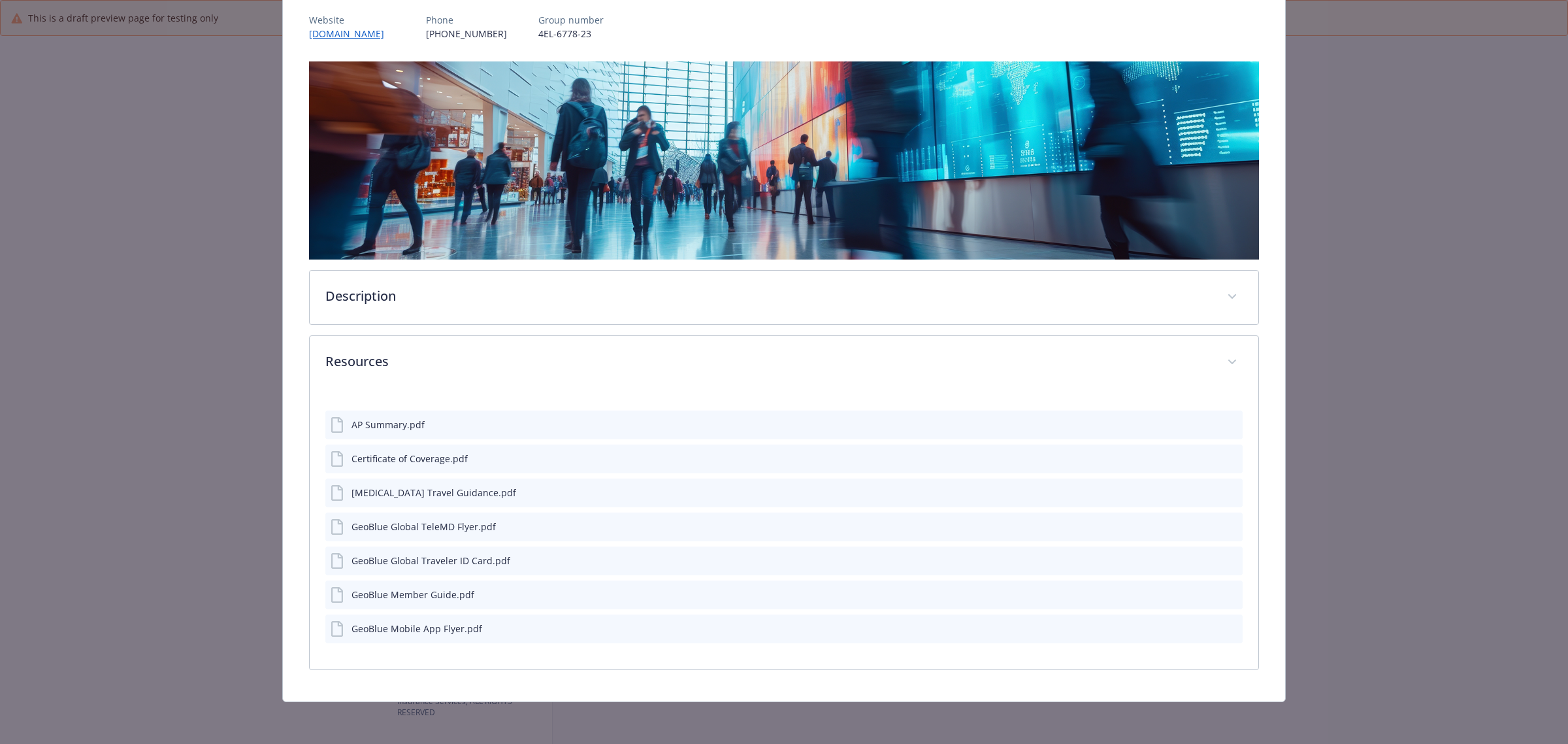
scroll to position [157, 0]
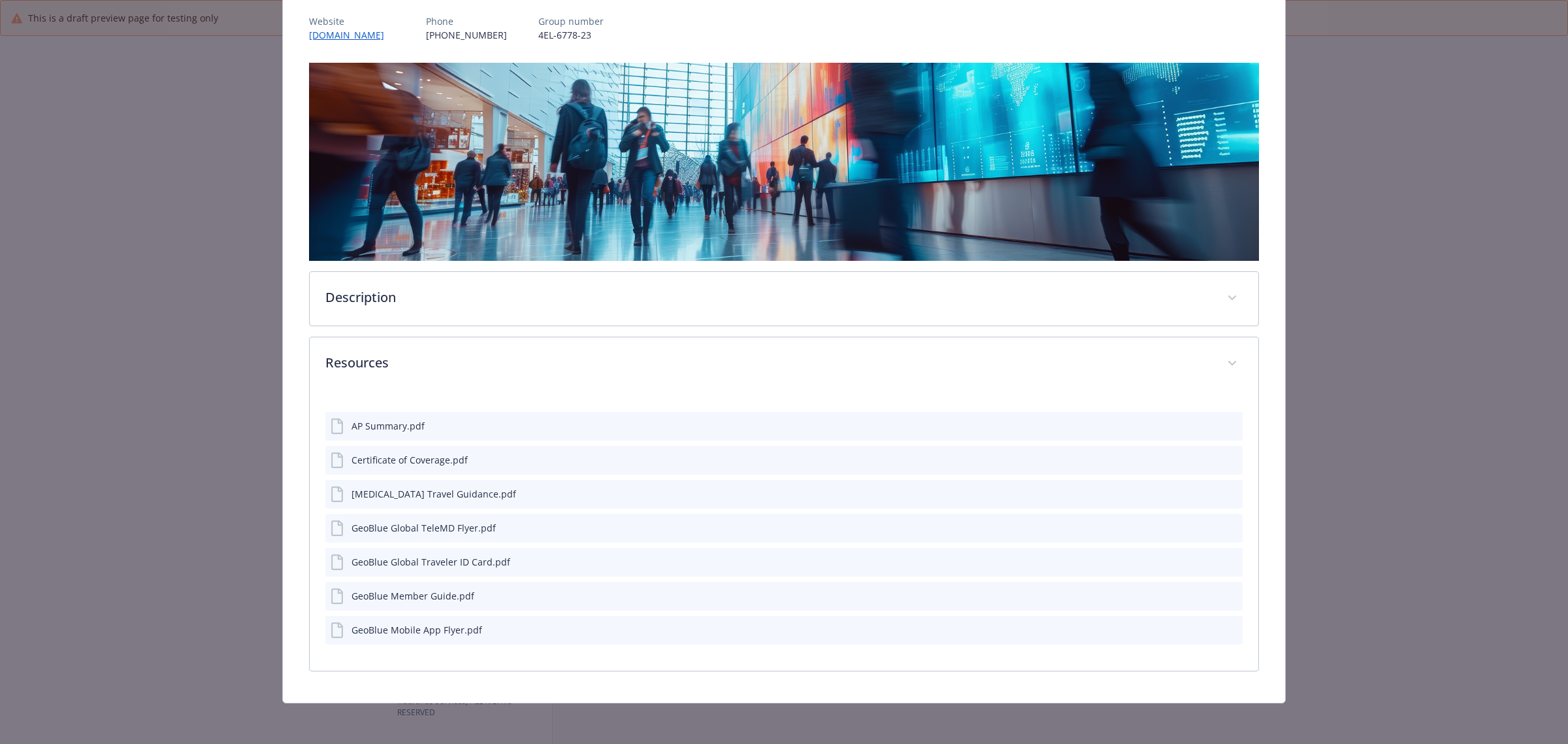
click at [1224, 595] on icon "preview file" at bounding box center [1230, 595] width 12 height 9
click at [1224, 528] on icon "preview file" at bounding box center [1230, 527] width 12 height 9
click at [1224, 455] on icon "preview file" at bounding box center [1230, 459] width 12 height 9
click at [1223, 412] on div "AP Summary.pdf" at bounding box center [784, 426] width 917 height 29
click at [1224, 421] on icon "preview file" at bounding box center [1230, 426] width 12 height 9
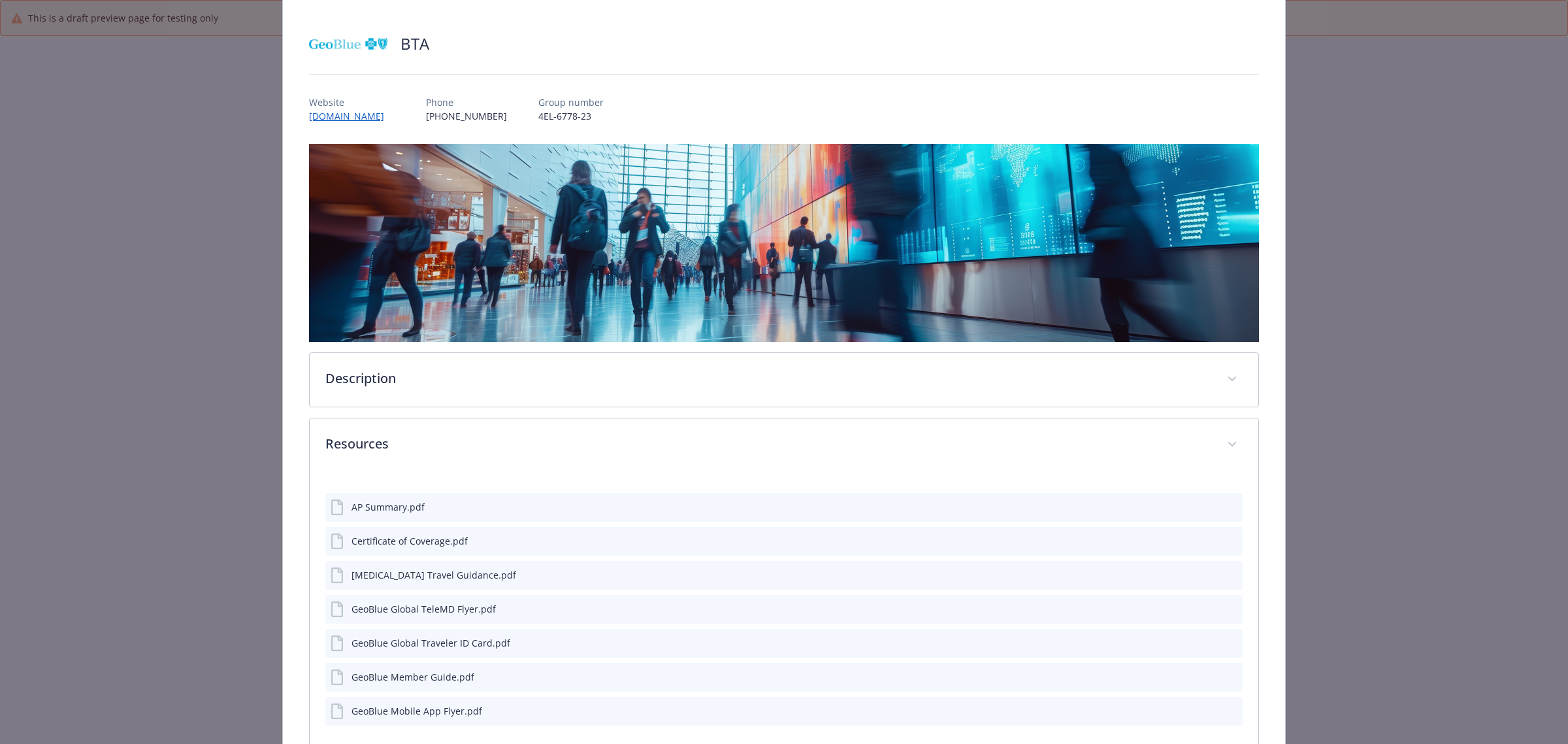
scroll to position [0, 0]
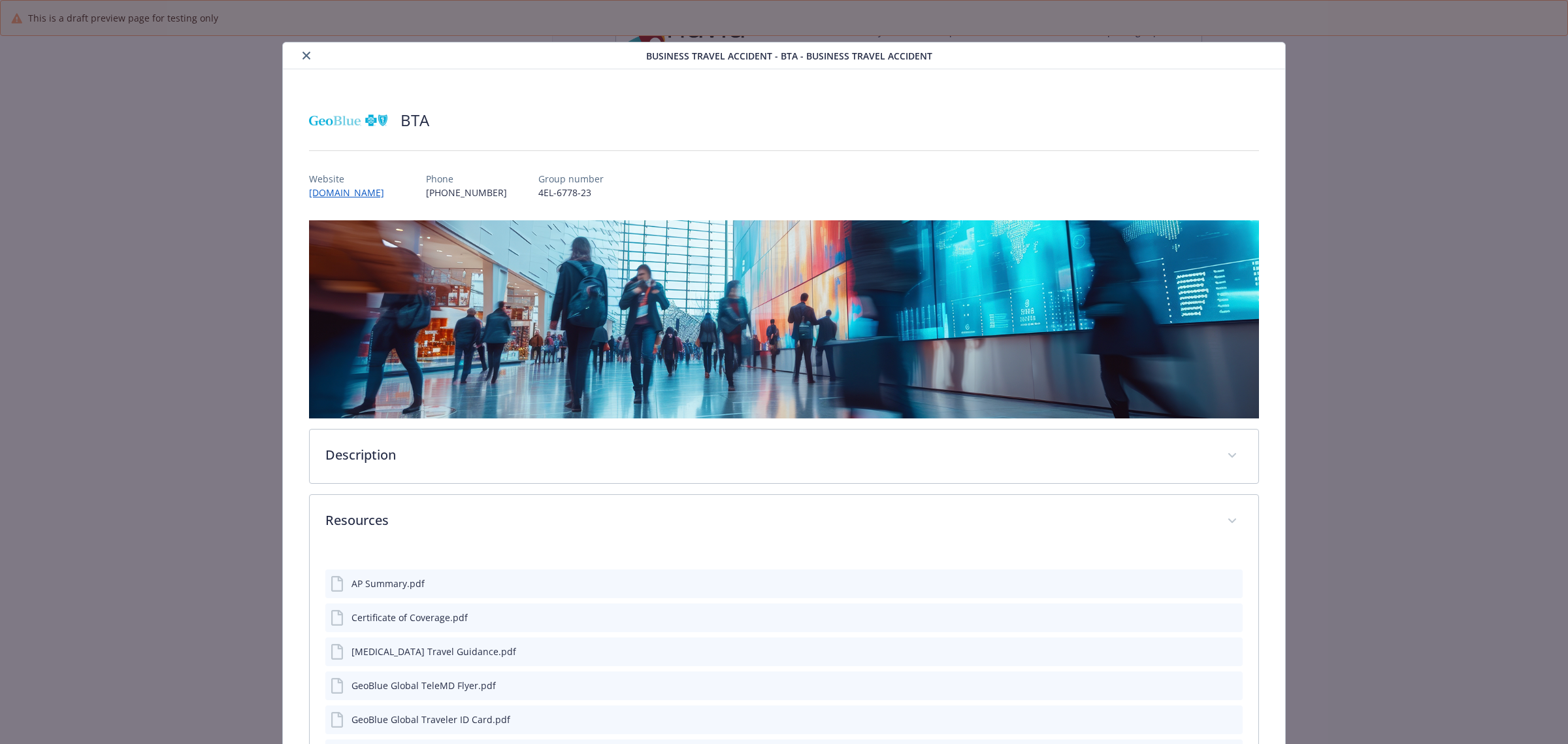
click at [299, 49] on button "close" at bounding box center [306, 55] width 15 height 15
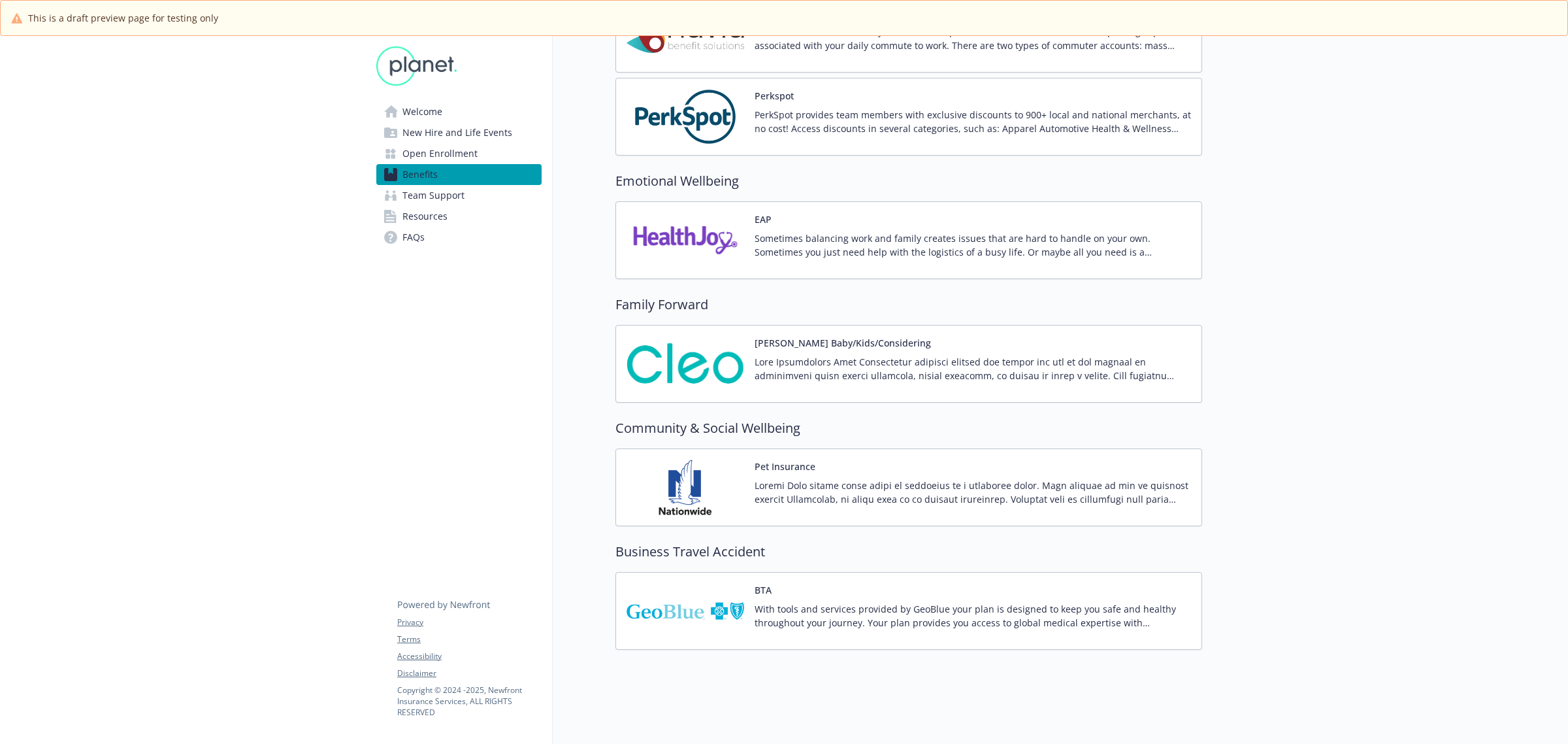
click at [429, 129] on span "New Hire and Life Events" at bounding box center [457, 133] width 110 height 21
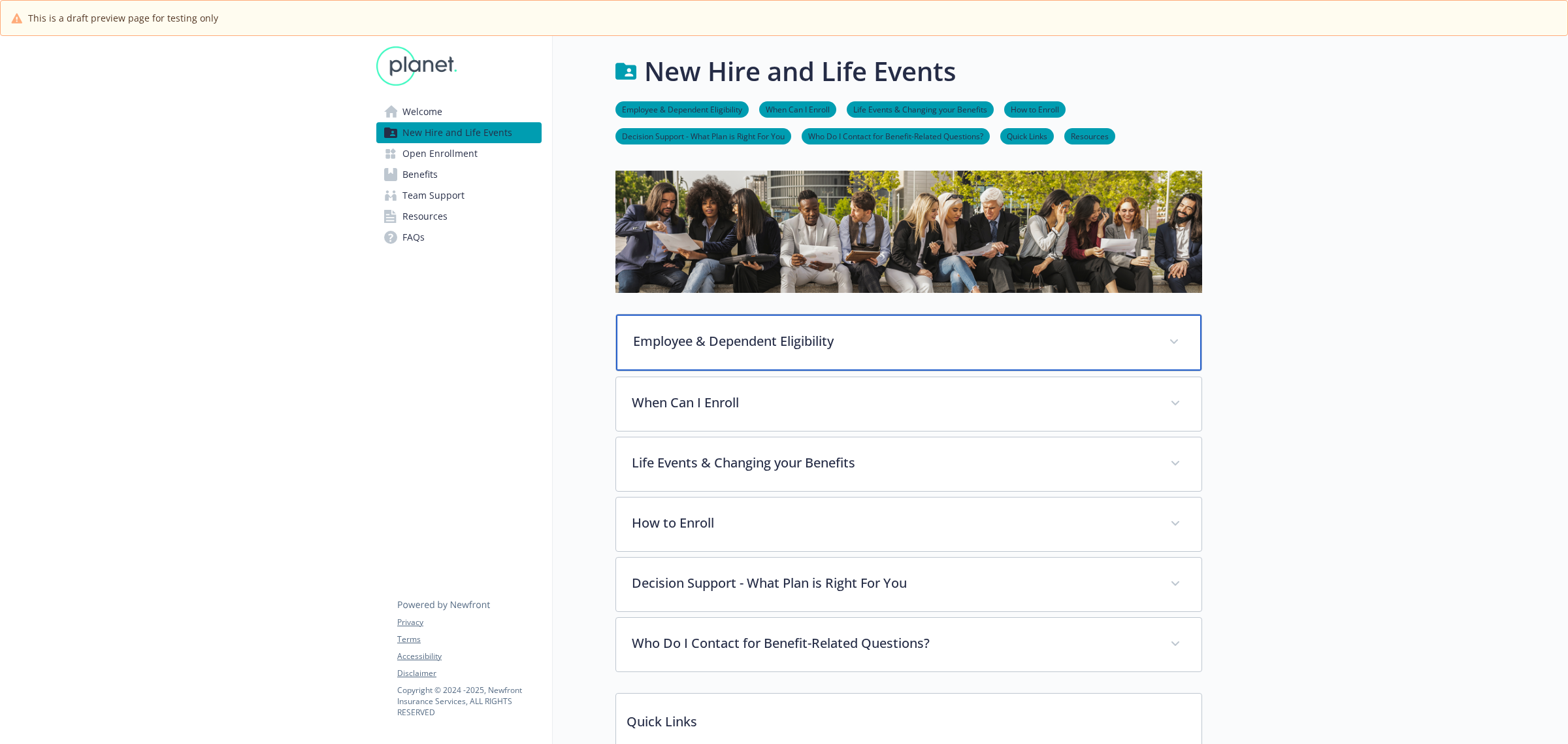
click at [790, 339] on p "Employee & Dependent Eligibility" at bounding box center [892, 341] width 520 height 20
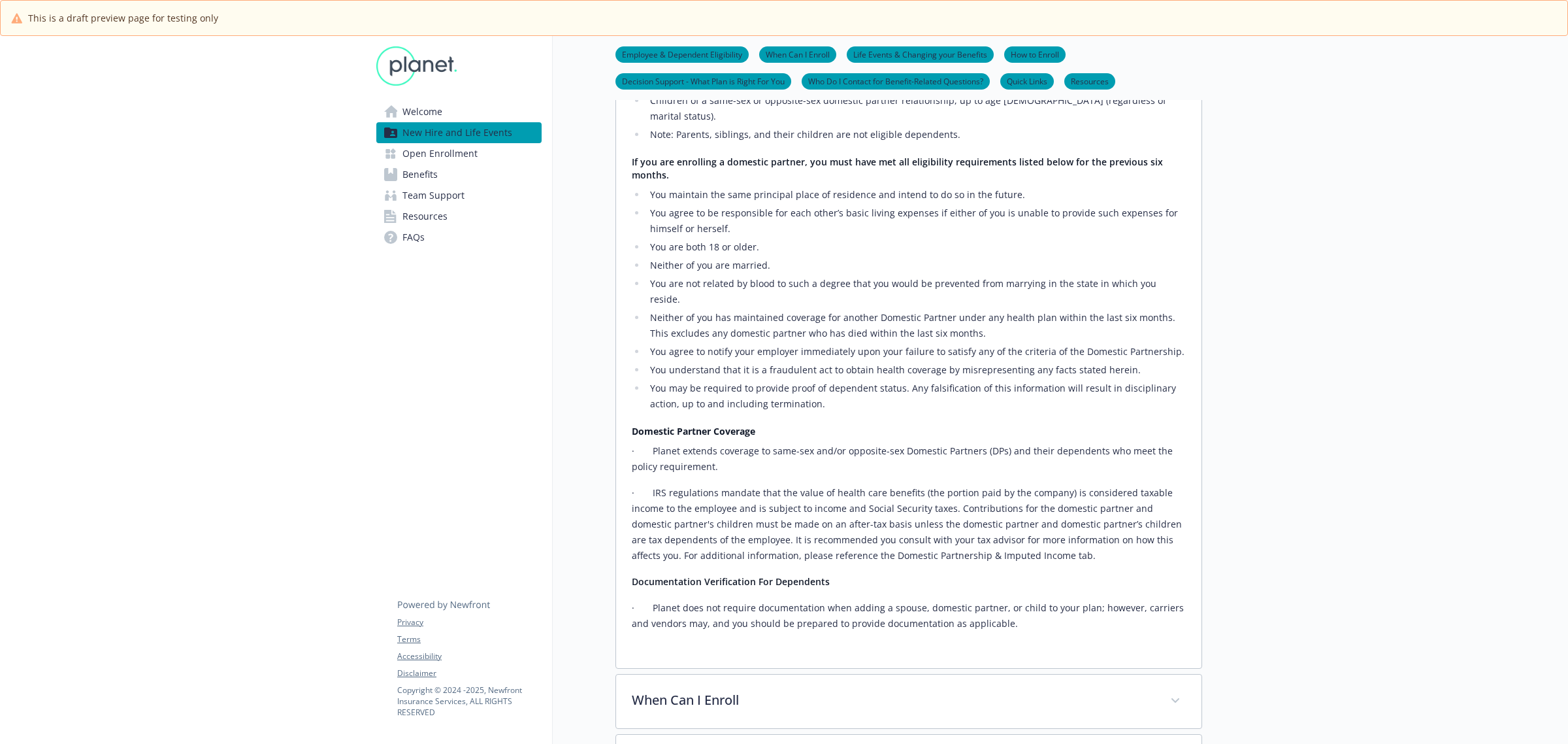
scroll to position [572, 0]
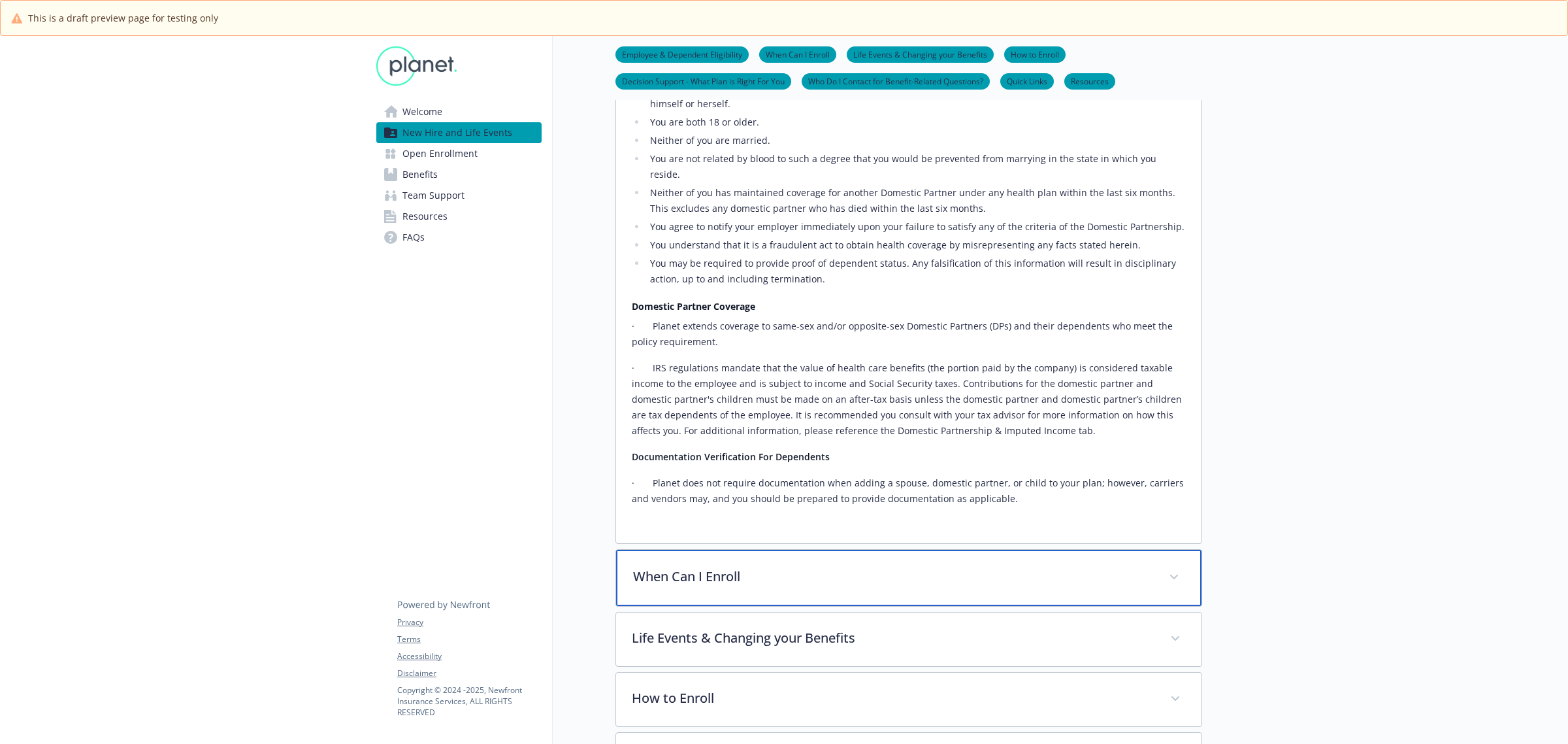
click at [779, 567] on p "When Can I Enroll" at bounding box center [892, 576] width 520 height 20
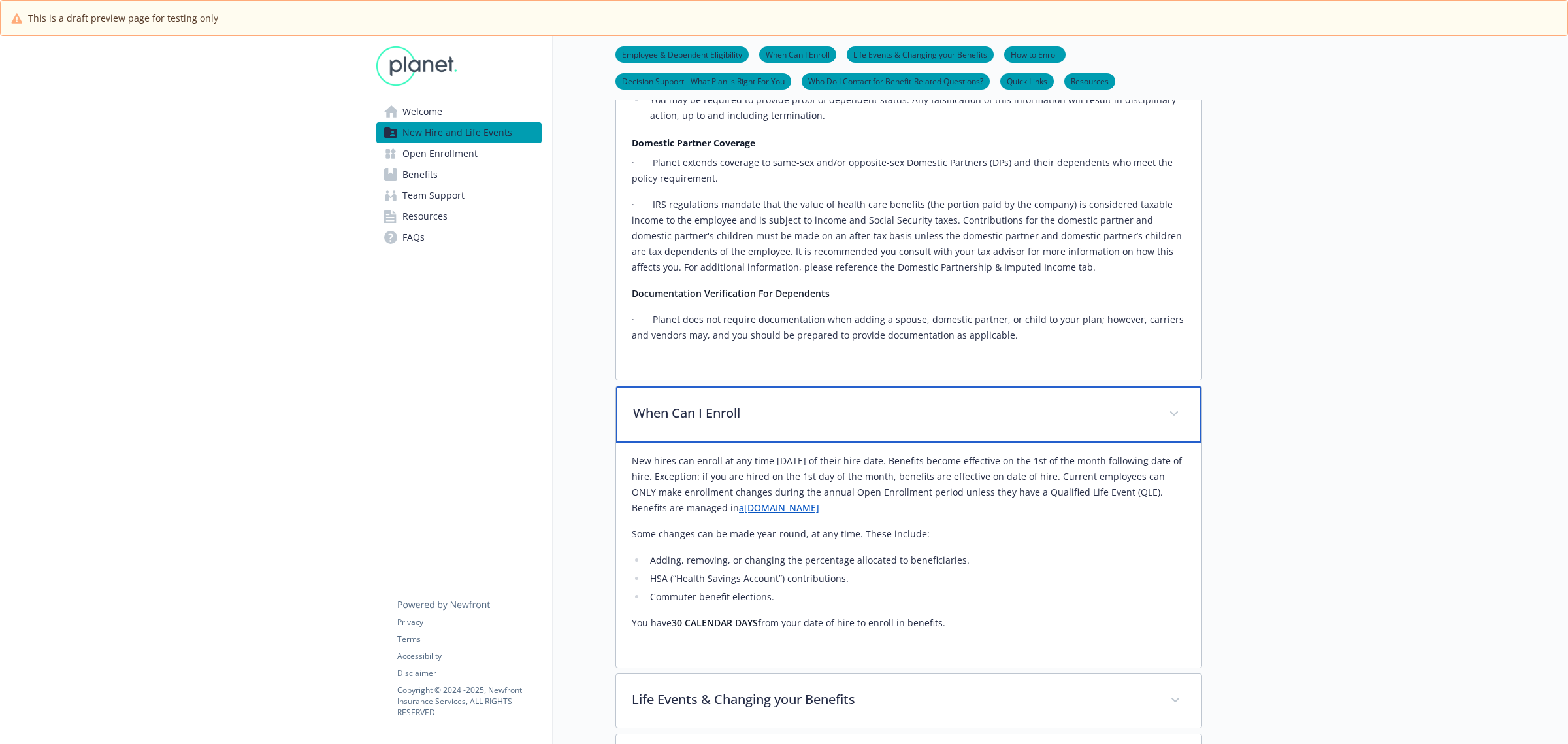
scroll to position [899, 0]
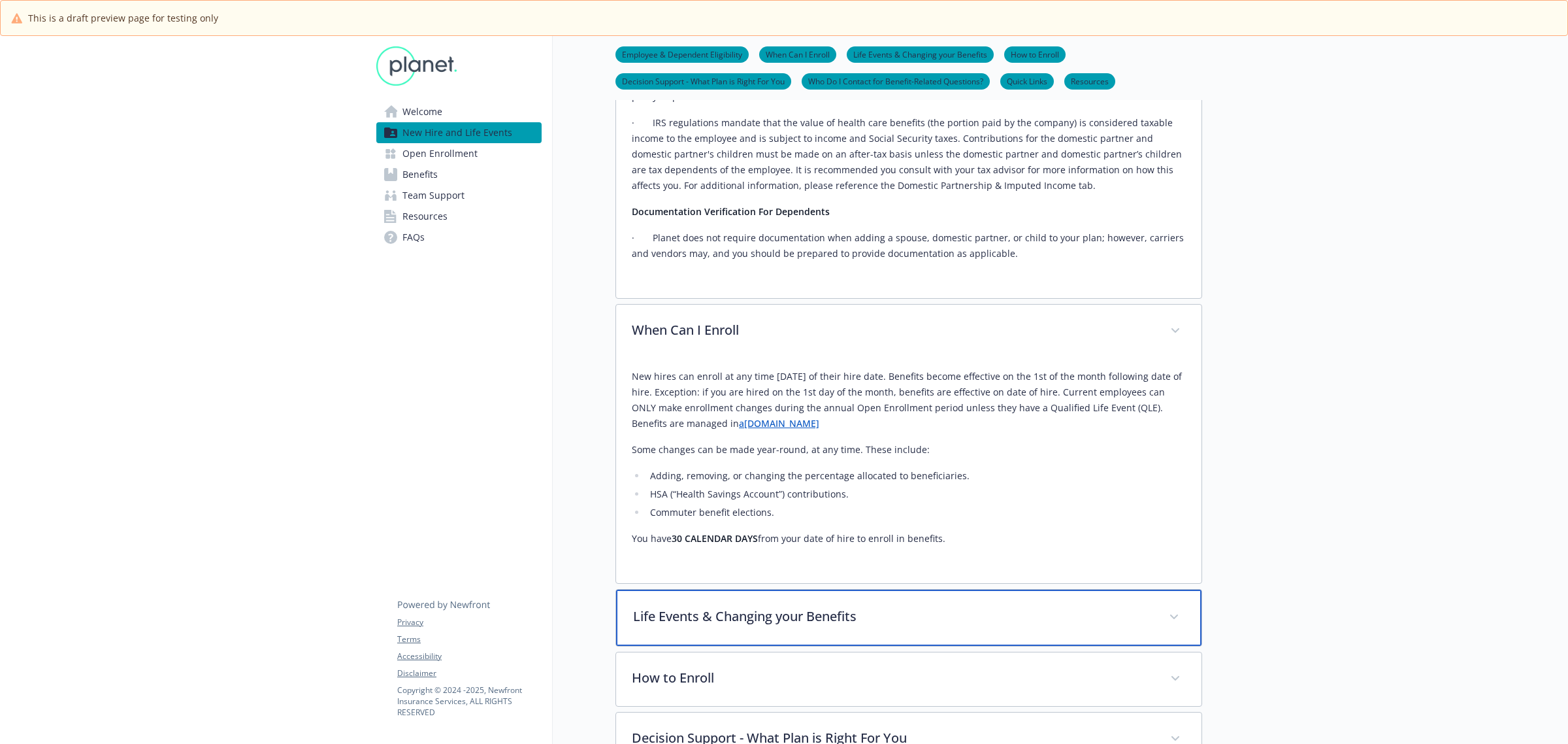
click at [880, 607] on p "Life Events & Changing your Benefits" at bounding box center [892, 616] width 520 height 20
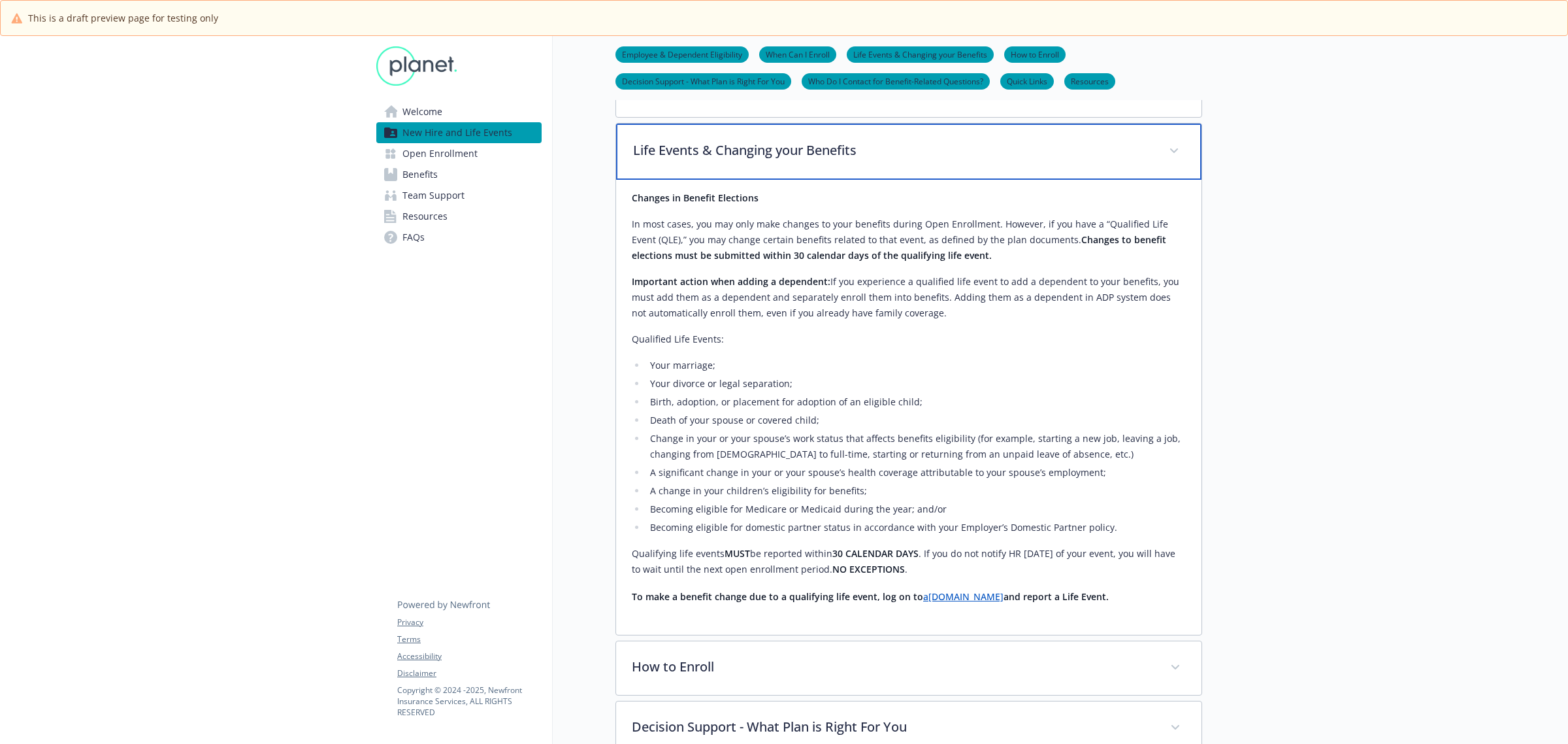
scroll to position [1389, 0]
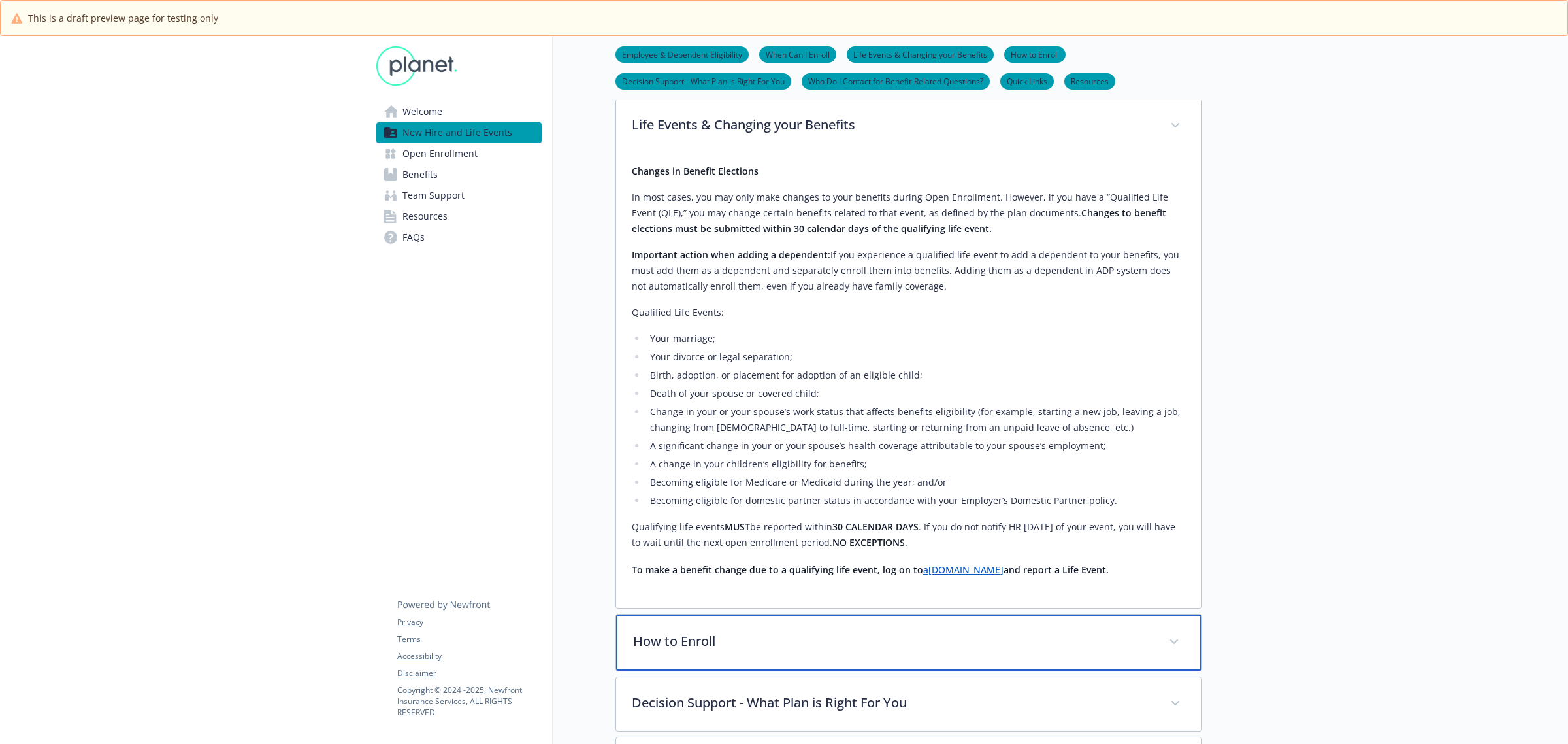
click at [739, 615] on div "How to Enroll" at bounding box center [909, 643] width 585 height 56
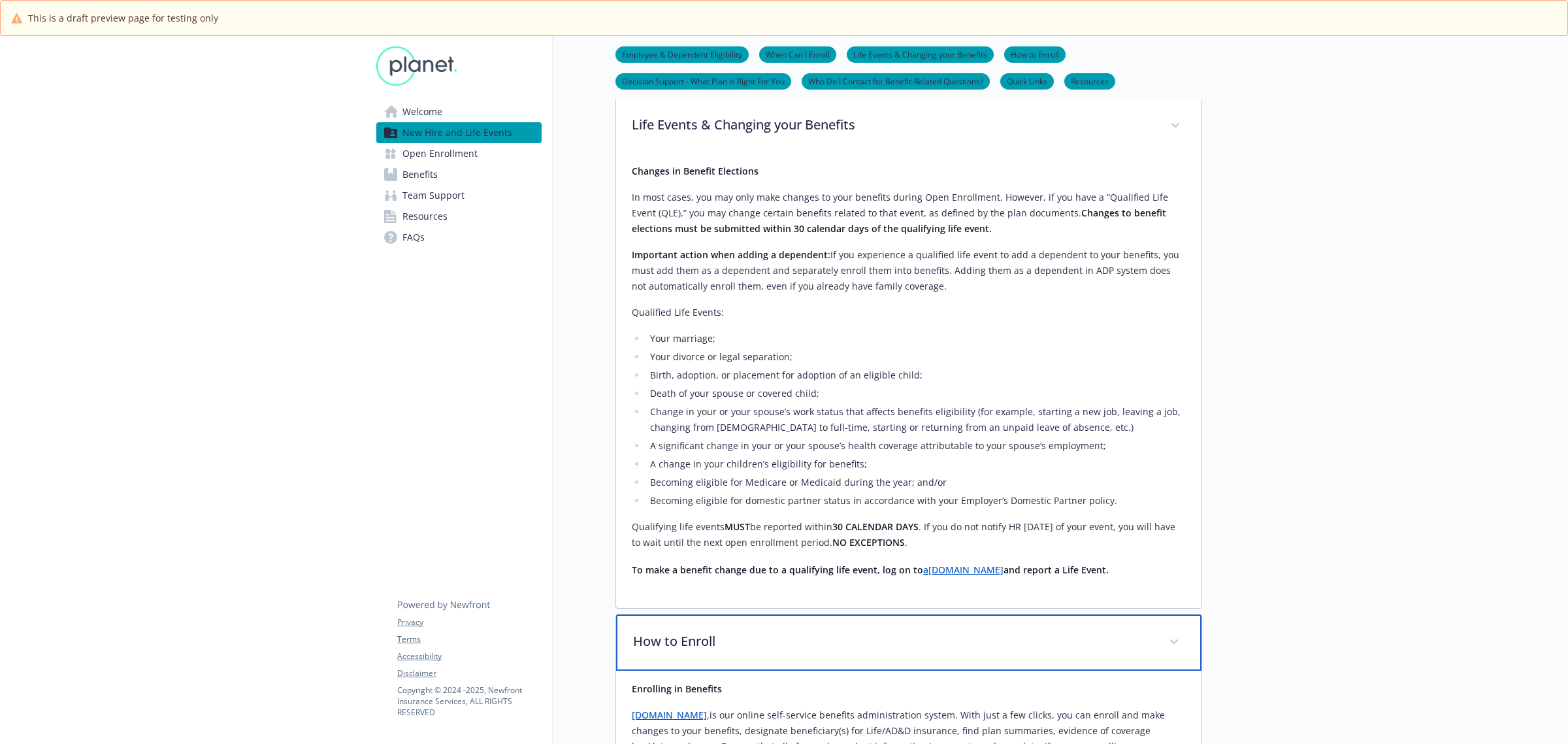
scroll to position [1553, 0]
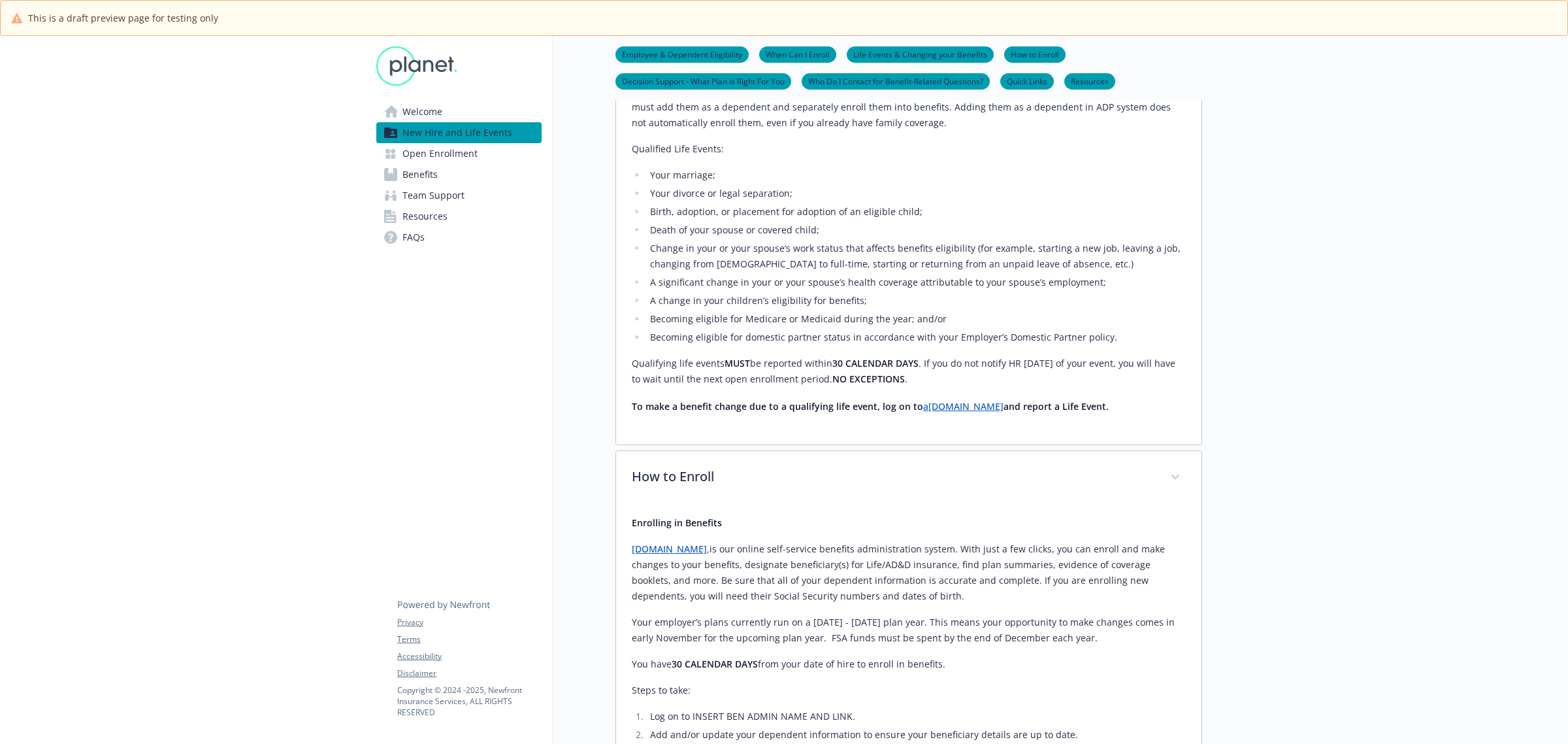
click at [681, 543] on link "access.paylocity.com" at bounding box center [670, 549] width 75 height 13
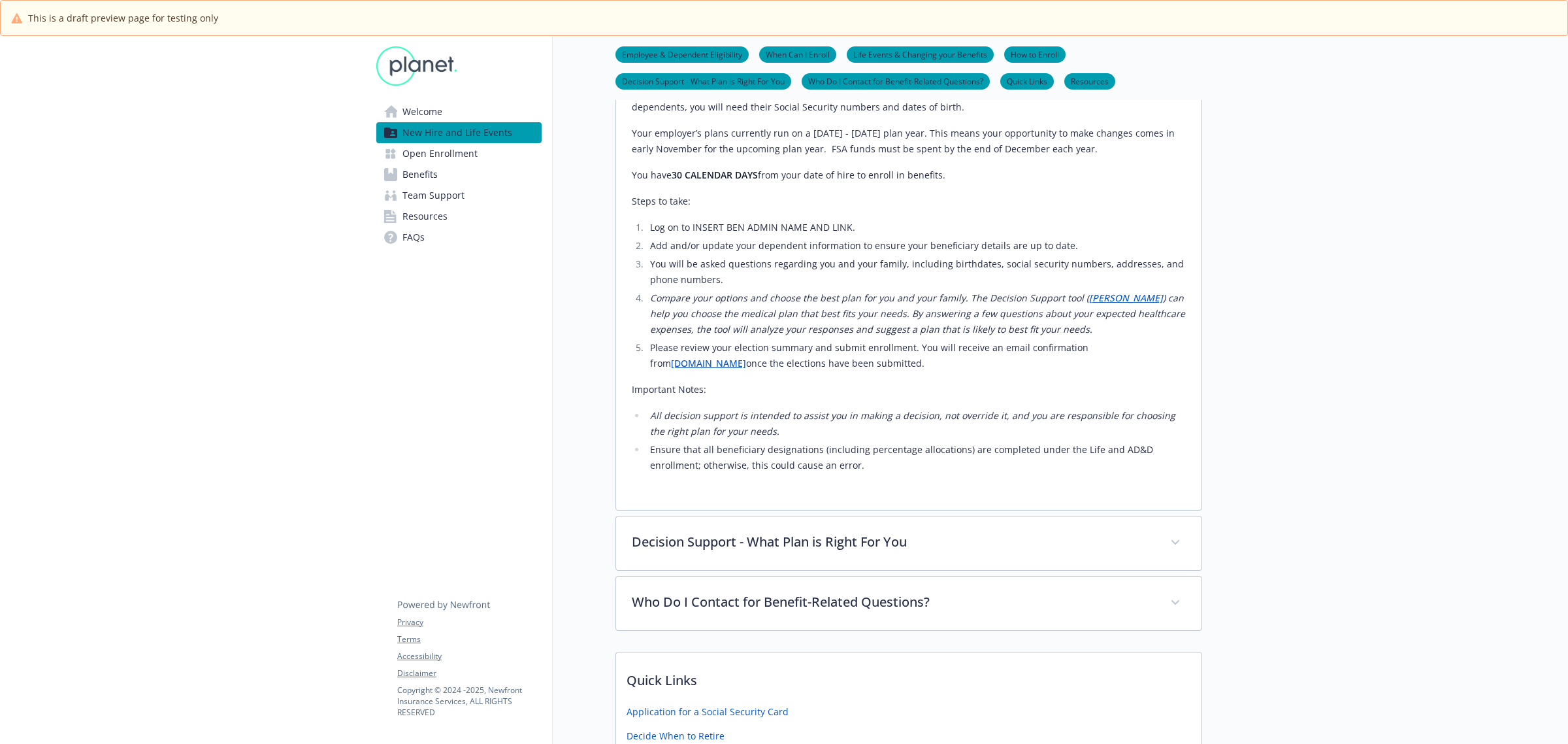
scroll to position [2043, 0]
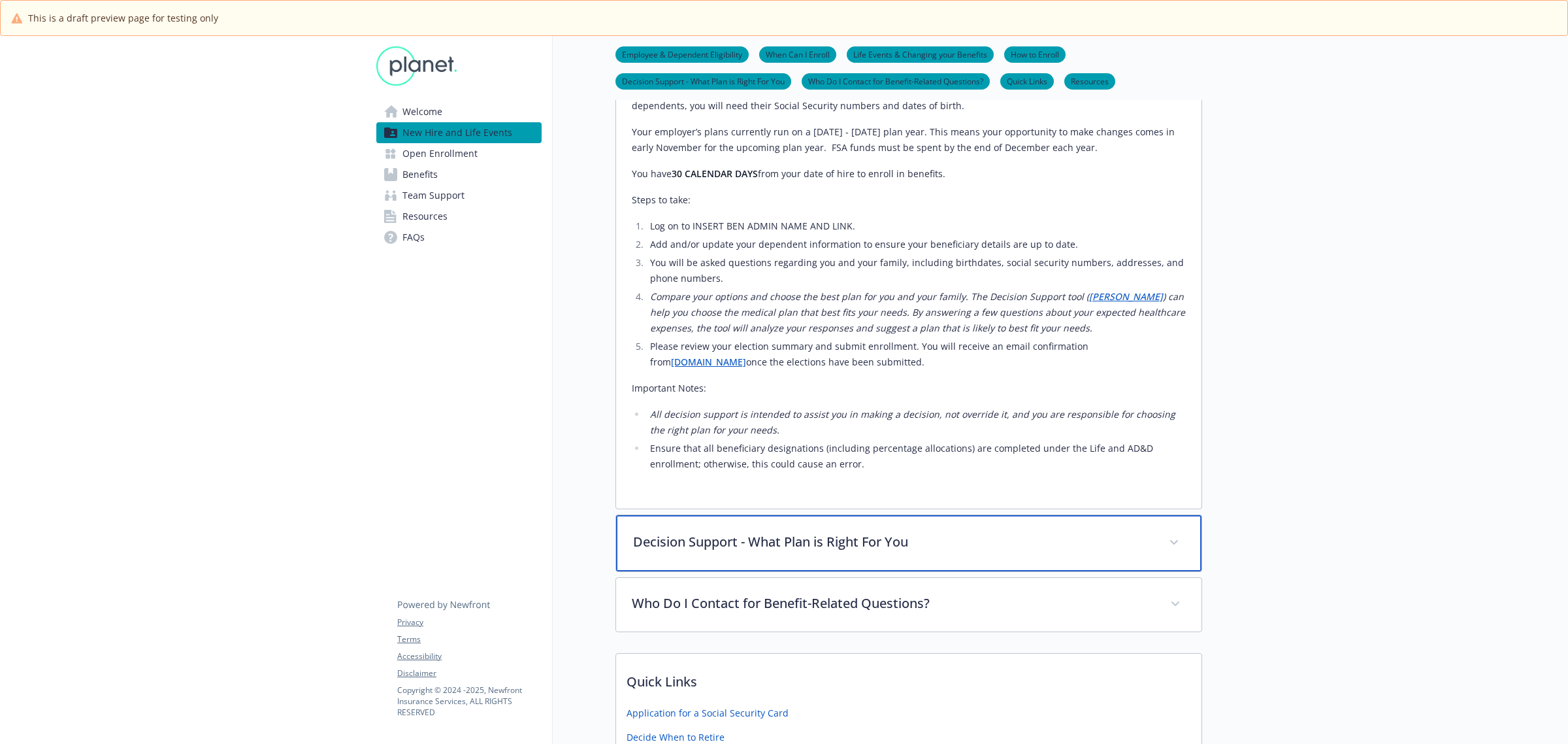
click at [833, 532] on p "Decision Support - What Plan is Right For You" at bounding box center [892, 541] width 520 height 20
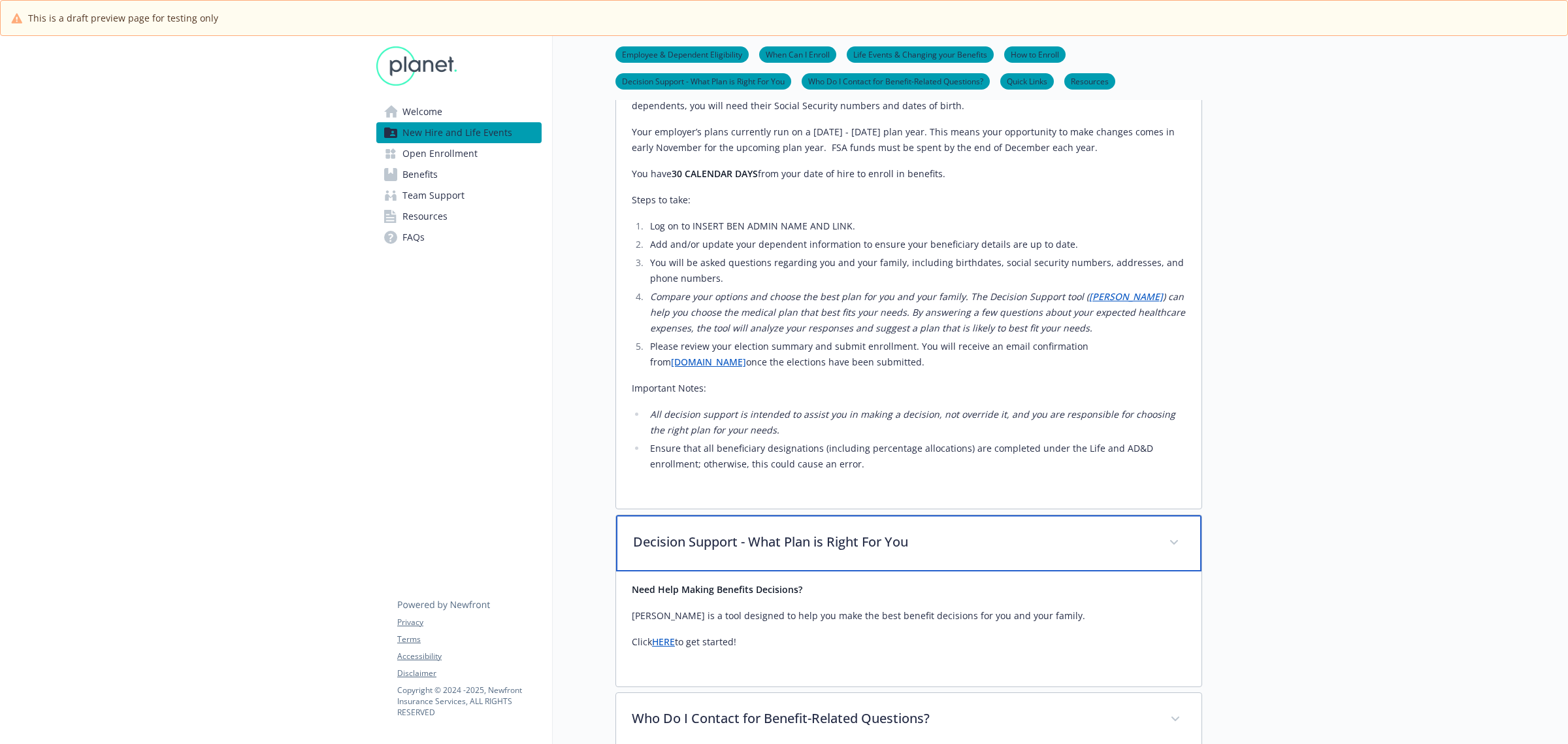
scroll to position [2125, 0]
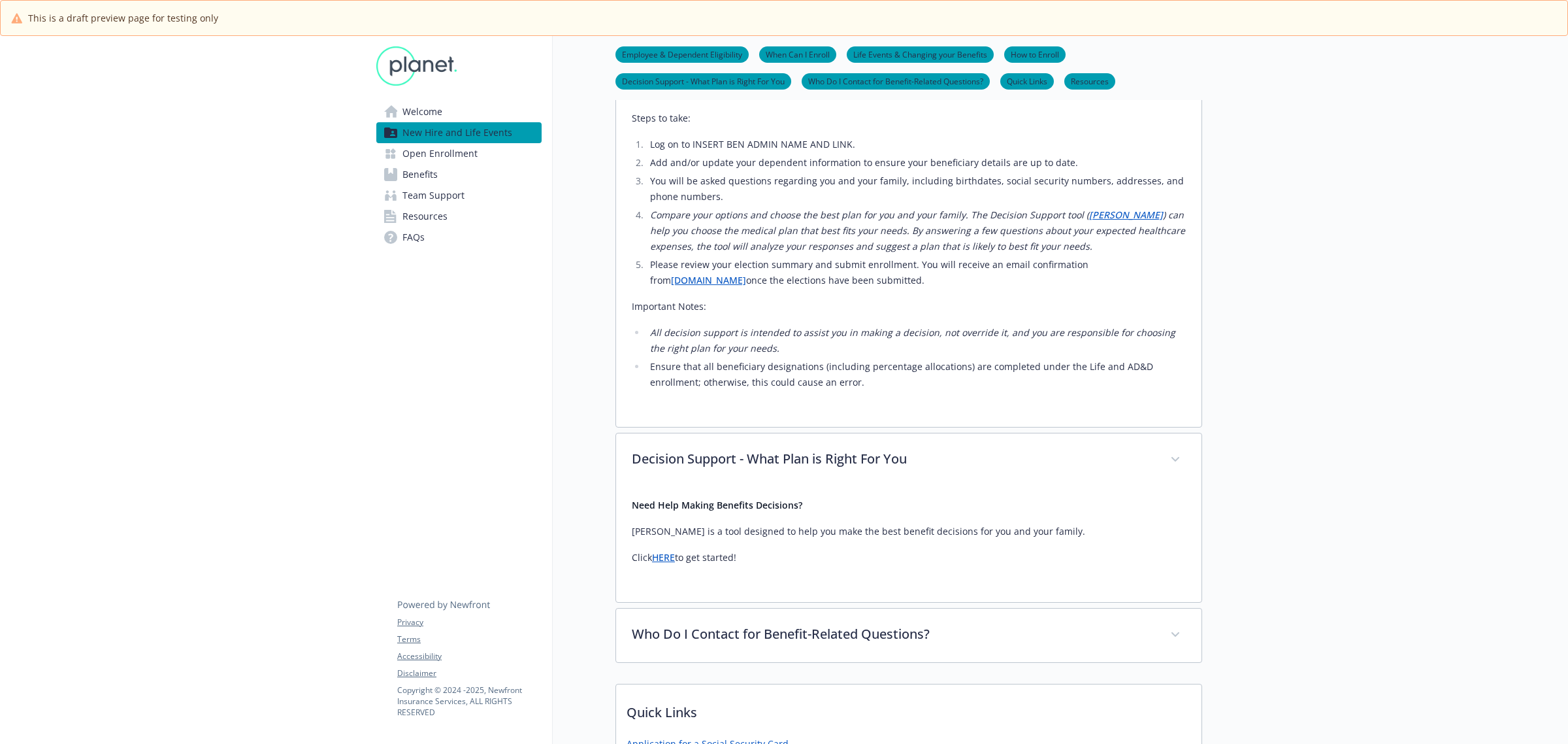
click at [661, 551] on link "HERE" at bounding box center [664, 557] width 23 height 13
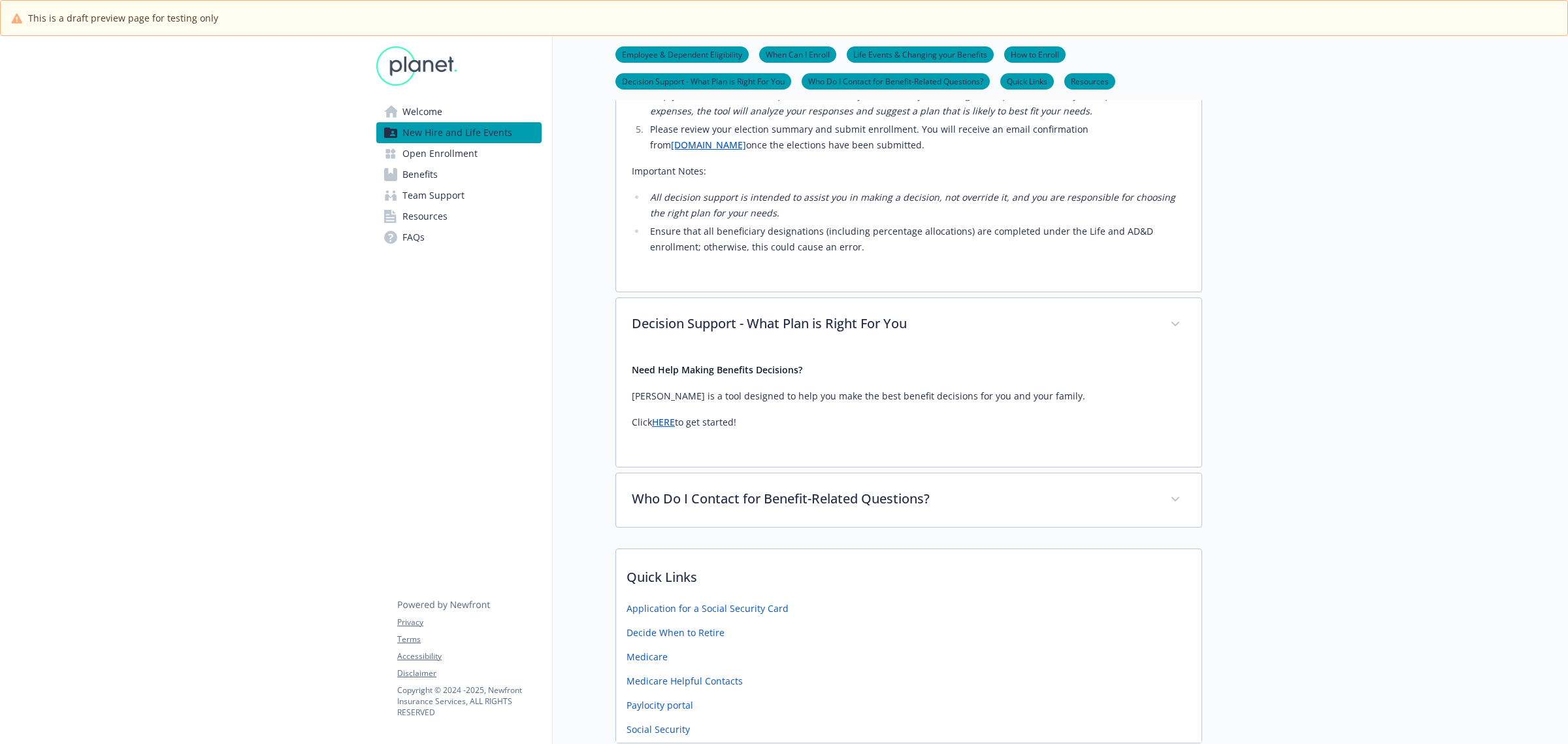
scroll to position [2288, 0]
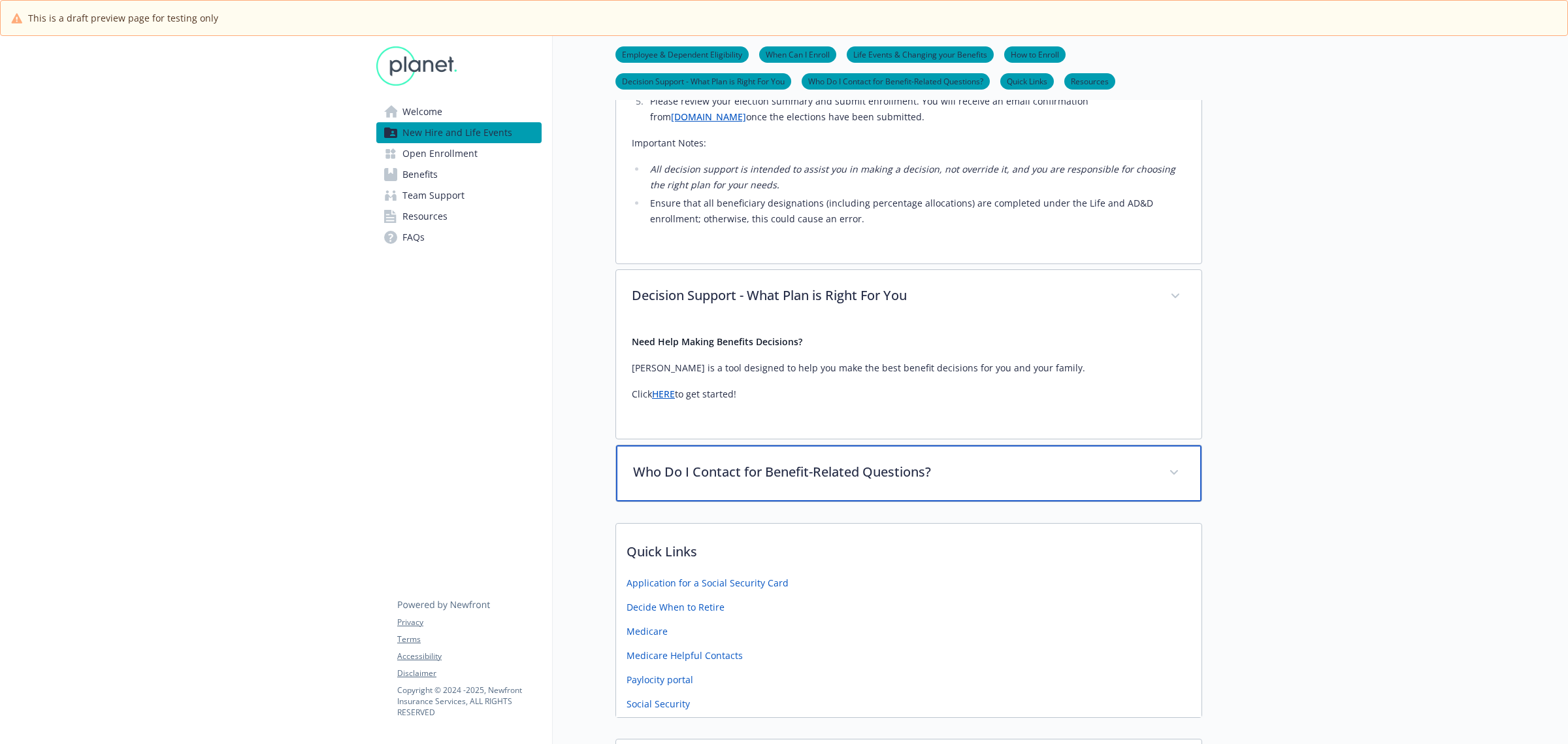
click at [850, 462] on p "Who Do I Contact for Benefit-Related Questions?" at bounding box center [892, 472] width 520 height 20
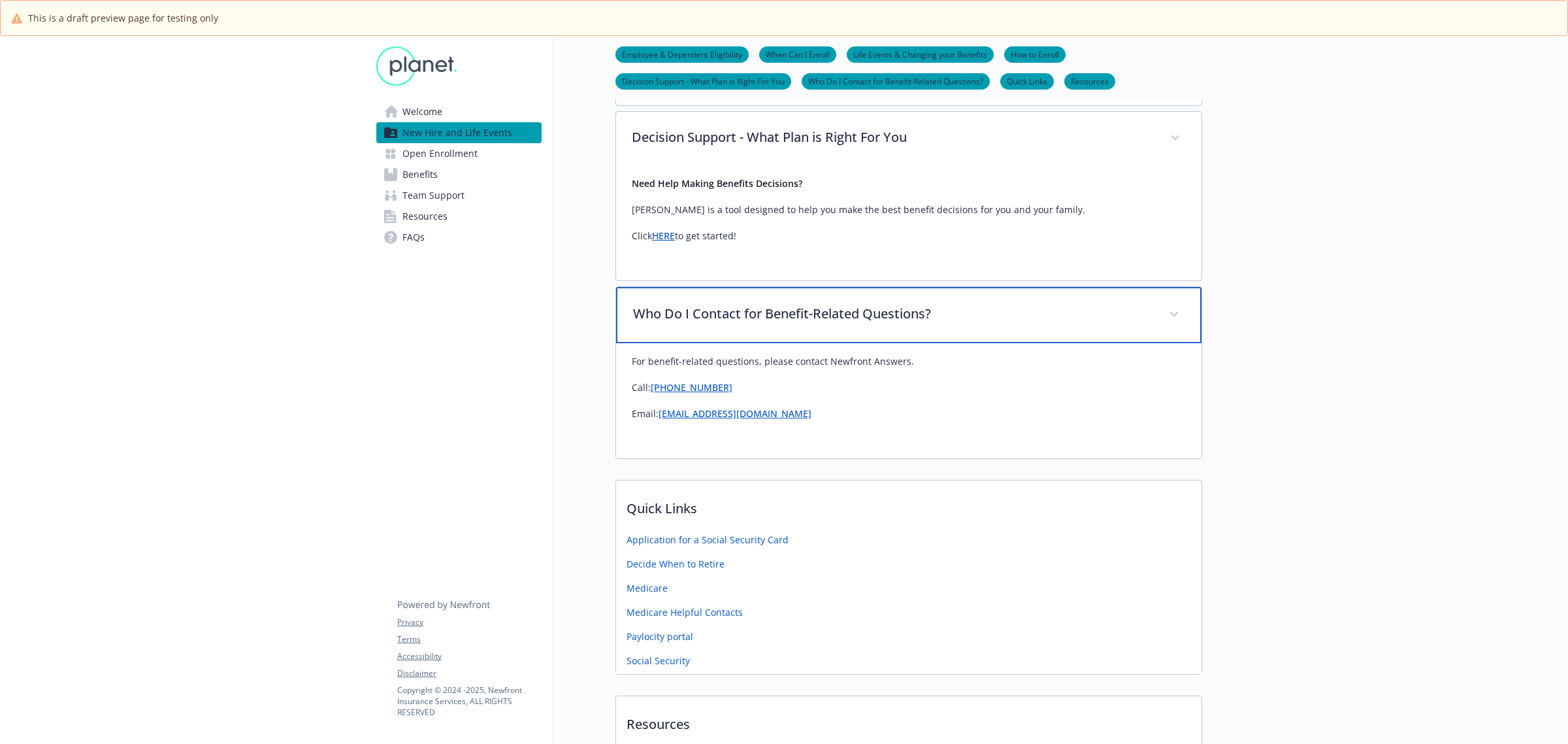
scroll to position [2452, 0]
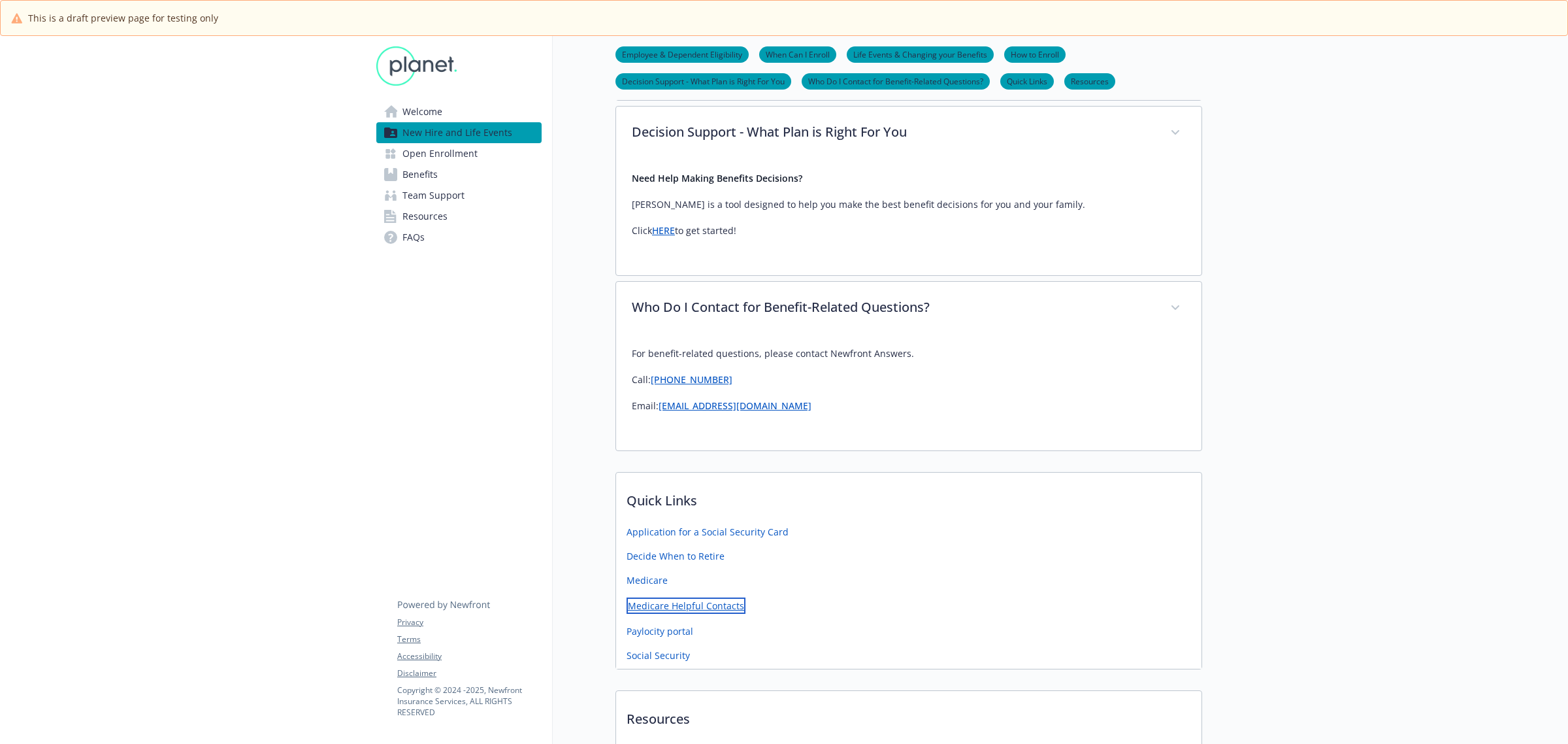
click at [680, 598] on link "Medicare Helpful Contacts" at bounding box center [687, 605] width 119 height 16
click at [667, 621] on link "Paylocity portal" at bounding box center [661, 629] width 69 height 16
click at [654, 646] on link "Social Security" at bounding box center [660, 654] width 66 height 16
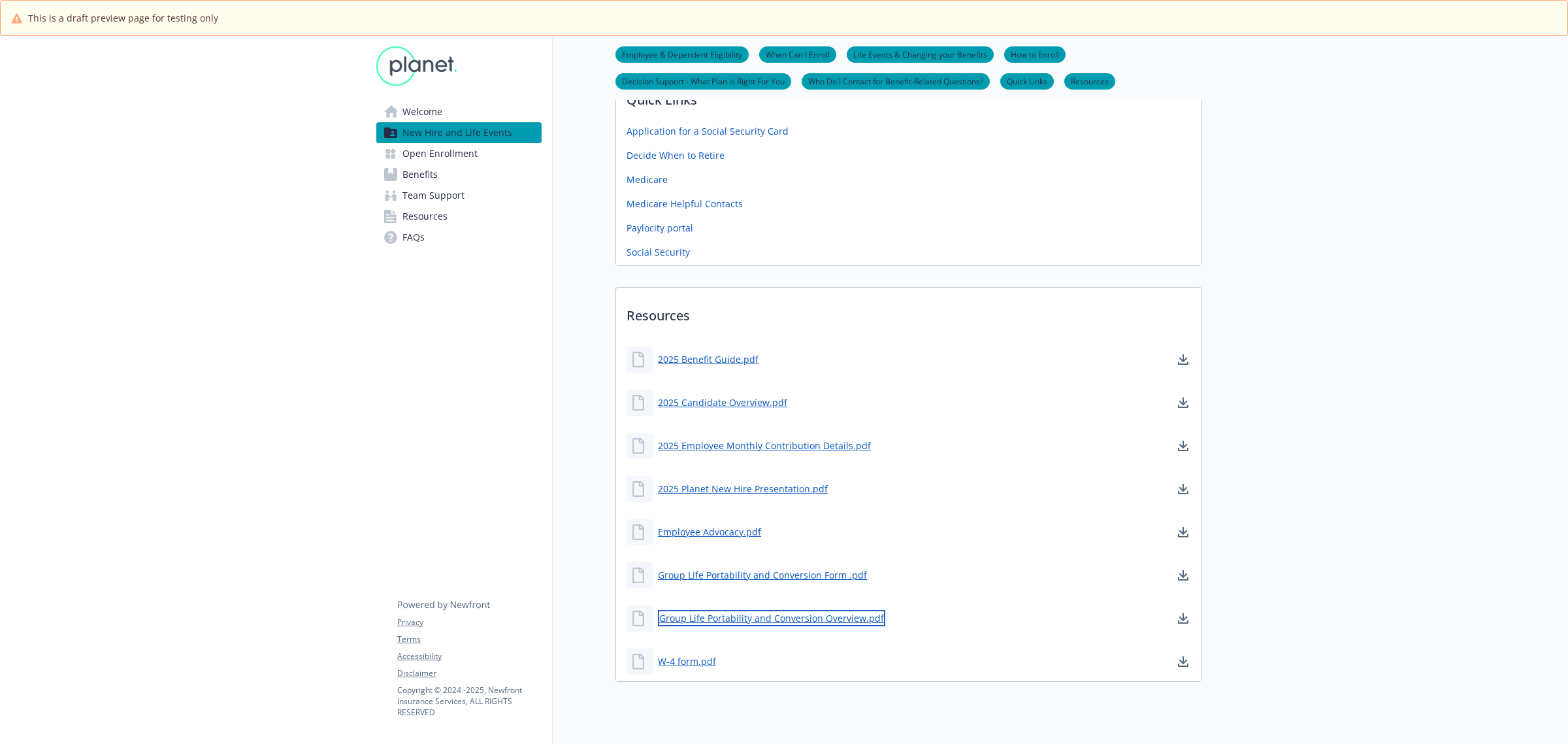
scroll to position [2852, 0]
click at [715, 611] on link "Group Life Portability and Conversion Overview.pdf" at bounding box center [771, 619] width 227 height 16
click at [736, 568] on link "Group Life Portability and Conversion Form .pdf" at bounding box center [763, 575] width 212 height 16
click at [717, 525] on link "Employee Advocacy.pdf" at bounding box center [710, 533] width 105 height 16
click at [727, 352] on link "2025 Benefit Guide.pdf" at bounding box center [709, 360] width 103 height 16
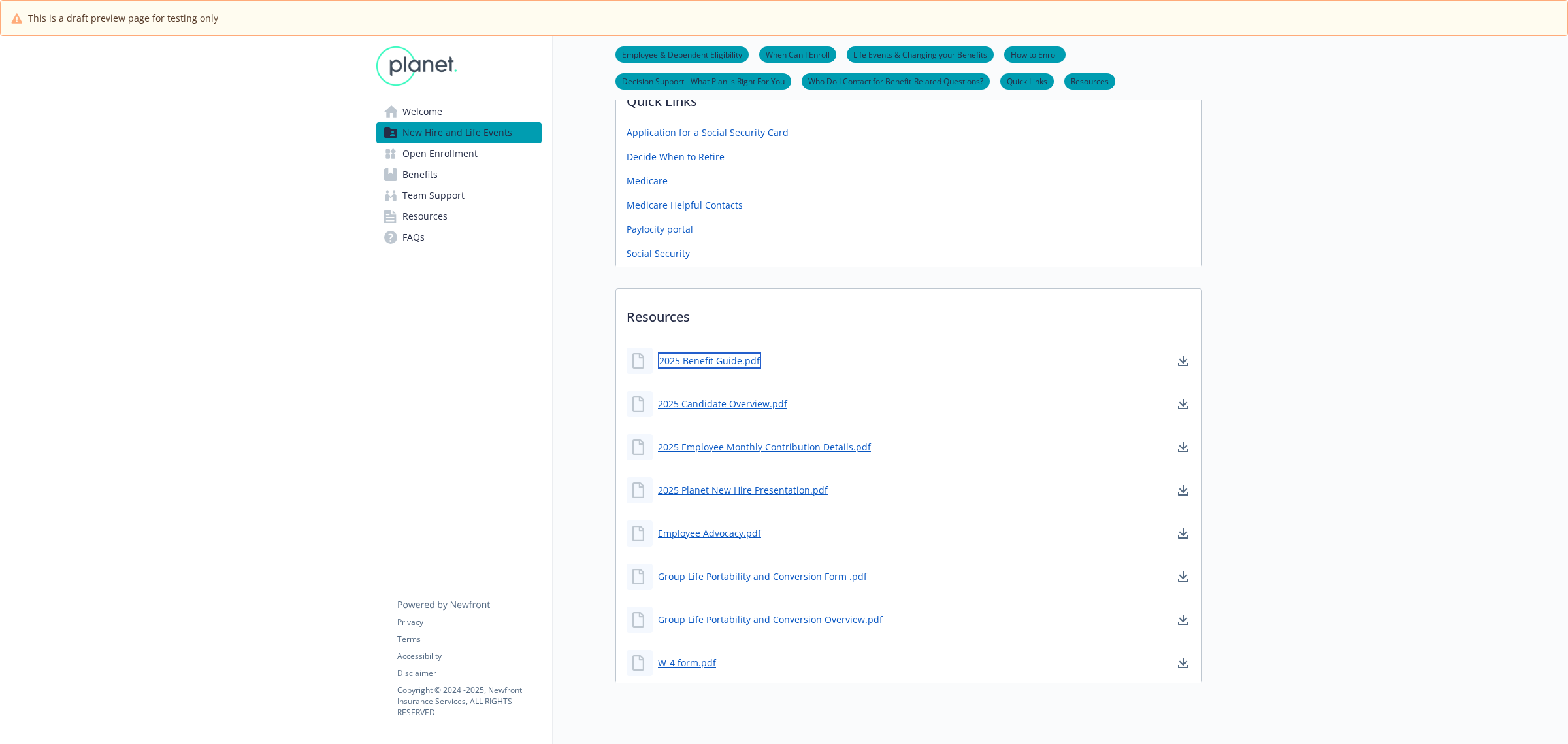
scroll to position [2607, 0]
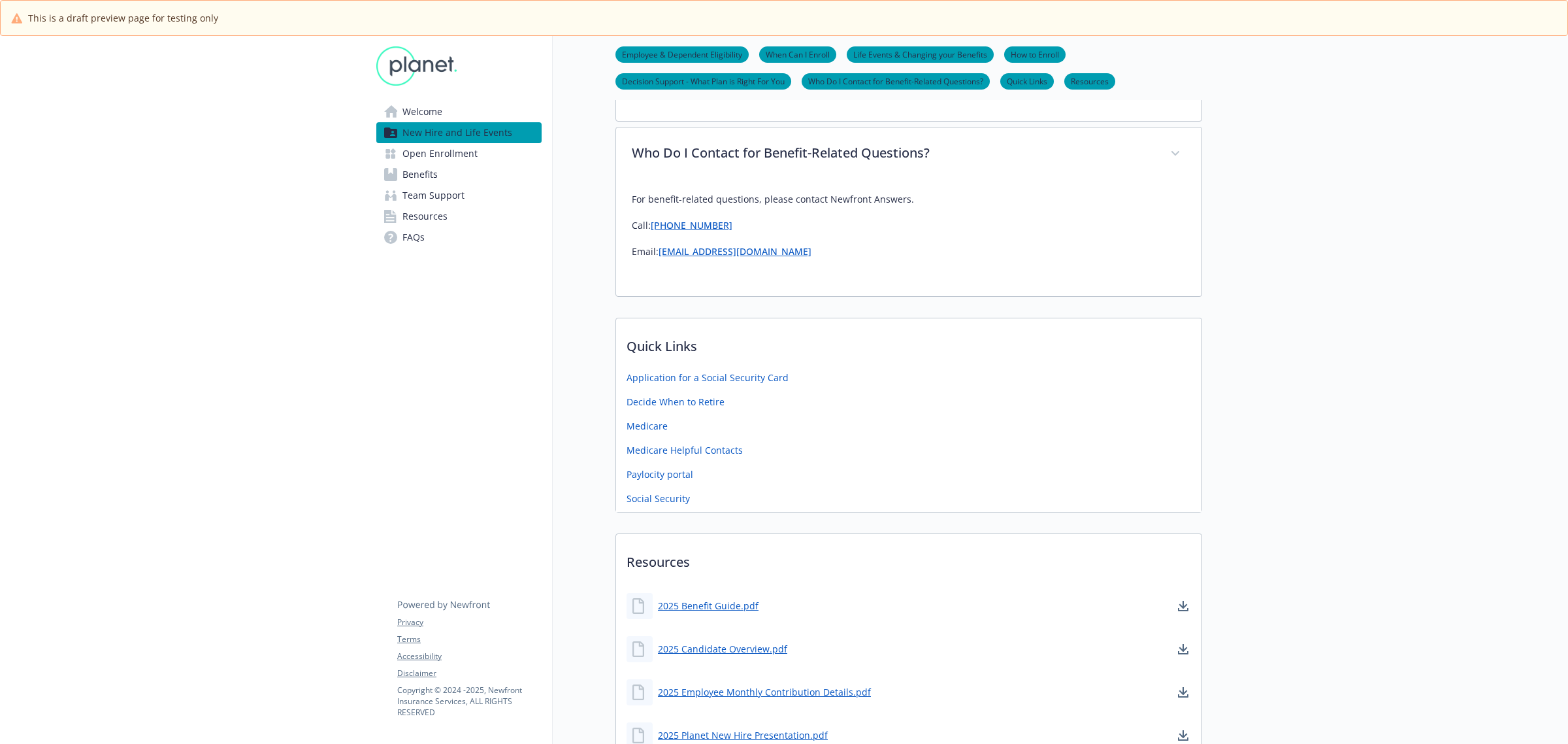
click at [429, 115] on span "Welcome" at bounding box center [422, 112] width 40 height 21
